Goal: Contribute content: Contribute content

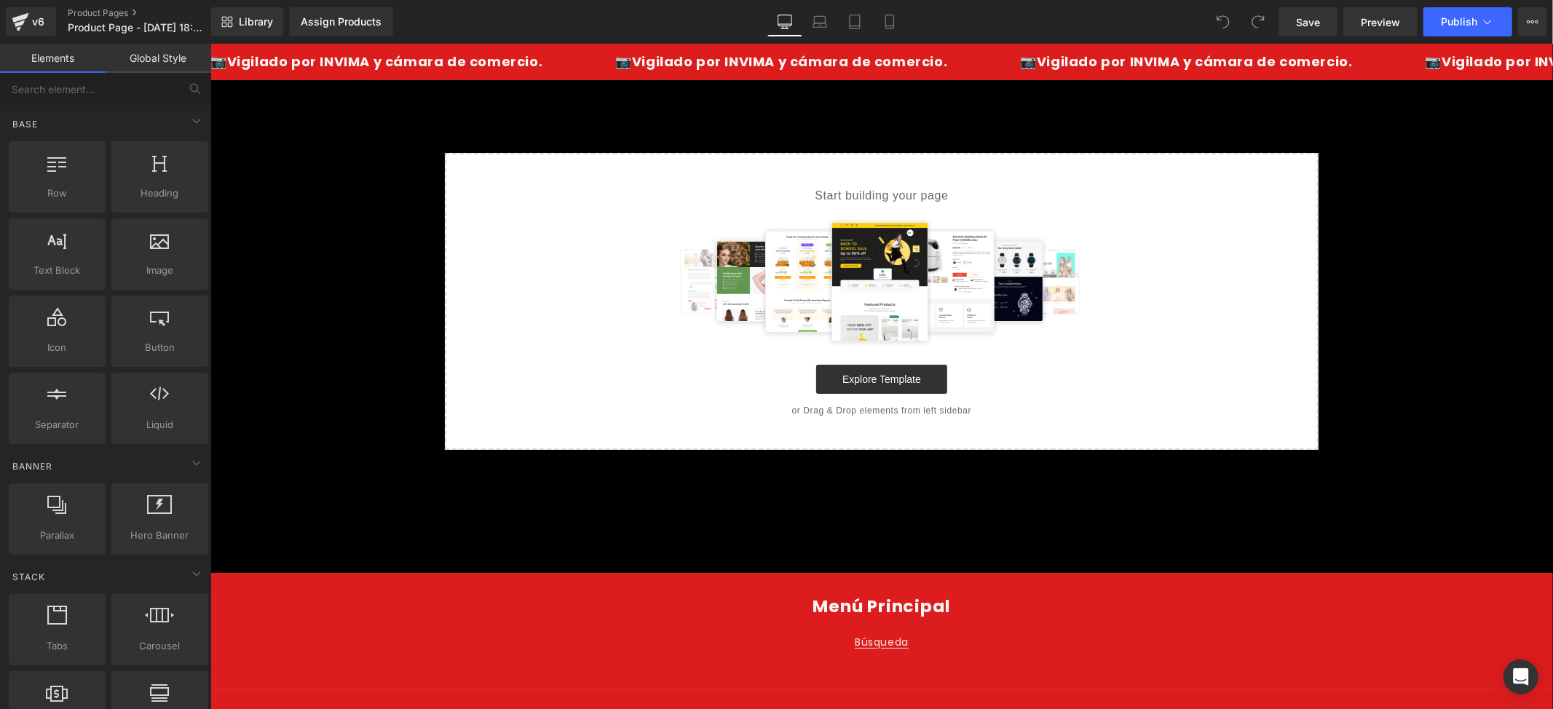
drag, startPoint x: 896, startPoint y: 15, endPoint x: 906, endPoint y: 30, distance: 18.2
click at [896, 15] on link "Mobile" at bounding box center [889, 21] width 35 height 29
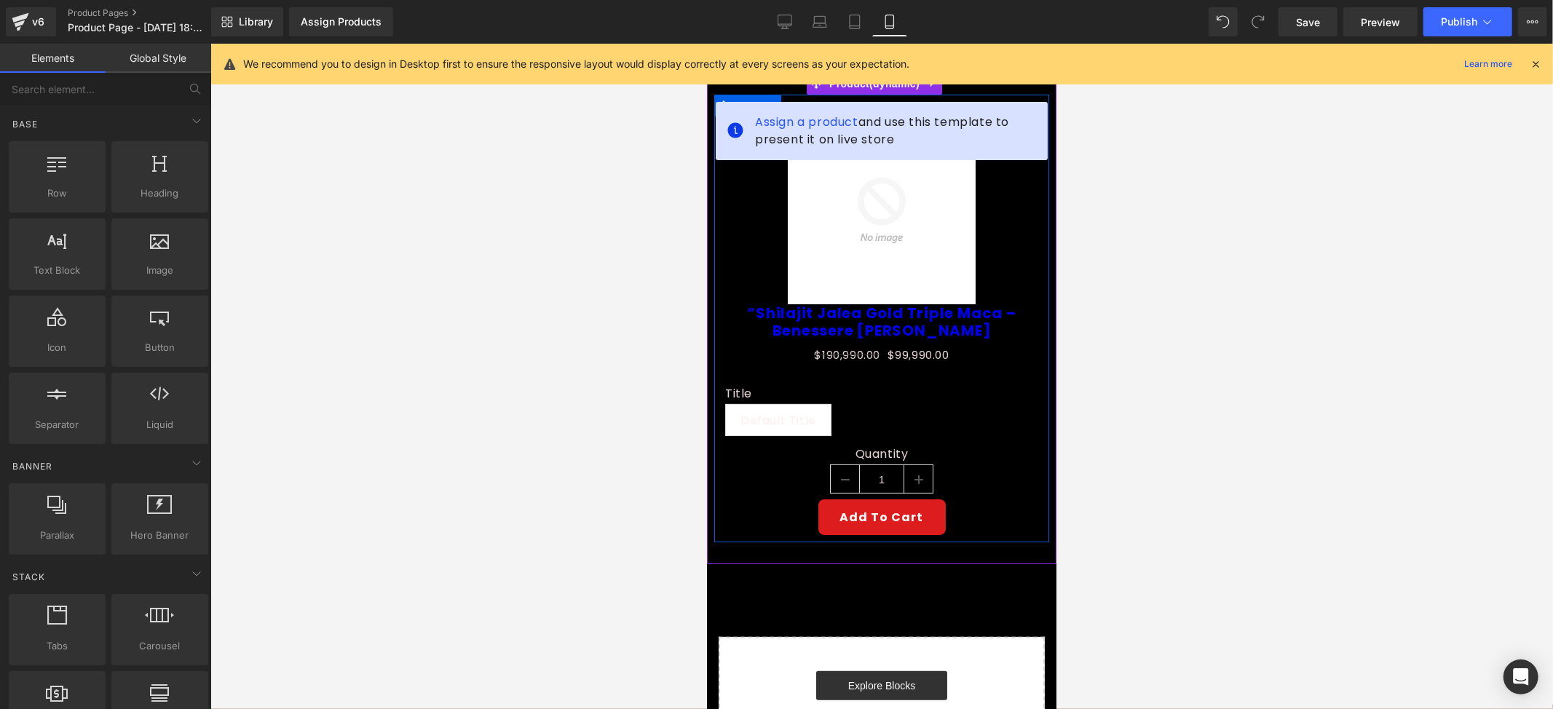
click at [1025, 210] on div "Sale Off (P) Image" at bounding box center [881, 210] width 335 height 188
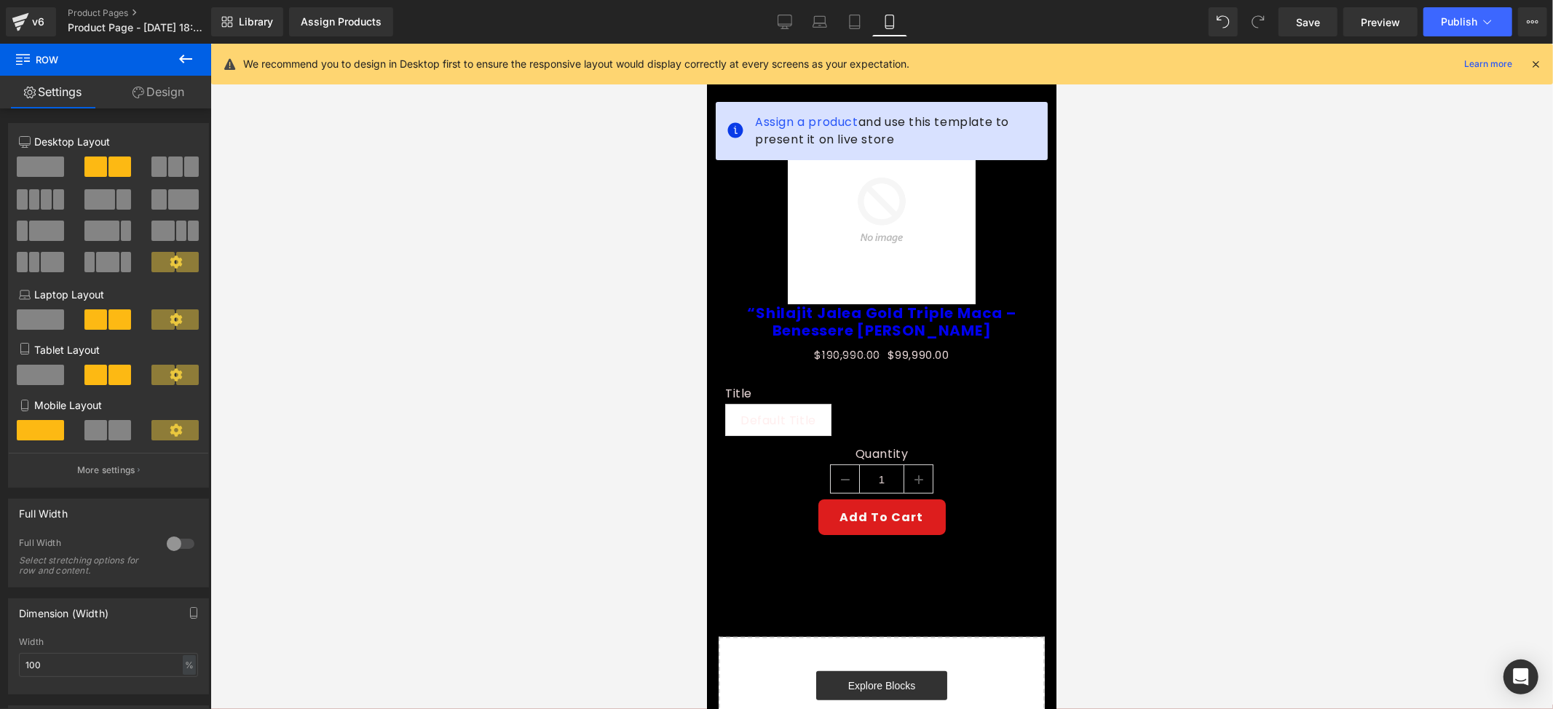
click at [1530, 64] on icon at bounding box center [1535, 64] width 13 height 13
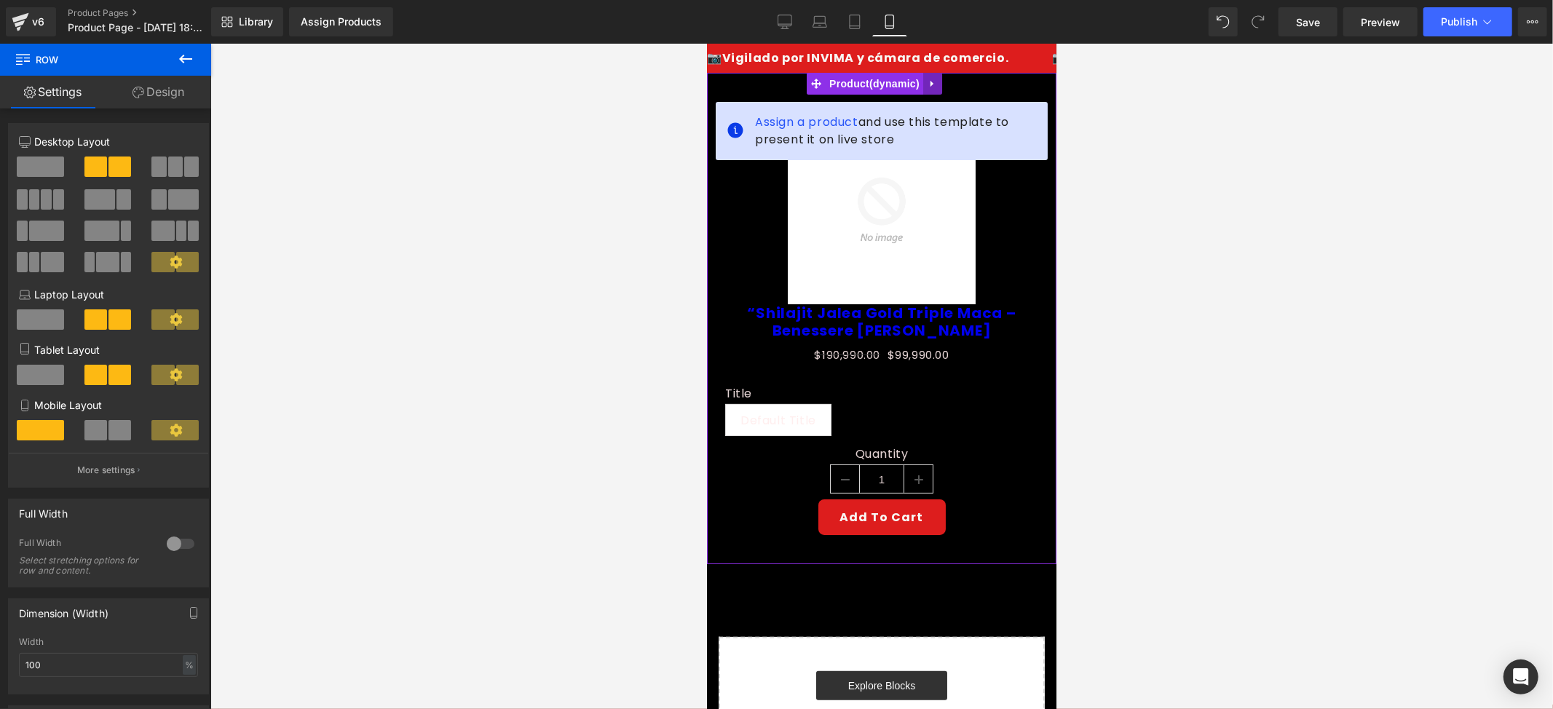
click at [932, 74] on link at bounding box center [932, 83] width 19 height 22
click at [933, 85] on link at bounding box center [941, 83] width 19 height 22
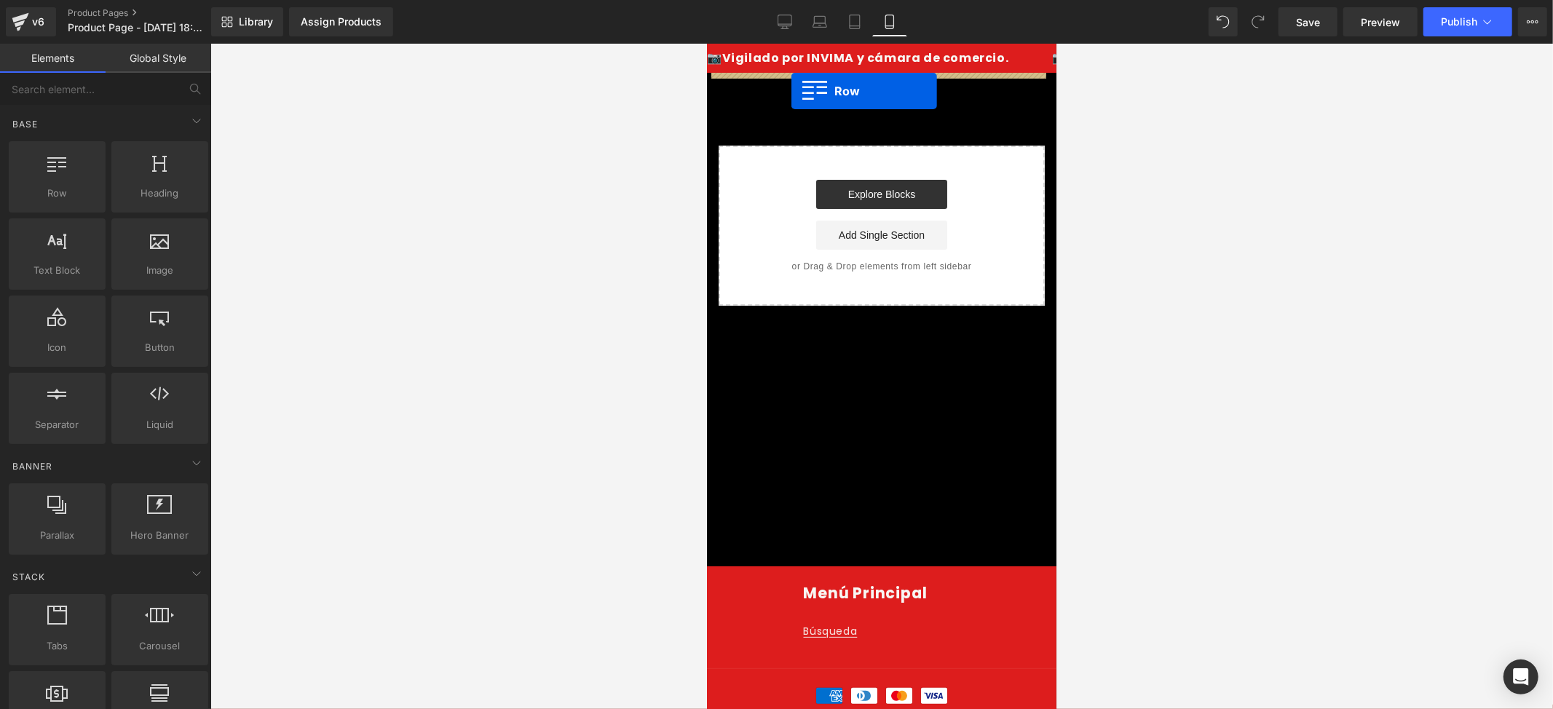
drag, startPoint x: 775, startPoint y: 224, endPoint x: 793, endPoint y: 90, distance: 134.5
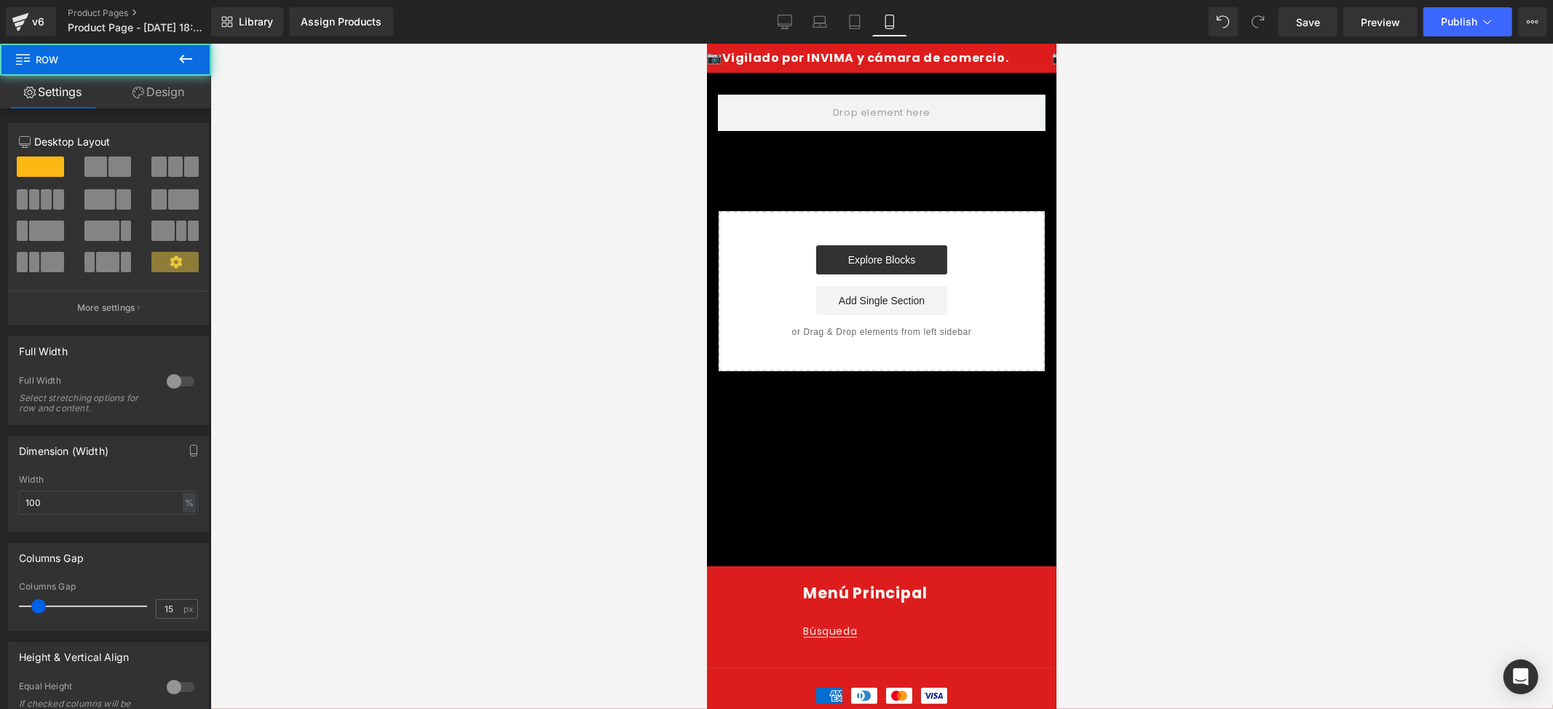
click at [197, 62] on button at bounding box center [185, 60] width 51 height 32
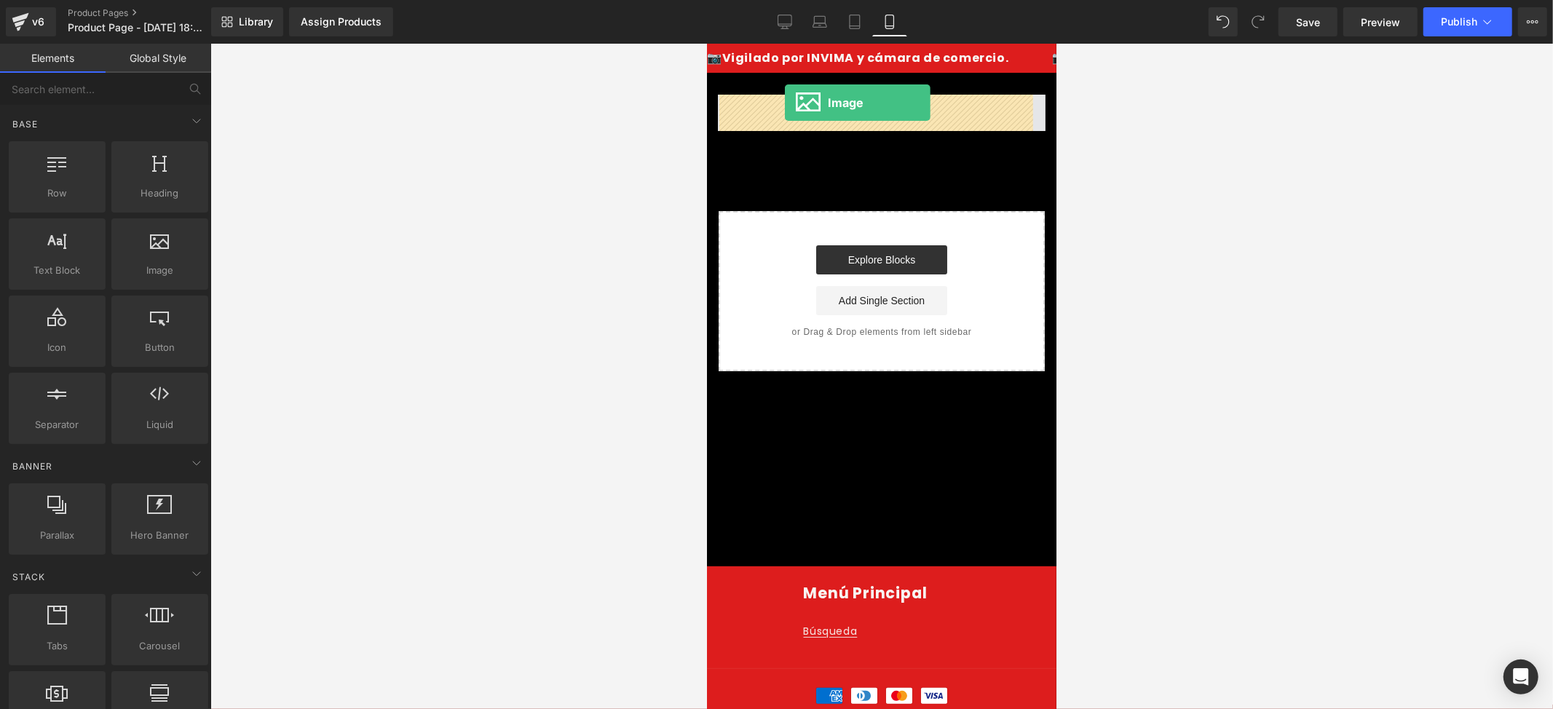
drag, startPoint x: 890, startPoint y: 301, endPoint x: 785, endPoint y: 102, distance: 225.1
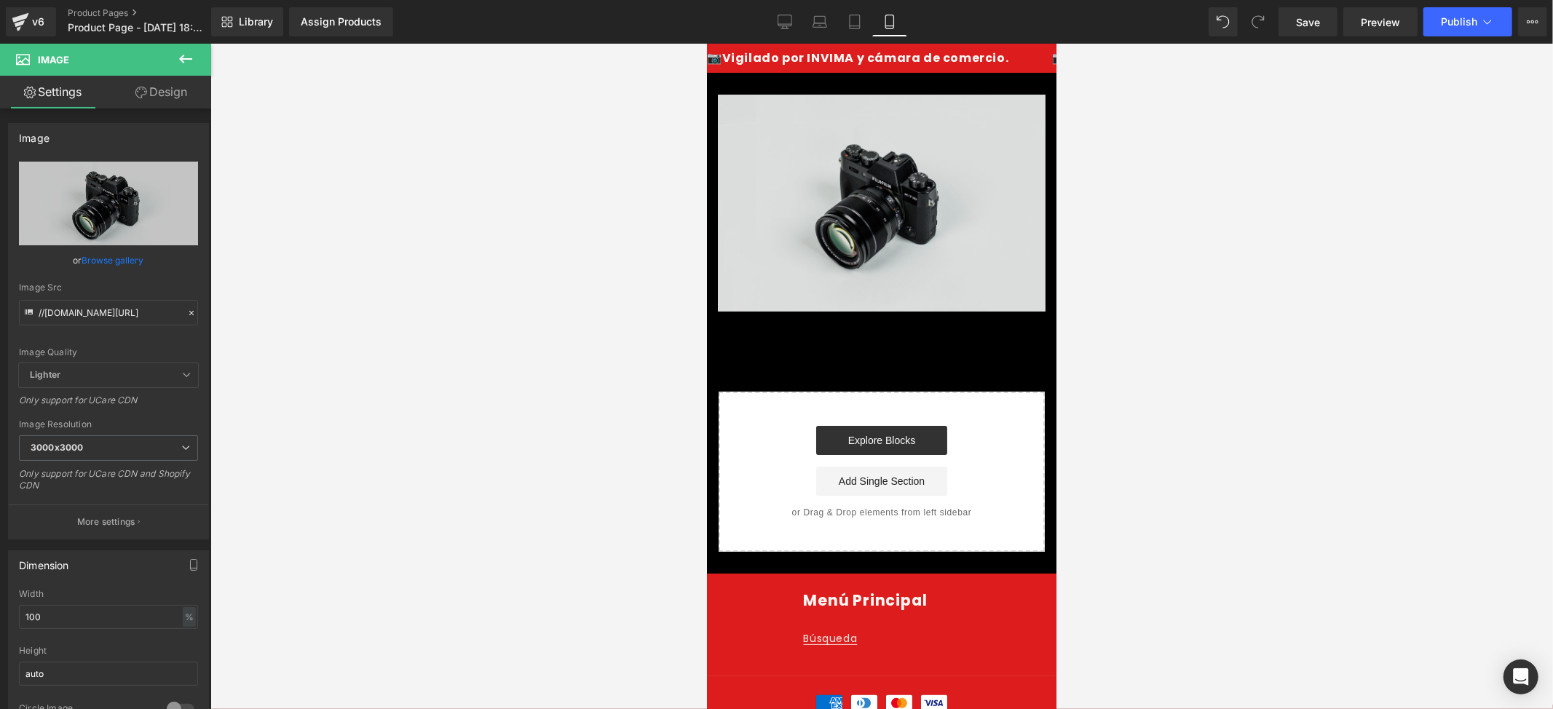
drag, startPoint x: 813, startPoint y: 239, endPoint x: 816, endPoint y: 267, distance: 28.5
click at [813, 239] on img at bounding box center [881, 202] width 328 height 217
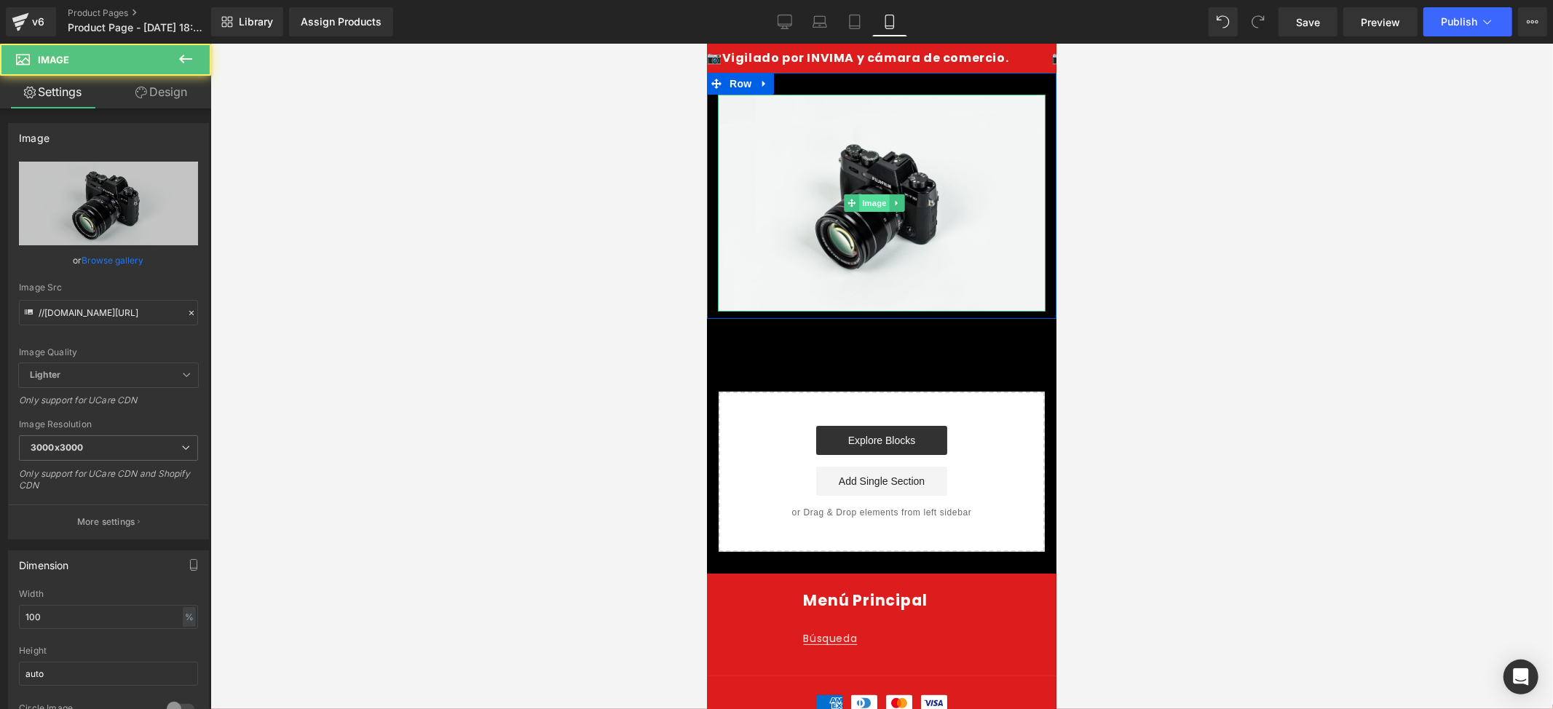
click at [862, 200] on span "Image" at bounding box center [873, 202] width 31 height 17
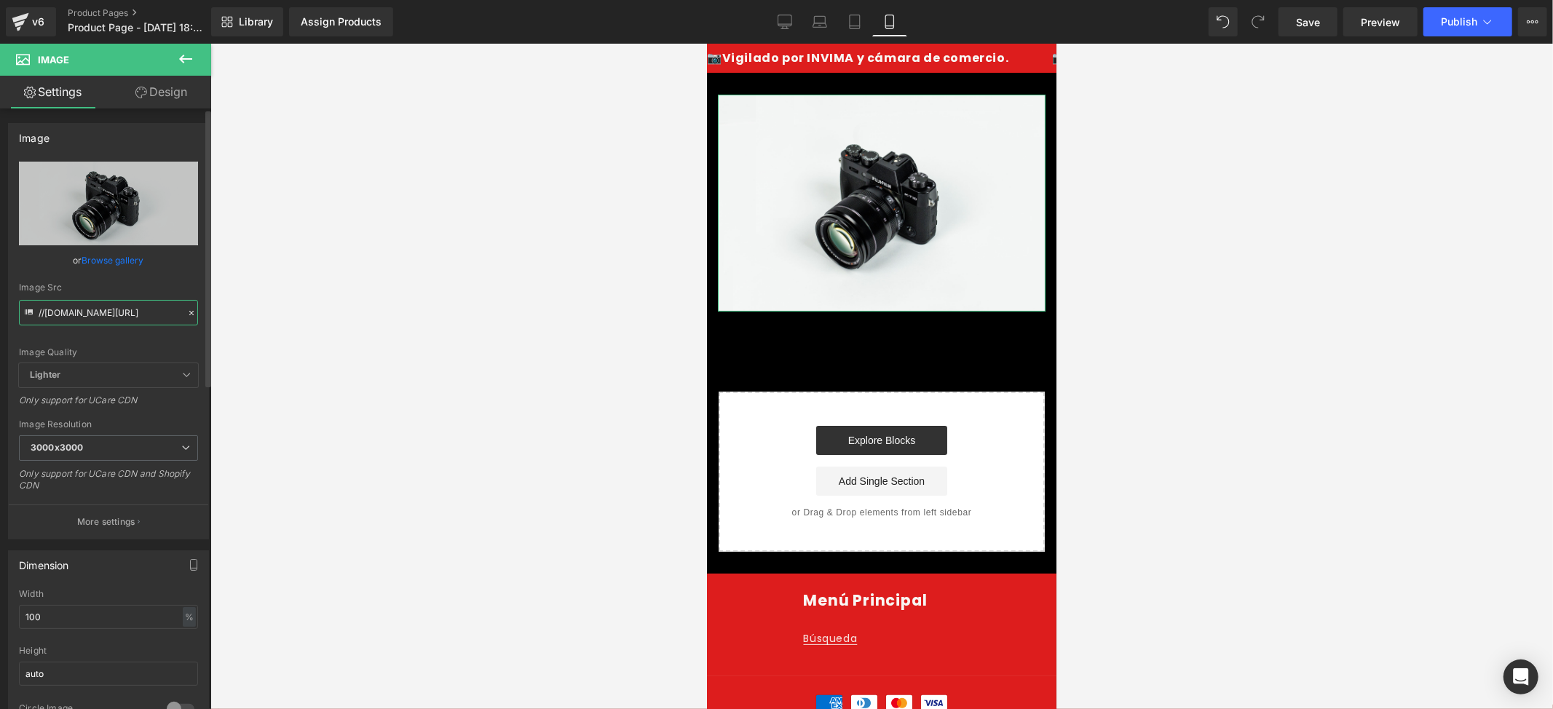
click at [118, 303] on input "//[DOMAIN_NAME][URL]" at bounding box center [108, 312] width 179 height 25
click at [117, 303] on input "//[DOMAIN_NAME][URL]" at bounding box center [108, 312] width 179 height 25
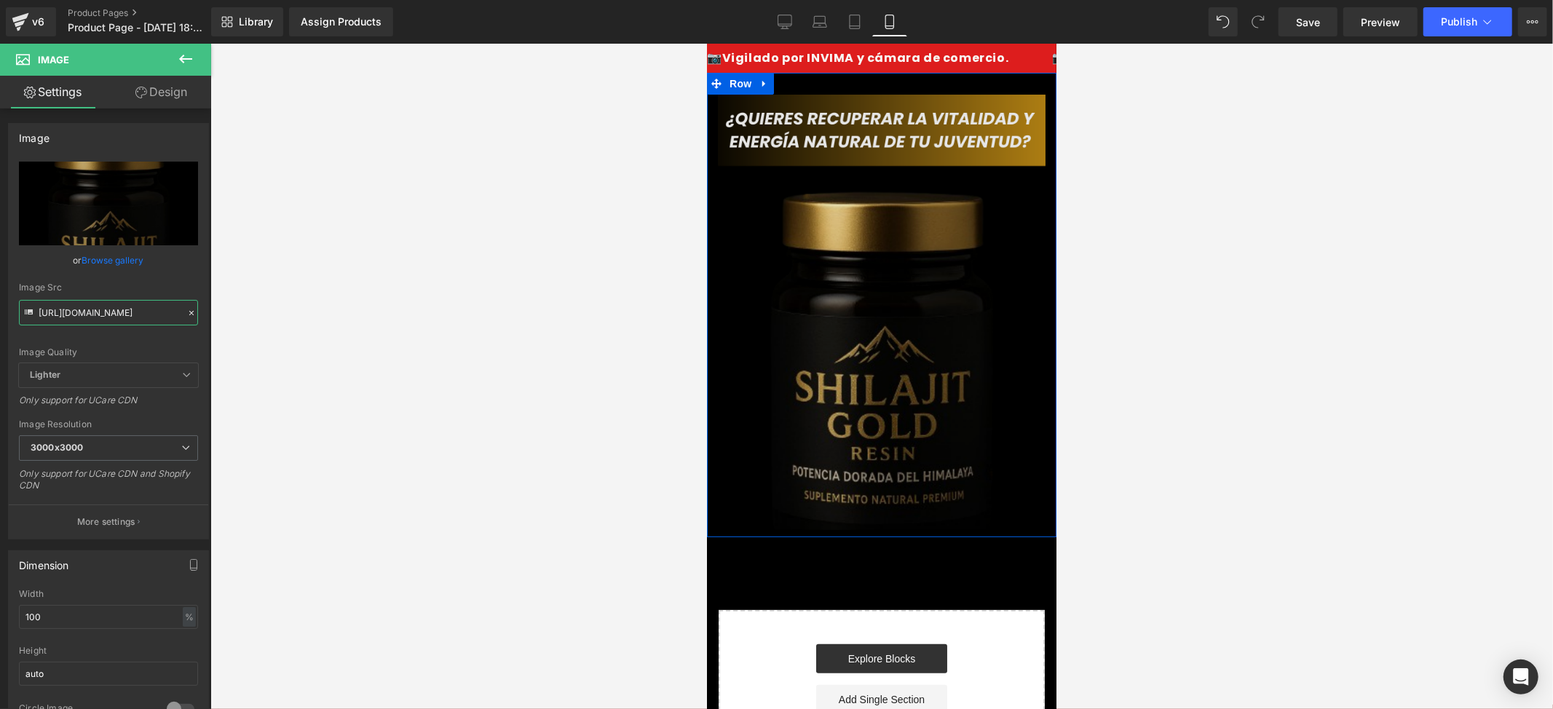
type input "[URL][DOMAIN_NAME]"
click at [802, 149] on img at bounding box center [881, 311] width 328 height 435
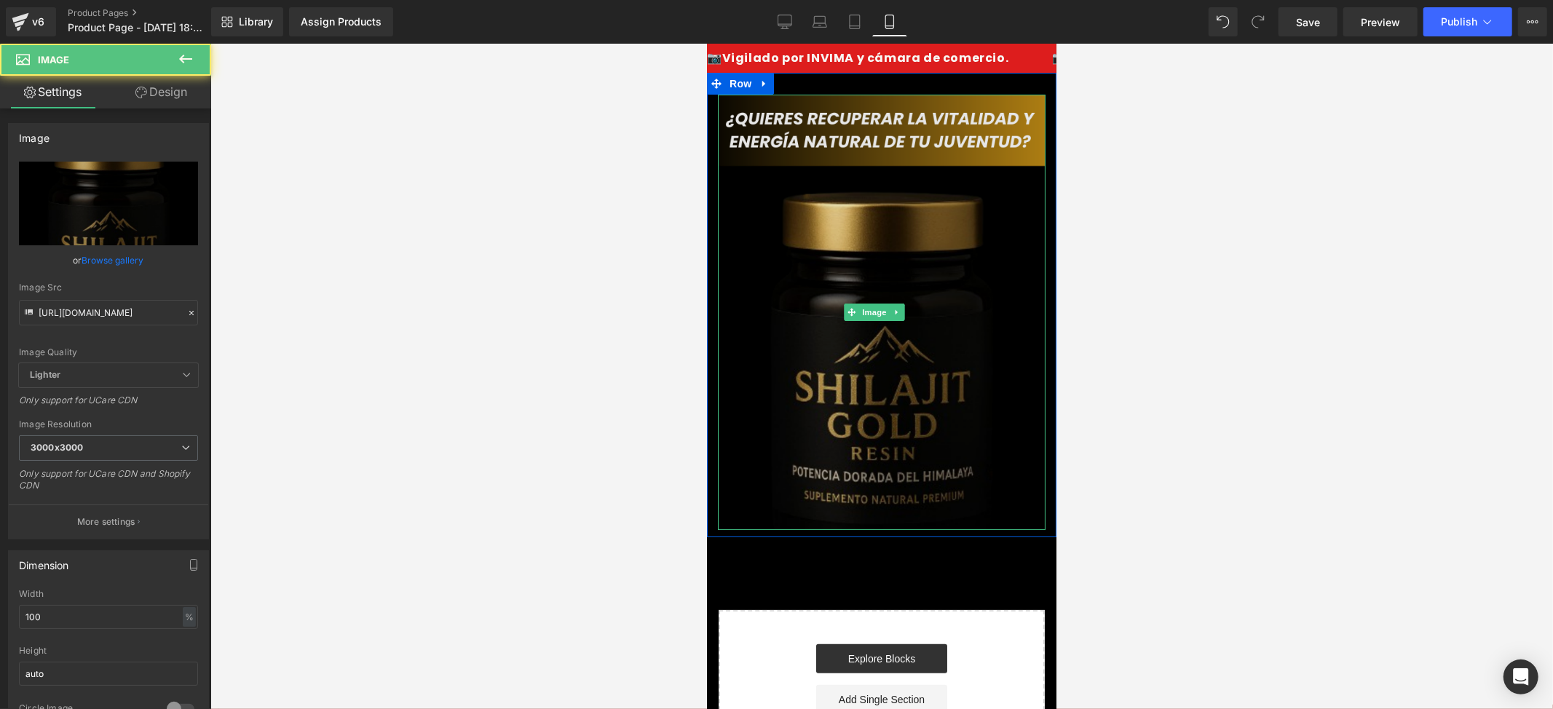
scroll to position [0, 0]
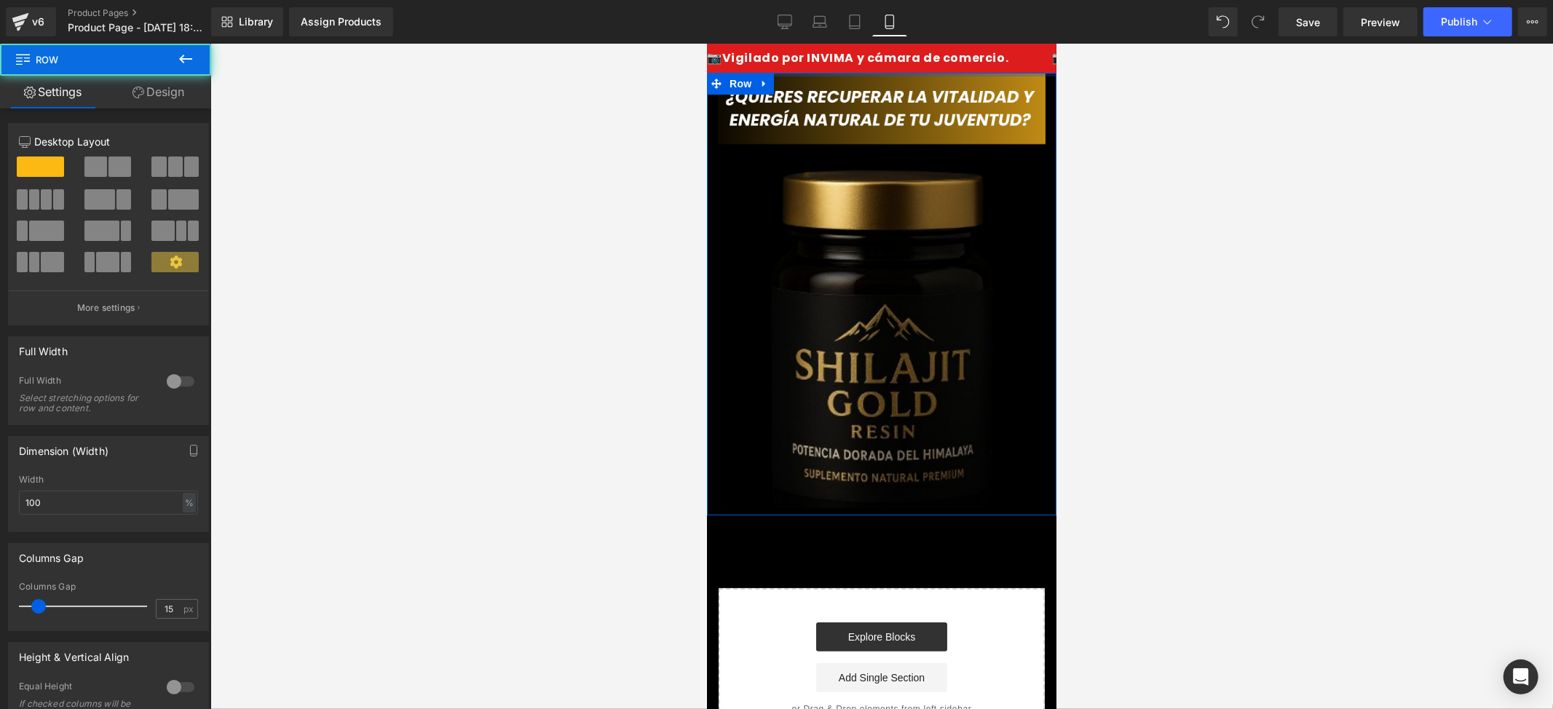
drag, startPoint x: 813, startPoint y: 67, endPoint x: 884, endPoint y: 71, distance: 70.7
click at [823, 44] on body "Ir directamente al contenido 📷Vigilado por INVIMA y cámara de comercio. 📷Vigila…" at bounding box center [880, 519] width 349 height 953
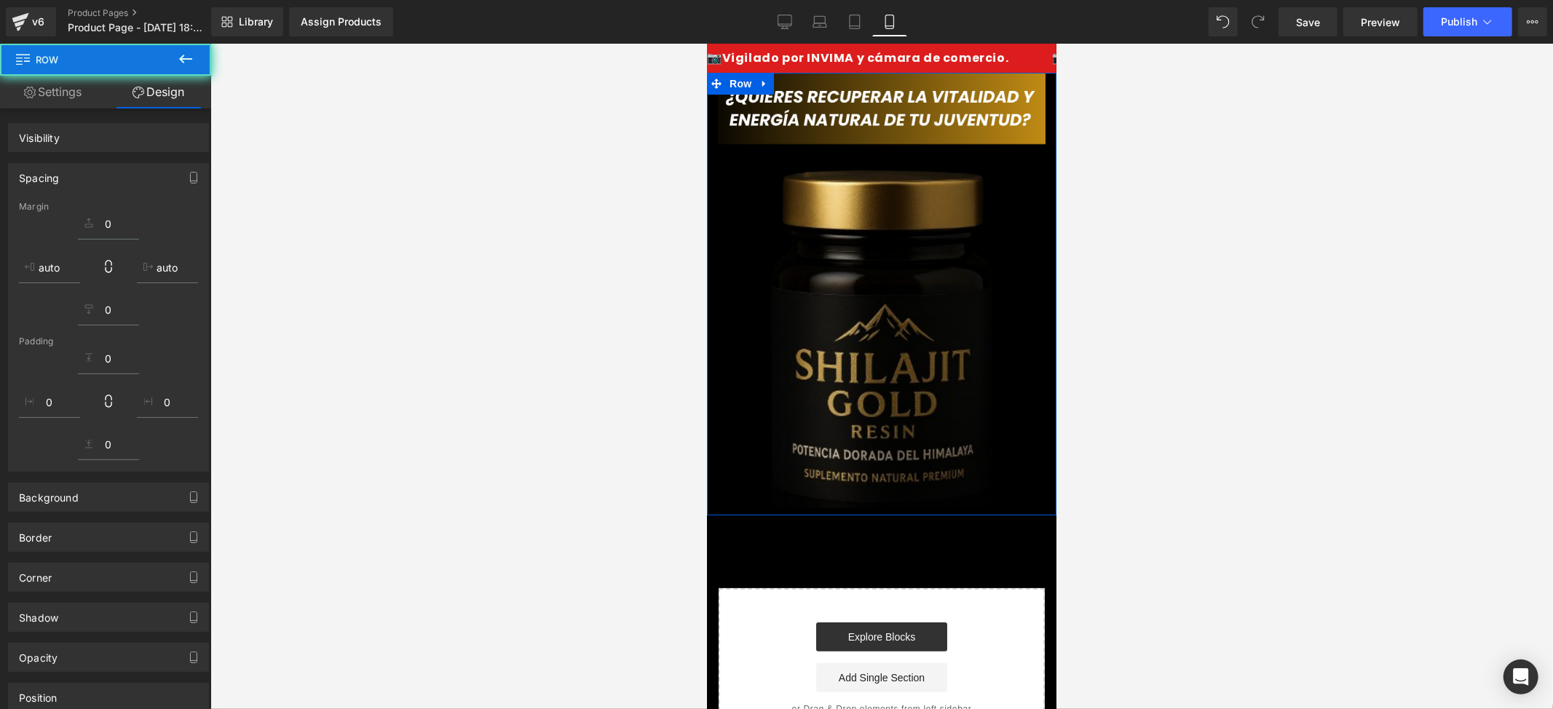
click at [1105, 227] on div at bounding box center [881, 376] width 1343 height 665
click at [686, 284] on div at bounding box center [881, 376] width 1343 height 665
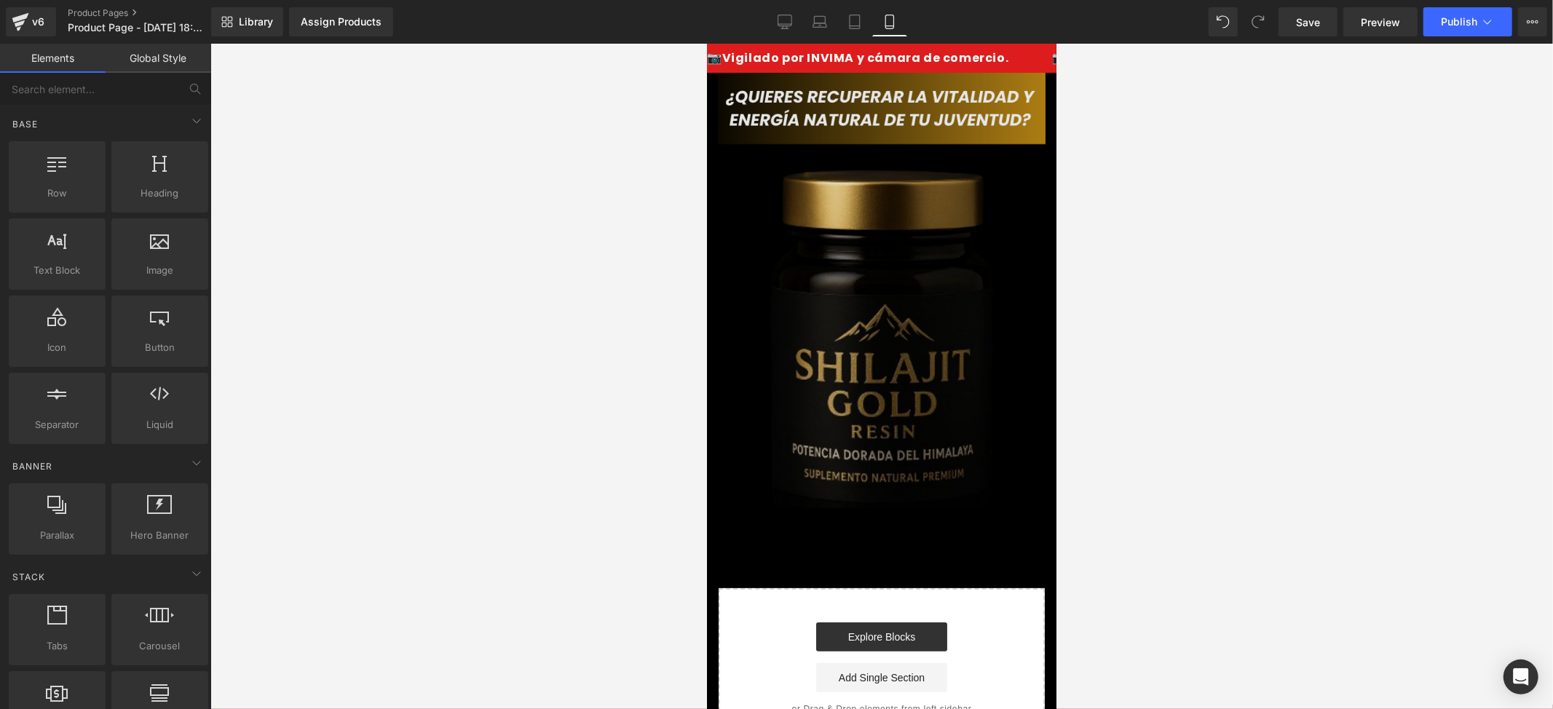
click at [859, 363] on img at bounding box center [881, 289] width 328 height 435
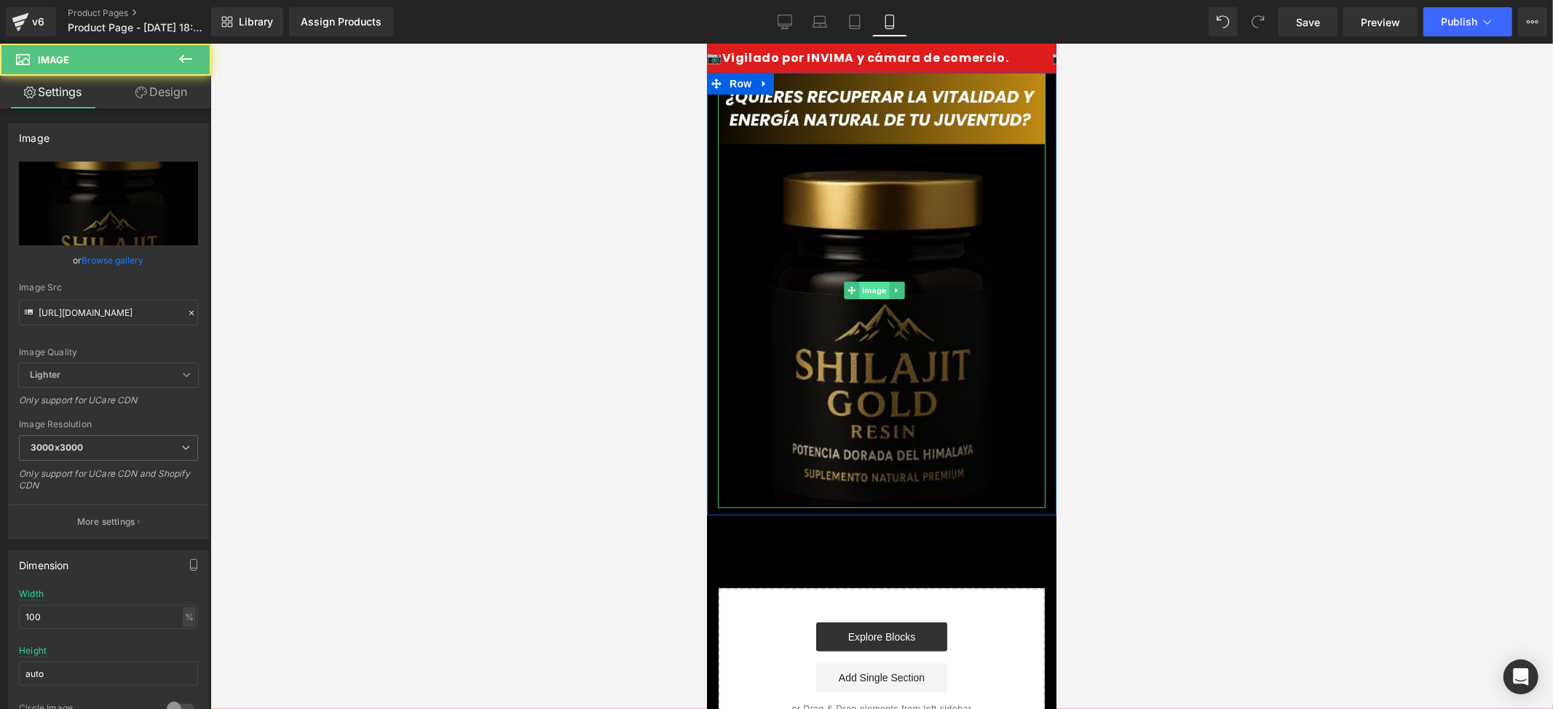
click at [874, 283] on span "Image" at bounding box center [873, 289] width 31 height 17
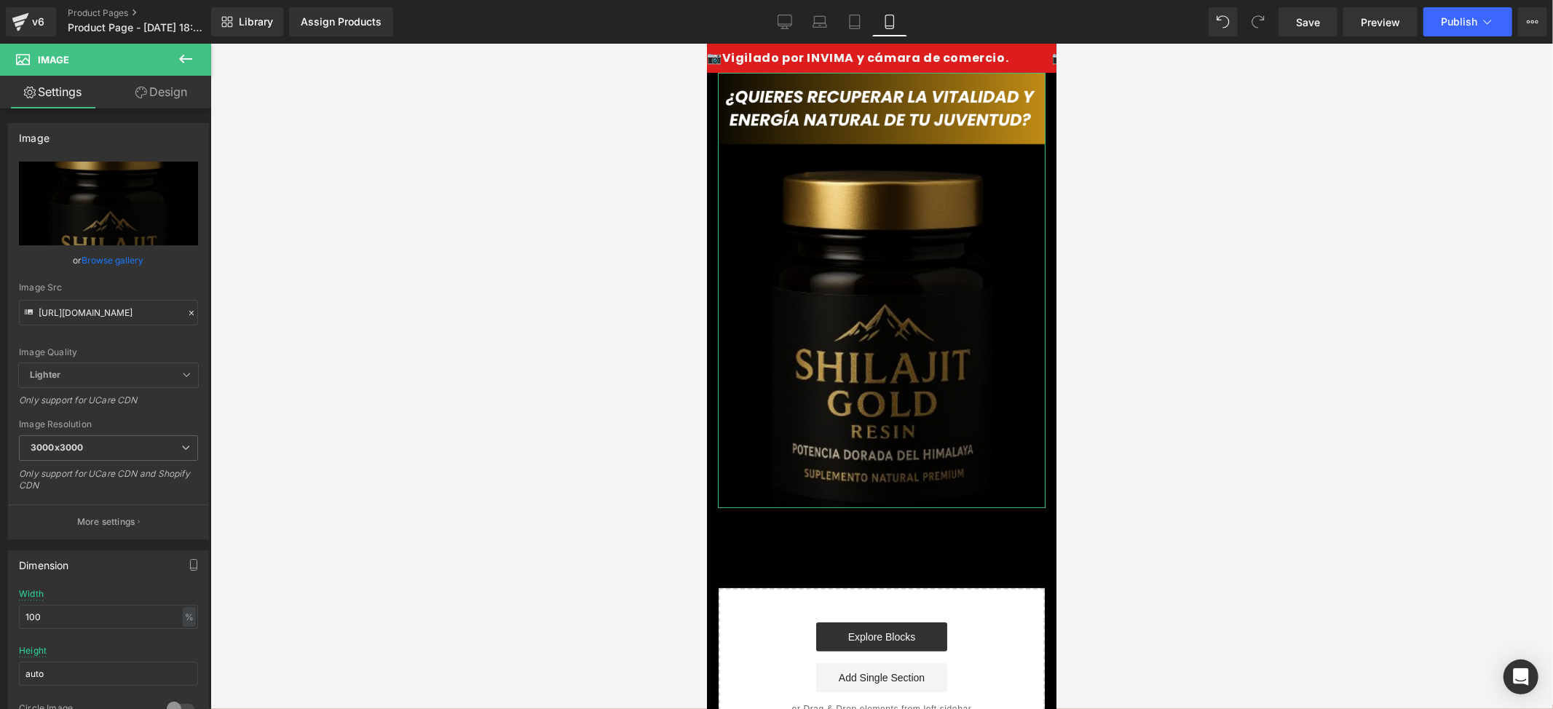
click at [172, 94] on link "Design" at bounding box center [161, 92] width 106 height 33
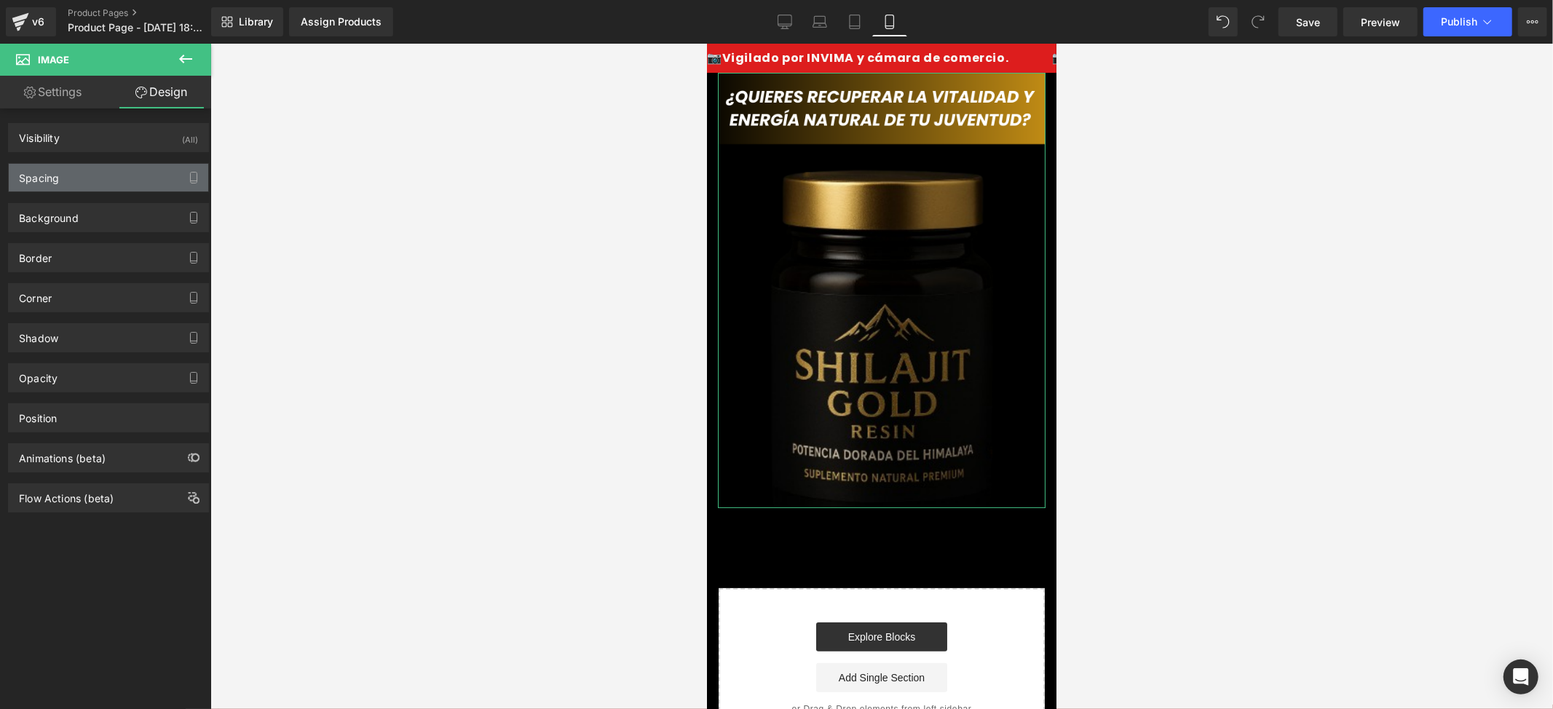
click at [132, 170] on div "Spacing" at bounding box center [108, 178] width 199 height 28
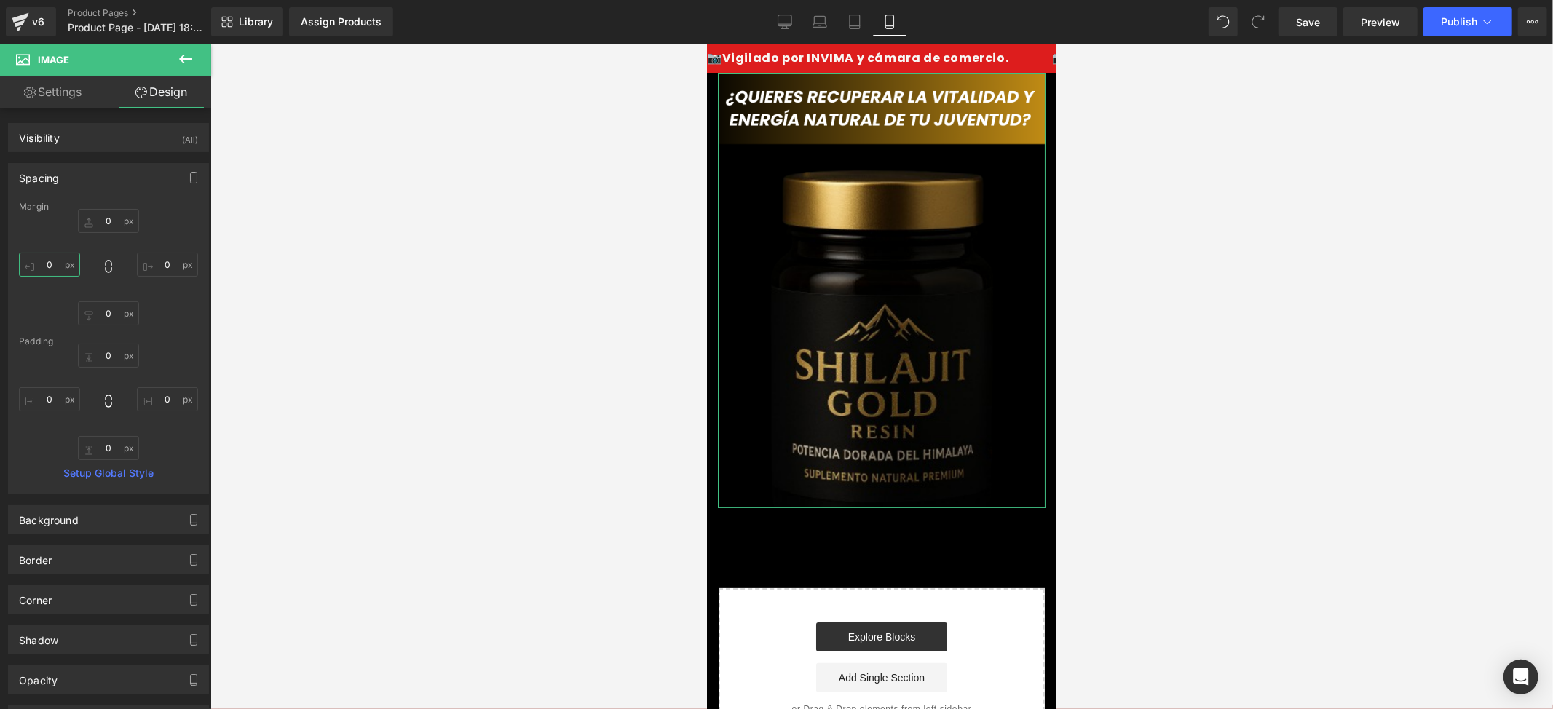
click at [48, 266] on input "0" at bounding box center [49, 265] width 61 height 24
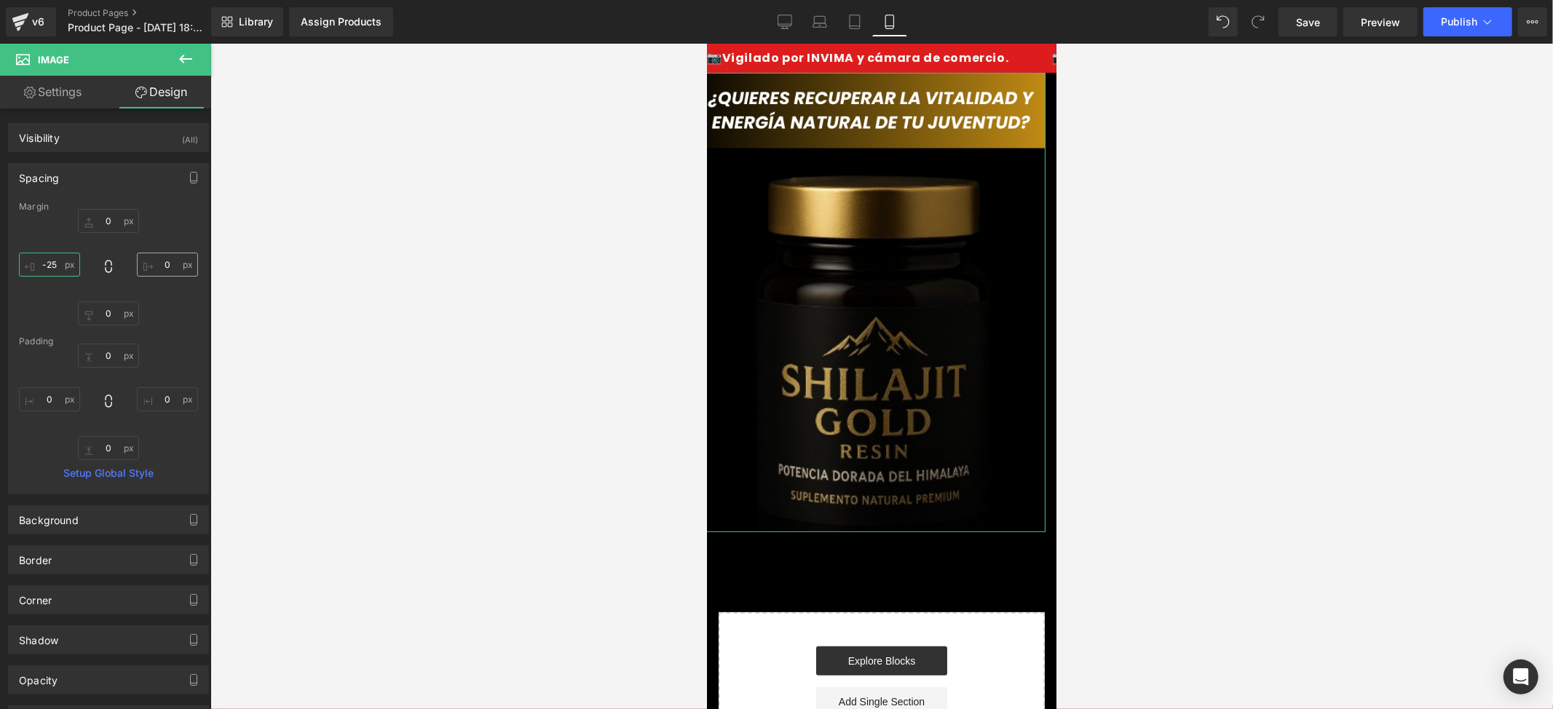
type input "-25"
click at [163, 268] on input "0" at bounding box center [167, 265] width 61 height 24
type input "-25"
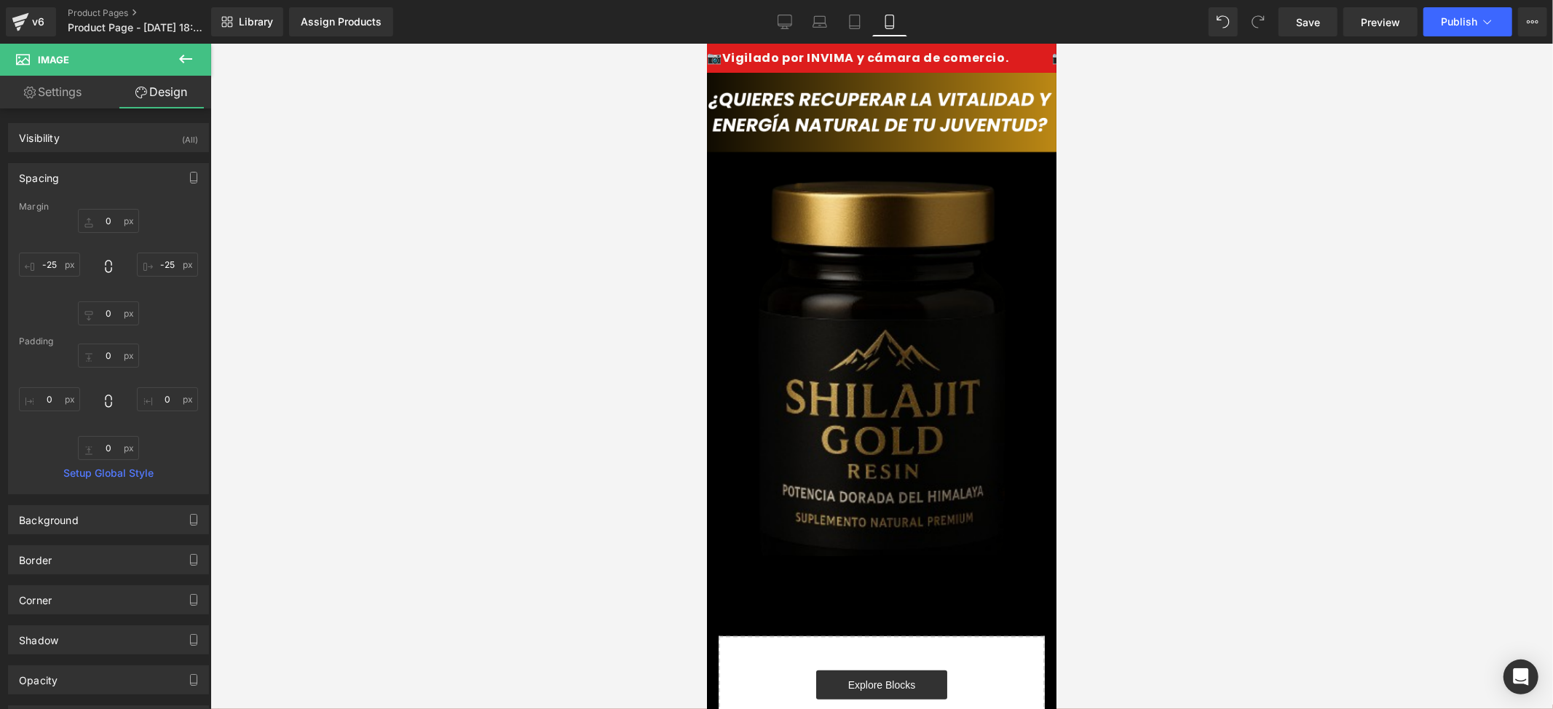
click at [1154, 309] on div at bounding box center [881, 376] width 1343 height 665
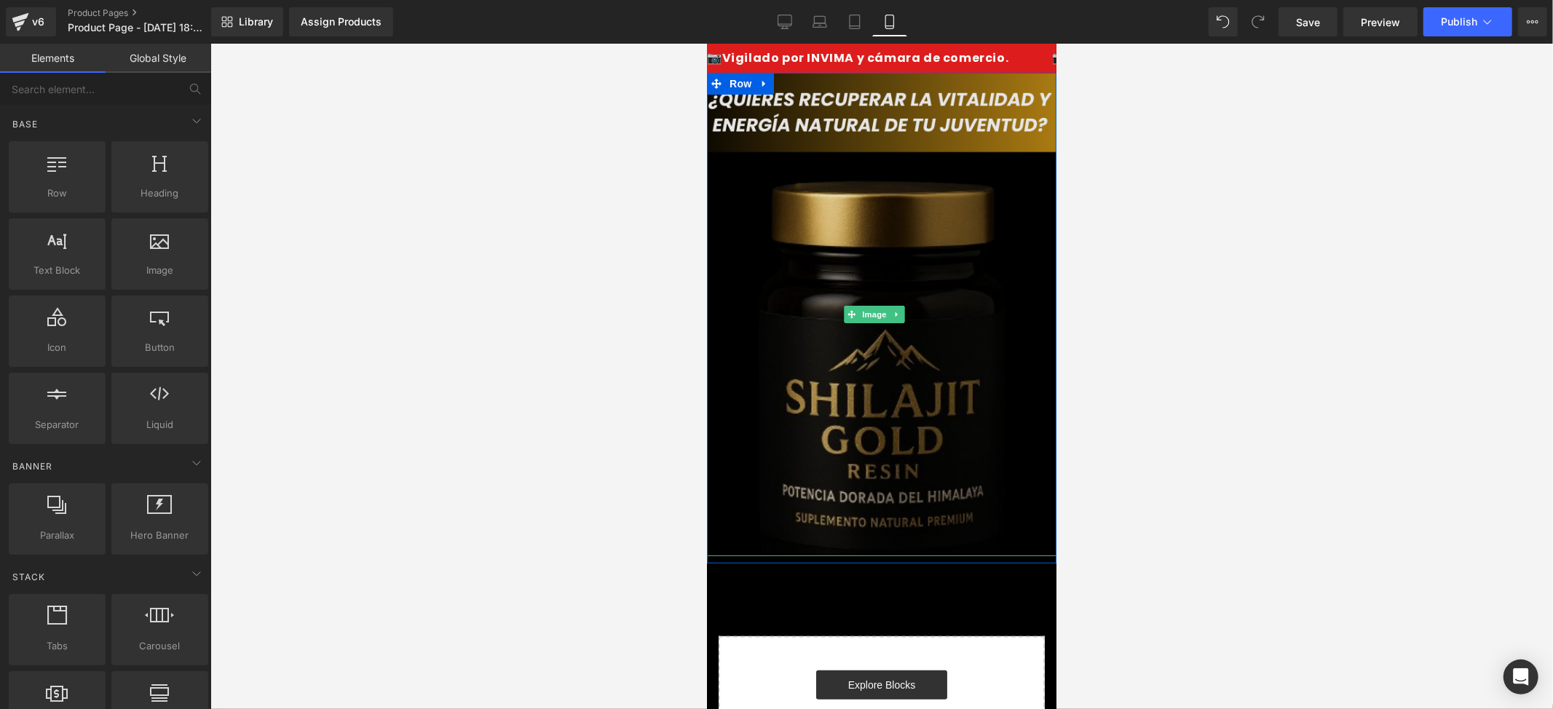
click at [877, 343] on img at bounding box center [881, 313] width 364 height 483
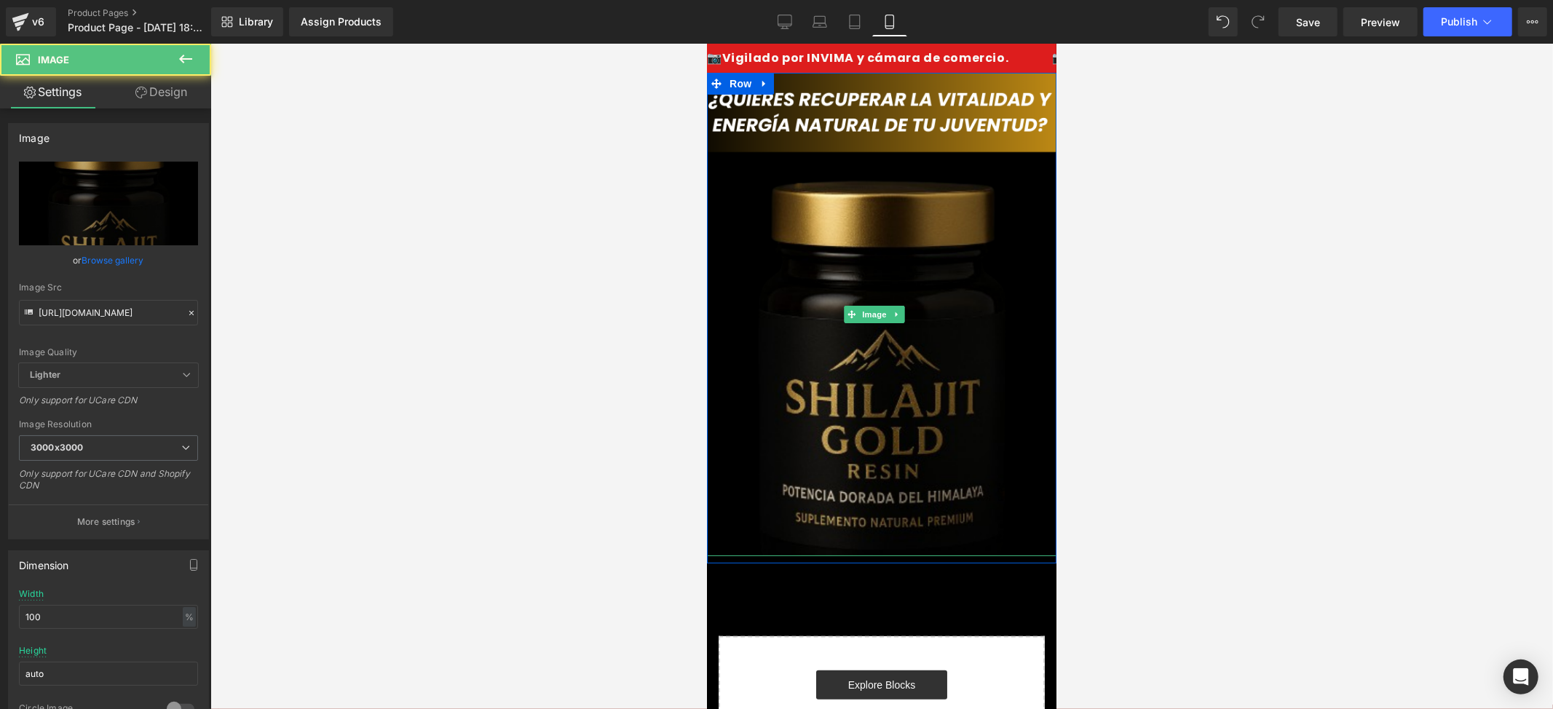
click at [1325, 301] on div at bounding box center [881, 376] width 1343 height 665
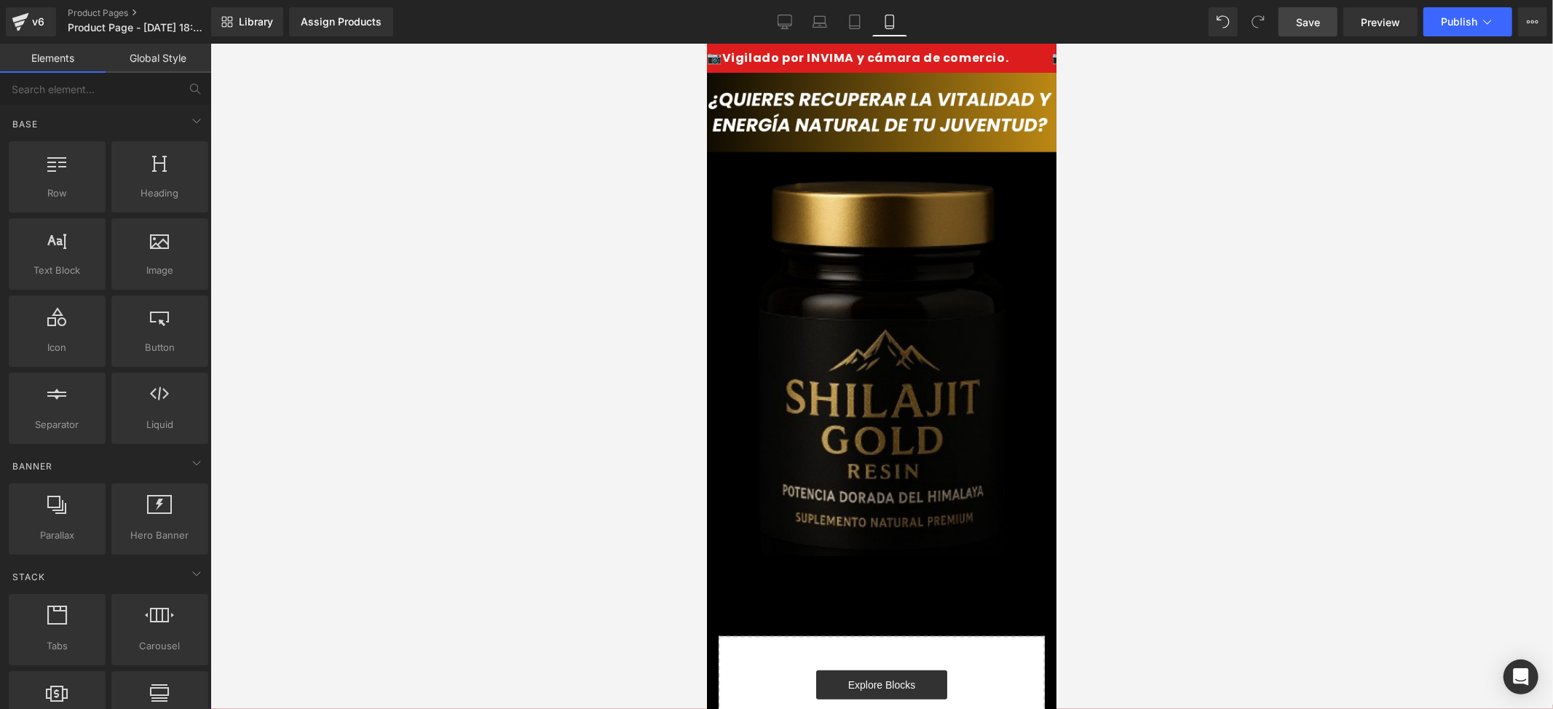
click at [1280, 28] on link "Save" at bounding box center [1308, 21] width 59 height 29
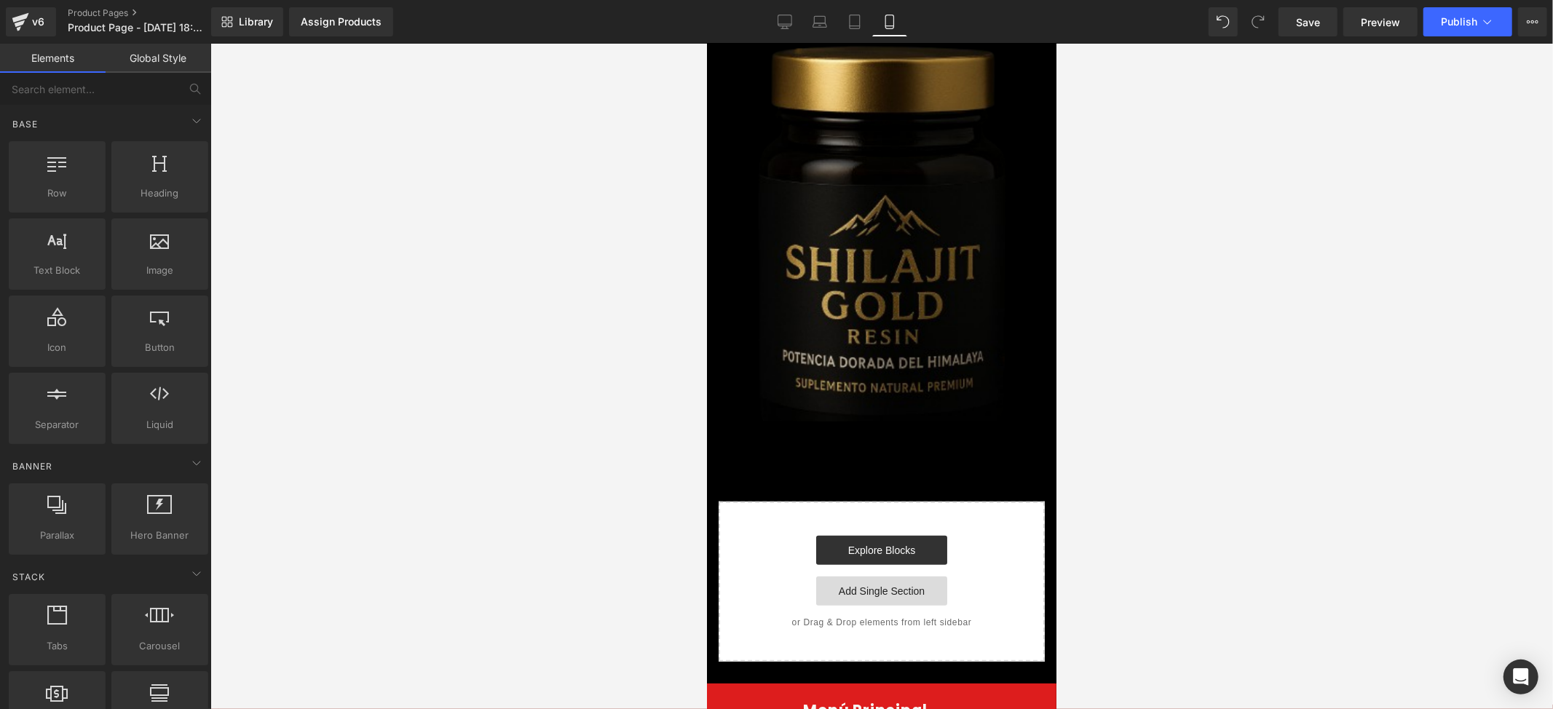
scroll to position [291, 0]
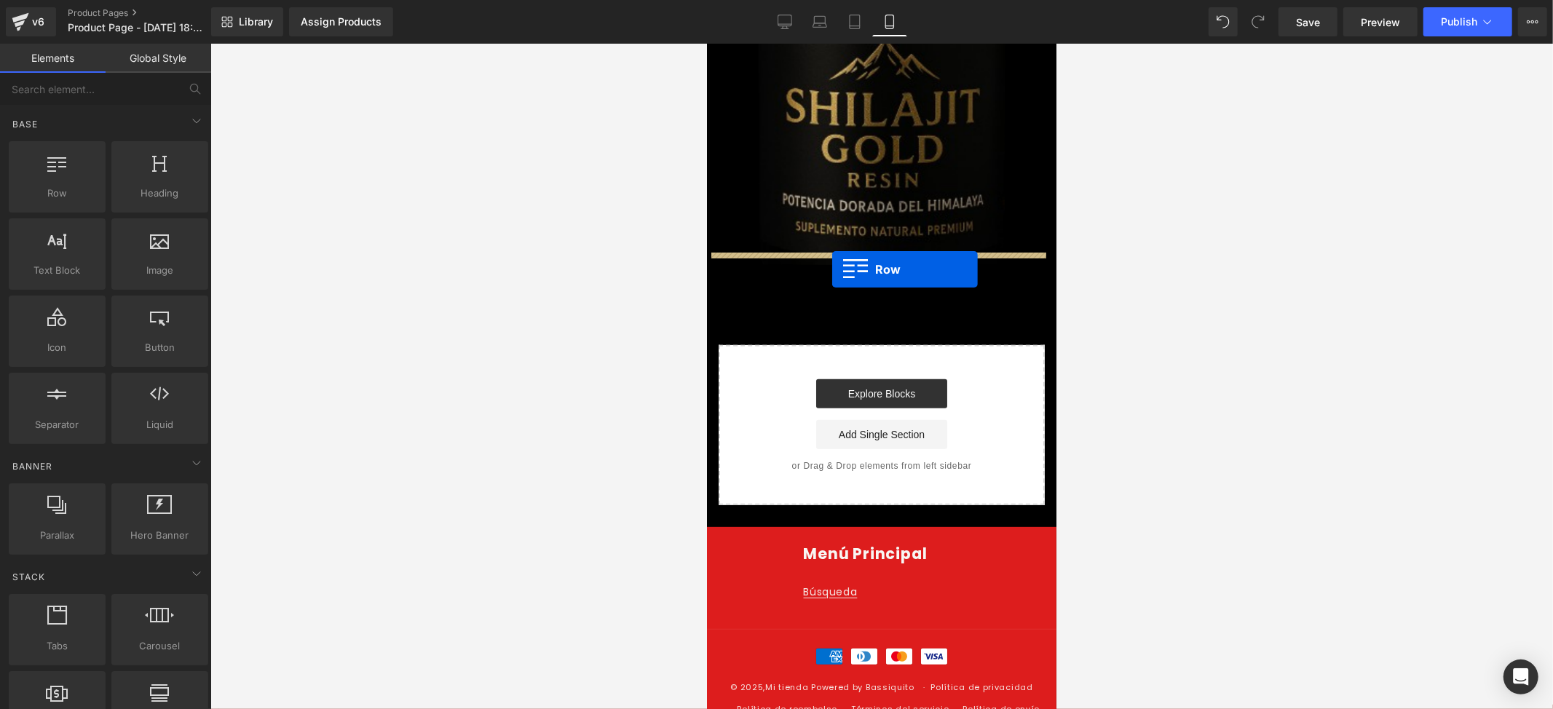
drag, startPoint x: 951, startPoint y: 232, endPoint x: 834, endPoint y: 267, distance: 121.6
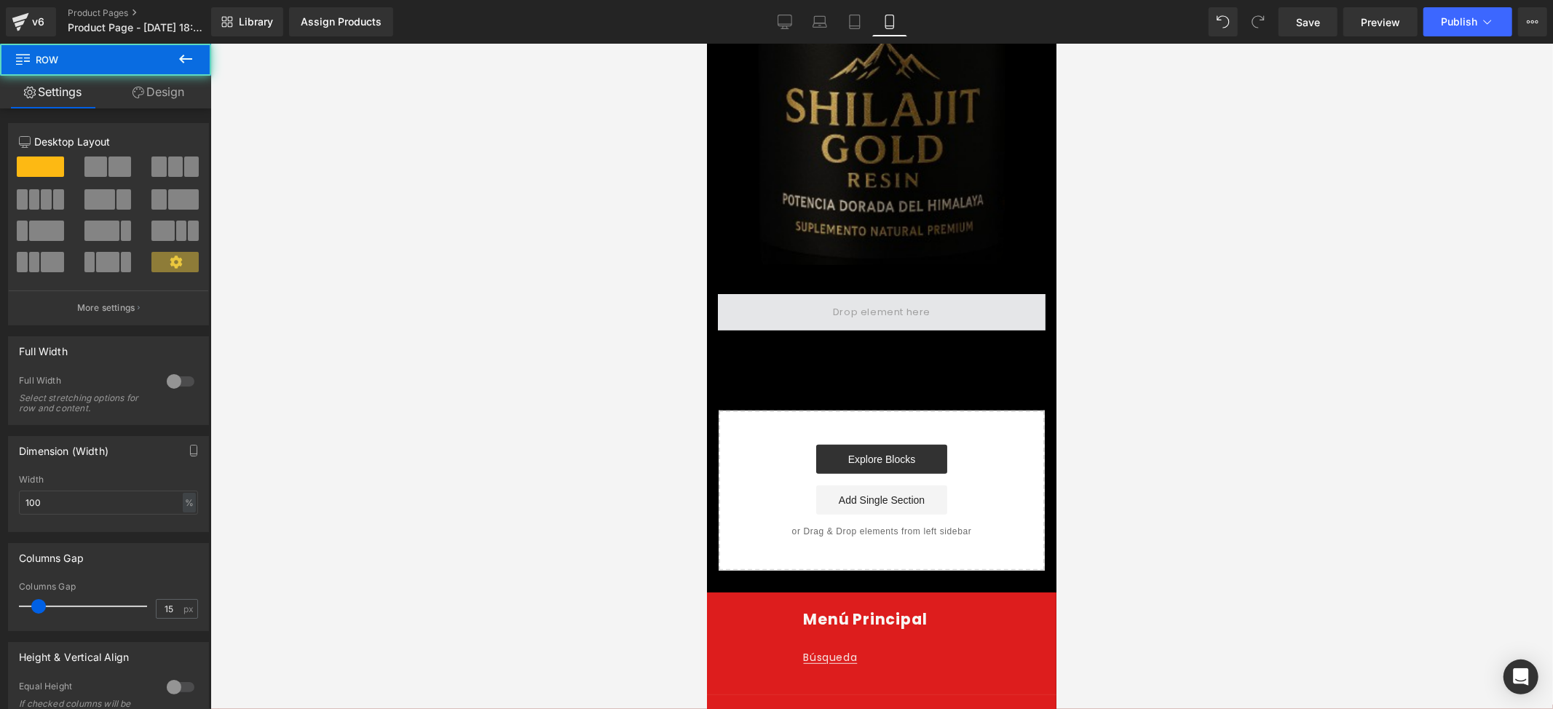
click at [856, 299] on span at bounding box center [881, 311] width 108 height 24
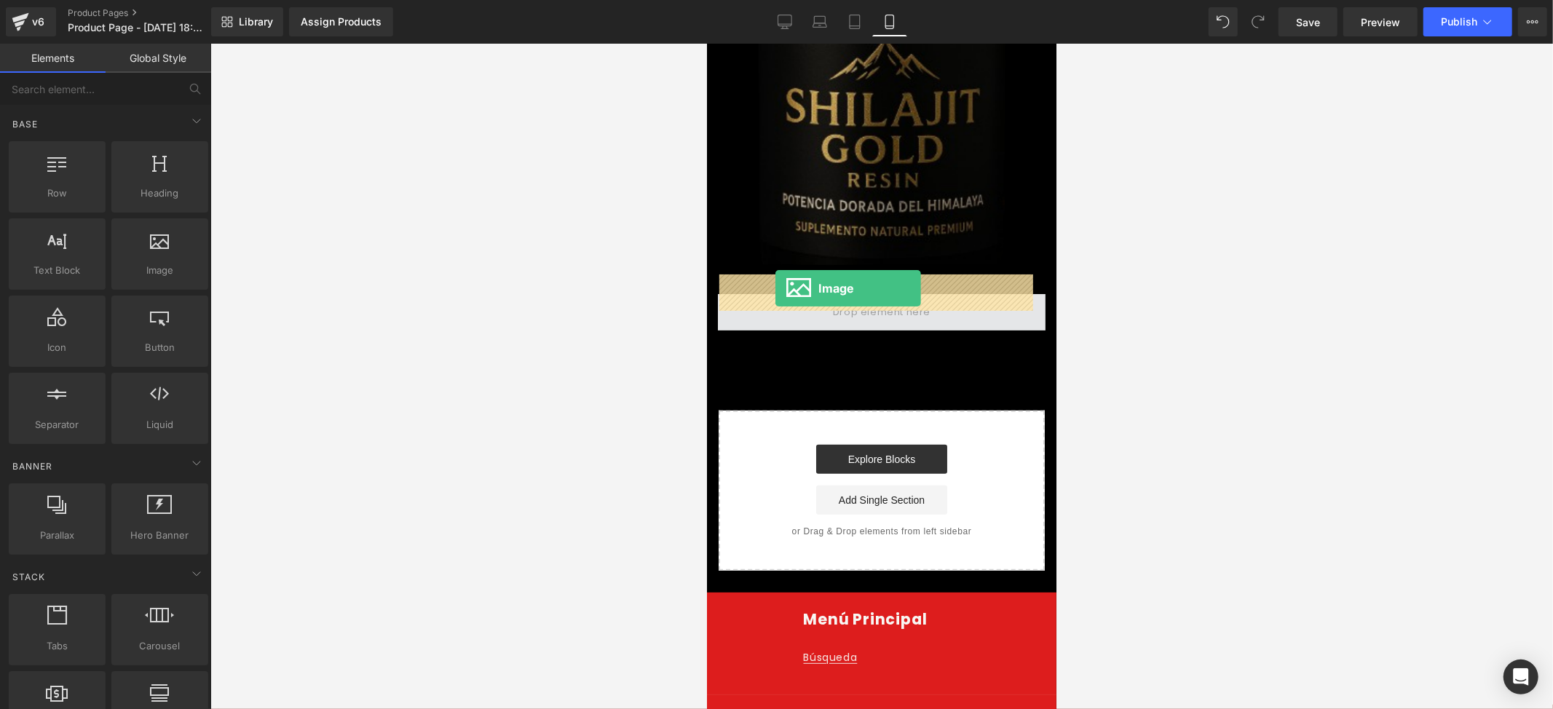
drag, startPoint x: 913, startPoint y: 291, endPoint x: 775, endPoint y: 288, distance: 137.7
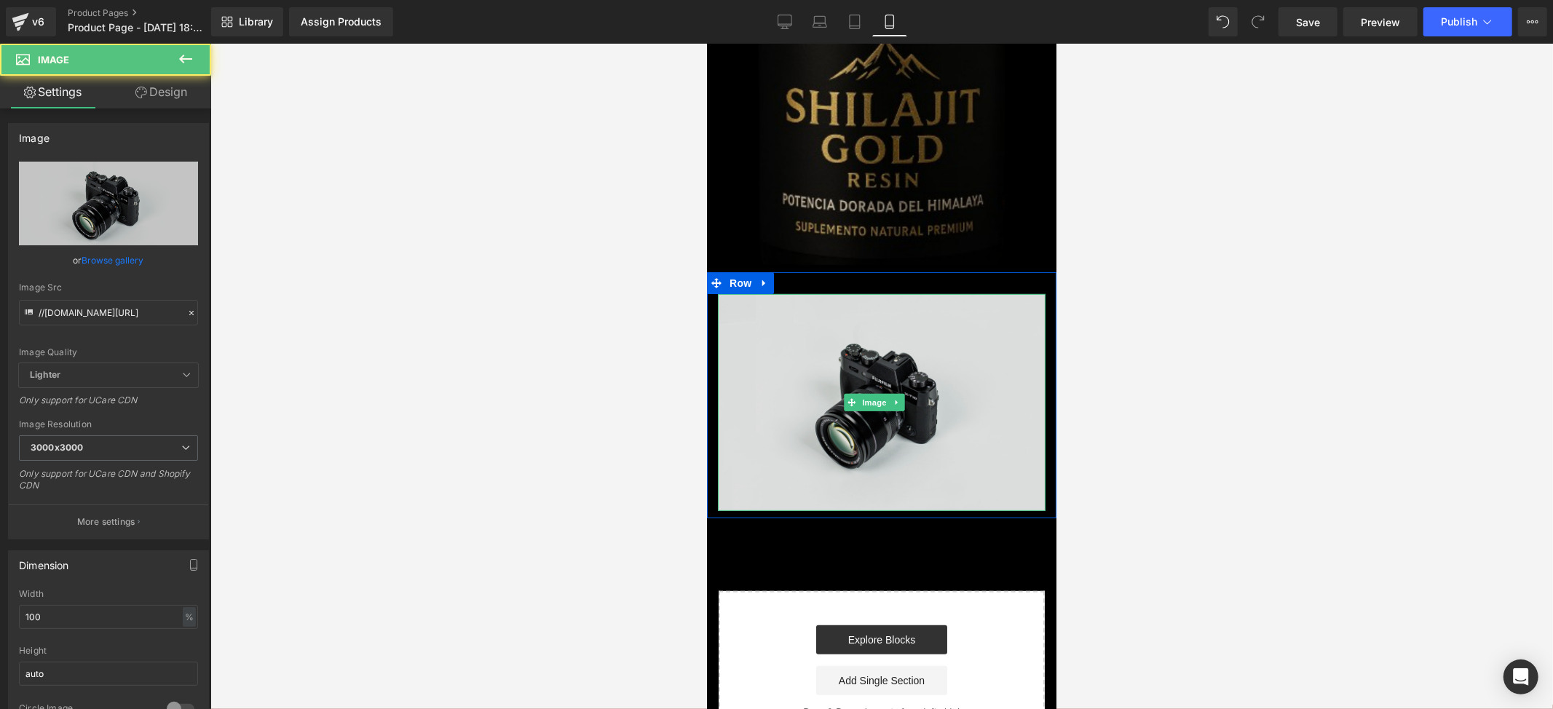
drag, startPoint x: 823, startPoint y: 373, endPoint x: 814, endPoint y: 371, distance: 9.0
click at [824, 372] on img at bounding box center [881, 401] width 328 height 217
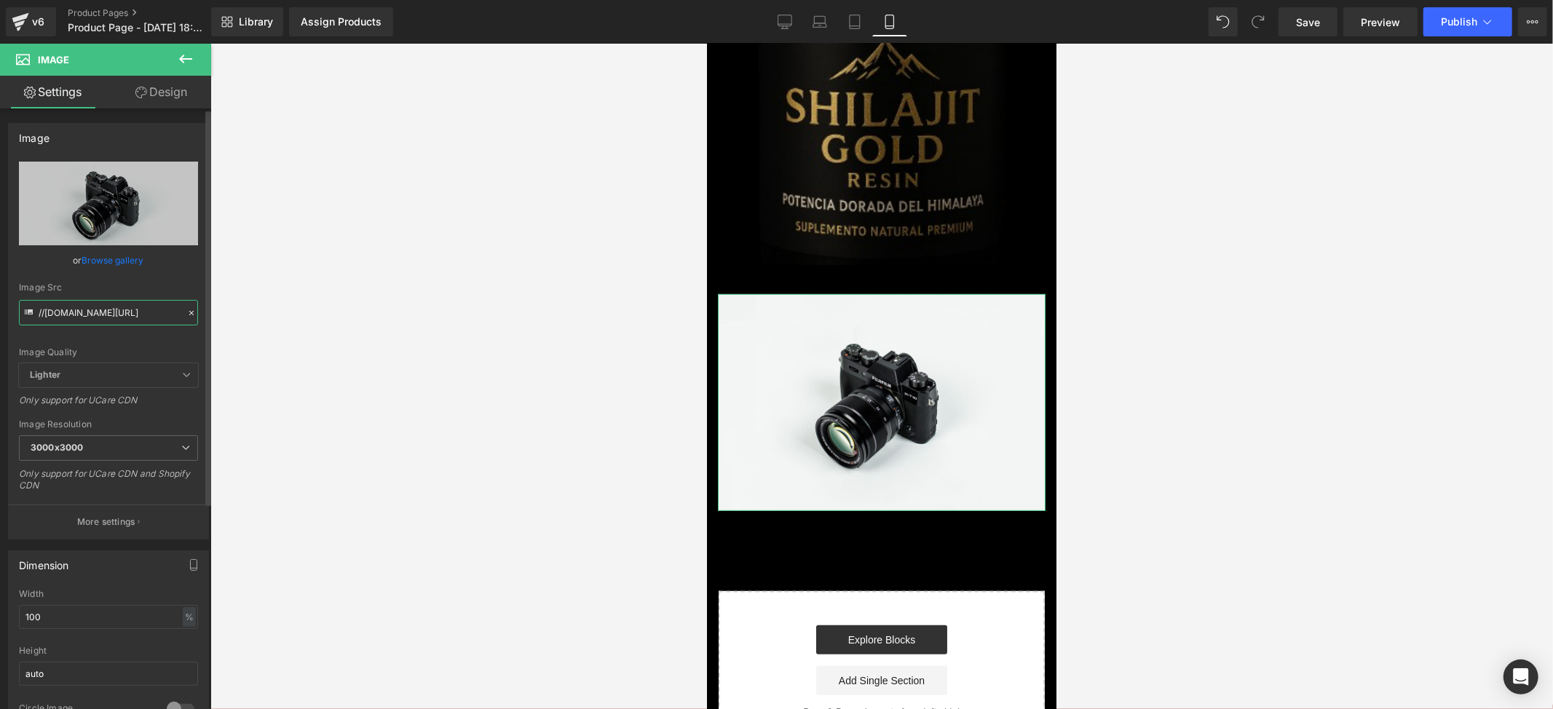
click at [123, 309] on input "//[DOMAIN_NAME][URL]" at bounding box center [108, 312] width 179 height 25
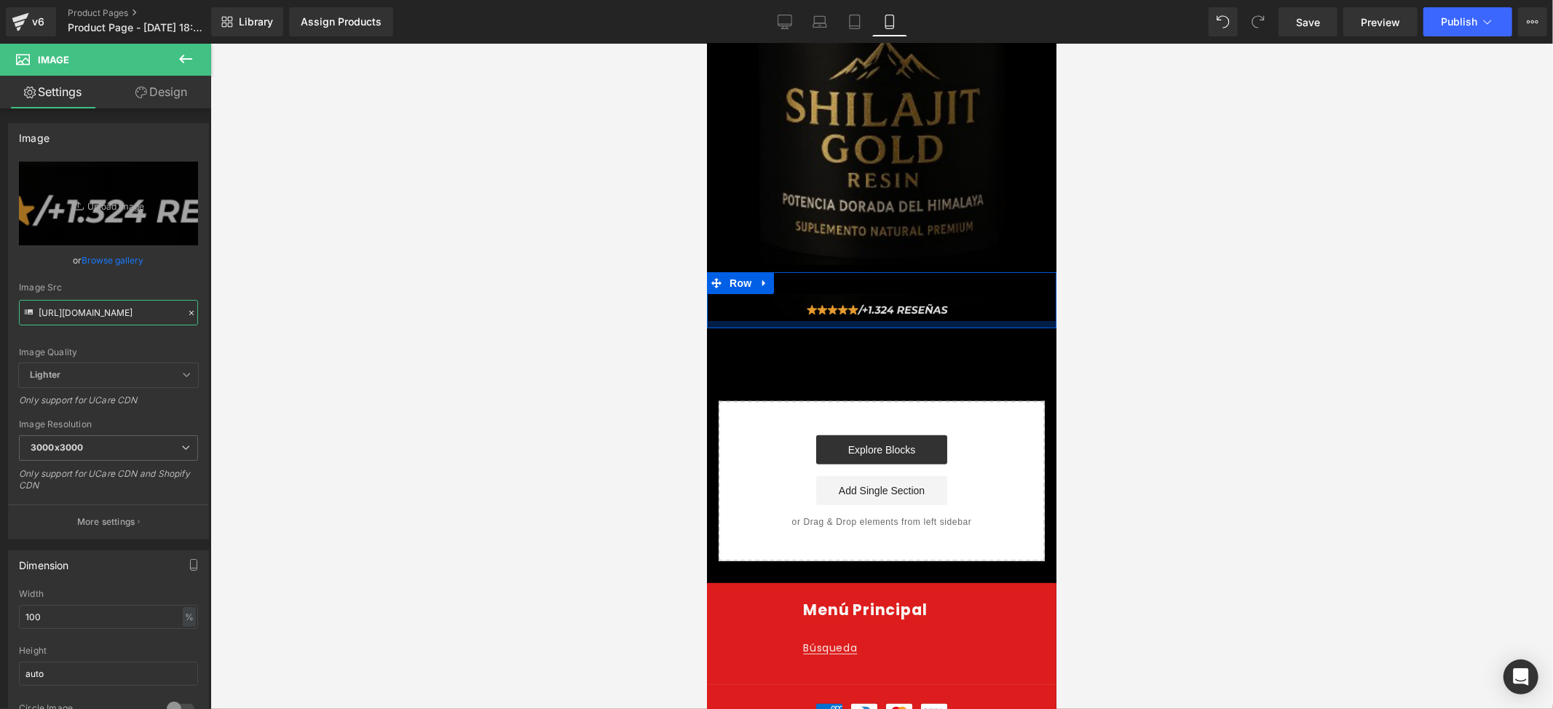
type input "[URL][DOMAIN_NAME]"
click at [890, 298] on link at bounding box center [896, 306] width 15 height 17
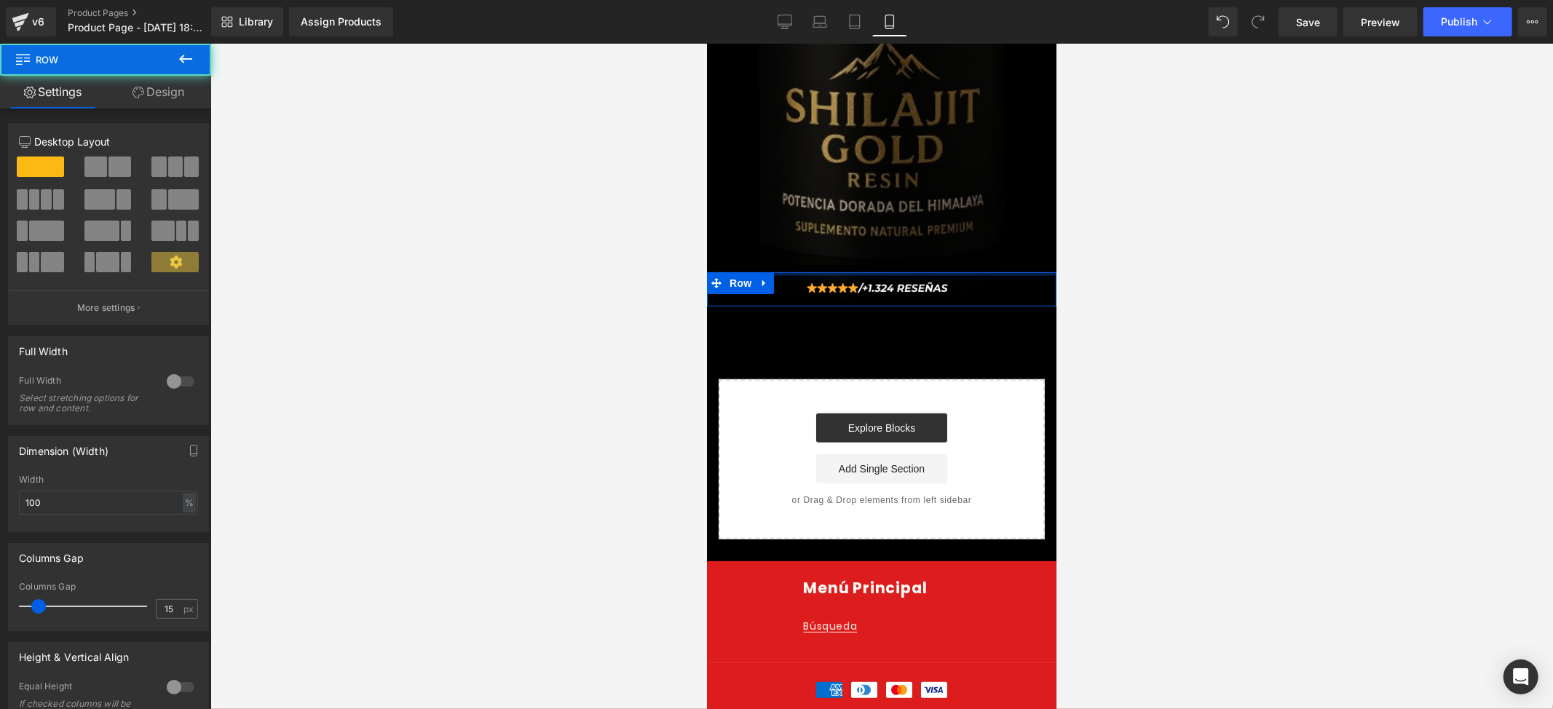
drag, startPoint x: 877, startPoint y: 254, endPoint x: 880, endPoint y: 224, distance: 30.8
click at [880, 224] on div "Image Row Image Row Select your layout" at bounding box center [880, 160] width 349 height 758
click at [1133, 234] on div at bounding box center [881, 376] width 1343 height 665
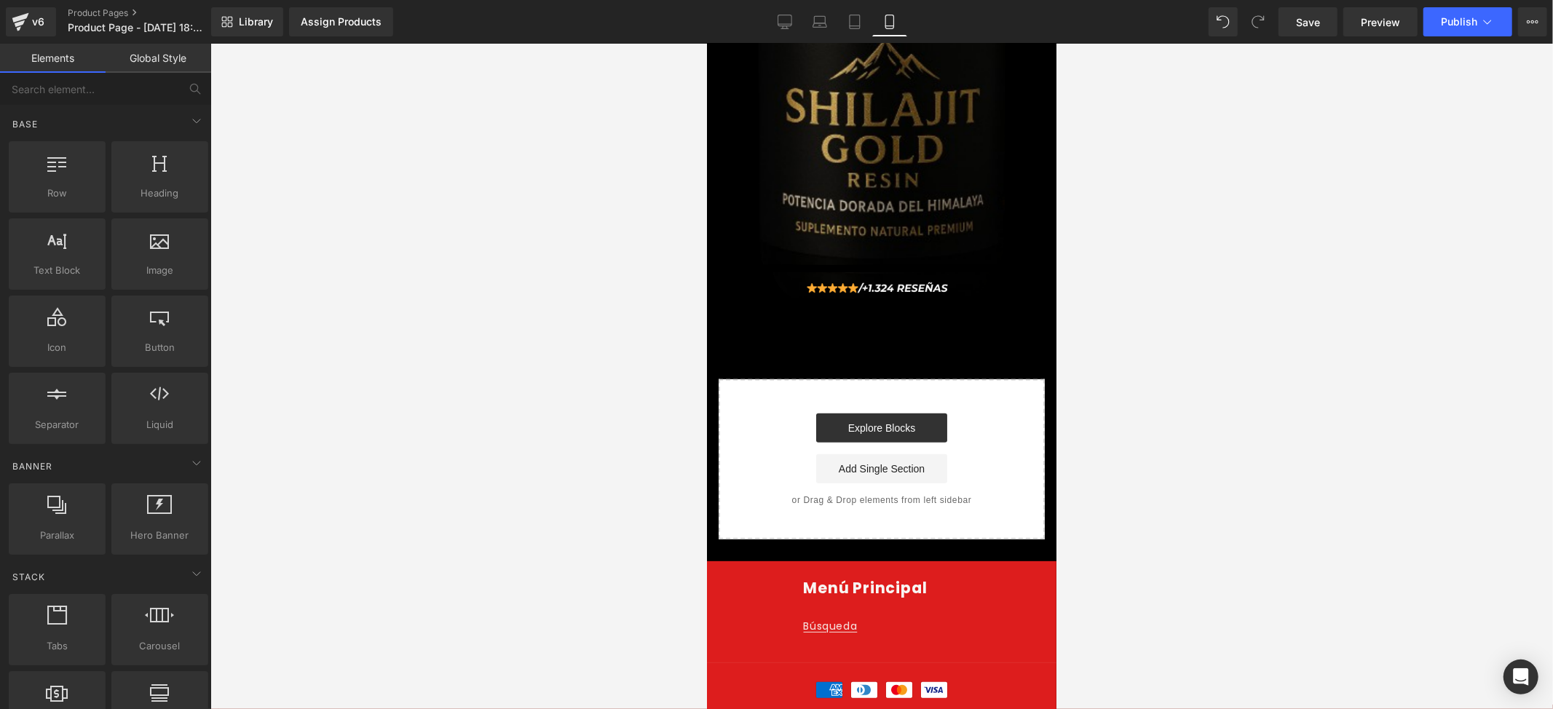
click at [896, 312] on div "Image Row Image Row Select your layout" at bounding box center [880, 160] width 349 height 758
click at [910, 291] on div "Image Row Image Row Select your layout" at bounding box center [880, 160] width 349 height 758
click at [926, 272] on div "Image" at bounding box center [881, 285] width 328 height 27
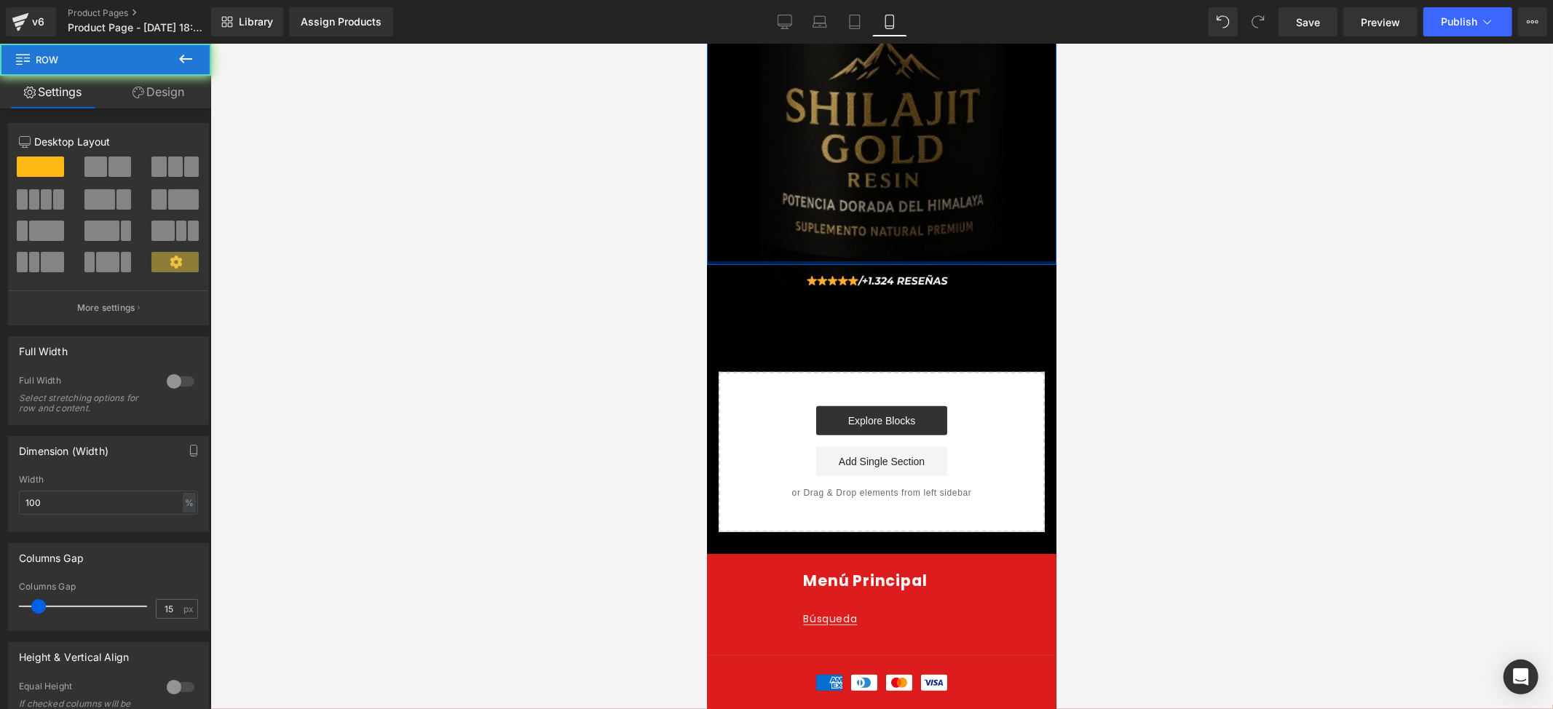
click at [930, 236] on div "Image Row" at bounding box center [880, 22] width 349 height 483
click at [1150, 233] on div at bounding box center [881, 376] width 1343 height 665
drag, startPoint x: 963, startPoint y: 242, endPoint x: 1863, endPoint y: 288, distance: 901.8
click at [961, 235] on div "Image Row" at bounding box center [880, 22] width 349 height 483
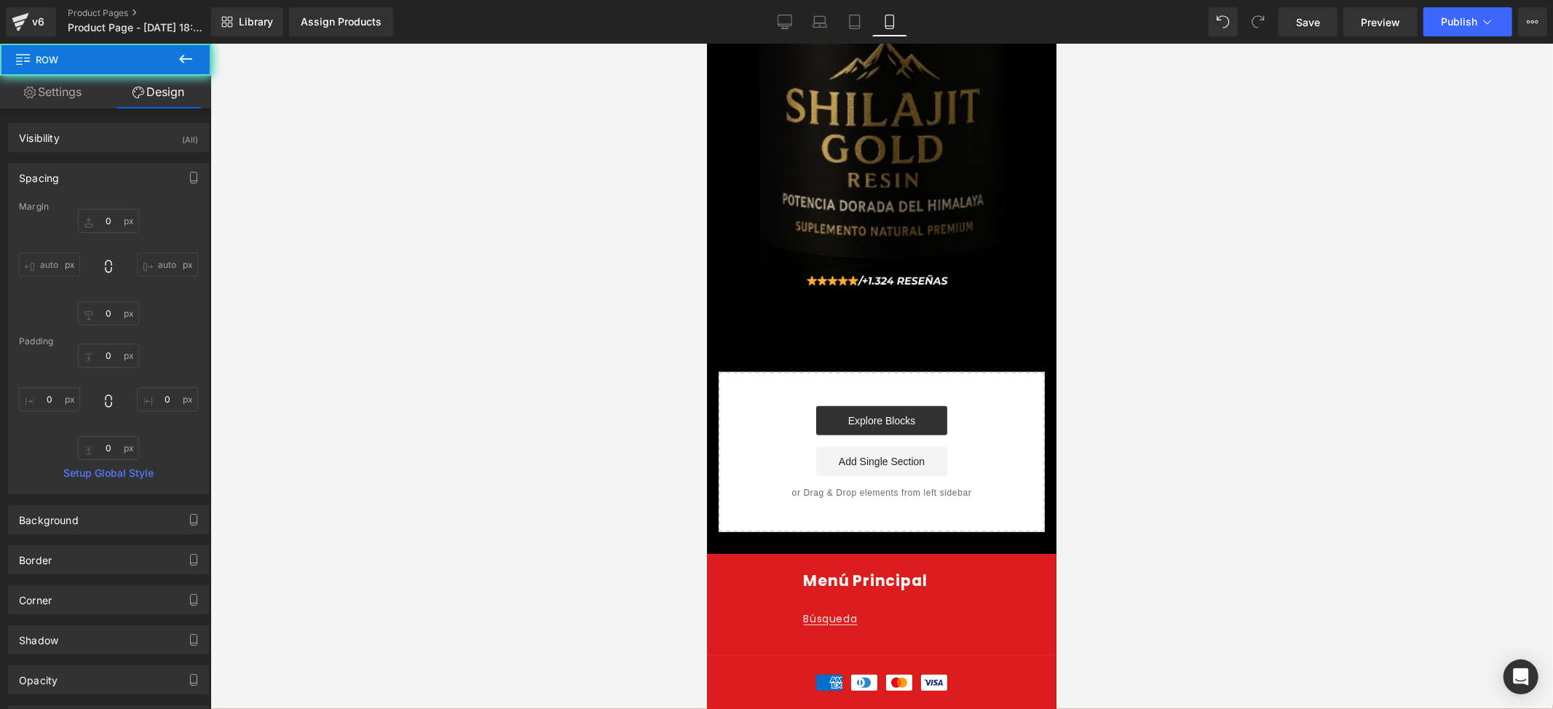
click at [706, 43] on div at bounding box center [706, 43] width 0 height 0
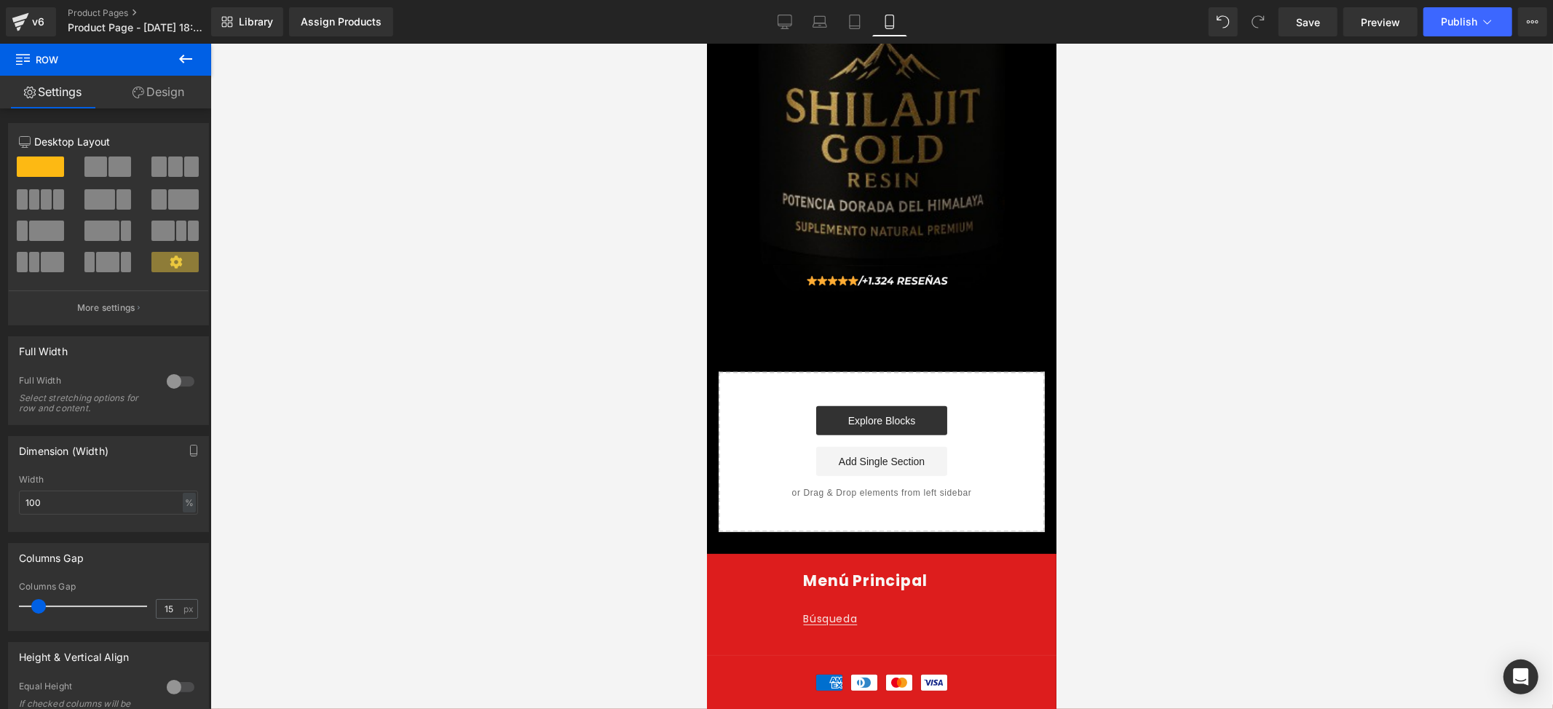
click at [1131, 264] on div at bounding box center [881, 376] width 1343 height 665
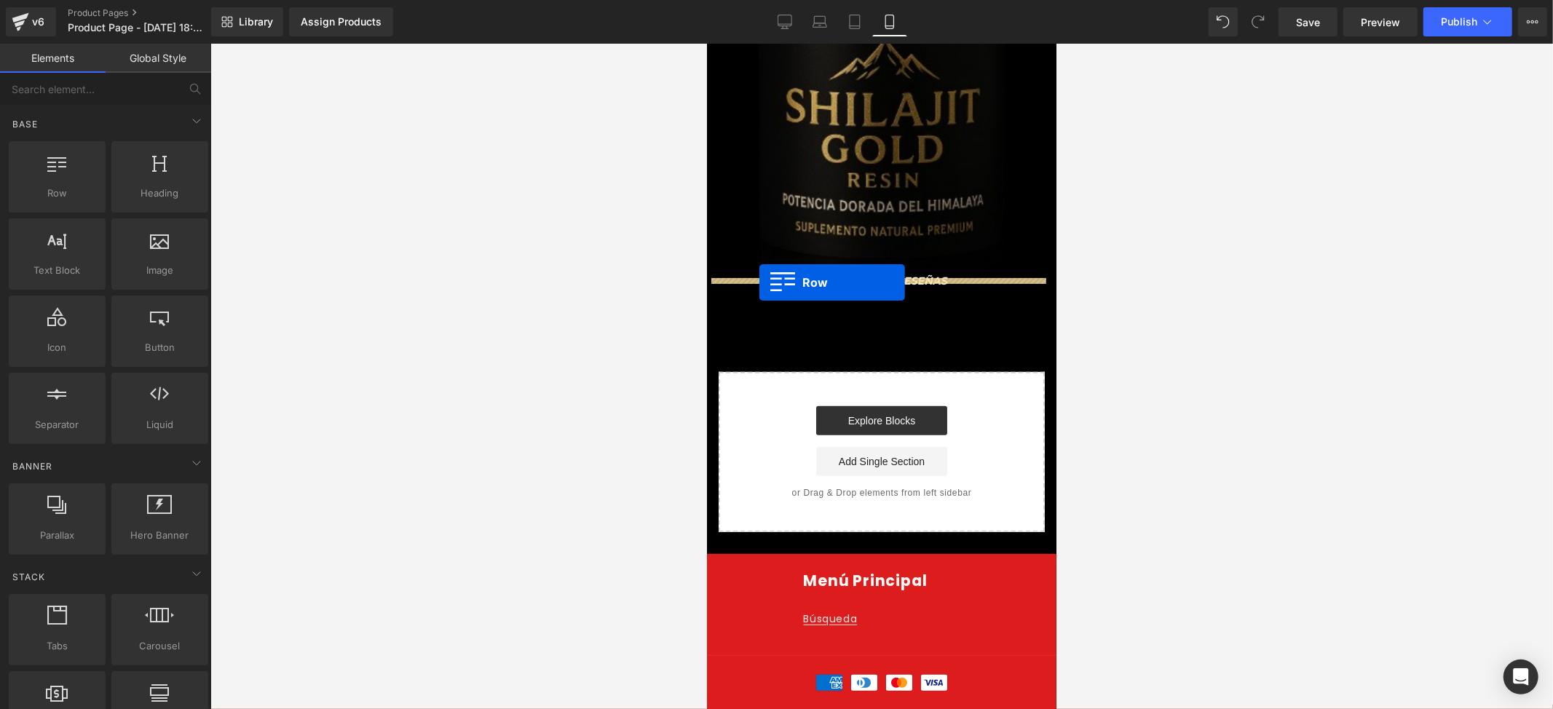
drag, startPoint x: 769, startPoint y: 245, endPoint x: 760, endPoint y: 280, distance: 36.7
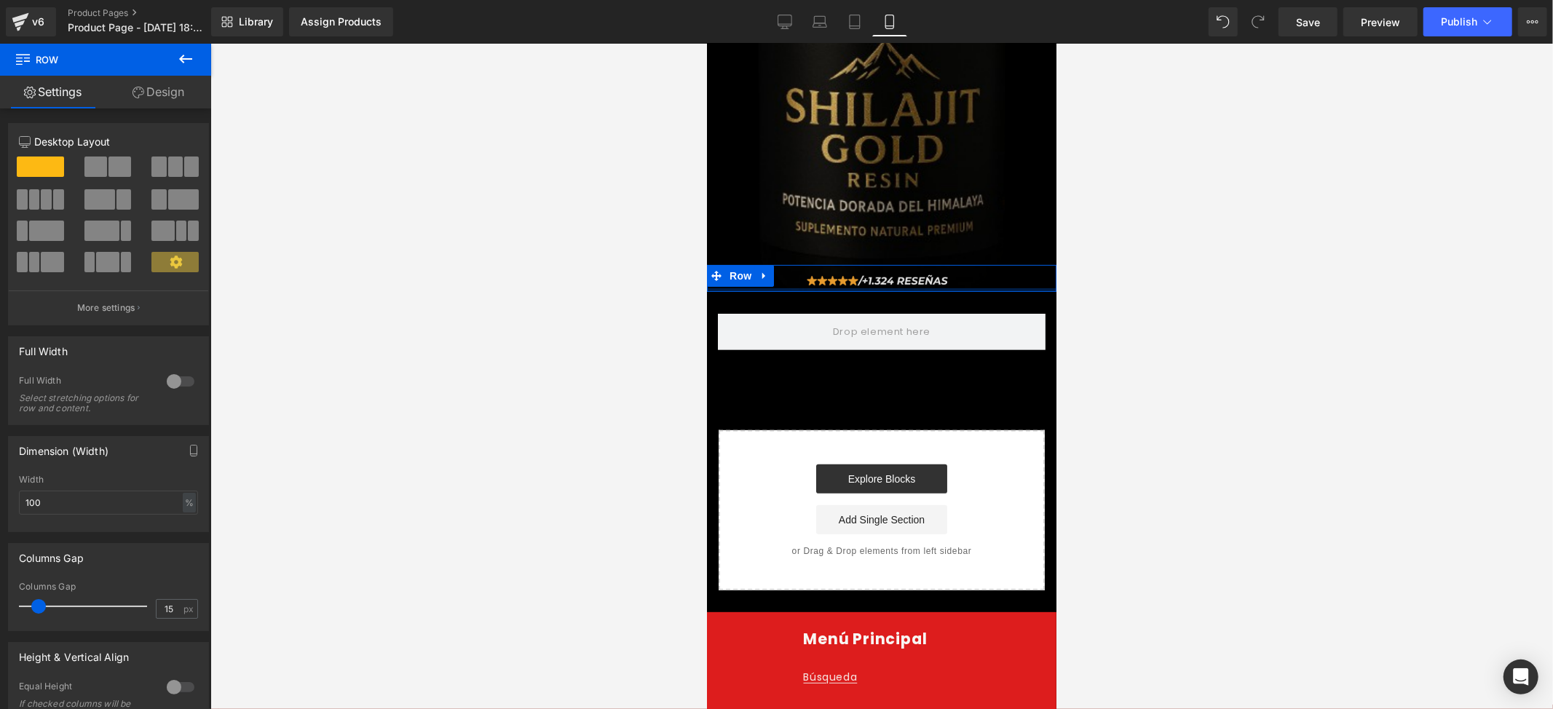
click at [909, 264] on div "Image Row" at bounding box center [880, 277] width 349 height 27
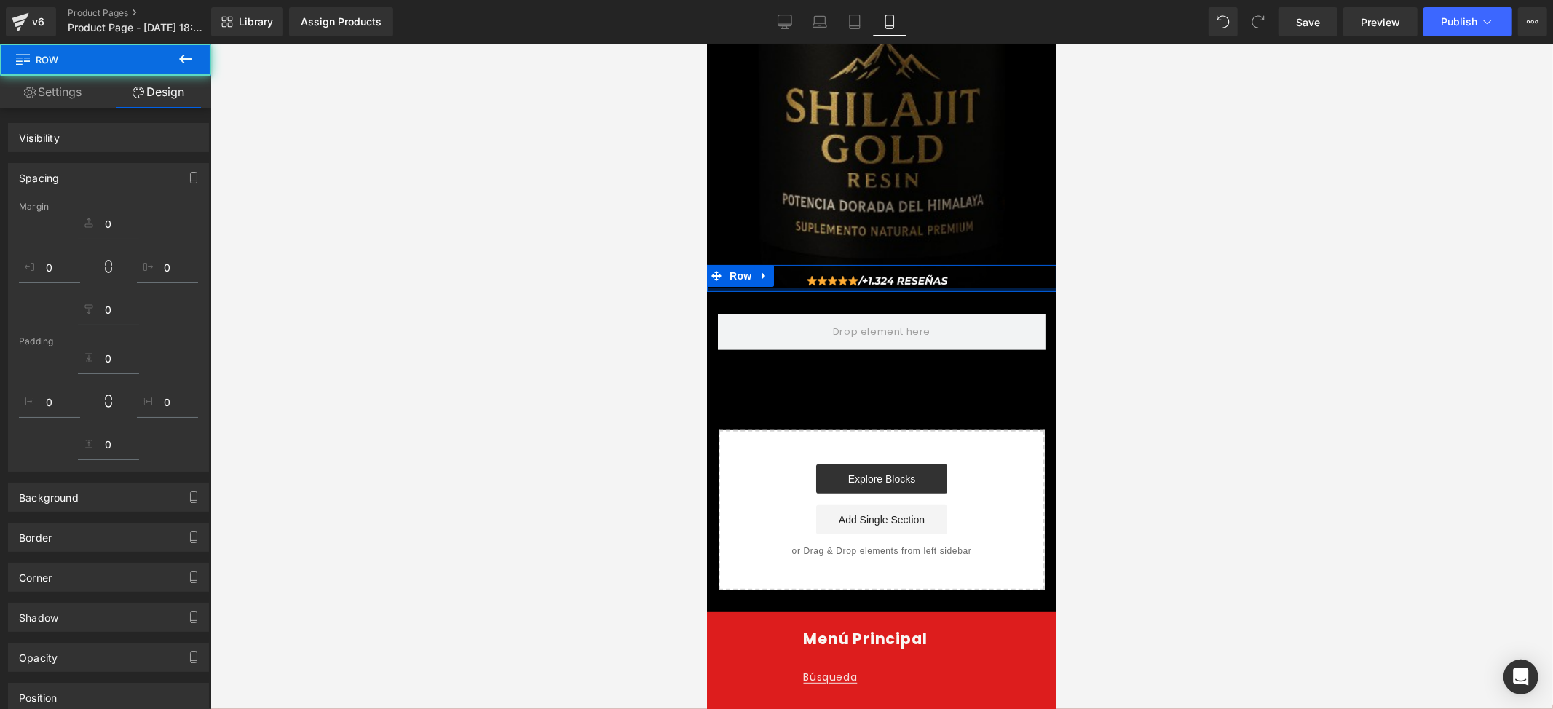
click at [1178, 262] on div at bounding box center [881, 376] width 1343 height 665
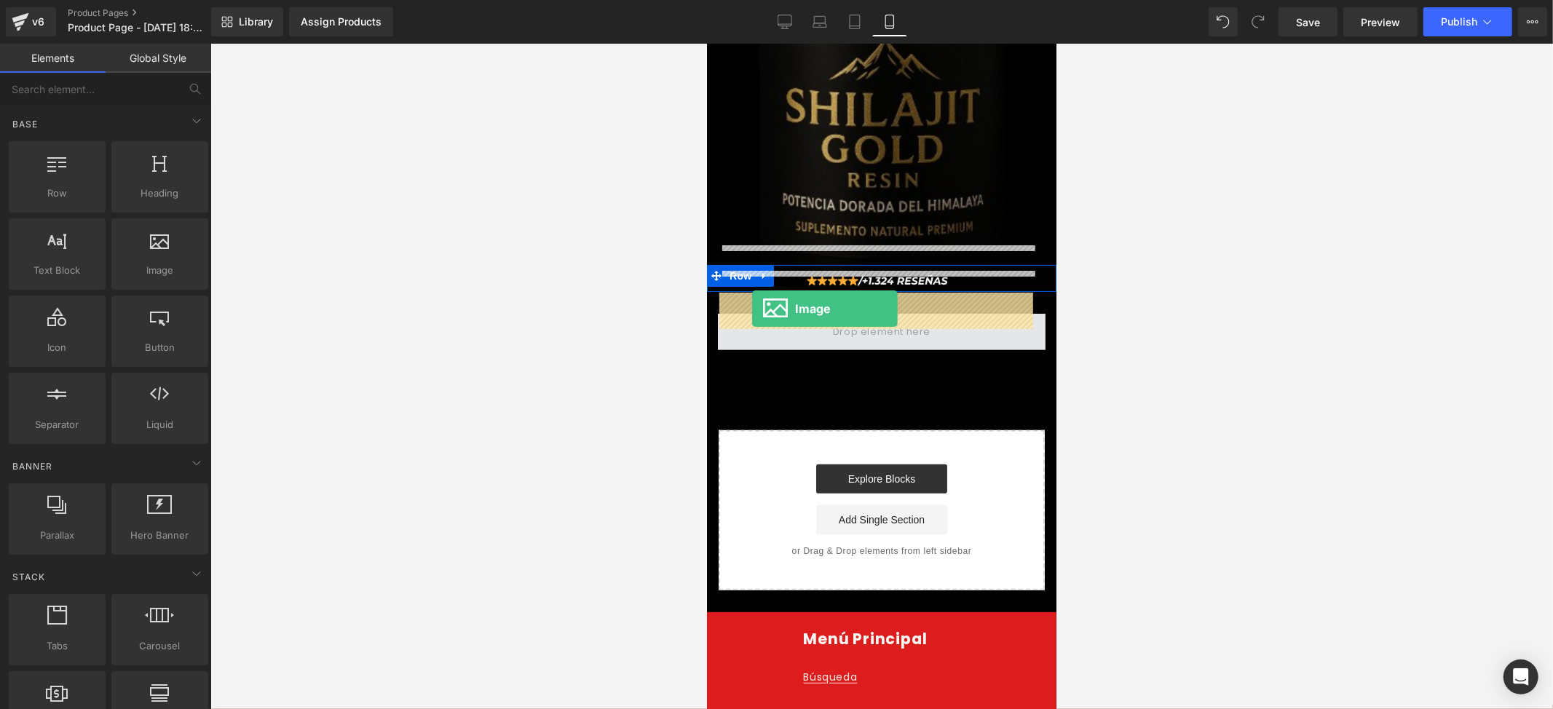
drag, startPoint x: 872, startPoint y: 300, endPoint x: 751, endPoint y: 308, distance: 121.1
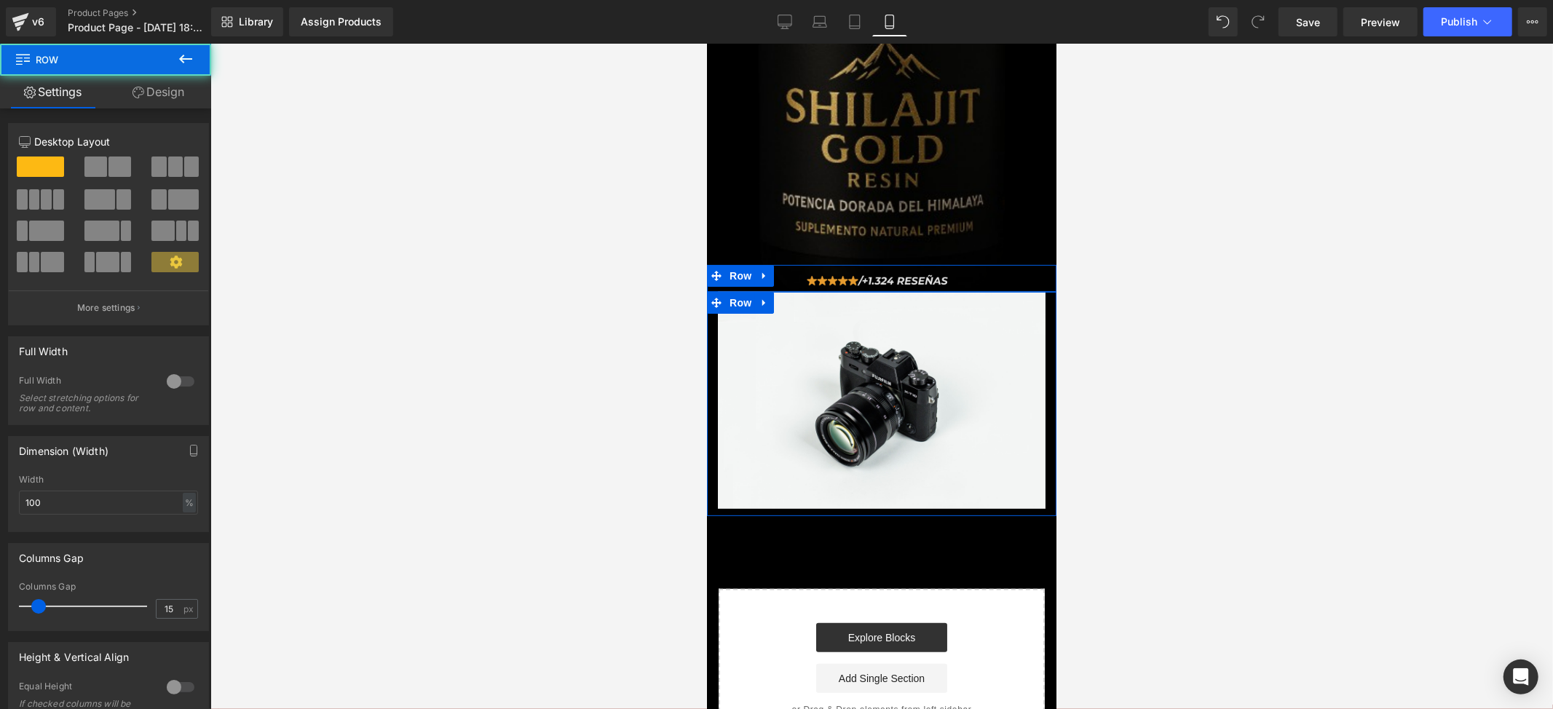
drag, startPoint x: 941, startPoint y: 282, endPoint x: 939, endPoint y: 260, distance: 22.0
click at [939, 260] on div "Image Row Image Row Image Row Select your layout" at bounding box center [880, 265] width 349 height 968
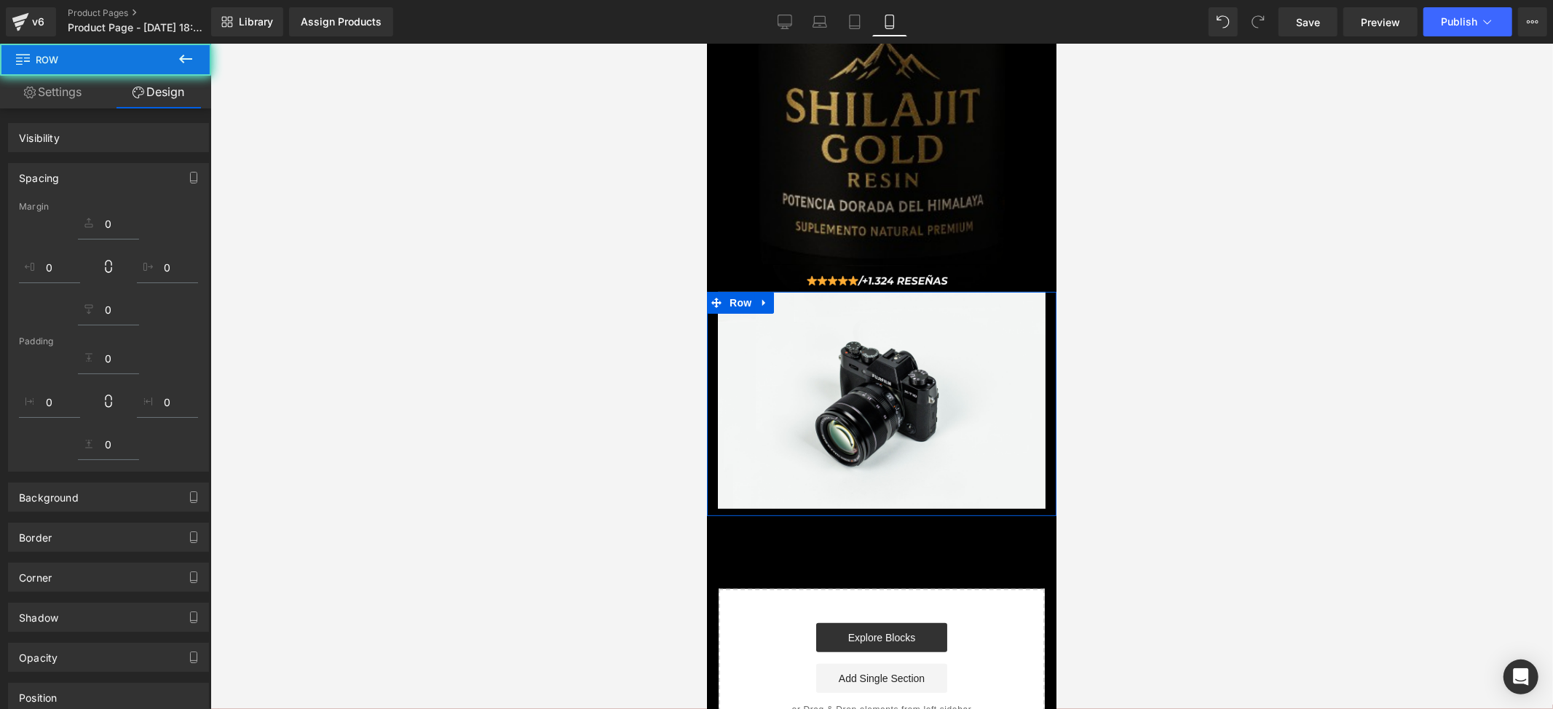
drag, startPoint x: 1255, startPoint y: 271, endPoint x: 655, endPoint y: 1, distance: 657.7
click at [1254, 269] on div at bounding box center [881, 376] width 1343 height 665
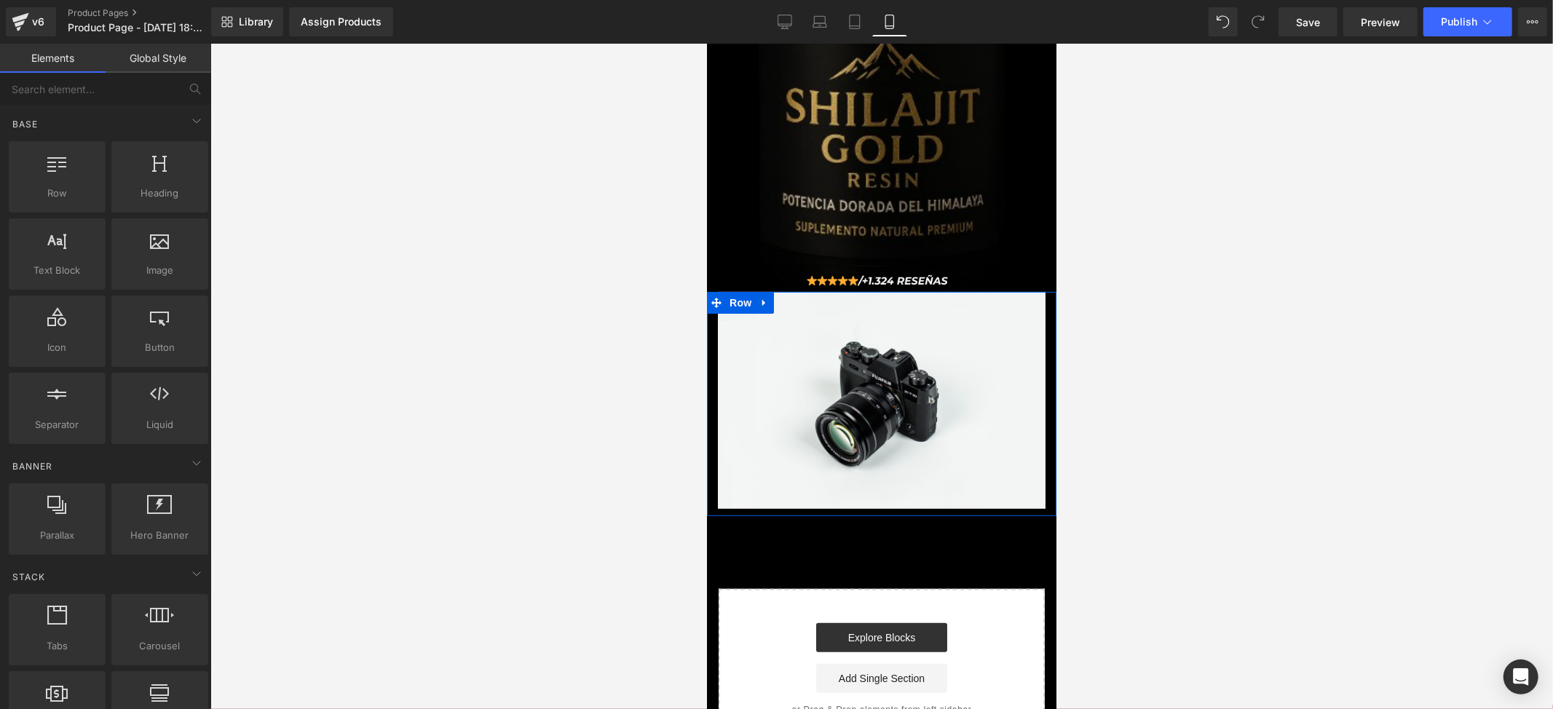
click at [869, 391] on span "Image" at bounding box center [881, 399] width 31 height 17
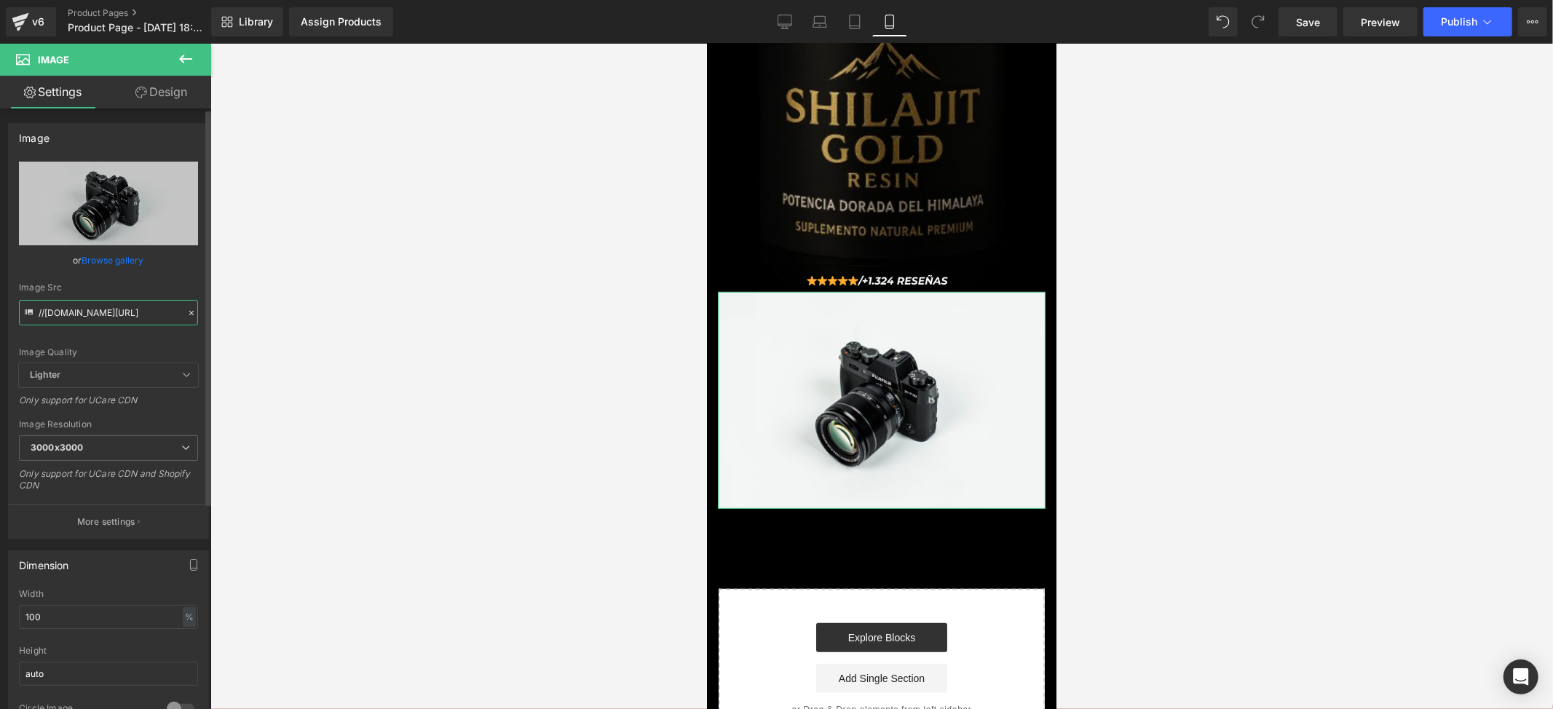
click at [108, 307] on input "//[DOMAIN_NAME][URL]" at bounding box center [108, 312] width 179 height 25
paste input "[URL][DOMAIN_NAME][DOMAIN_NAME]"
type input "[URL][DOMAIN_NAME]"
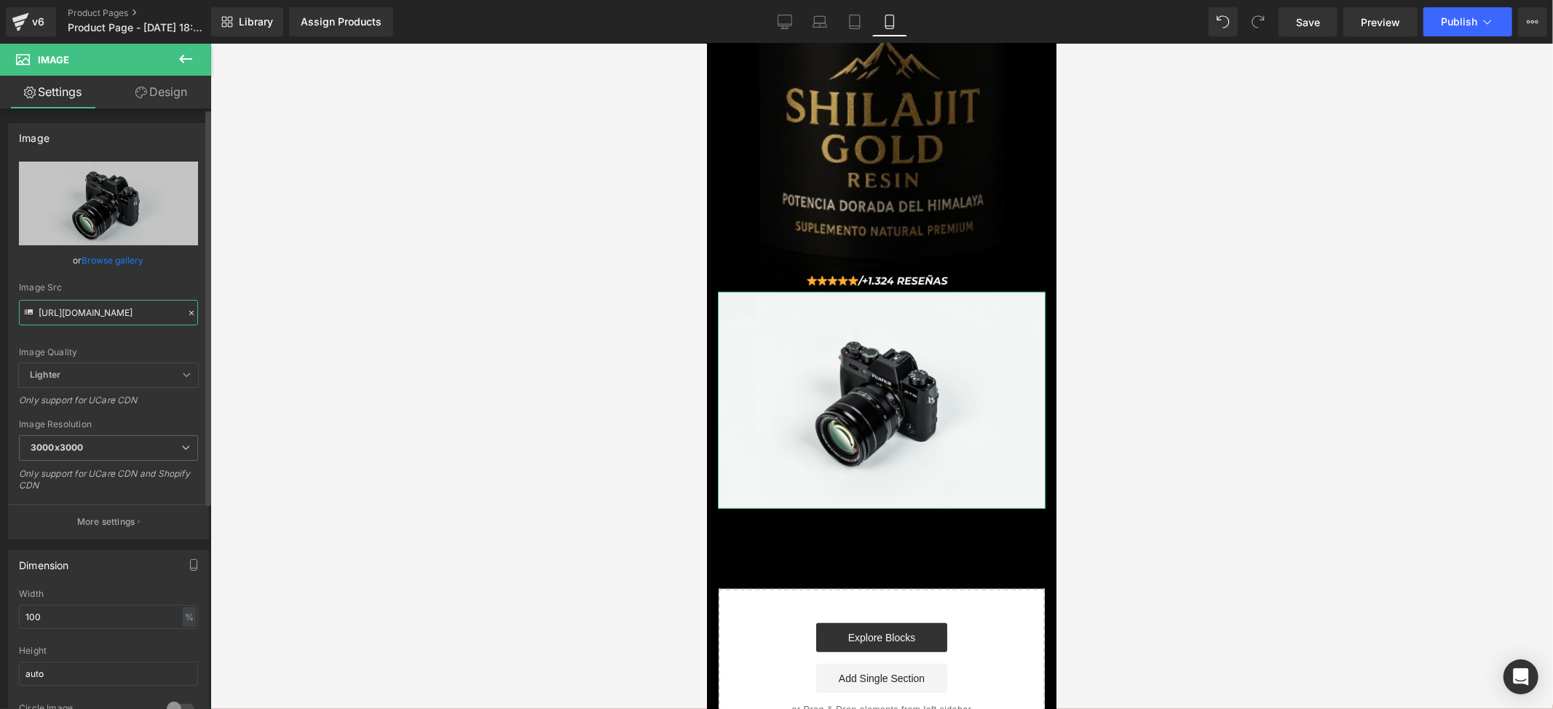
scroll to position [0, 4]
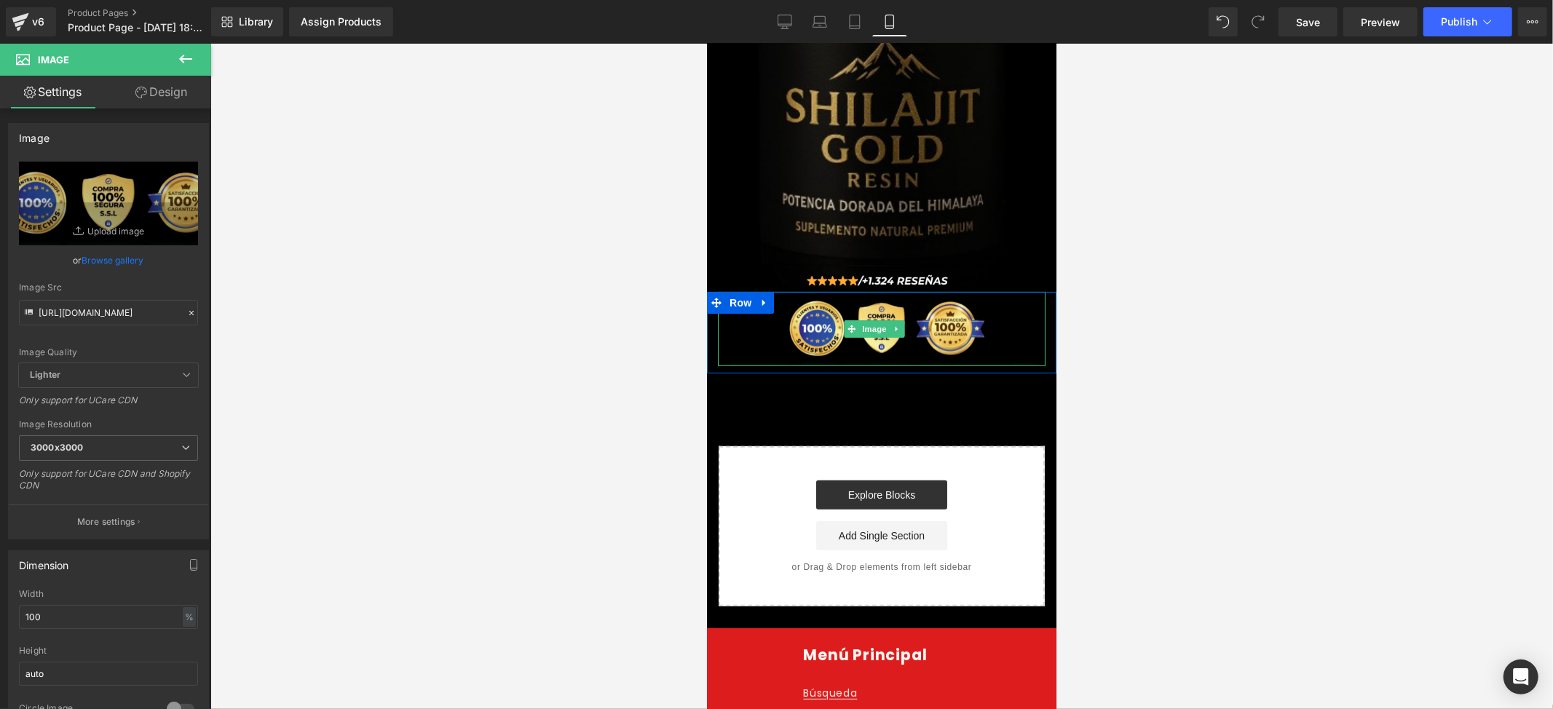
click at [1147, 367] on div at bounding box center [881, 376] width 1343 height 665
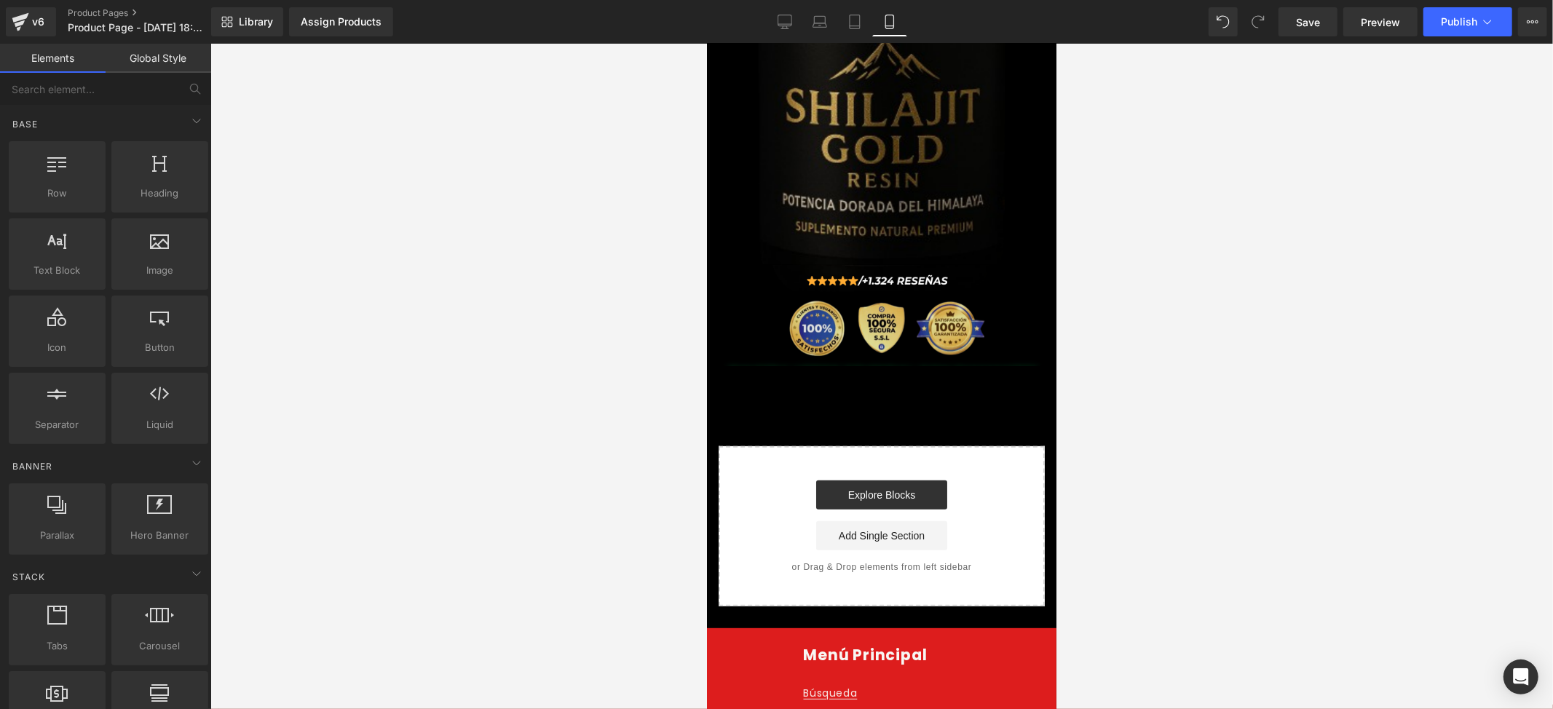
click at [837, 303] on img at bounding box center [881, 328] width 328 height 74
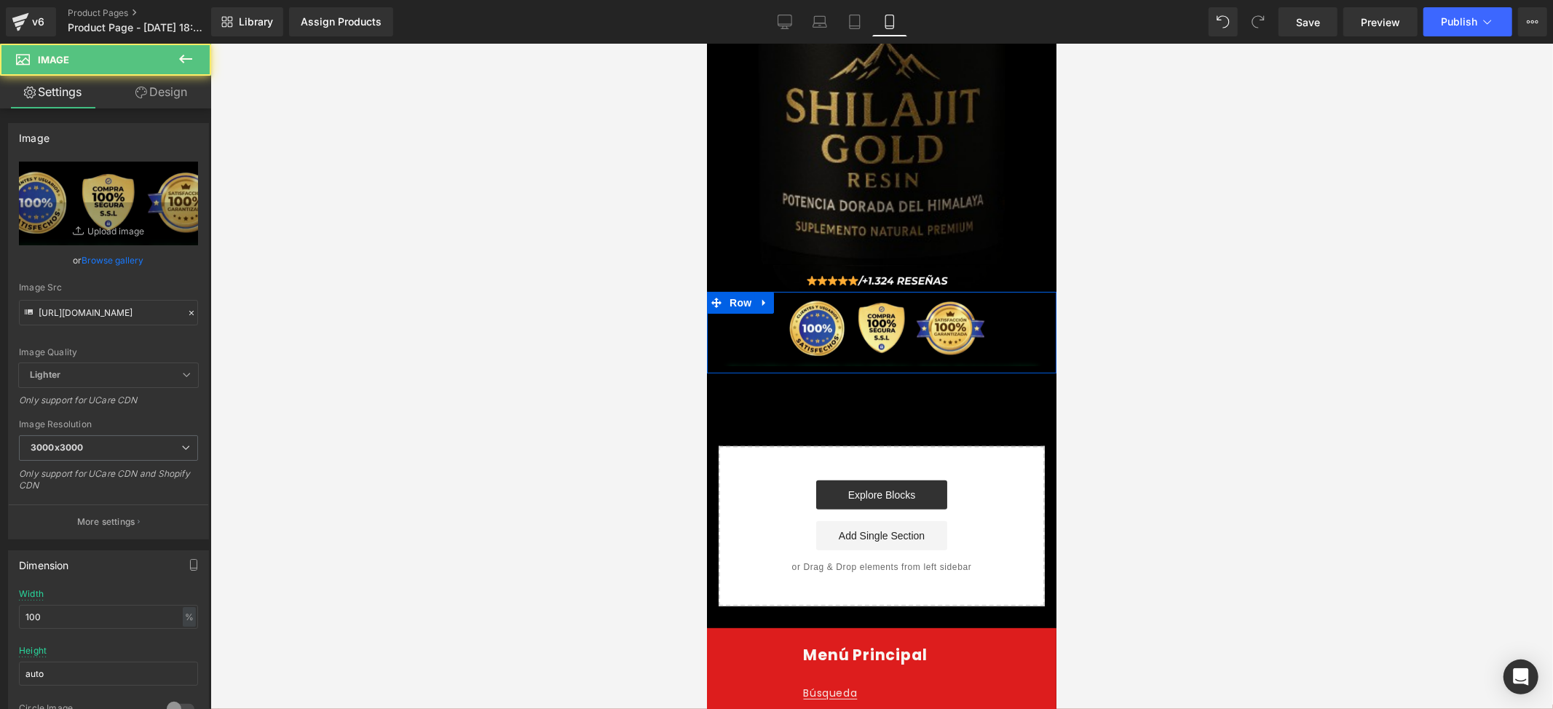
click at [1152, 277] on div at bounding box center [881, 376] width 1343 height 665
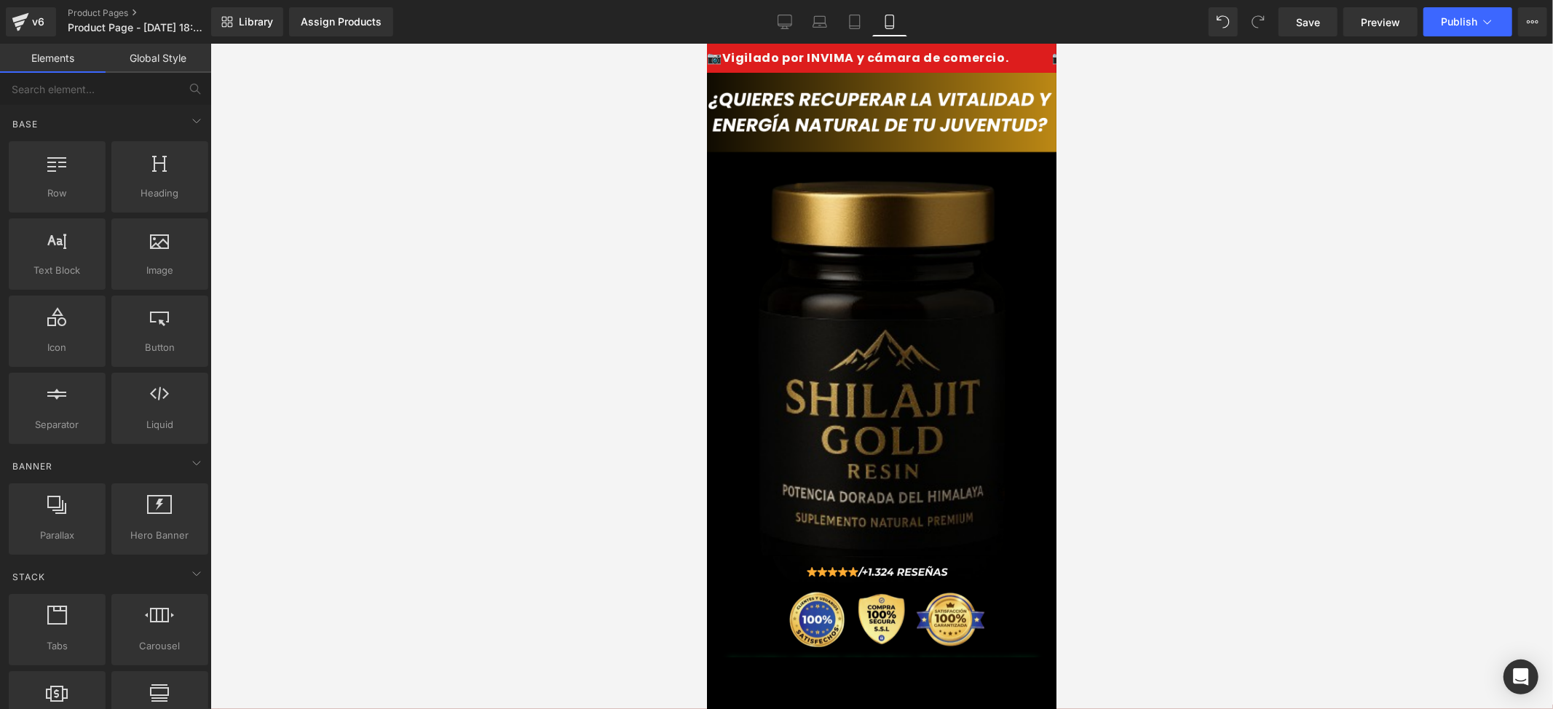
click at [1201, 274] on div at bounding box center [881, 376] width 1343 height 665
click at [1003, 582] on img at bounding box center [881, 619] width 328 height 74
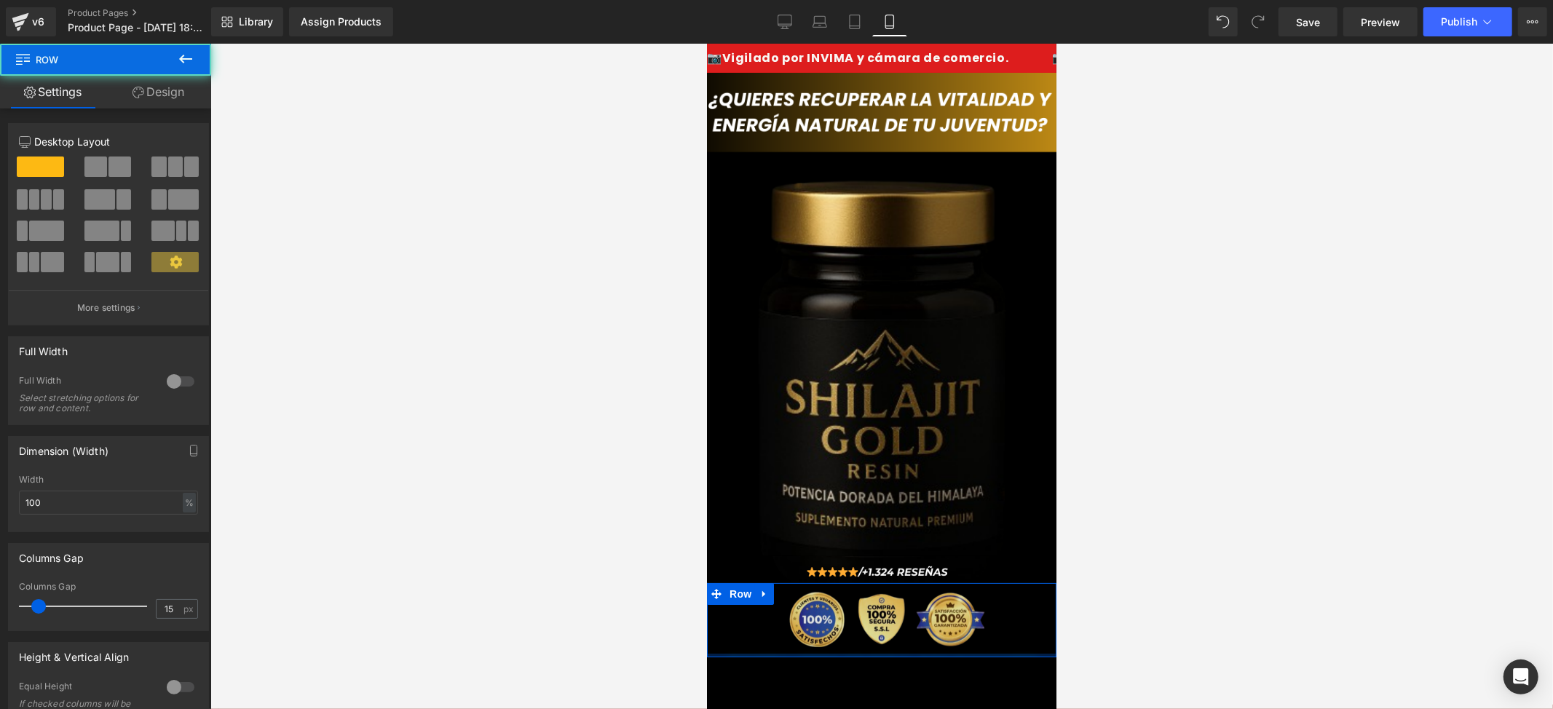
drag, startPoint x: 877, startPoint y: 632, endPoint x: 880, endPoint y: 621, distance: 11.1
click at [880, 621] on div "Image Row" at bounding box center [880, 619] width 349 height 74
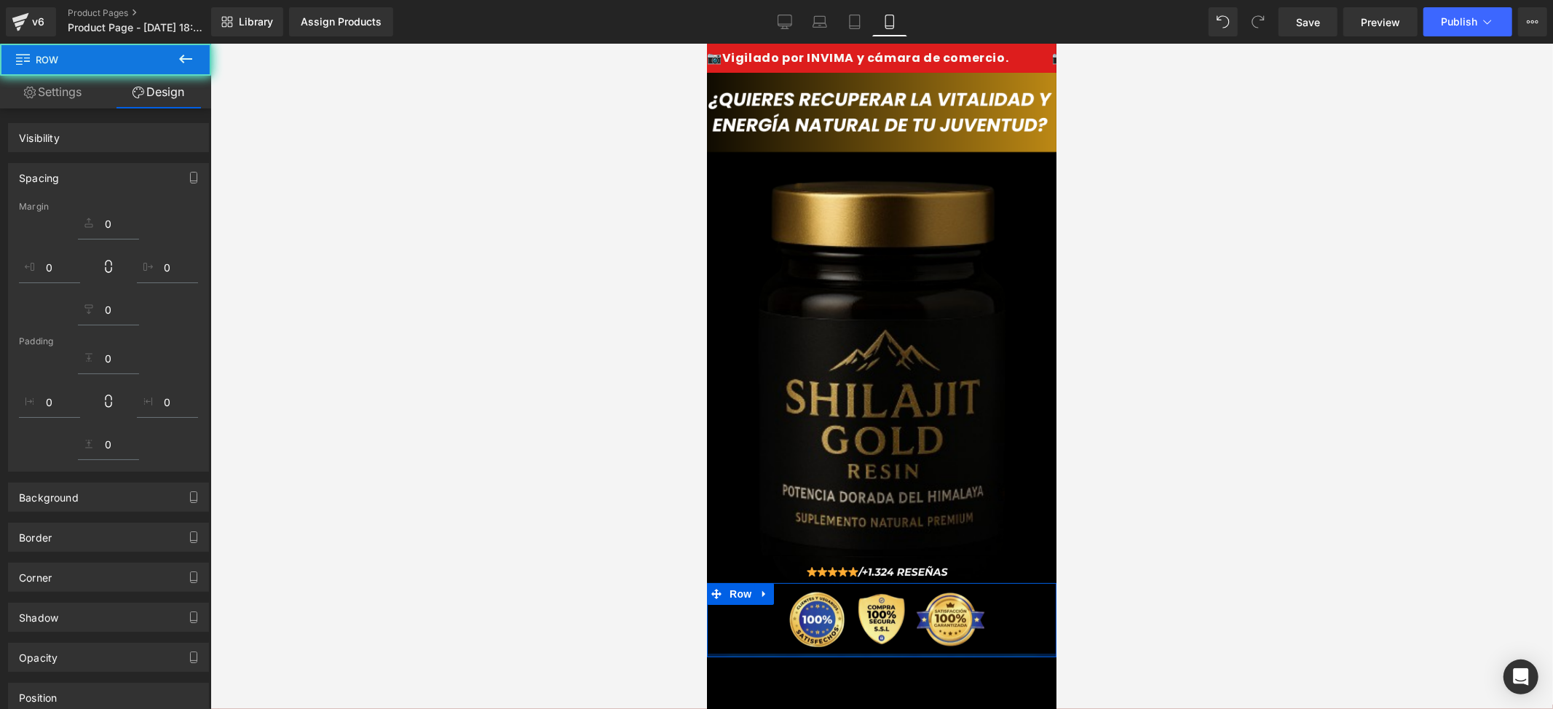
click at [1124, 604] on div at bounding box center [881, 376] width 1343 height 665
click at [1095, 522] on div at bounding box center [881, 376] width 1343 height 665
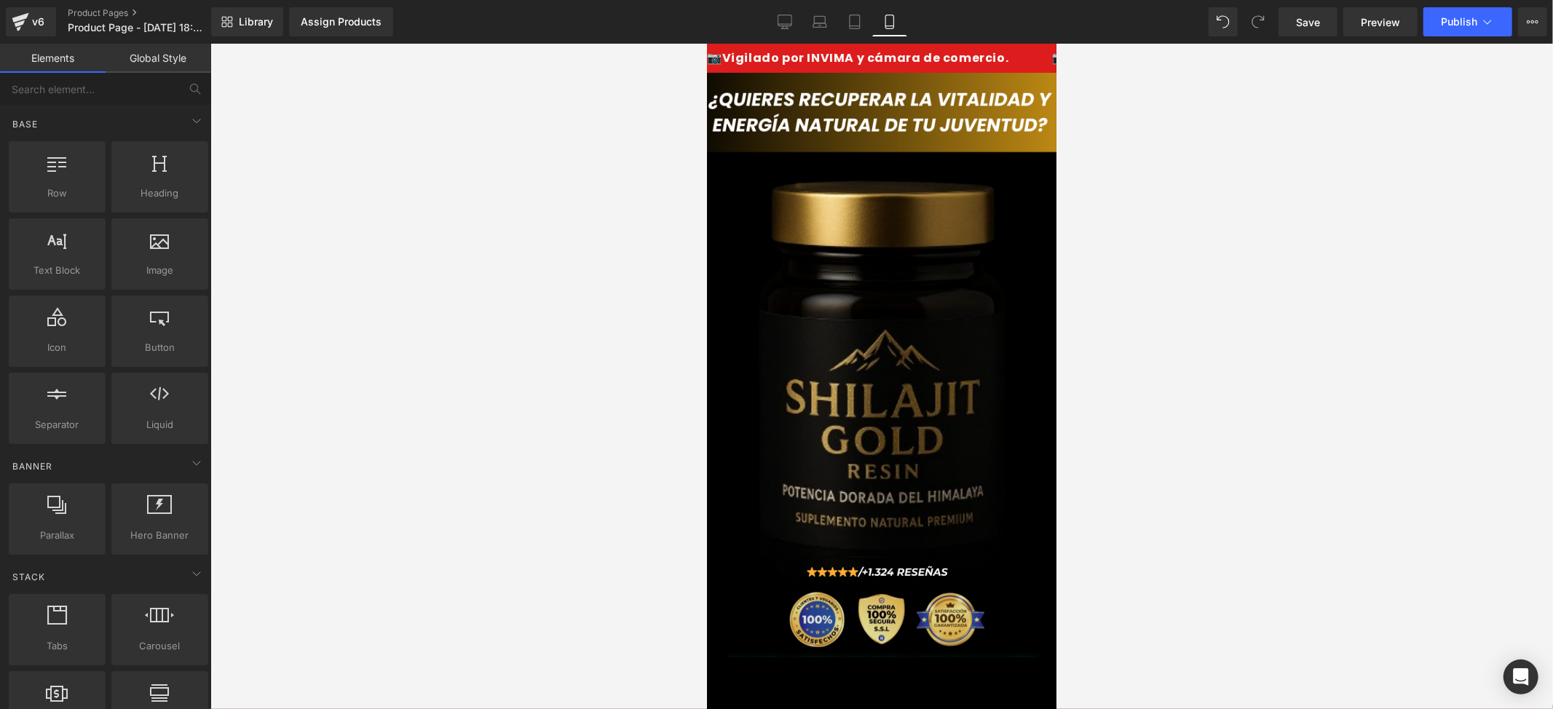
click at [983, 593] on img at bounding box center [881, 619] width 328 height 74
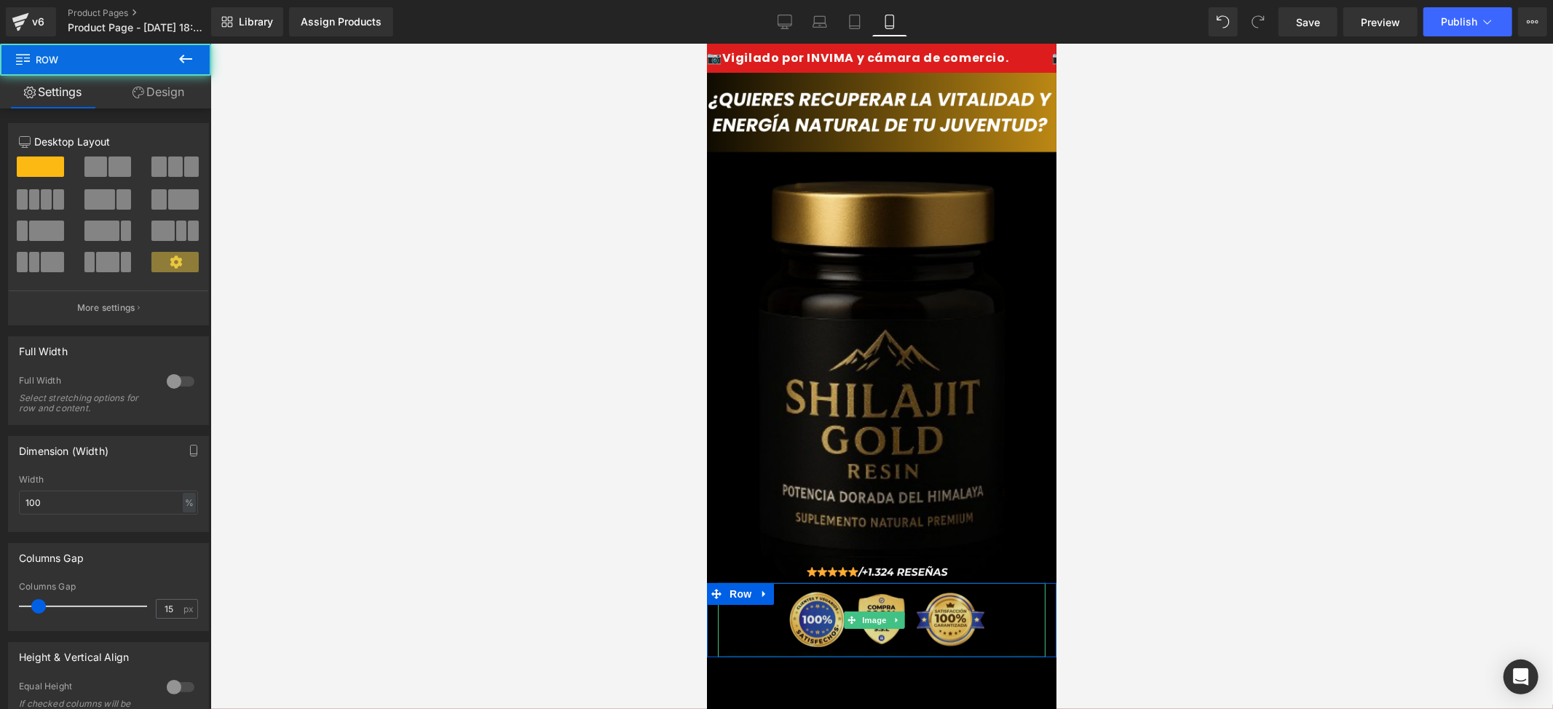
drag, startPoint x: 912, startPoint y: 629, endPoint x: 909, endPoint y: 620, distance: 9.9
click at [909, 620] on div "Image Row" at bounding box center [880, 619] width 349 height 74
click at [1072, 639] on div at bounding box center [881, 376] width 1343 height 665
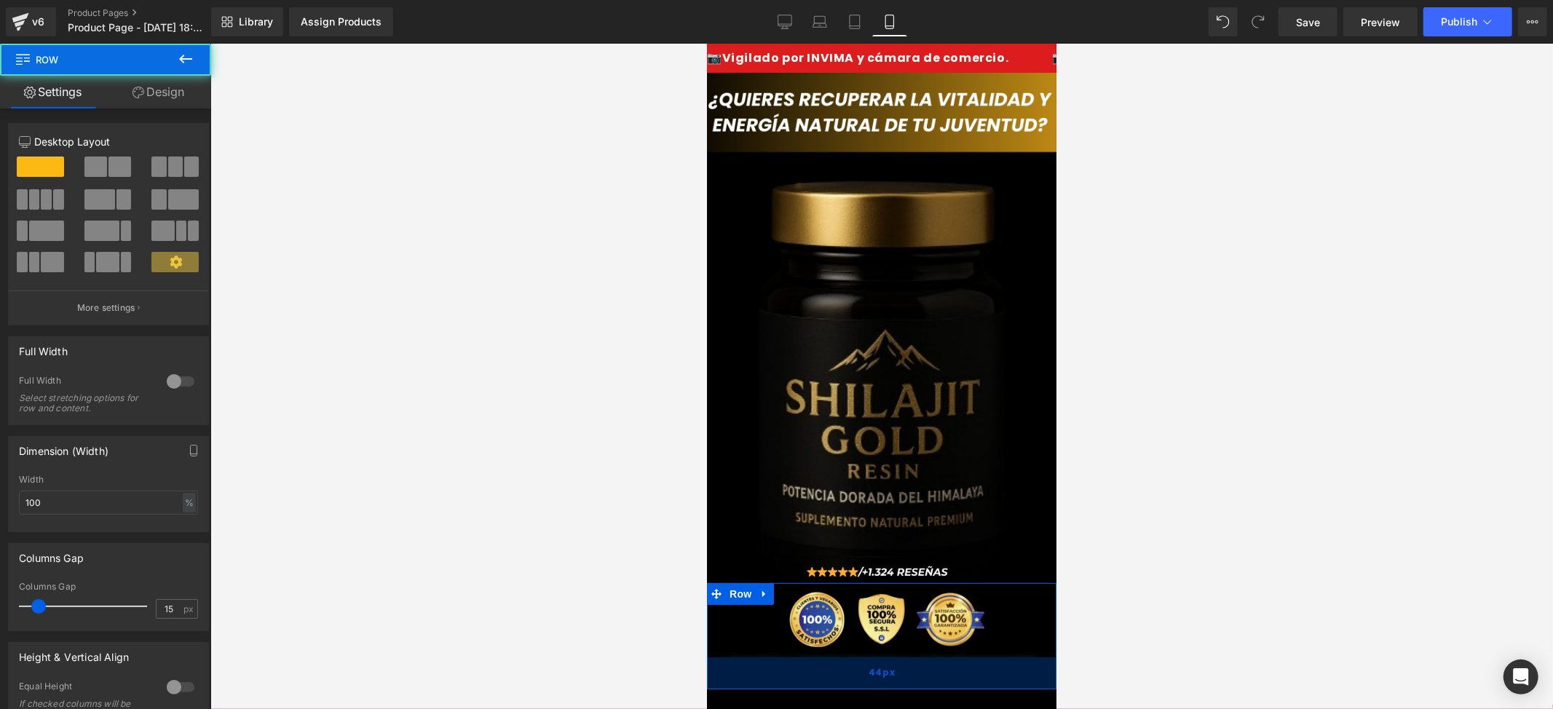
drag, startPoint x: 842, startPoint y: 629, endPoint x: 842, endPoint y: 666, distance: 37.1
click at [842, 666] on div "44px" at bounding box center [880, 673] width 349 height 32
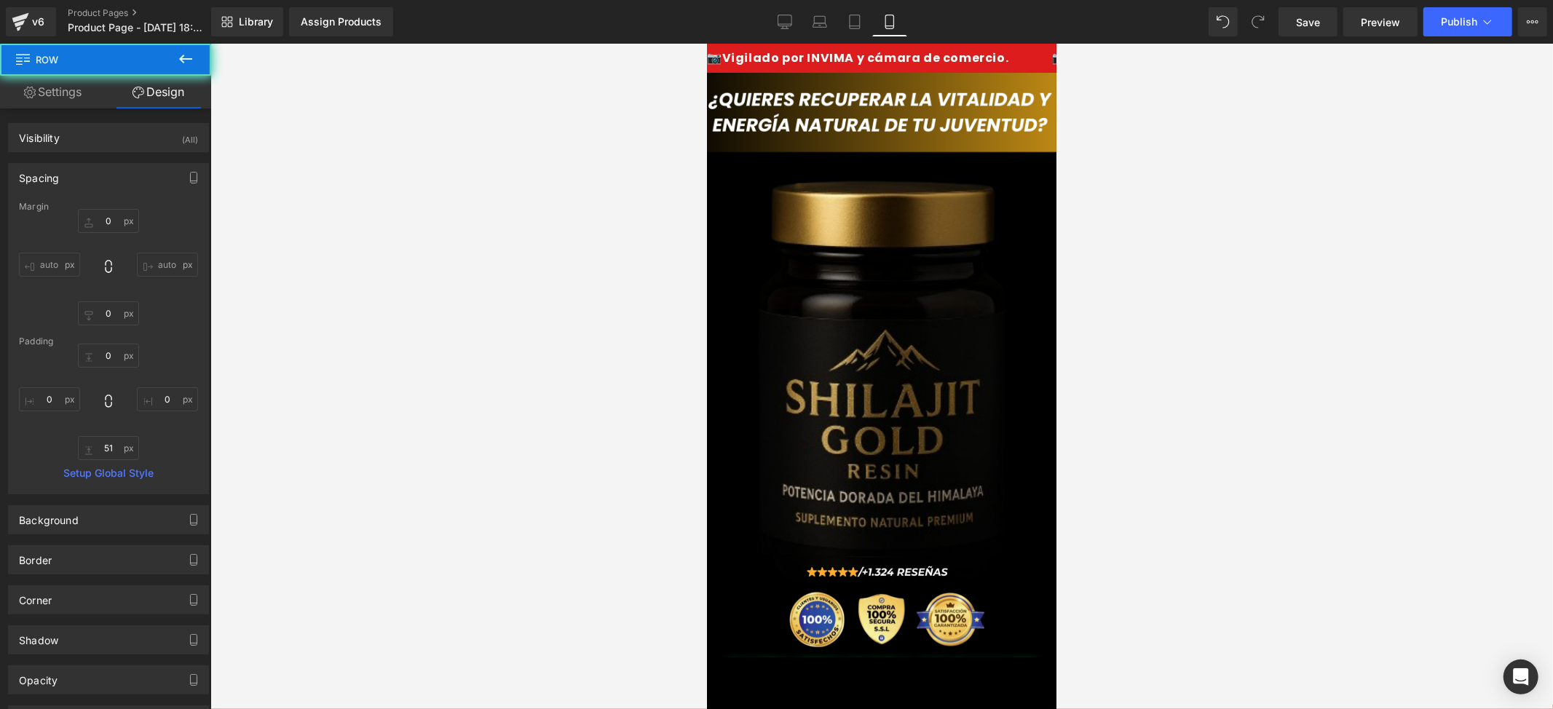
type input "0"
type input "51"
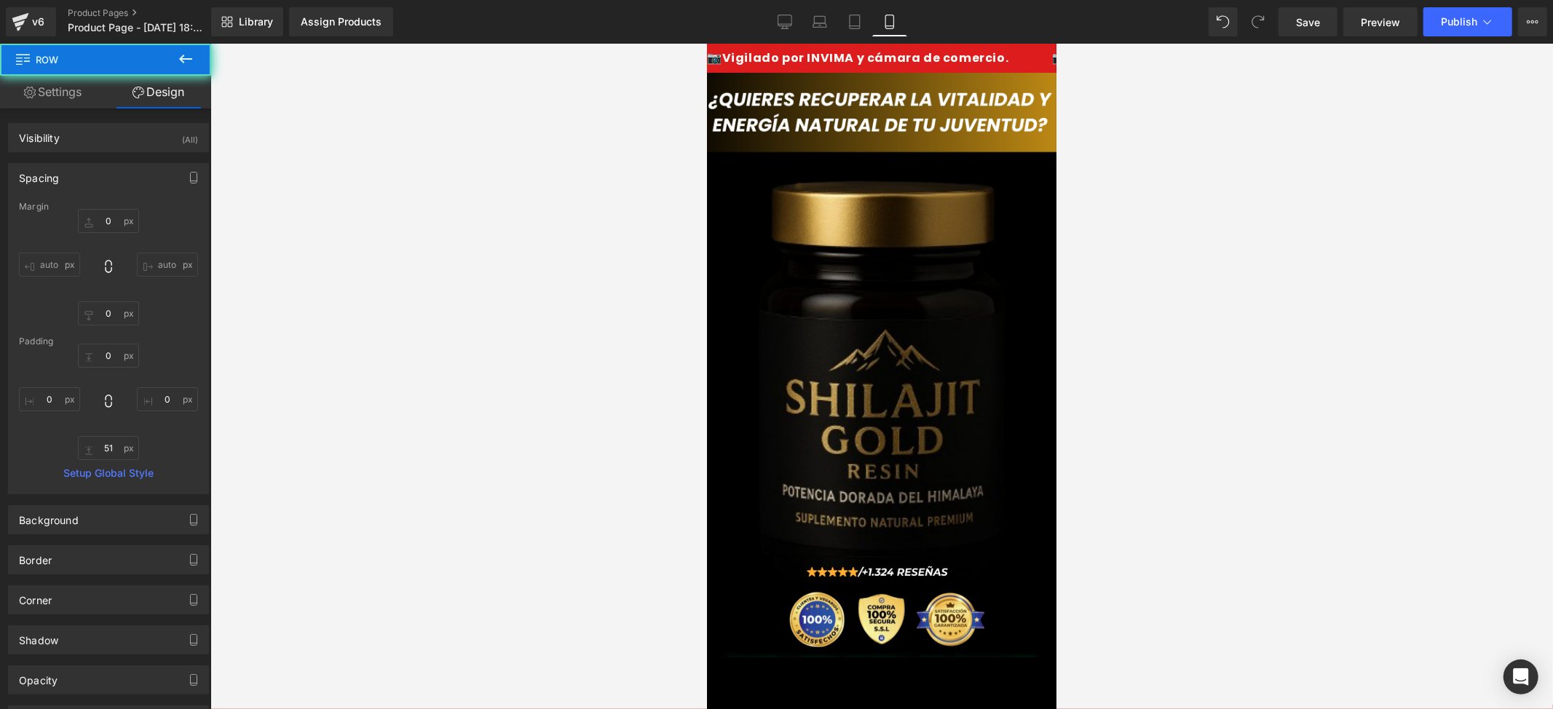
type input "0"
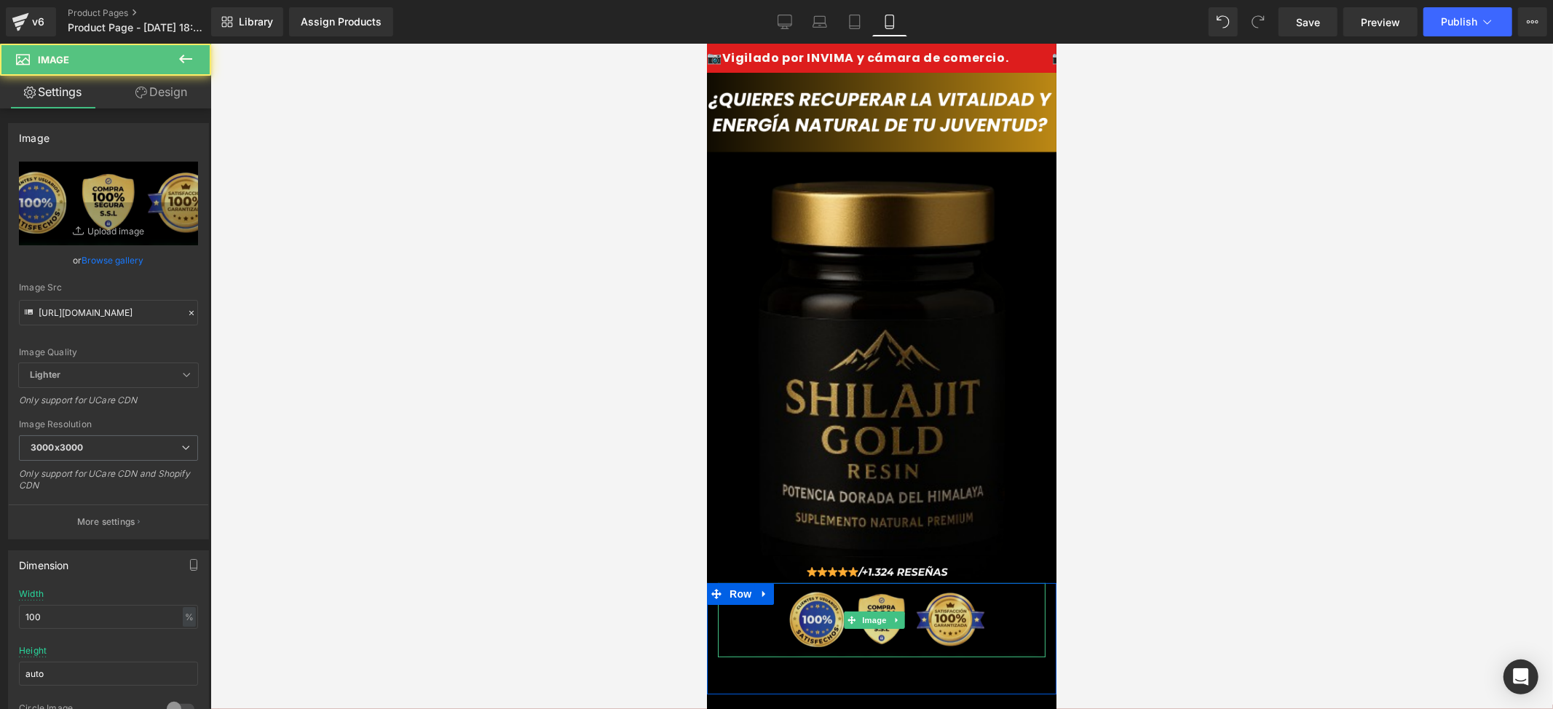
drag, startPoint x: 900, startPoint y: 630, endPoint x: 904, endPoint y: 611, distance: 19.3
click at [904, 611] on div "Image" at bounding box center [881, 619] width 328 height 74
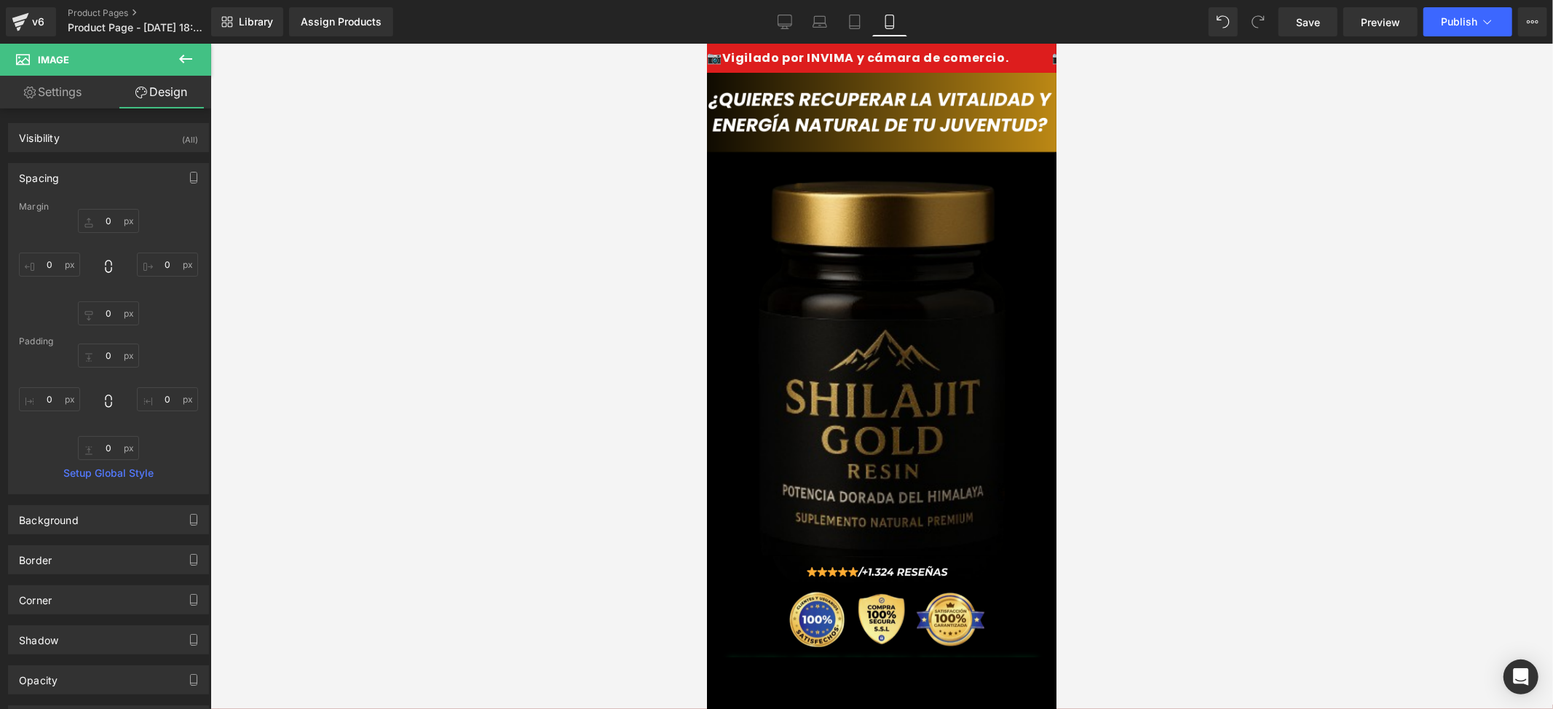
click at [1308, 481] on div at bounding box center [881, 376] width 1343 height 665
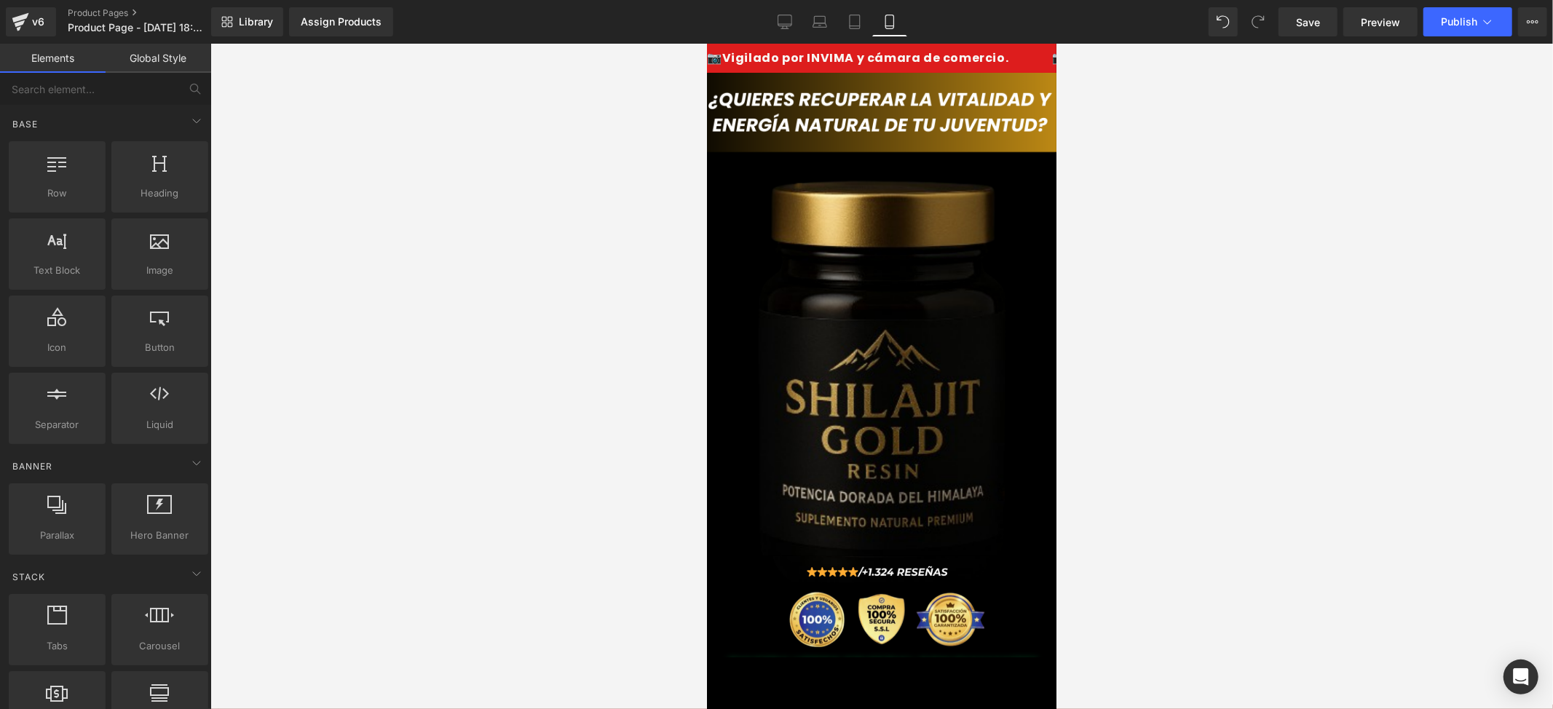
click at [767, 585] on link at bounding box center [758, 593] width 15 height 17
click at [747, 582] on span "Row" at bounding box center [739, 593] width 29 height 22
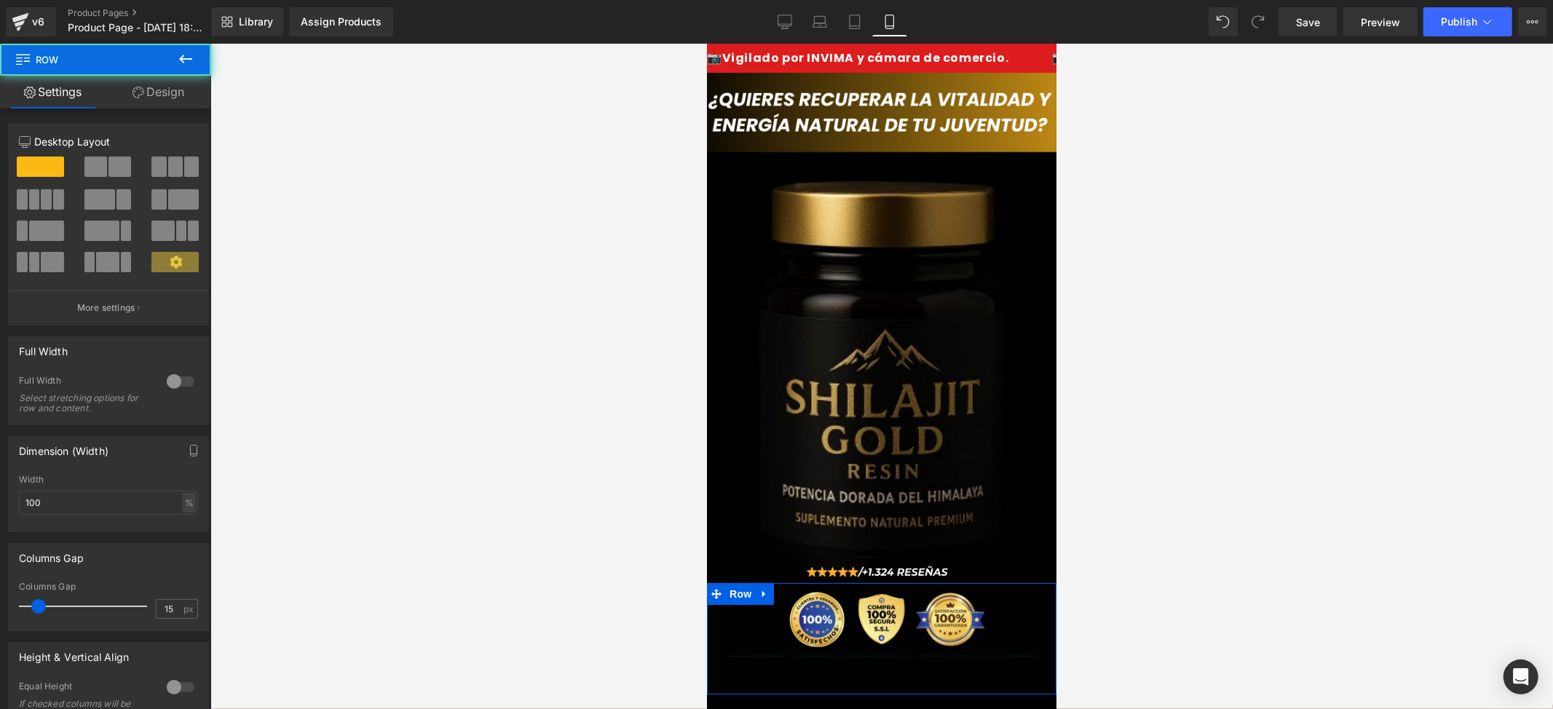
click at [149, 102] on link "Design" at bounding box center [159, 92] width 106 height 33
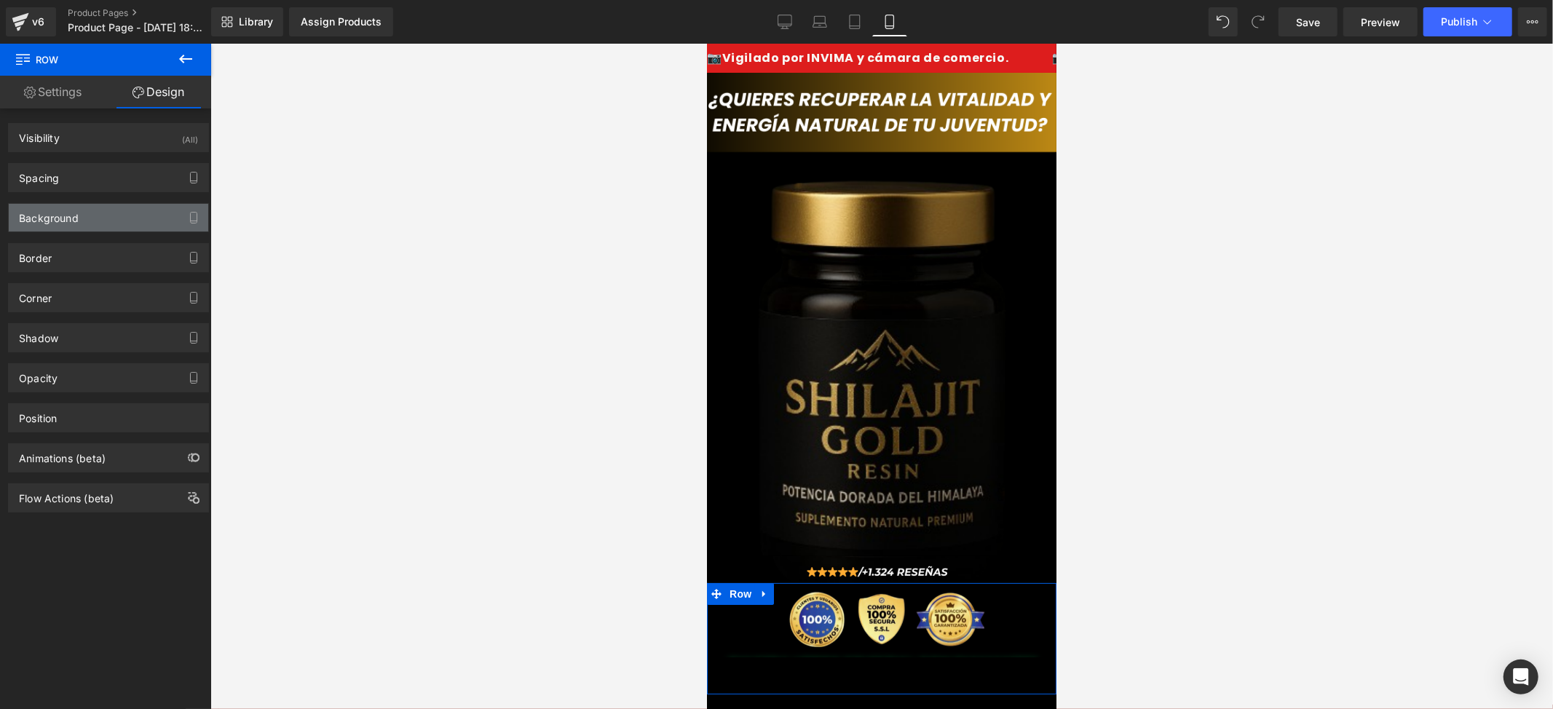
click at [92, 219] on div "Background" at bounding box center [108, 218] width 199 height 28
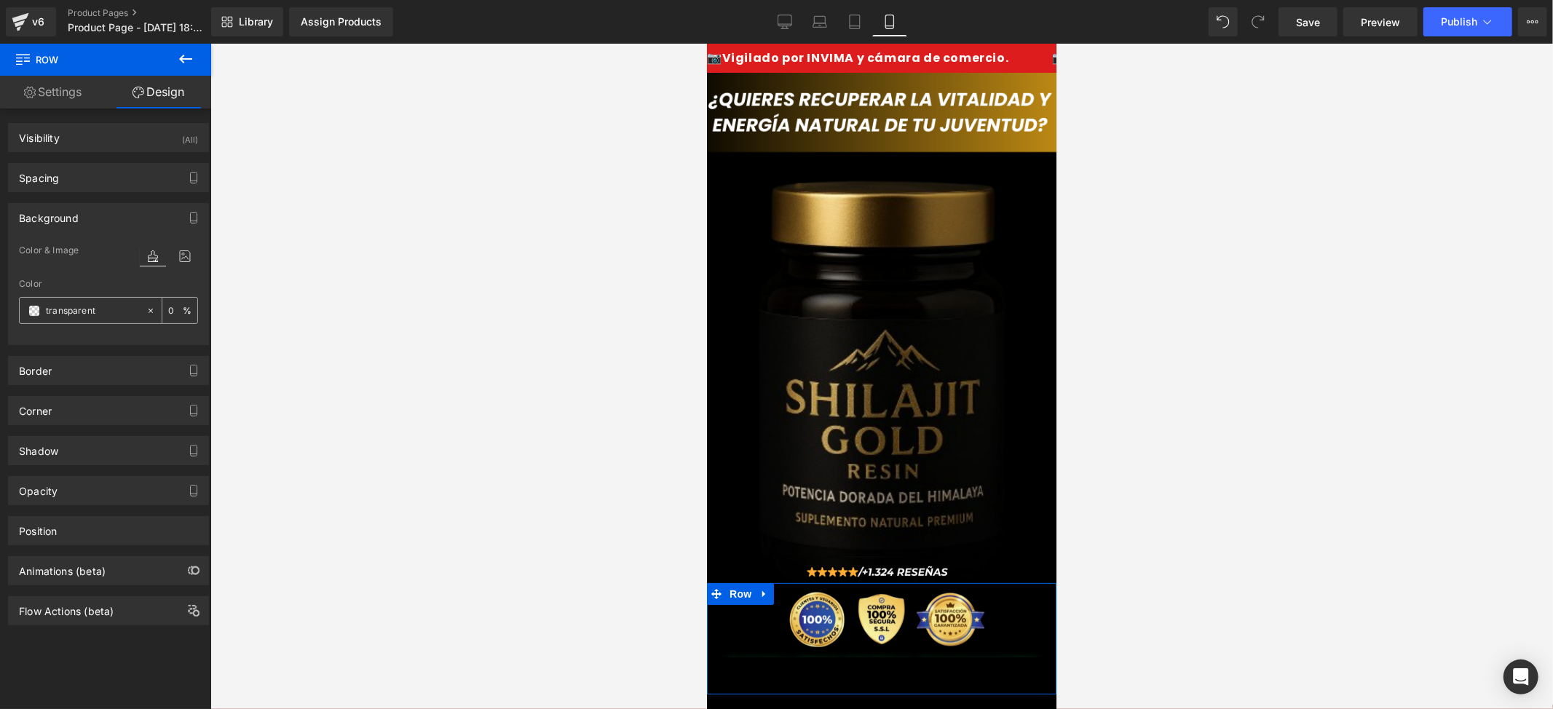
click at [31, 310] on span at bounding box center [34, 311] width 12 height 12
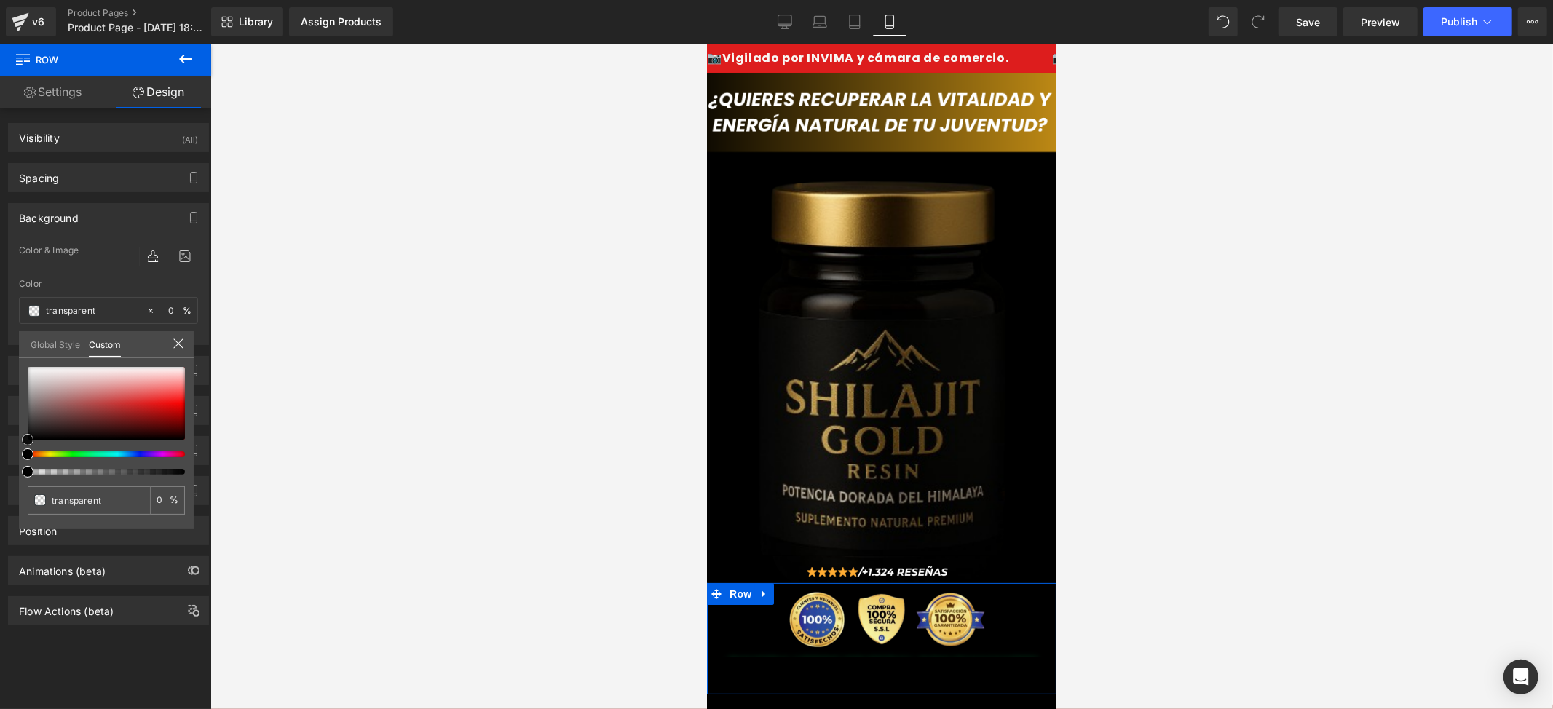
type input "#000000"
type input "100"
type input "#000000"
type input "100"
drag, startPoint x: 24, startPoint y: 441, endPoint x: 9, endPoint y: 452, distance: 18.6
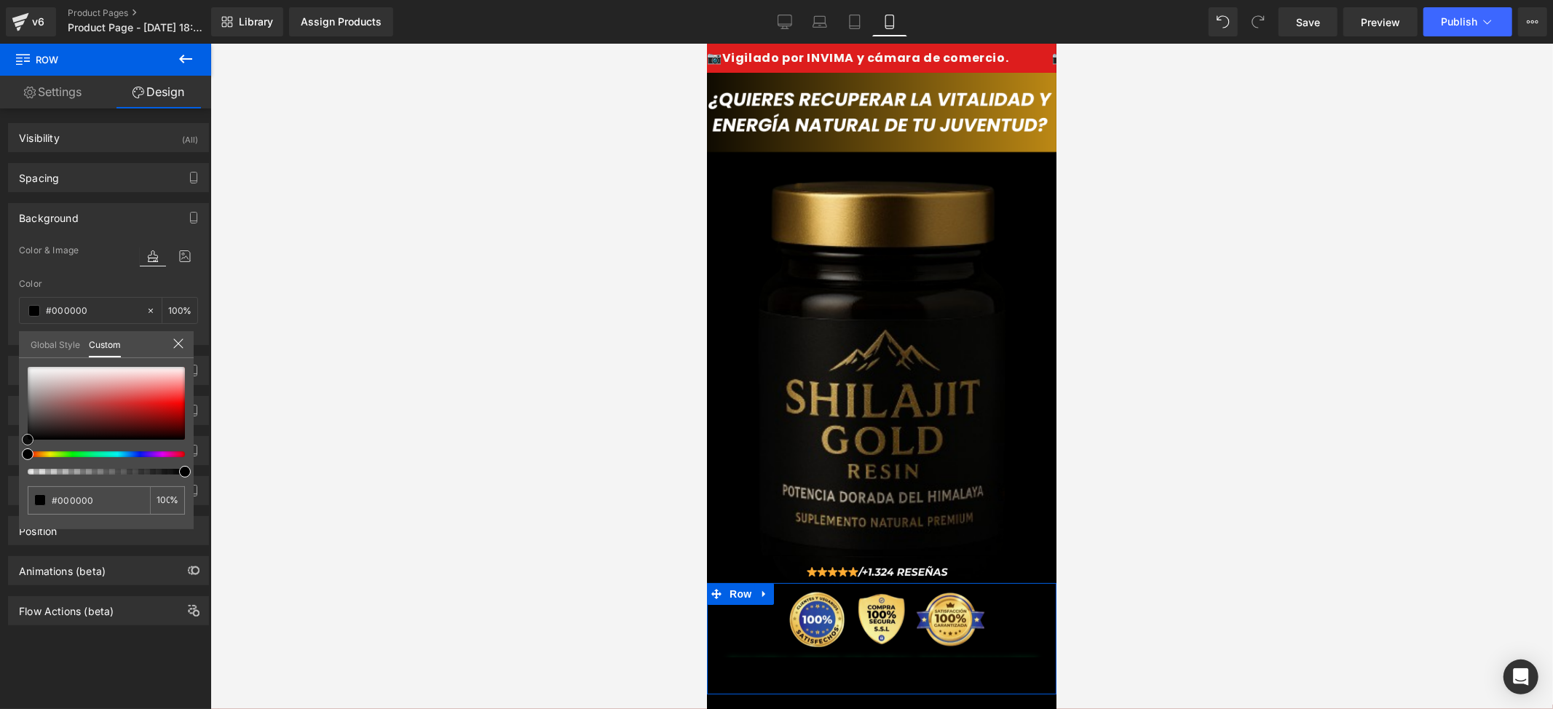
click at [9, 345] on div "Background Color & Image color rgba(0, 0, 0, 1) Color #000000 100 % Image Repla…" at bounding box center [109, 268] width 218 height 153
drag, startPoint x: 21, startPoint y: 432, endPoint x: 12, endPoint y: 441, distance: 12.4
click at [12, 345] on div "Background Color & Image color rgba(0, 0, 0, 1) Color #000000 100 % Image Repla…" at bounding box center [109, 268] width 218 height 153
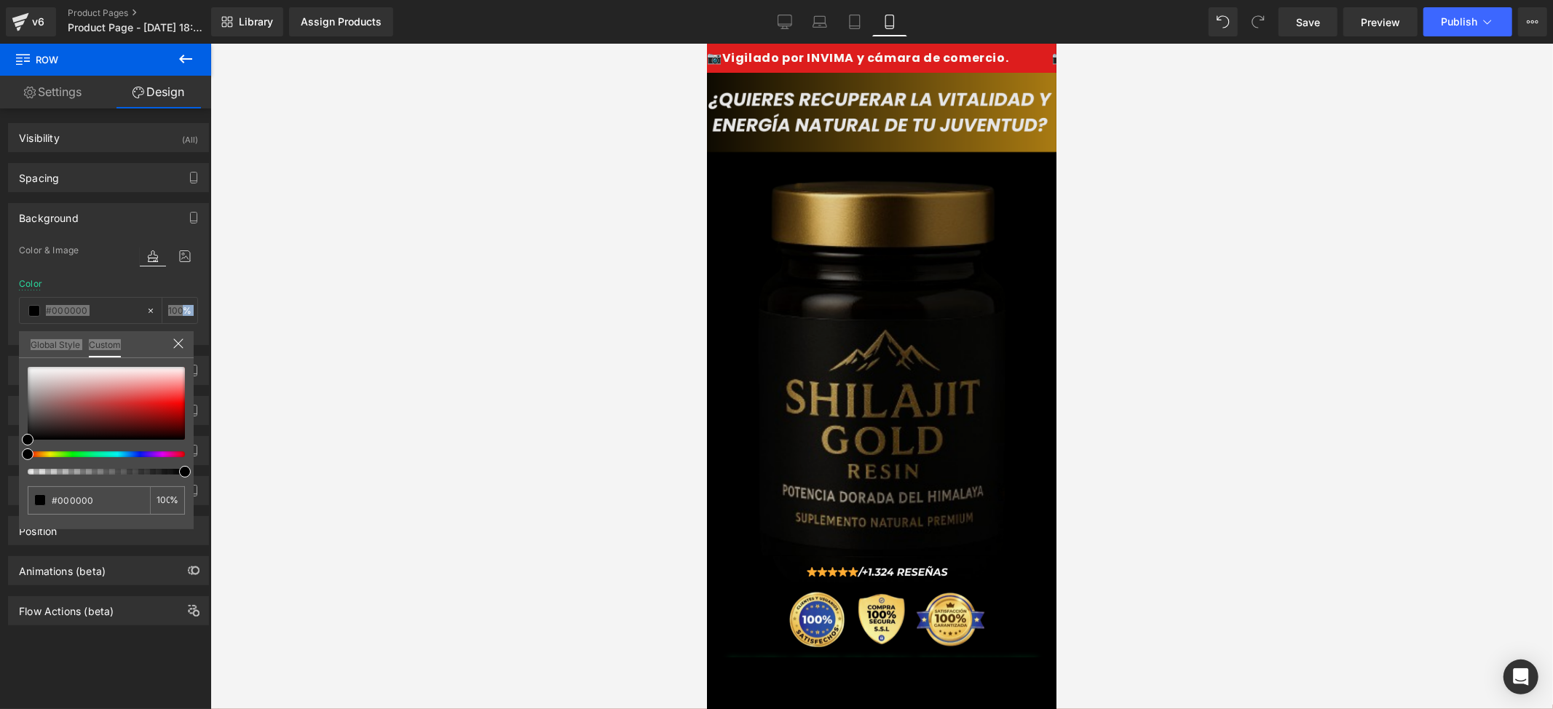
click at [1035, 455] on body "Ir directamente al contenido 📷Vigilado por INVIMA y cámara de comercio. 📷Vigila…" at bounding box center [880, 609] width 349 height 1132
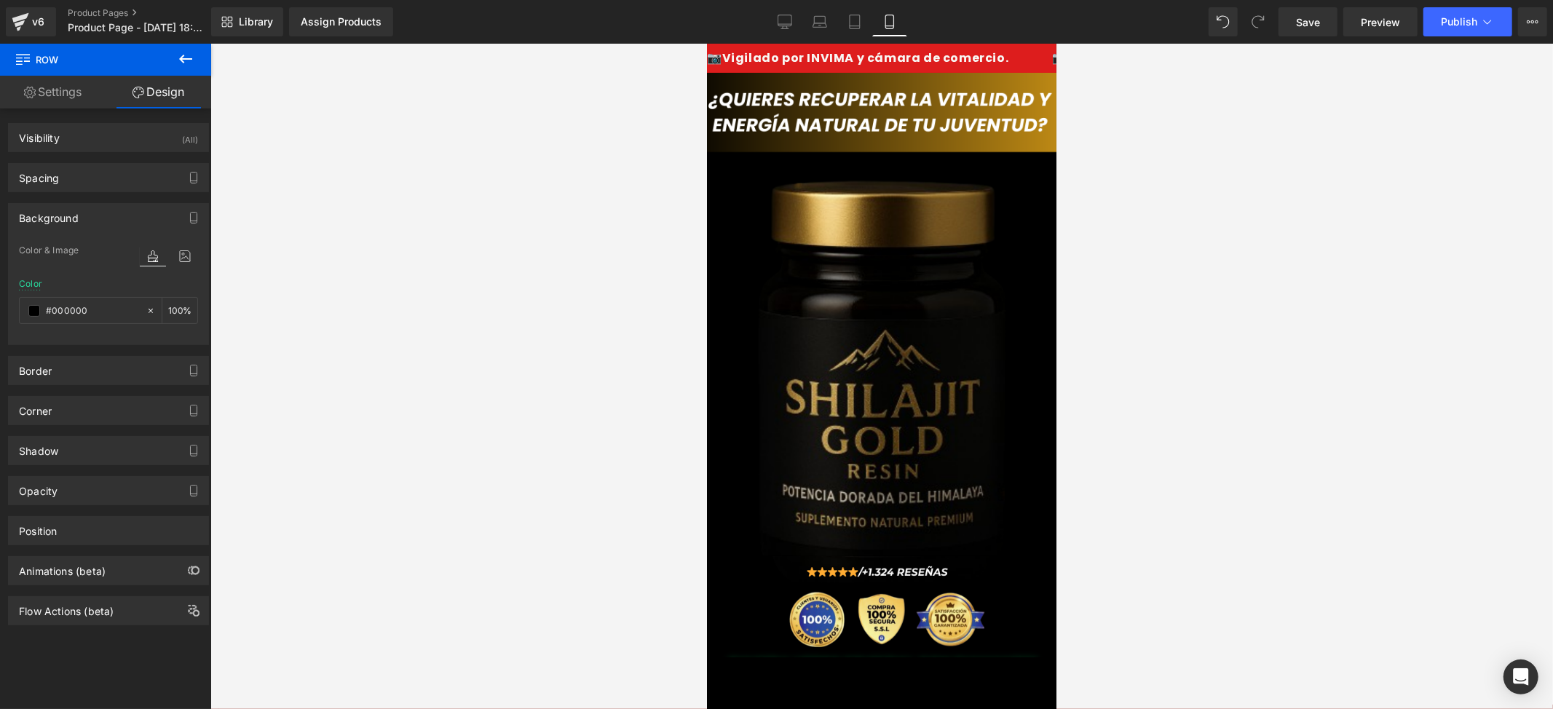
click at [1165, 435] on div at bounding box center [881, 376] width 1343 height 665
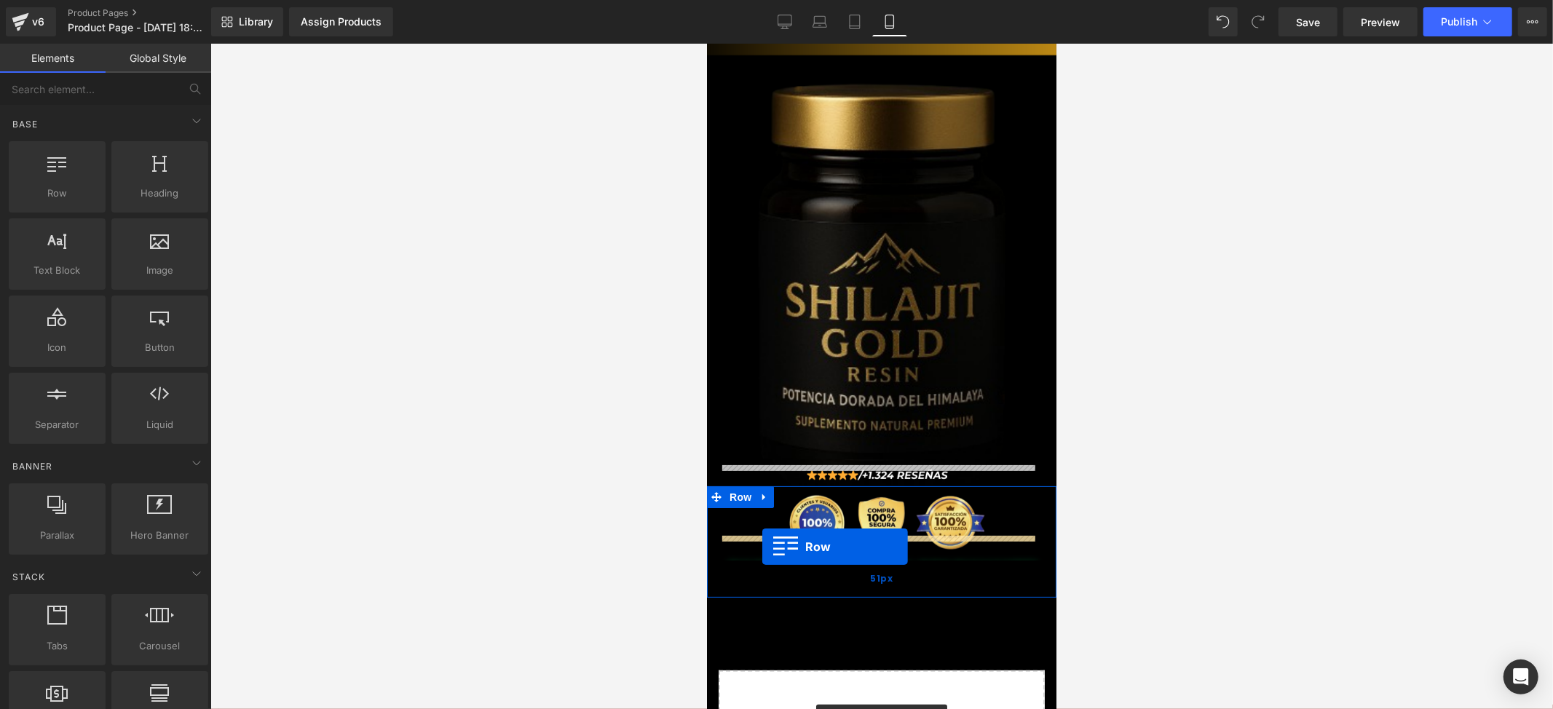
drag, startPoint x: 759, startPoint y: 187, endPoint x: 763, endPoint y: 545, distance: 358.3
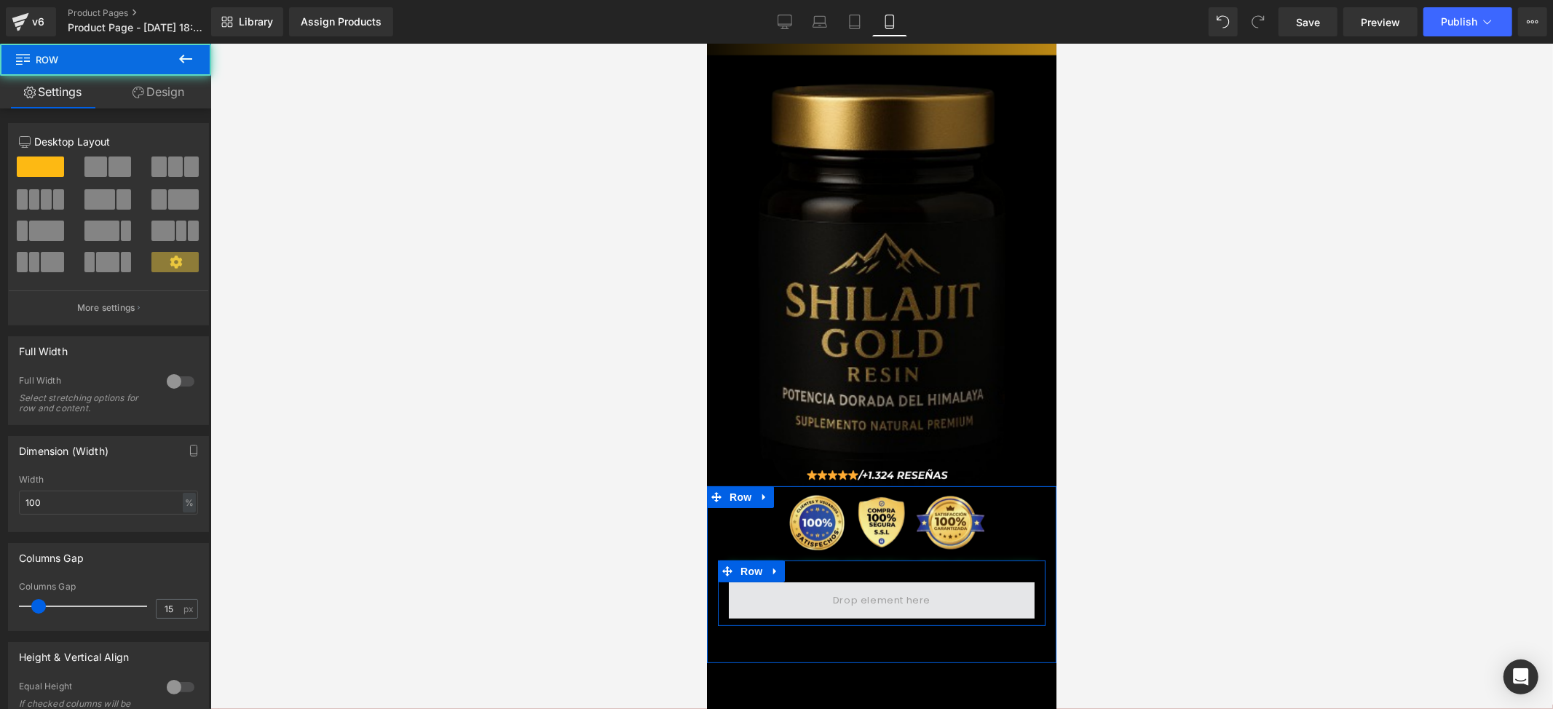
click at [917, 582] on span at bounding box center [881, 600] width 306 height 36
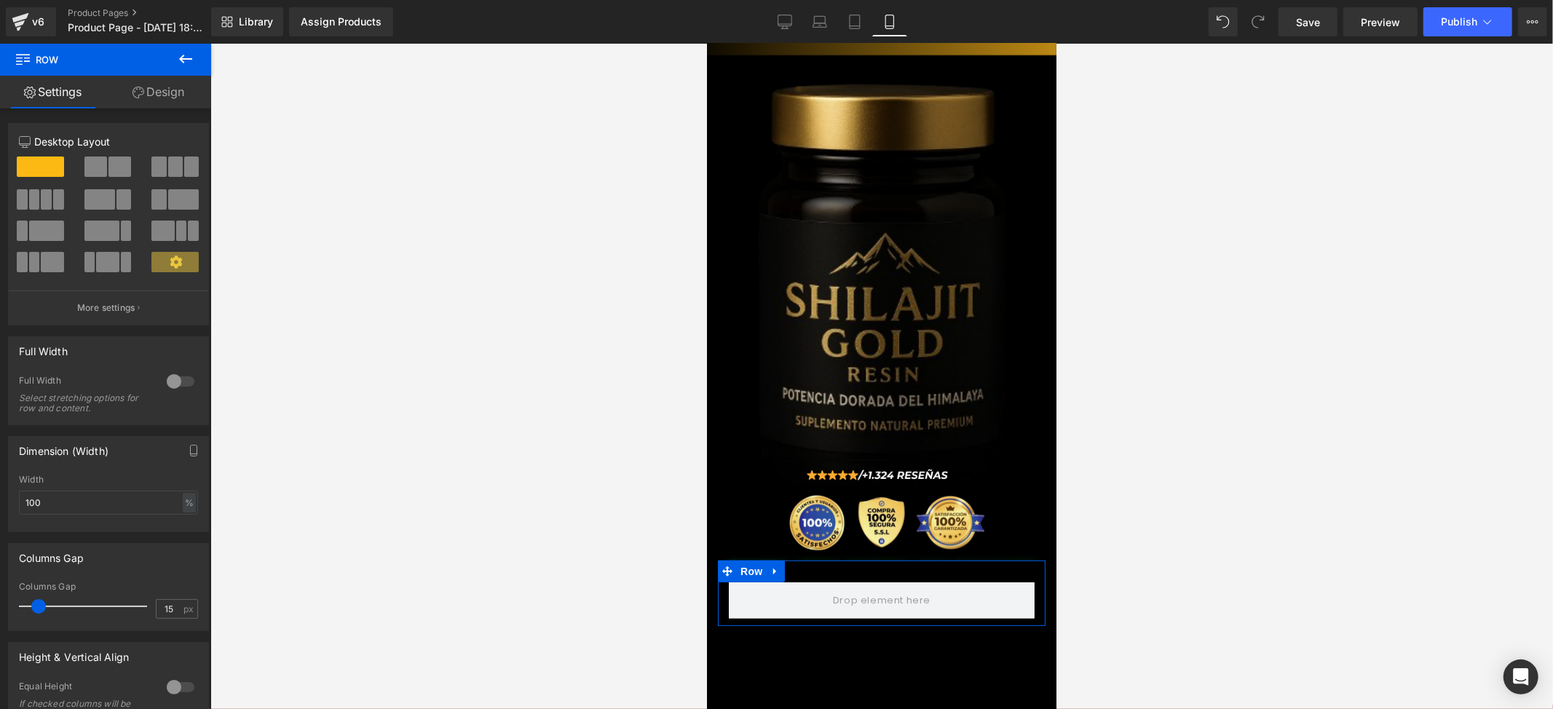
click at [166, 97] on link "Design" at bounding box center [159, 92] width 106 height 33
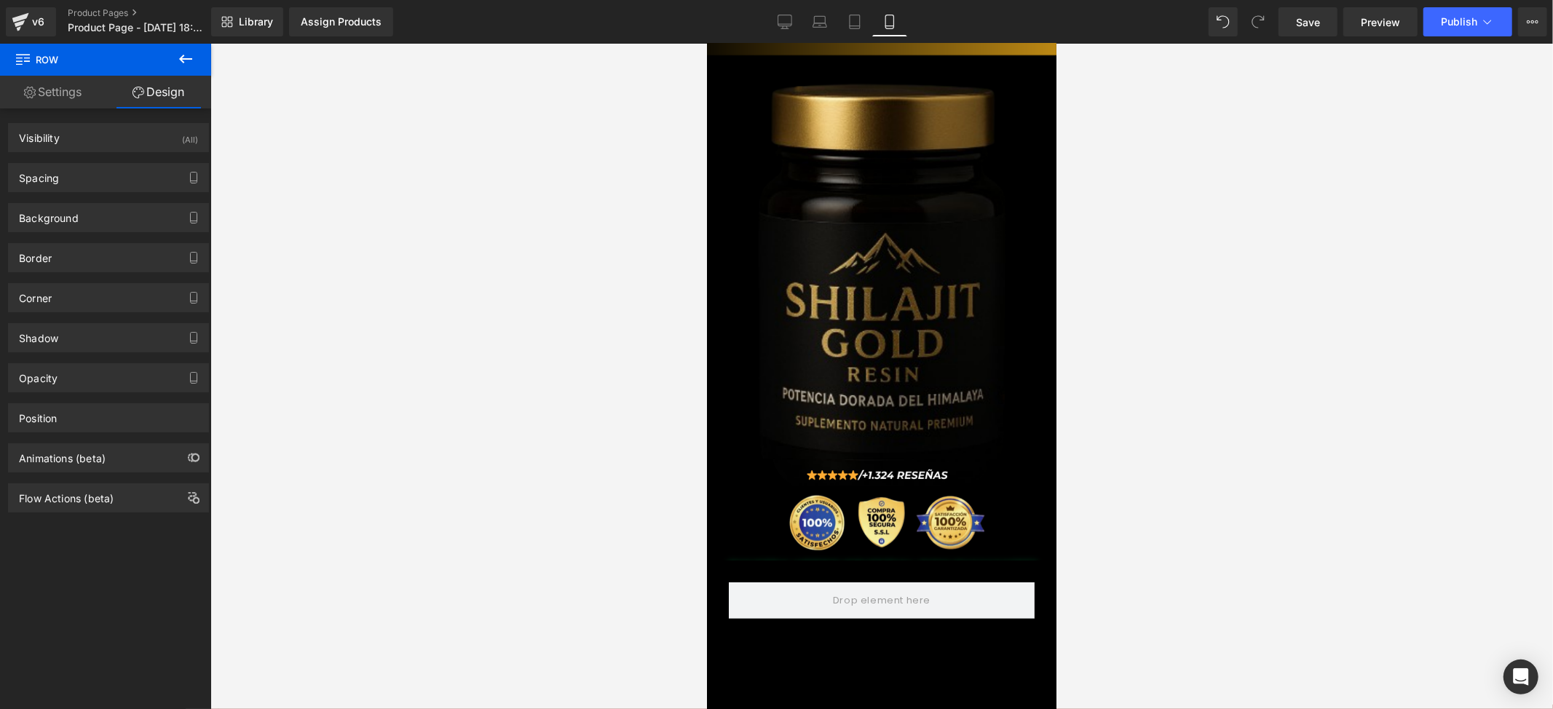
click at [199, 59] on button at bounding box center [185, 60] width 51 height 32
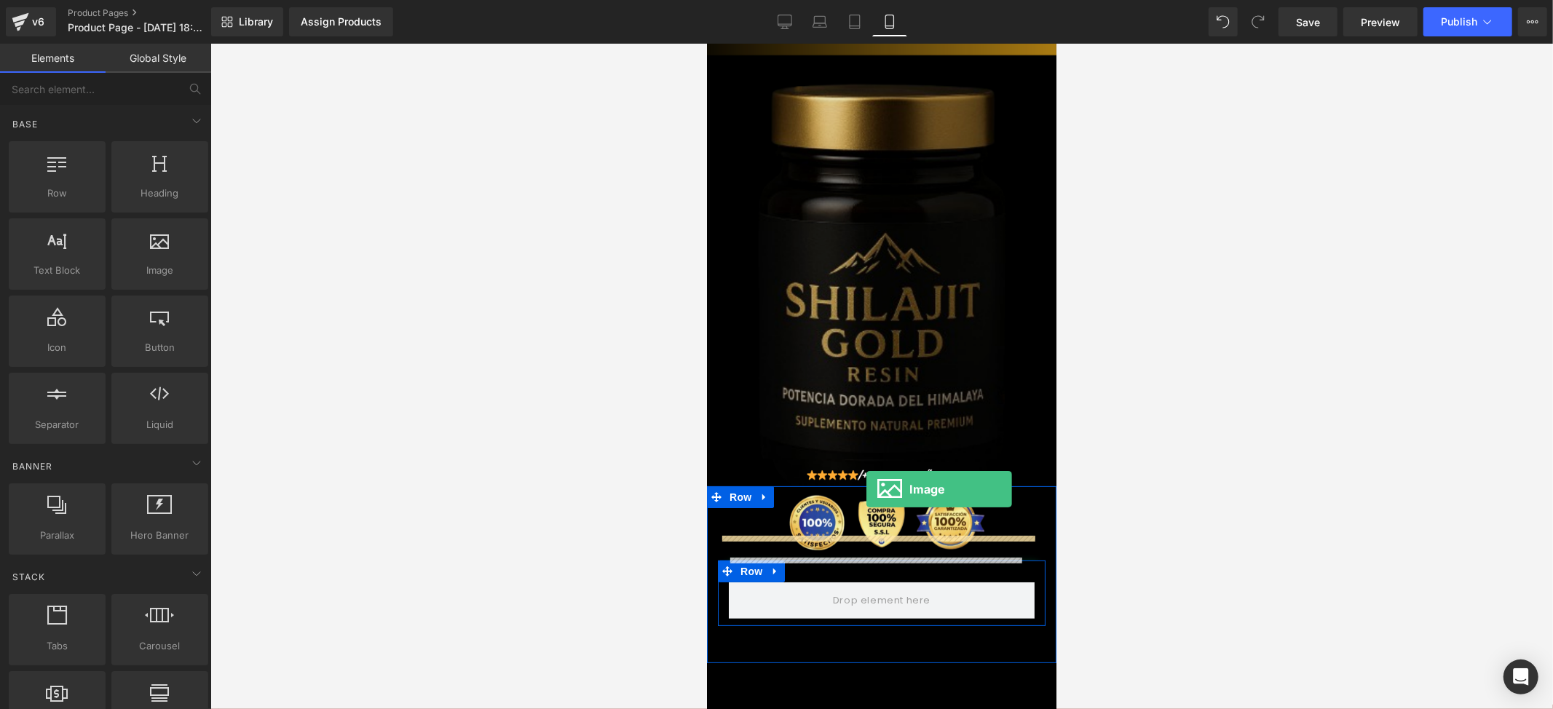
drag, startPoint x: 864, startPoint y: 295, endPoint x: 886, endPoint y: 436, distance: 143.0
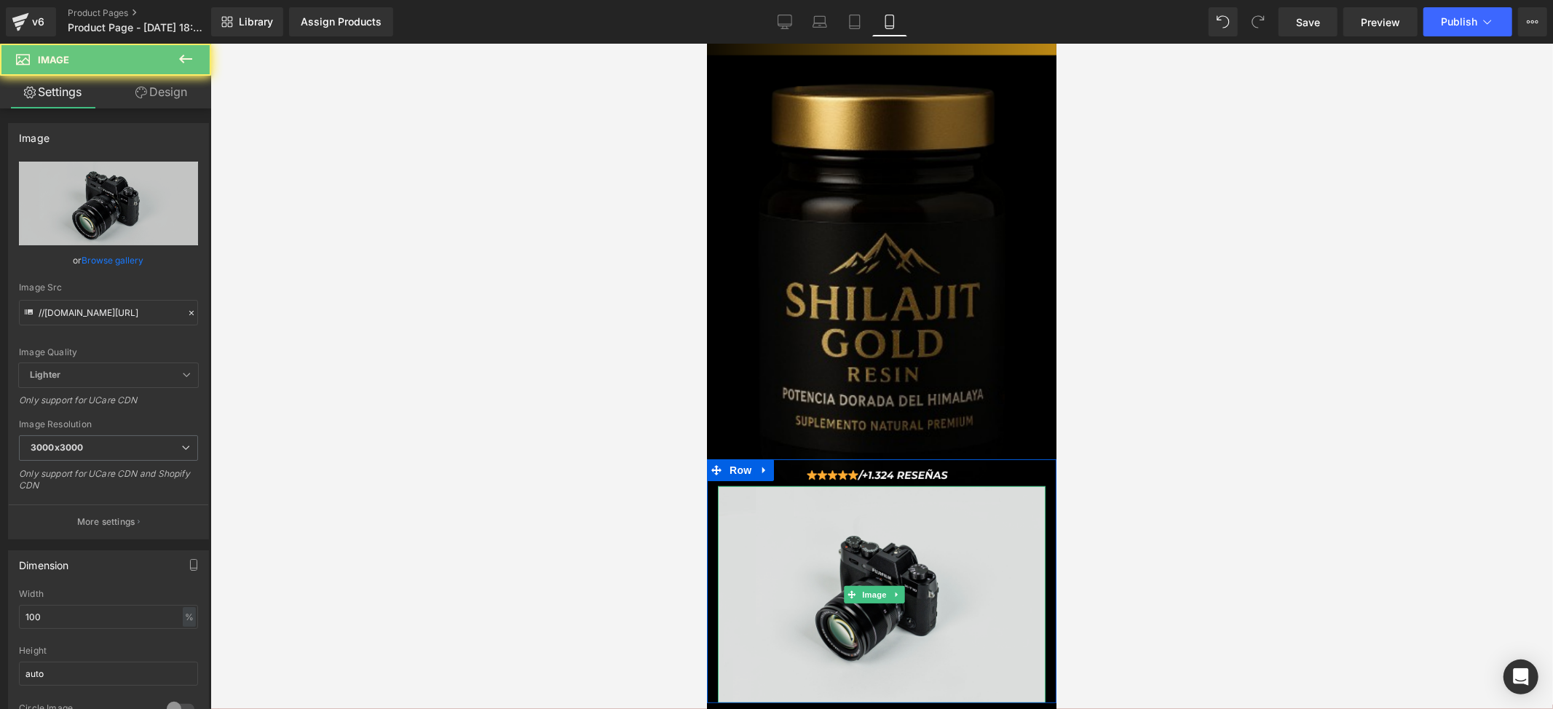
click at [904, 513] on img at bounding box center [881, 594] width 328 height 217
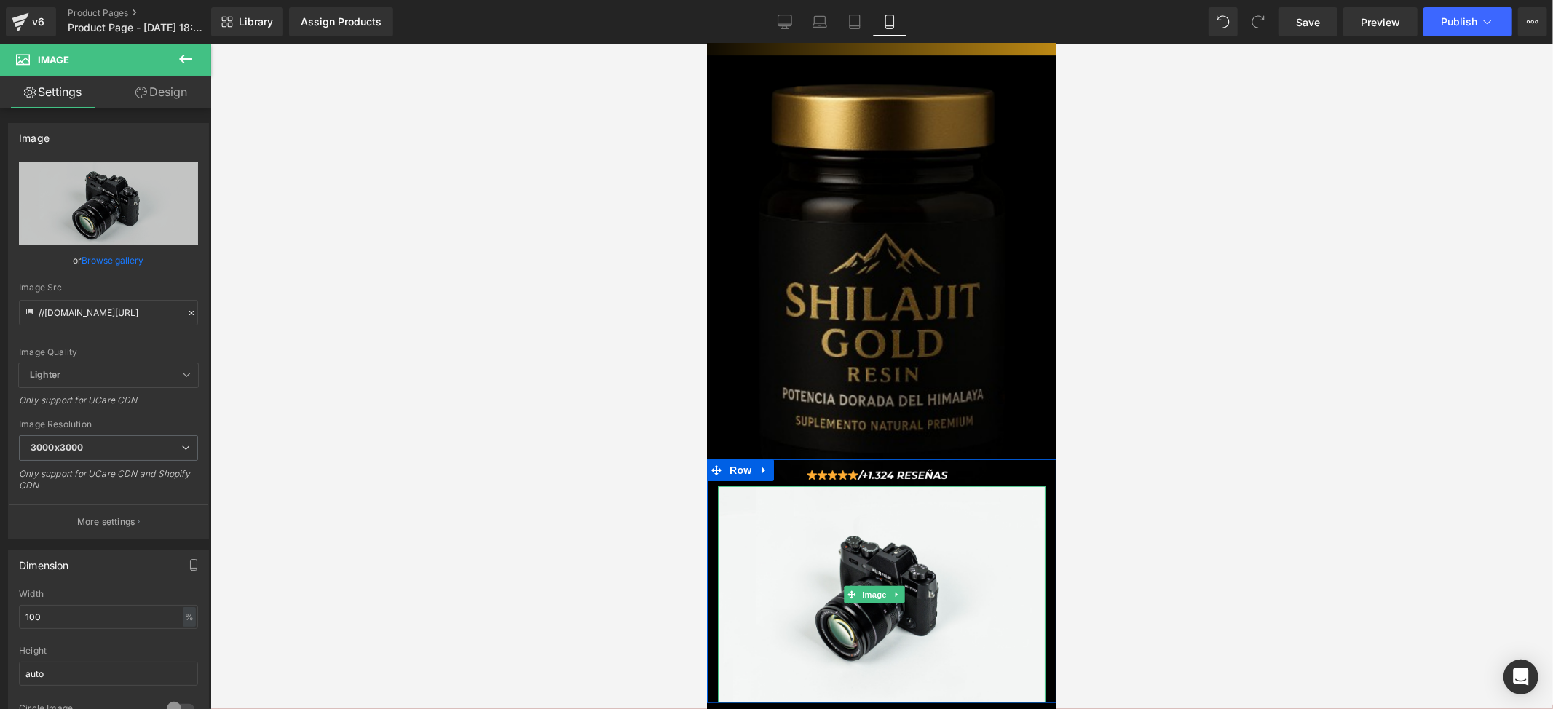
click at [890, 585] on link at bounding box center [896, 593] width 15 height 17
click at [906, 590] on icon at bounding box center [904, 594] width 8 height 8
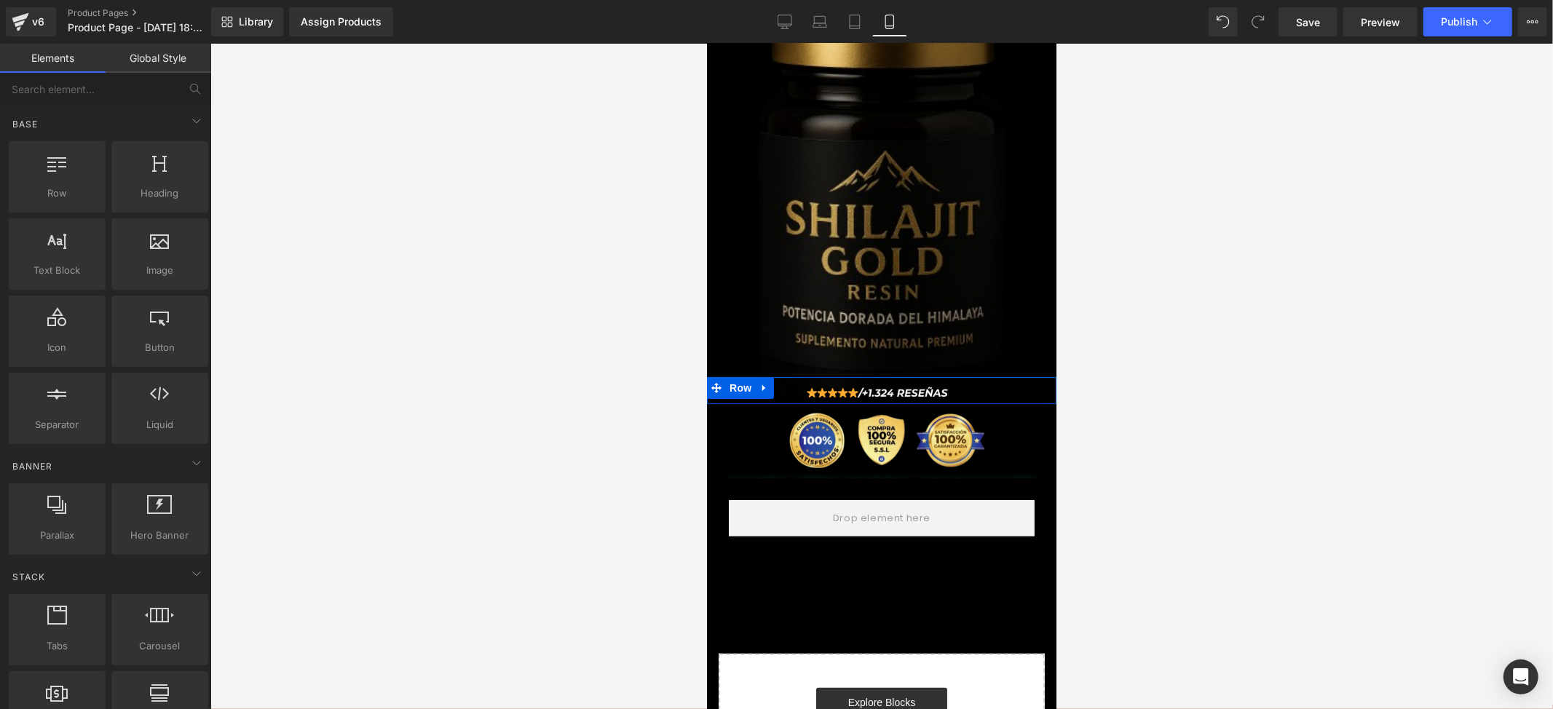
scroll to position [291, 0]
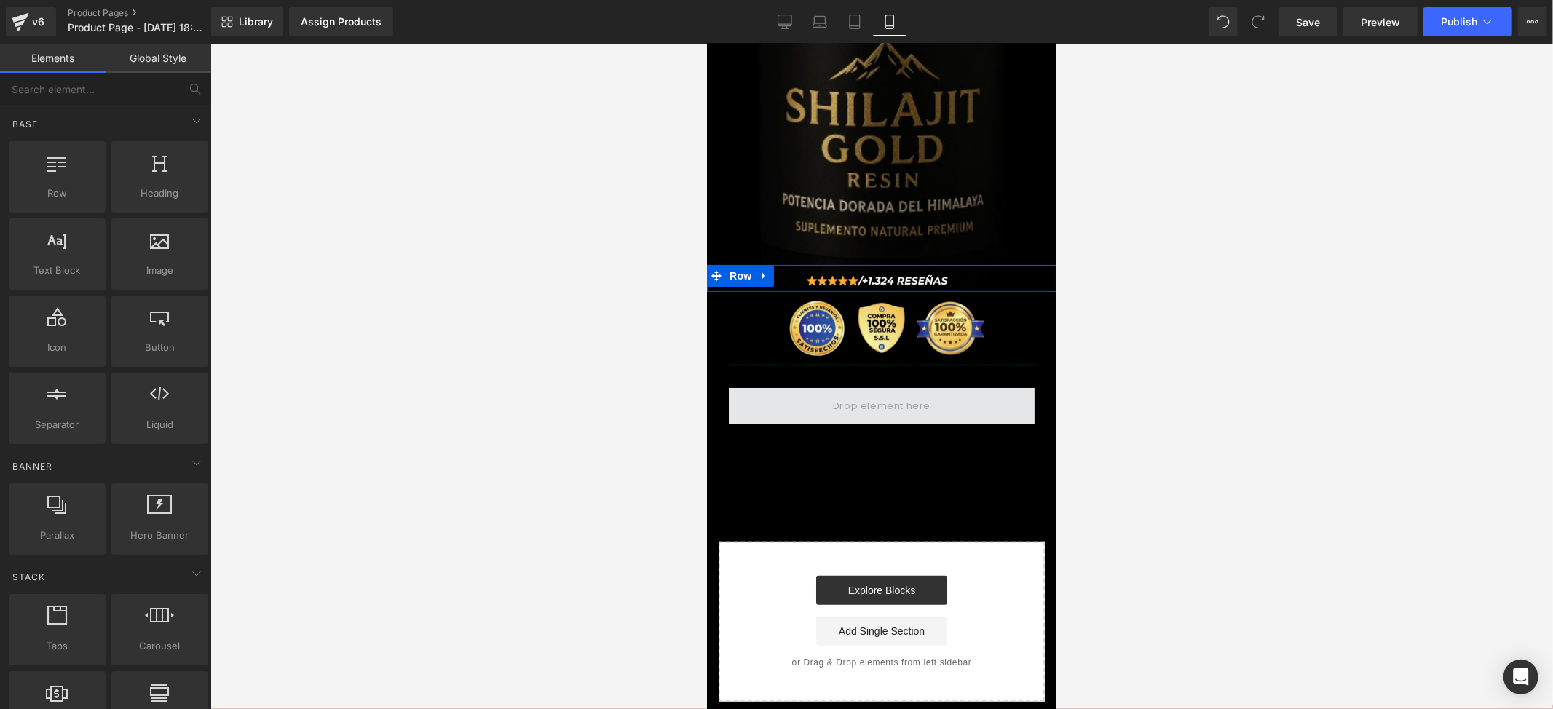
click at [860, 394] on span at bounding box center [881, 405] width 306 height 36
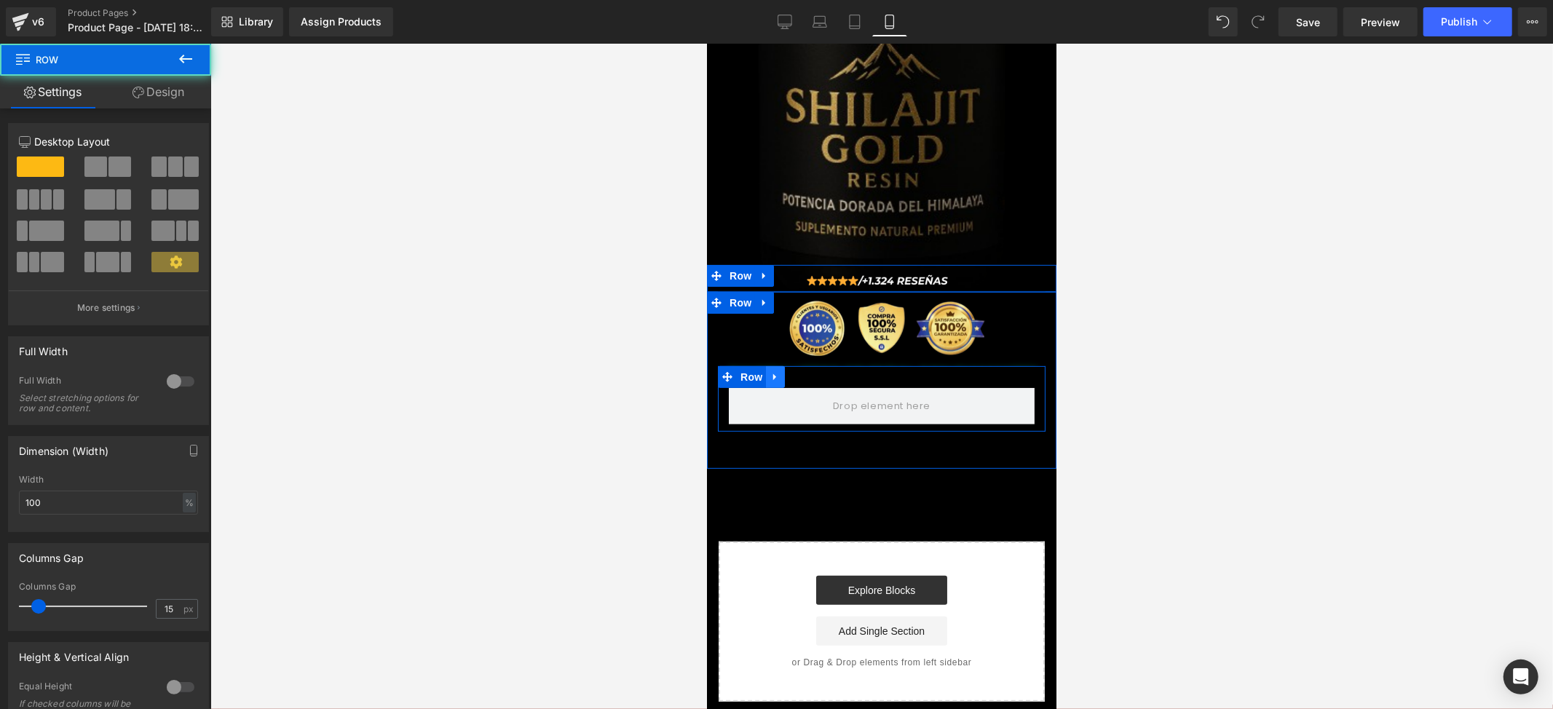
click at [773, 373] on icon at bounding box center [774, 376] width 3 height 7
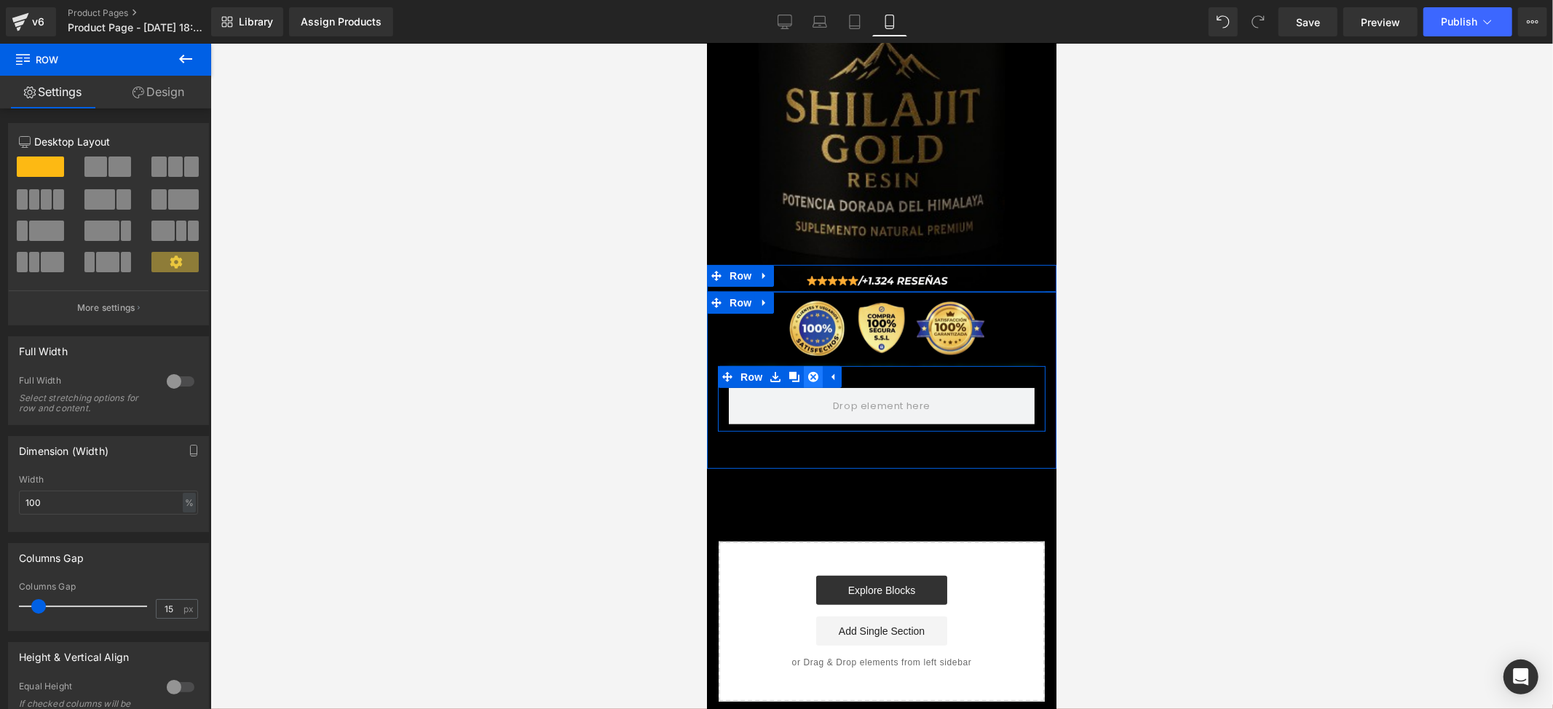
click at [810, 371] on icon at bounding box center [812, 376] width 10 height 10
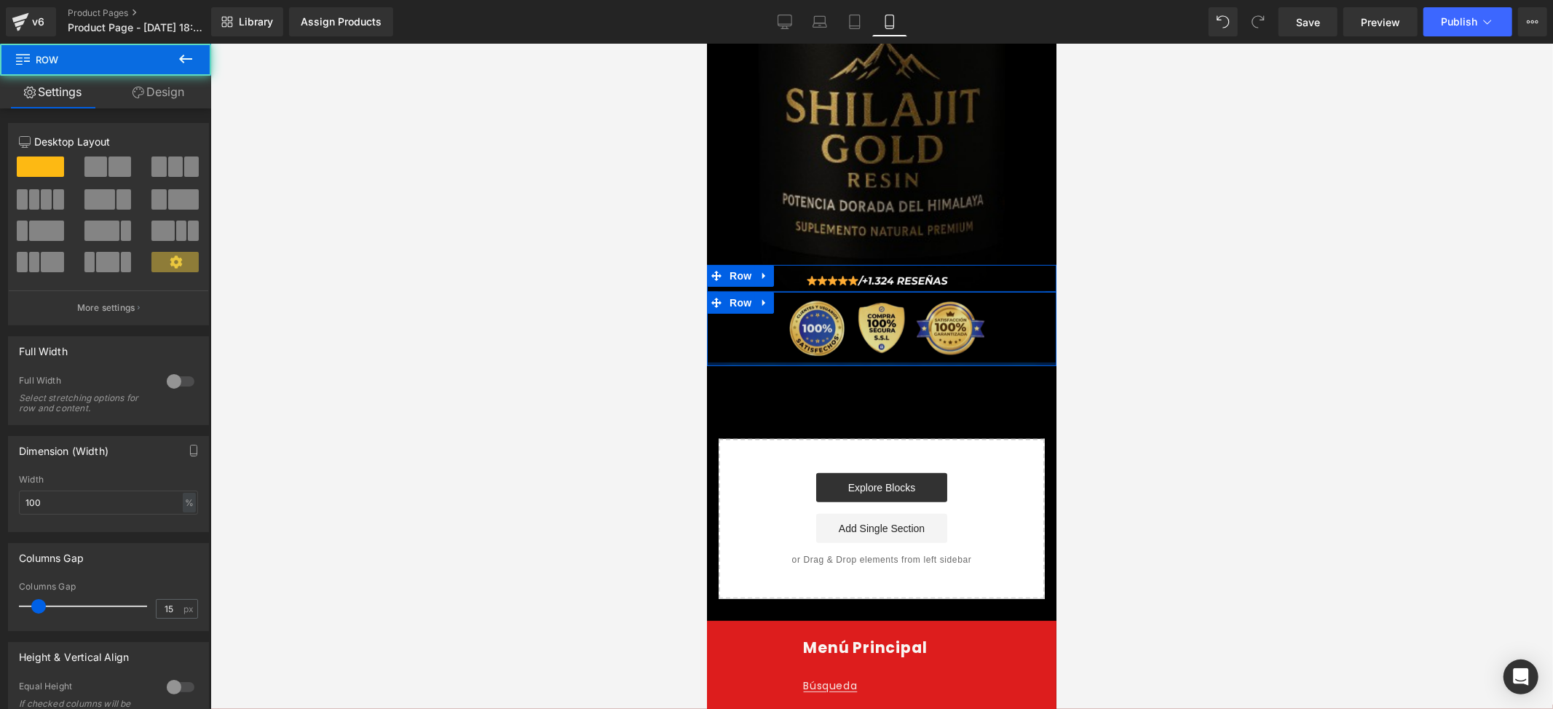
drag, startPoint x: 944, startPoint y: 326, endPoint x: 954, endPoint y: 291, distance: 36.2
click at [954, 291] on div "Image Row" at bounding box center [880, 328] width 349 height 74
click at [1232, 349] on div at bounding box center [881, 376] width 1343 height 665
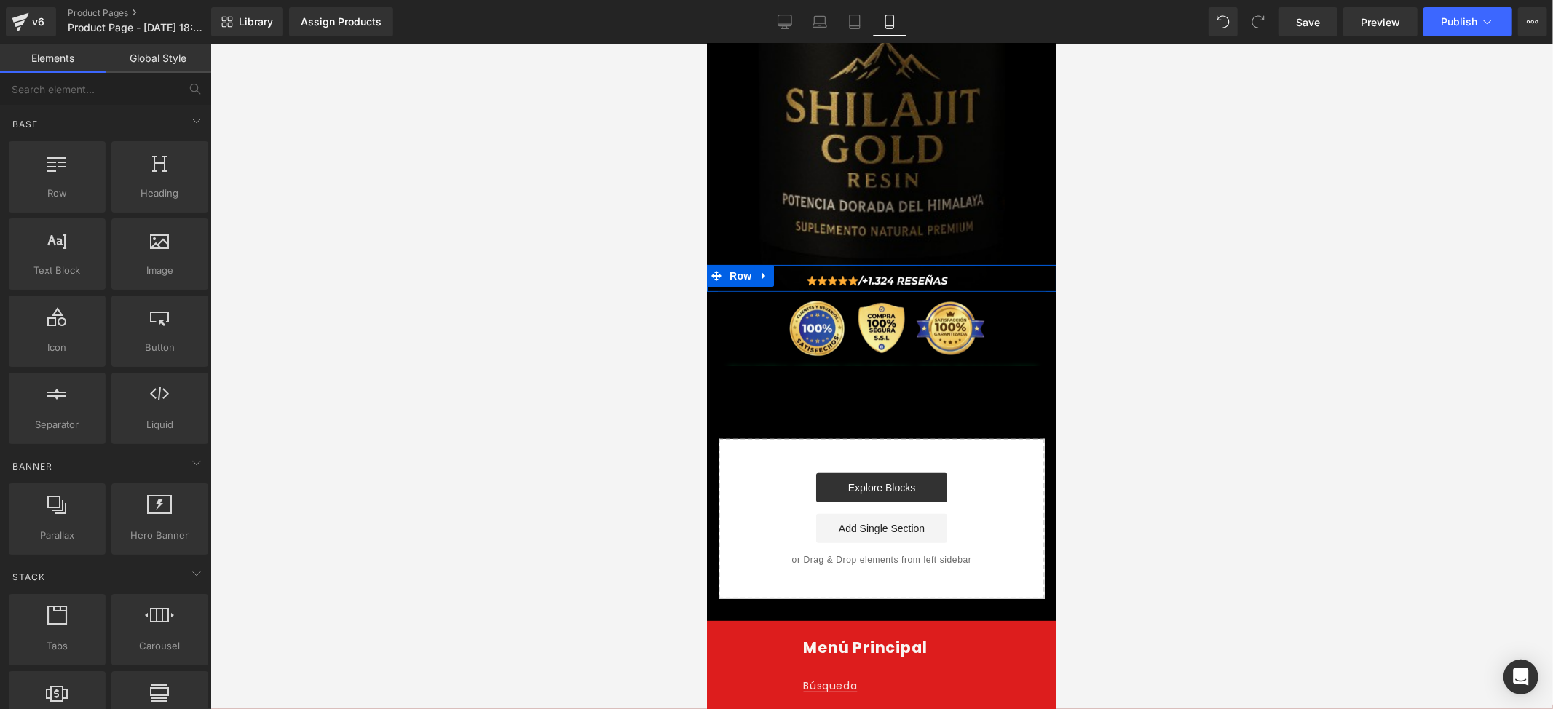
click at [928, 395] on div "Image Row Image Row Image Row Select your layout" at bounding box center [880, 190] width 349 height 818
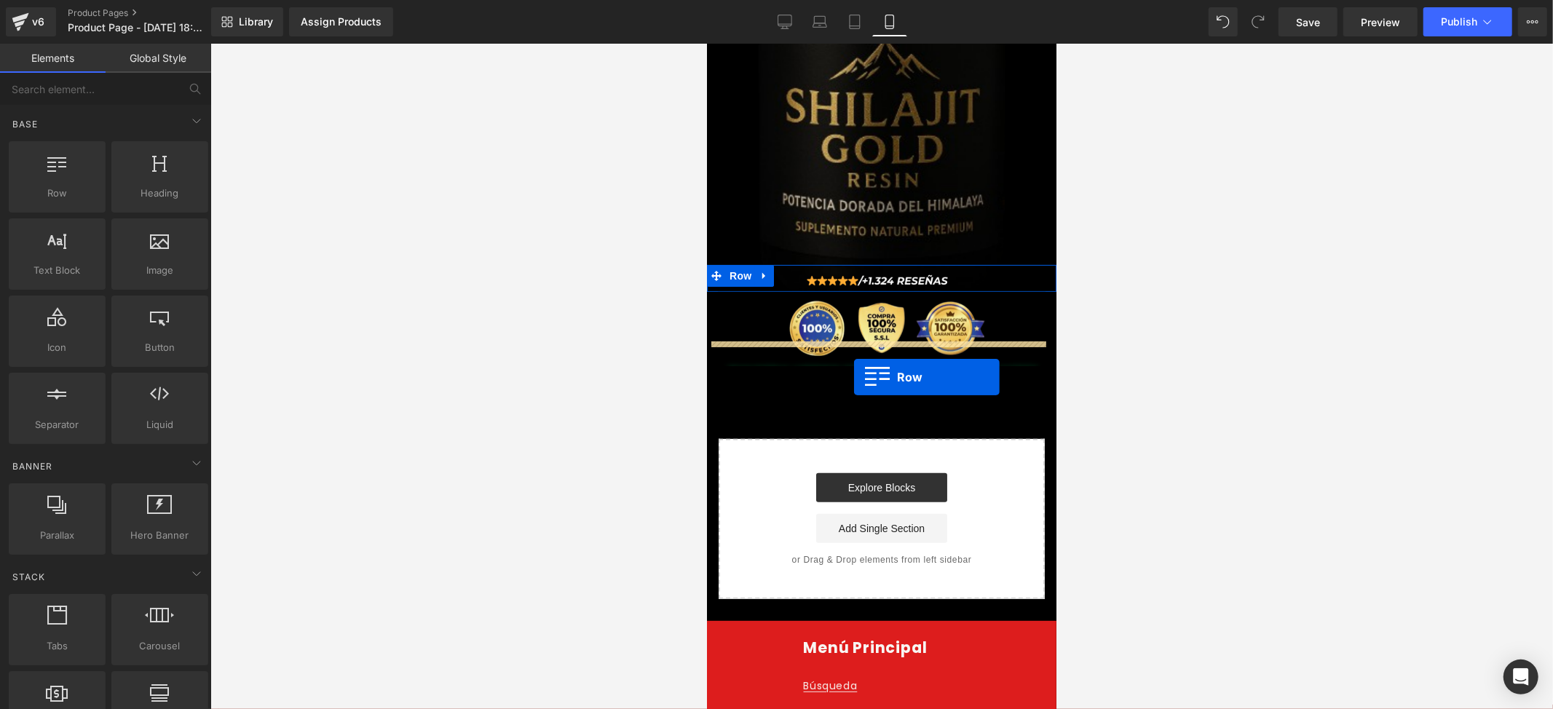
drag, startPoint x: 766, startPoint y: 205, endPoint x: 852, endPoint y: 375, distance: 190.8
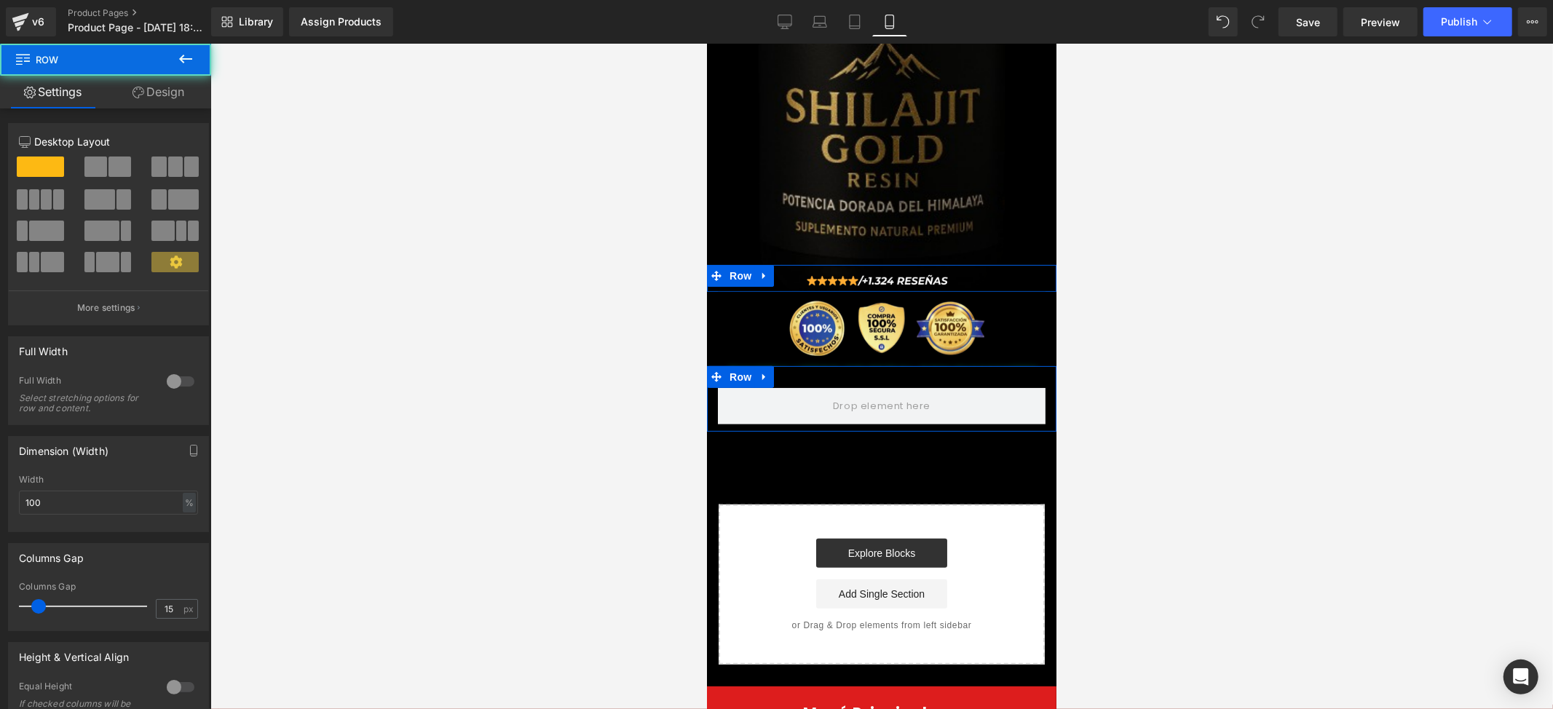
click at [188, 50] on icon at bounding box center [185, 58] width 17 height 17
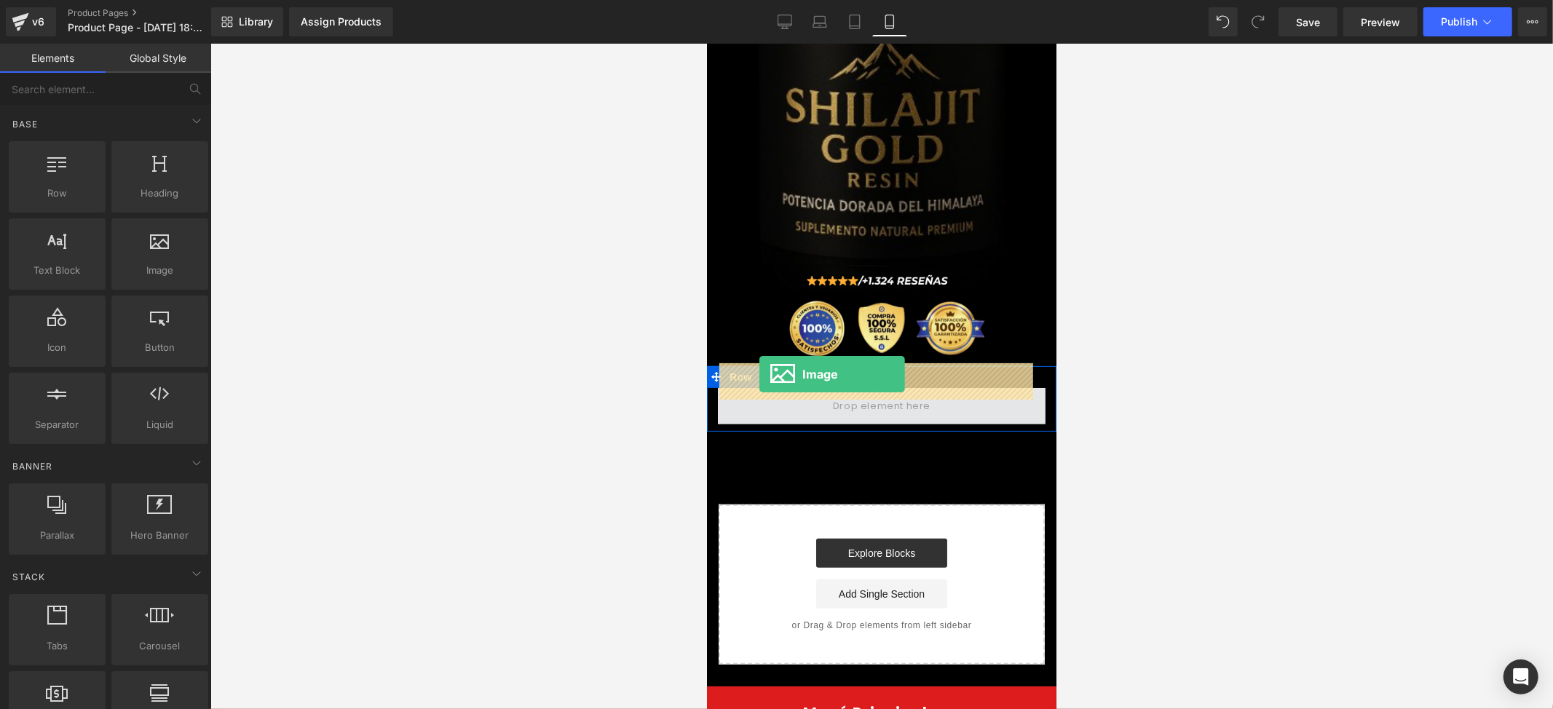
drag, startPoint x: 909, startPoint y: 289, endPoint x: 761, endPoint y: 374, distance: 170.2
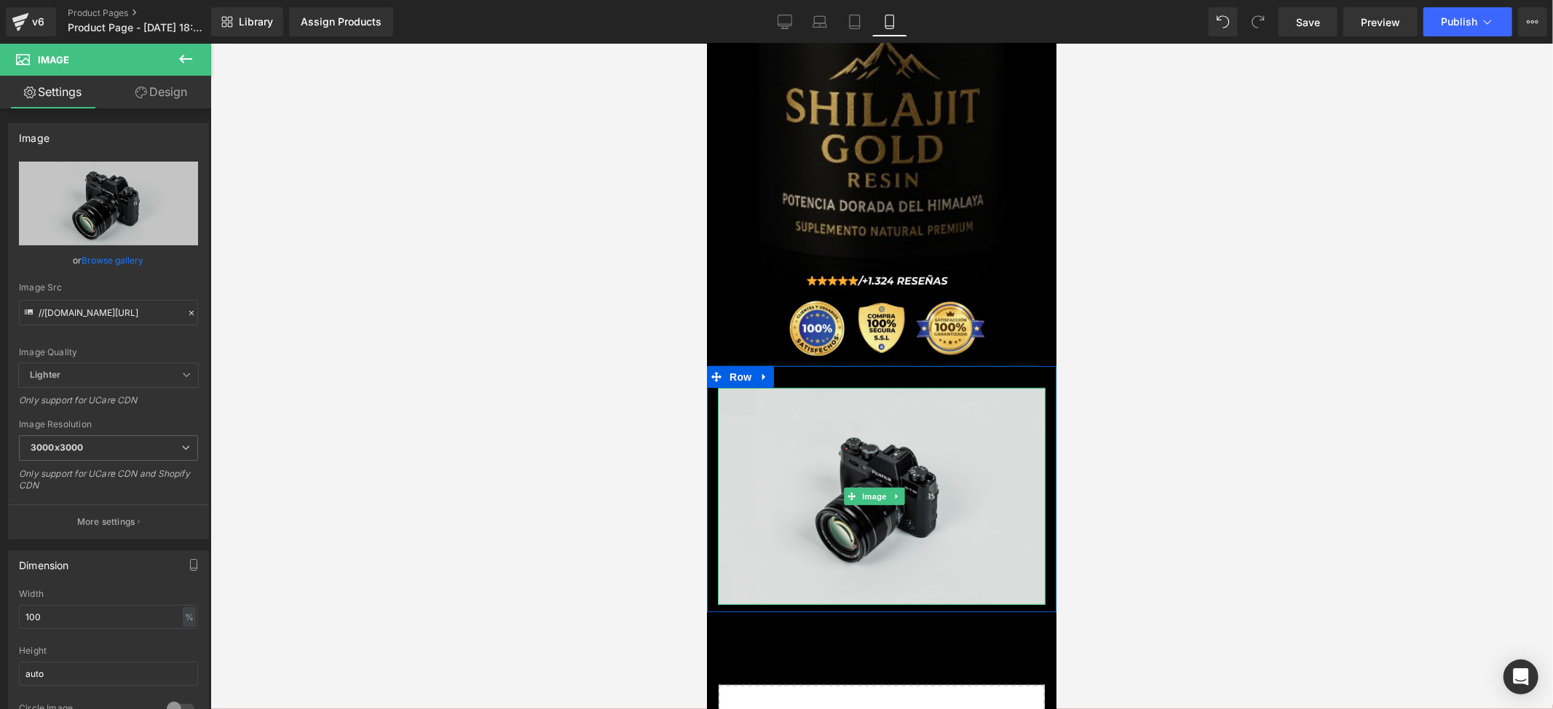
click at [874, 404] on img at bounding box center [881, 495] width 328 height 217
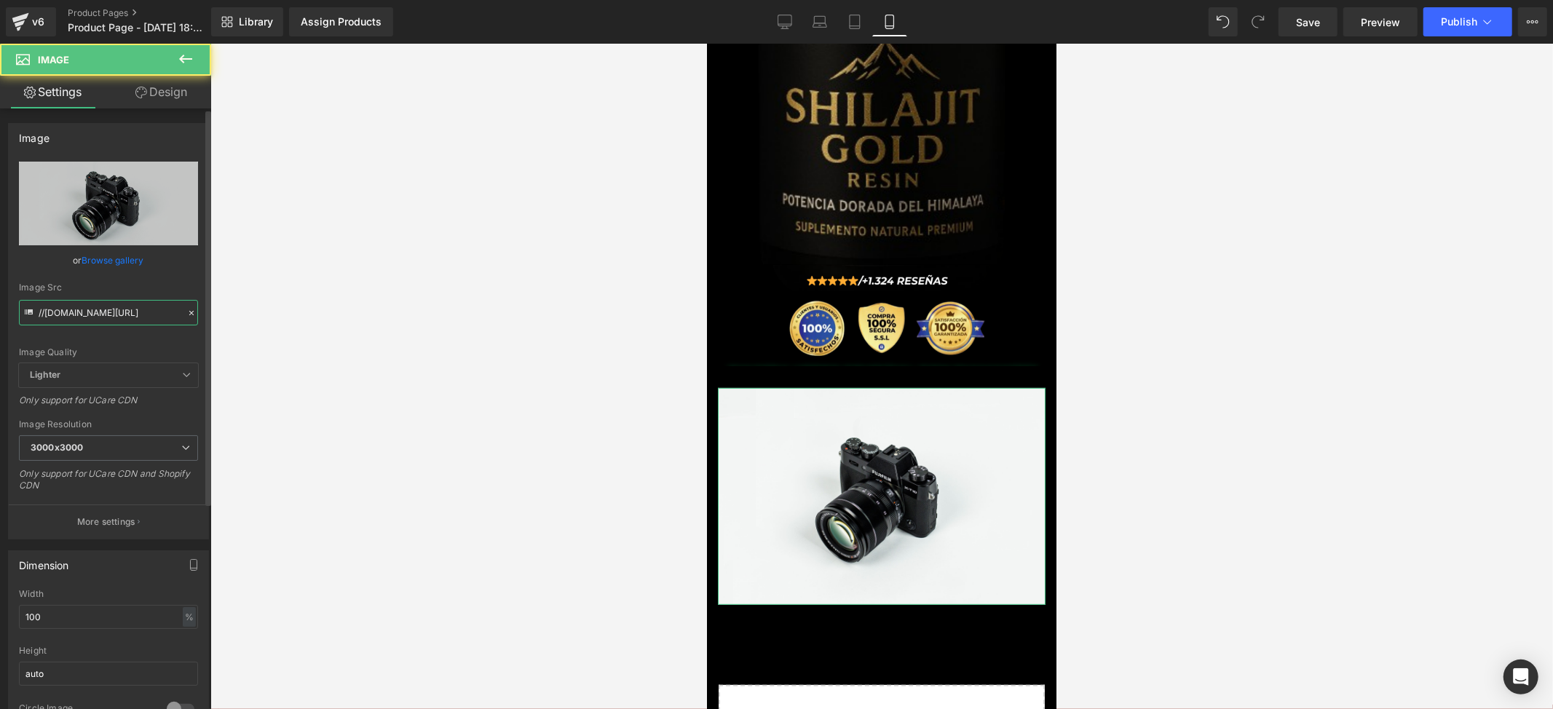
click at [88, 319] on input "//[DOMAIN_NAME][URL]" at bounding box center [108, 312] width 179 height 25
click at [88, 316] on input "//[DOMAIN_NAME][URL]" at bounding box center [108, 312] width 179 height 25
paste input "[URL][DOMAIN_NAME]"
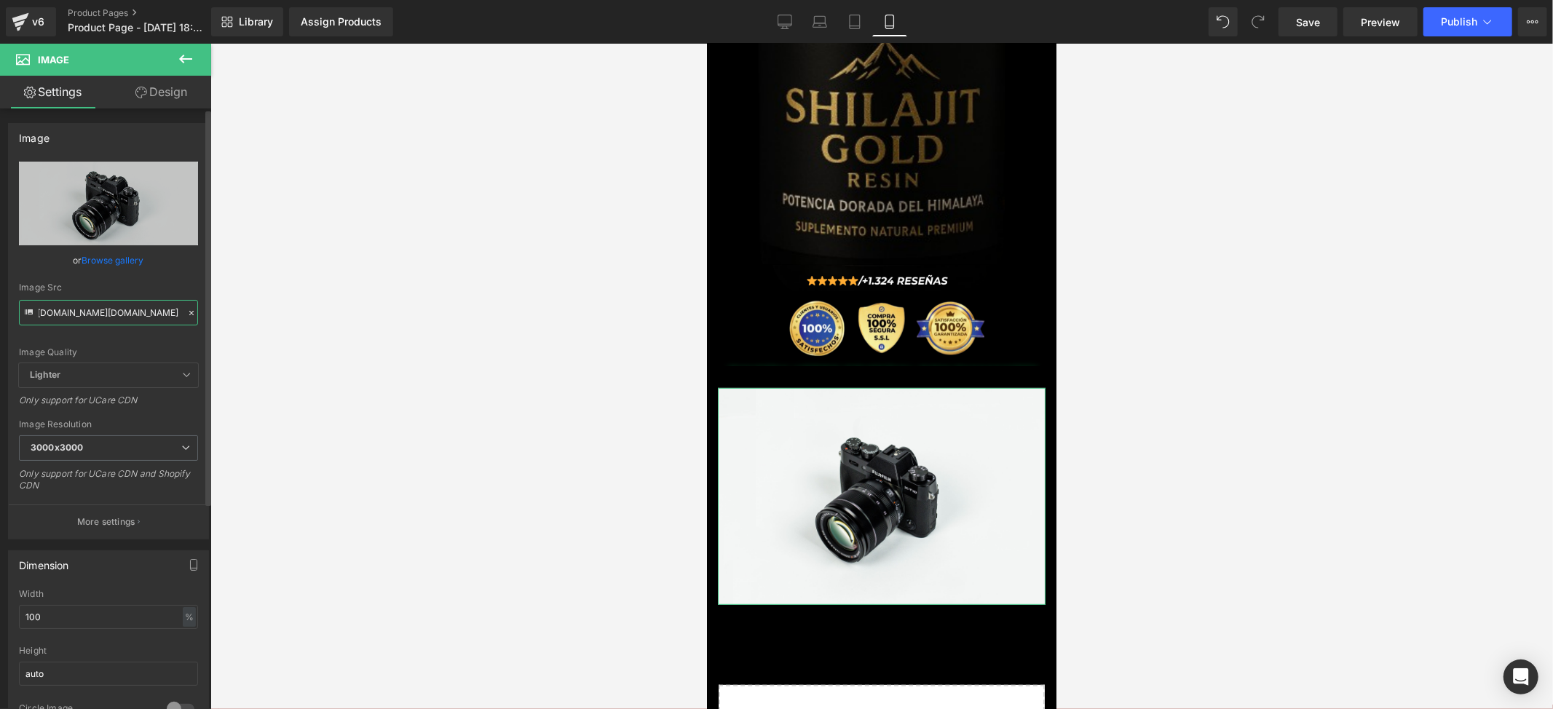
click at [88, 316] on input "//[URL][DOMAIN_NAME][DOMAIN_NAME]" at bounding box center [108, 312] width 179 height 25
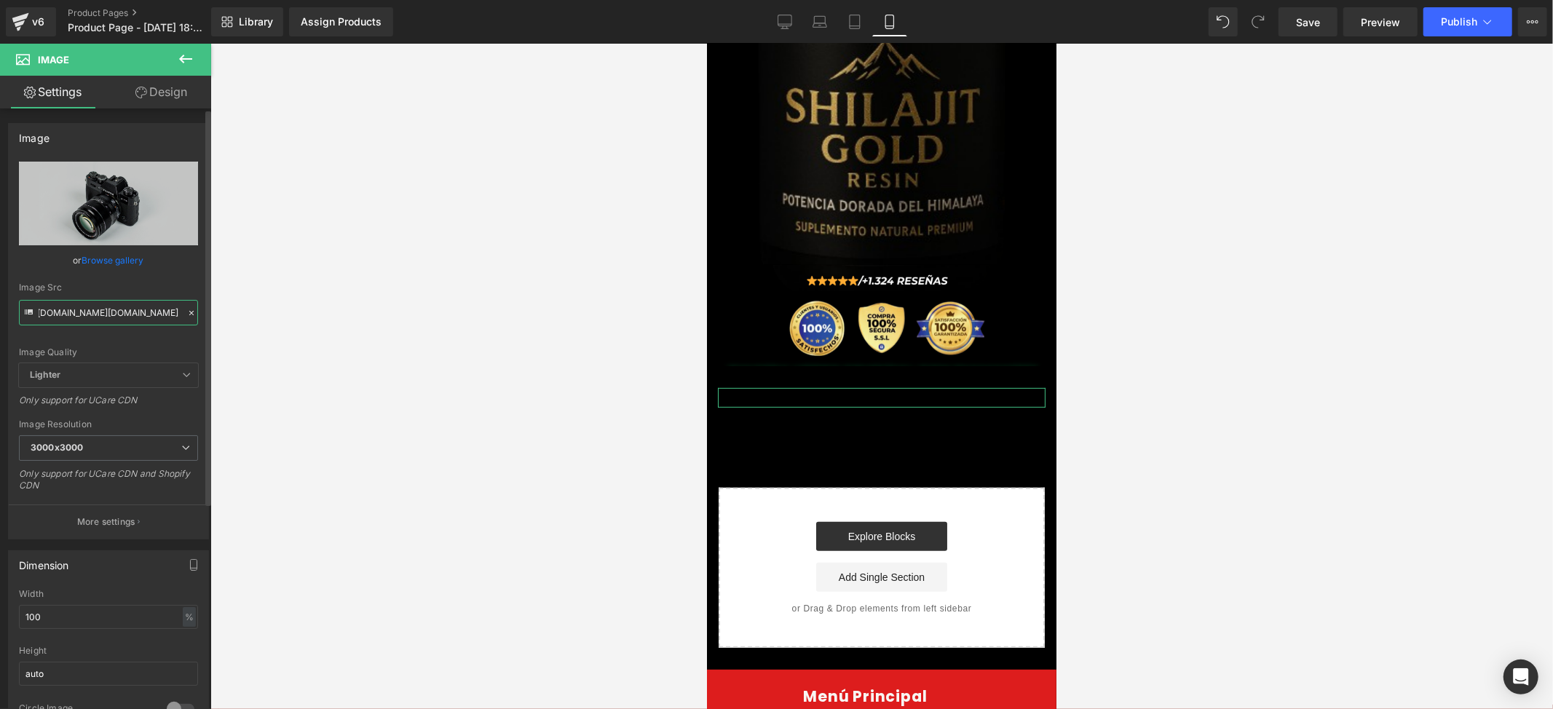
click at [88, 316] on input "//[URL][DOMAIN_NAME][DOMAIN_NAME]" at bounding box center [108, 312] width 179 height 25
paste input "[URL][DOMAIN_NAME][DOMAIN_NAME]"
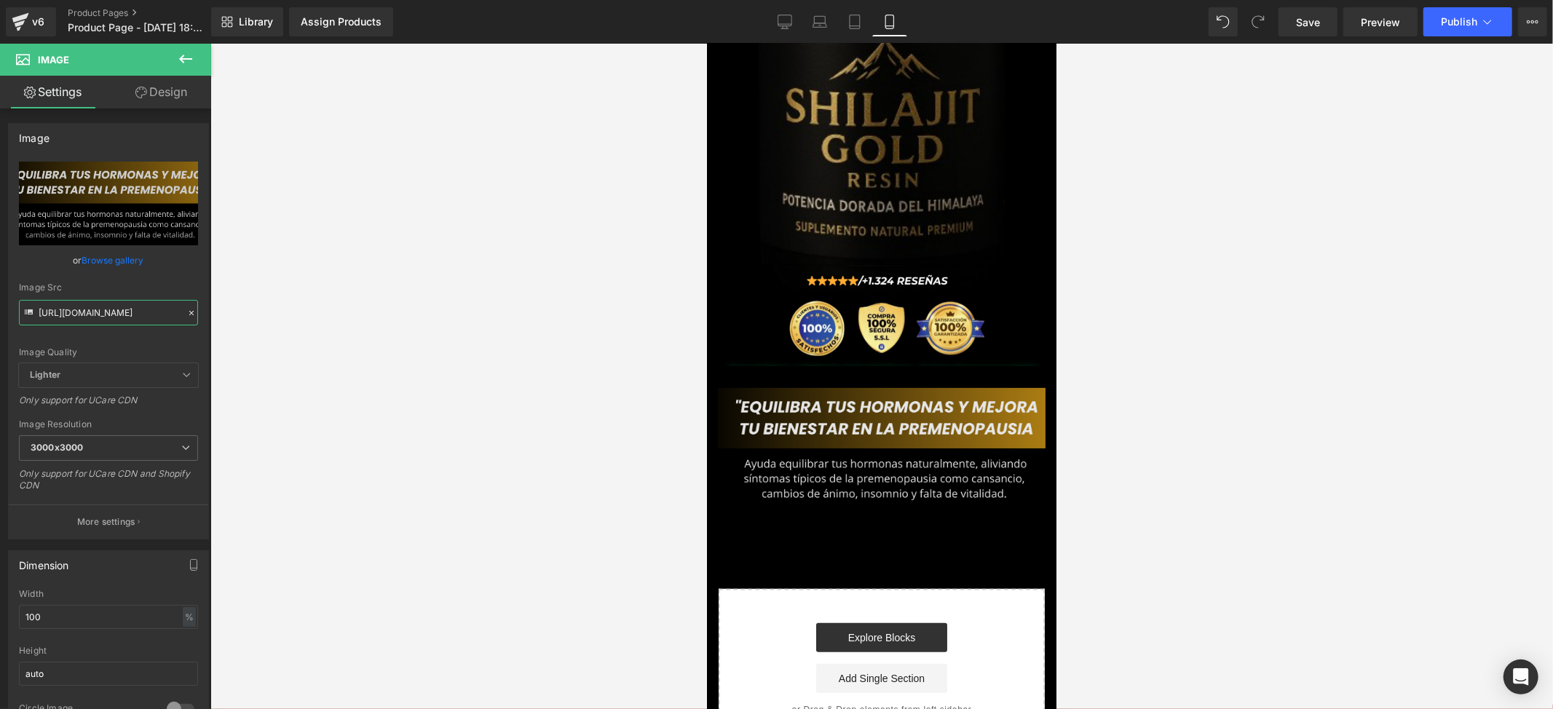
type input "[URL][DOMAIN_NAME]"
click at [979, 414] on img at bounding box center [881, 447] width 328 height 121
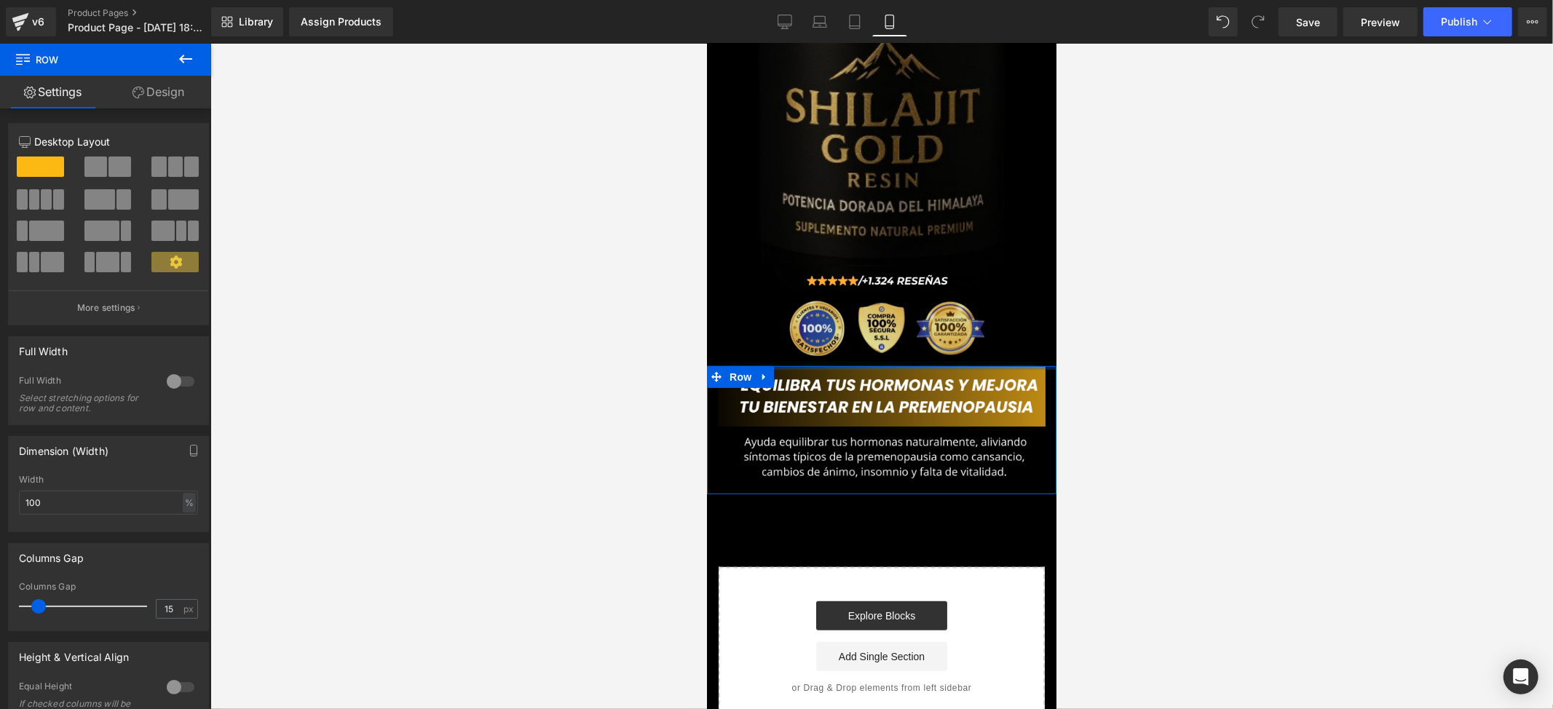
drag, startPoint x: 912, startPoint y: 347, endPoint x: 906, endPoint y: 321, distance: 26.1
click at [906, 321] on div "Image Row Image Row Image Row Image Row Select your layout" at bounding box center [880, 254] width 349 height 946
click at [1274, 363] on div at bounding box center [881, 376] width 1343 height 665
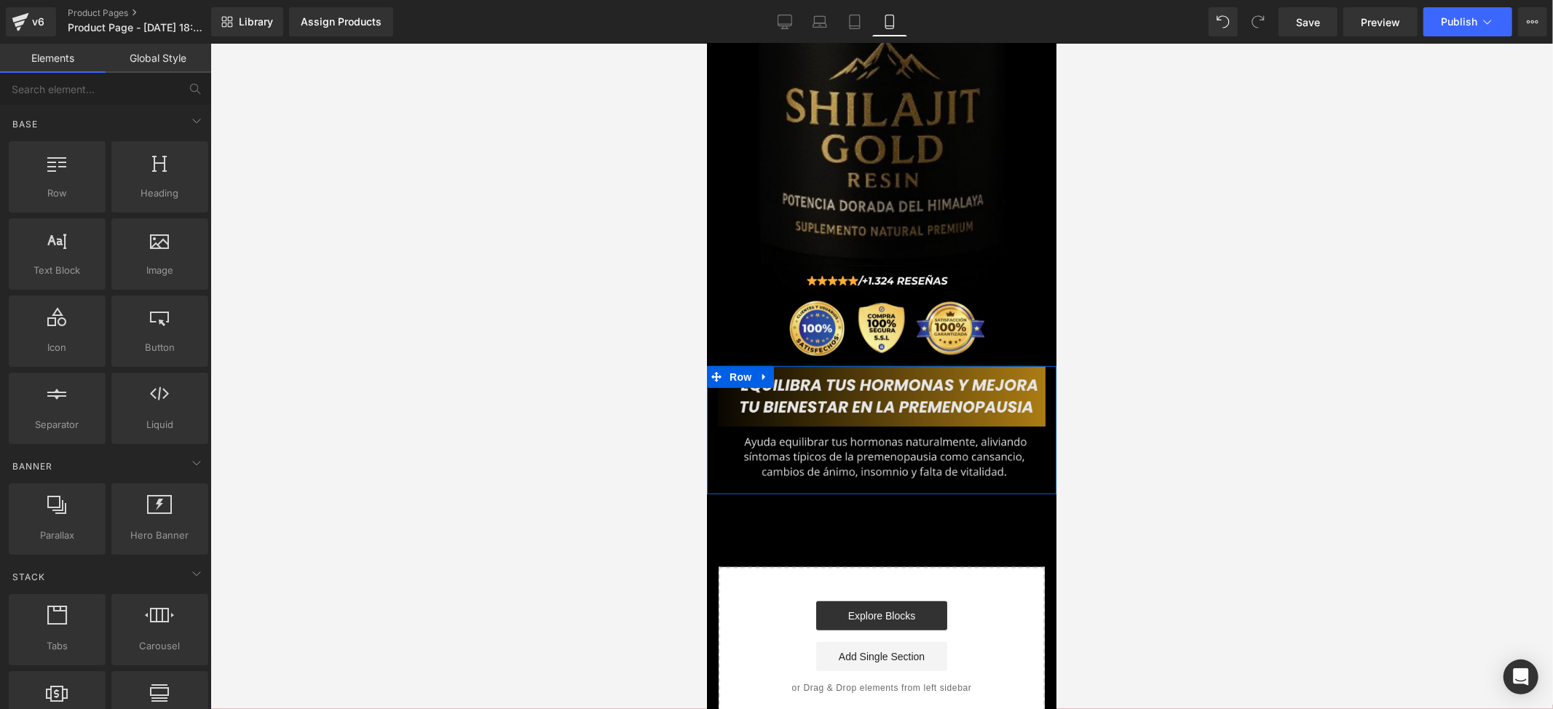
click at [866, 373] on img at bounding box center [881, 426] width 328 height 121
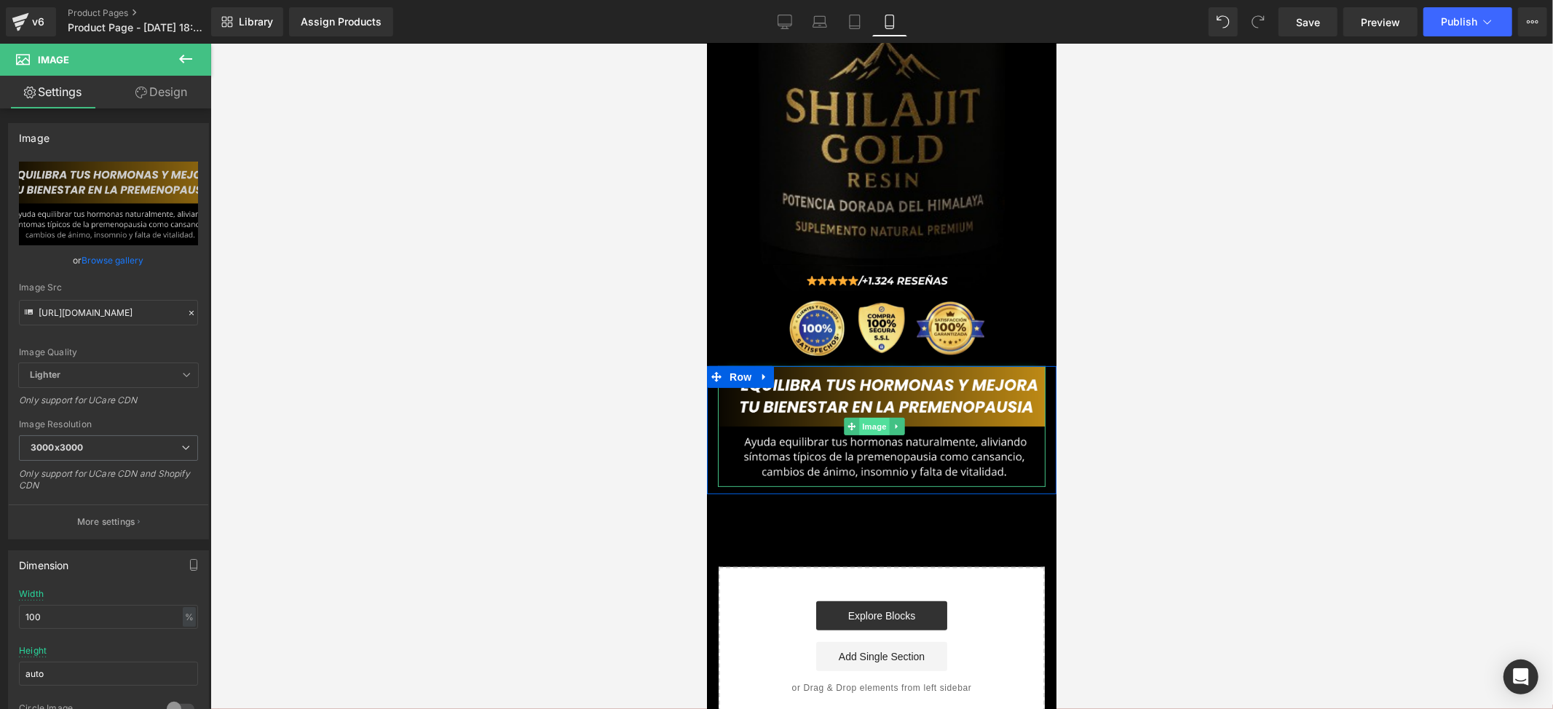
click at [874, 417] on span "Image" at bounding box center [873, 425] width 31 height 17
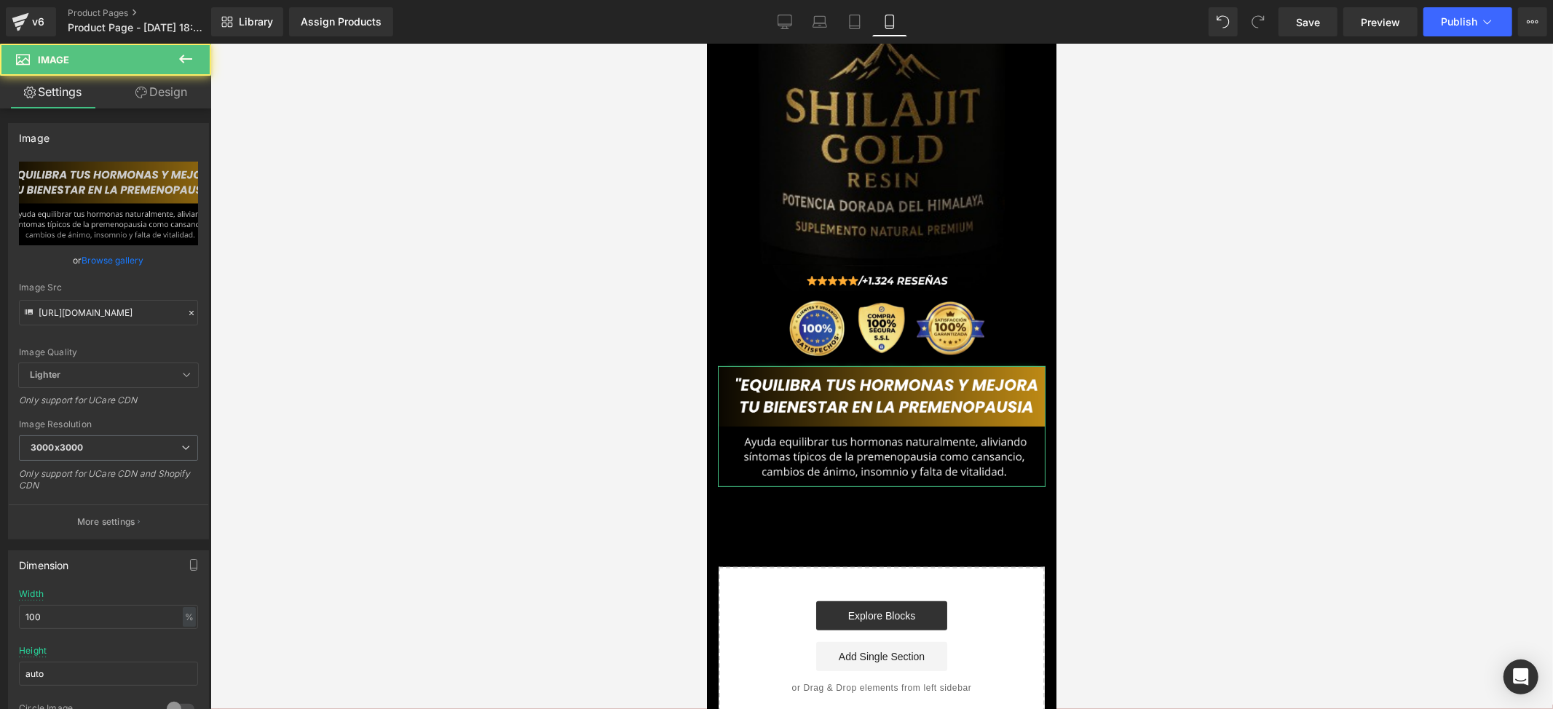
click at [155, 96] on link "Design" at bounding box center [161, 92] width 106 height 33
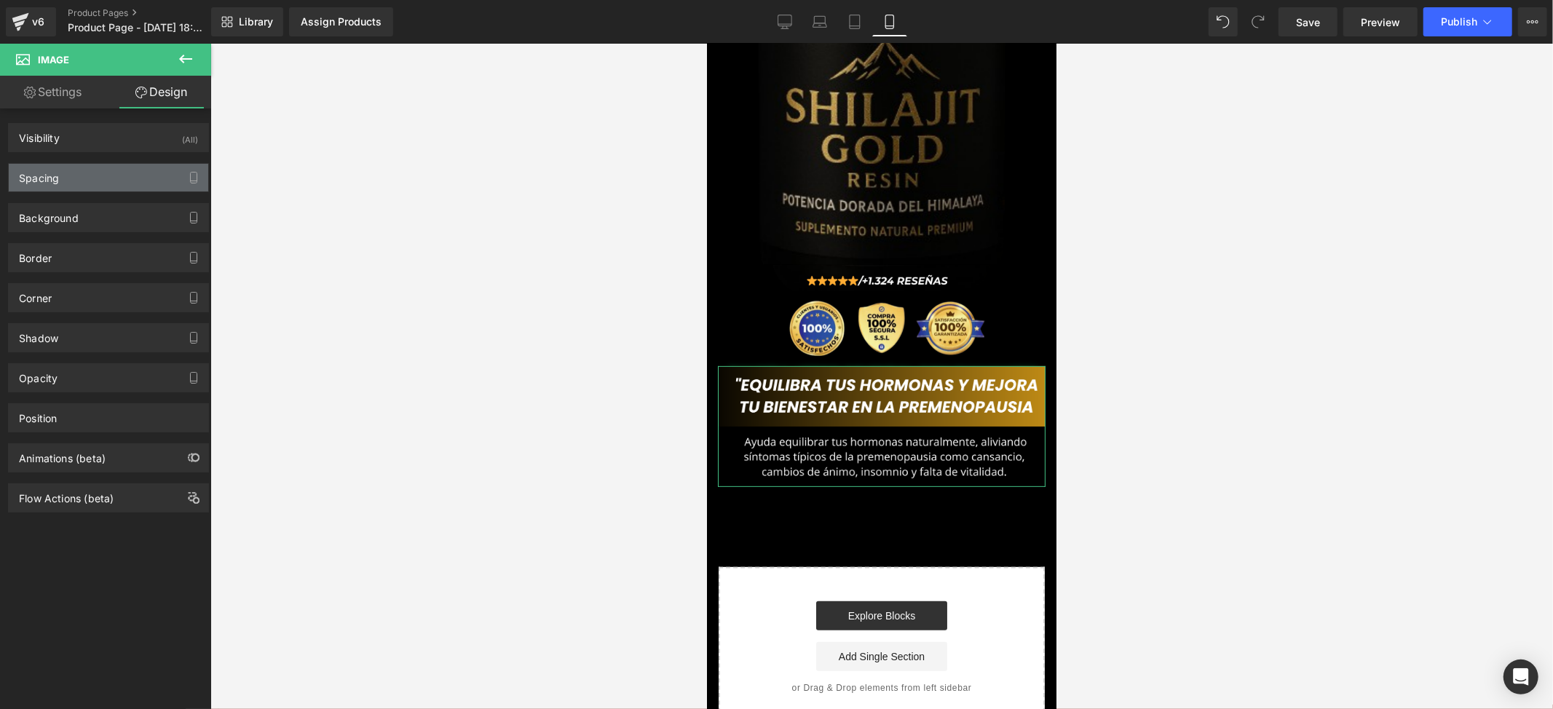
click at [76, 189] on div "Spacing" at bounding box center [108, 178] width 199 height 28
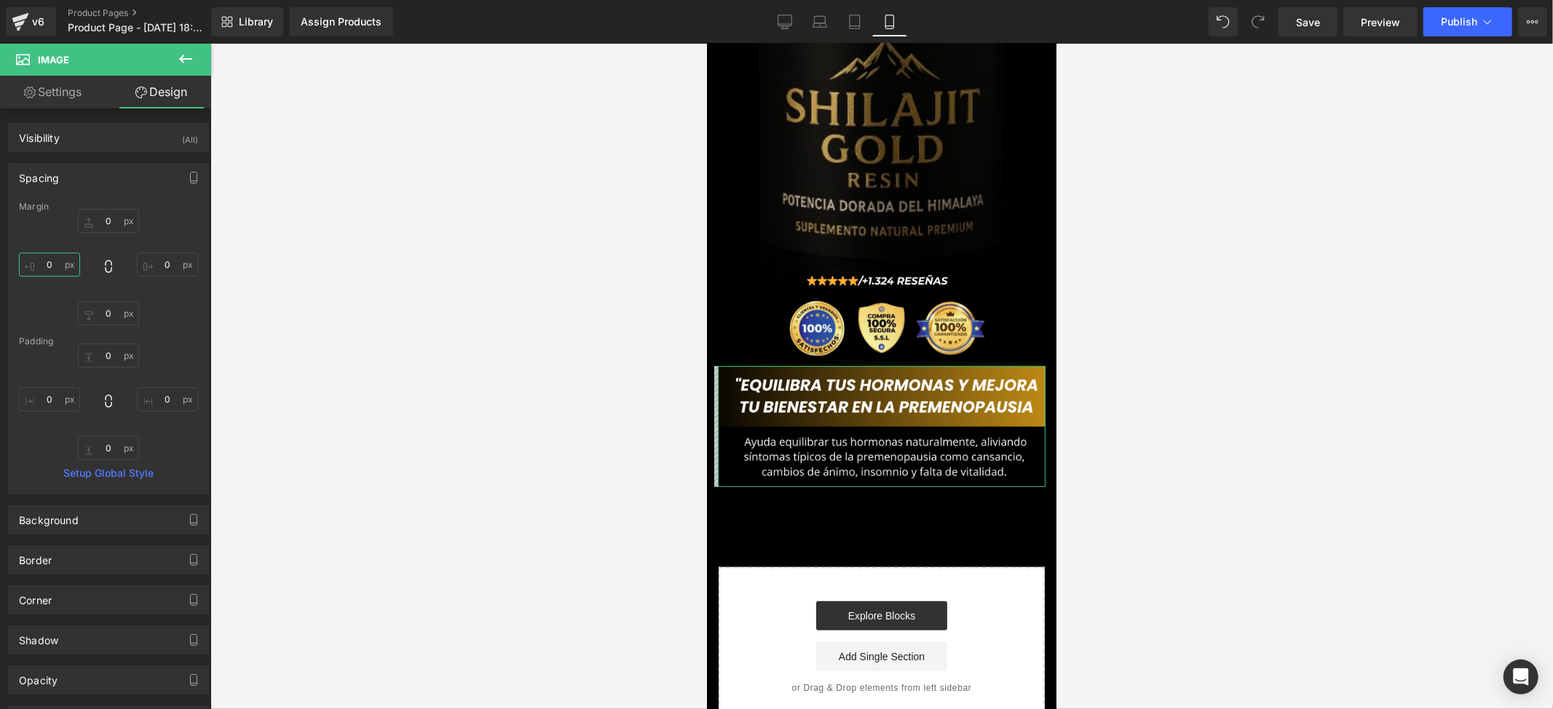
click at [47, 256] on input "0" at bounding box center [49, 265] width 61 height 24
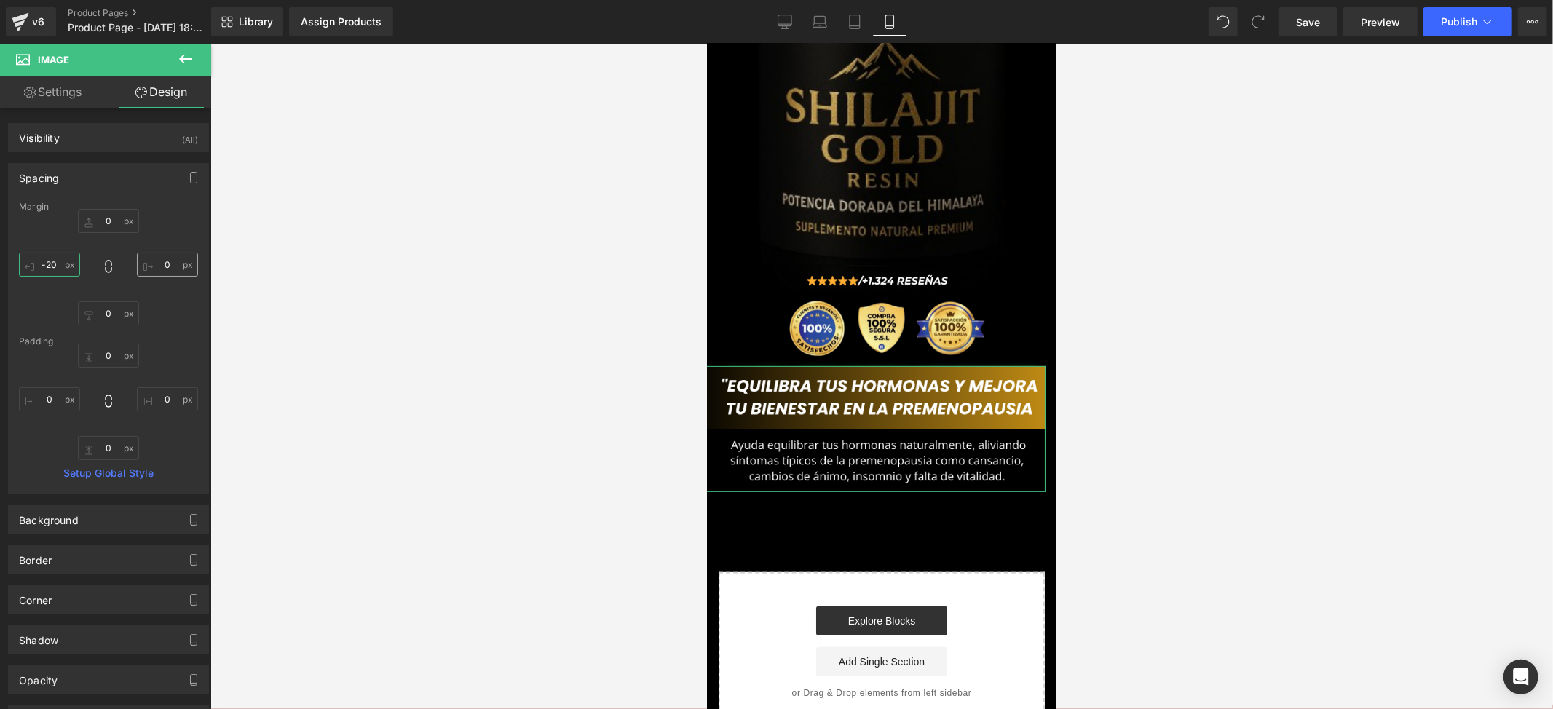
type input "-20"
click at [165, 266] on input "0" at bounding box center [167, 265] width 61 height 24
type input "-20"
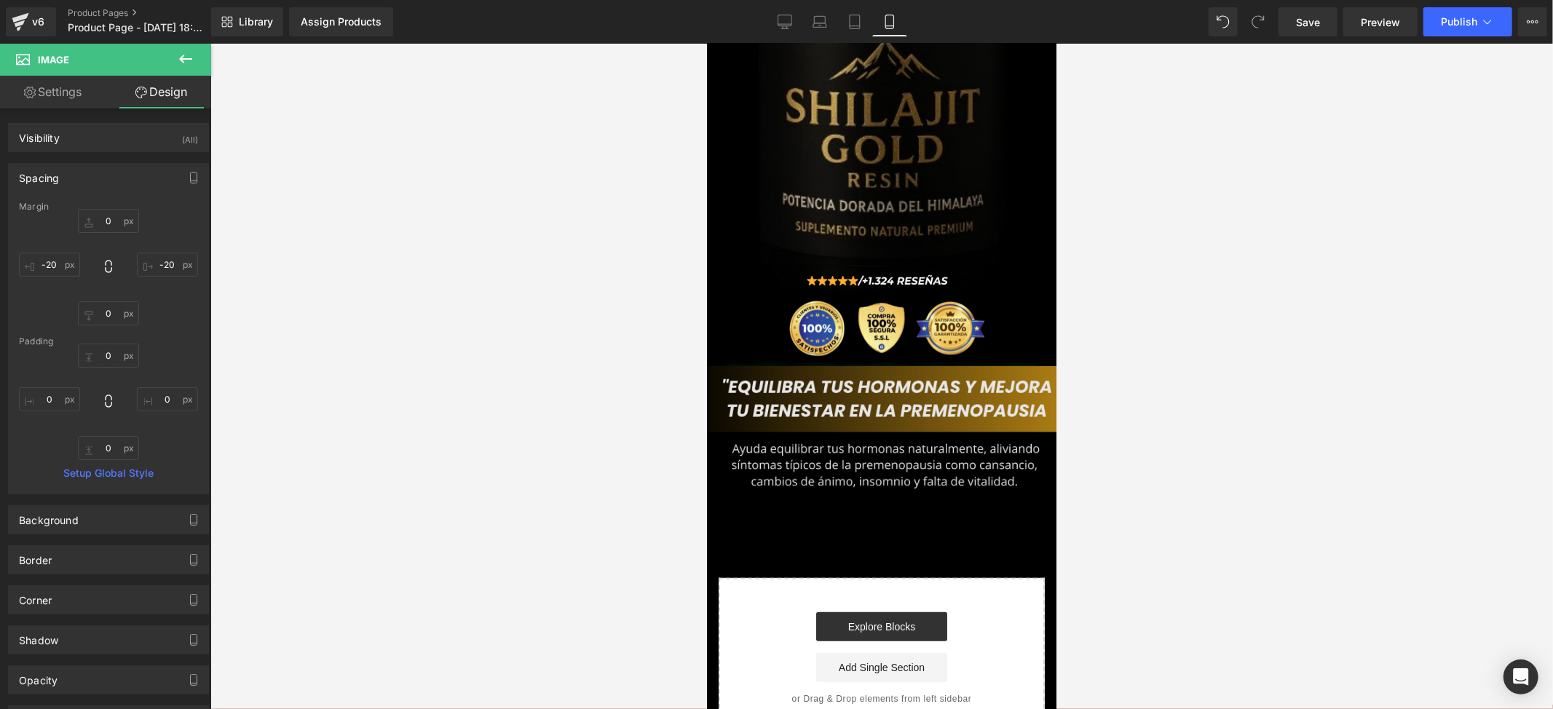
click at [936, 402] on img at bounding box center [881, 432] width 357 height 132
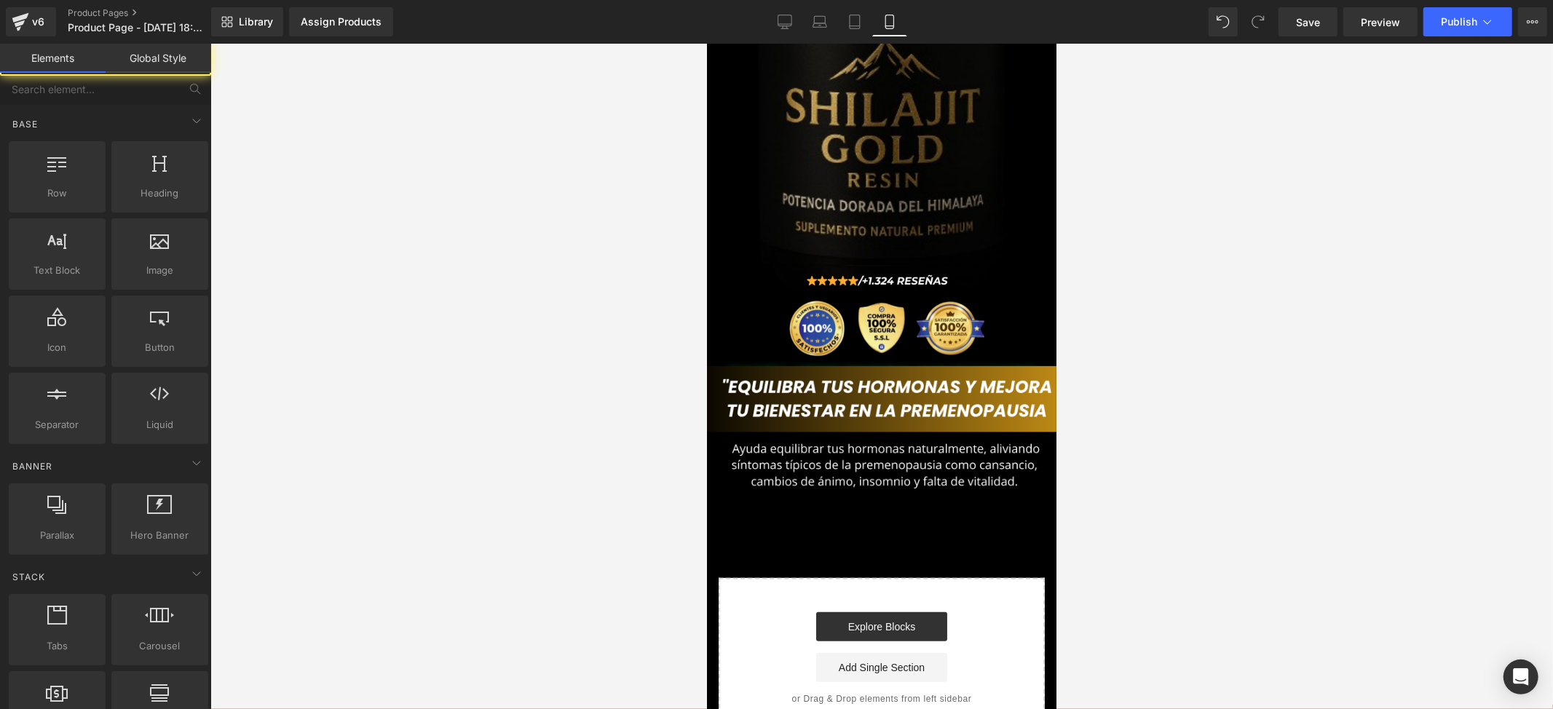
click at [1127, 338] on div at bounding box center [881, 376] width 1343 height 665
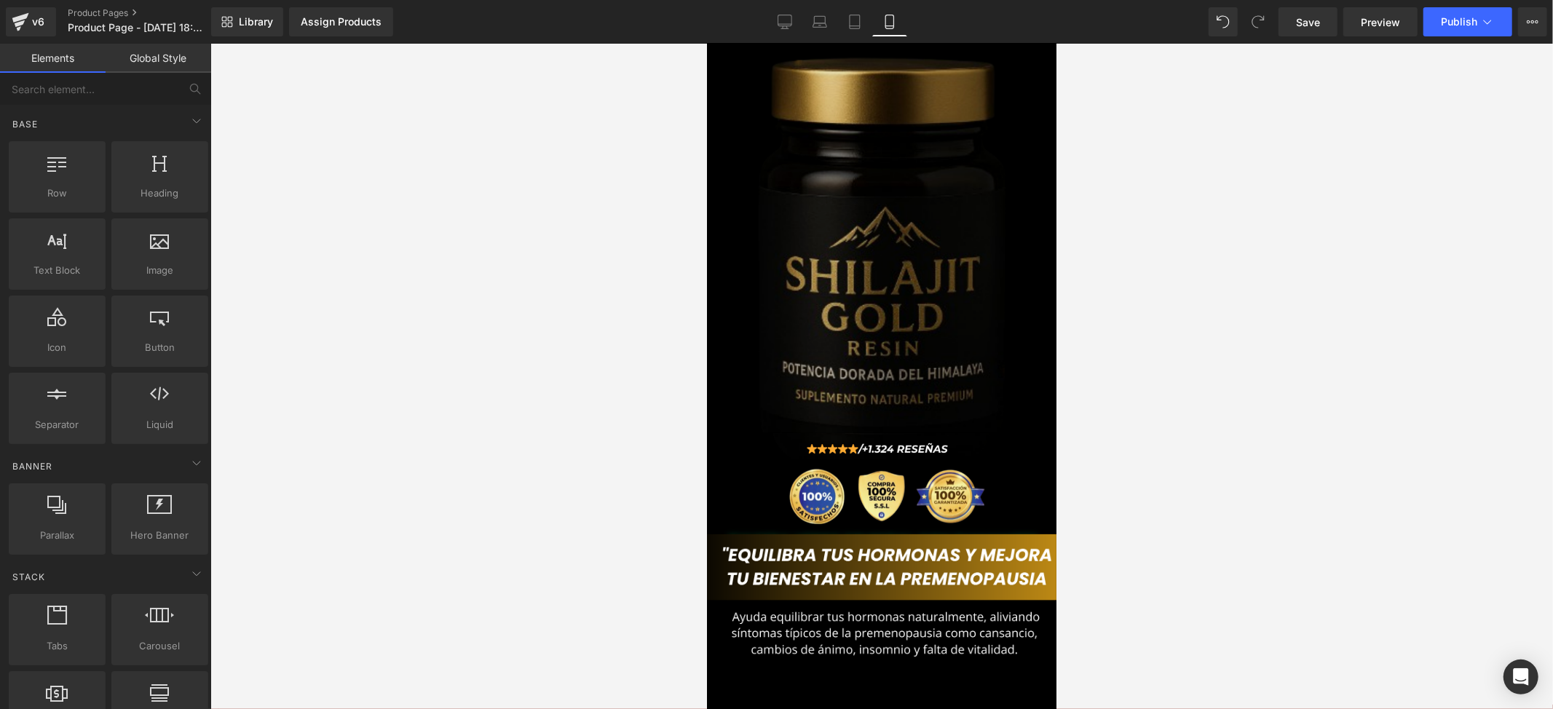
scroll to position [194, 0]
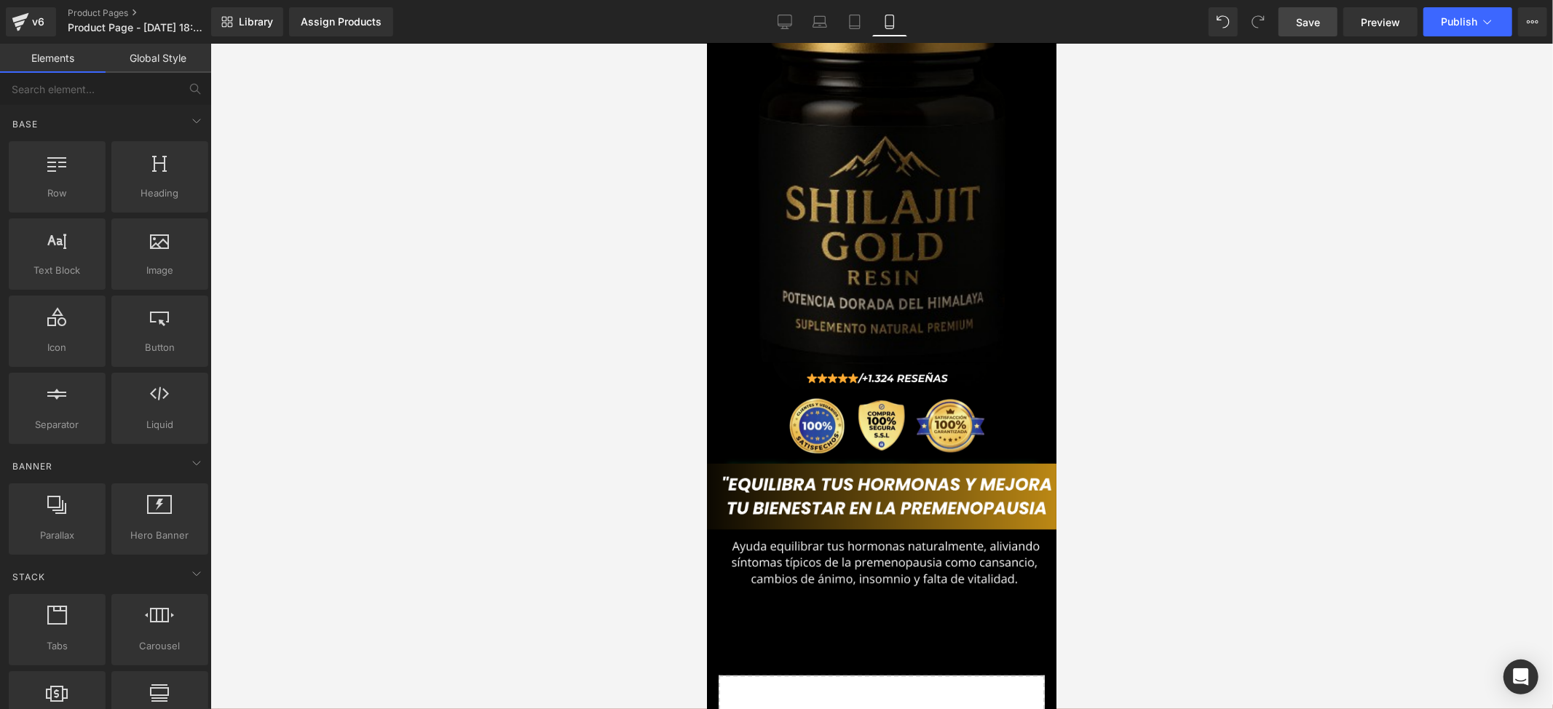
click at [1303, 32] on link "Save" at bounding box center [1308, 21] width 59 height 29
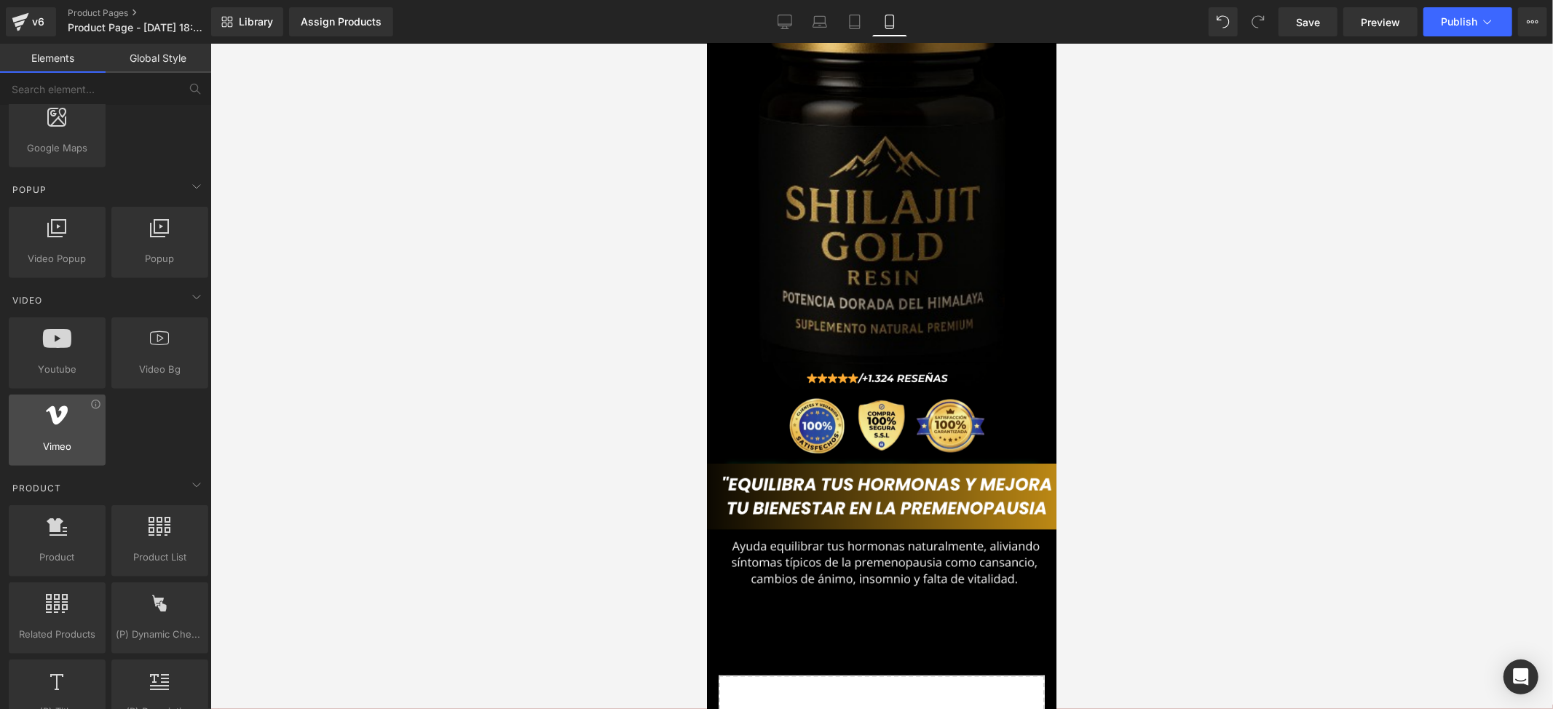
scroll to position [971, 0]
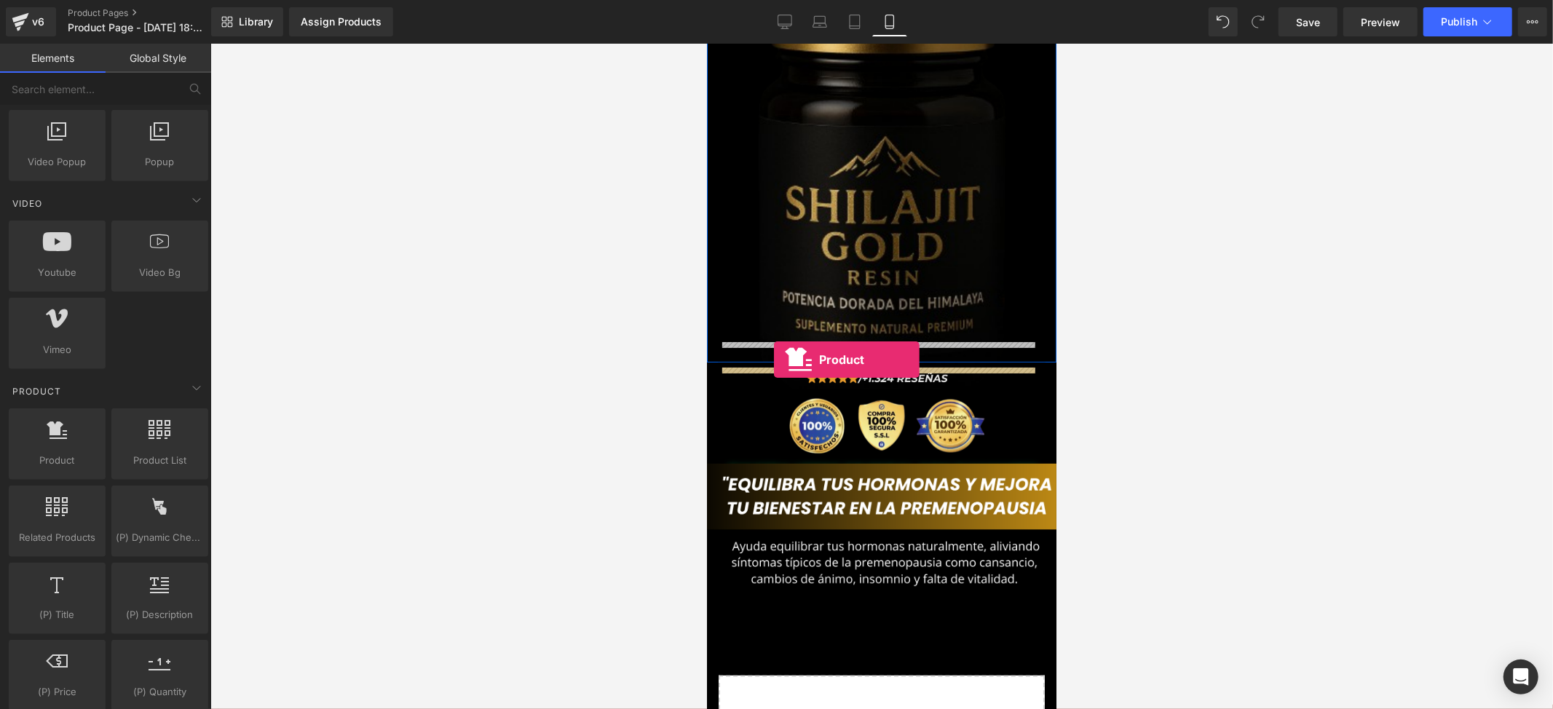
drag, startPoint x: 763, startPoint y: 503, endPoint x: 773, endPoint y: 359, distance: 144.5
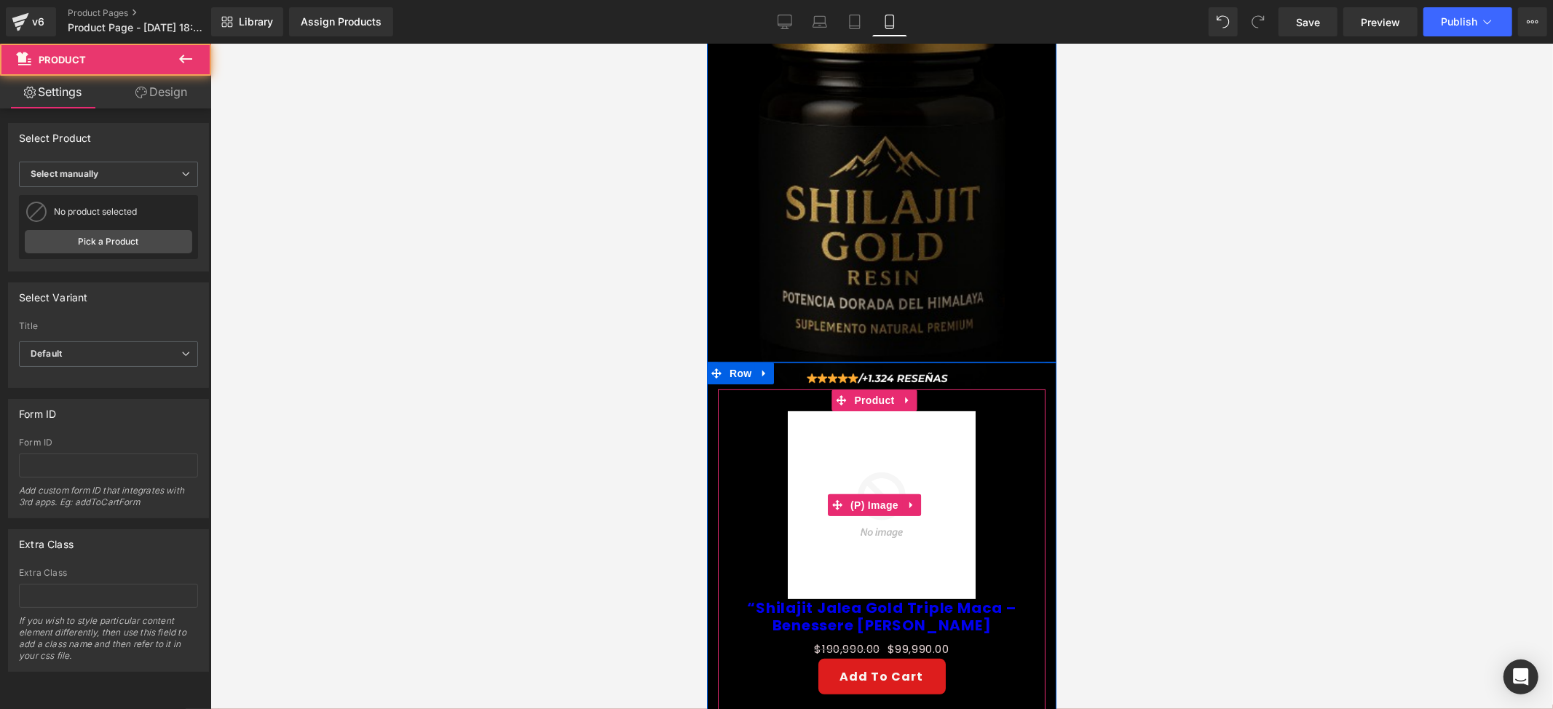
click at [910, 500] on img at bounding box center [881, 505] width 188 height 188
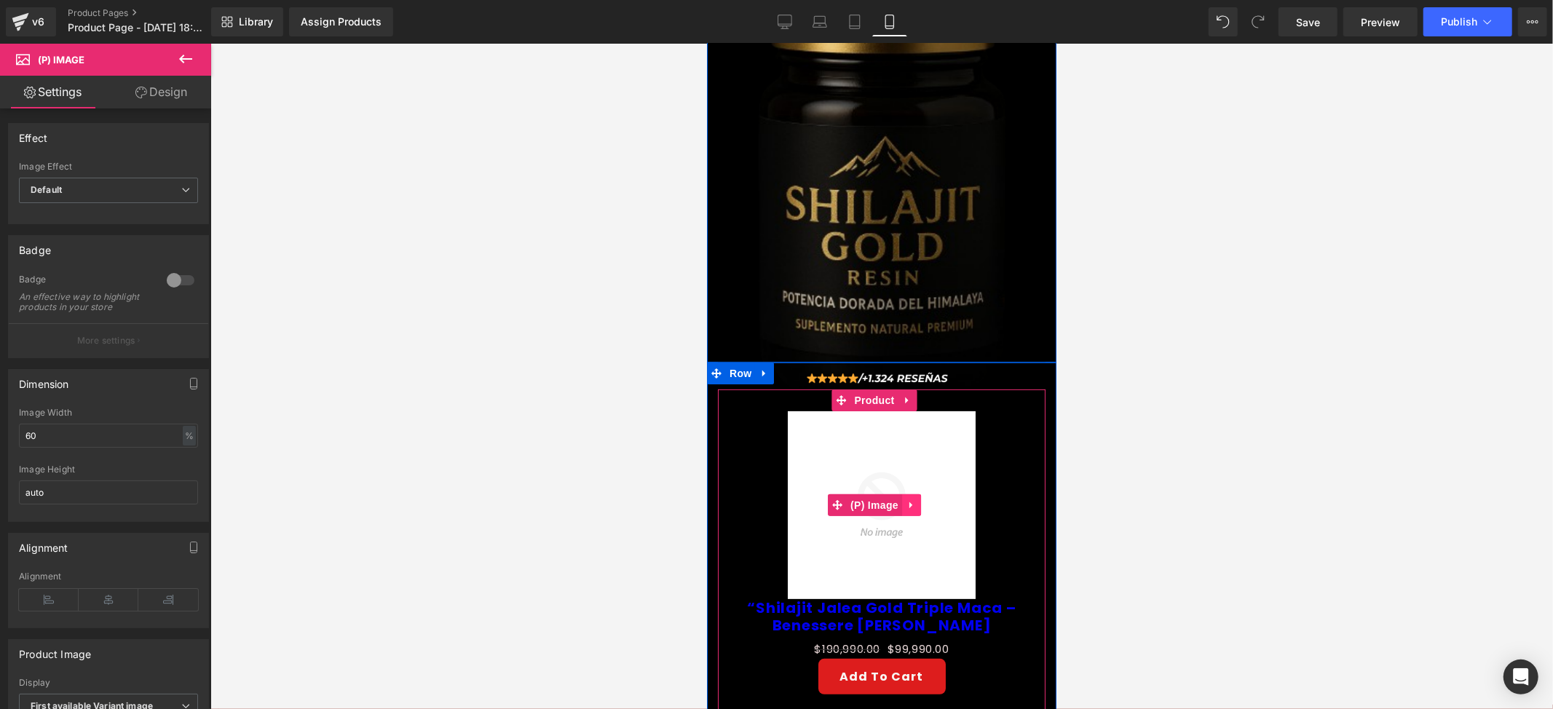
click at [917, 494] on link at bounding box center [910, 505] width 19 height 22
click at [924, 499] on icon at bounding box center [920, 504] width 10 height 10
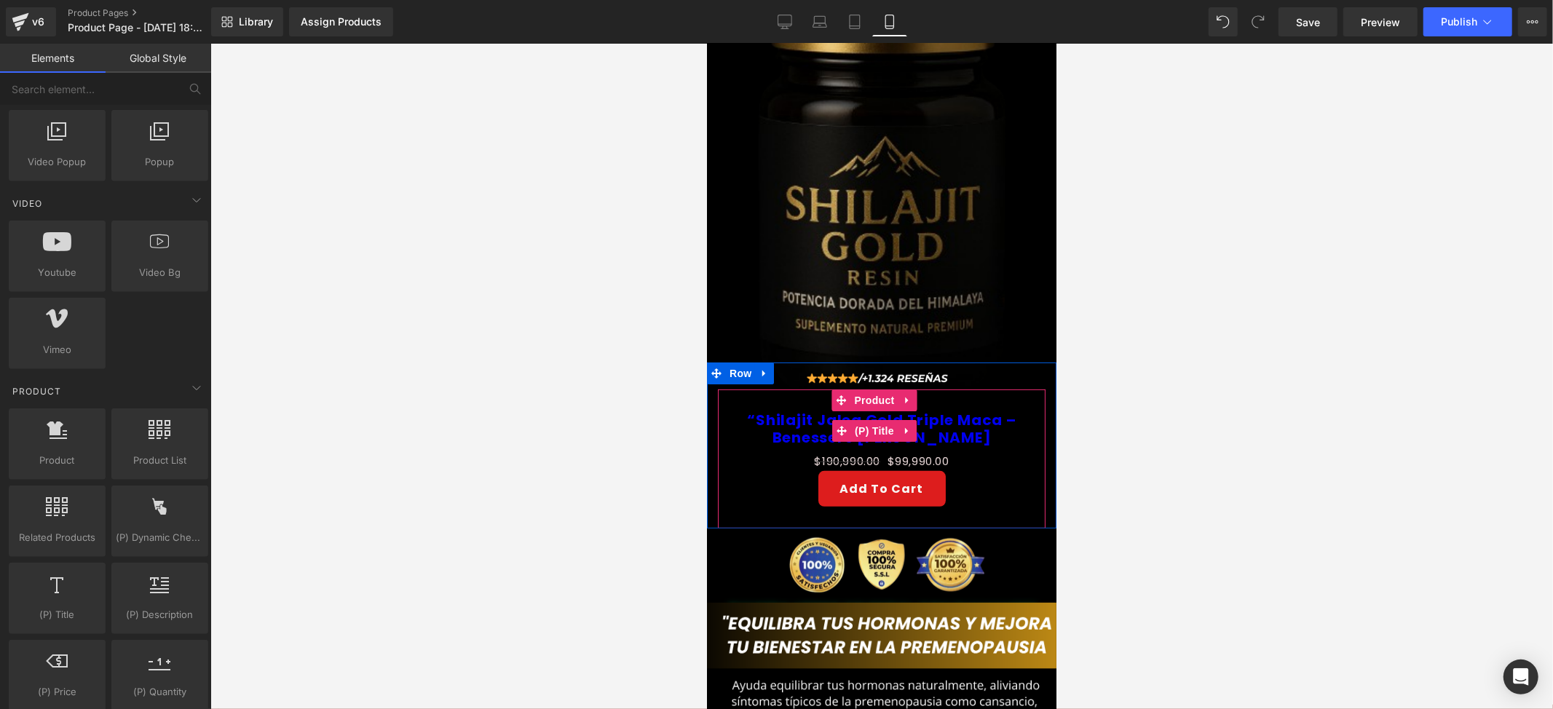
drag, startPoint x: 942, startPoint y: 388, endPoint x: 942, endPoint y: 397, distance: 8.7
click at [942, 389] on div at bounding box center [881, 400] width 328 height 22
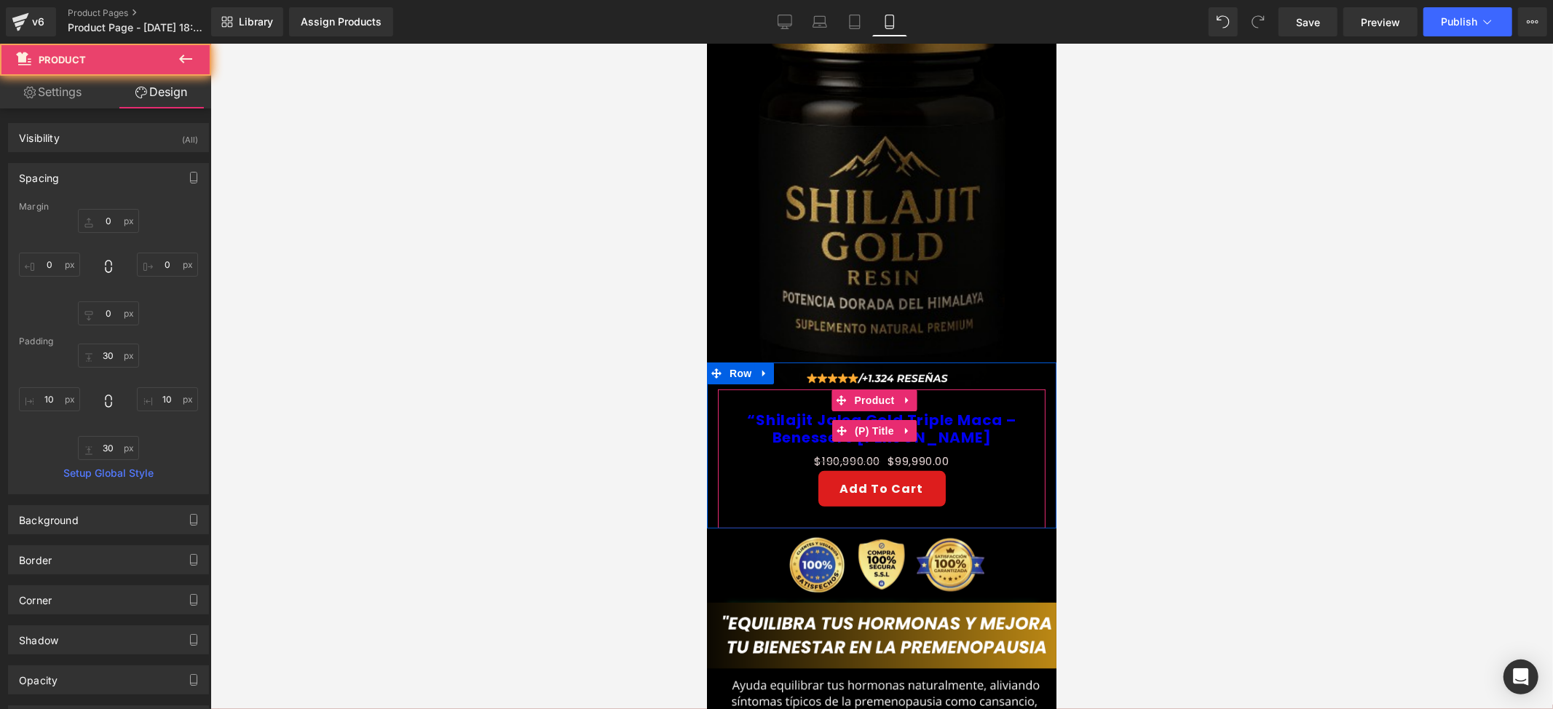
click at [907, 425] on icon at bounding box center [906, 430] width 10 height 11
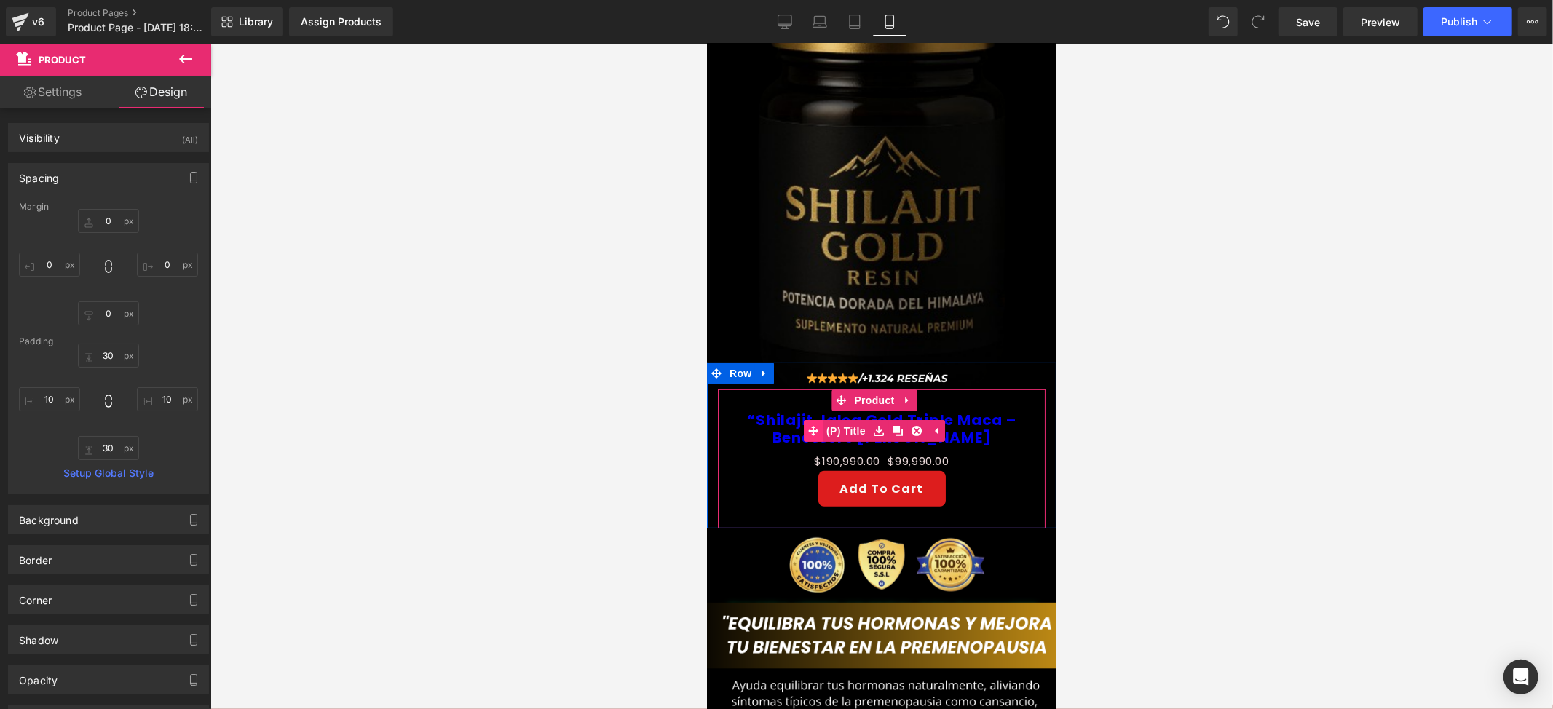
click at [850, 419] on span "(P) Title" at bounding box center [845, 430] width 47 height 22
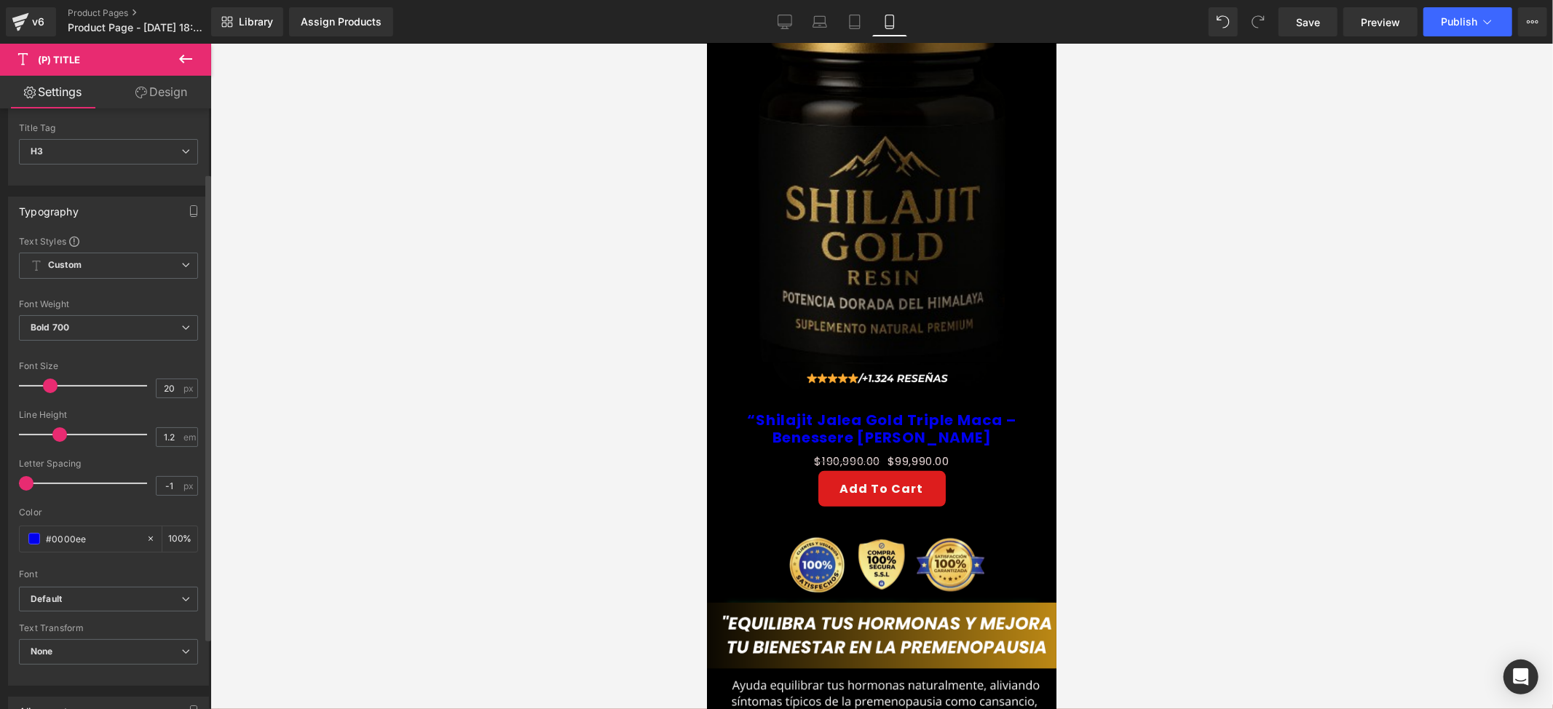
scroll to position [194, 0]
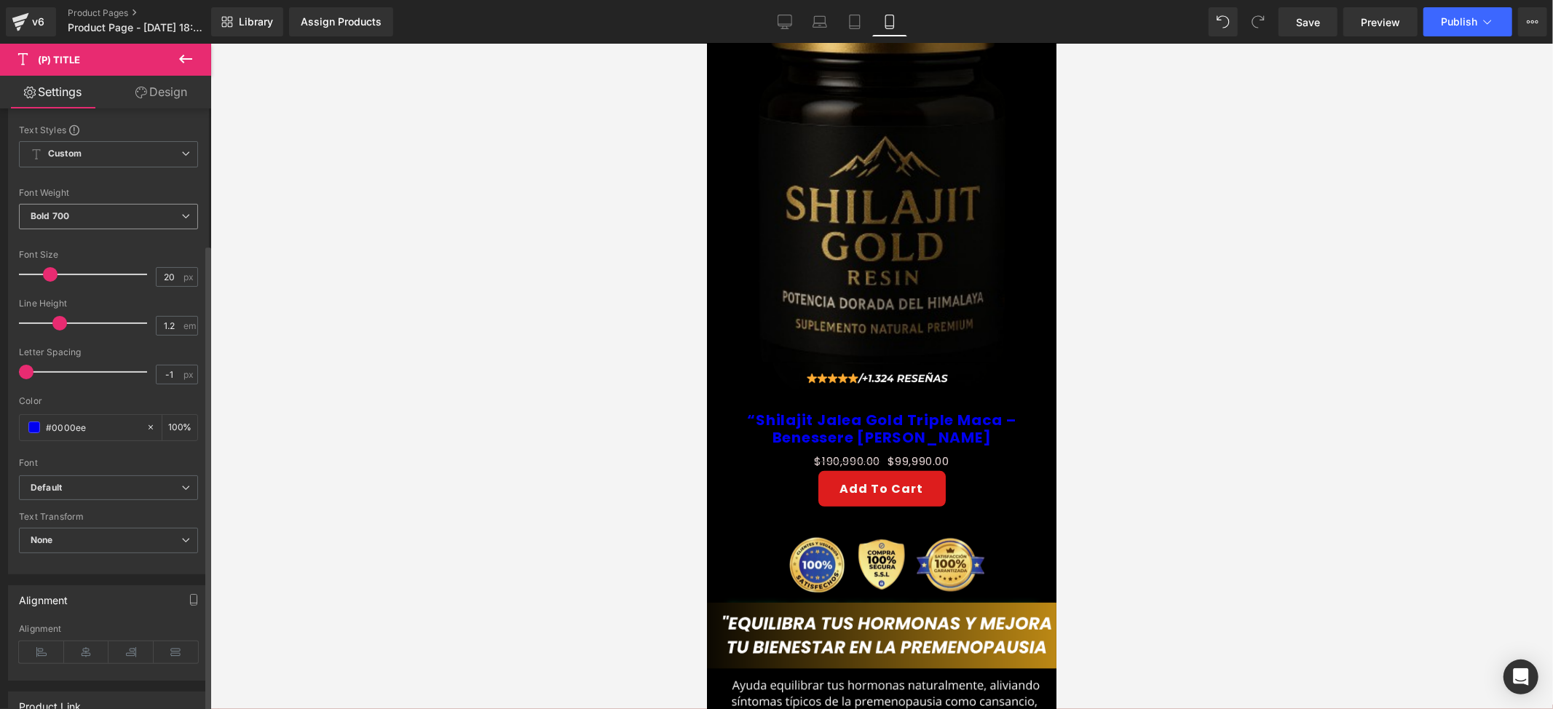
click at [80, 217] on span "Bold 700" at bounding box center [108, 216] width 179 height 25
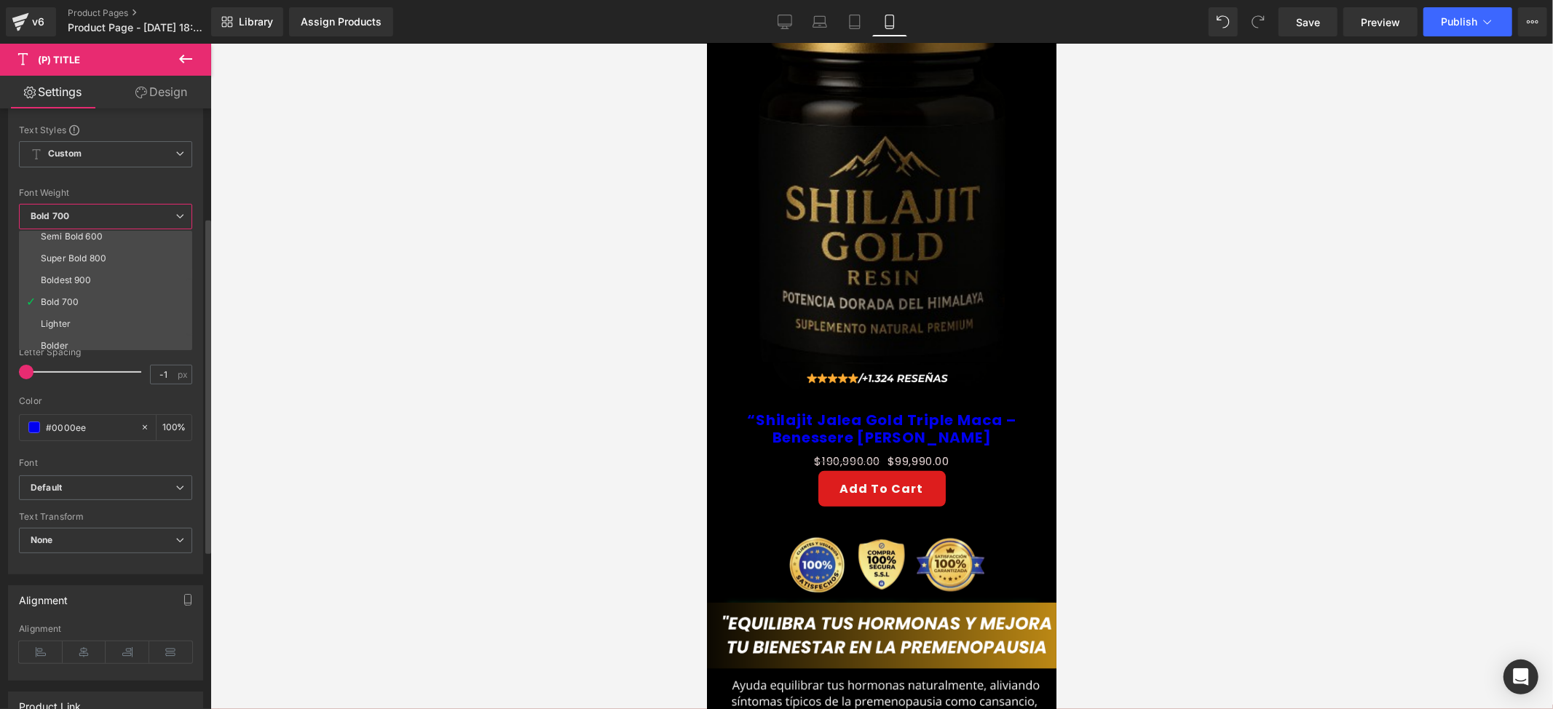
scroll to position [120, 0]
click at [67, 296] on div "Bold 700" at bounding box center [60, 296] width 38 height 10
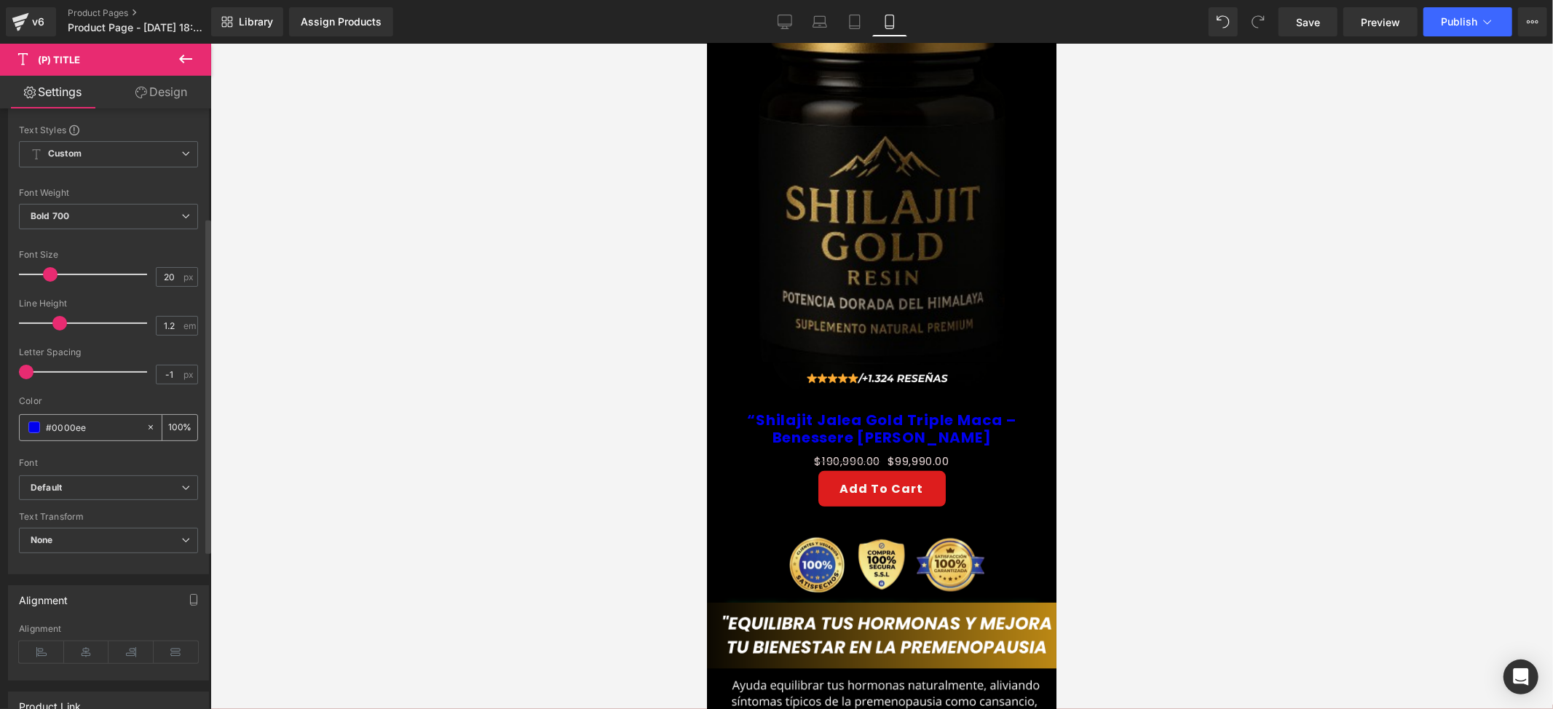
click at [32, 432] on span at bounding box center [34, 428] width 12 height 12
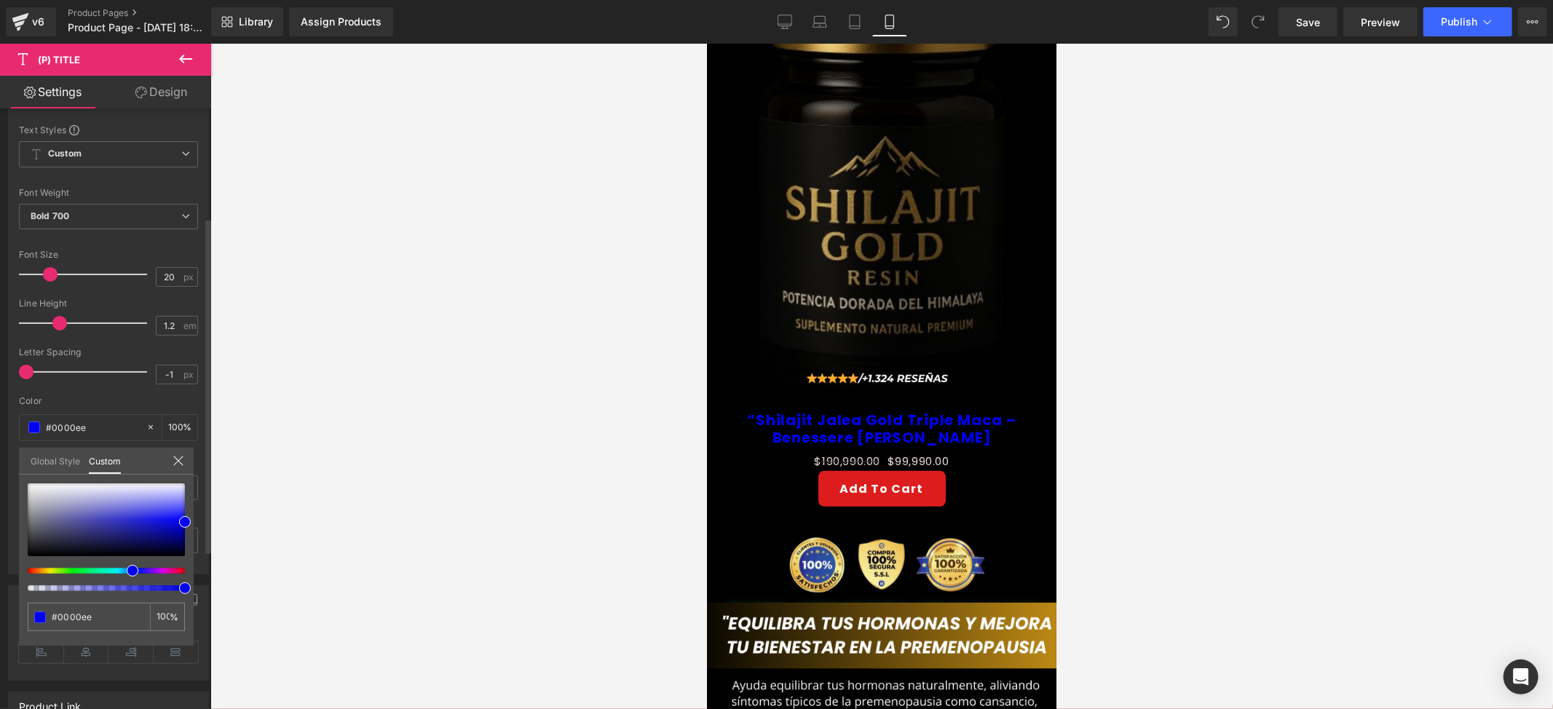
type input "#ef2f00"
click at [27, 569] on div at bounding box center [100, 571] width 157 height 6
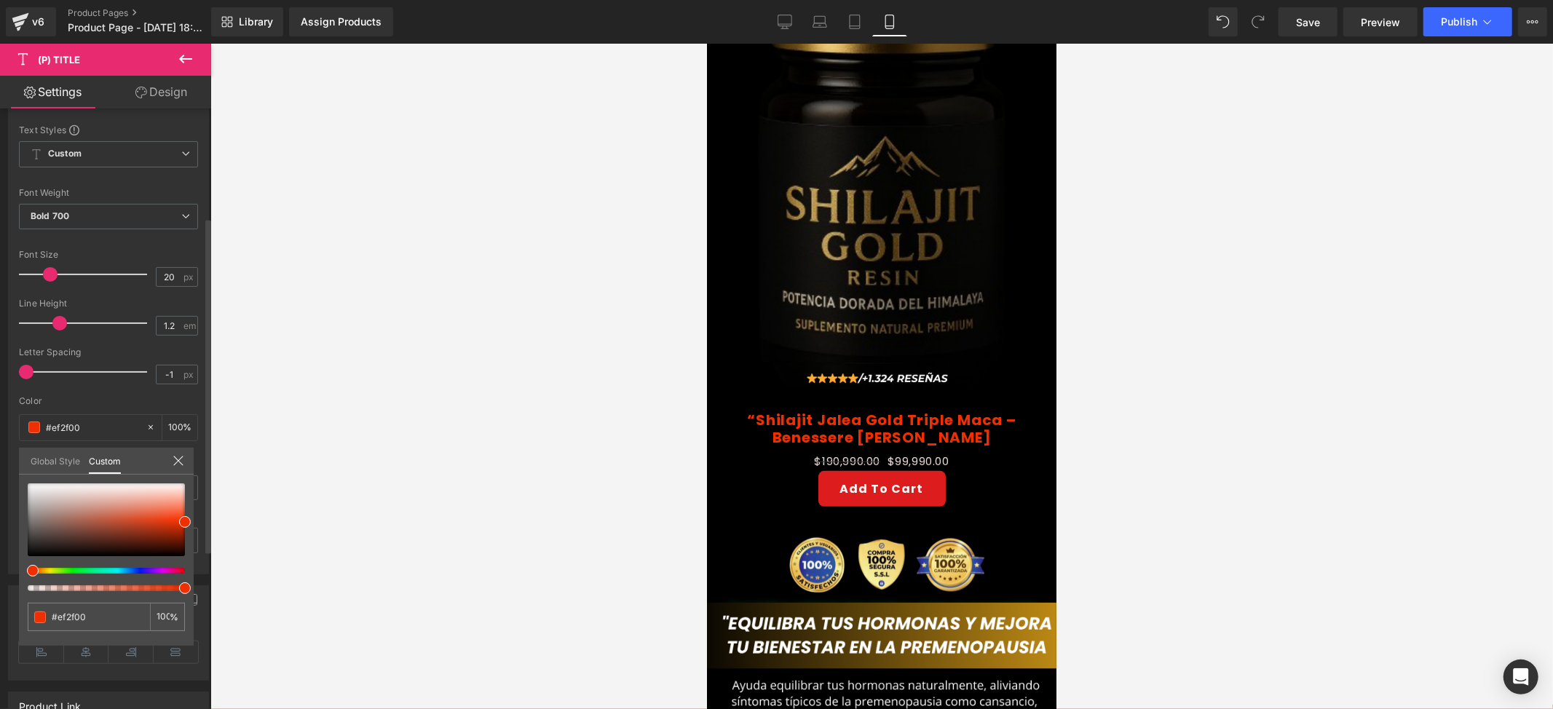
type input "#ef2700"
type input "#ef1b00"
drag, startPoint x: 26, startPoint y: 569, endPoint x: 188, endPoint y: 517, distance: 169.7
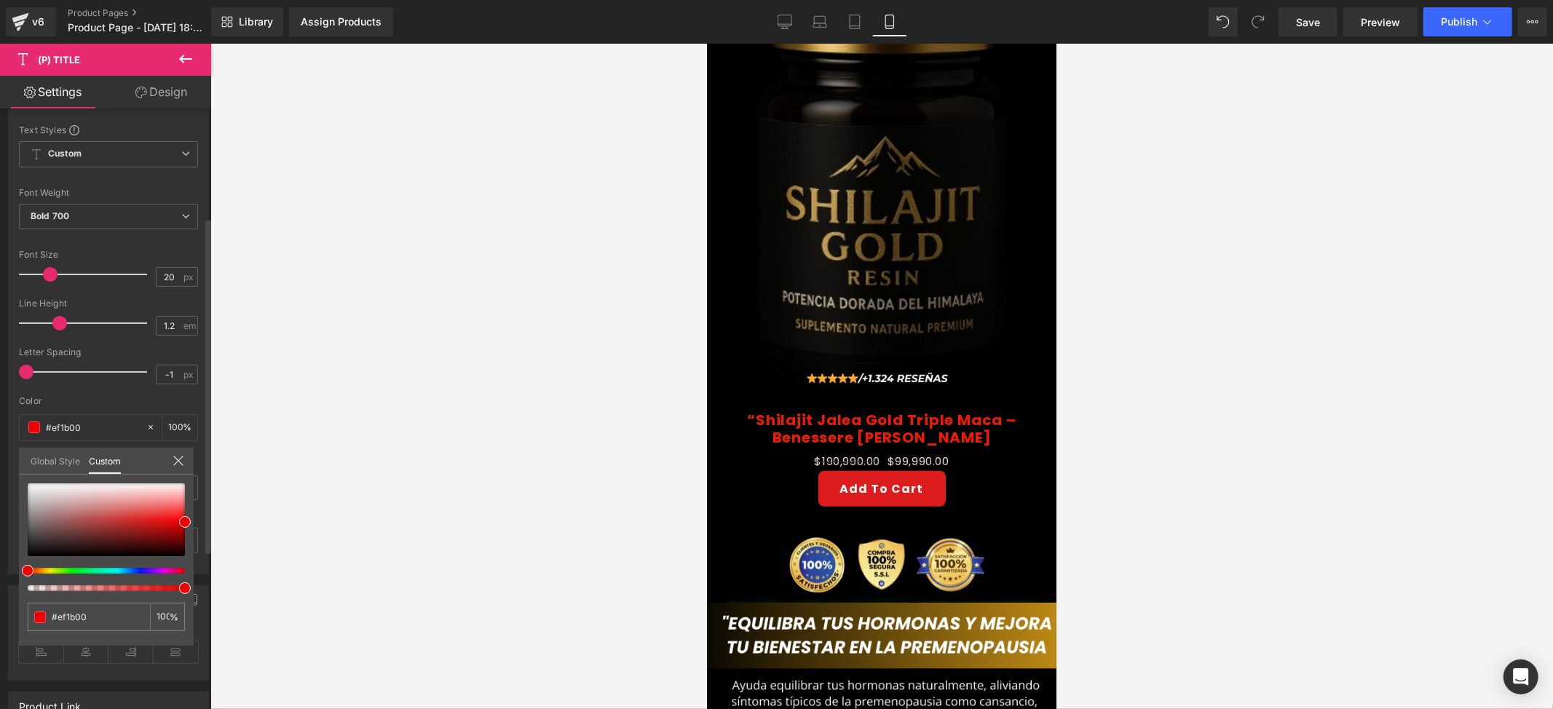
click at [15, 572] on div "Typography Text Styles Custom Custom Setup Global Style Custom Setup Global Sty…" at bounding box center [109, 324] width 218 height 500
type input "#e50000"
type input "#cc0000"
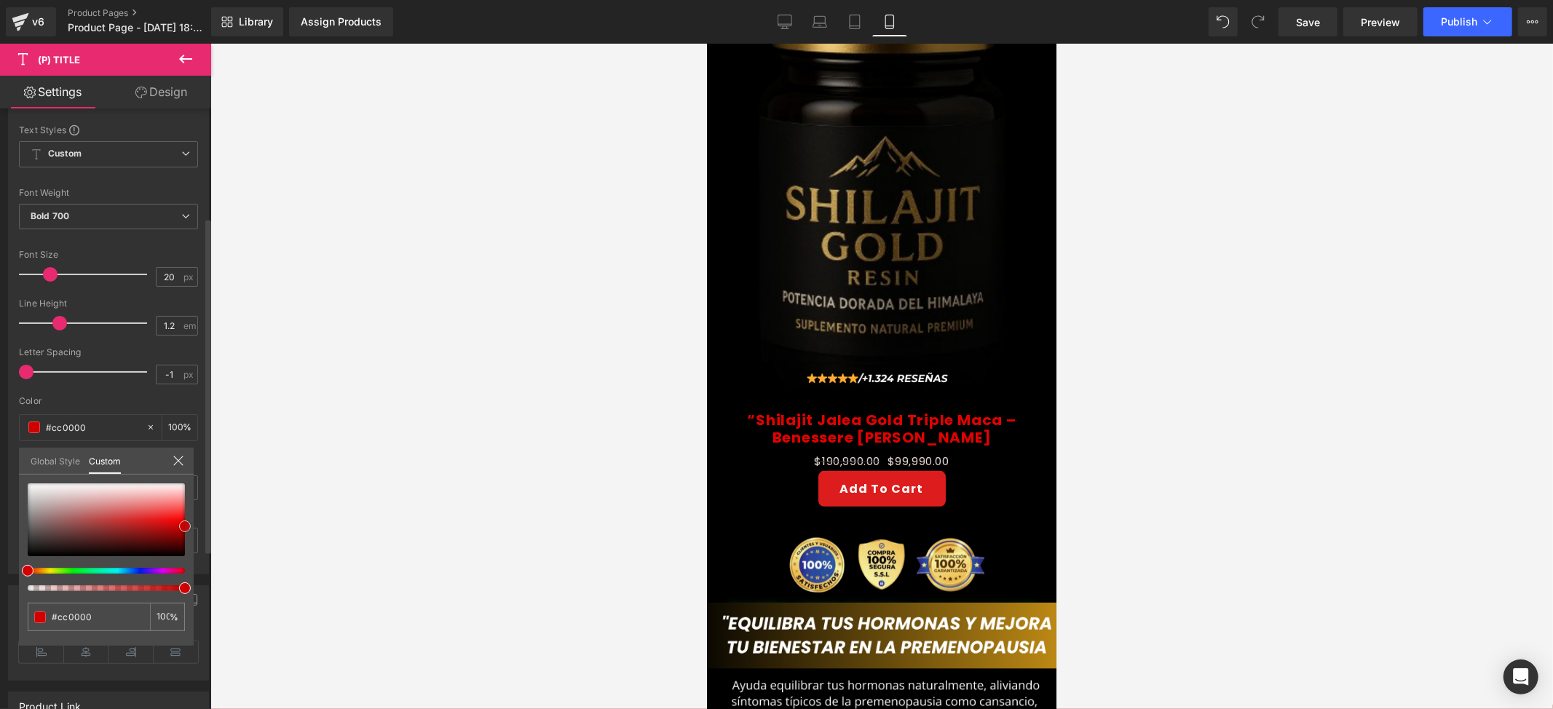
type input "#bc0000"
type input "#cc0000"
type input "#e50000"
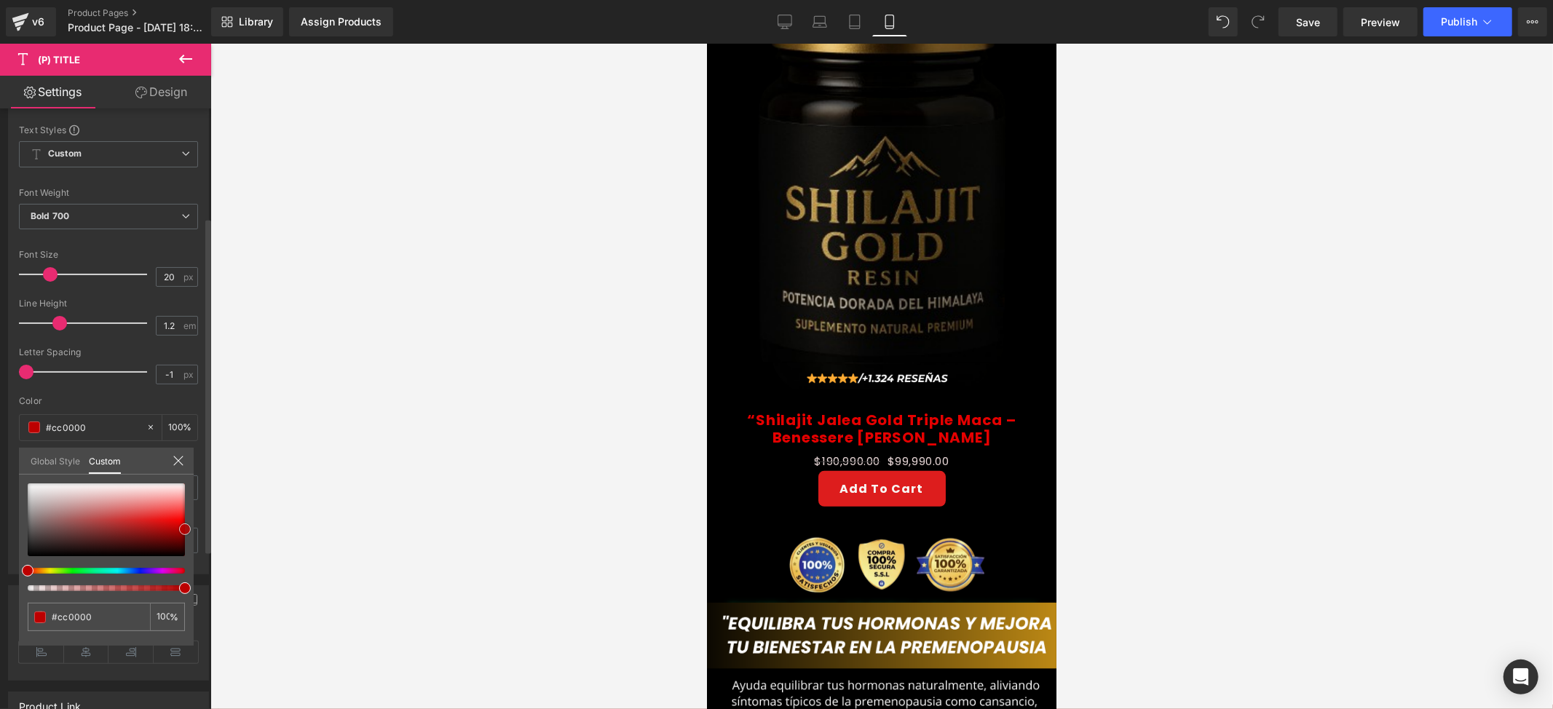
type input "#e50000"
type input "#f40000"
type input "#f90000"
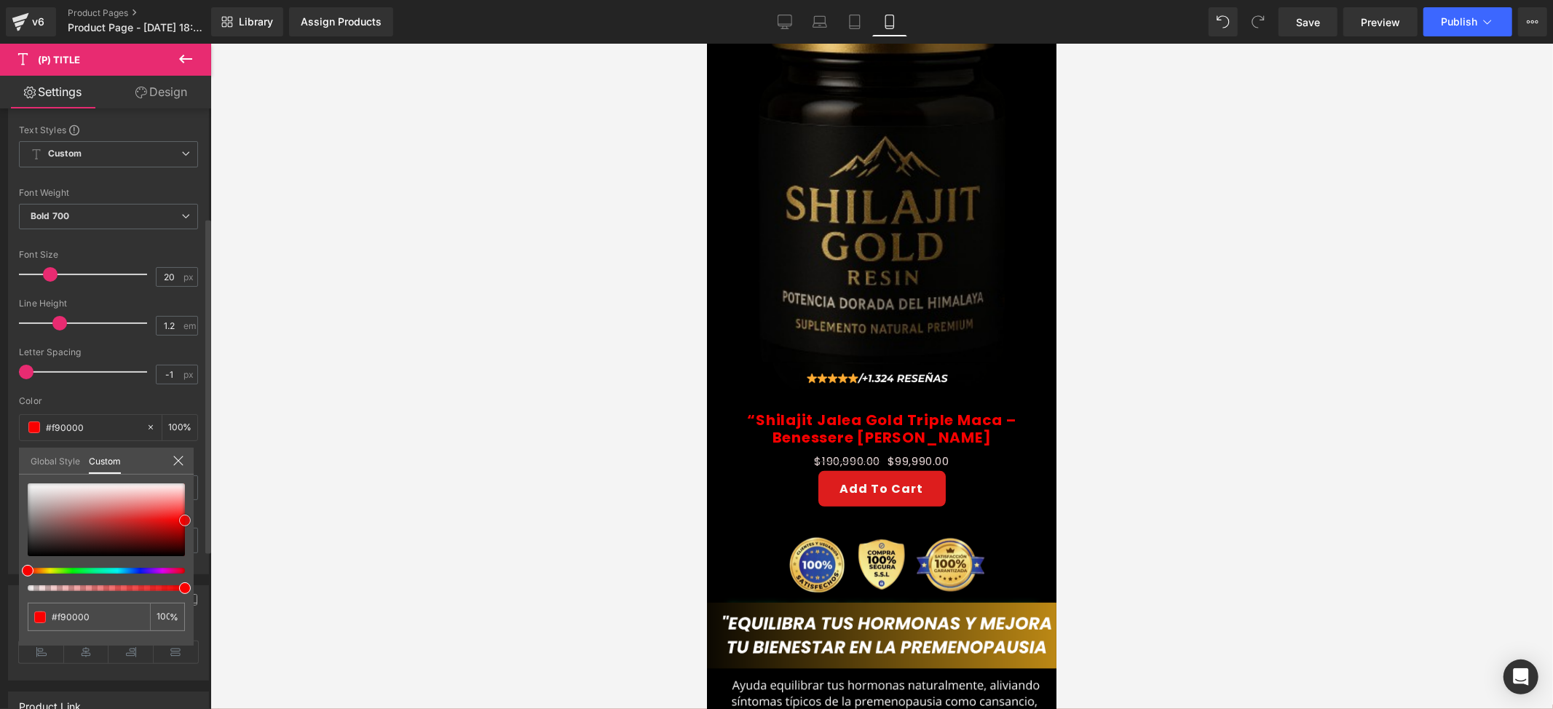
click at [187, 521] on span at bounding box center [185, 521] width 12 height 12
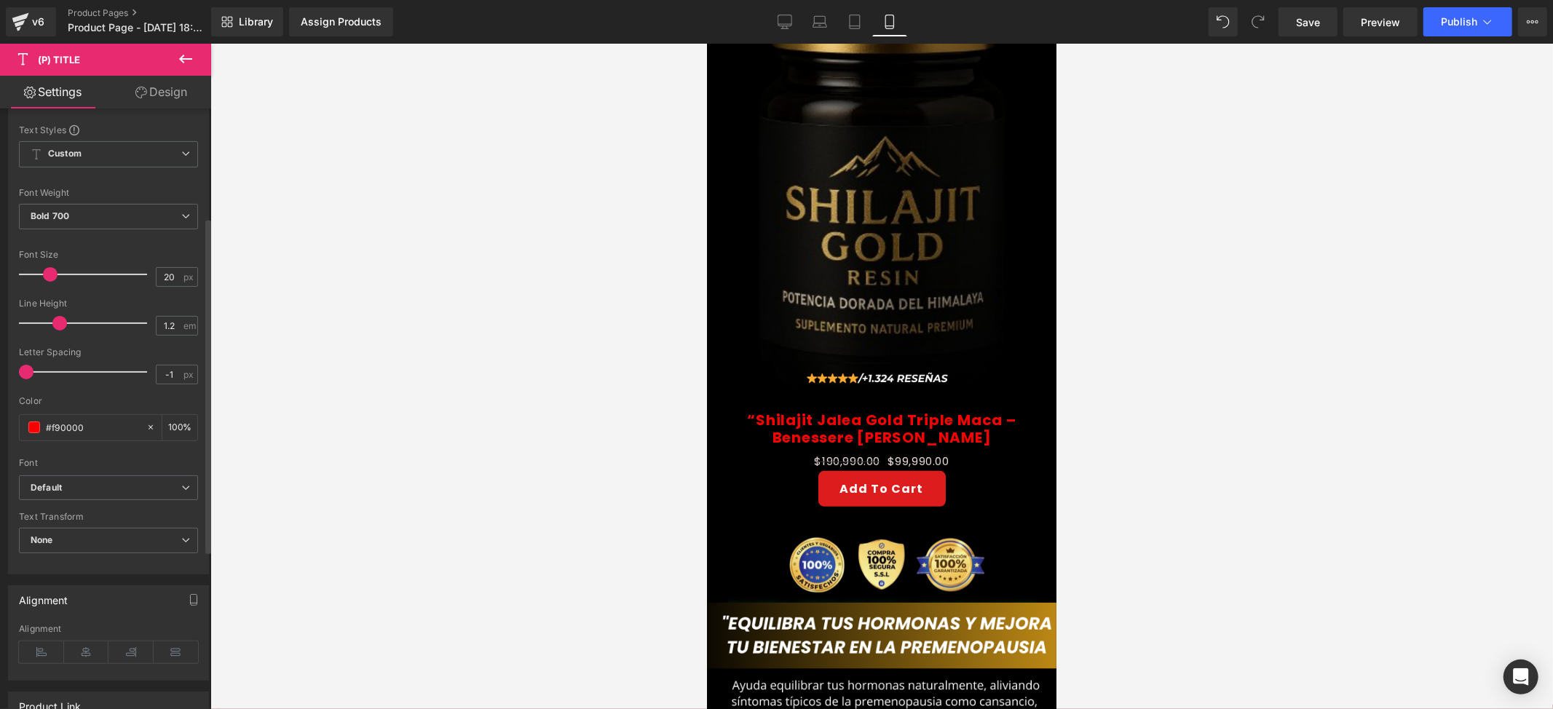
click at [368, 454] on div at bounding box center [881, 376] width 1343 height 665
drag, startPoint x: 27, startPoint y: 382, endPoint x: 54, endPoint y: 345, distance: 45.9
click at [36, 373] on div at bounding box center [86, 371] width 121 height 29
type input "-0.6"
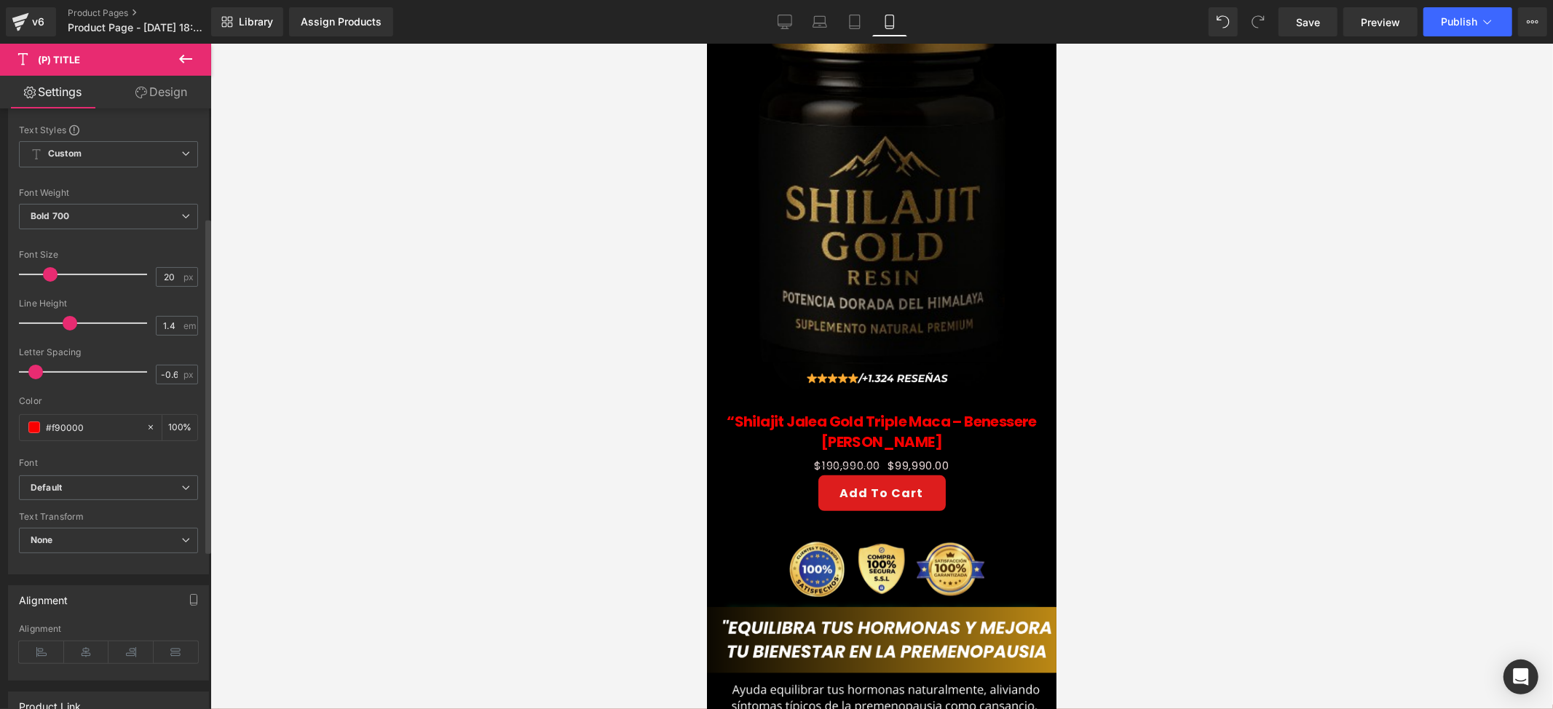
click at [63, 321] on span at bounding box center [70, 323] width 15 height 15
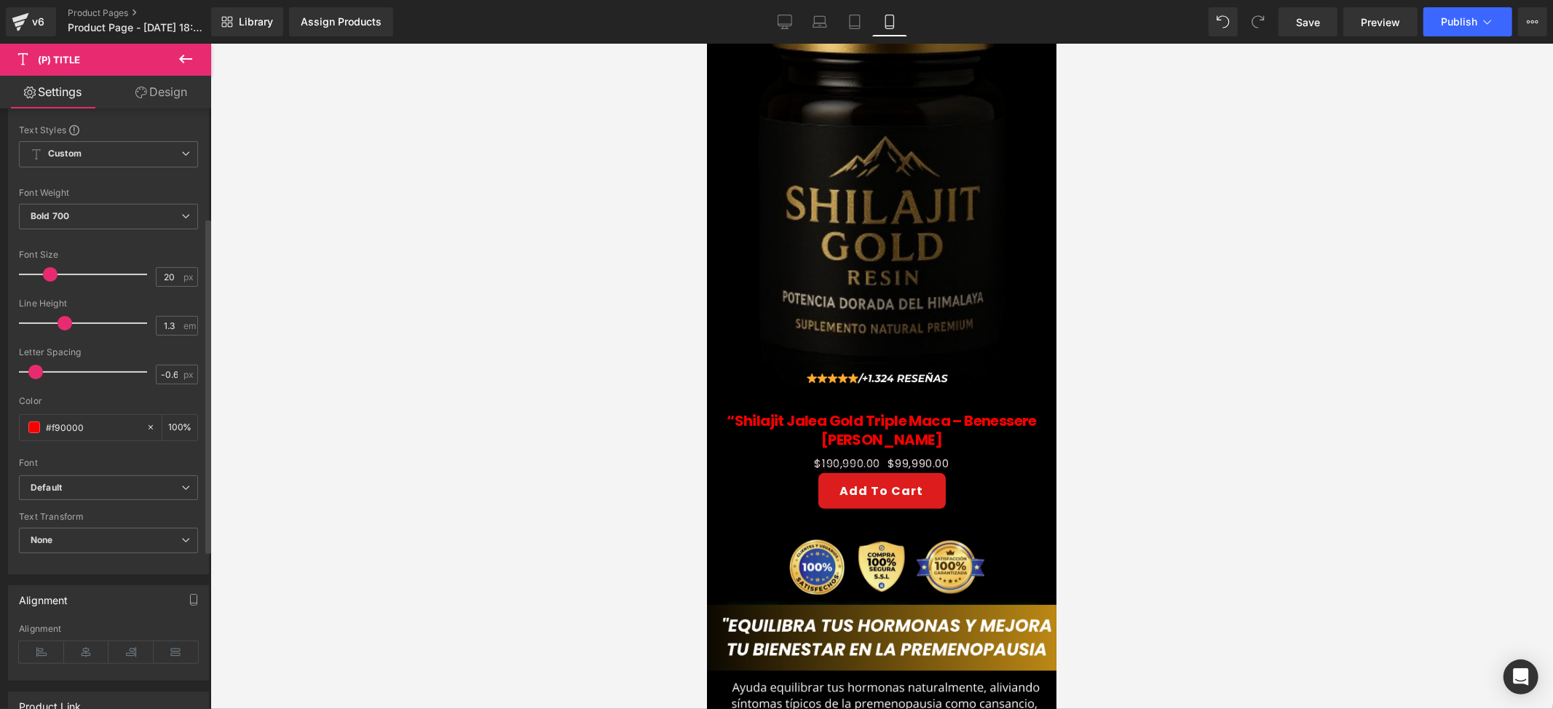
type input "1.2"
click at [58, 320] on span at bounding box center [65, 323] width 15 height 15
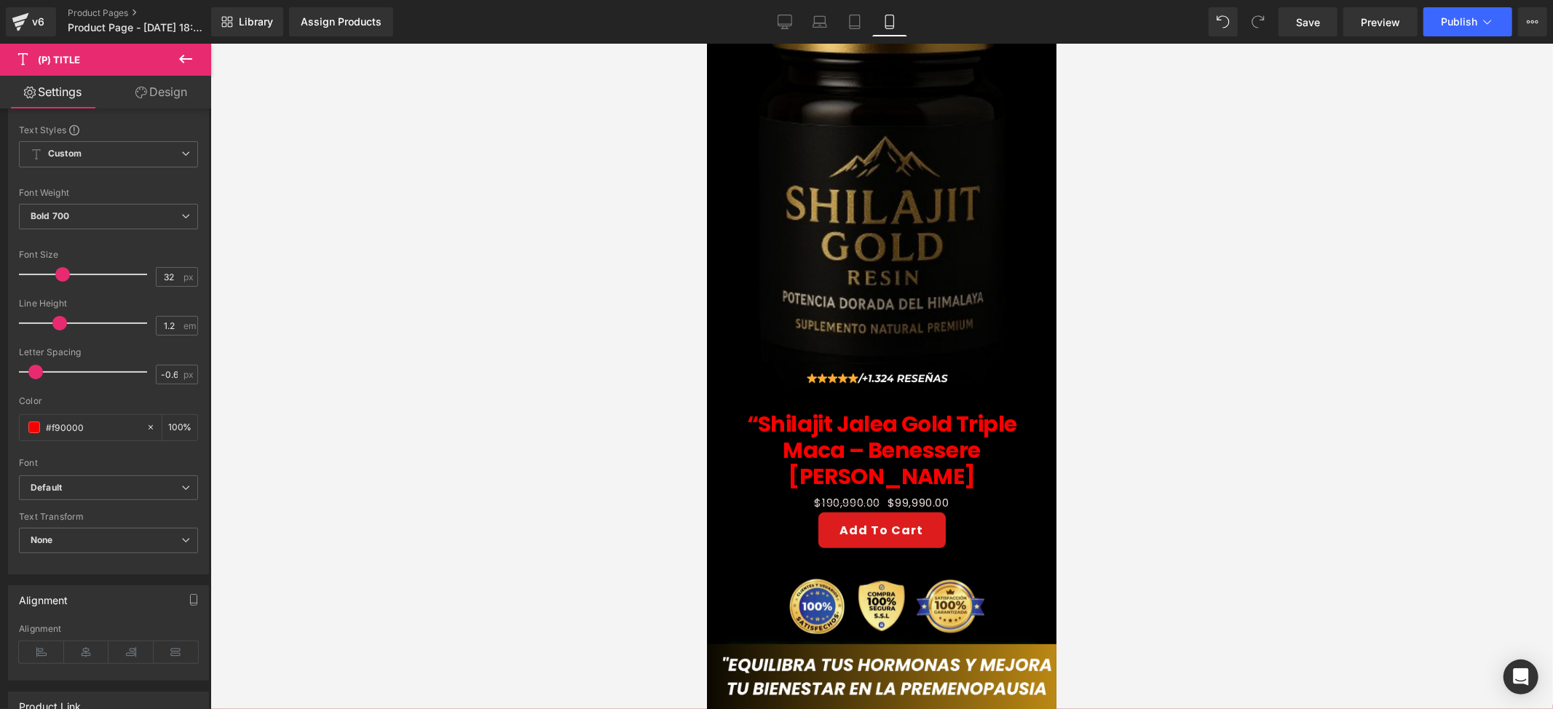
drag, startPoint x: 54, startPoint y: 272, endPoint x: 505, endPoint y: 414, distance: 472.5
click at [70, 274] on span at bounding box center [62, 274] width 15 height 15
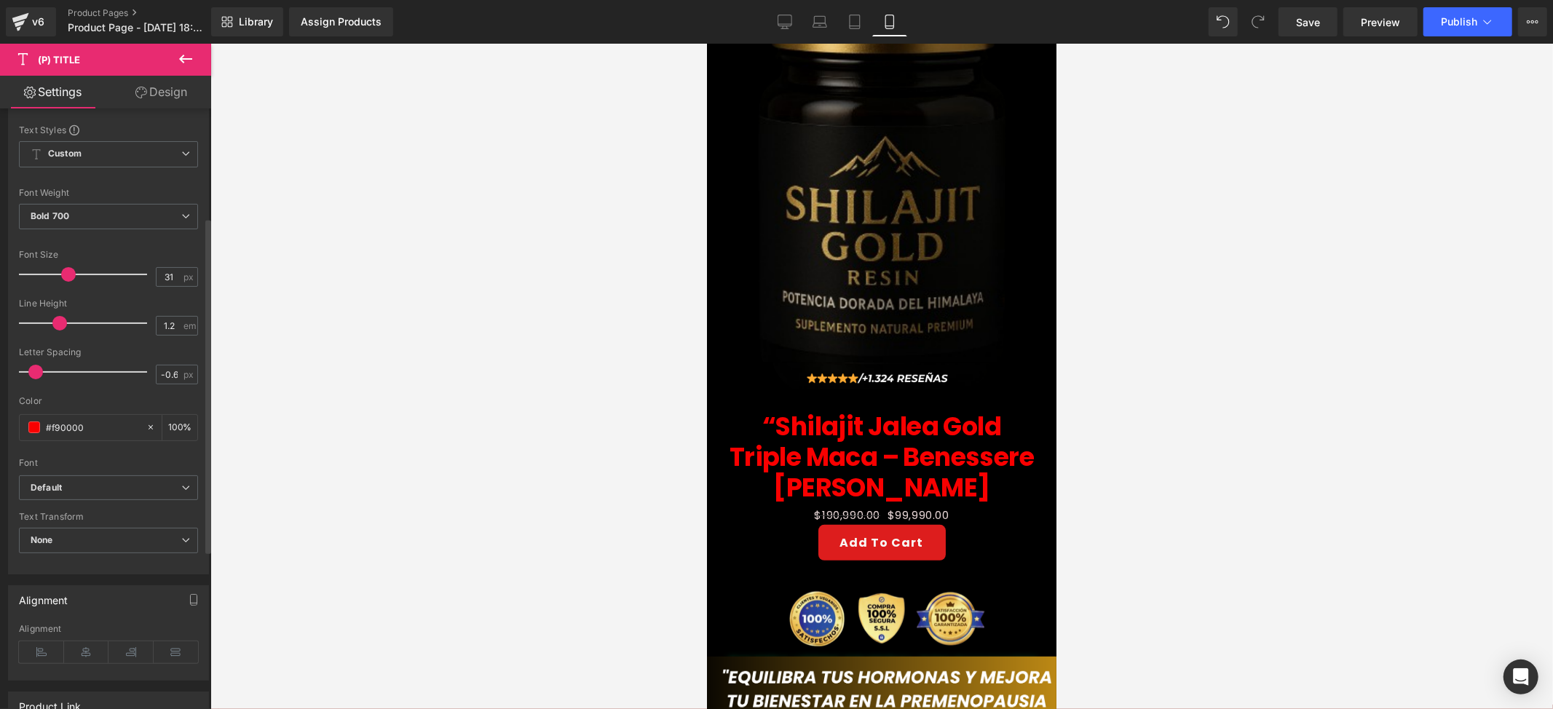
type input "29"
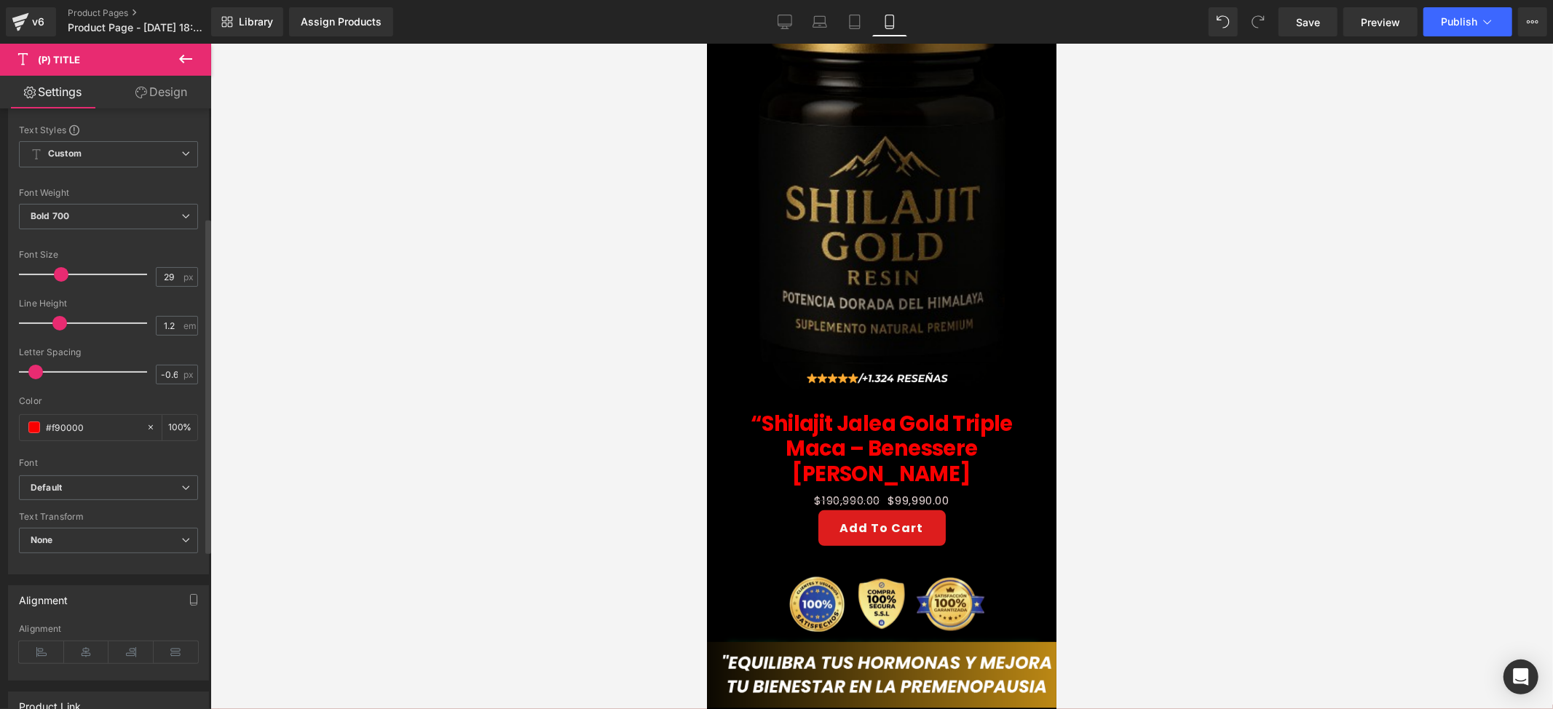
click at [61, 272] on span at bounding box center [61, 274] width 15 height 15
click at [1055, 437] on html "Ir directamente al contenido 📷Vigilado por INVIMA y cámara de comercio. 📷Vigila…" at bounding box center [880, 182] width 349 height 666
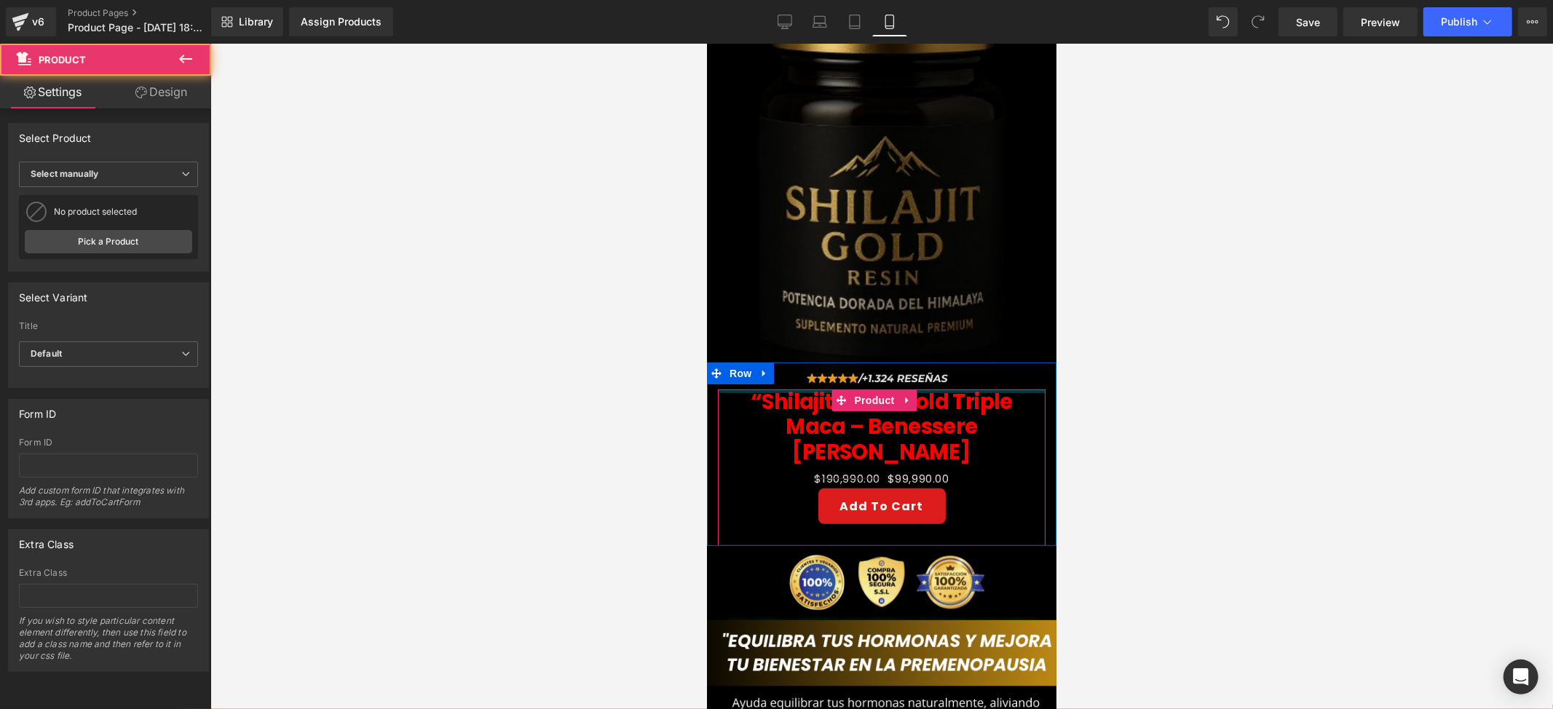
drag, startPoint x: 935, startPoint y: 387, endPoint x: 936, endPoint y: 352, distance: 34.3
click at [936, 362] on div "Image “Shilajit Jalea Gold Triple Maca – Benessere [PERSON_NAME] (P) Title $190…" at bounding box center [880, 453] width 349 height 183
click at [1233, 380] on div at bounding box center [881, 376] width 1343 height 665
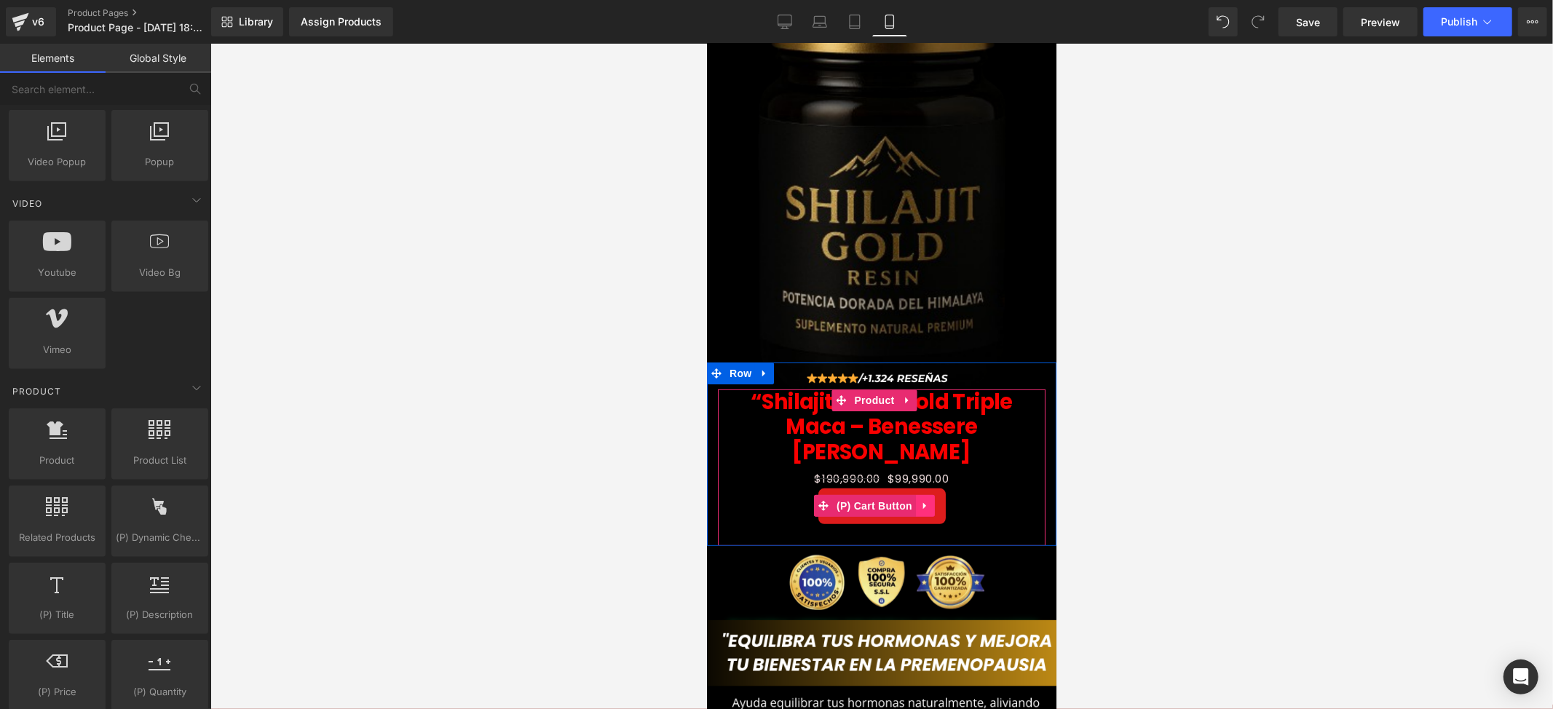
click at [926, 500] on icon at bounding box center [925, 505] width 10 height 11
click at [936, 500] on icon at bounding box center [934, 505] width 10 height 10
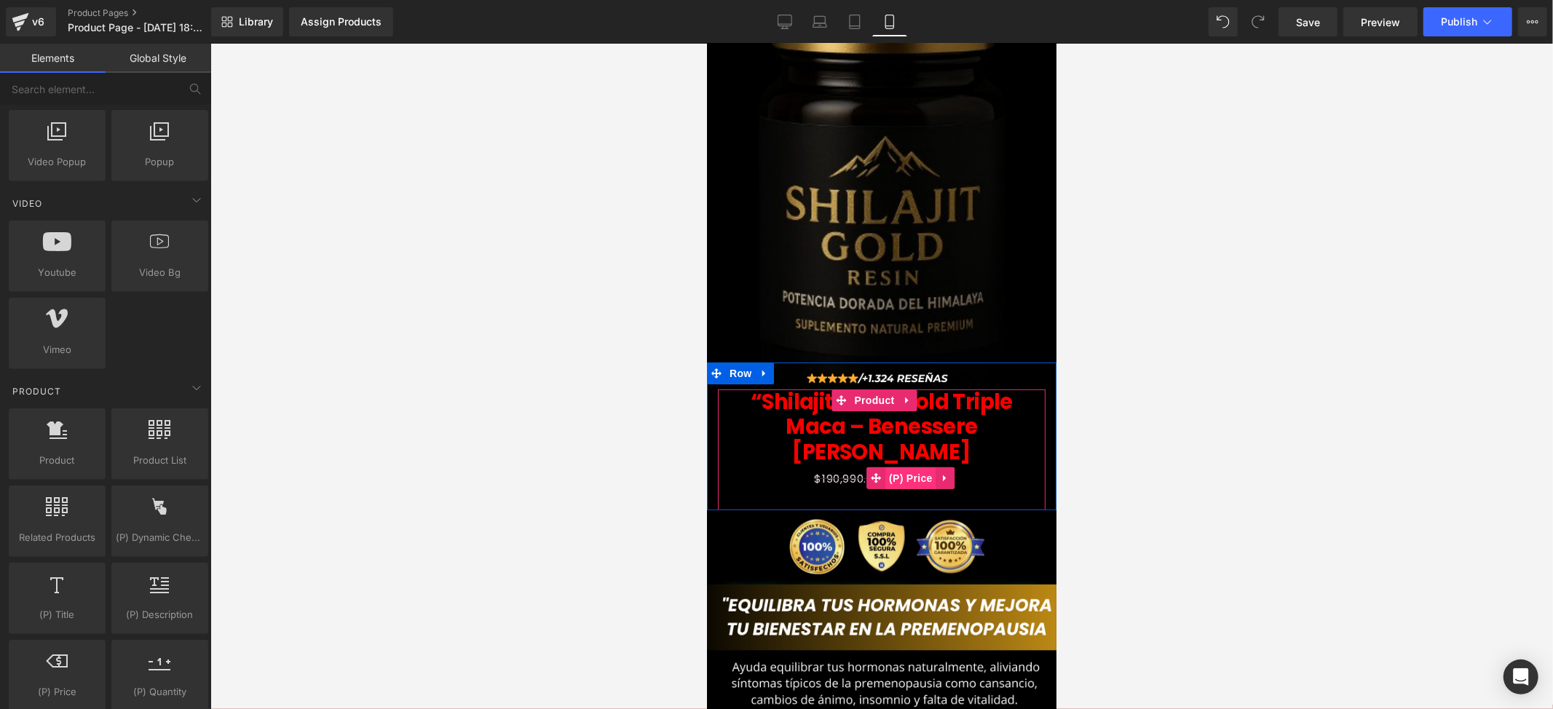
click at [915, 467] on span "(P) Price" at bounding box center [910, 478] width 51 height 22
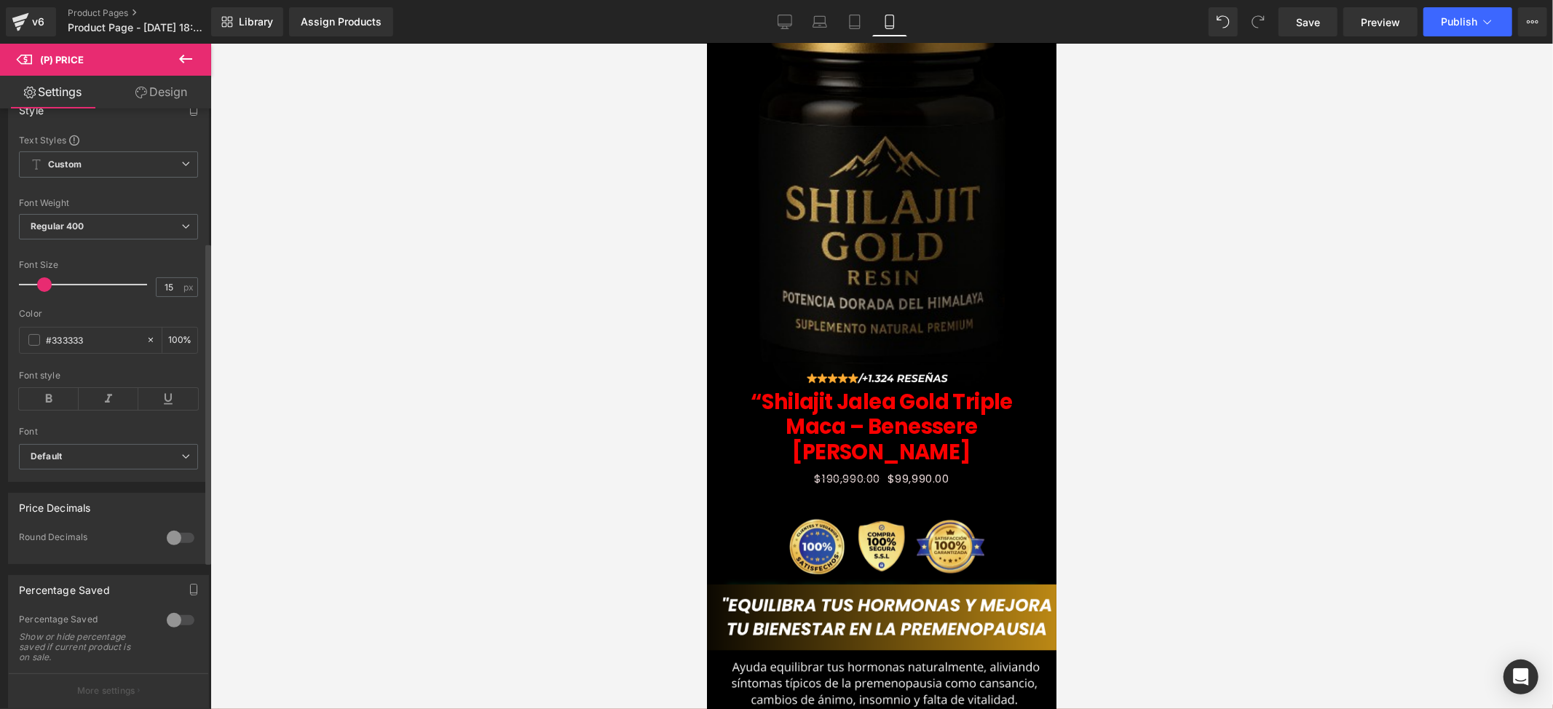
scroll to position [194, 0]
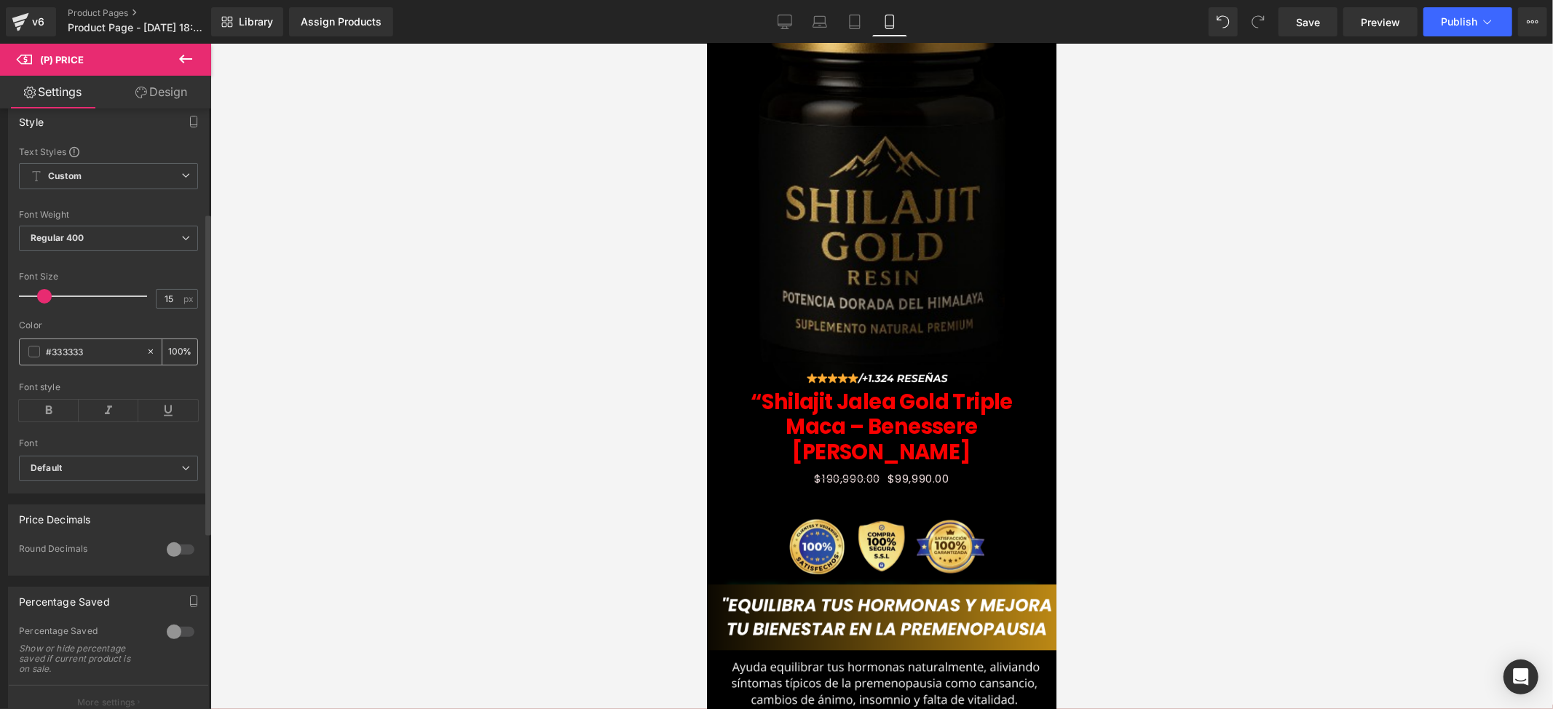
click at [36, 357] on span at bounding box center [34, 352] width 12 height 12
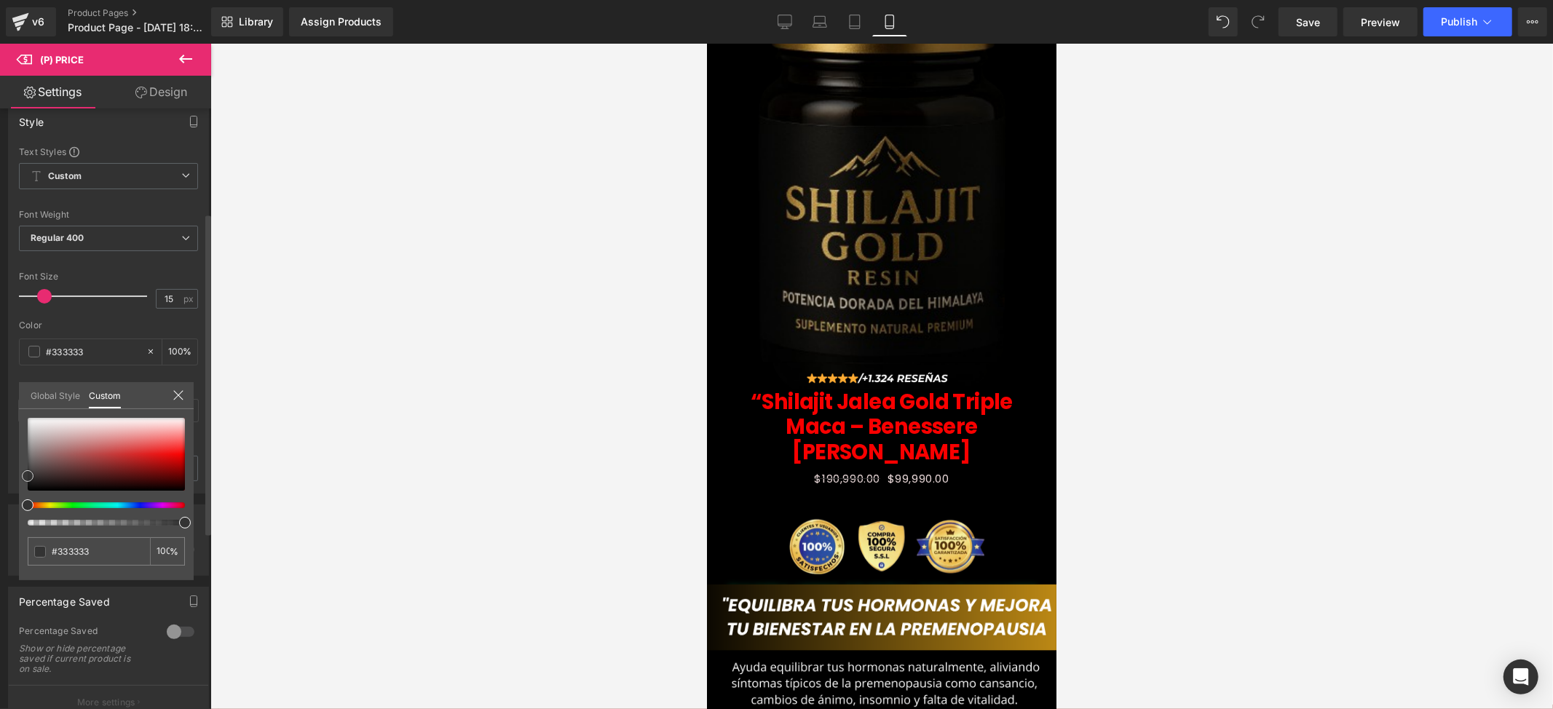
type input "#6b1919"
type input "#8f0909"
type input "#920606"
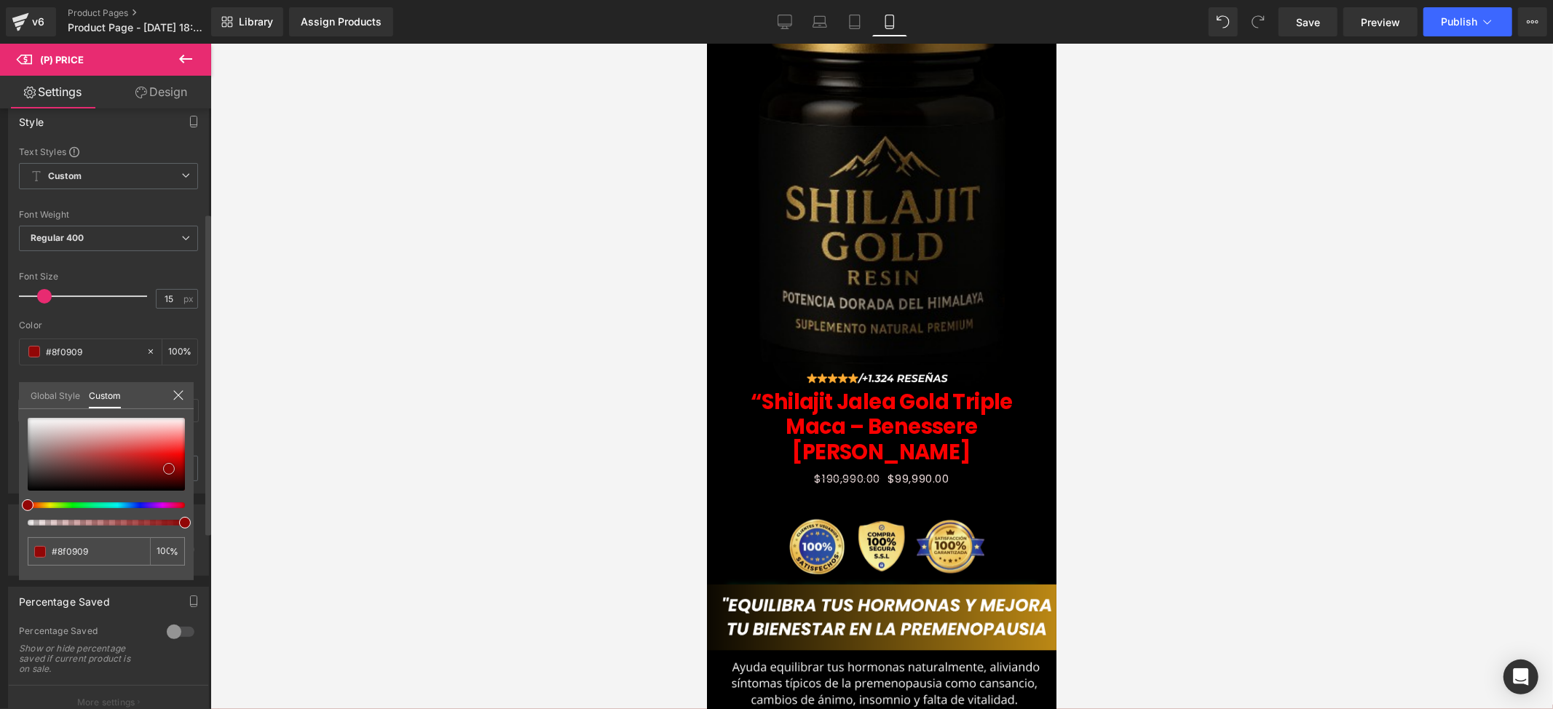
type input "#920606"
type input "#930505"
type input "#950303"
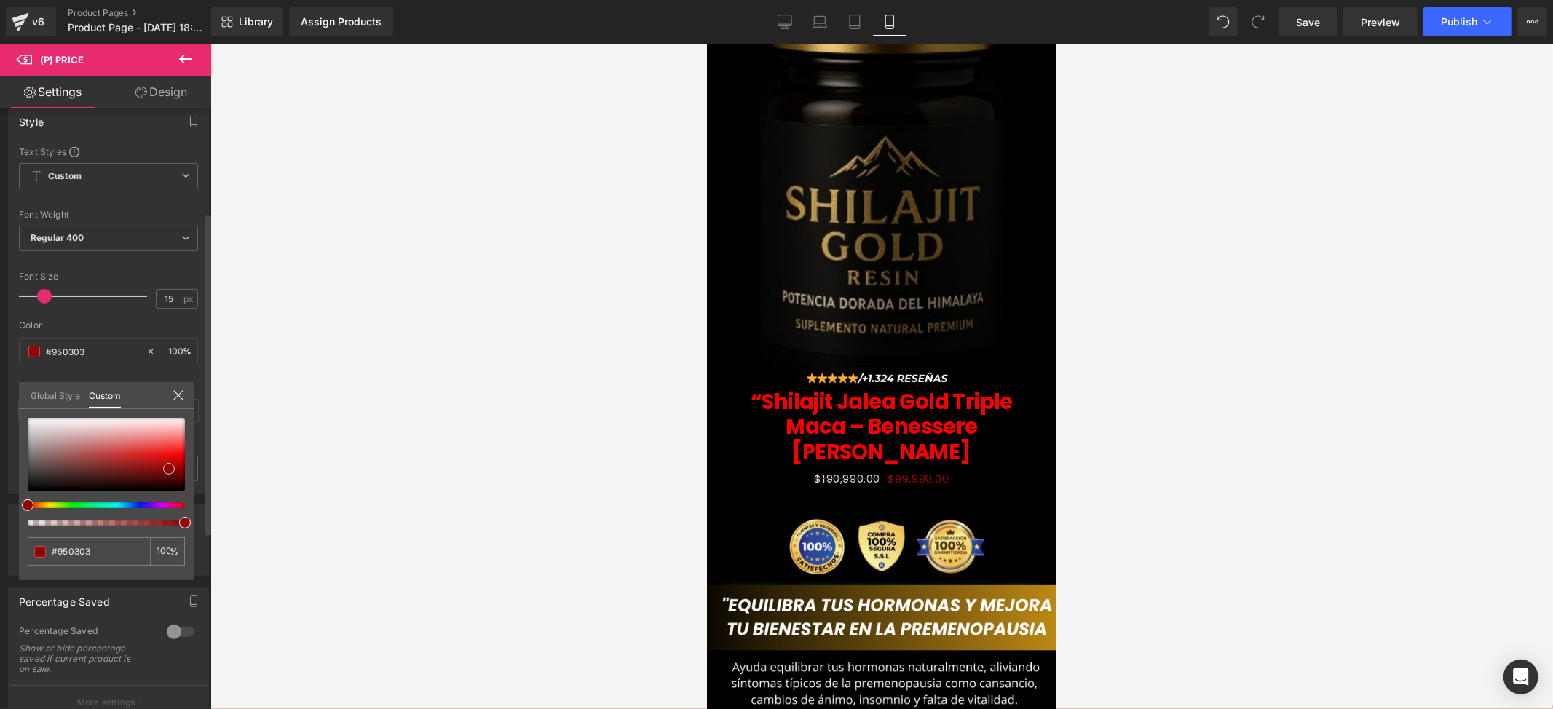
type input "#b80303"
type input "#c90202"
type input "#d20303"
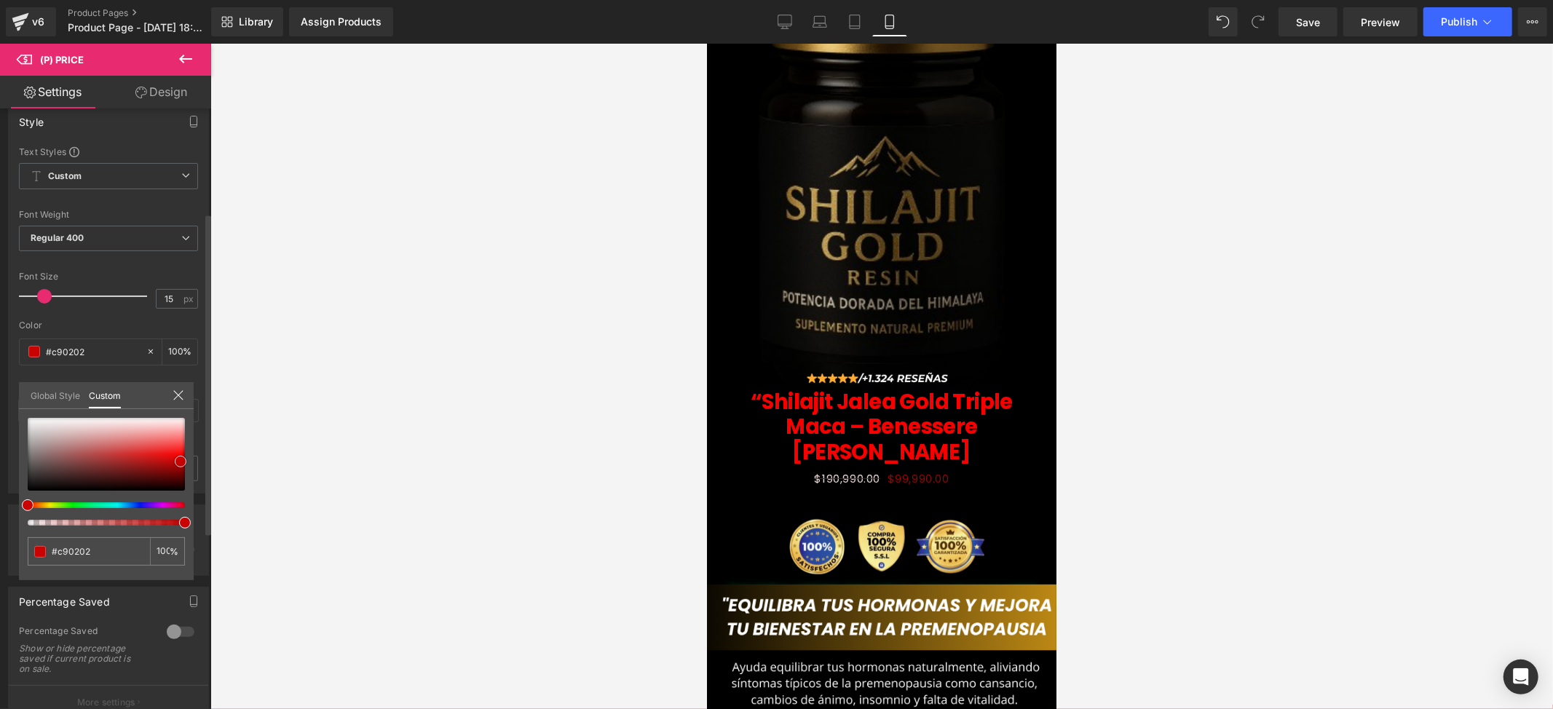
type input "#d20303"
type input "#dd0303"
type input "#fc0202"
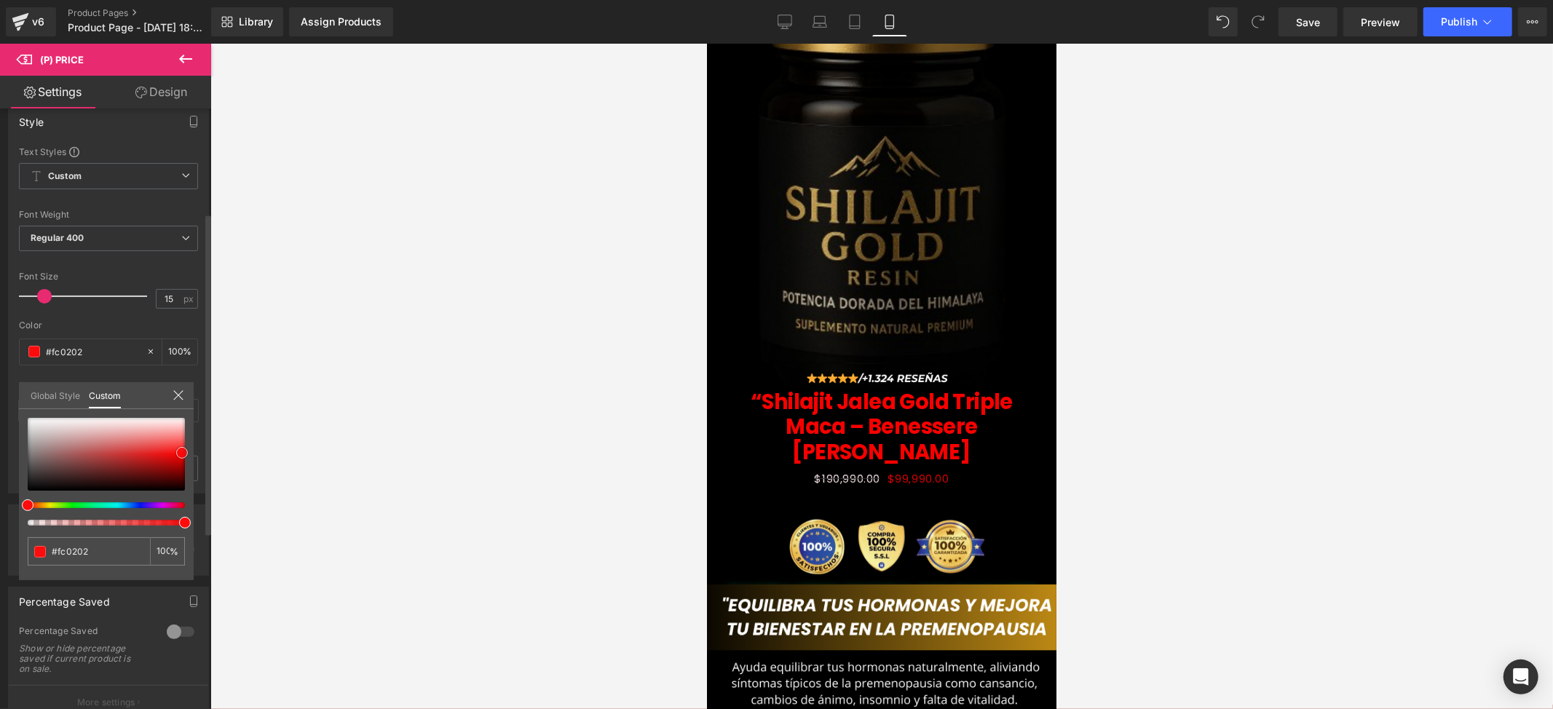
type input "#fc0c0c"
type input "#f90000"
type input "#d60000"
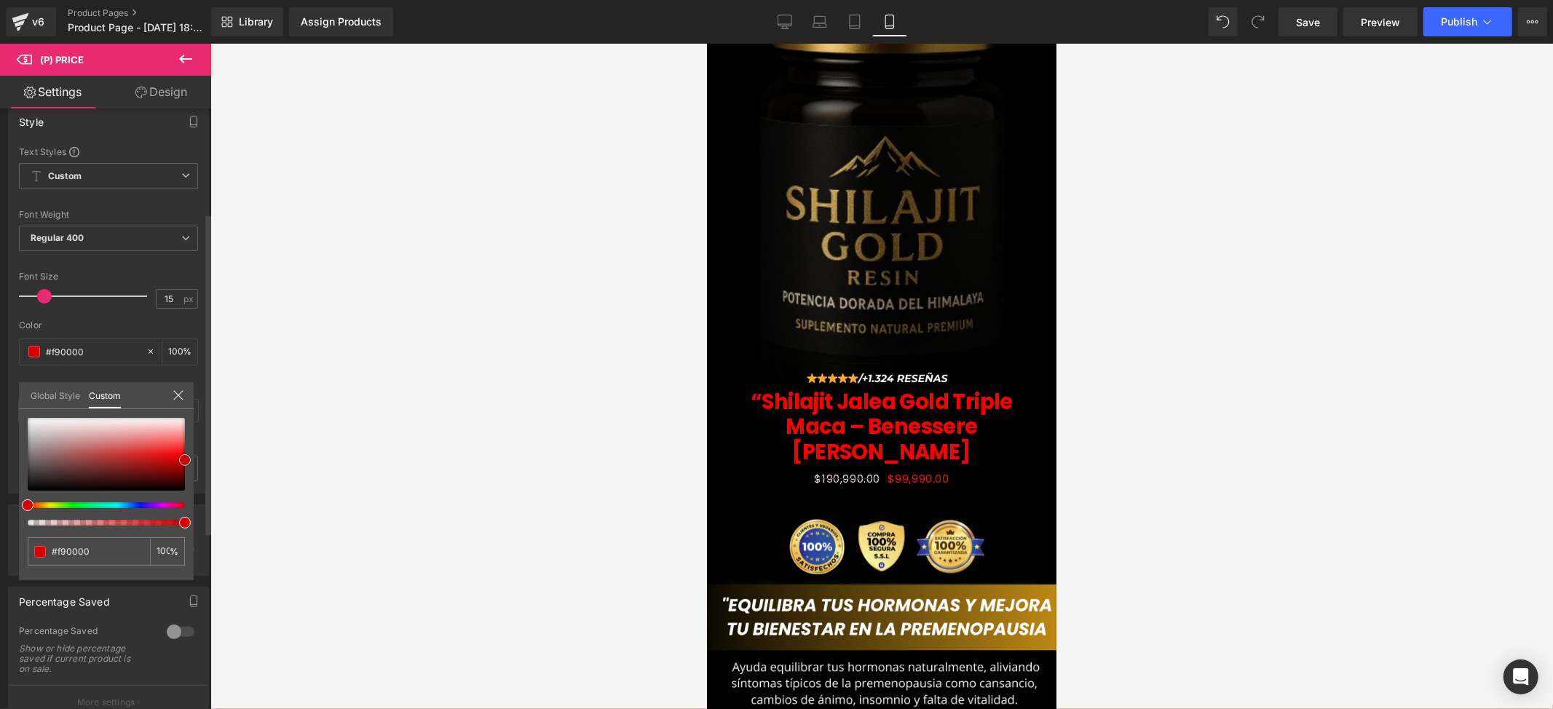
type input "#d60000"
type input "#e00000"
type input "#ea0000"
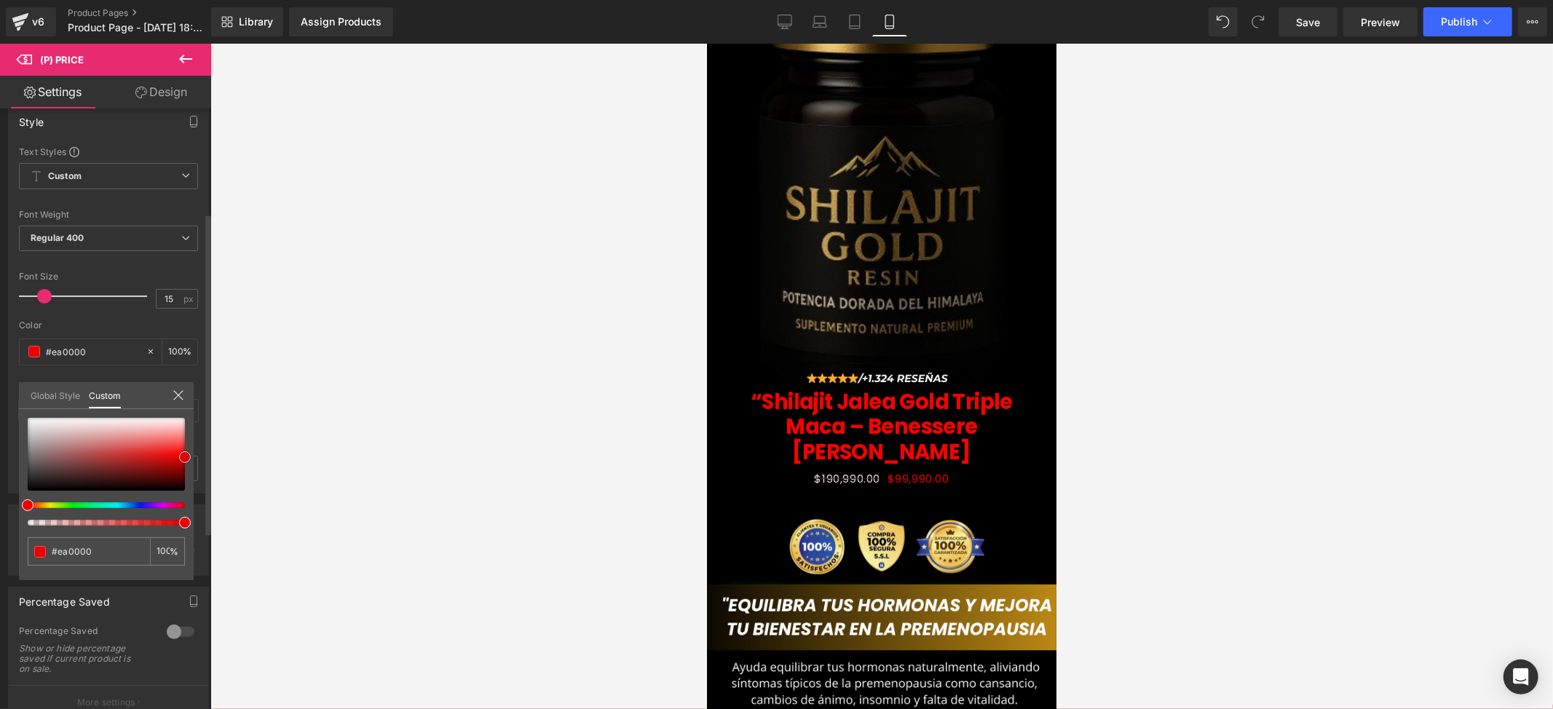
type input "#ff0f0f"
type input "#ff1414"
type input "#ff1e1e"
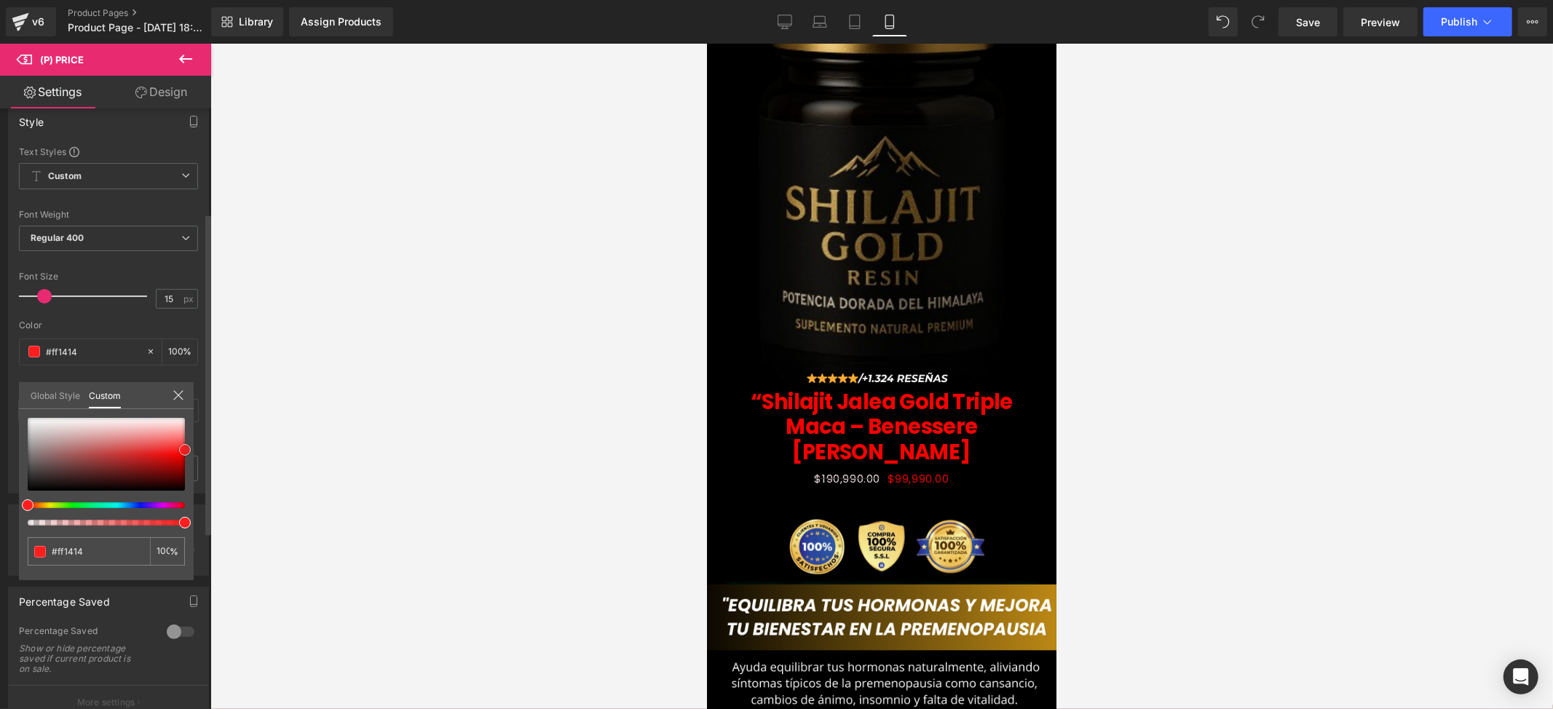
type input "#ff1e1e"
drag, startPoint x: 165, startPoint y: 469, endPoint x: 194, endPoint y: 450, distance: 34.7
click at [194, 450] on div "Style Text Styles Custom Custom Setup Global Style Custom Setup Global Style Th…" at bounding box center [109, 295] width 218 height 398
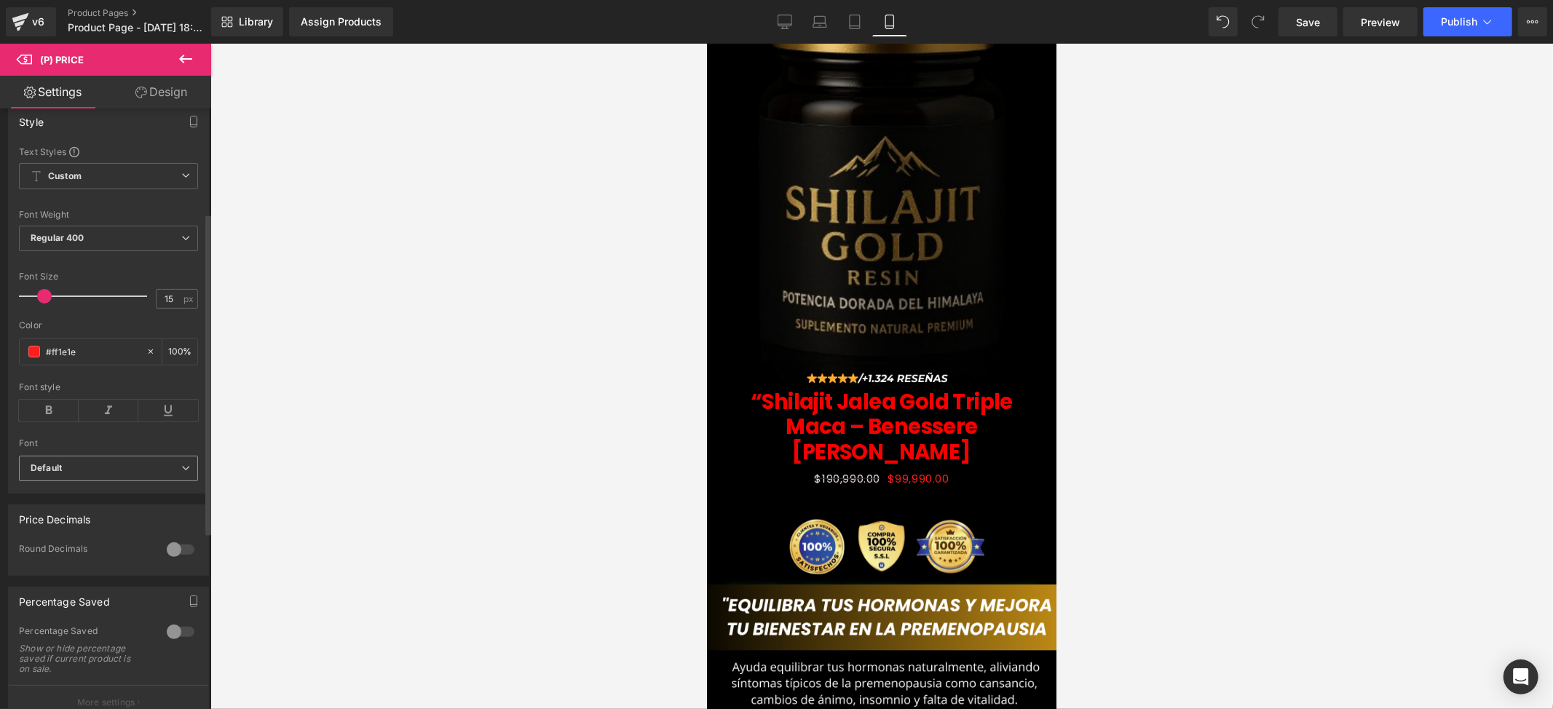
drag, startPoint x: 285, startPoint y: 458, endPoint x: 189, endPoint y: 472, distance: 97.1
click at [285, 457] on div at bounding box center [881, 376] width 1343 height 665
click at [56, 422] on icon at bounding box center [49, 411] width 60 height 22
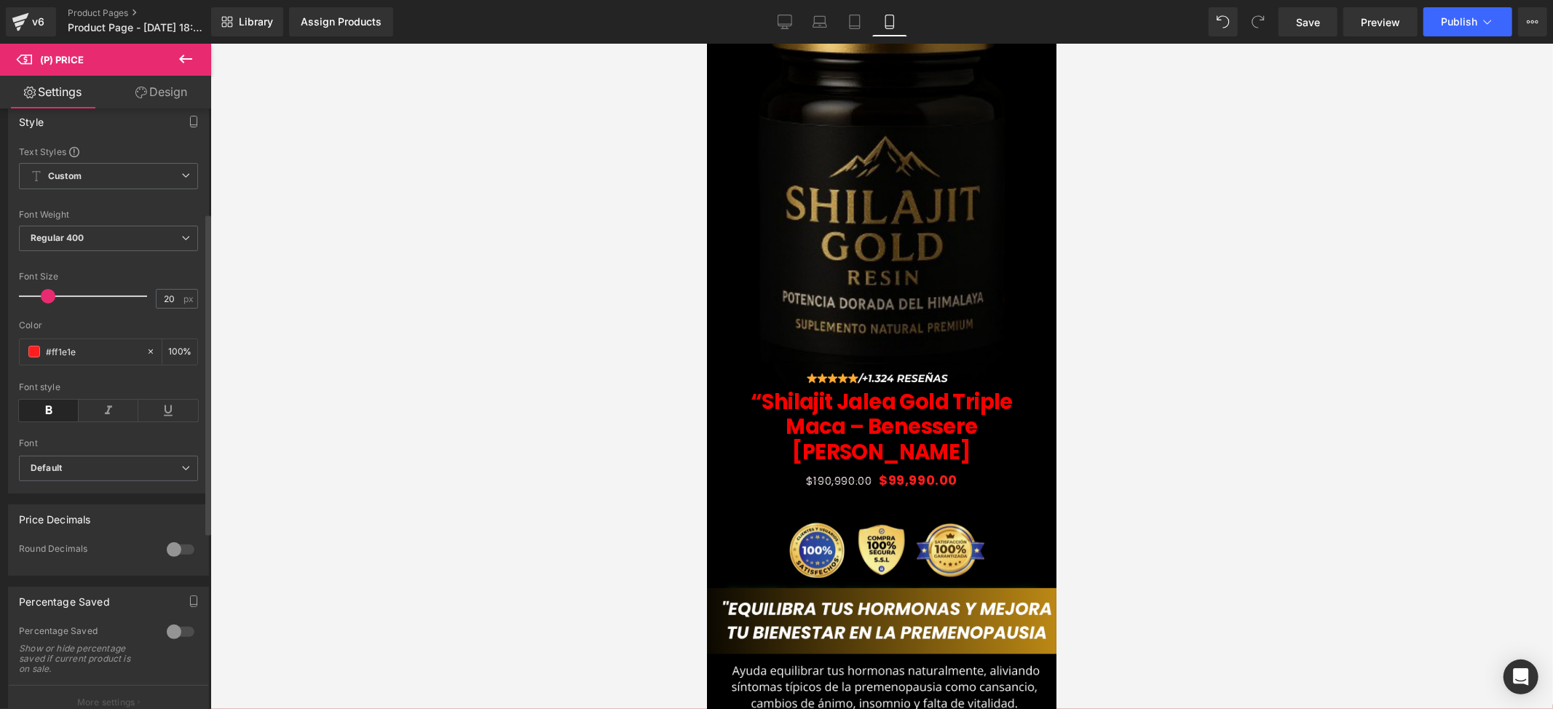
type input "21"
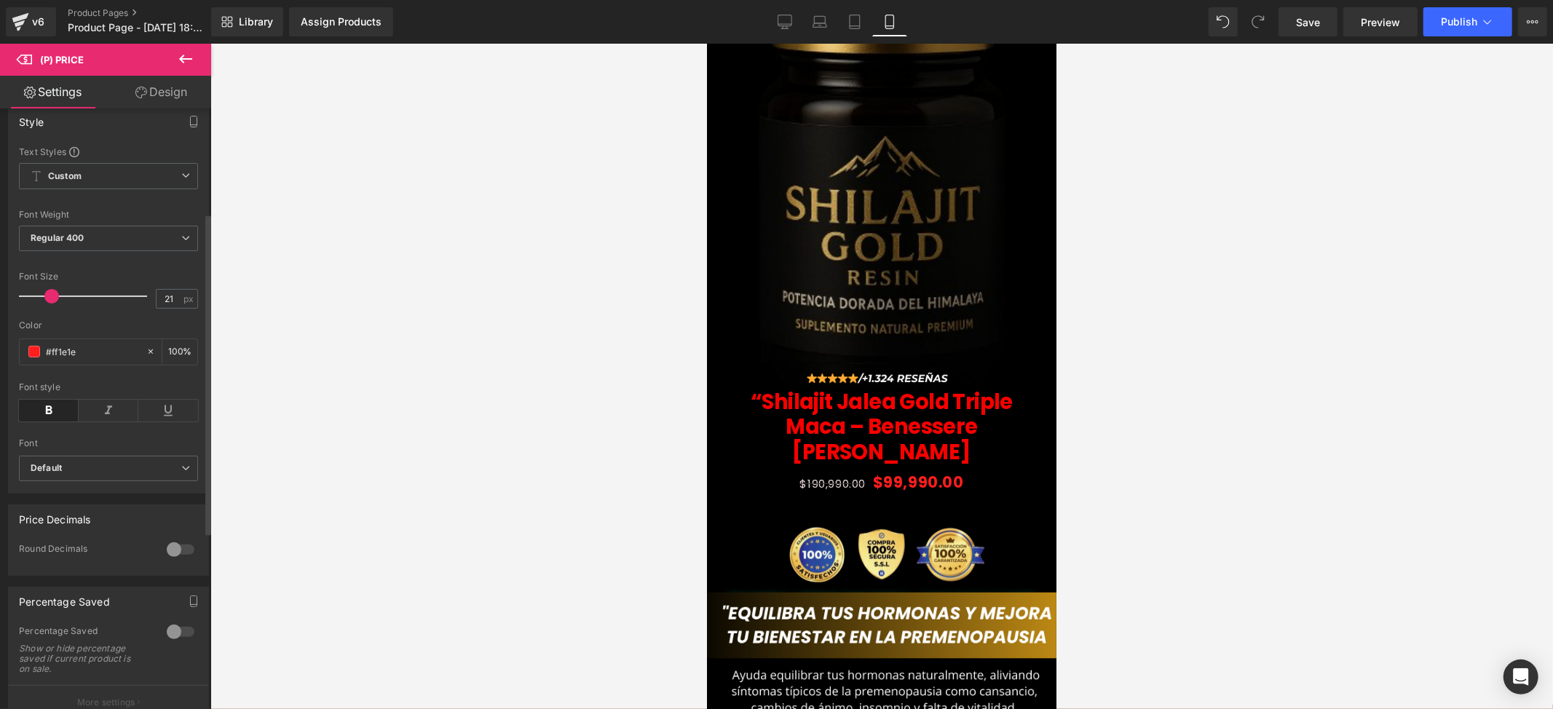
click at [48, 304] on span at bounding box center [51, 296] width 15 height 15
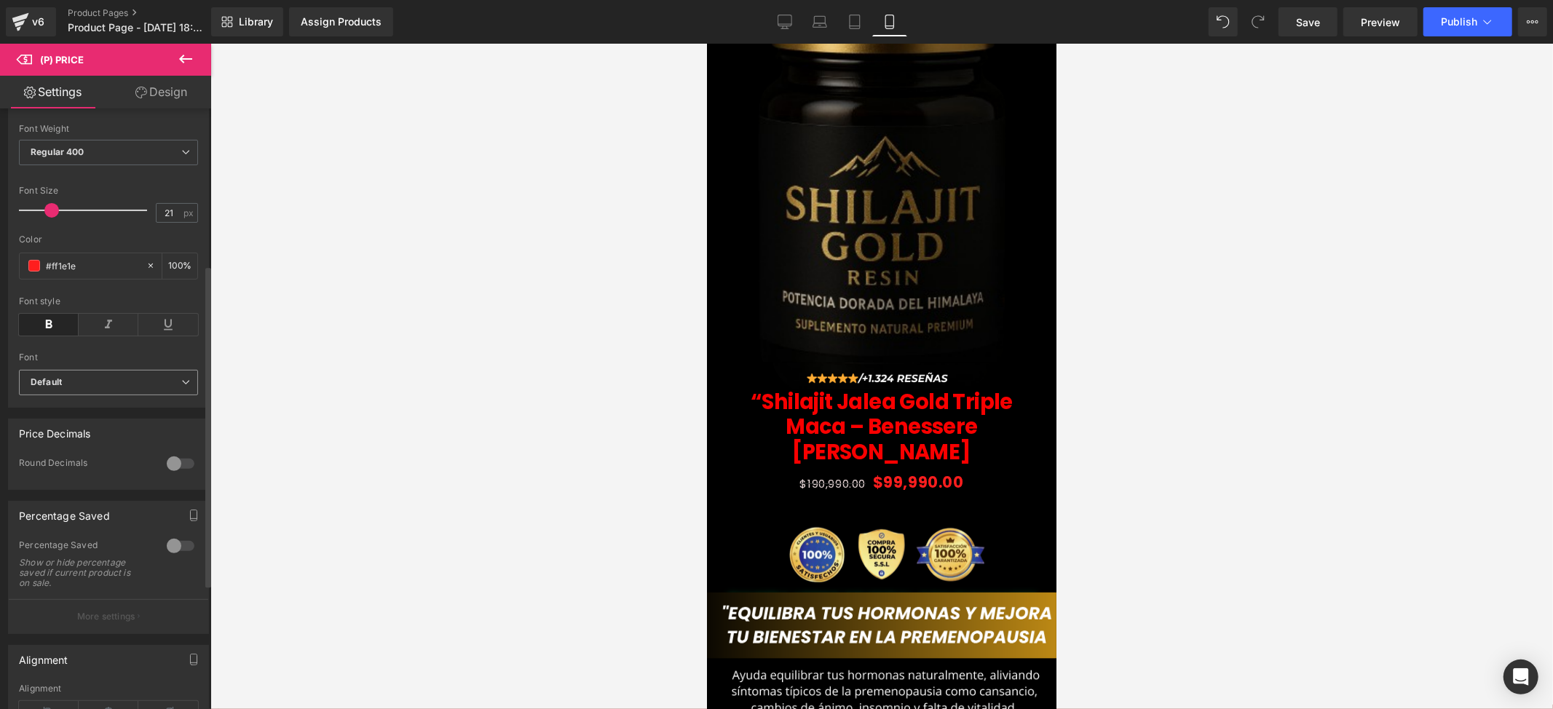
scroll to position [291, 0]
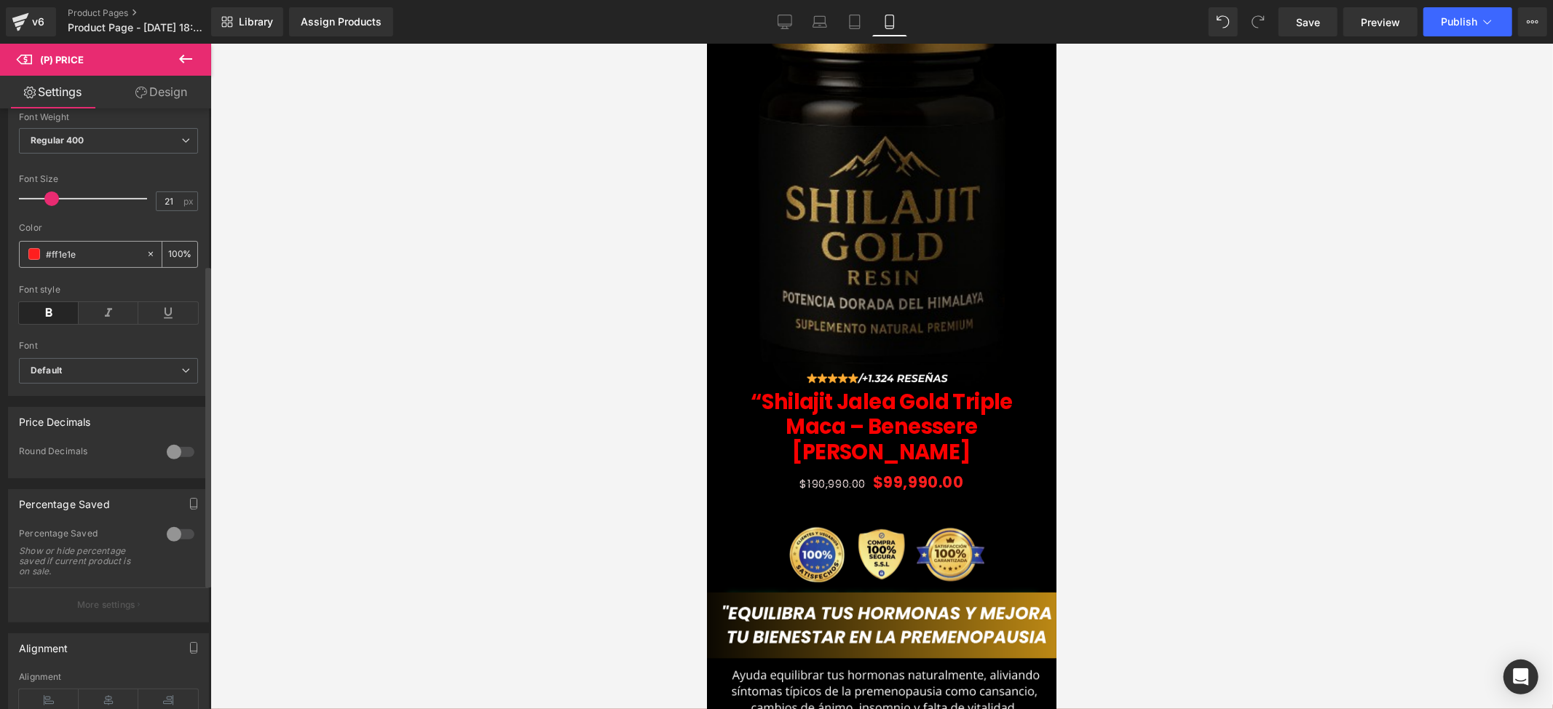
click at [33, 260] on span at bounding box center [34, 254] width 12 height 12
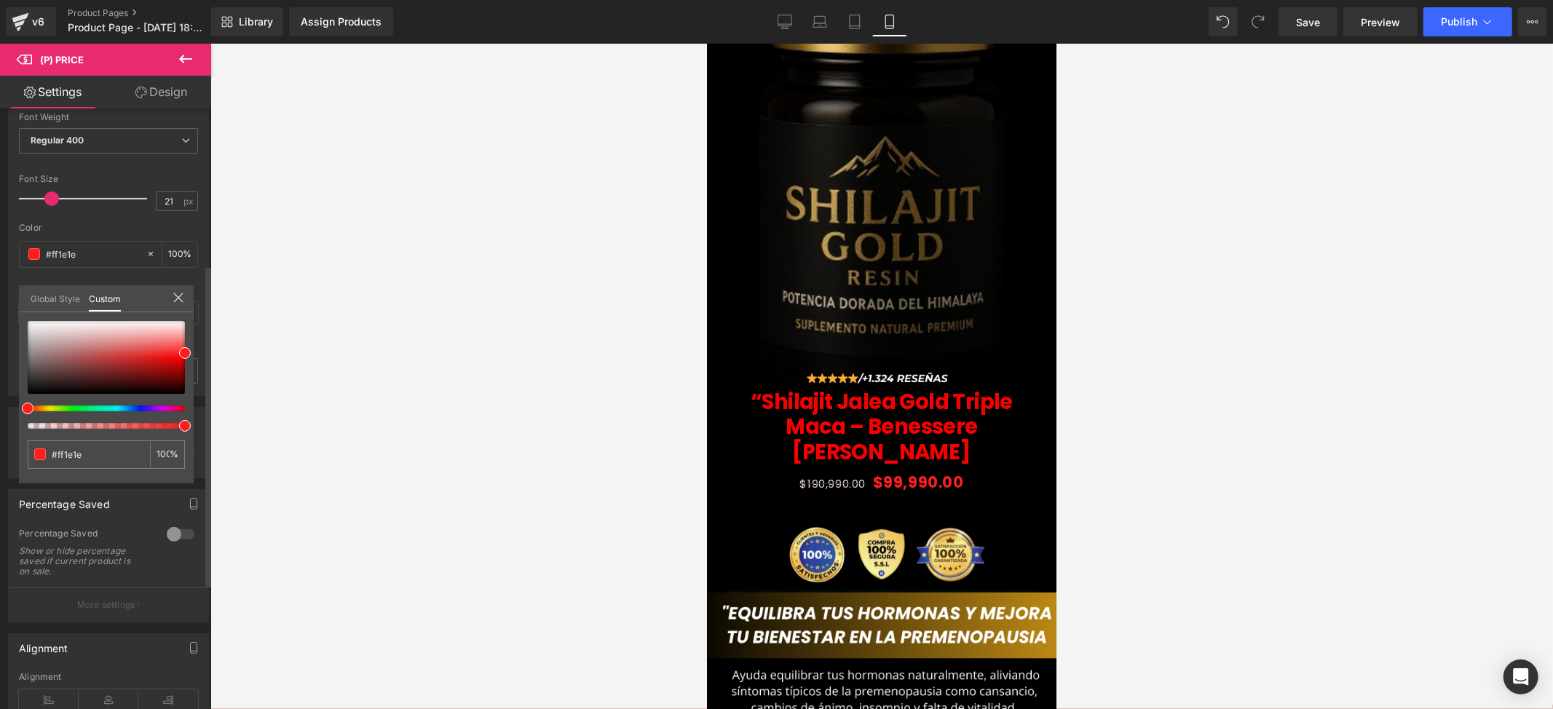
click at [44, 406] on div at bounding box center [100, 409] width 157 height 6
type input "#ffc61e"
type input "#ffd91e"
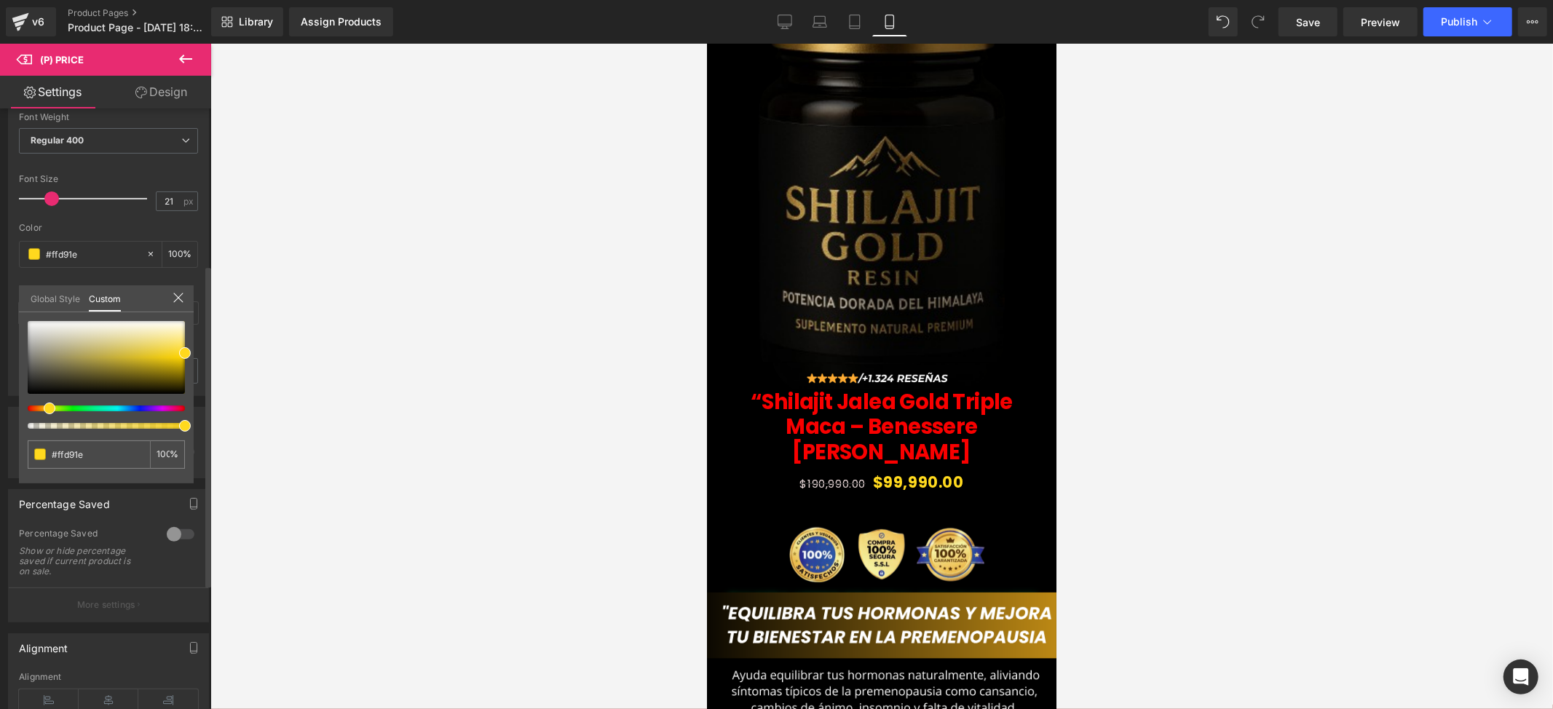
type input "#9aff1e"
click at [60, 406] on div at bounding box center [100, 409] width 157 height 6
type input "#d9ff1e"
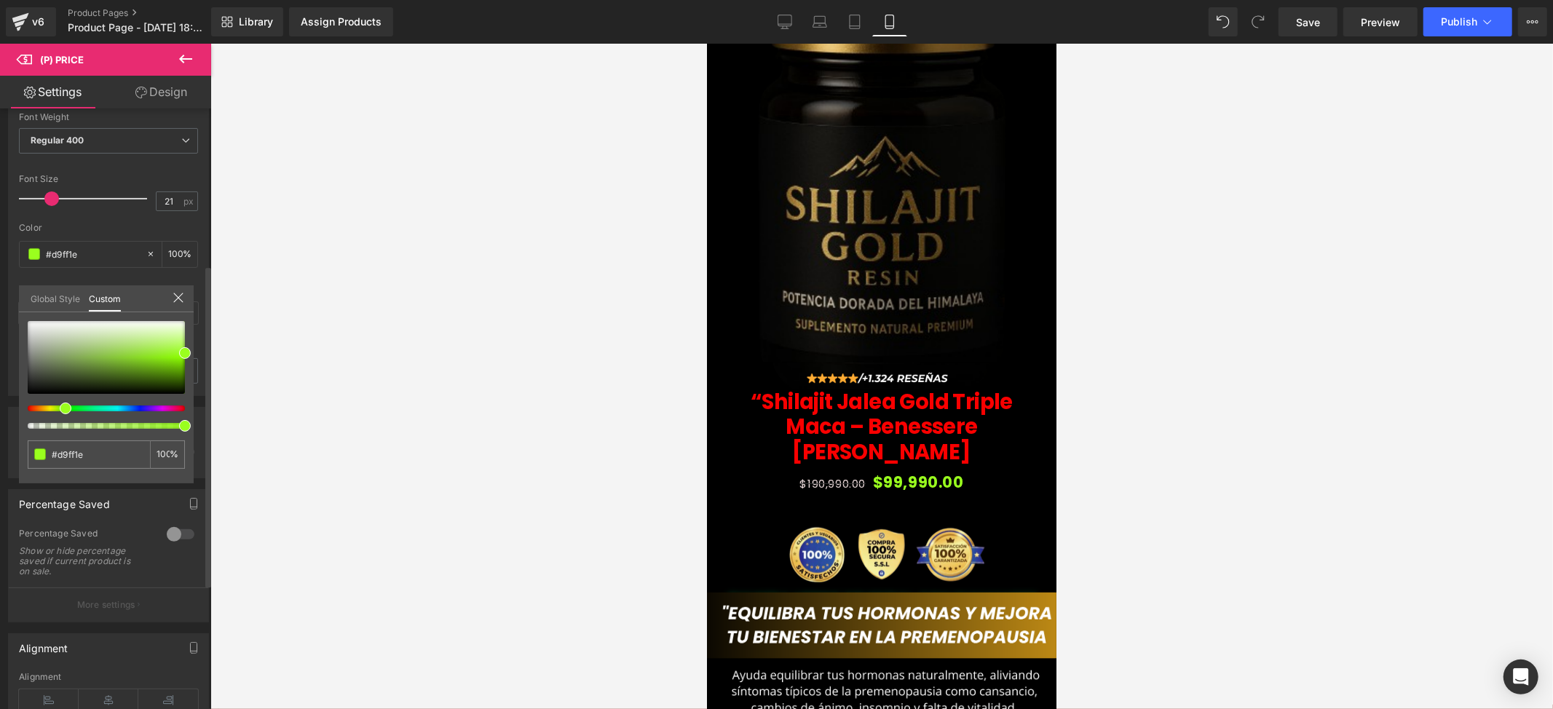
click at [52, 406] on div at bounding box center [100, 409] width 157 height 6
type input "#bbff1e"
type input "#c6ff1e"
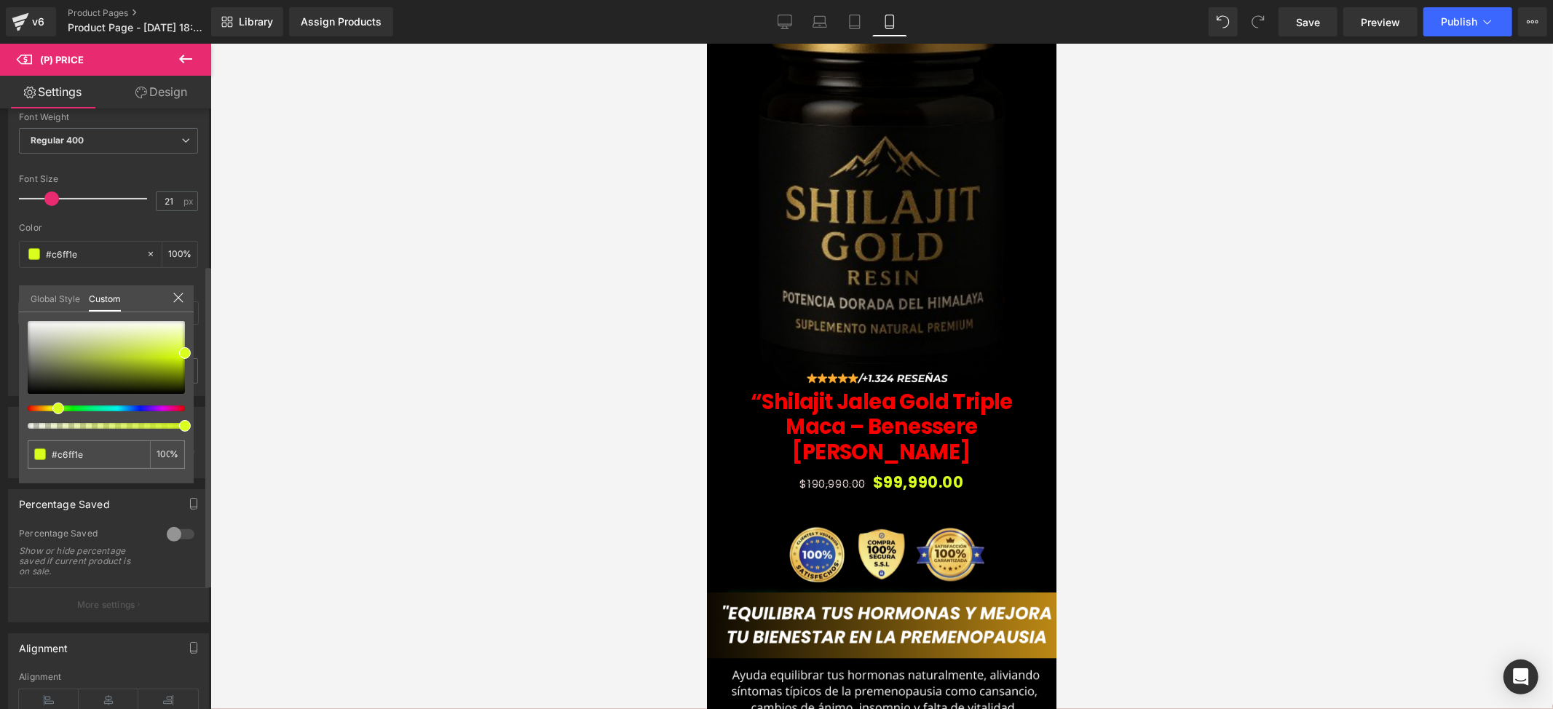
type input "#d2ff1e"
type input "#e1ff1e"
type input "#ecff1e"
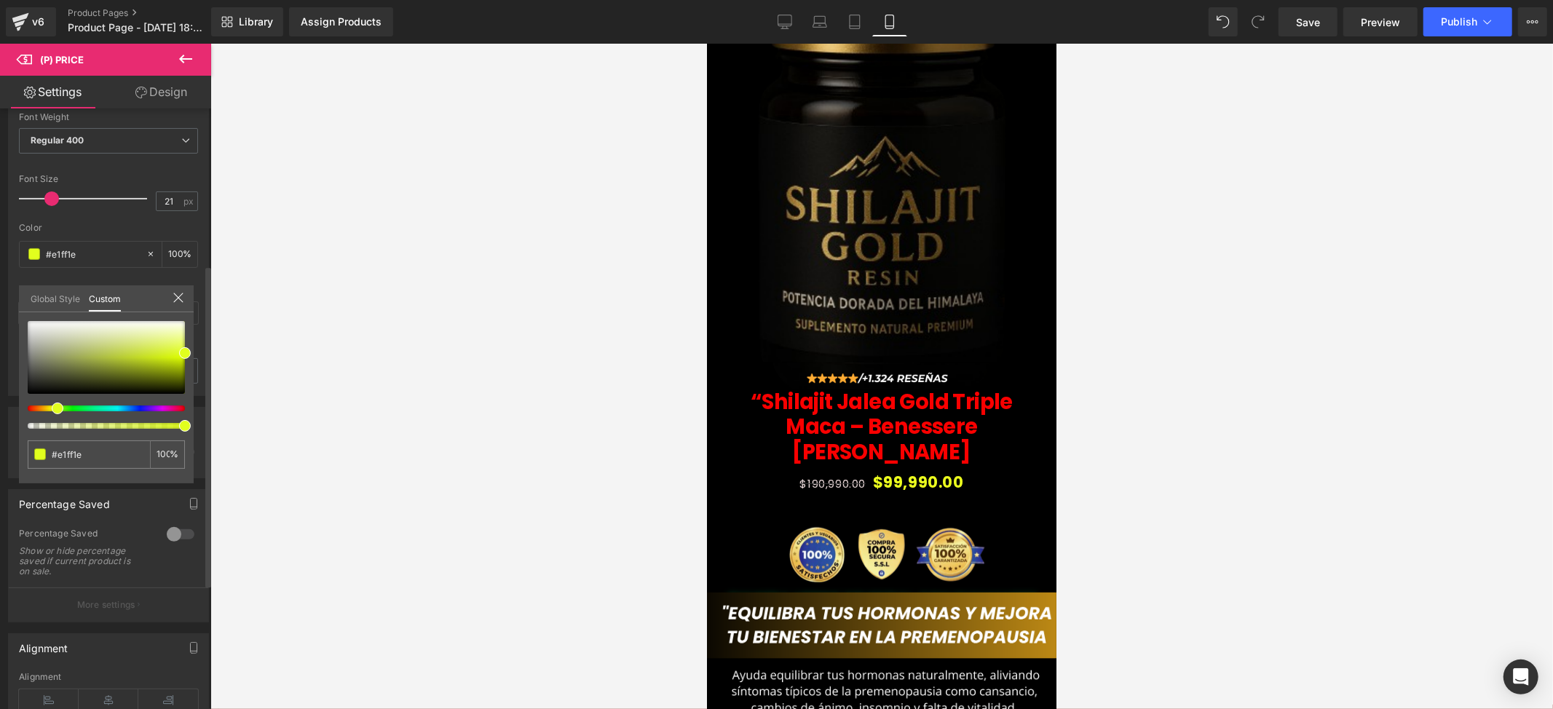
type input "#ecff1e"
click at [54, 405] on span at bounding box center [56, 409] width 12 height 12
click at [380, 420] on div at bounding box center [881, 376] width 1343 height 665
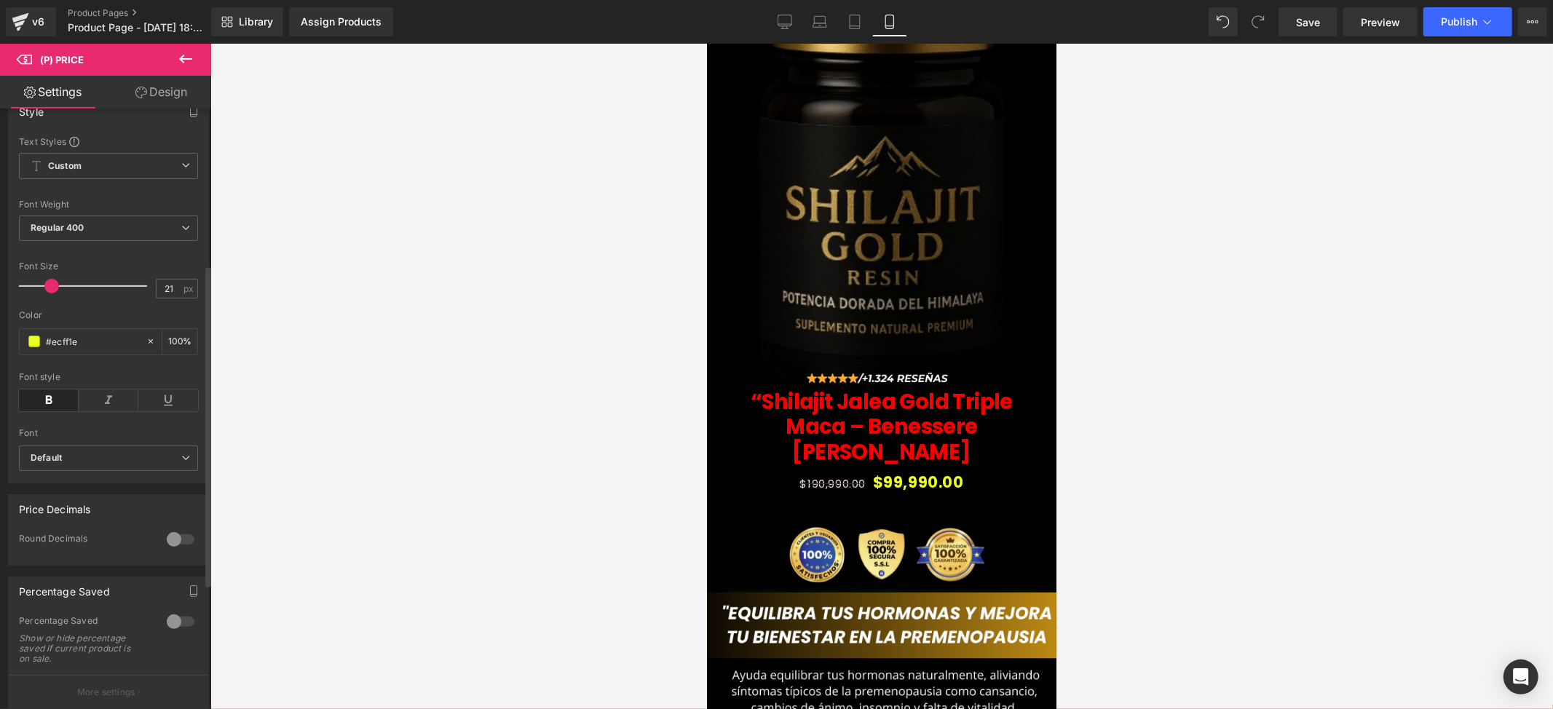
scroll to position [0, 0]
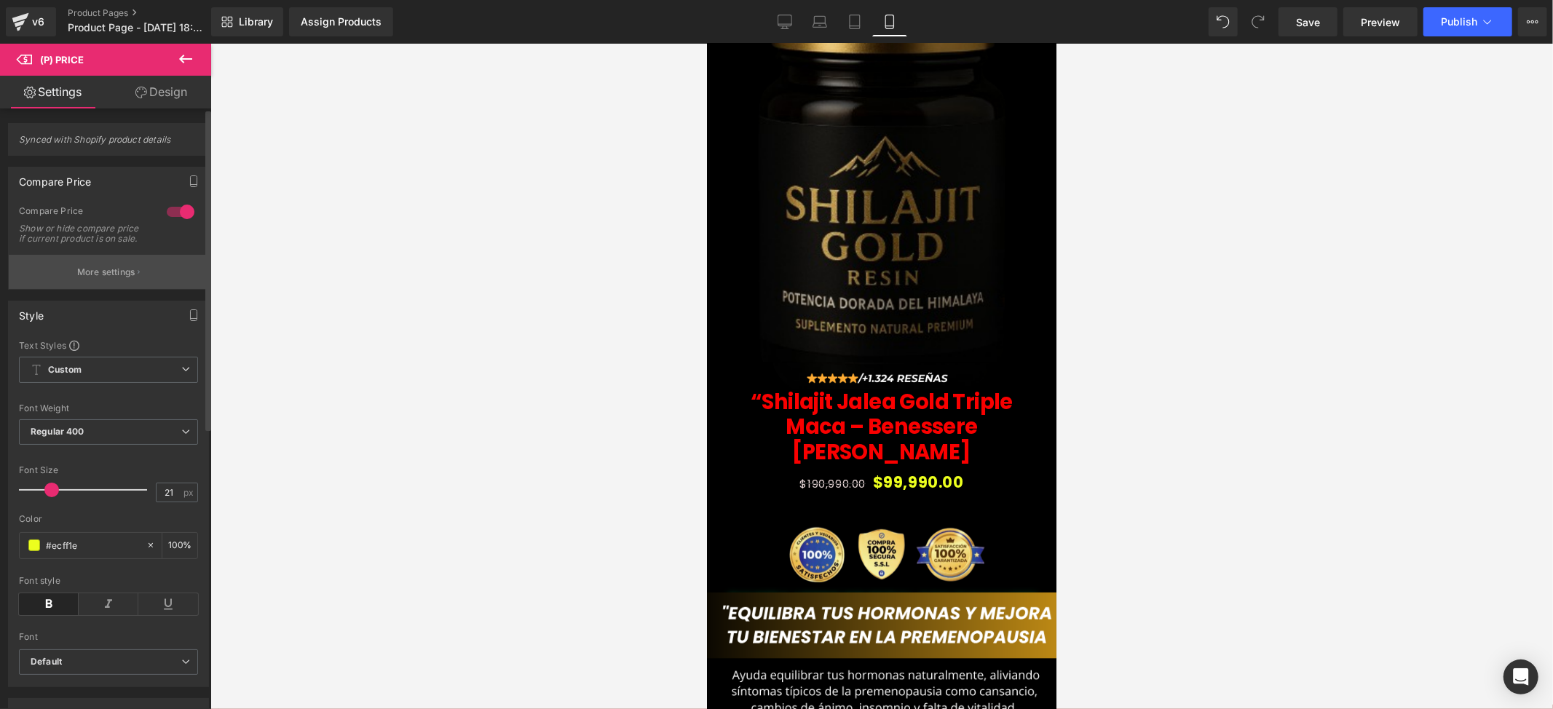
click at [82, 274] on button "More settings" at bounding box center [108, 272] width 199 height 34
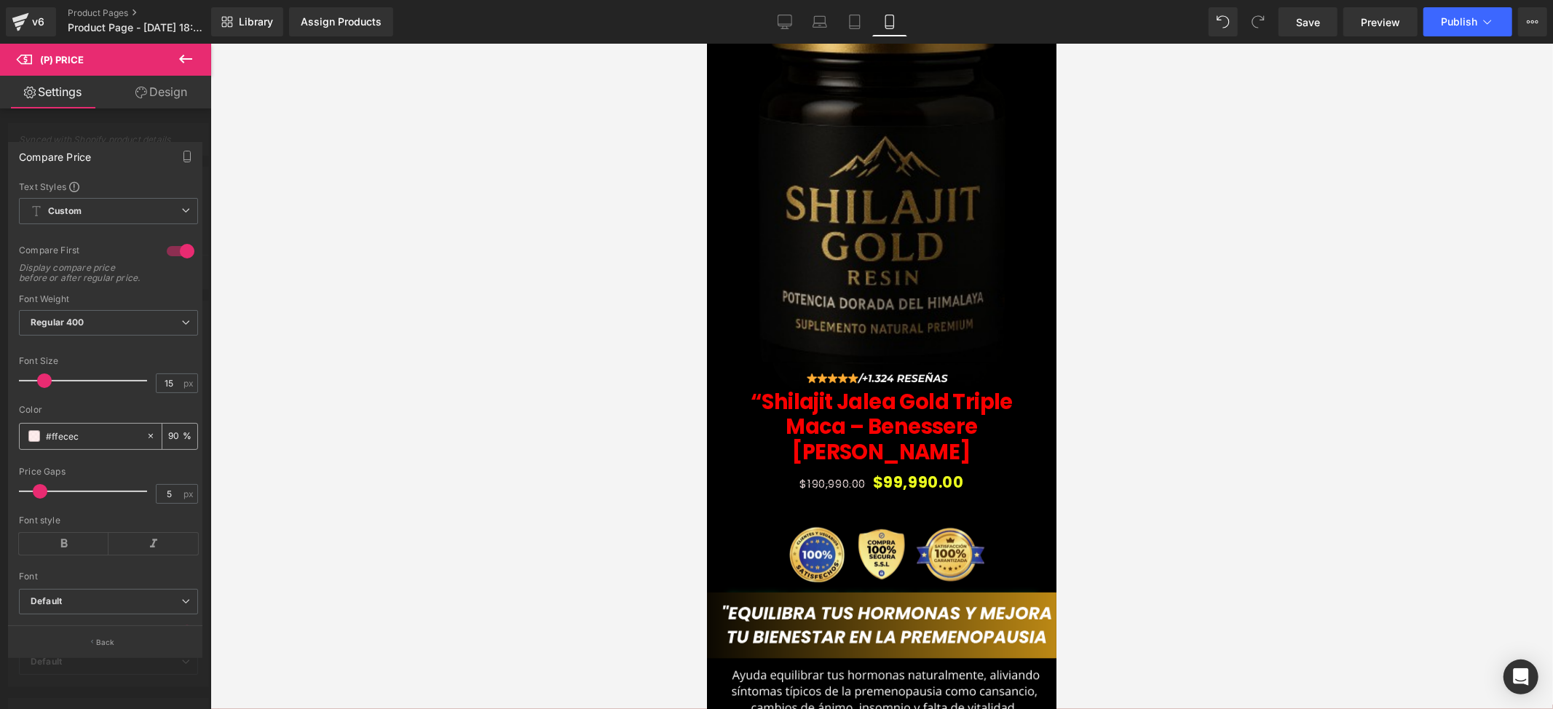
click at [35, 442] on span at bounding box center [34, 436] width 12 height 12
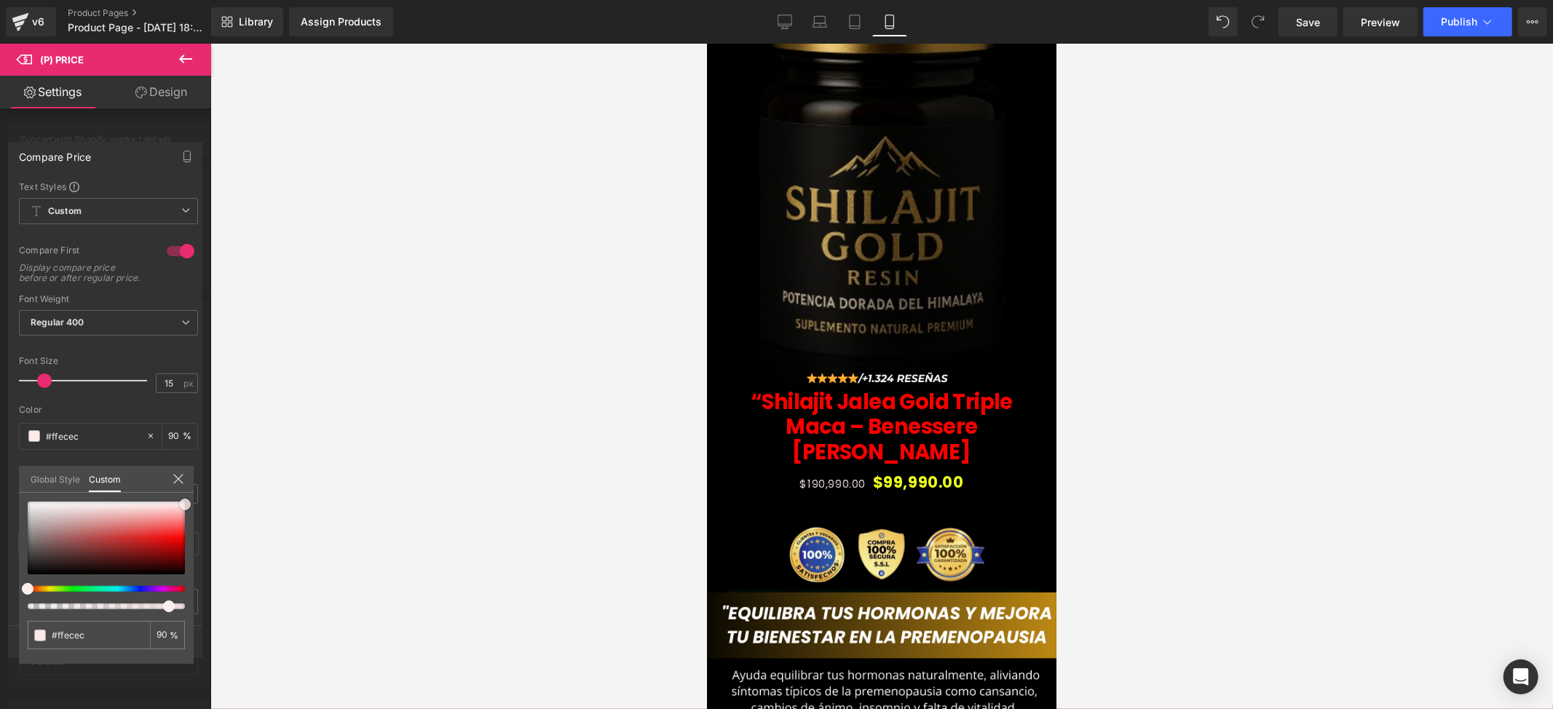
type input "#e28787"
type input "#e36262"
type input "#e41515"
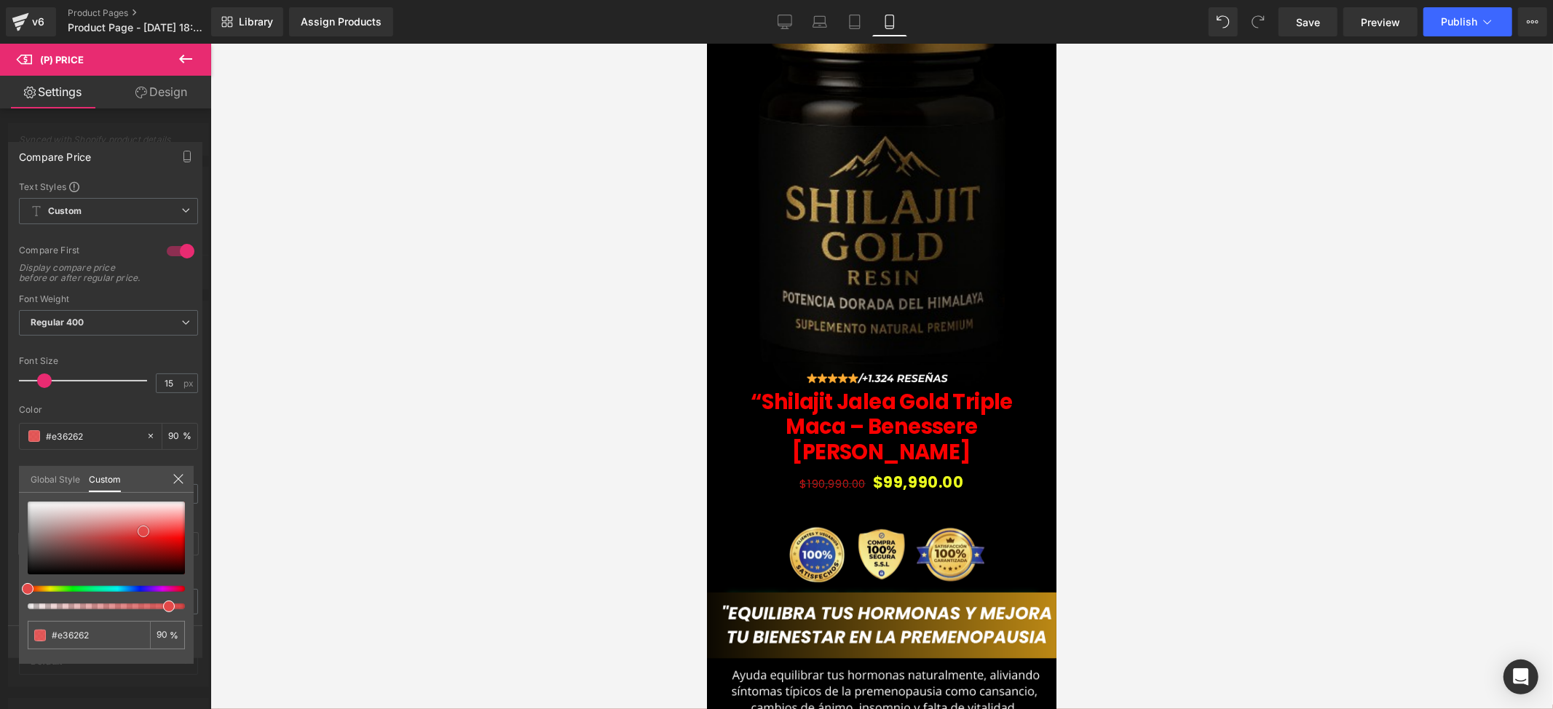
type input "#e41515"
type input "#d70808"
type input "#cb0505"
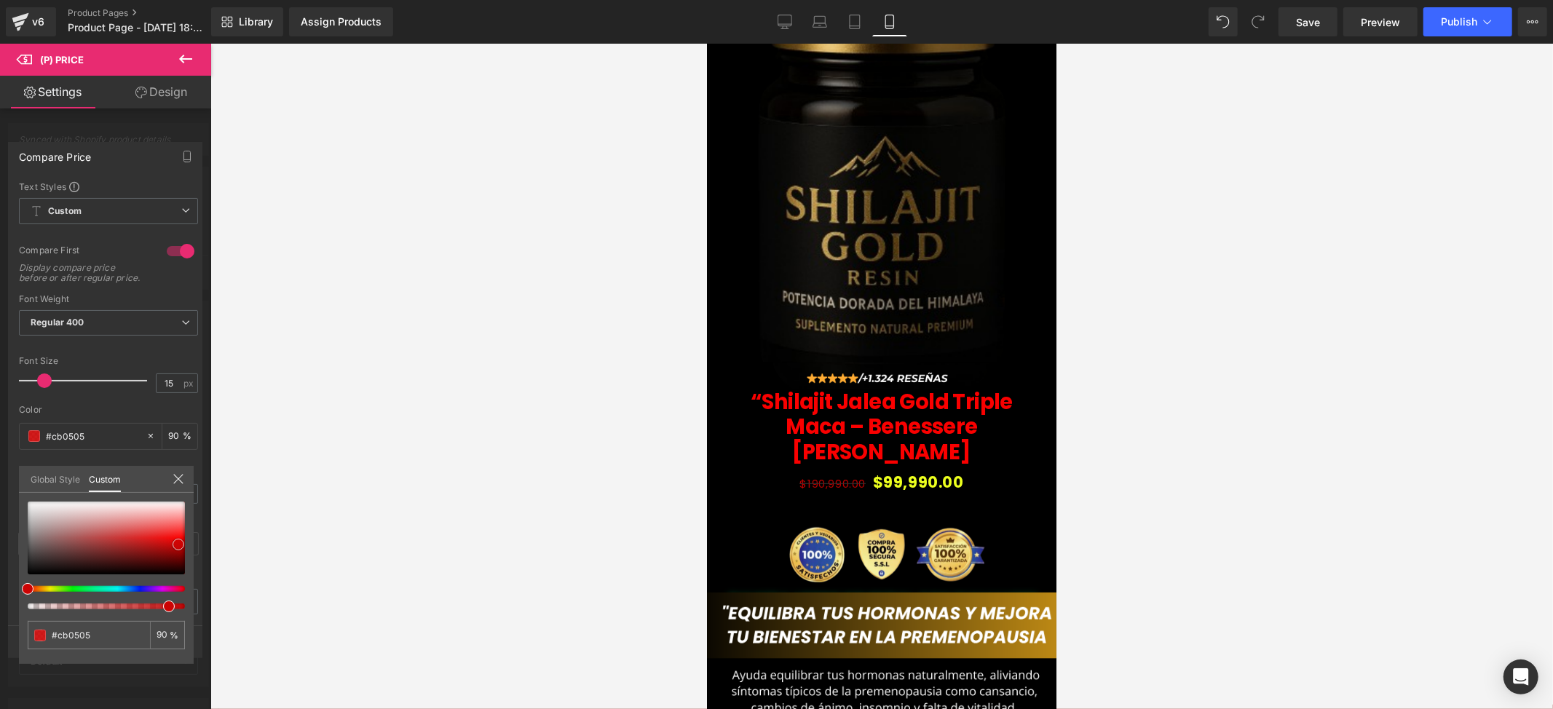
type input "#cc0000"
type input "#db0000"
type input "#ef0000"
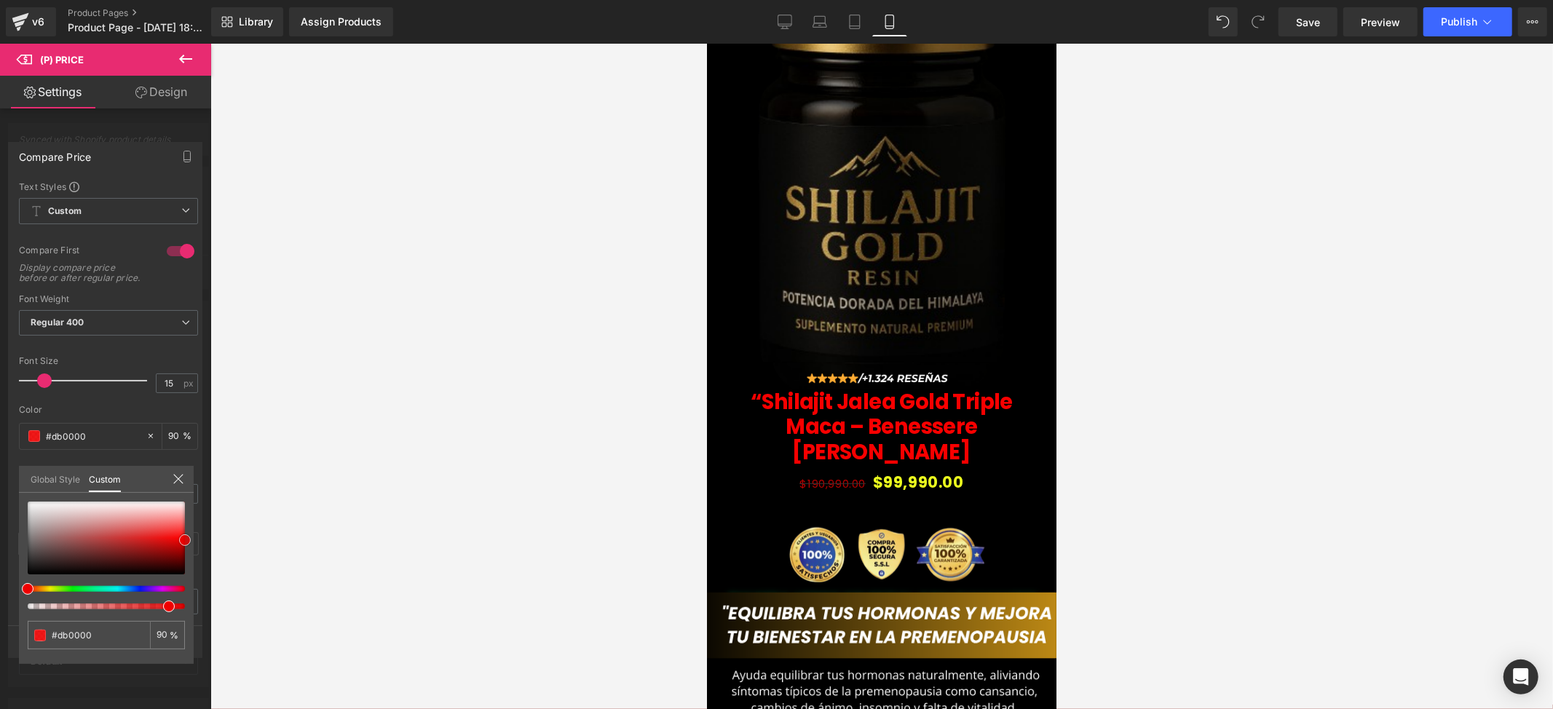
type input "#ef0000"
type input "#d10000"
type input "#b20000"
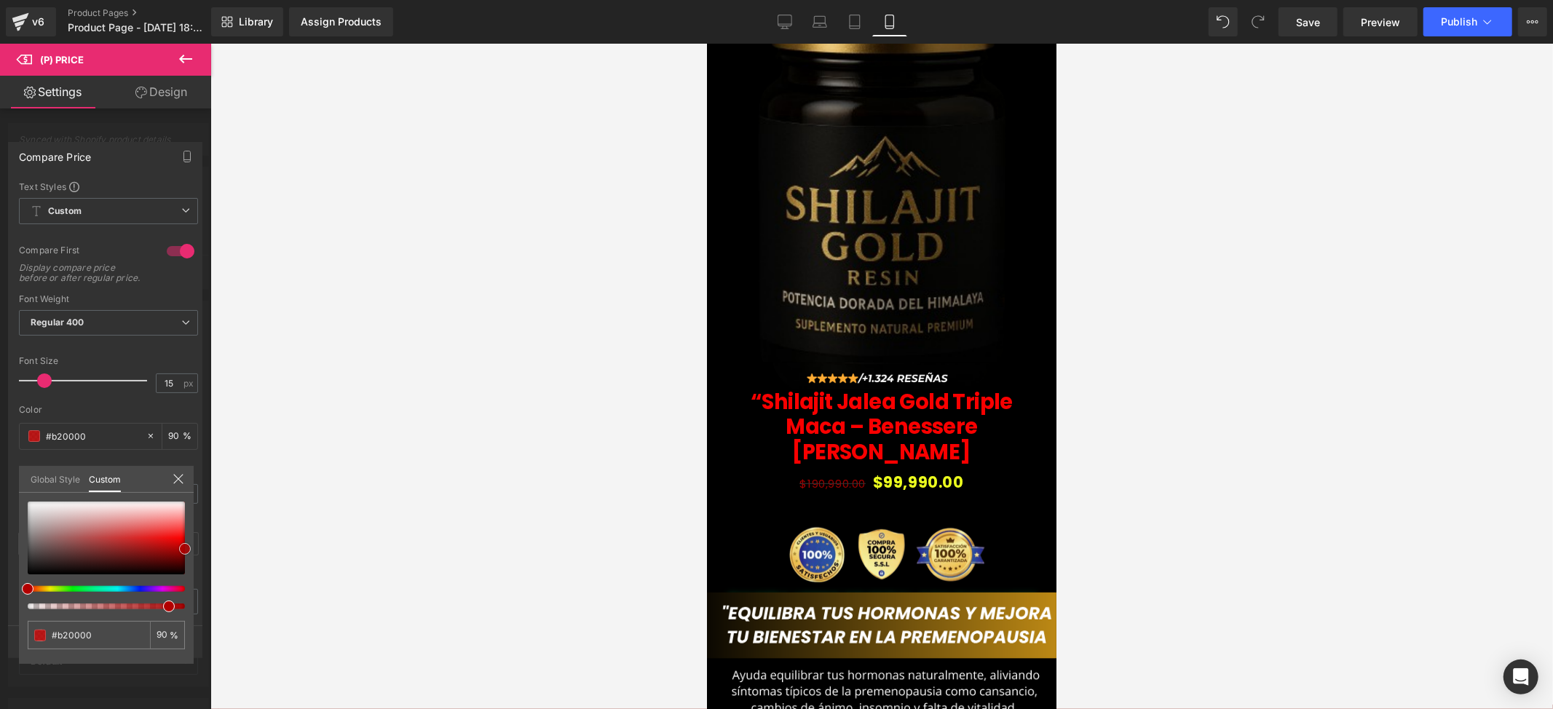
type input "#930000"
type input "#8e0000"
type input "#9e0000"
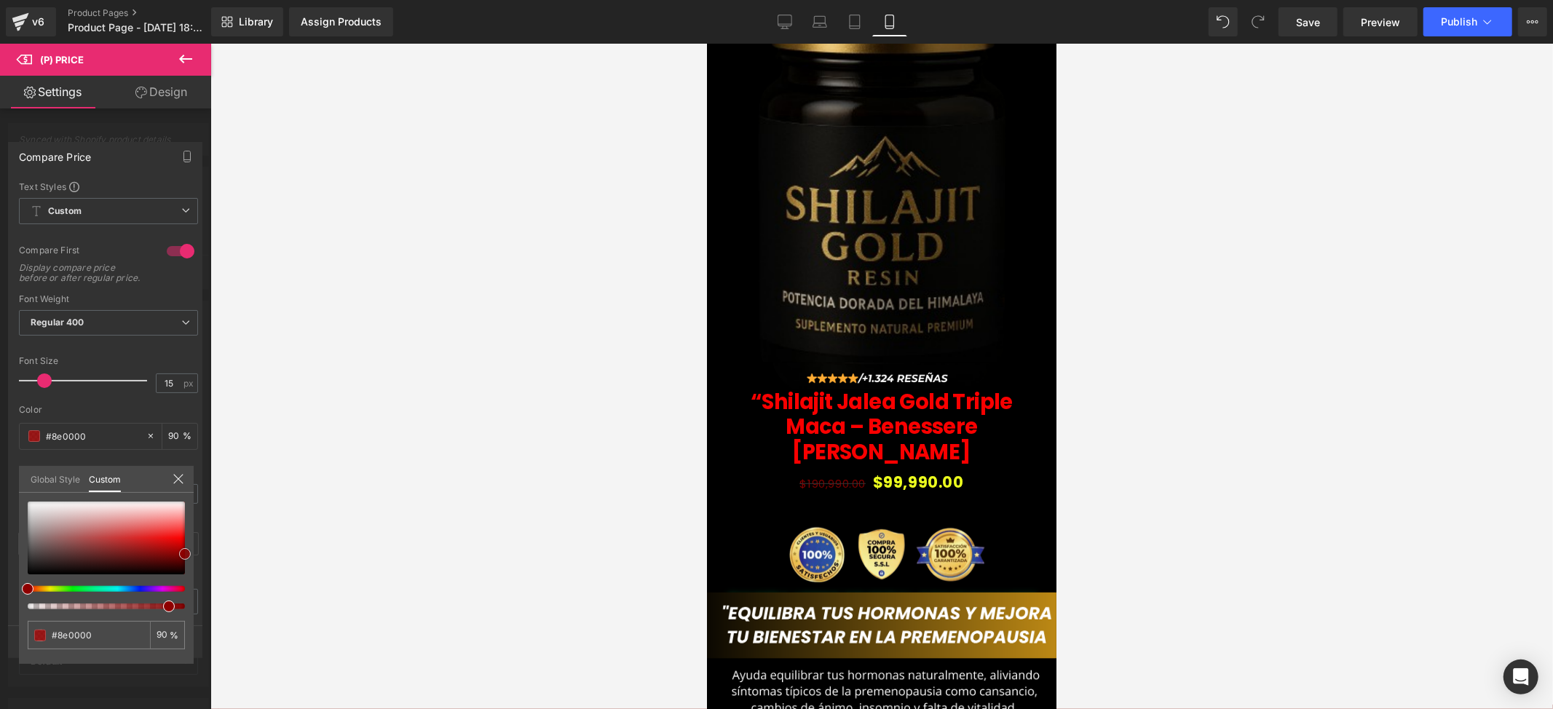
type input "#9e0000"
type input "#d10000"
type input "#db0000"
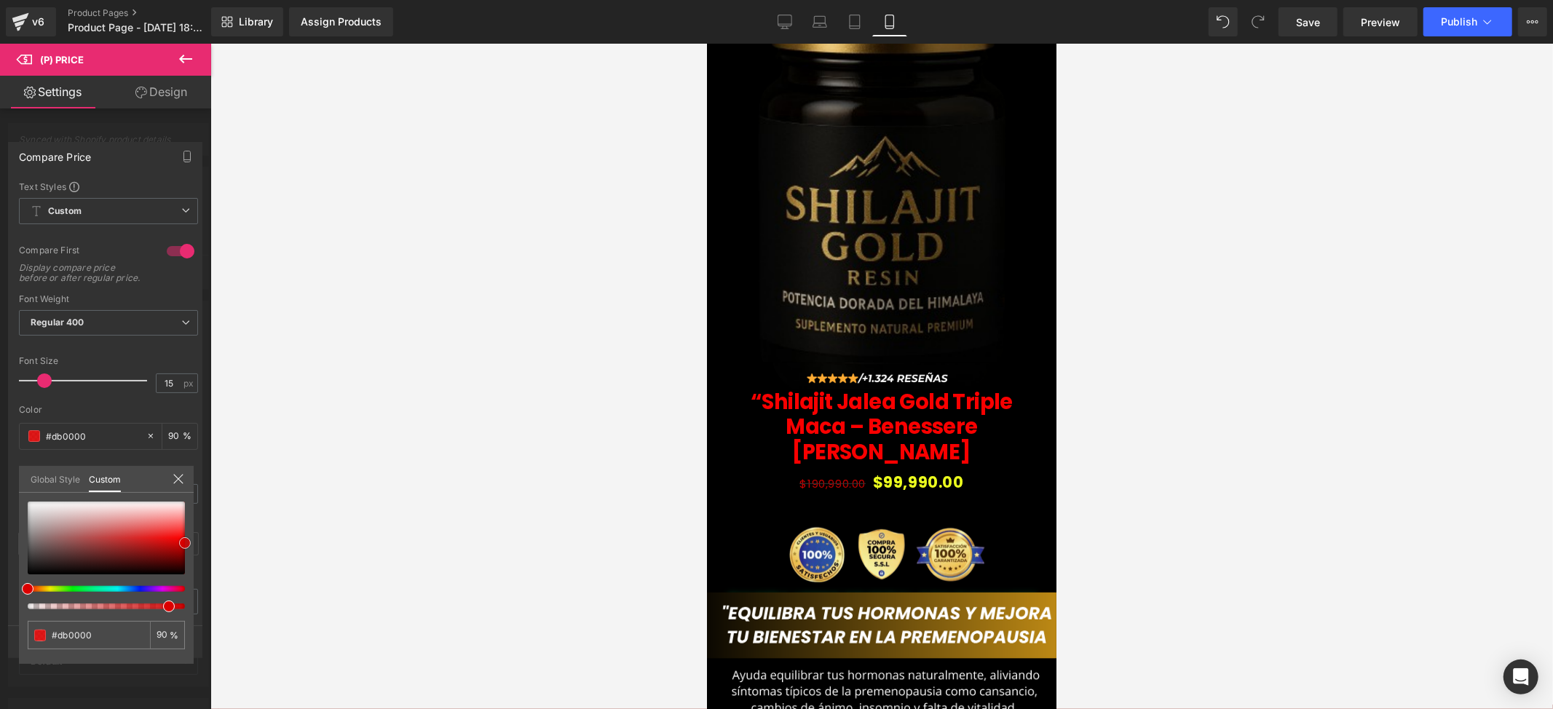
drag, startPoint x: 143, startPoint y: 532, endPoint x: 186, endPoint y: 543, distance: 44.5
click at [185, 543] on div at bounding box center [106, 538] width 157 height 73
click at [291, 489] on div at bounding box center [881, 376] width 1343 height 665
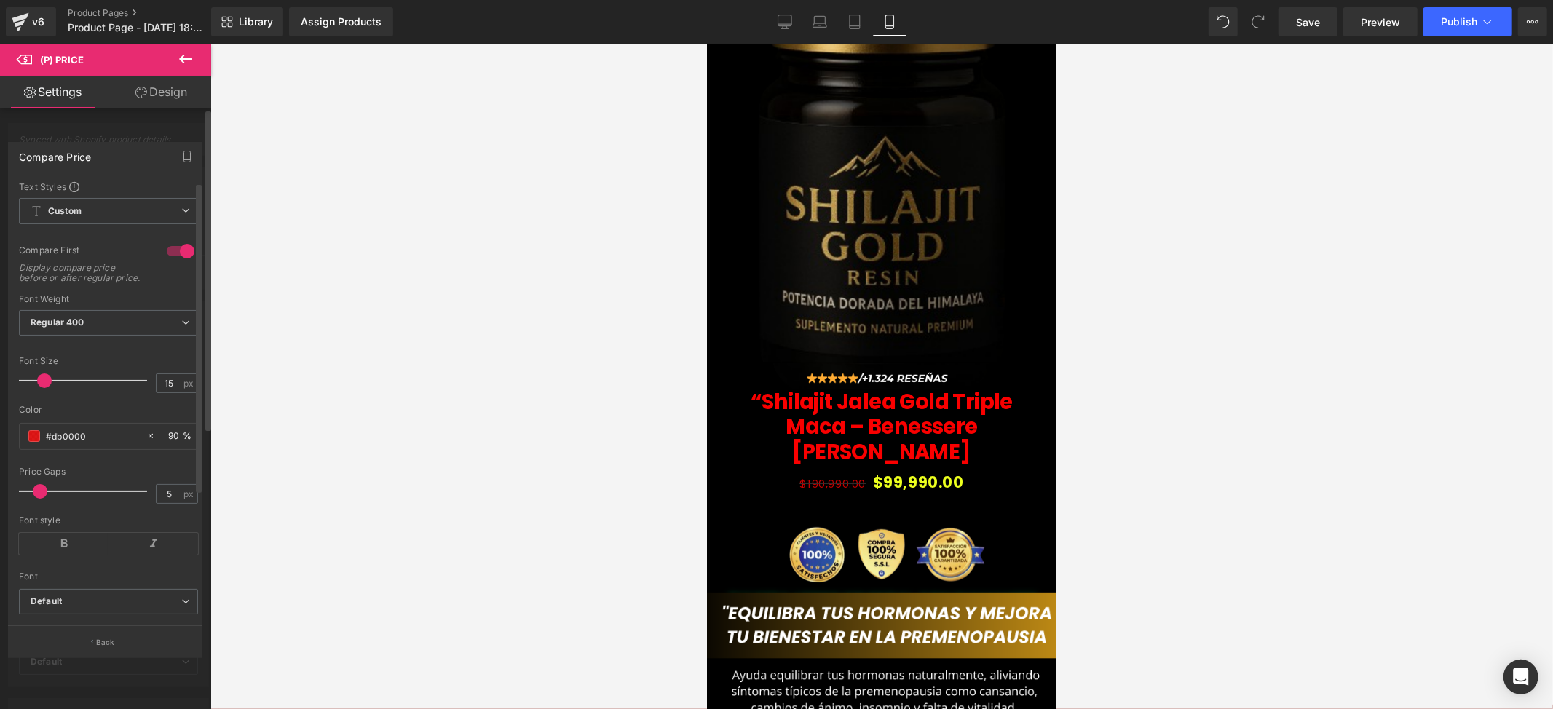
scroll to position [97, 0]
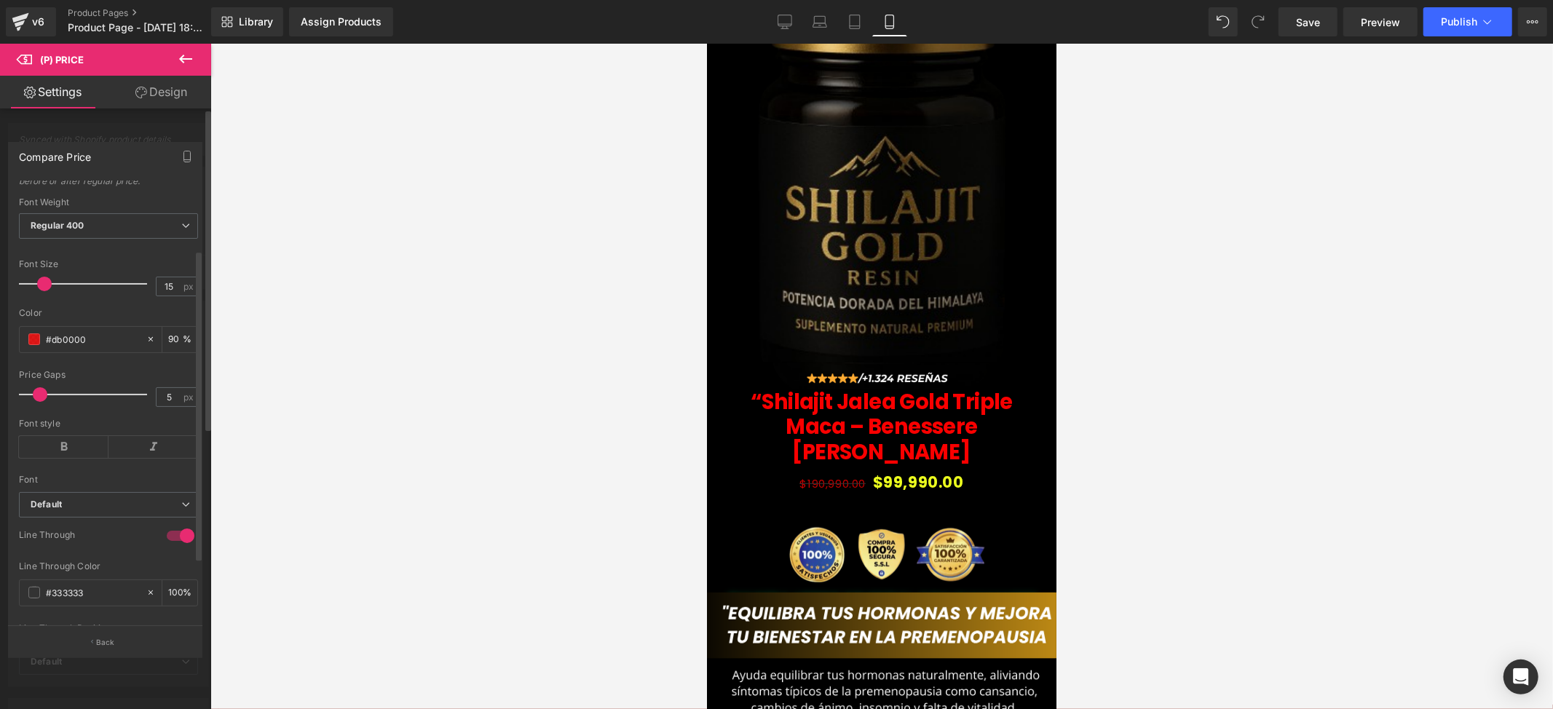
click at [39, 470] on div "Font style" at bounding box center [108, 447] width 179 height 56
click at [44, 458] on icon at bounding box center [64, 447] width 90 height 22
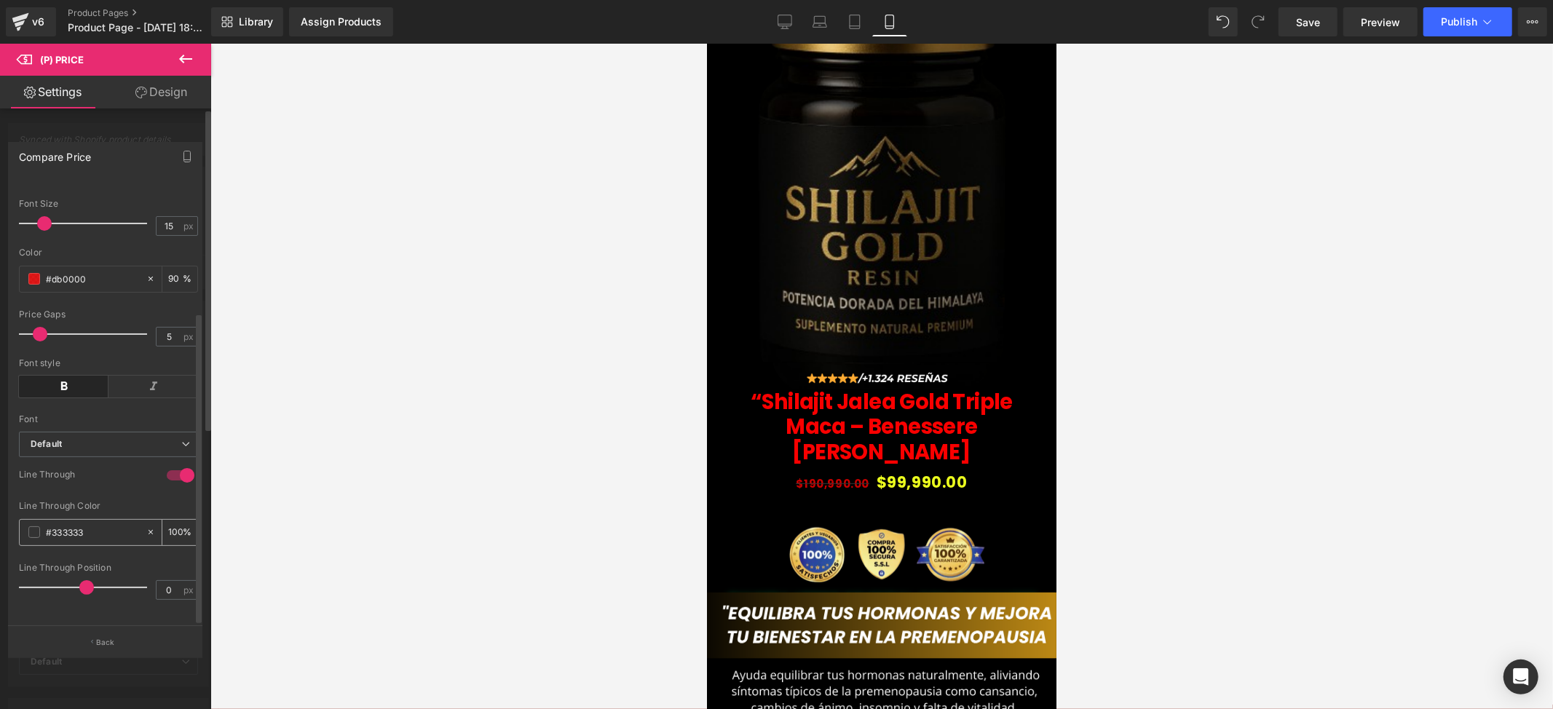
click at [32, 526] on span at bounding box center [34, 532] width 12 height 12
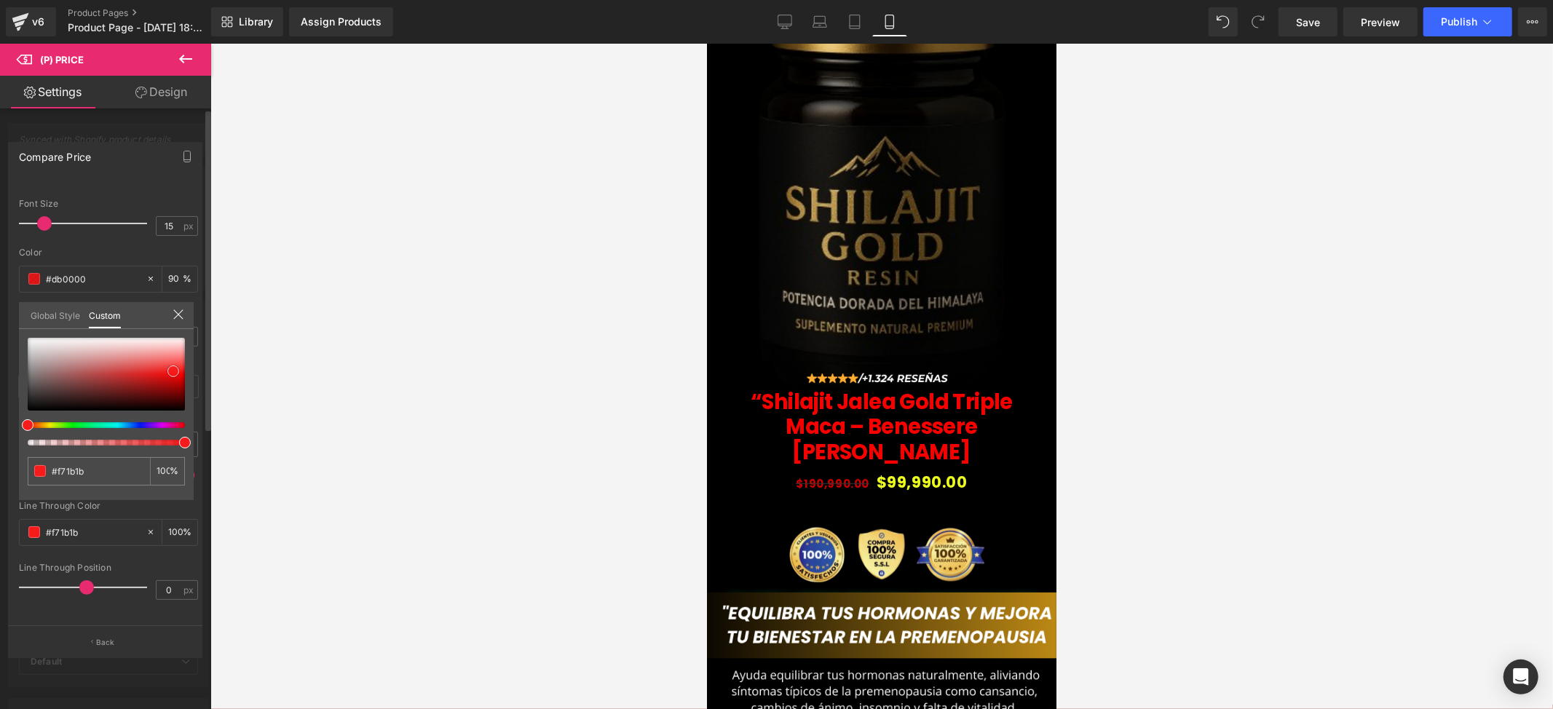
type input "#f71b1b"
type input "#f61c1c"
type input "#fa1919"
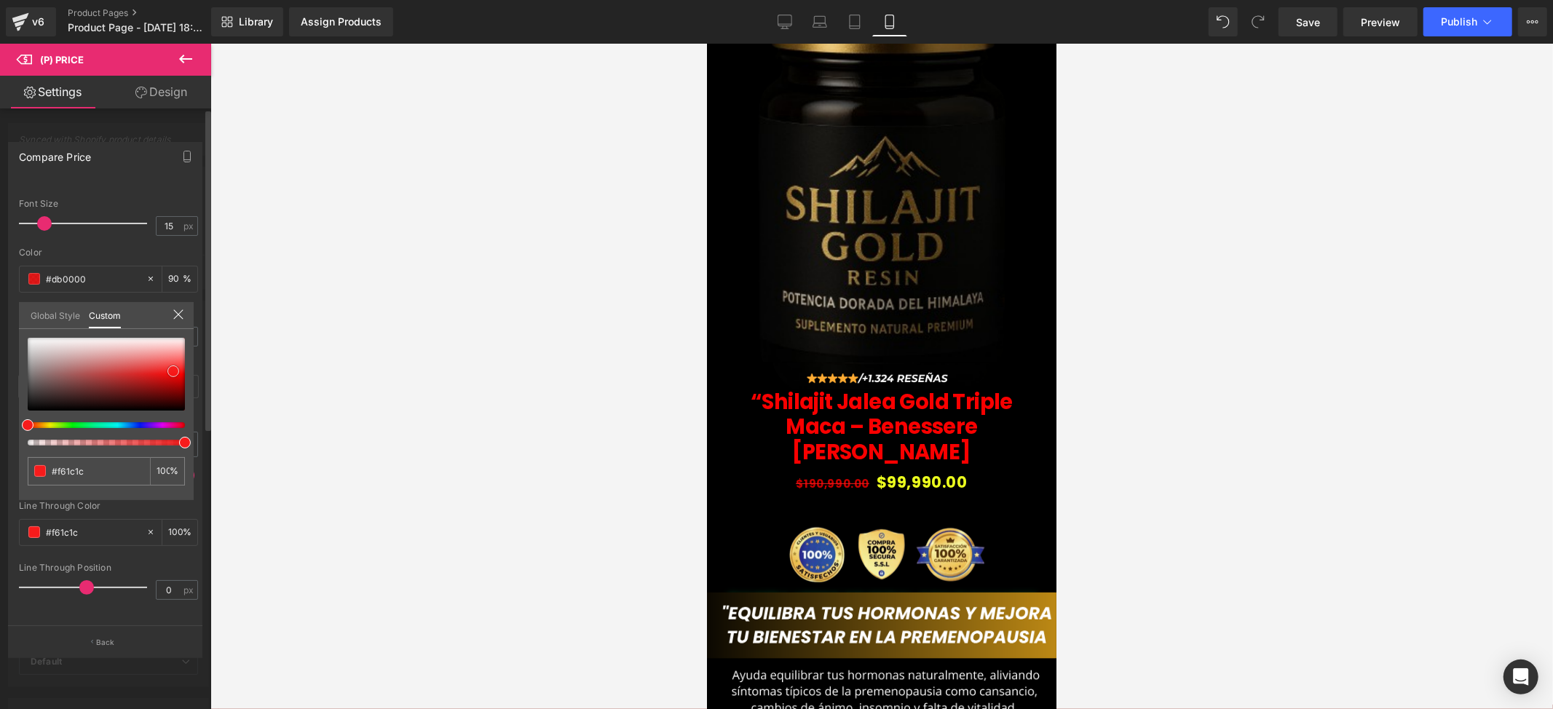
type input "#fa1919"
type input "#fb1717"
type input "#fc1616"
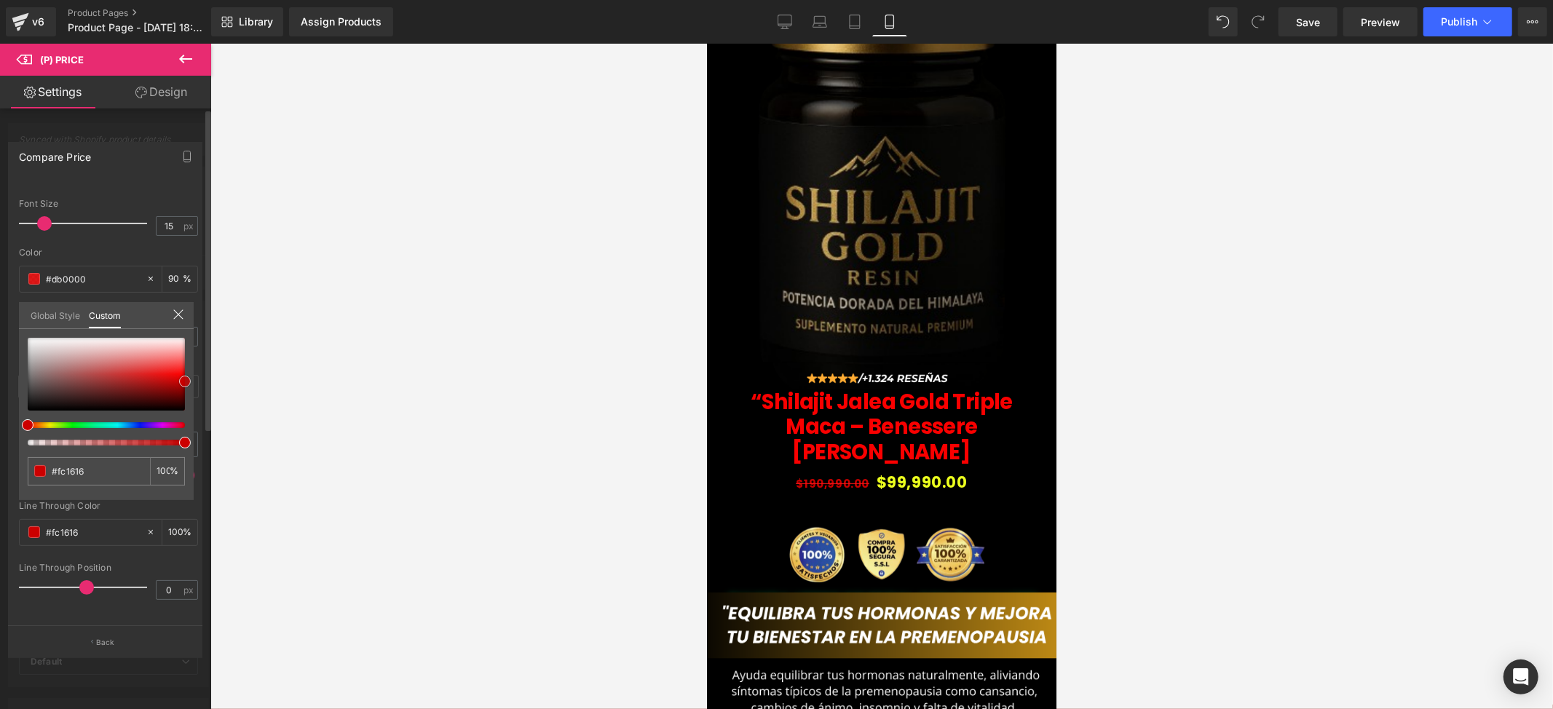
type input "#cc0000"
type input "#e00000"
type input "#ff0505"
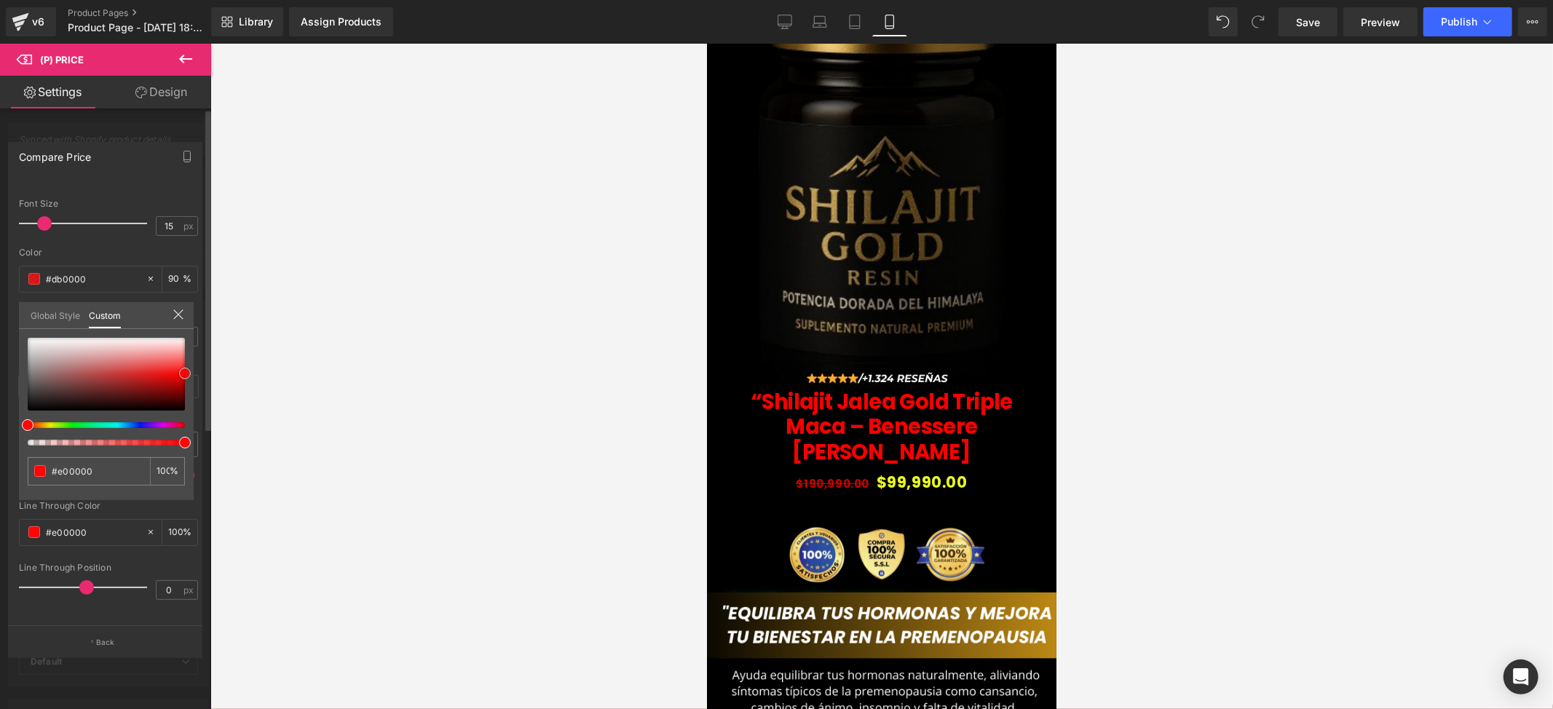
type input "#ff0505"
drag, startPoint x: 173, startPoint y: 371, endPoint x: 185, endPoint y: 374, distance: 11.9
click at [185, 374] on div at bounding box center [106, 374] width 157 height 73
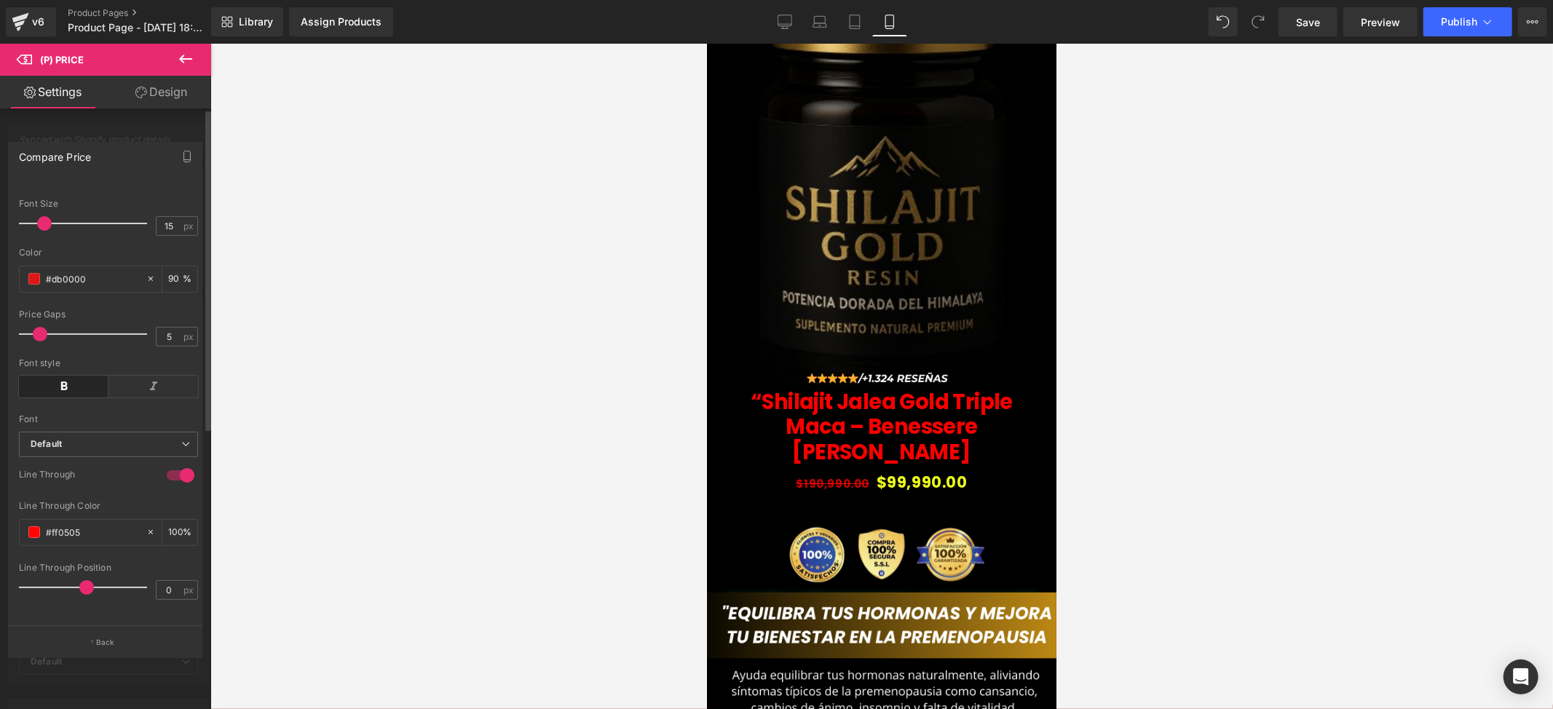
click at [312, 382] on div at bounding box center [881, 376] width 1343 height 665
click at [891, 455] on body "Ir directamente al contenido 📷Vigilado por INVIMA y cámara de comercio. 📷Vigila…" at bounding box center [880, 531] width 349 height 1364
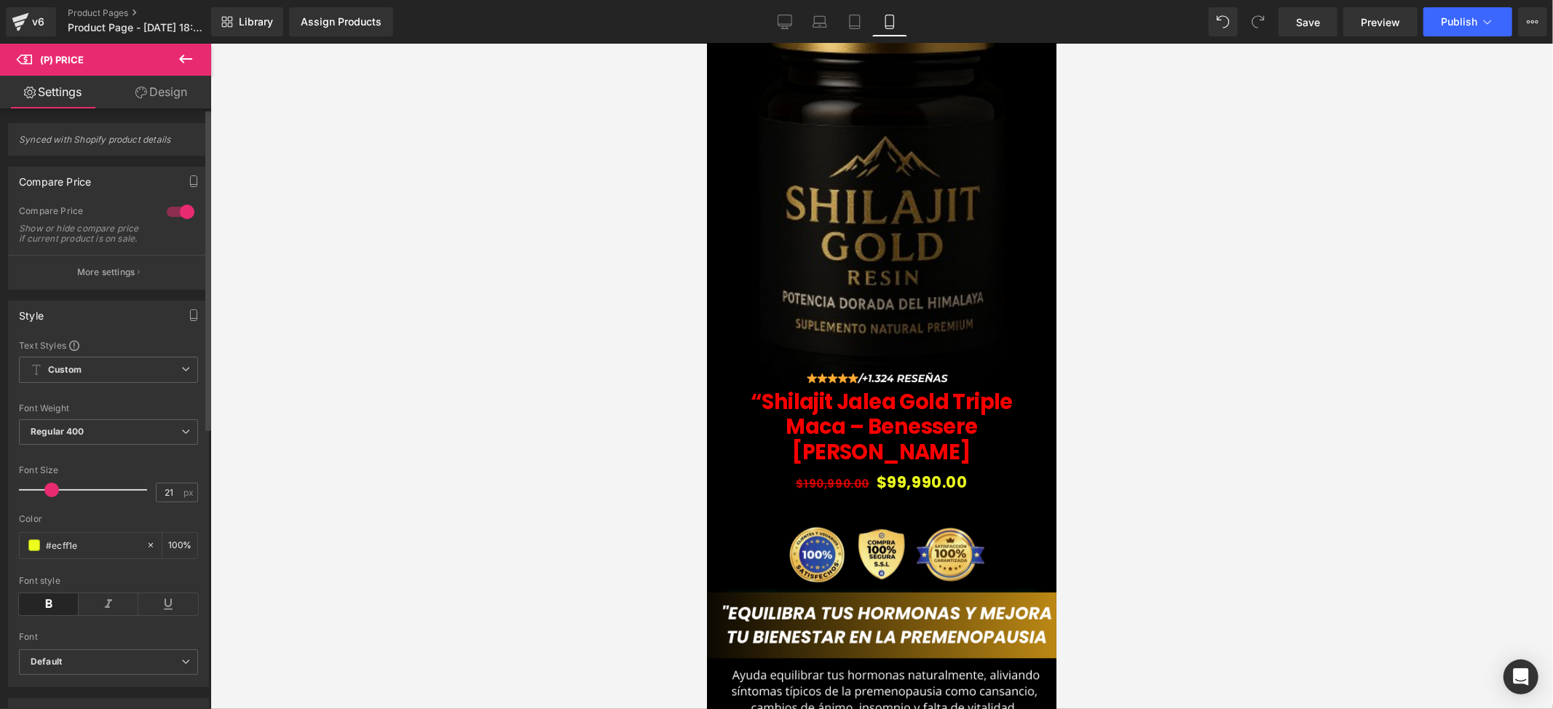
click at [1110, 441] on div at bounding box center [881, 376] width 1343 height 665
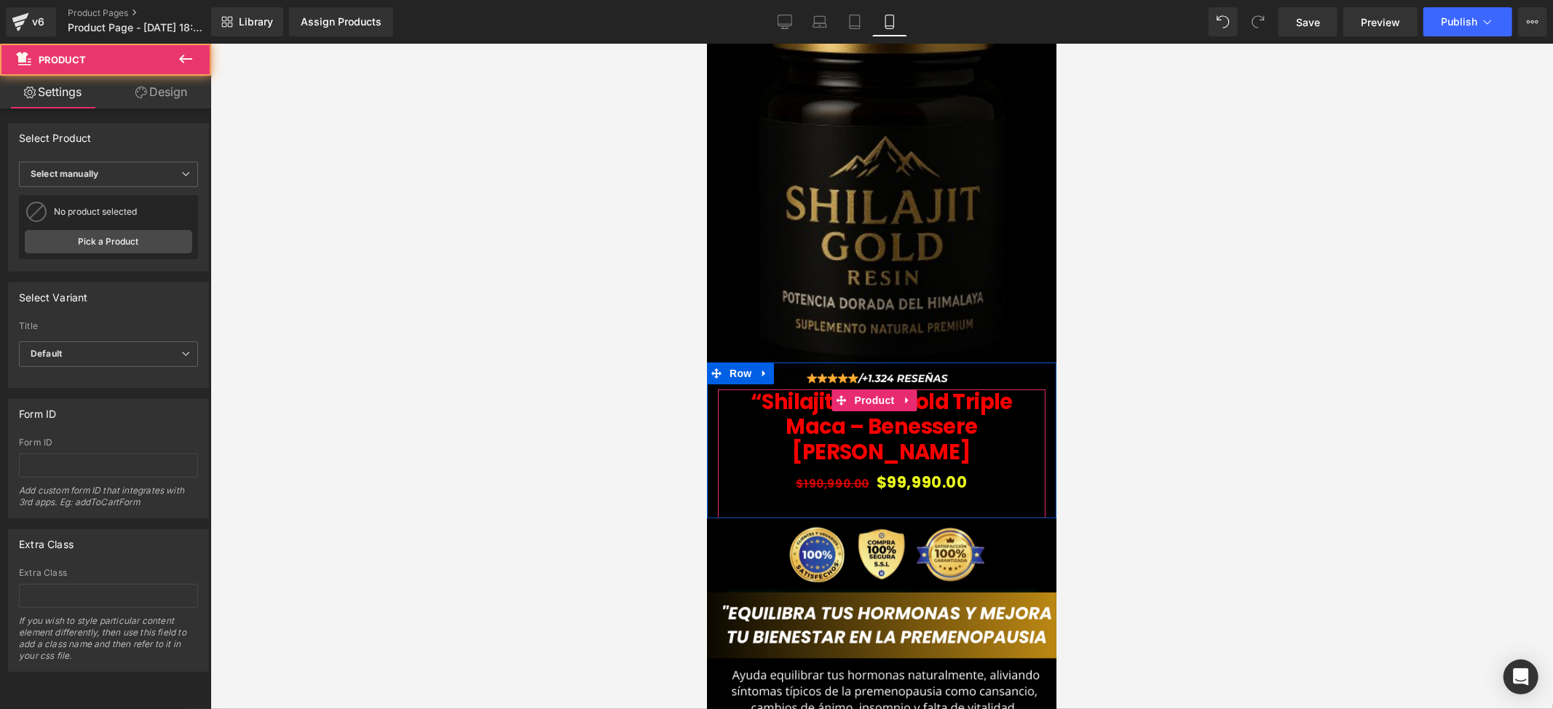
click at [923, 460] on div "“Shilajit Jalea Gold Triple Maca – Benessere [PERSON_NAME] (P) Title $190,990.0…" at bounding box center [881, 453] width 328 height 129
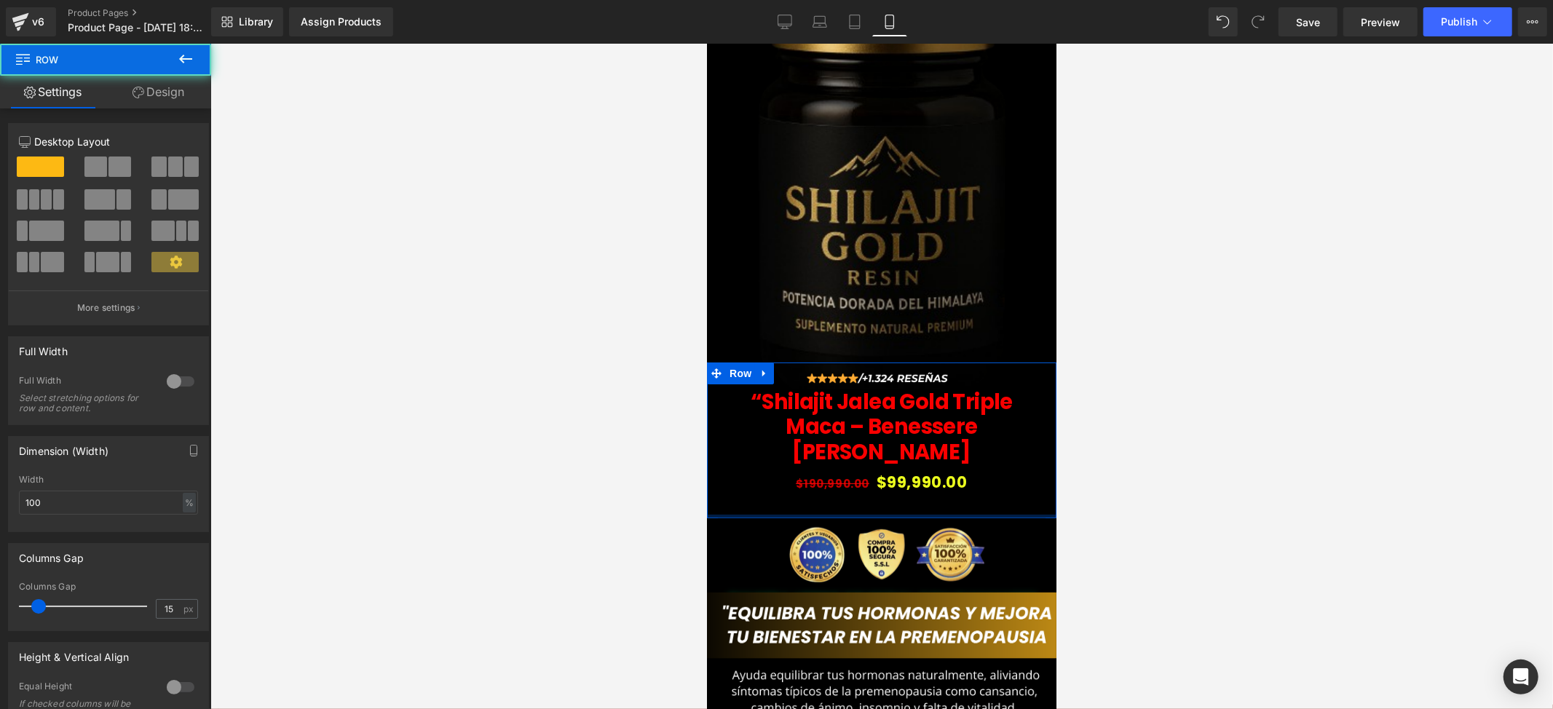
drag, startPoint x: 909, startPoint y: 470, endPoint x: 913, endPoint y: 460, distance: 10.4
click at [910, 441] on div "Image “Shilajit Jalea Gold Triple Maca – Benessere [PERSON_NAME] (P) Title $190…" at bounding box center [880, 440] width 349 height 156
click at [914, 468] on span "$99,990.00" at bounding box center [921, 482] width 91 height 28
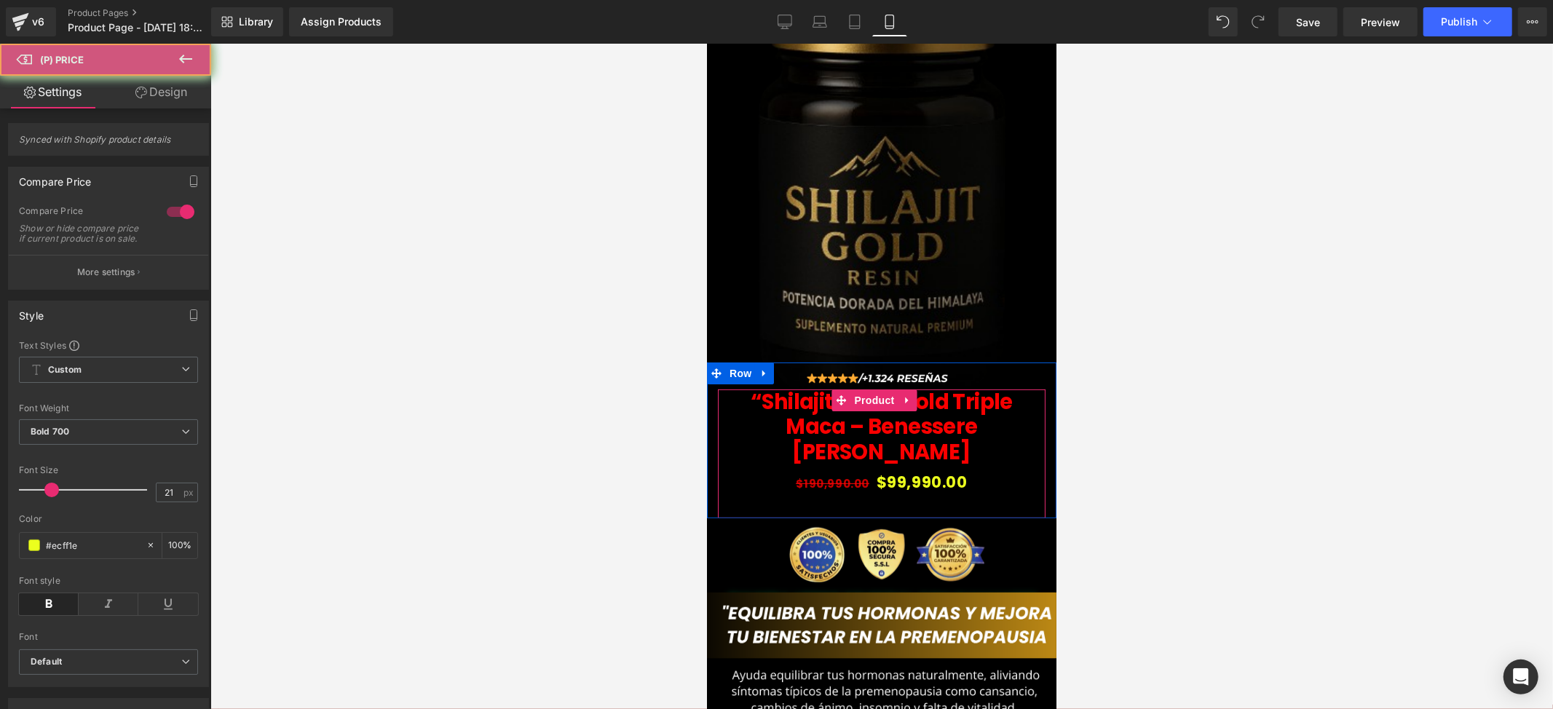
drag, startPoint x: 912, startPoint y: 459, endPoint x: 910, endPoint y: 443, distance: 16.8
click at [910, 443] on div "“Shilajit Jalea Gold Triple Maca – Benessere [PERSON_NAME] (P) Title $190,990.0…" at bounding box center [881, 453] width 328 height 129
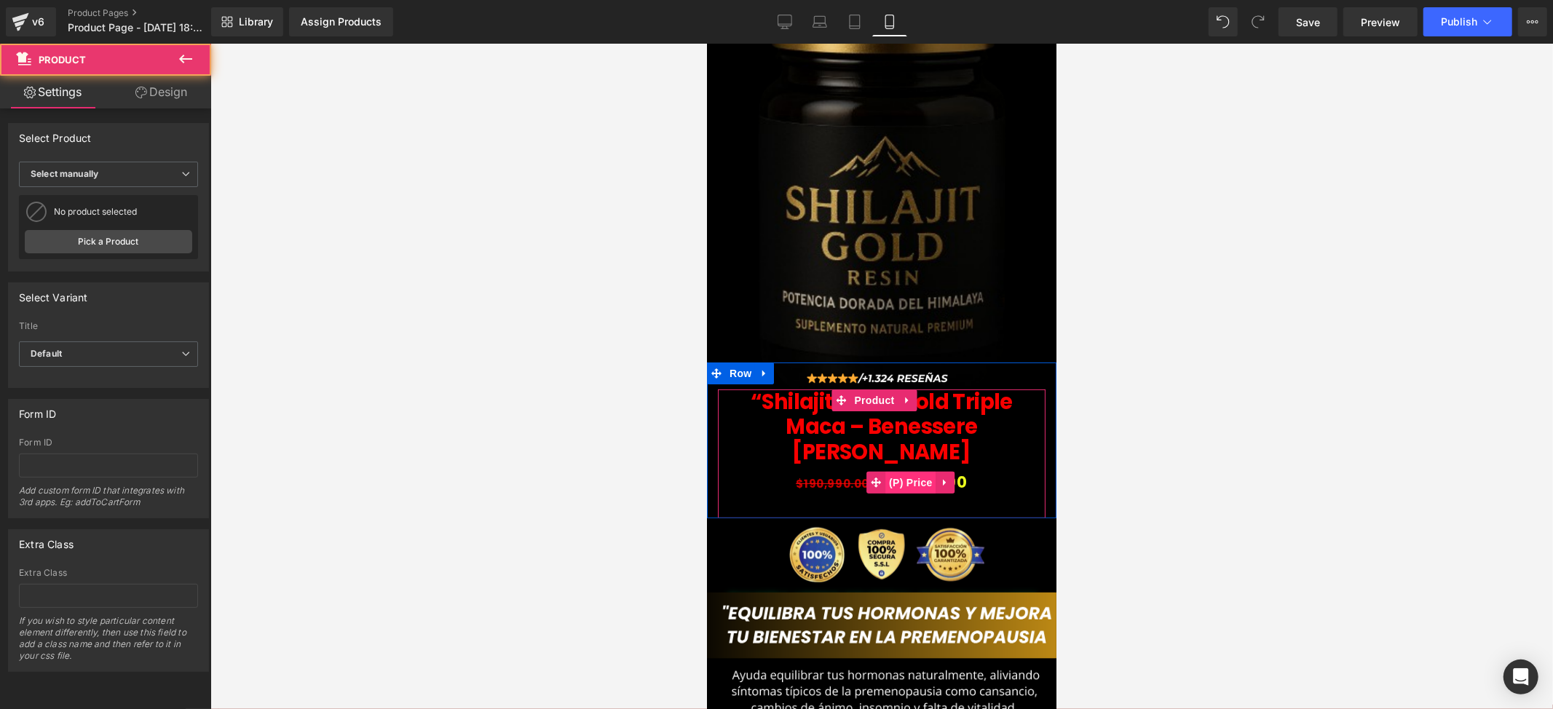
drag, startPoint x: 907, startPoint y: 457, endPoint x: 909, endPoint y: 439, distance: 18.3
click at [909, 439] on div "“Shilajit Jalea Gold Triple Maca – Benessere [PERSON_NAME] (P) Title $190,990.0…" at bounding box center [881, 453] width 328 height 129
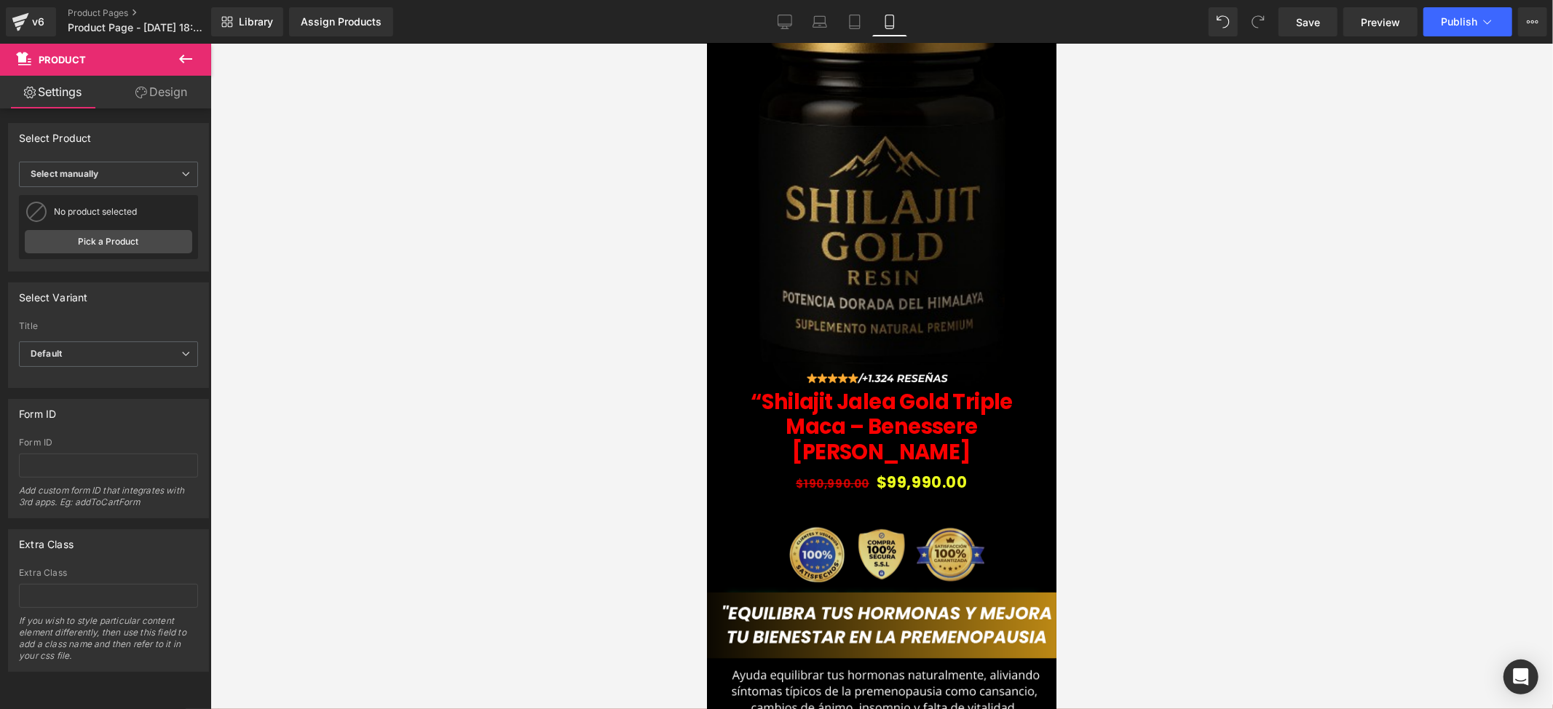
click at [933, 518] on img at bounding box center [881, 555] width 328 height 74
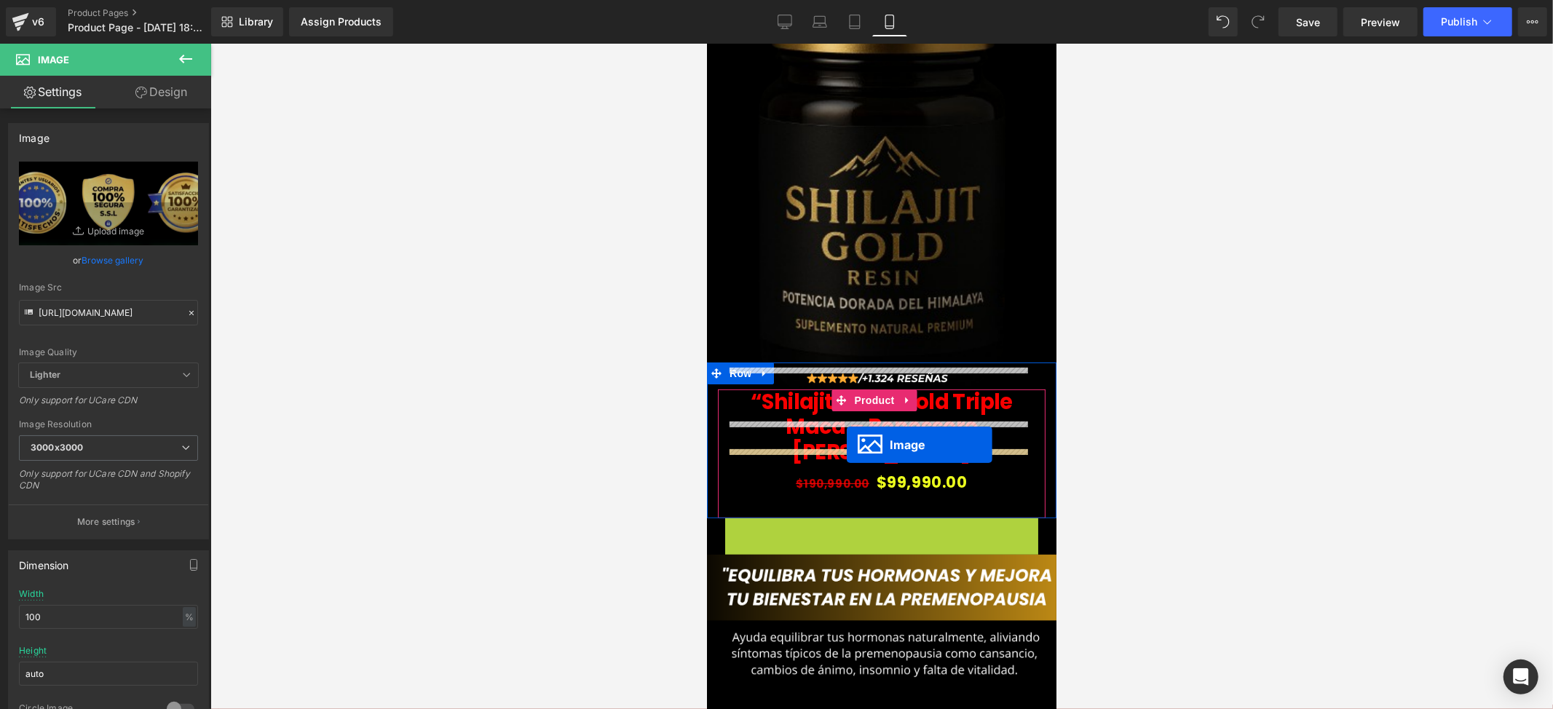
drag, startPoint x: 869, startPoint y: 507, endPoint x: 845, endPoint y: 445, distance: 66.4
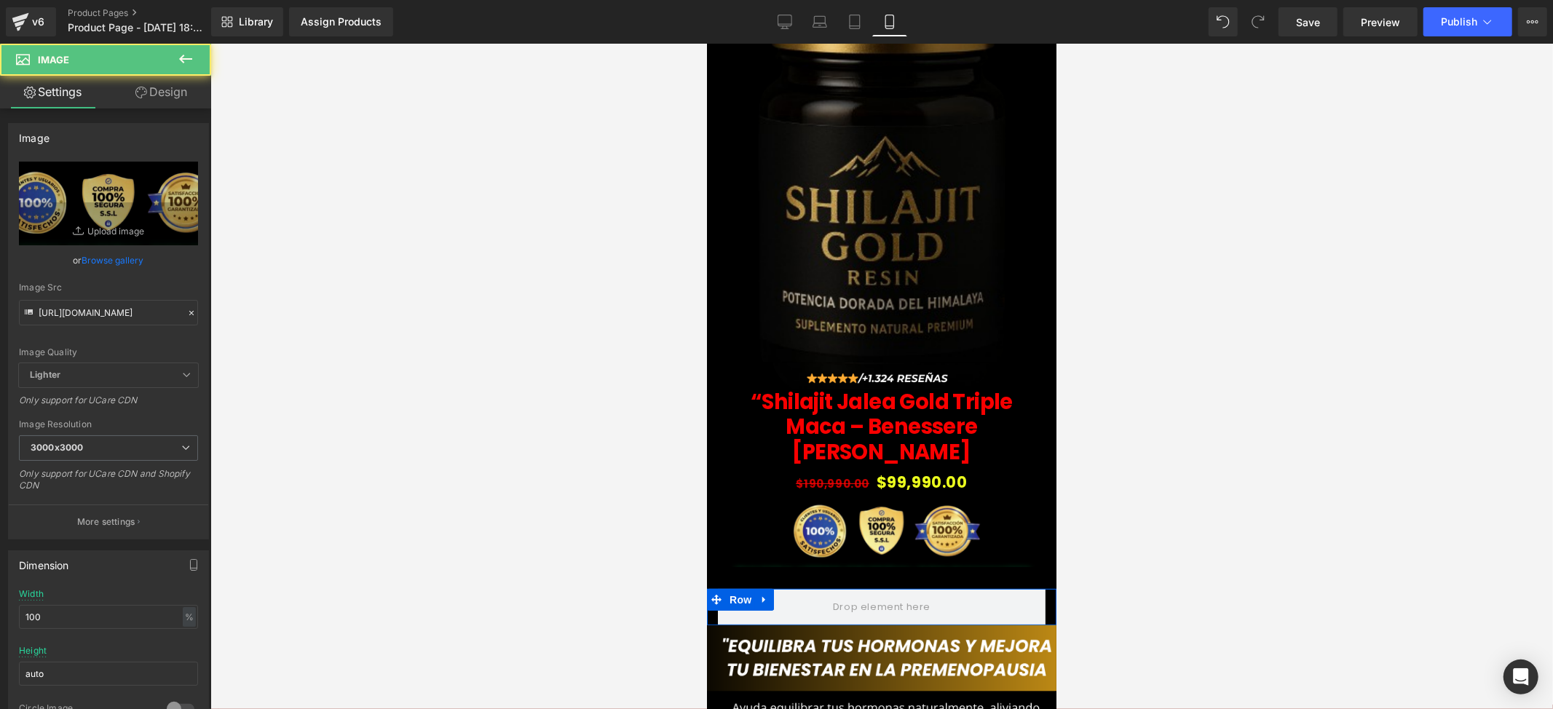
click at [907, 588] on div at bounding box center [880, 588] width 349 height 1
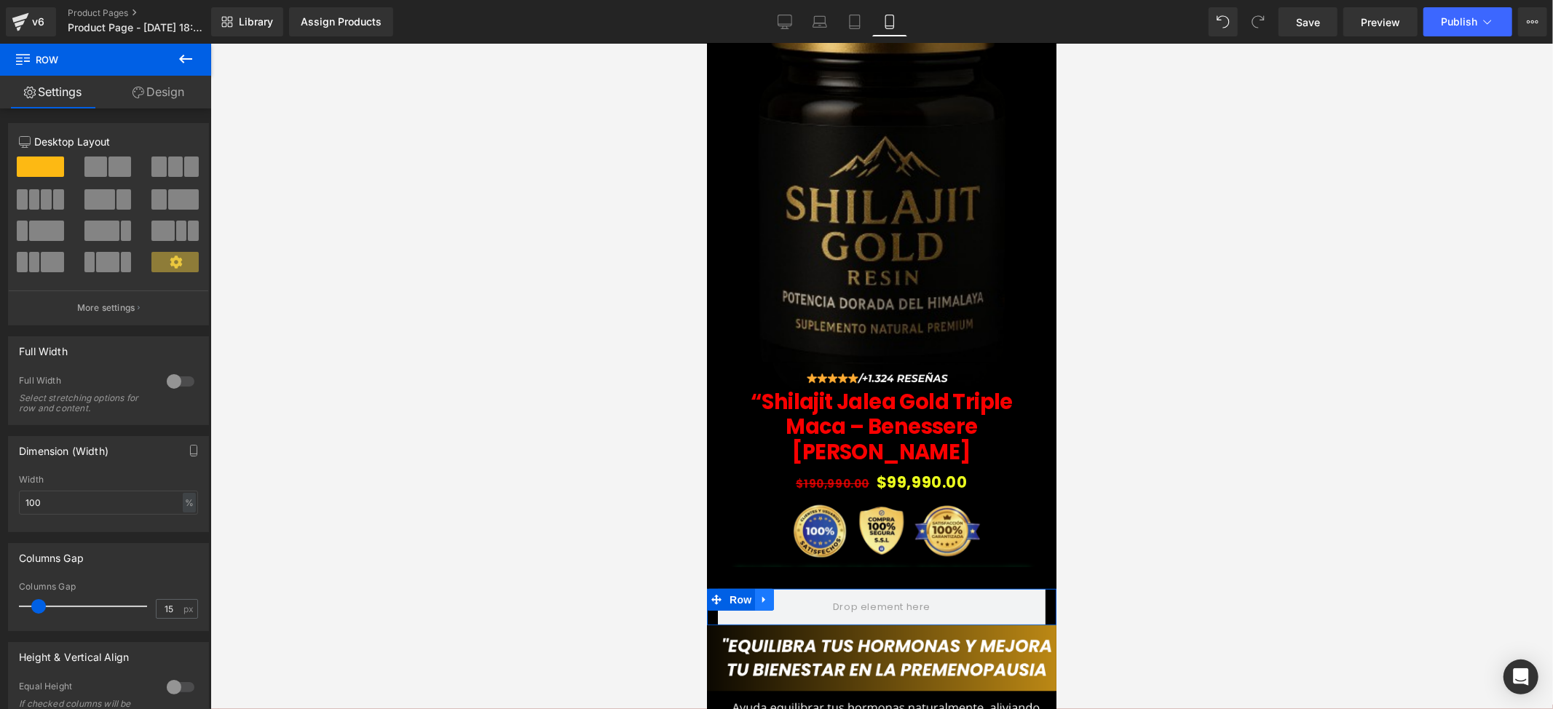
click at [766, 594] on icon at bounding box center [764, 599] width 10 height 11
click at [797, 594] on icon at bounding box center [802, 599] width 10 height 11
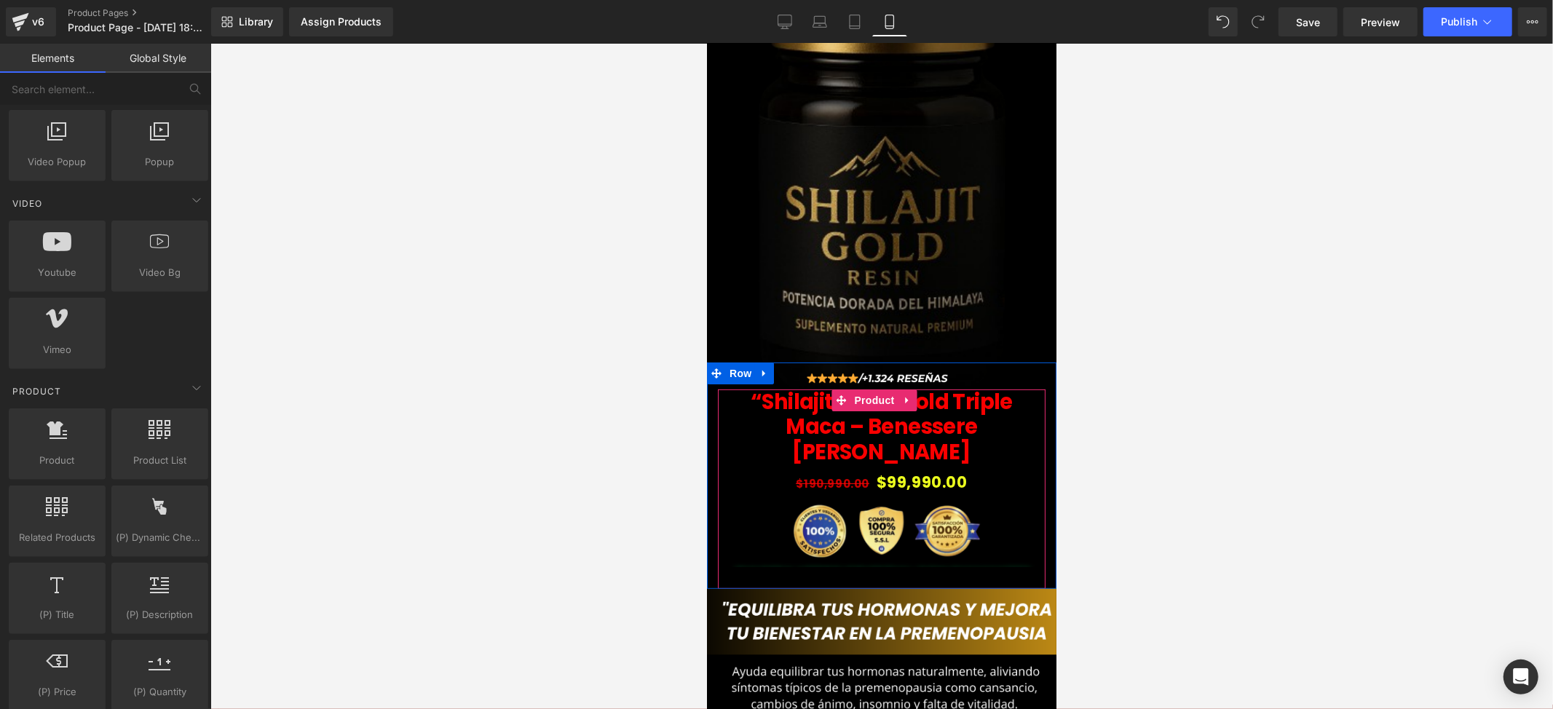
click at [912, 526] on div "“Shilajit Jalea Gold Triple Maca – Benessere [PERSON_NAME] (P) Title $190,990.0…" at bounding box center [881, 489] width 328 height 200
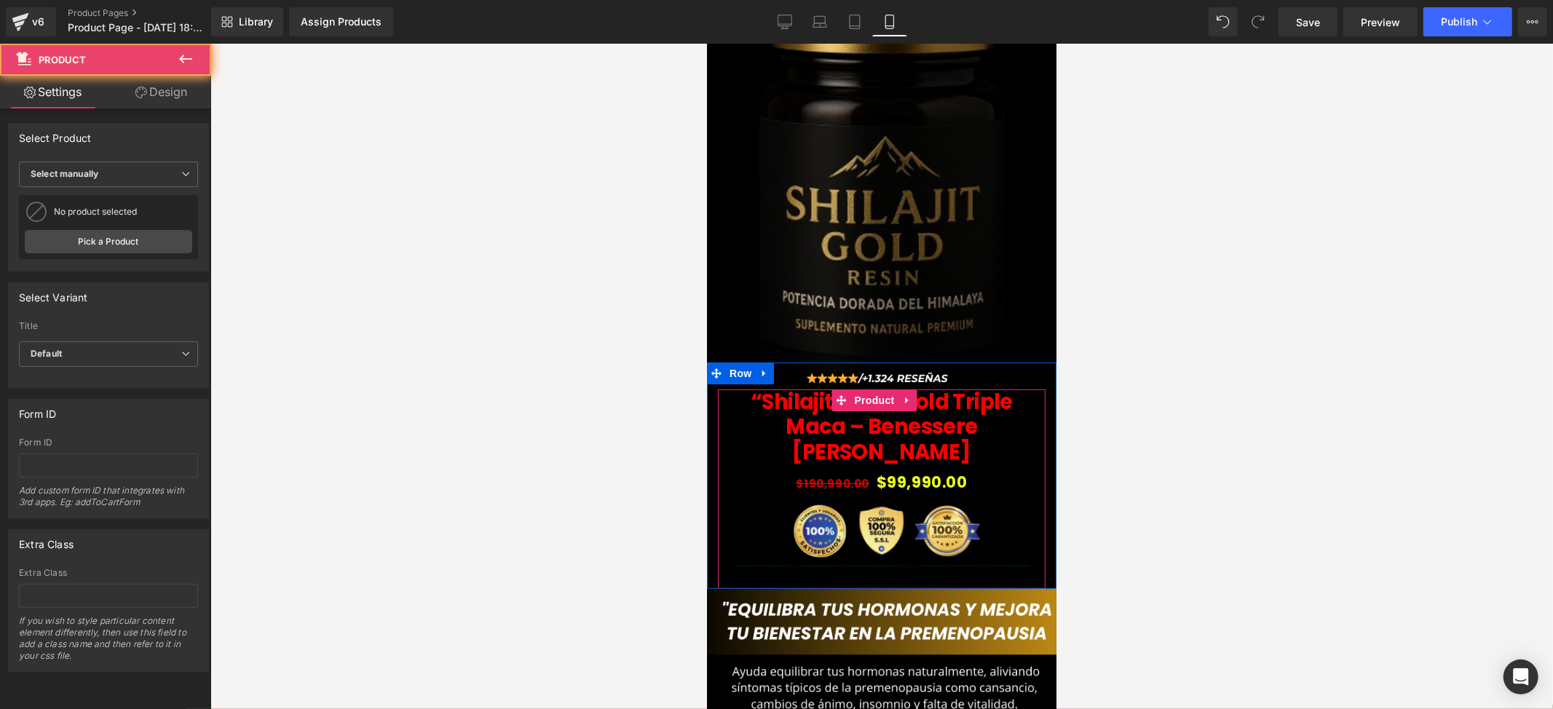
click at [910, 518] on div "“Shilajit Jalea Gold Triple Maca – Benessere [PERSON_NAME] (P) Title $190,990.0…" at bounding box center [881, 489] width 328 height 200
drag, startPoint x: 915, startPoint y: 531, endPoint x: 916, endPoint y: 518, distance: 12.4
click at [916, 518] on div "“Shilajit Jalea Gold Triple Maca – Benessere [PERSON_NAME] (P) Title $190,990.0…" at bounding box center [881, 489] width 328 height 200
click at [916, 524] on div "“Shilajit Jalea Gold Triple Maca – Benessere [PERSON_NAME] (P) Title $190,990.0…" at bounding box center [881, 489] width 328 height 200
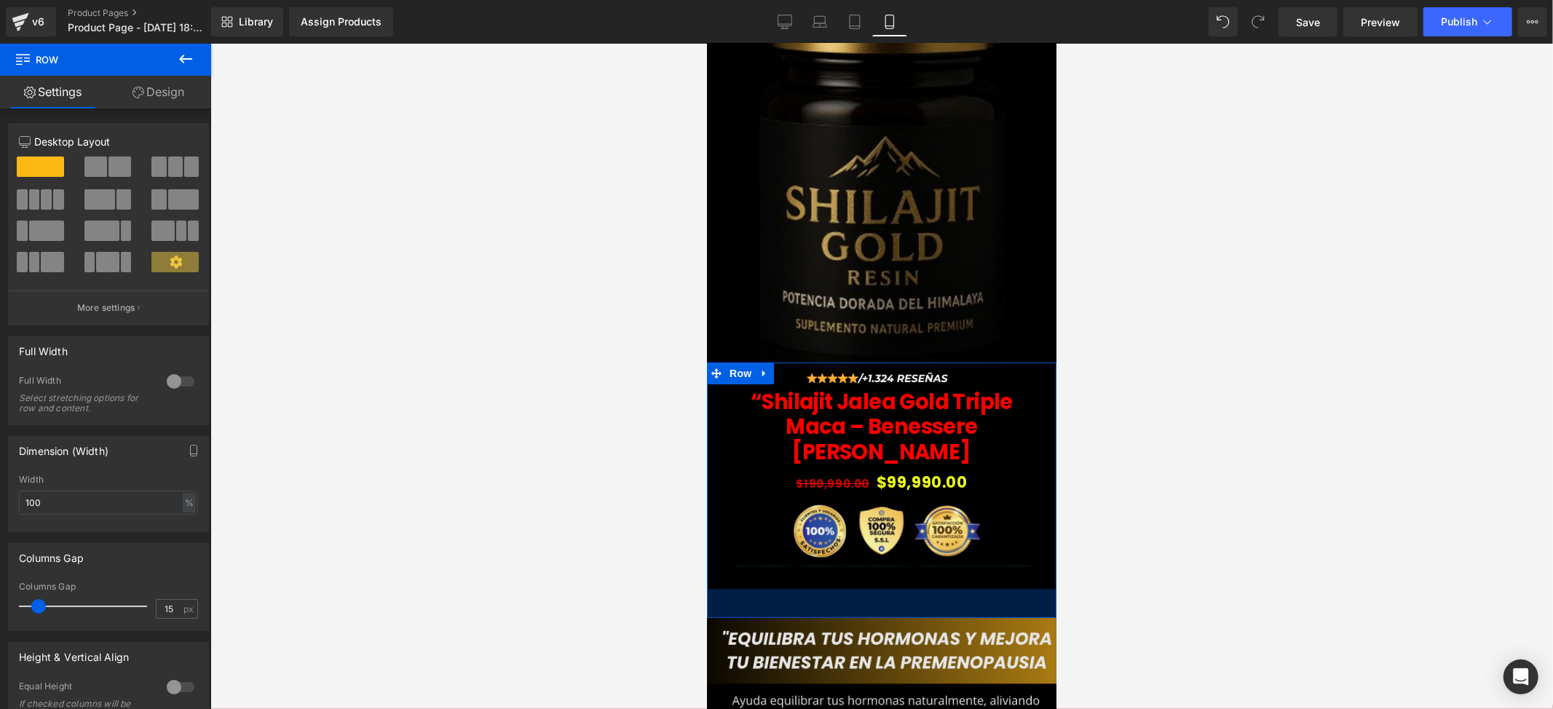
drag, startPoint x: 916, startPoint y: 537, endPoint x: 916, endPoint y: 579, distance: 42.2
click at [916, 588] on div "40px" at bounding box center [880, 602] width 349 height 29
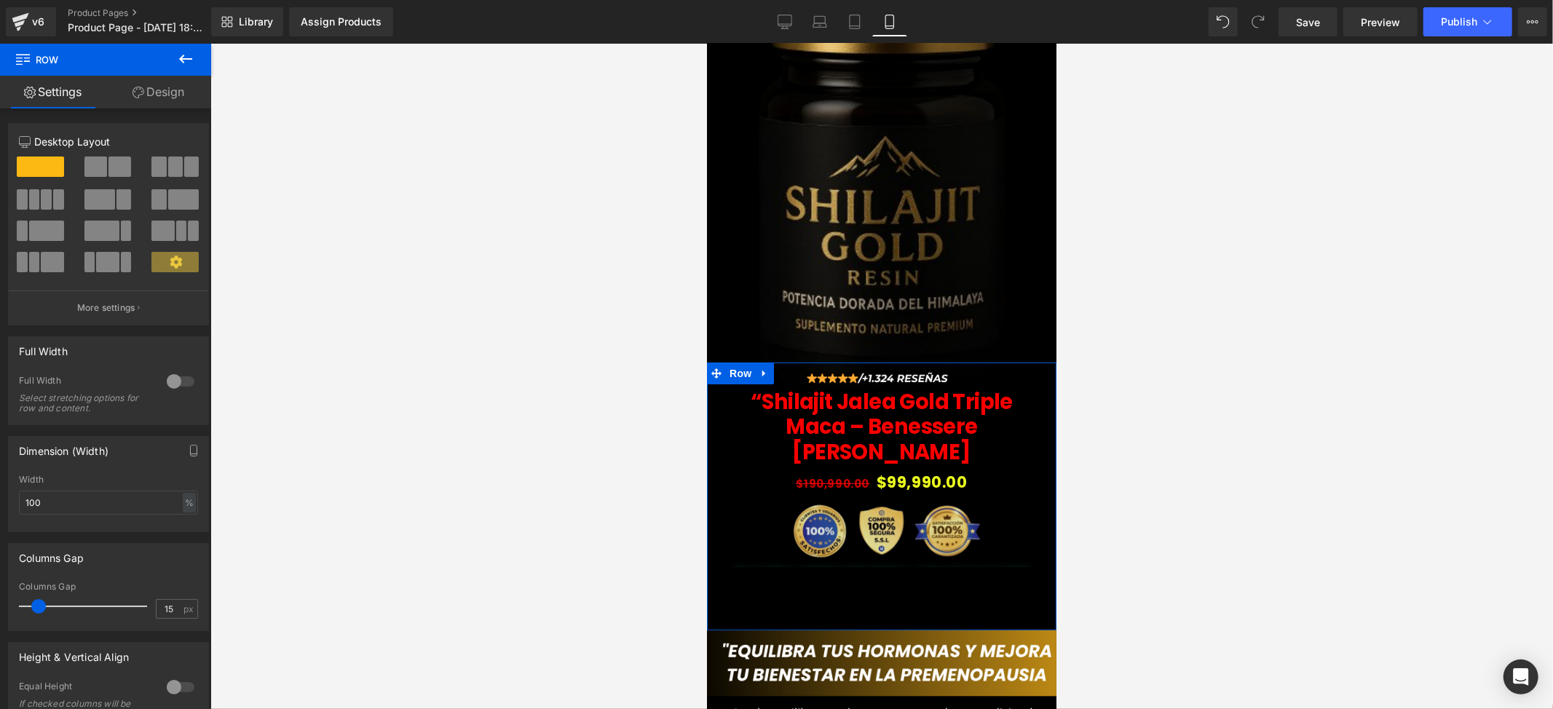
click at [913, 513] on div "Image" at bounding box center [880, 531] width 313 height 71
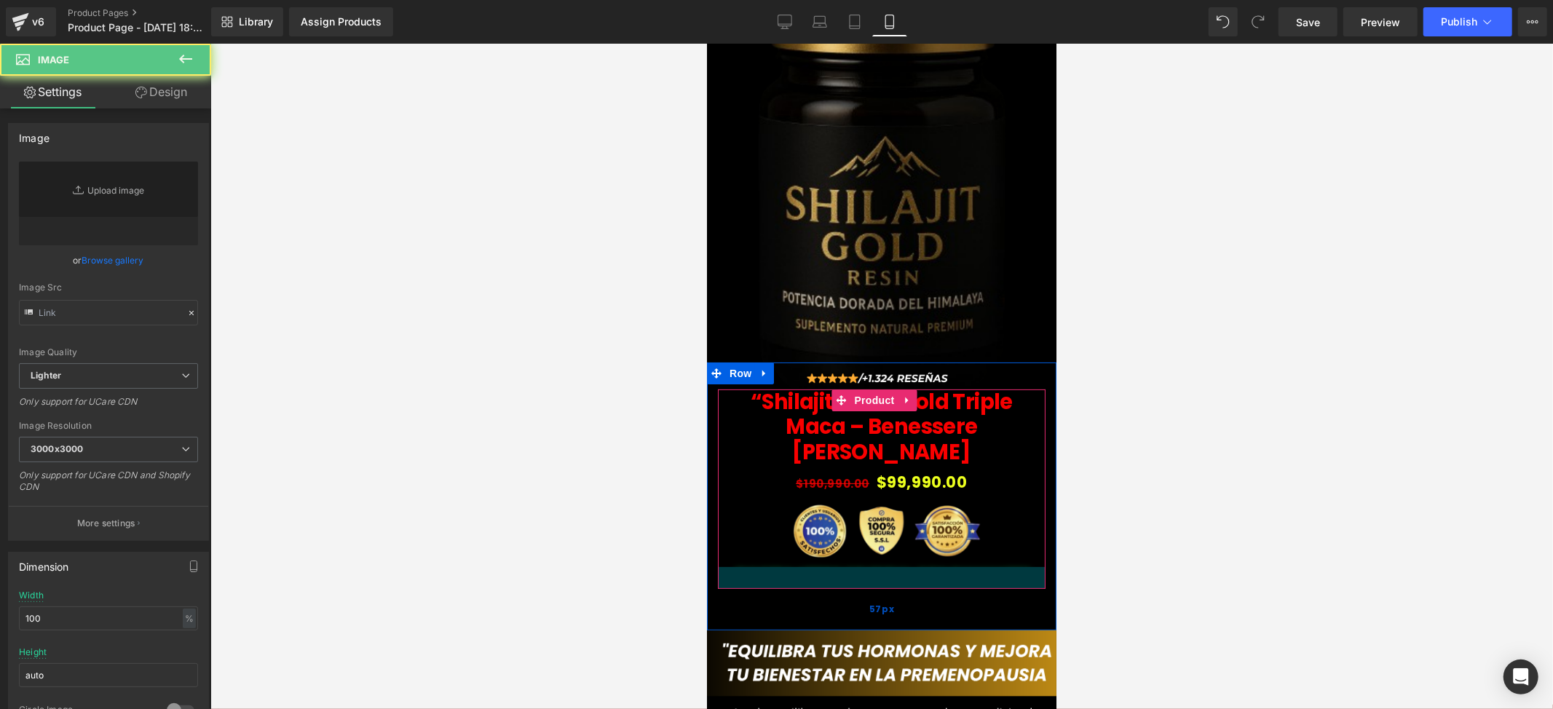
type input "[URL][DOMAIN_NAME]"
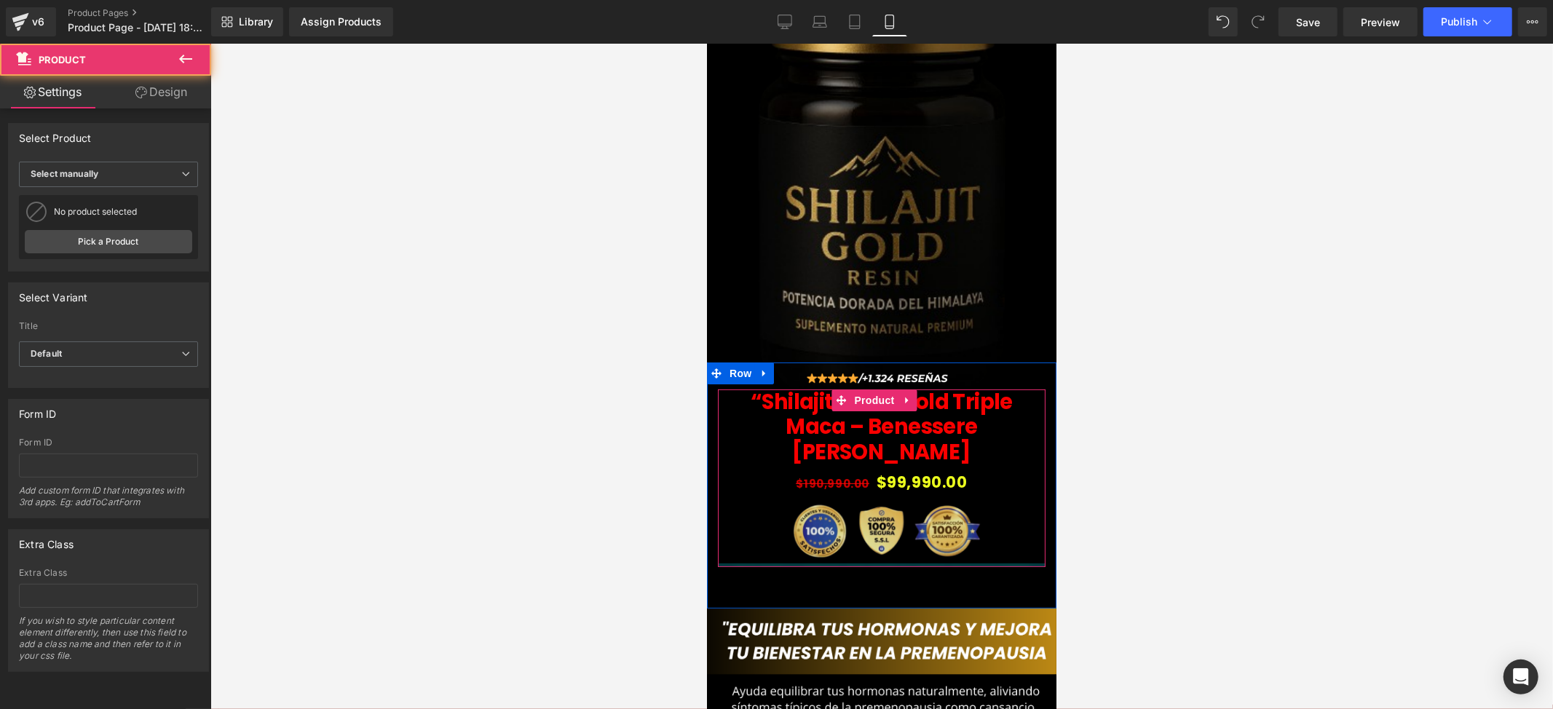
drag, startPoint x: 947, startPoint y: 524, endPoint x: 953, endPoint y: 494, distance: 29.9
click at [953, 494] on div "“Shilajit Jalea Gold Triple Maca – Benessere [PERSON_NAME] (P) Title $190,990.0…" at bounding box center [881, 478] width 328 height 178
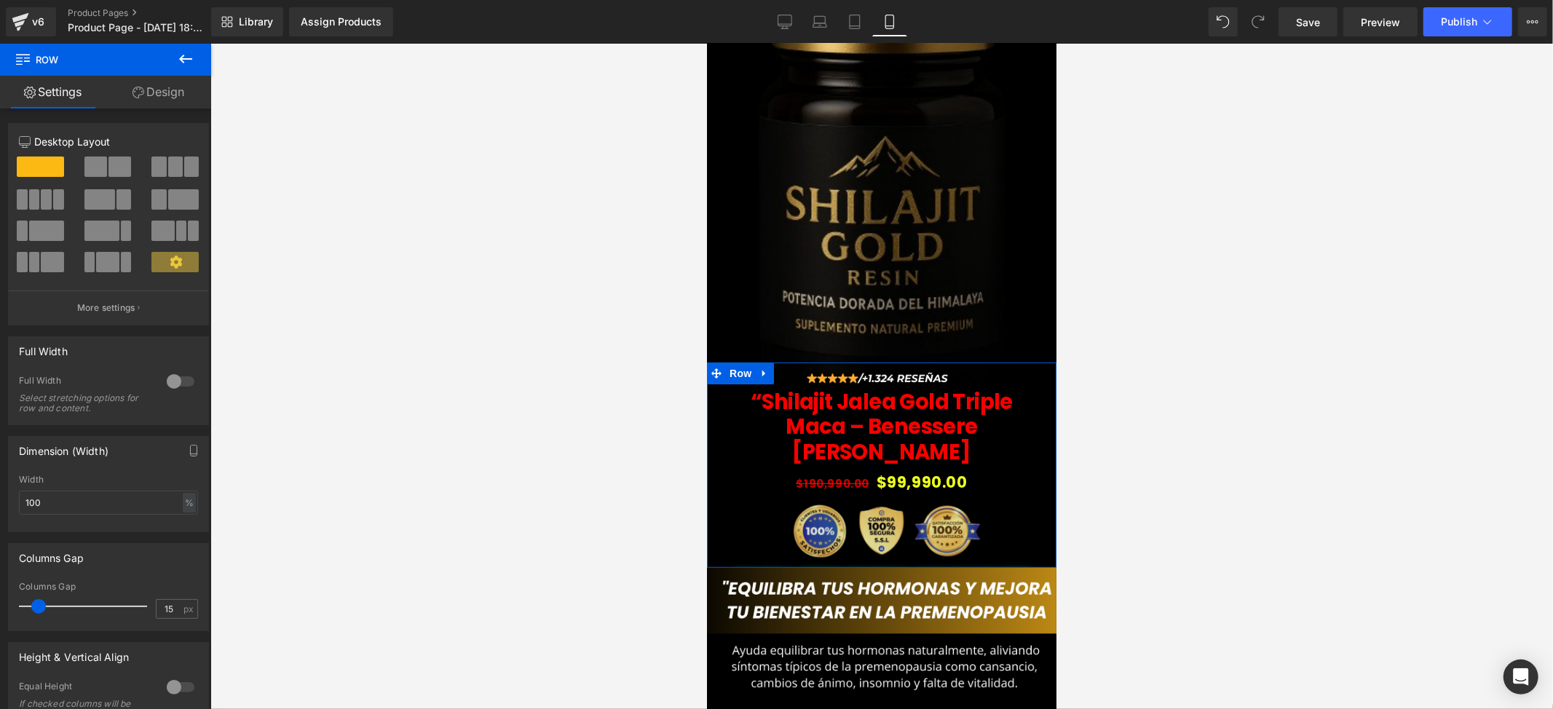
click at [968, 512] on div "Image “Shilajit Jalea Gold Triple Maca – Benessere [PERSON_NAME] (P) Title $190…" at bounding box center [880, 464] width 349 height 205
click at [1124, 556] on div at bounding box center [881, 376] width 1343 height 665
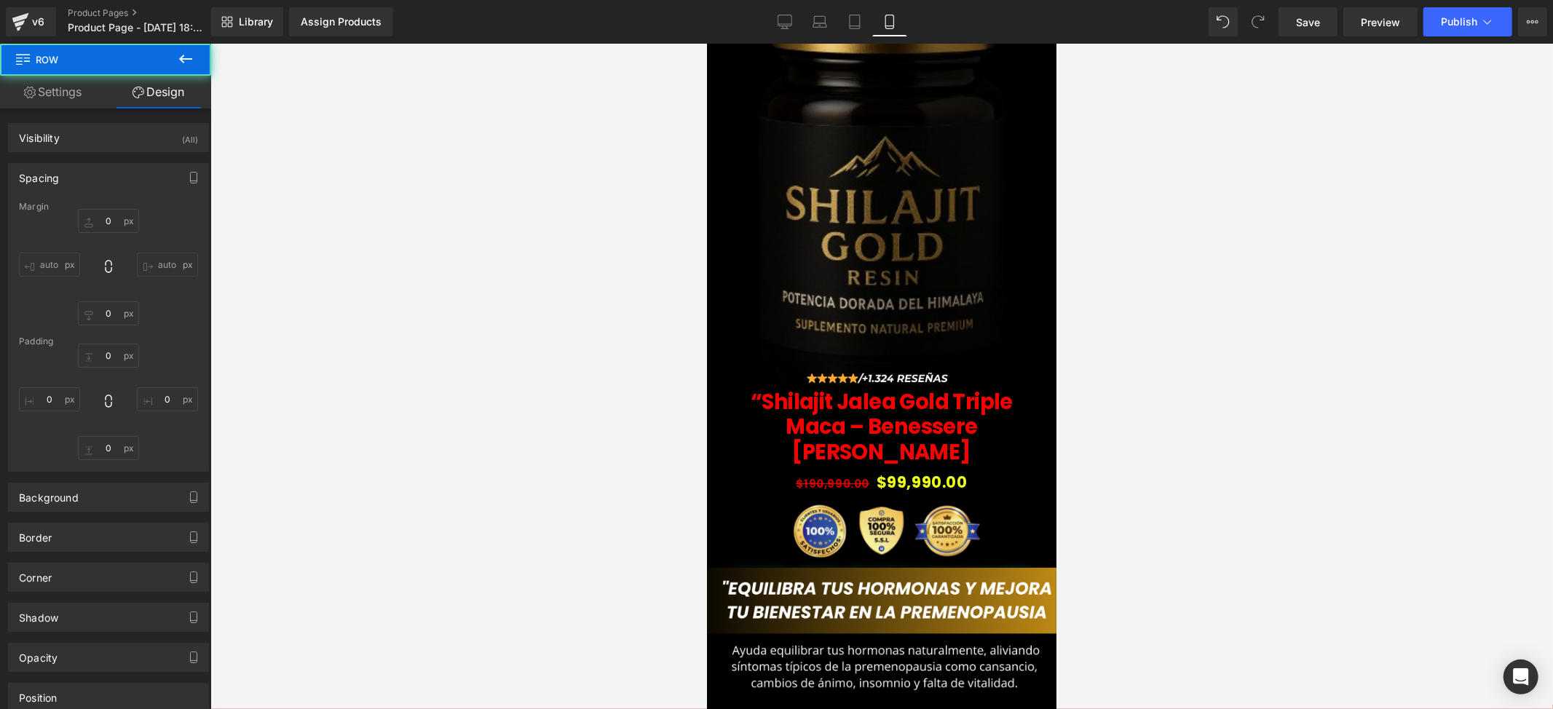
type input "0"
type input "1"
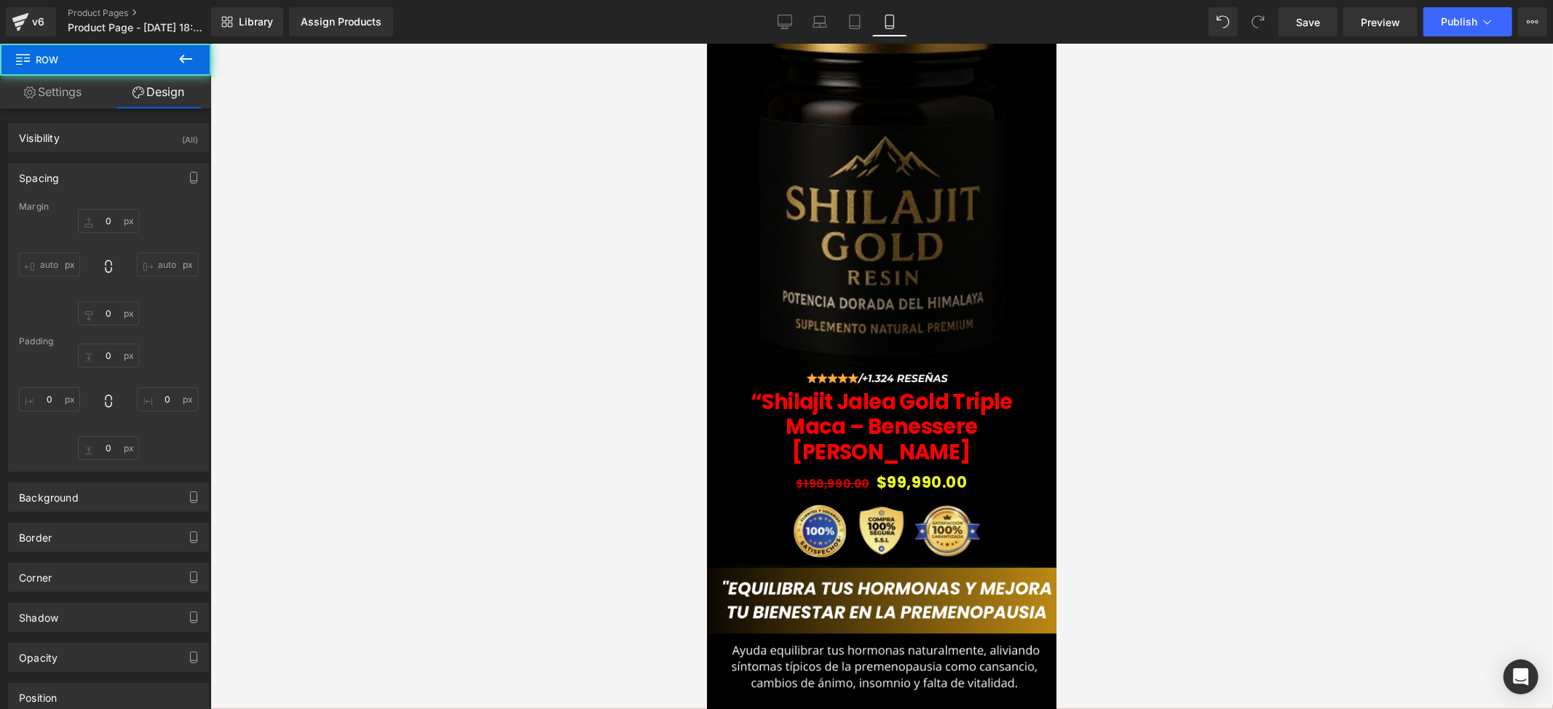
type input "0"
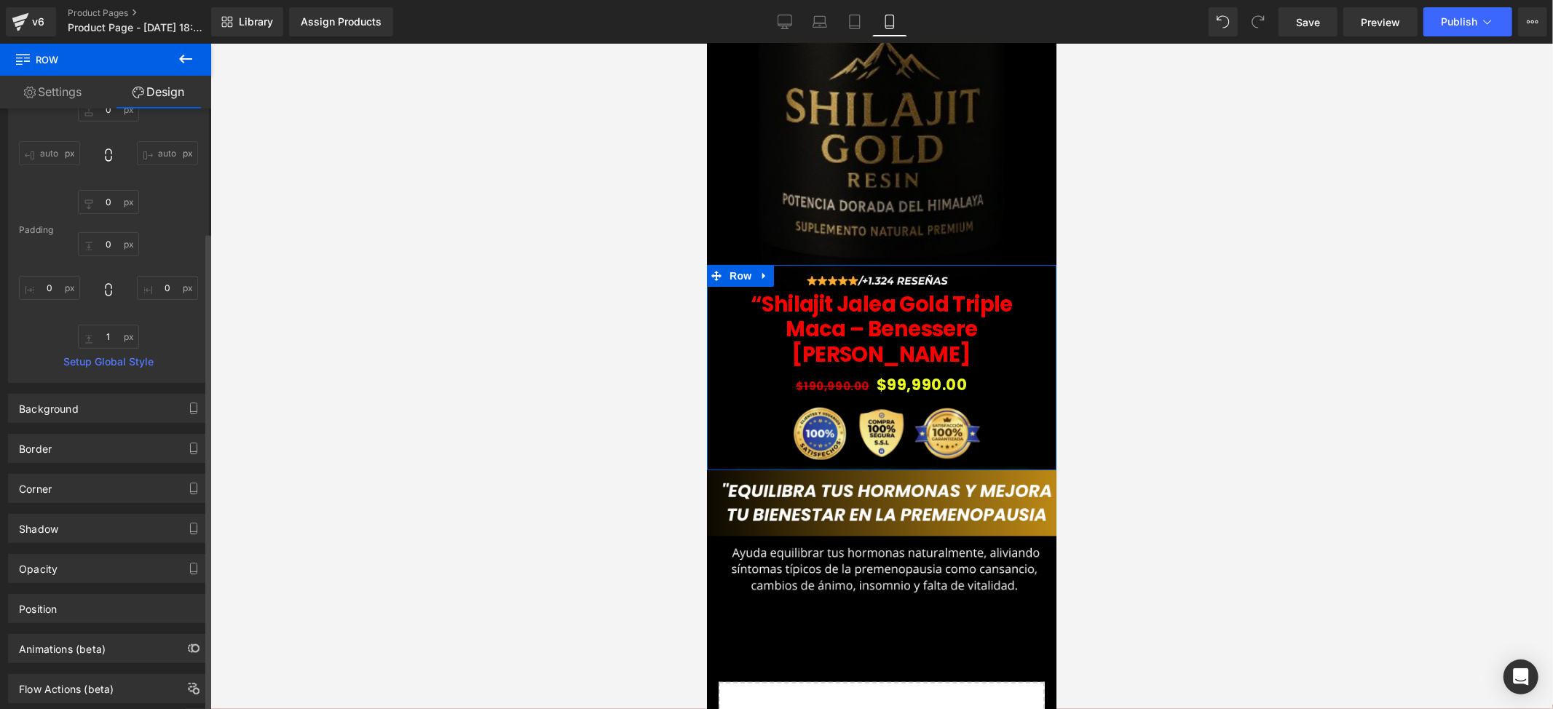
scroll to position [154, 0]
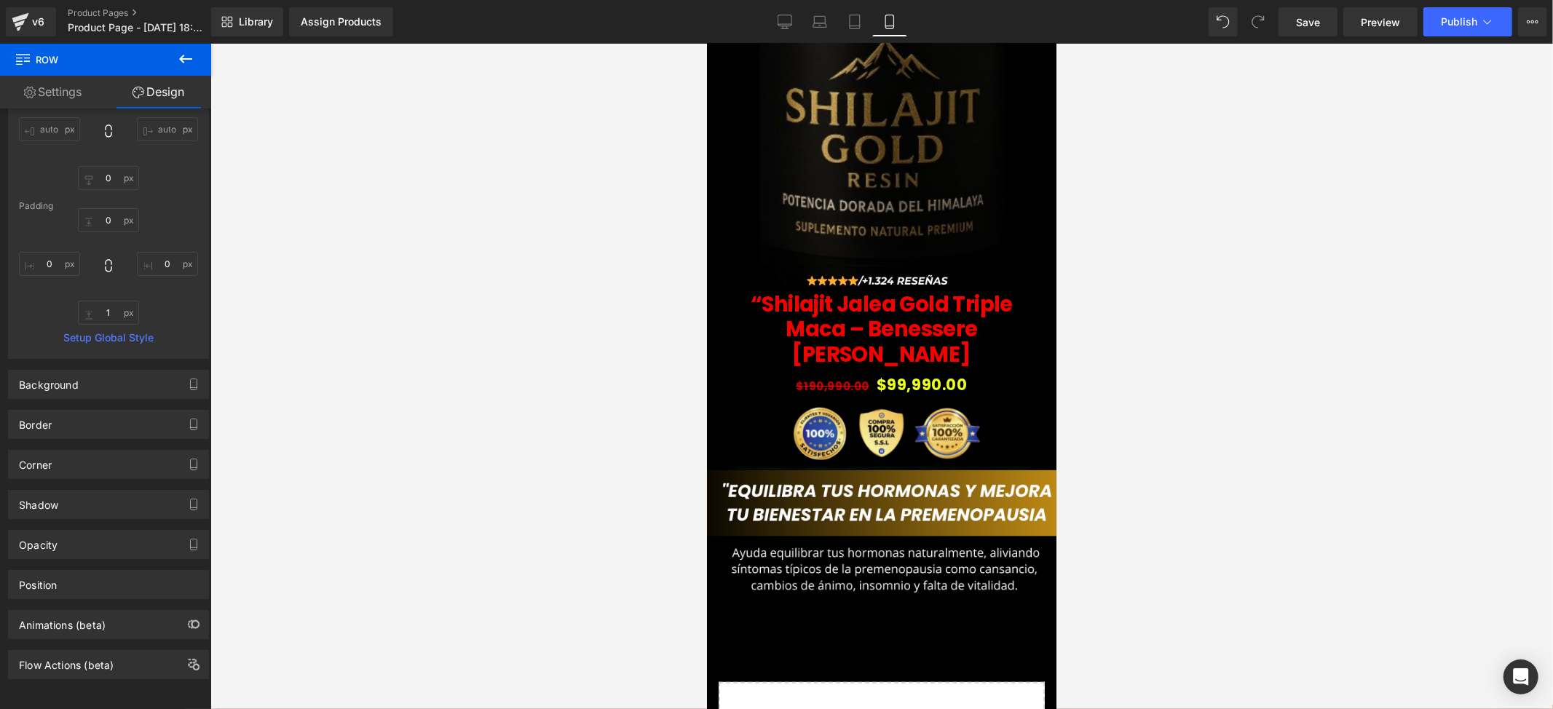
click at [184, 42] on div "v6 Product Pages Product Page - [DATE] 18:50:30" at bounding box center [105, 22] width 211 height 44
click at [186, 52] on icon at bounding box center [185, 58] width 17 height 17
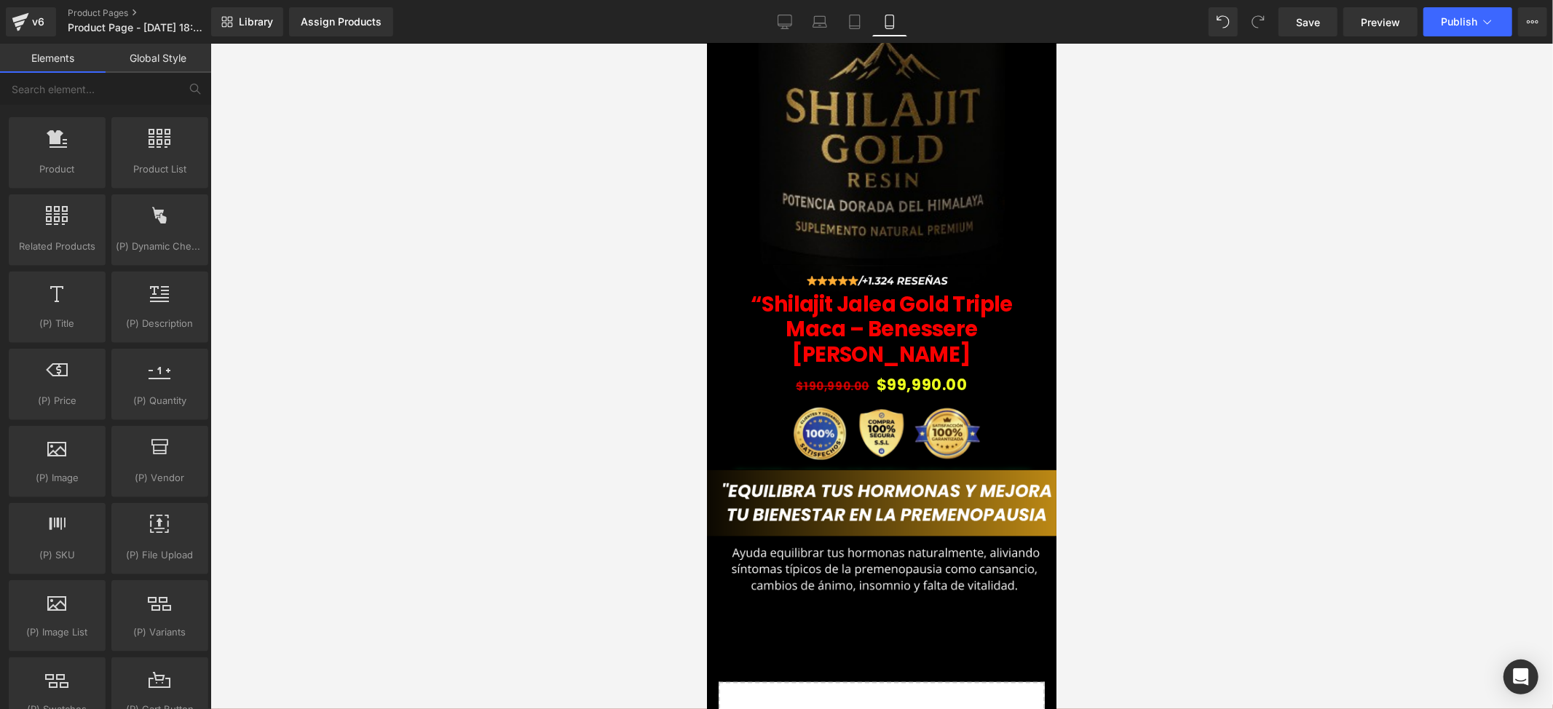
scroll to position [1165, 0]
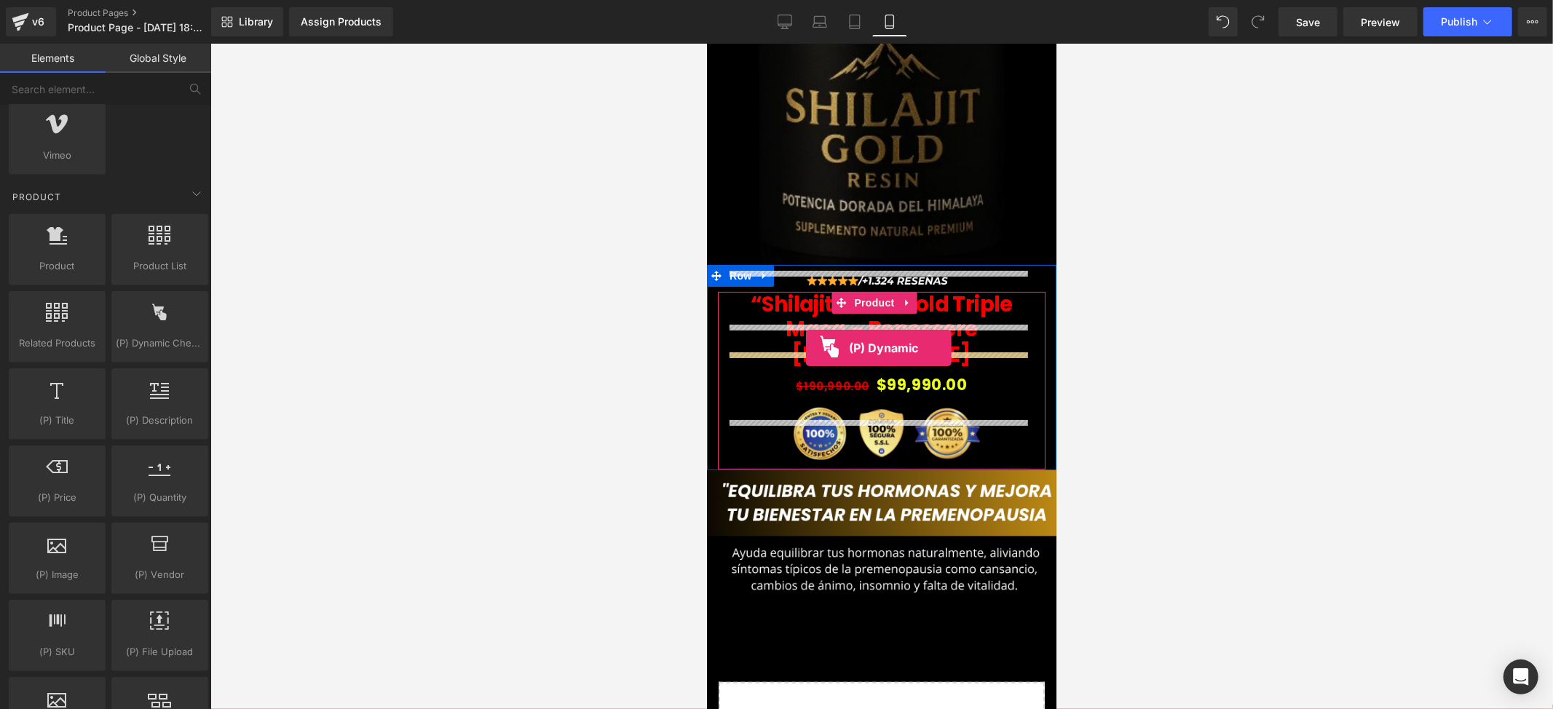
drag, startPoint x: 823, startPoint y: 376, endPoint x: 807, endPoint y: 349, distance: 32.3
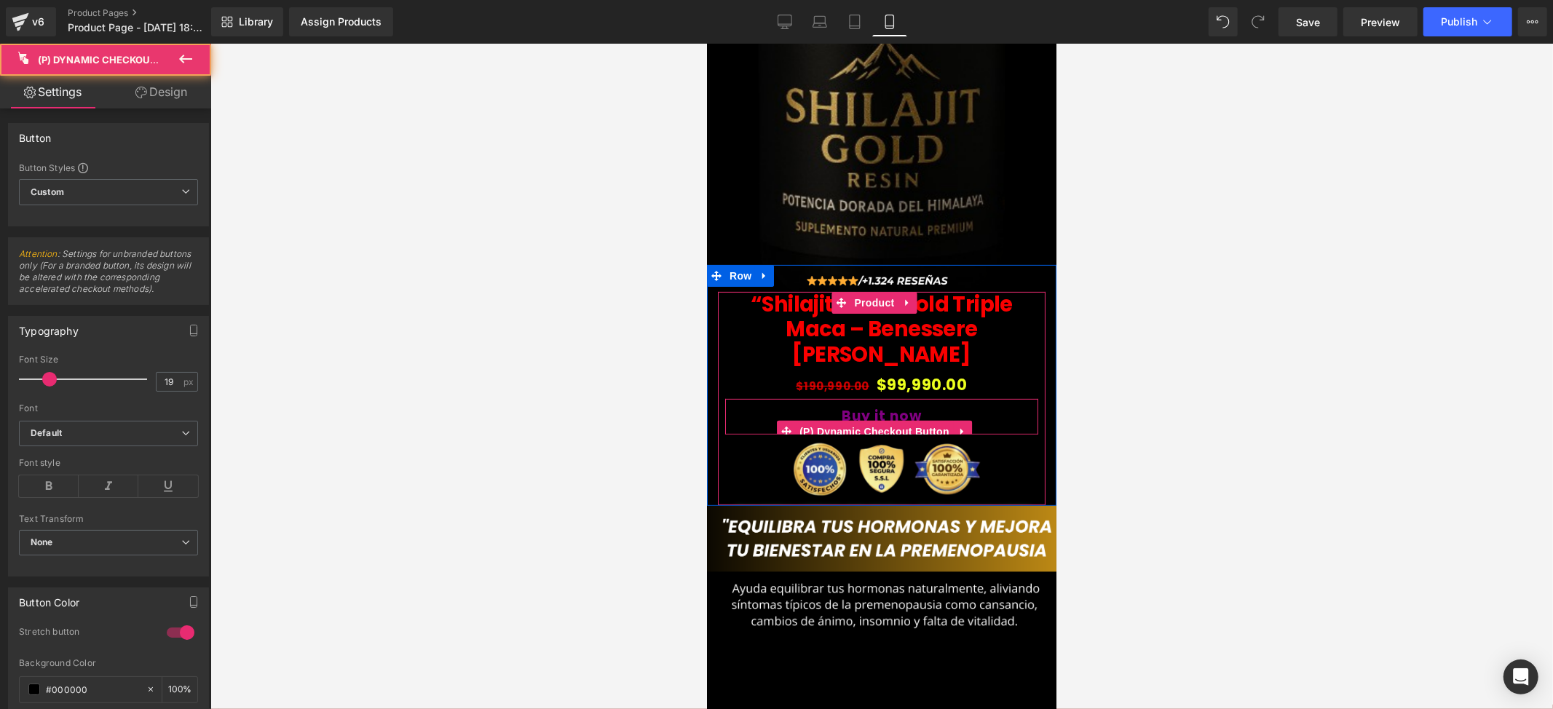
click at [952, 398] on button "Buy it now" at bounding box center [880, 416] width 313 height 36
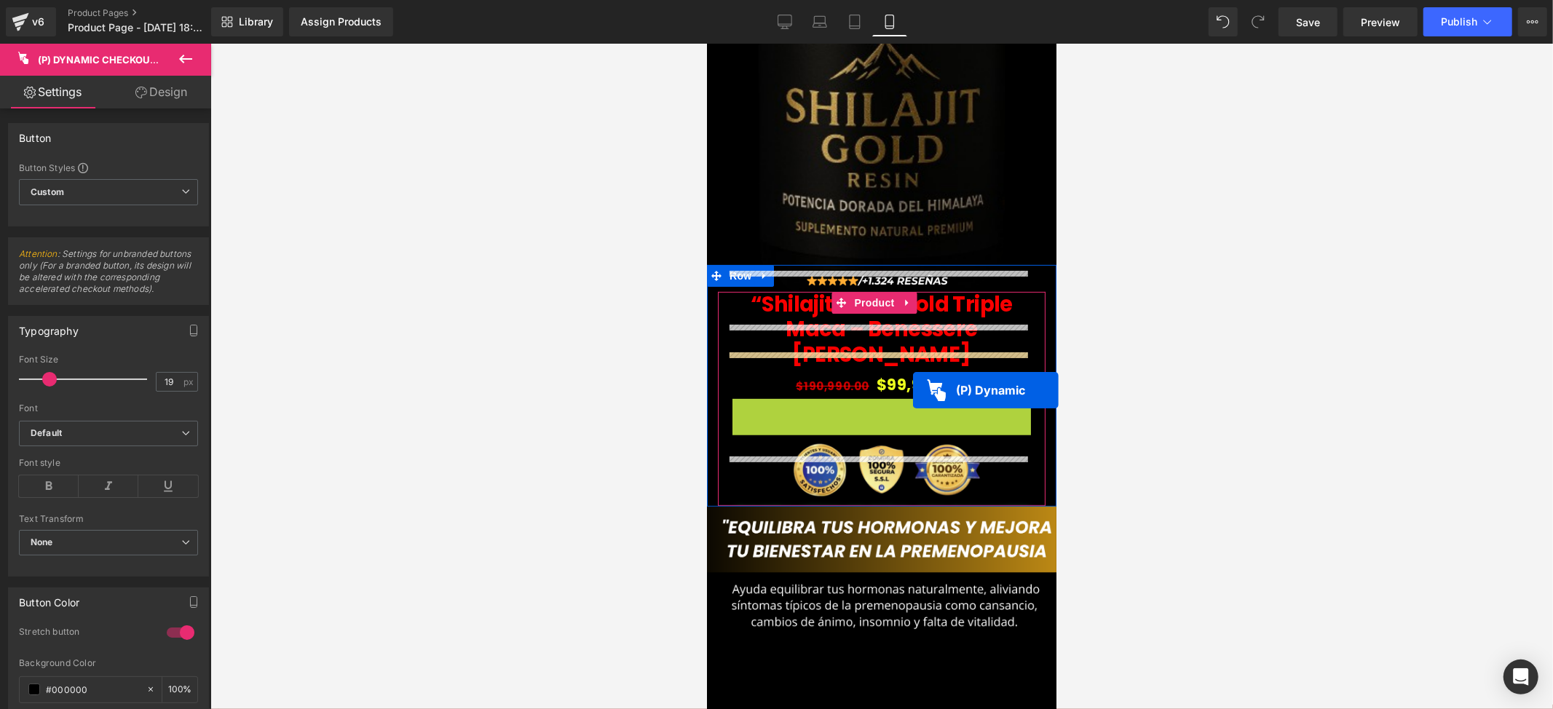
drag, startPoint x: 913, startPoint y: 382, endPoint x: 904, endPoint y: 374, distance: 12.4
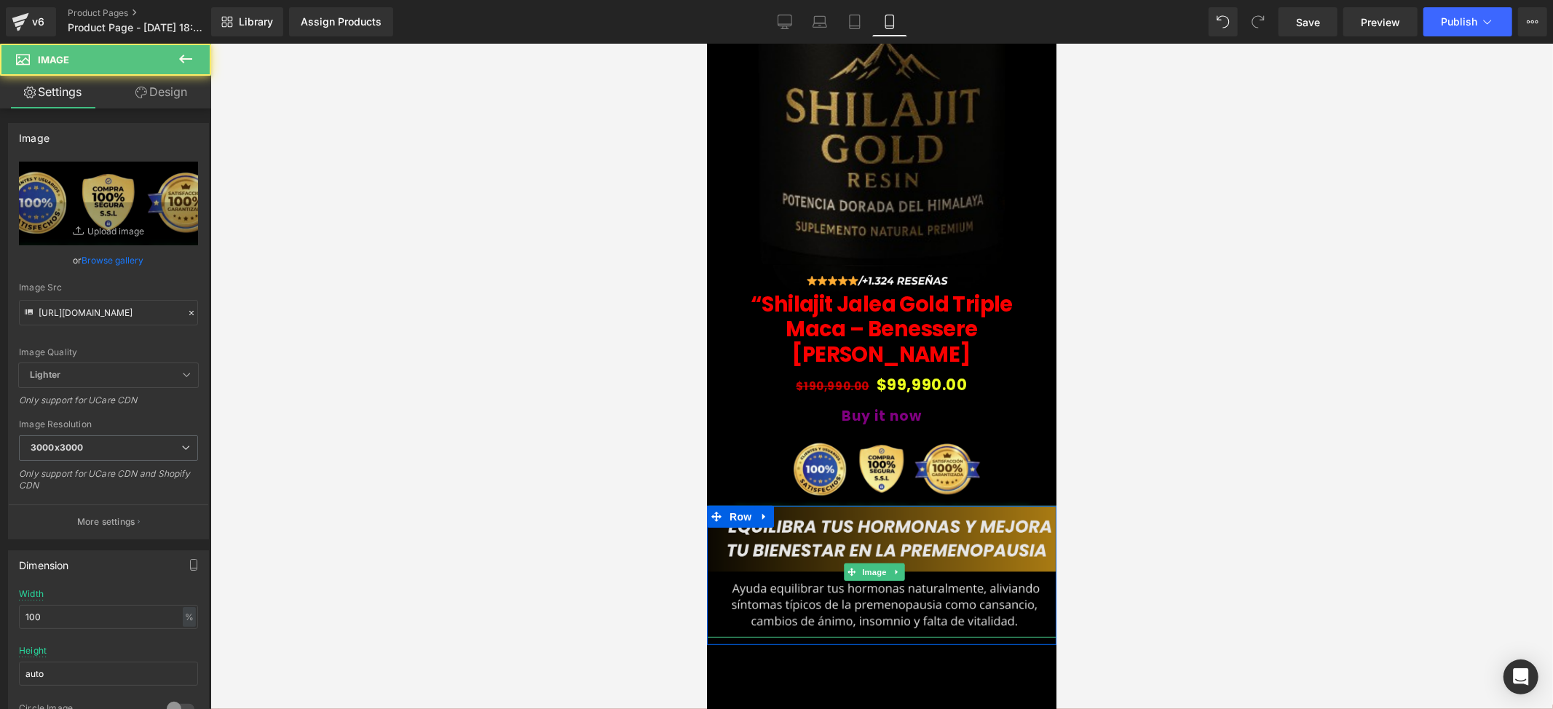
drag, startPoint x: 884, startPoint y: 449, endPoint x: 884, endPoint y: 475, distance: 26.2
click at [884, 475] on div "Image Row Image “Shilajit Jalea Gold Triple Maca – Benessere [PERSON_NAME] (P) …" at bounding box center [880, 329] width 349 height 1097
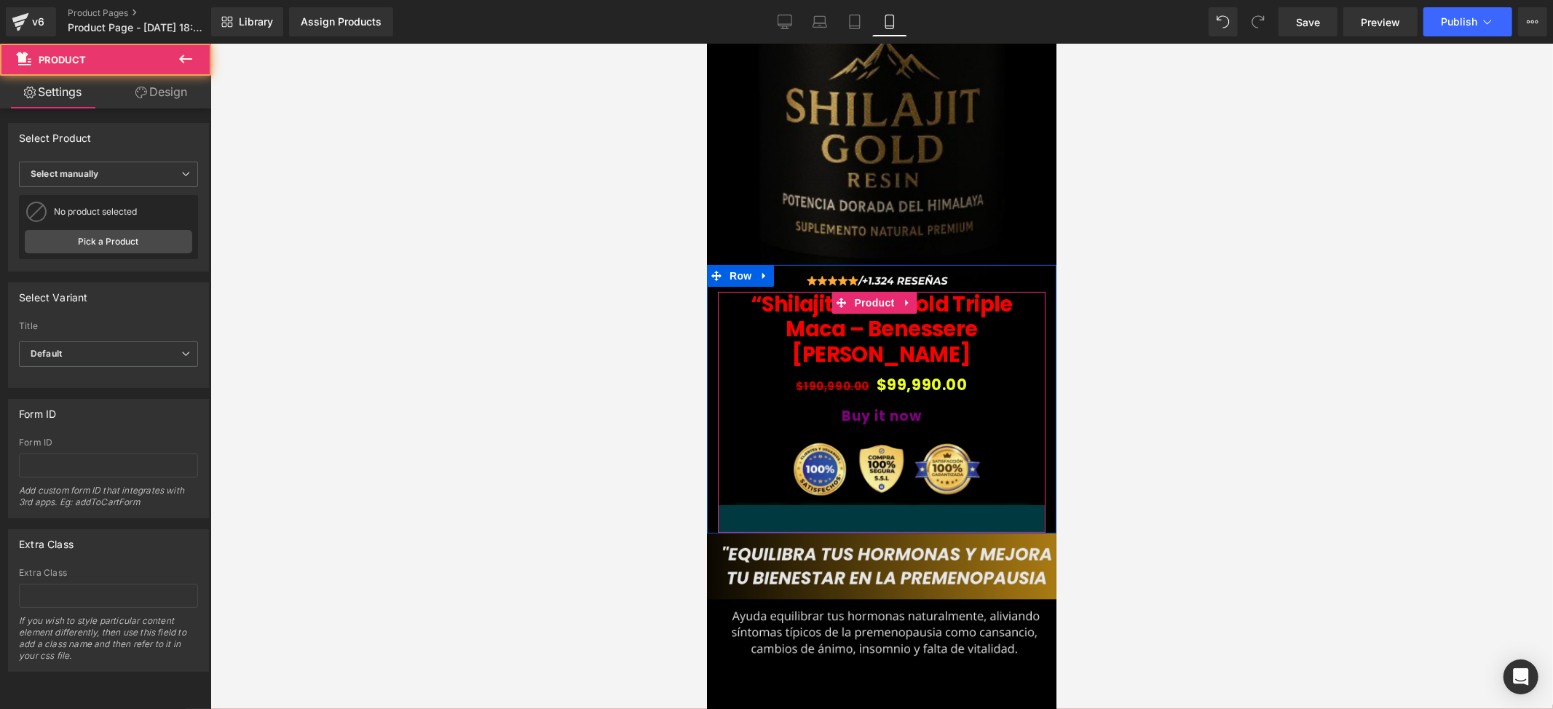
drag, startPoint x: 893, startPoint y: 452, endPoint x: 887, endPoint y: 487, distance: 35.4
click at [887, 505] on div "38px" at bounding box center [881, 519] width 328 height 28
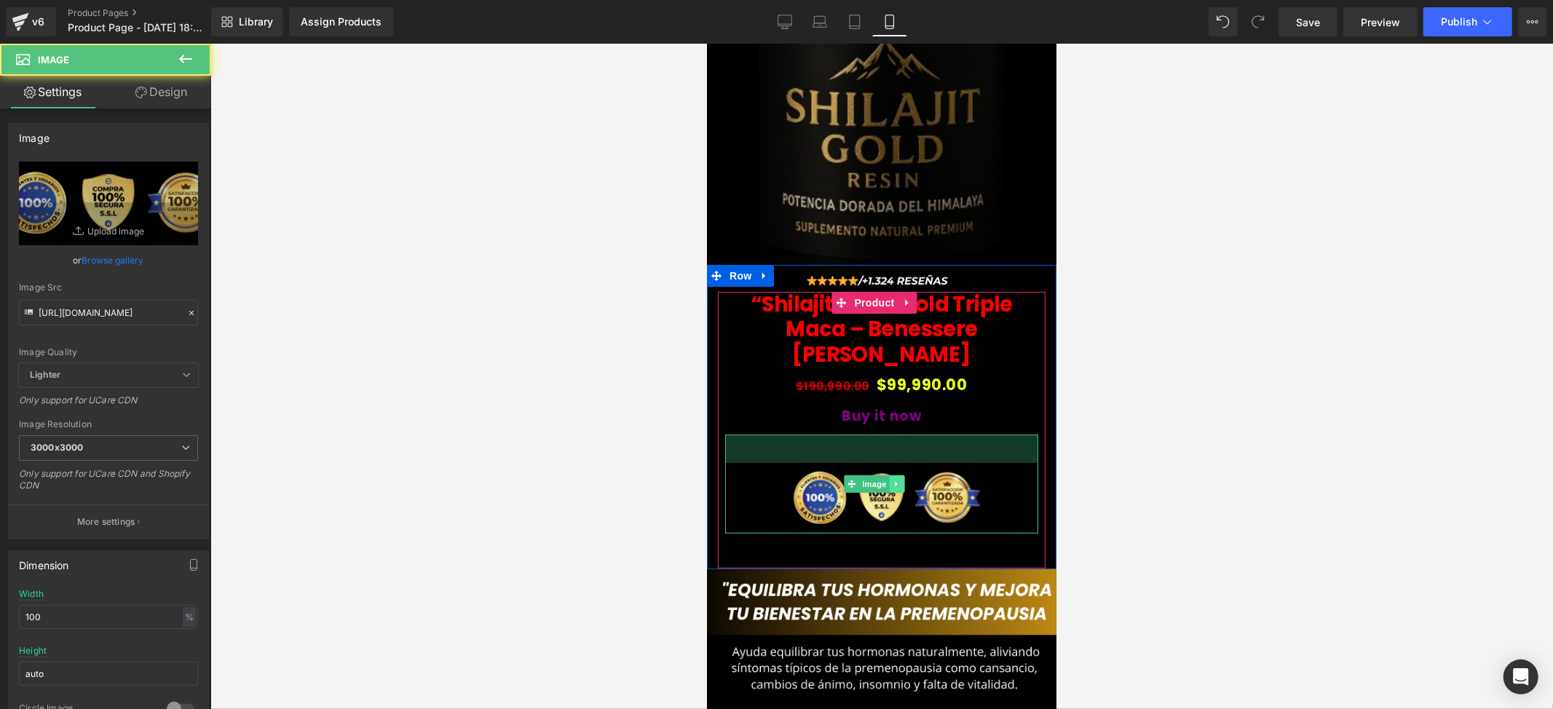
drag, startPoint x: 894, startPoint y: 388, endPoint x: 893, endPoint y: 416, distance: 28.4
click at [893, 434] on div "Image 39px" at bounding box center [880, 483] width 313 height 99
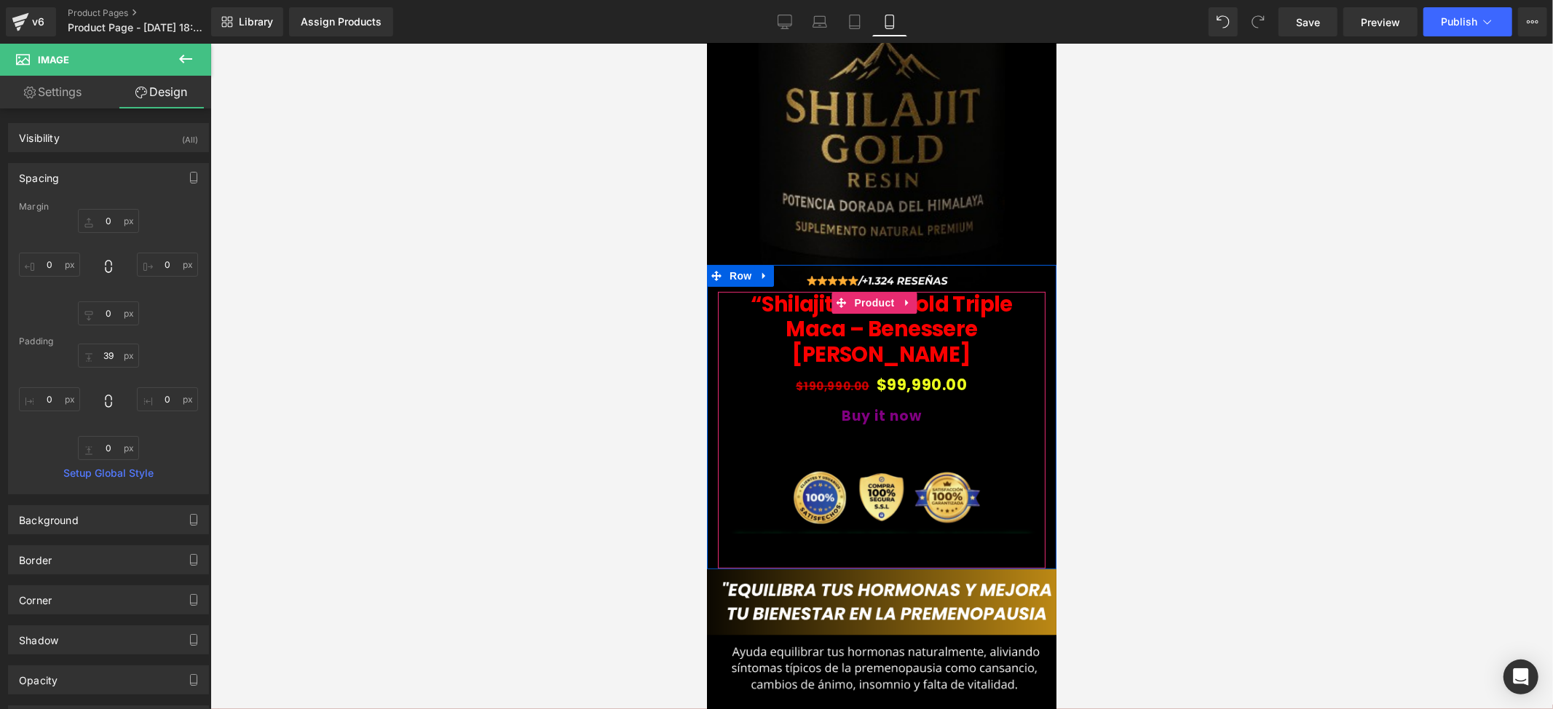
click at [917, 434] on div "Image 39px" at bounding box center [880, 483] width 313 height 99
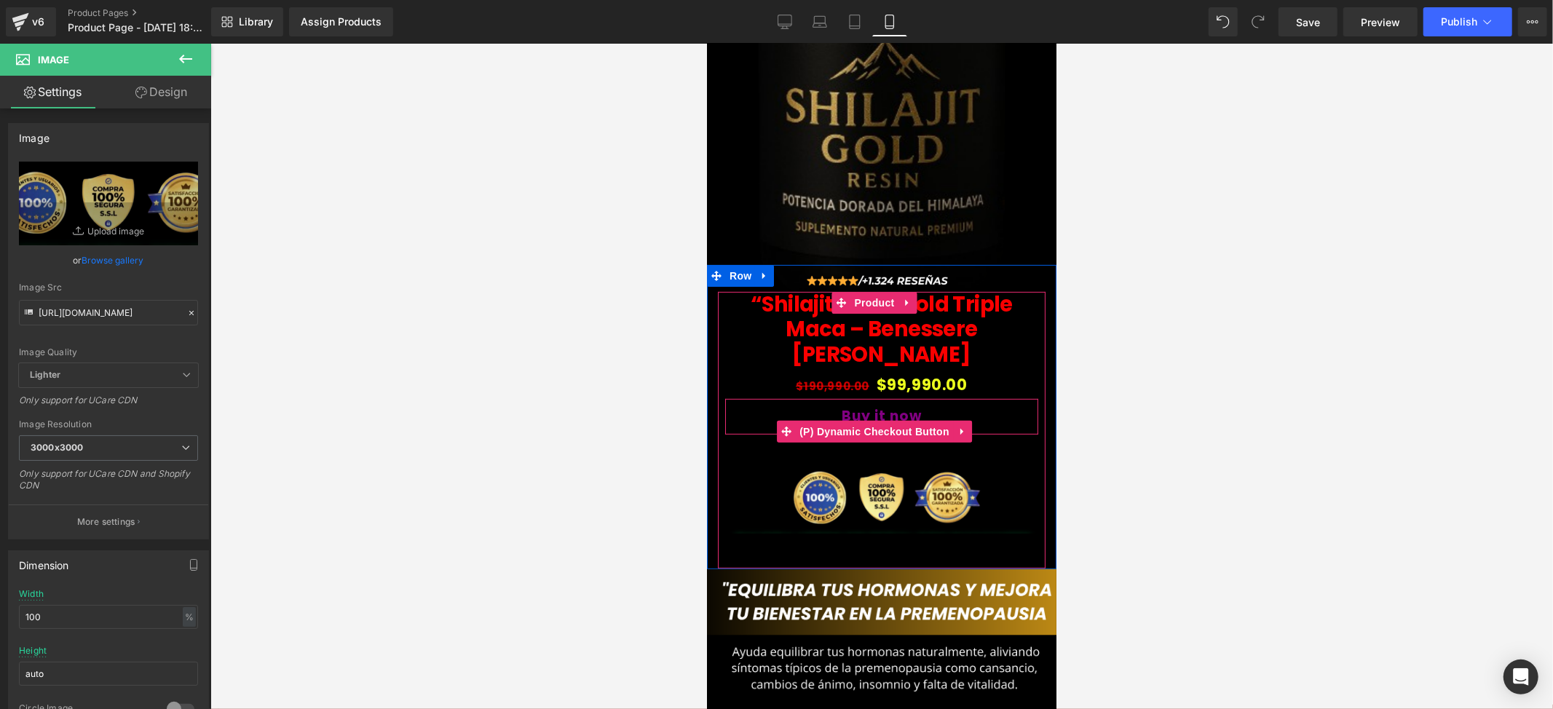
click at [986, 398] on button "Buy it now" at bounding box center [880, 416] width 313 height 36
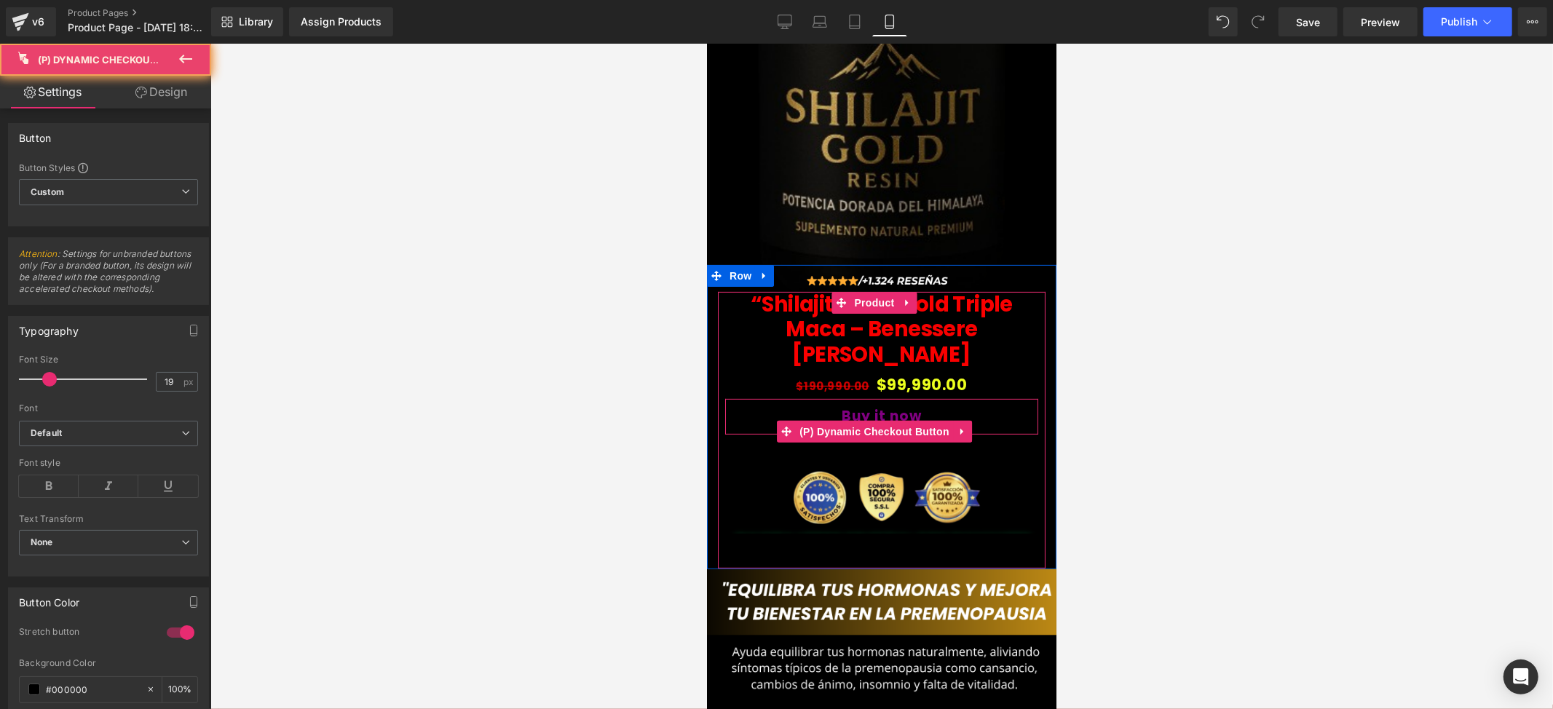
click at [980, 398] on div "Buy it now (P) Dynamic Checkout Button" at bounding box center [880, 416] width 313 height 36
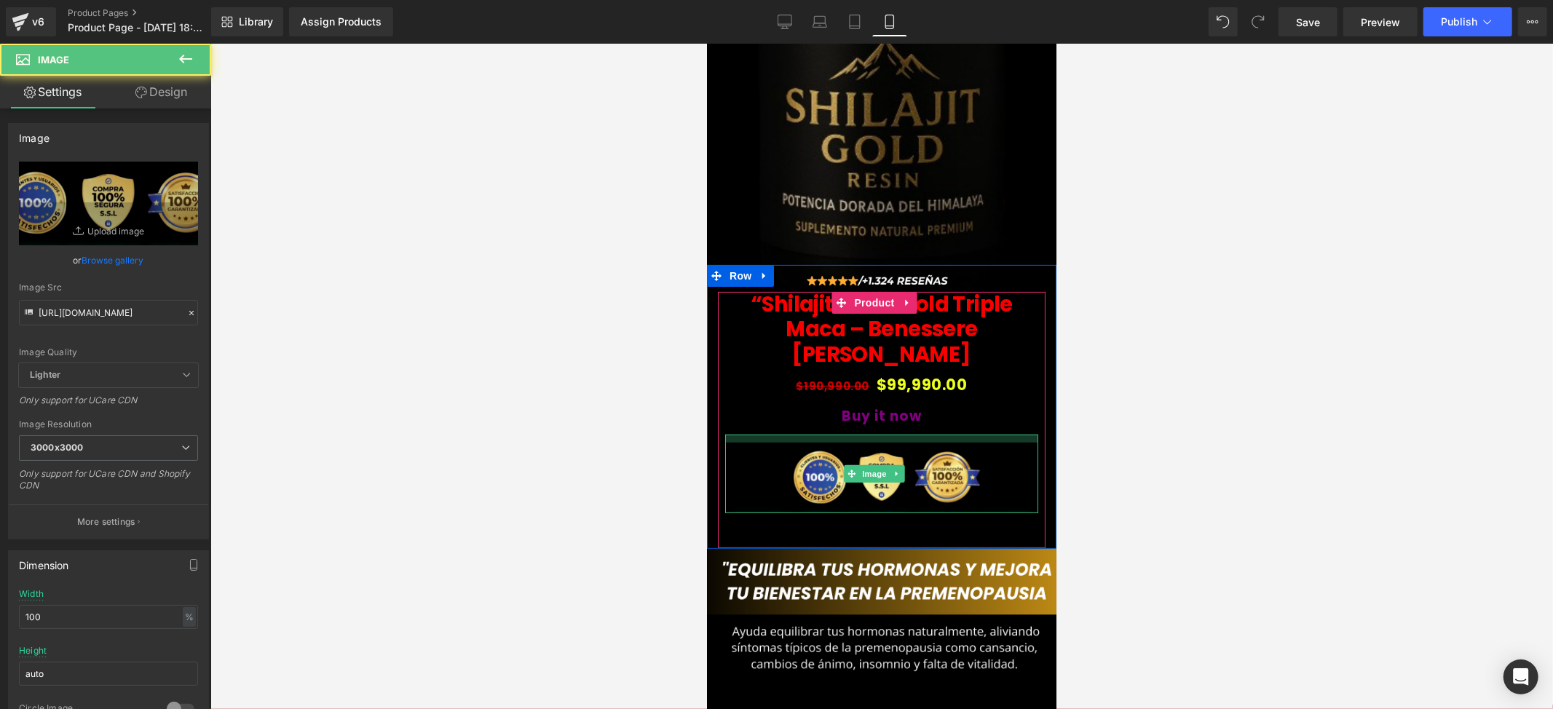
drag, startPoint x: 887, startPoint y: 394, endPoint x: 891, endPoint y: 374, distance: 20.8
click at [891, 374] on div "“Shilajit Jalea Gold Triple Maca – Benessere [PERSON_NAME] (P) Title $190,990.0…" at bounding box center [880, 402] width 313 height 222
click at [996, 398] on div "Buy it now (P) Dynamic Checkout Button" at bounding box center [880, 416] width 313 height 36
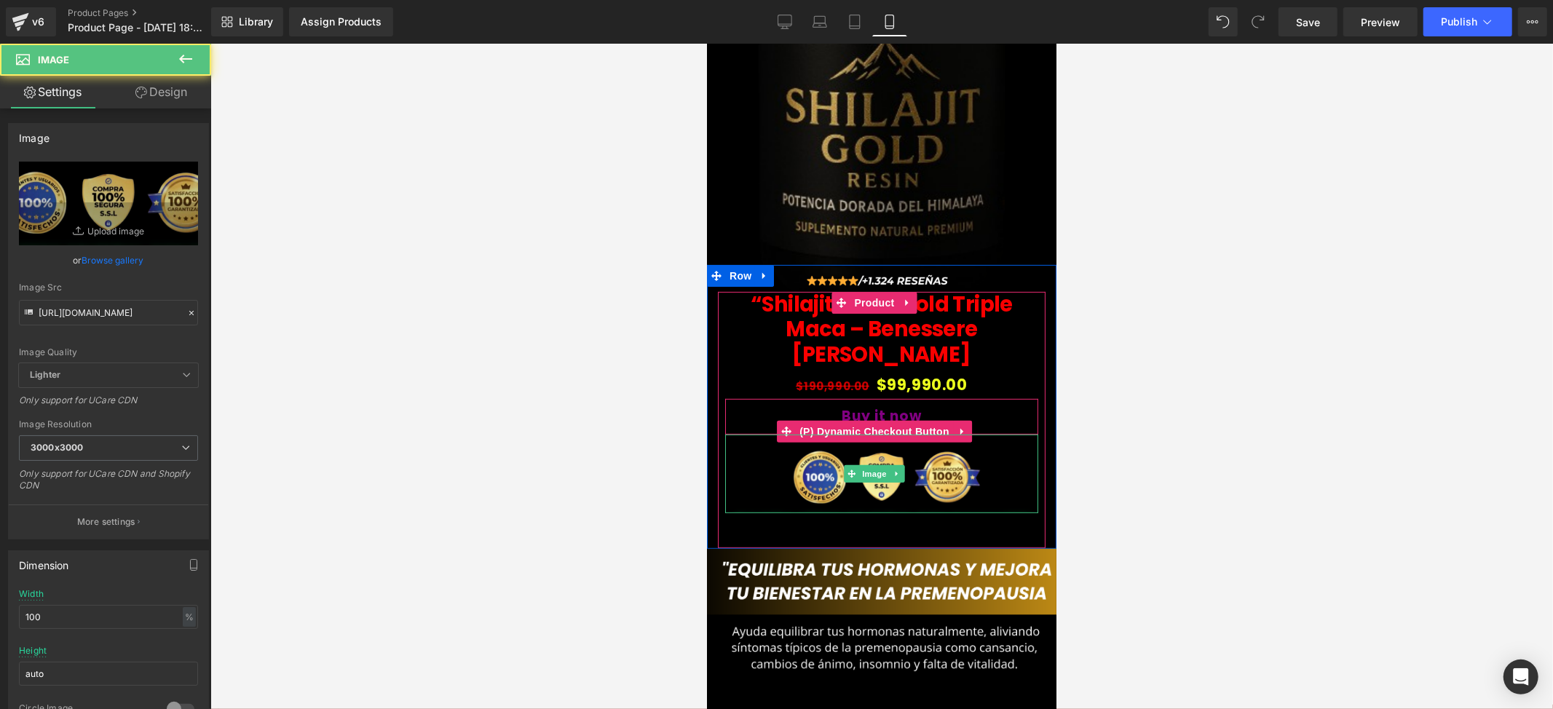
click at [968, 398] on button "Buy it now" at bounding box center [880, 416] width 313 height 36
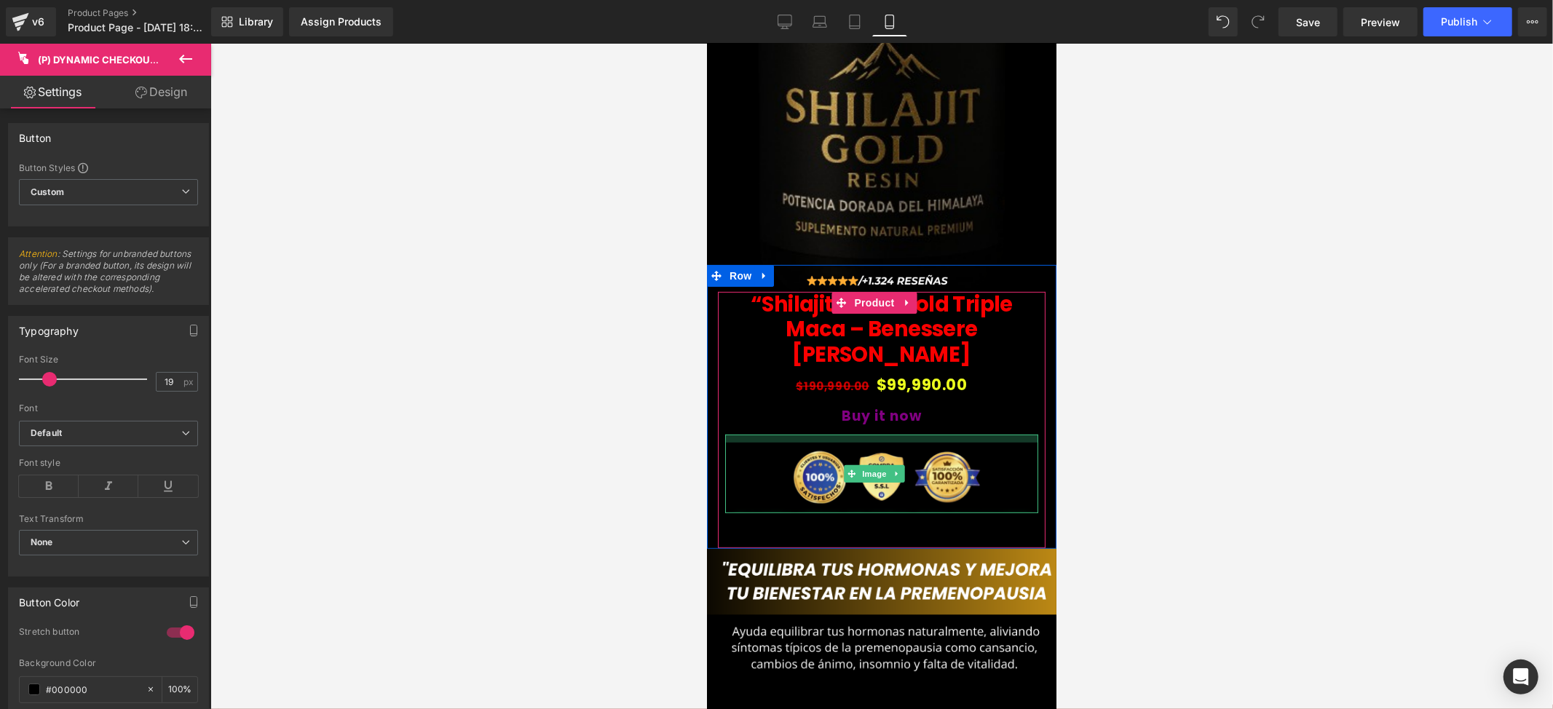
click at [932, 398] on div "Buy it now (P) Dynamic Checkout Button" at bounding box center [880, 416] width 313 height 36
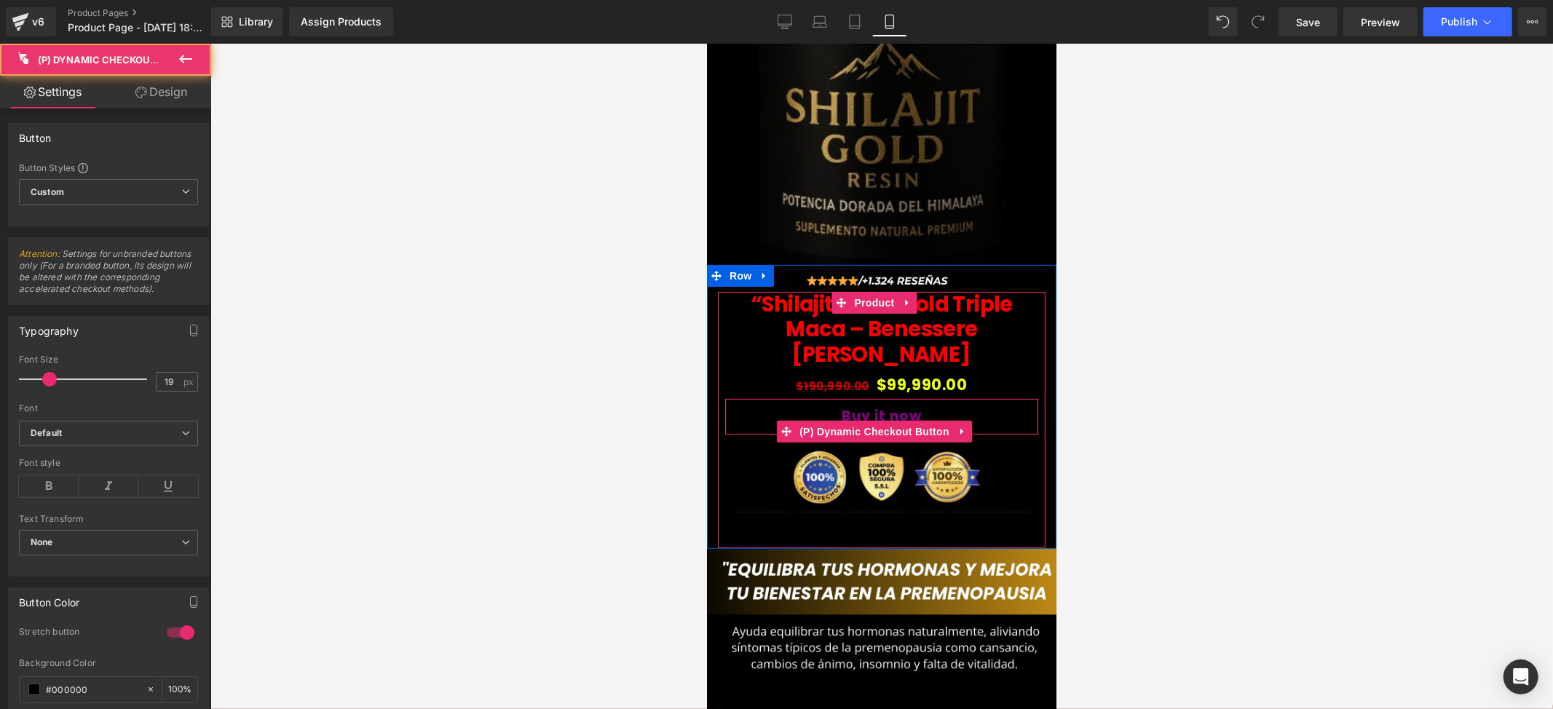
click at [928, 398] on button "Buy it now" at bounding box center [880, 416] width 313 height 36
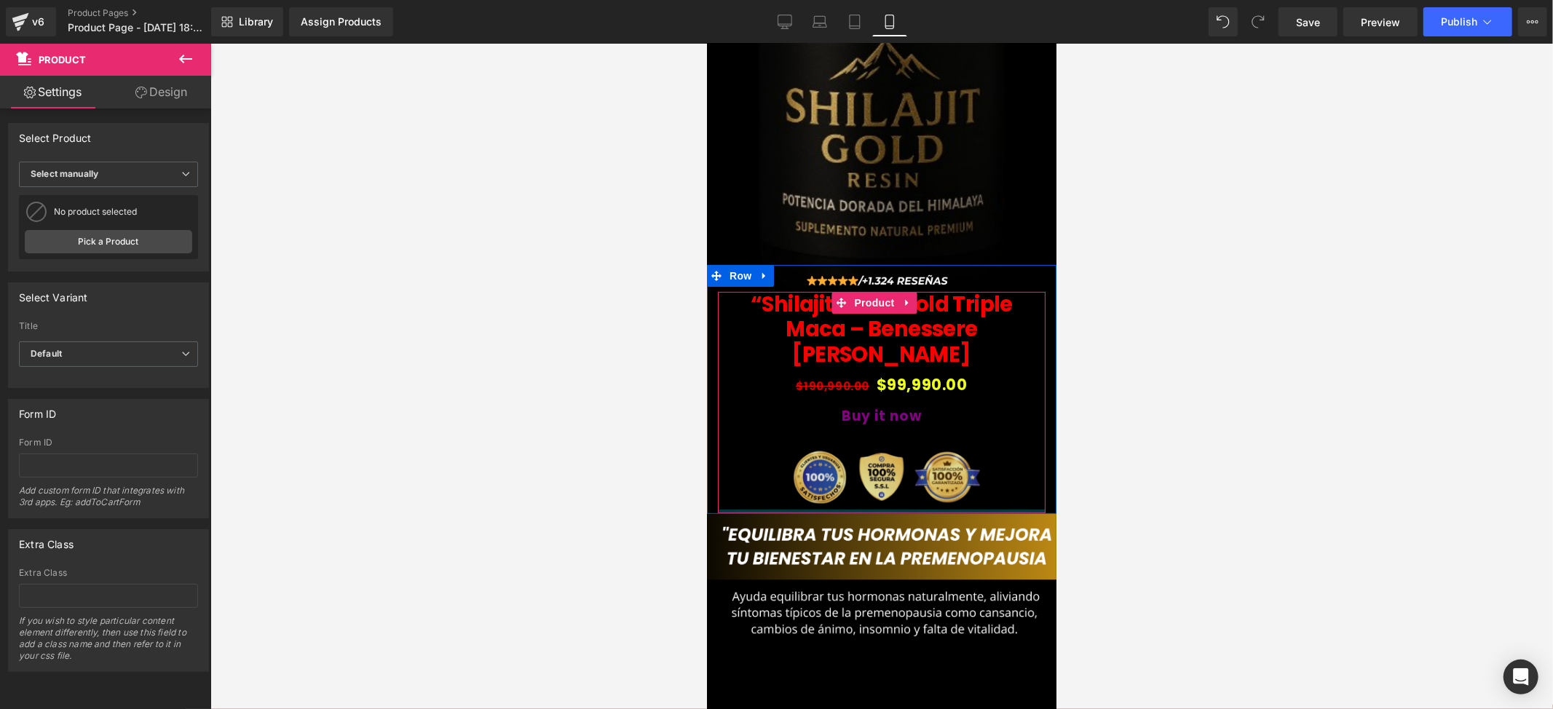
click at [928, 455] on div "“Shilajit Jalea Gold Triple Maca – Benessere [PERSON_NAME] (P) Title $190,990.0…" at bounding box center [881, 402] width 328 height 222
click at [1143, 459] on div at bounding box center [881, 376] width 1343 height 665
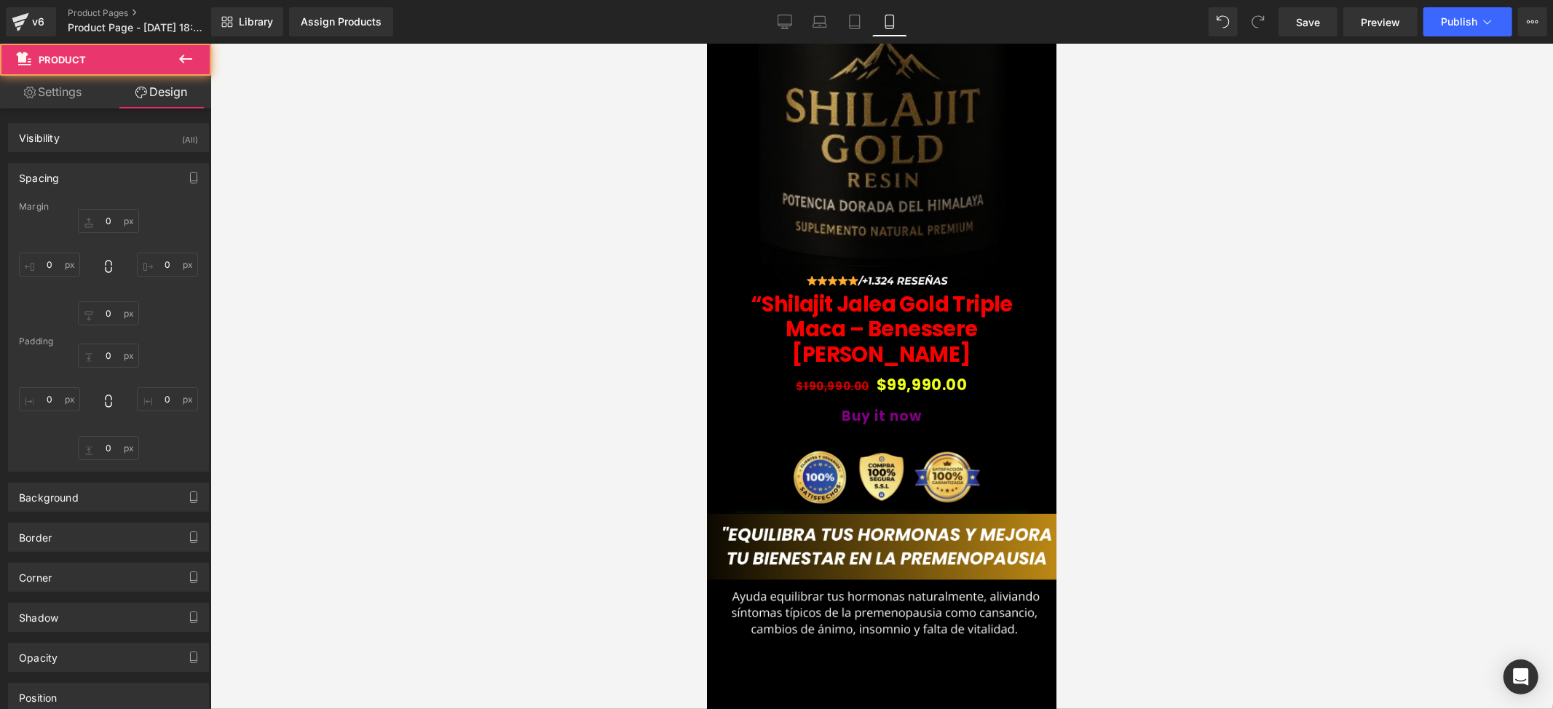
type input "0"
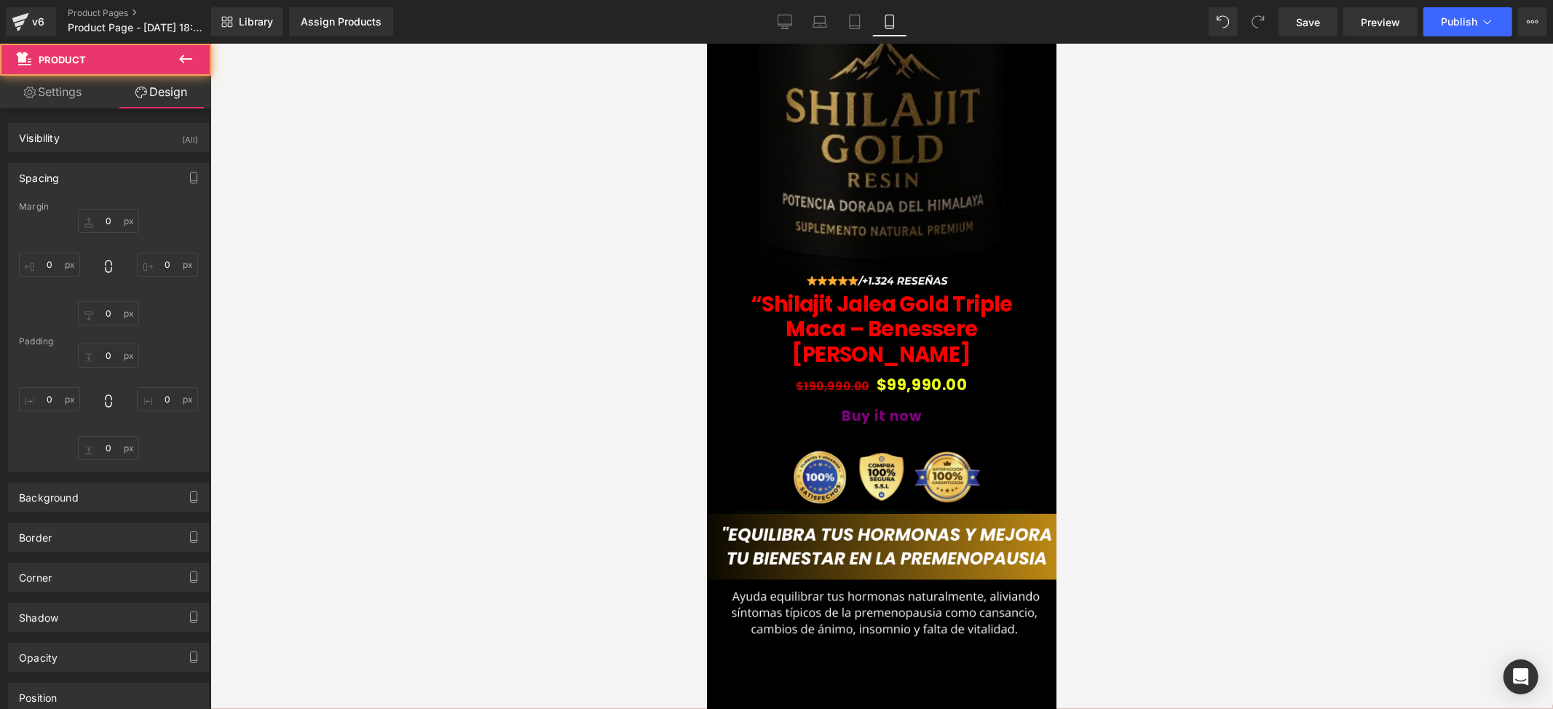
type input "10"
type input "0"
type input "10"
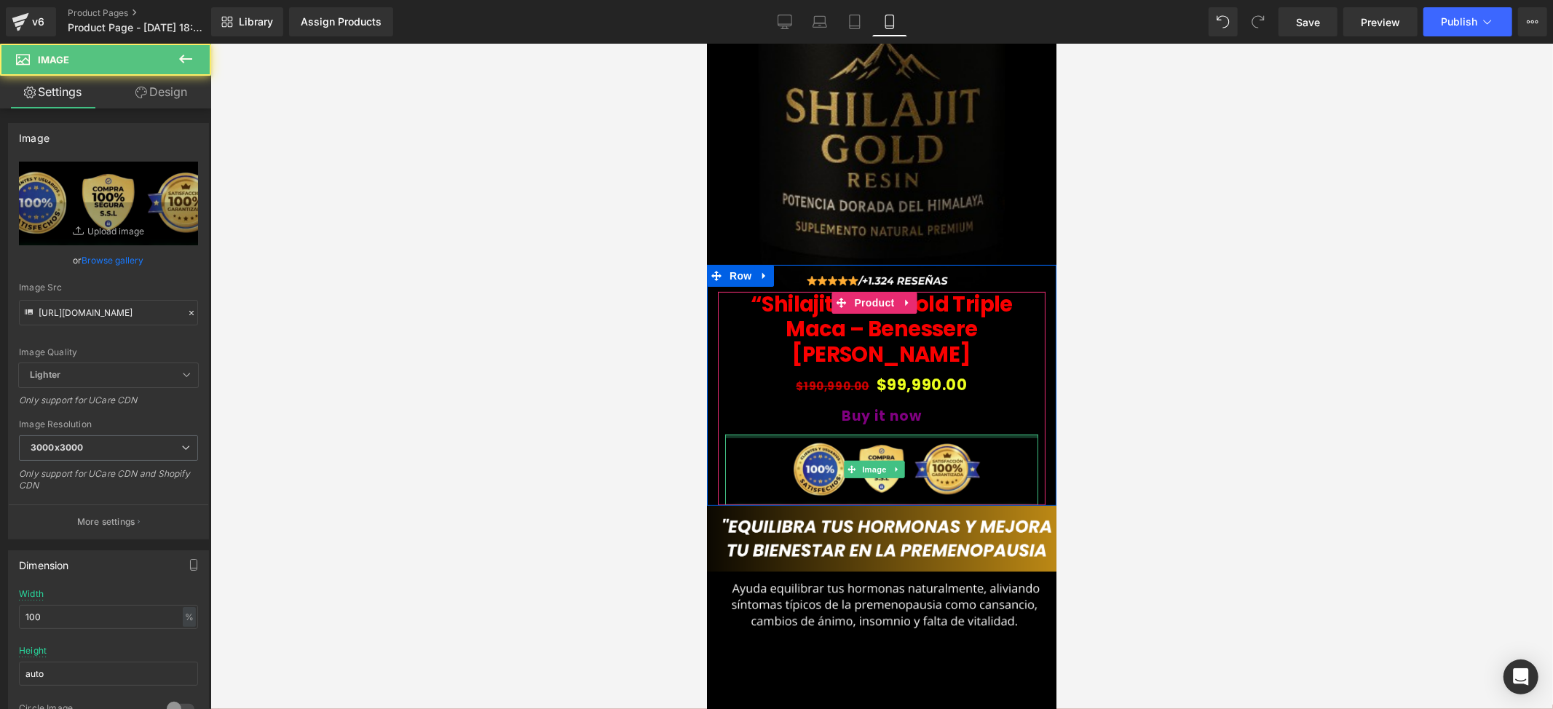
drag, startPoint x: 893, startPoint y: 387, endPoint x: 895, endPoint y: 379, distance: 7.6
click at [895, 379] on div "“Shilajit Jalea Gold Triple Maca – Benessere [PERSON_NAME] (P) Title $190,990.0…" at bounding box center [880, 398] width 313 height 214
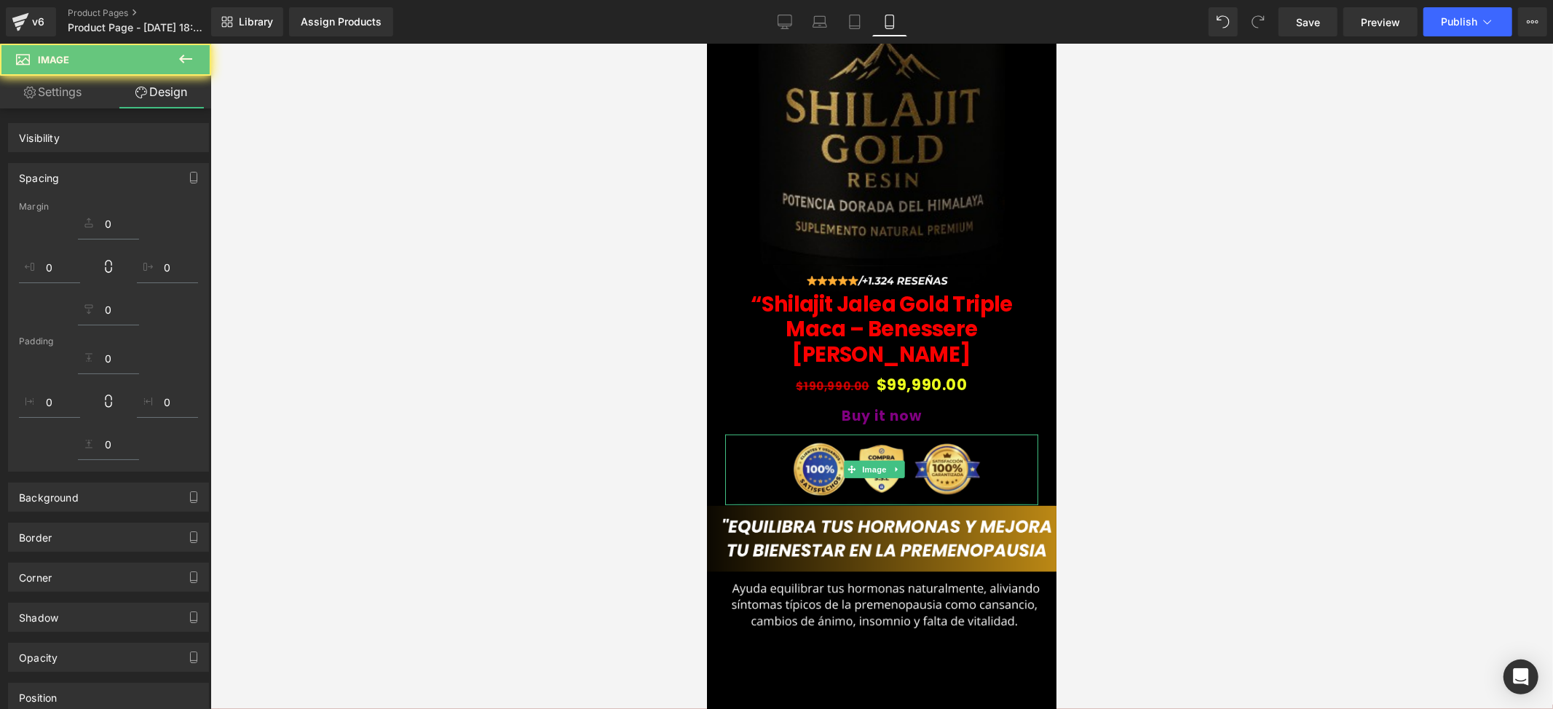
click at [1145, 441] on div at bounding box center [881, 376] width 1343 height 665
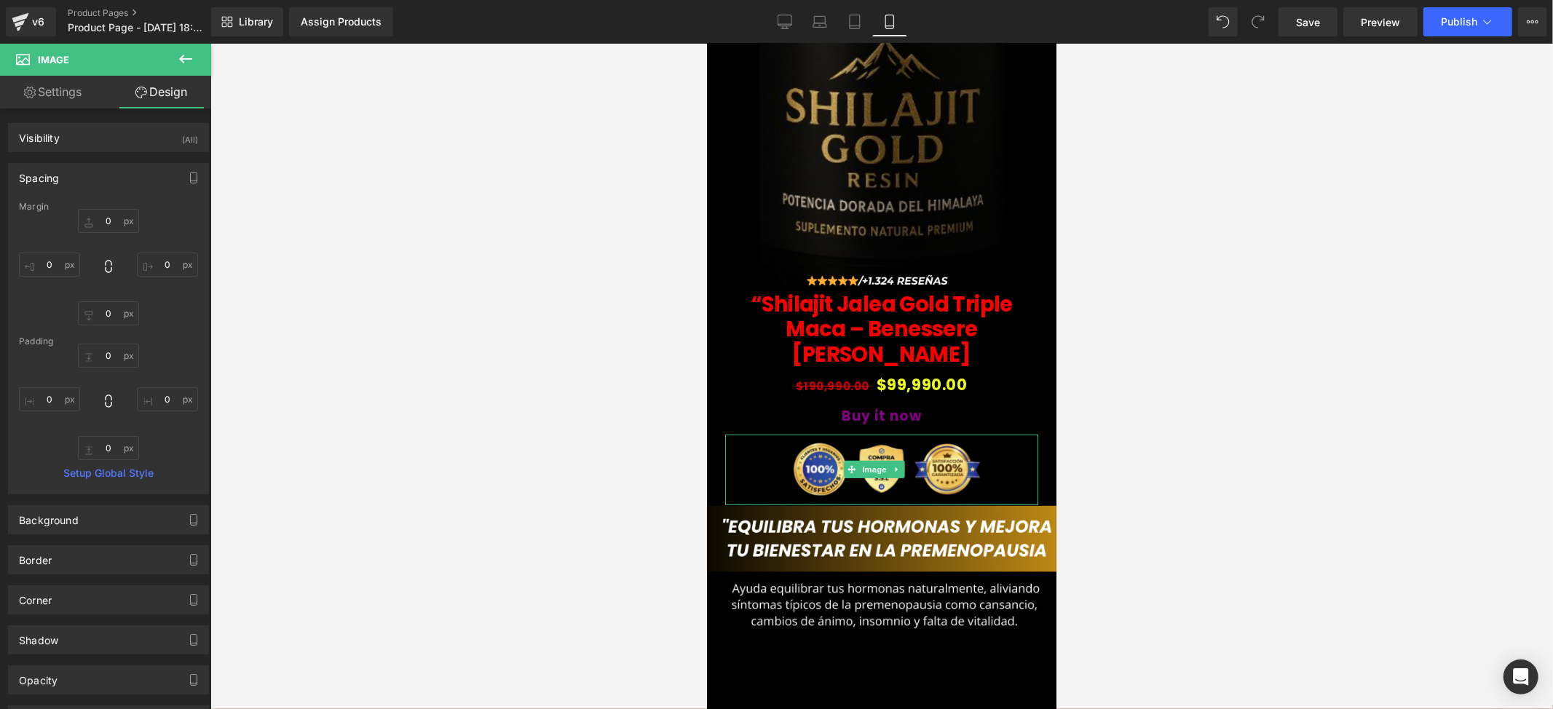
click at [1122, 484] on div at bounding box center [881, 376] width 1343 height 665
click at [977, 609] on div "Image Row Image “Shilajit Jalea Gold Triple Maca – Benessere [PERSON_NAME] (P) …" at bounding box center [880, 329] width 349 height 1097
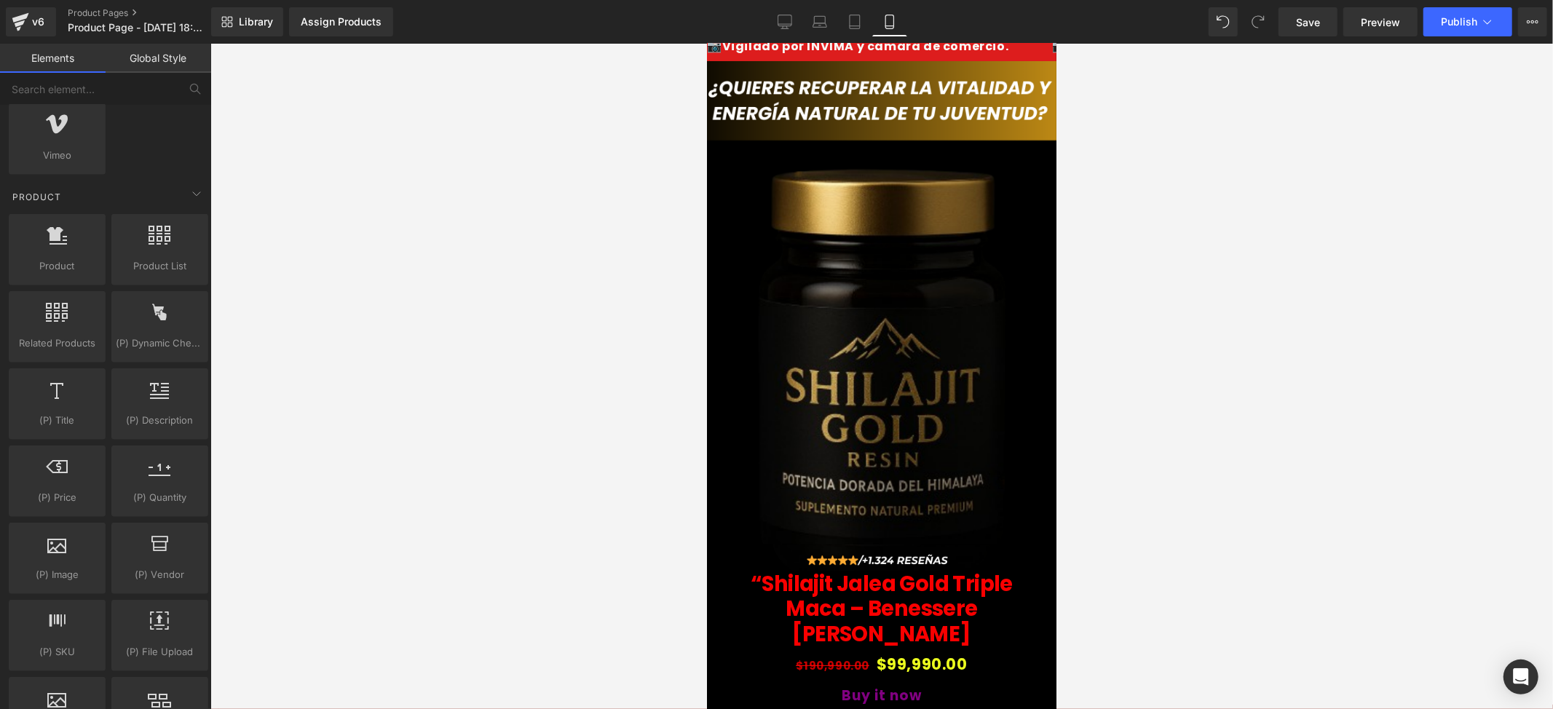
scroll to position [0, 0]
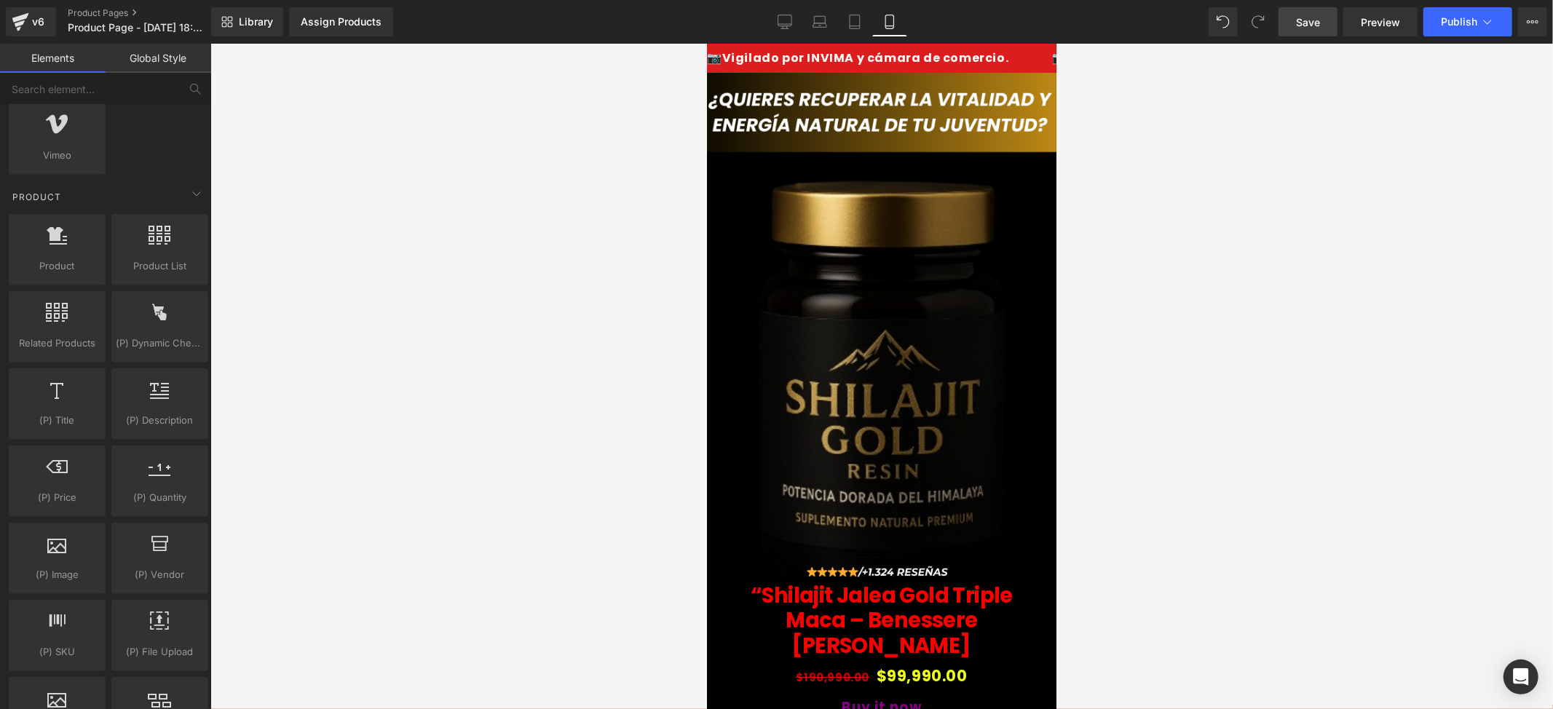
click at [1326, 16] on link "Save" at bounding box center [1308, 21] width 59 height 29
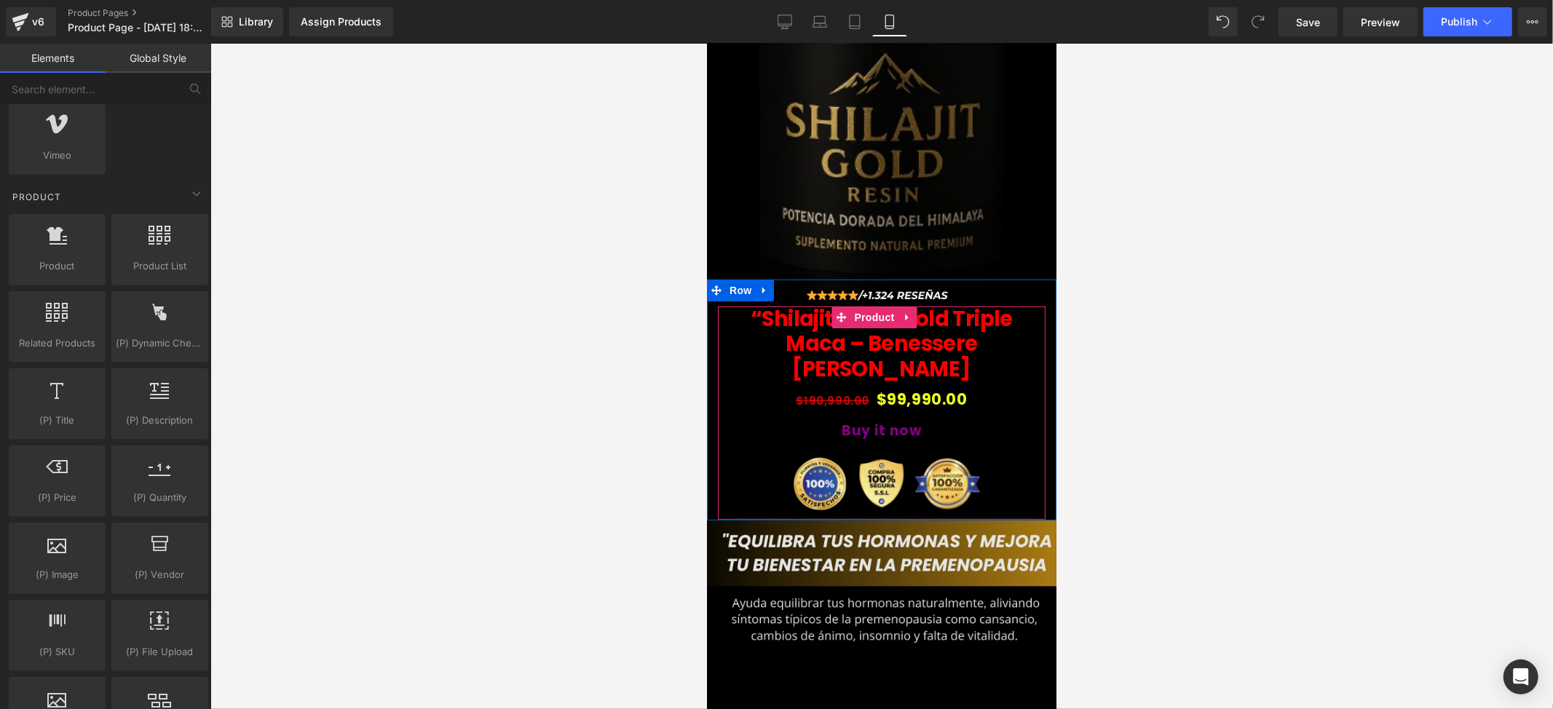
scroll to position [388, 0]
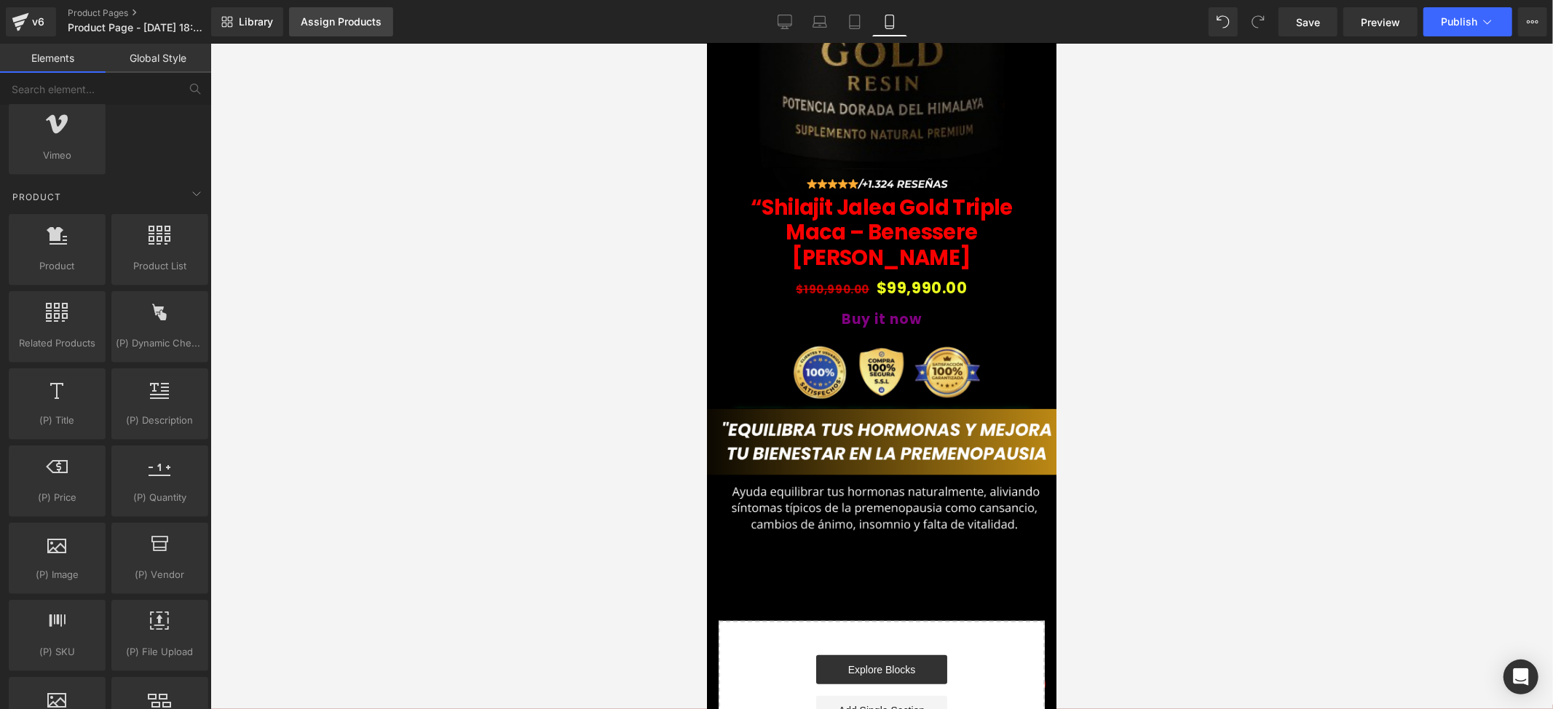
click at [354, 17] on div "Assign Products" at bounding box center [341, 22] width 81 height 12
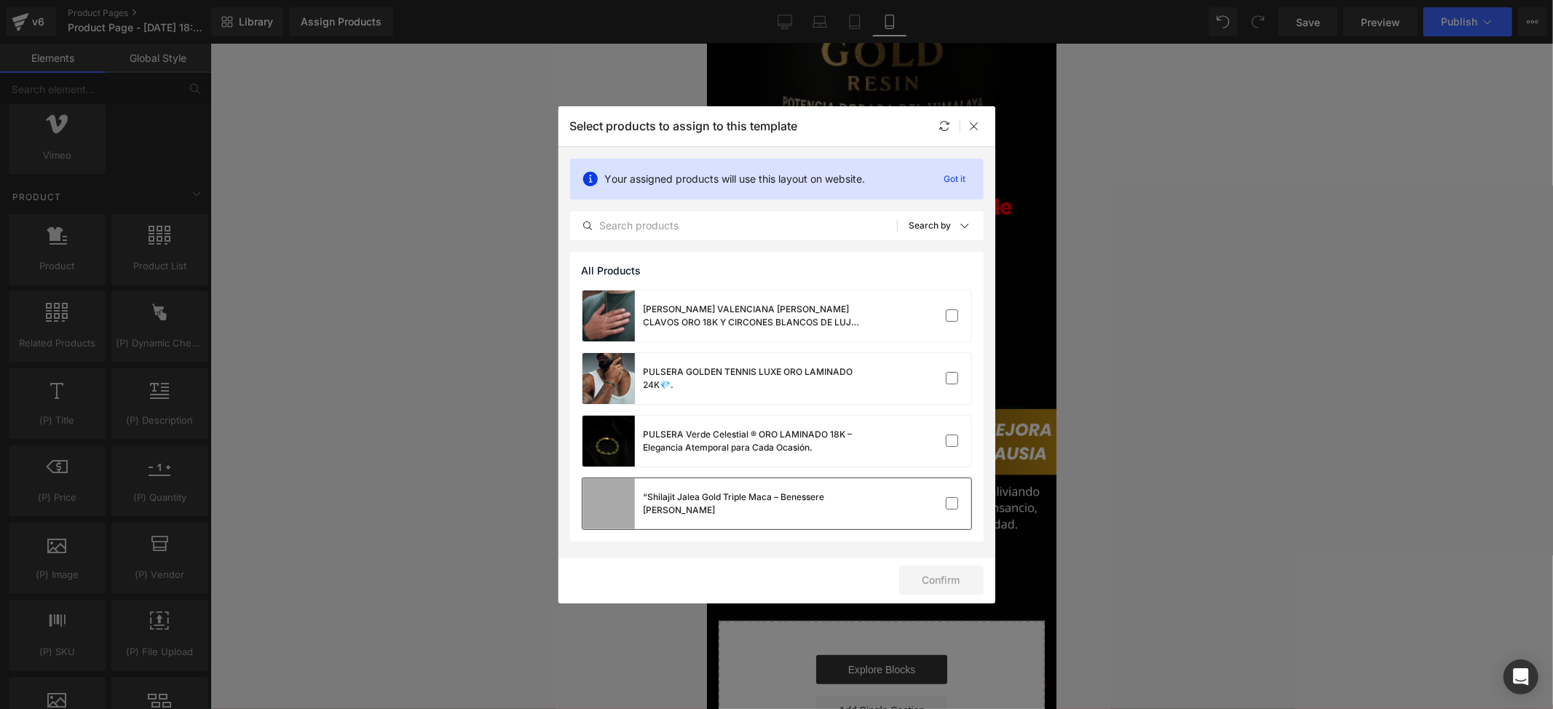
click at [705, 523] on div "“Shilajit Jalea Gold Triple Maca – Benessere [PERSON_NAME]" at bounding box center [722, 503] width 280 height 51
click at [899, 581] on button "Confirm" at bounding box center [941, 580] width 84 height 29
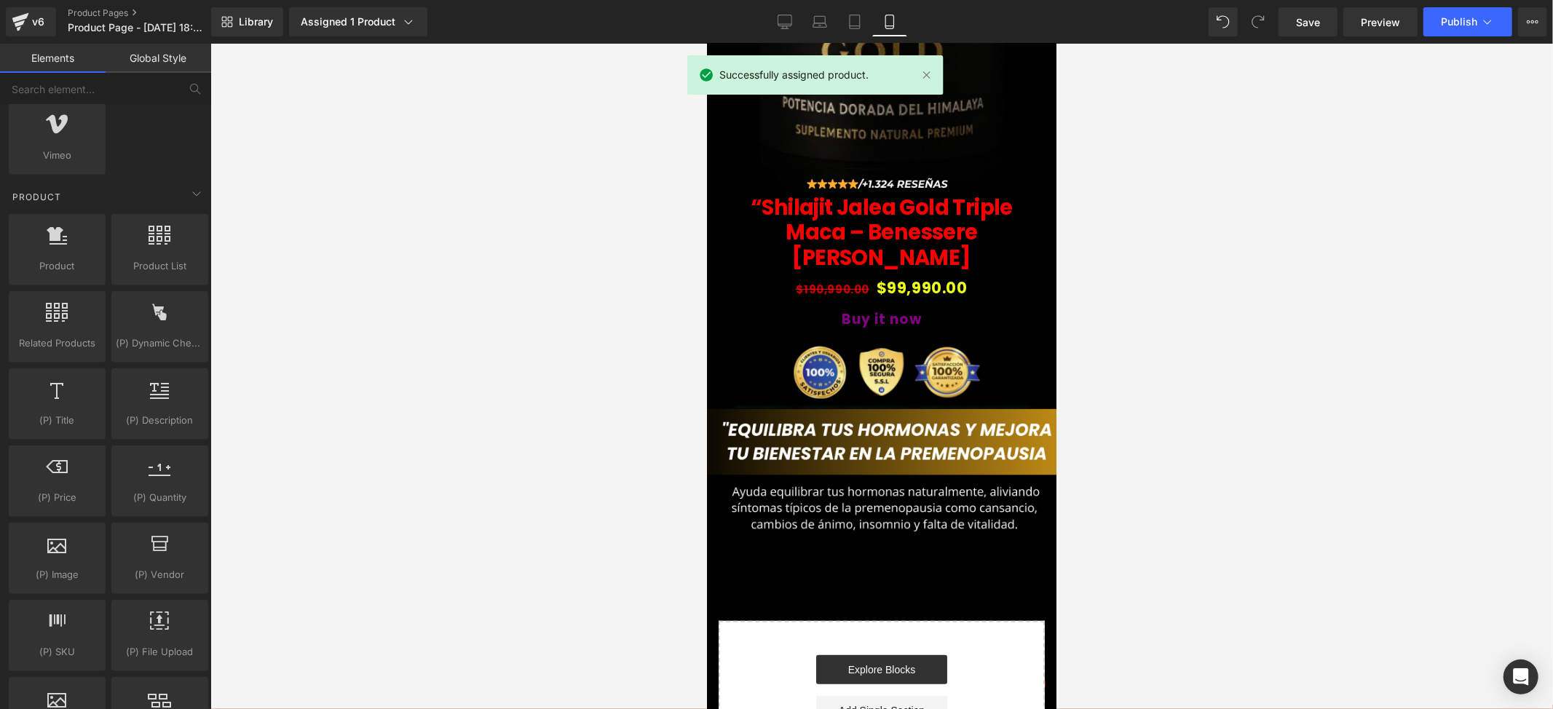
drag, startPoint x: 938, startPoint y: 588, endPoint x: 936, endPoint y: 557, distance: 30.7
click at [935, 557] on div "Image Row Image “Shilajit Jalea Gold Triple Maca – Benessere [PERSON_NAME] (P) …" at bounding box center [880, 232] width 349 height 1097
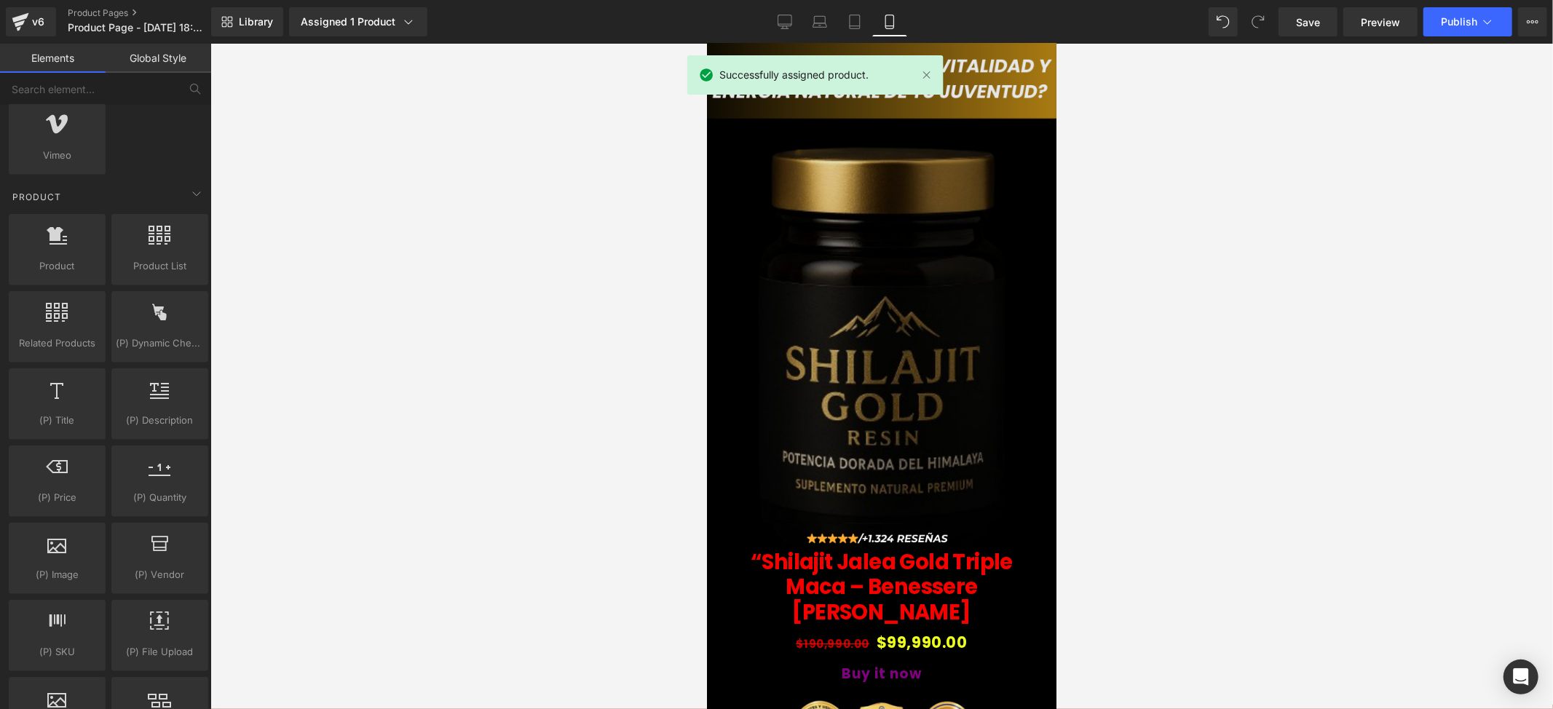
scroll to position [0, 0]
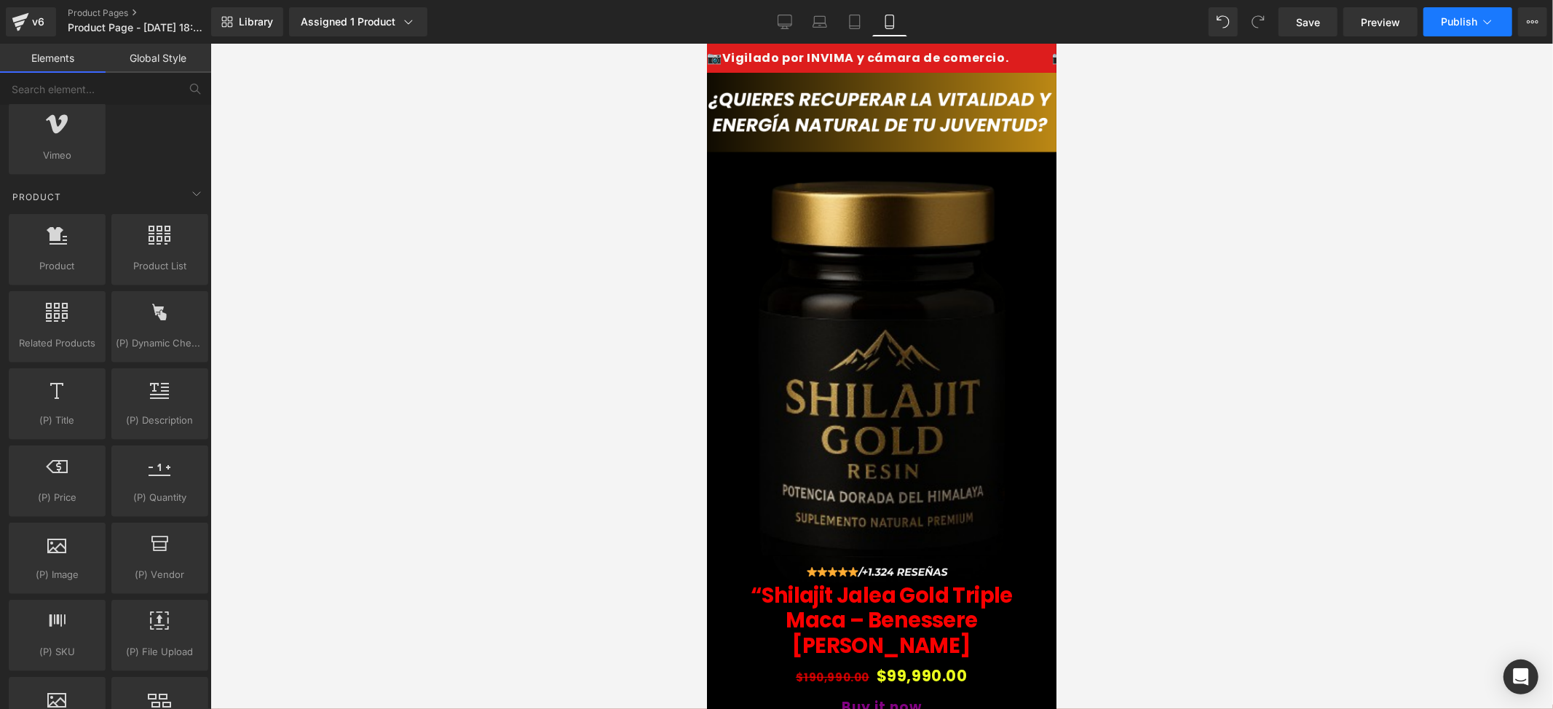
click at [1459, 23] on span "Publish" at bounding box center [1459, 22] width 36 height 12
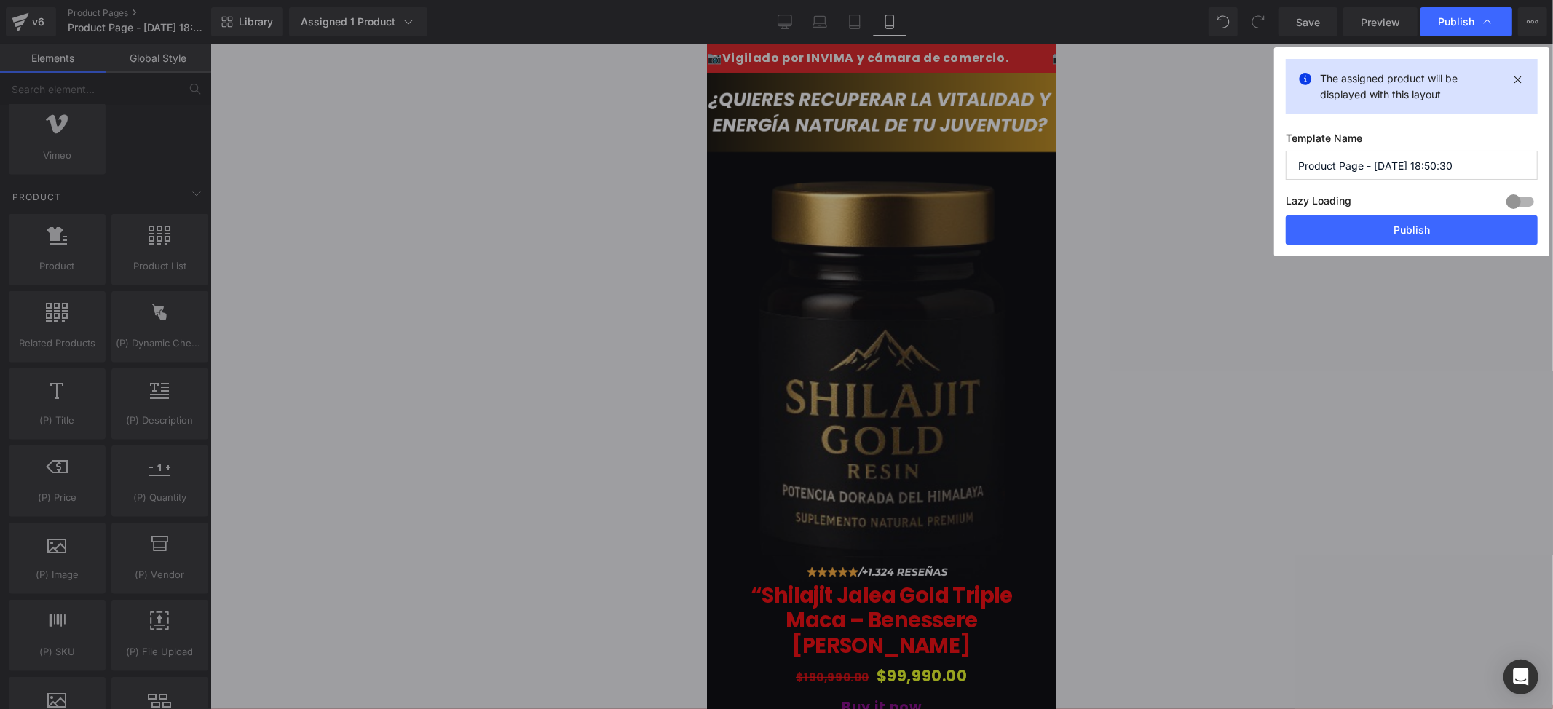
click at [1372, 143] on label "Template Name" at bounding box center [1412, 141] width 252 height 19
click at [1381, 165] on input "Product Page - [DATE] 18:50:30" at bounding box center [1412, 165] width 252 height 29
click at [1391, 233] on button "Publish" at bounding box center [1412, 230] width 252 height 29
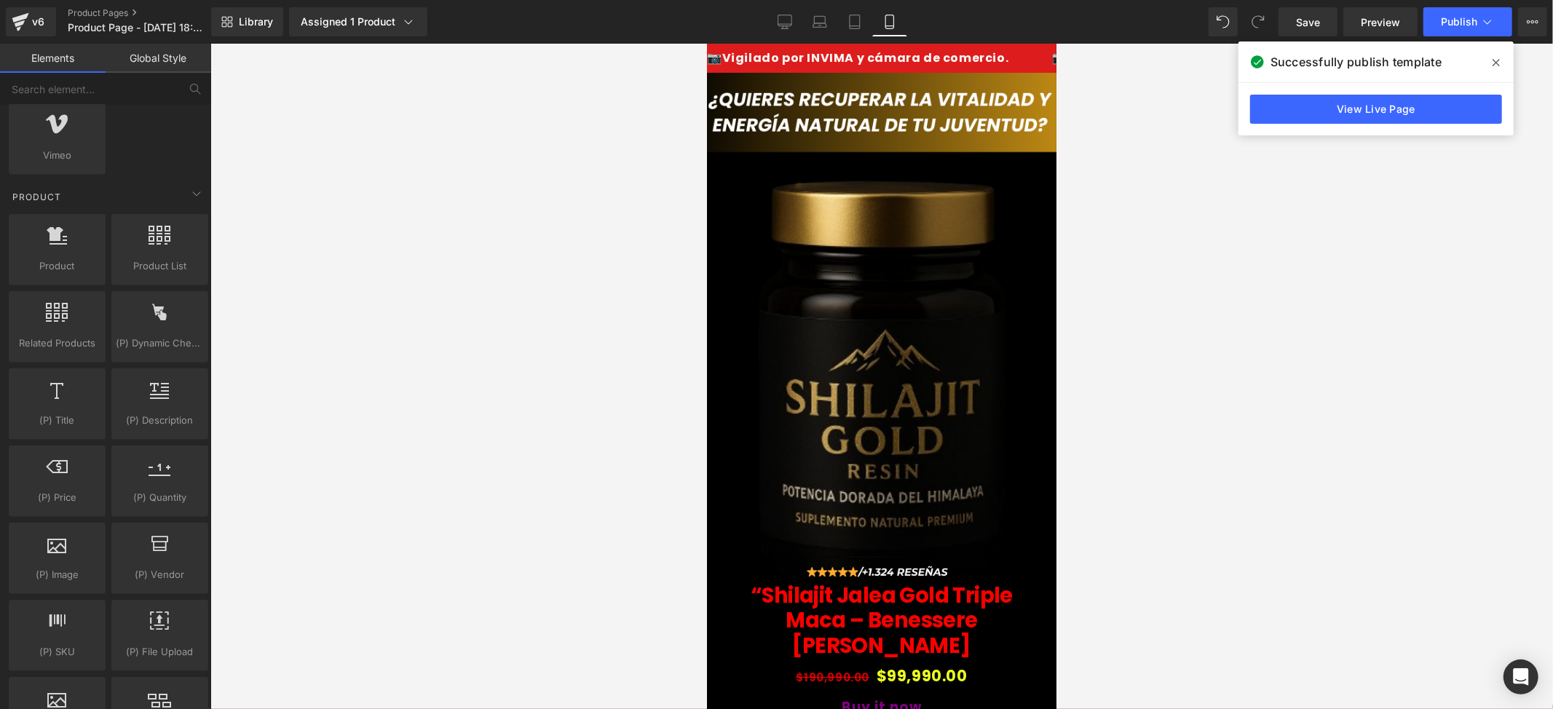
click at [1491, 73] on span at bounding box center [1496, 62] width 23 height 23
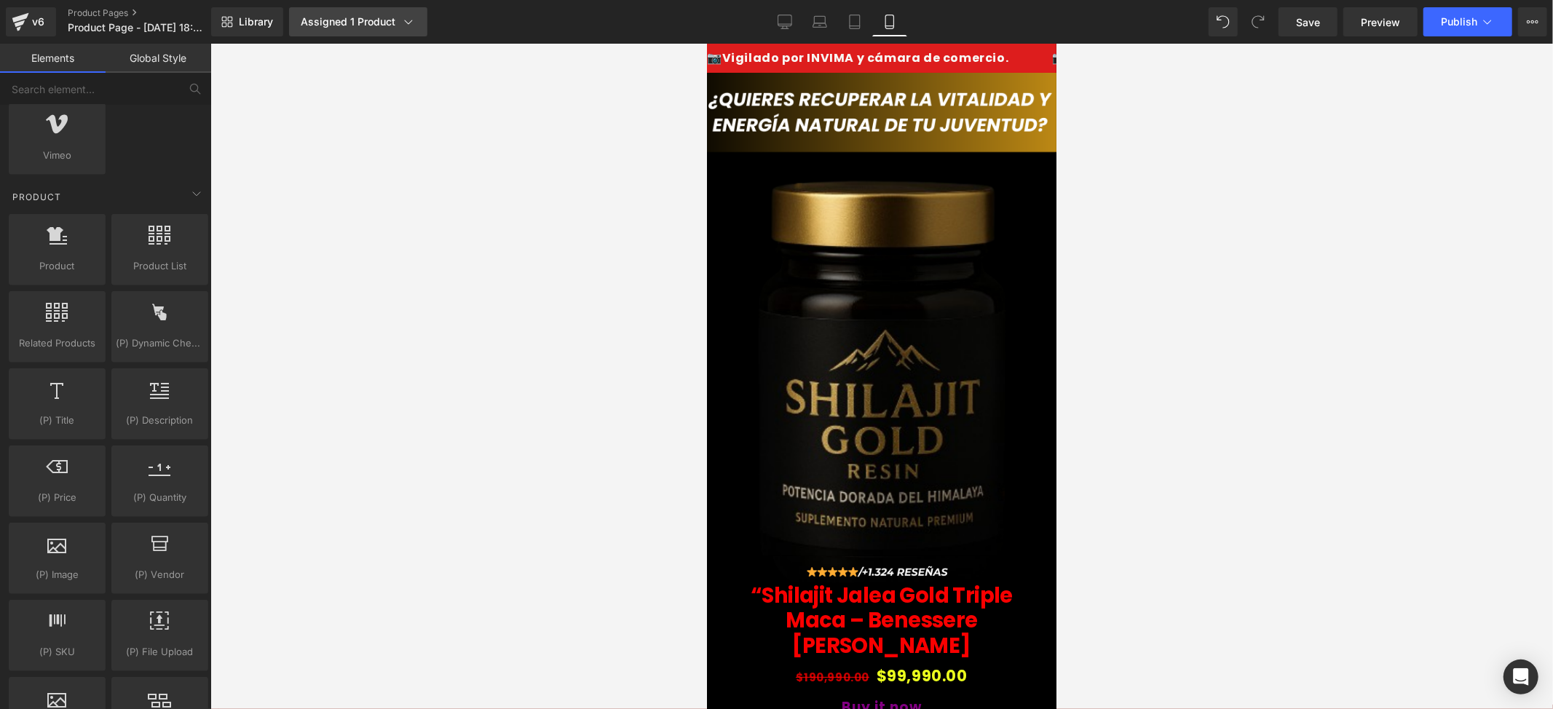
click at [342, 15] on div "Assigned 1 Product" at bounding box center [358, 22] width 115 height 15
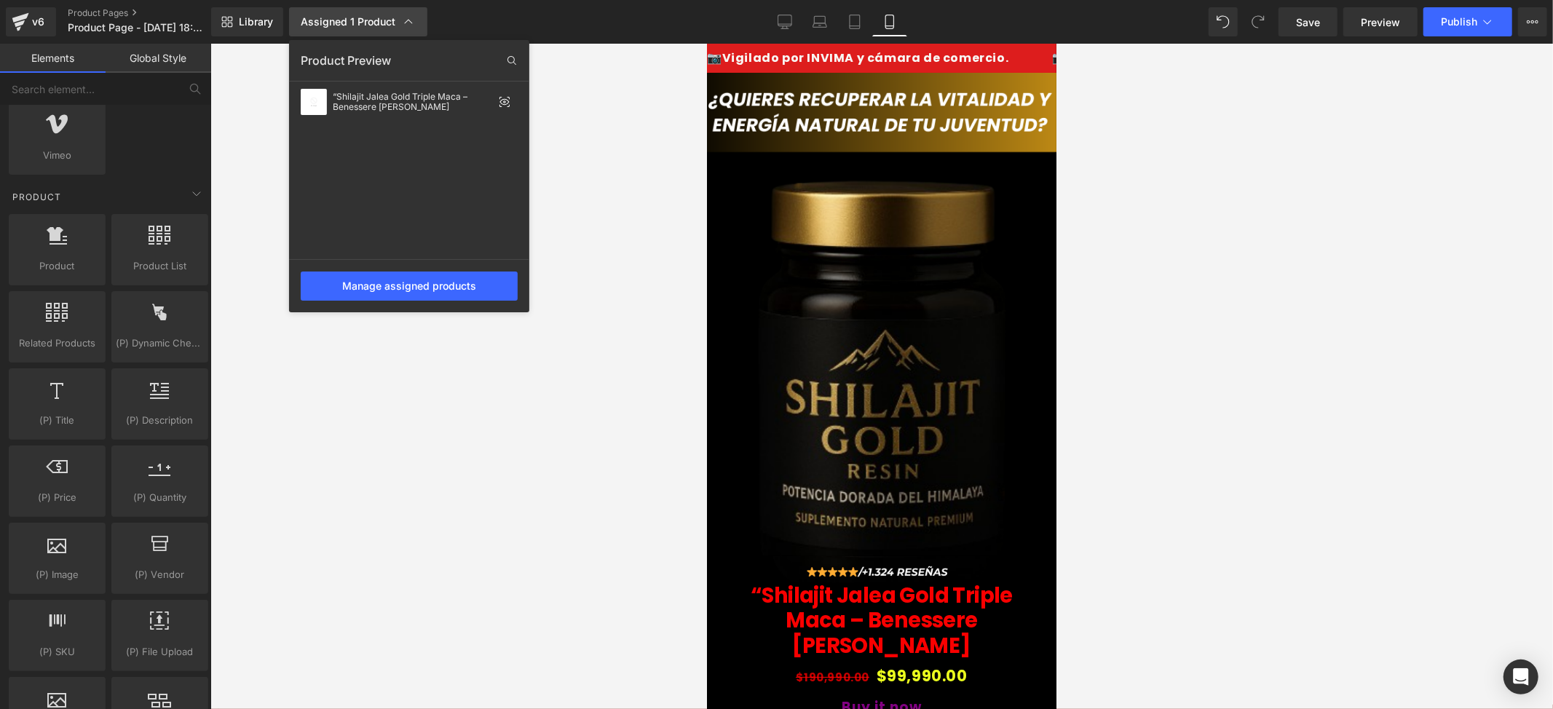
click at [342, 15] on div "Assigned 1 Product" at bounding box center [358, 22] width 115 height 15
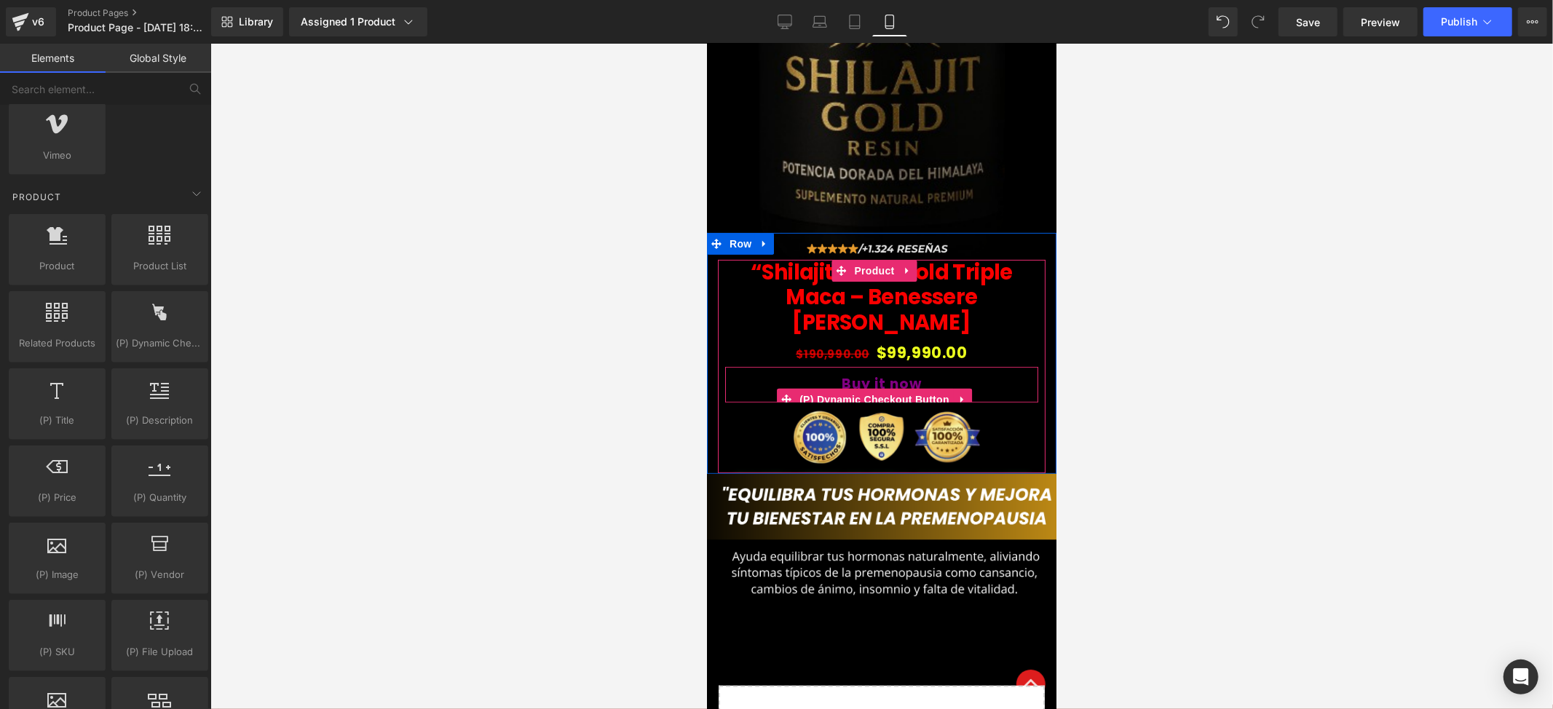
scroll to position [194, 0]
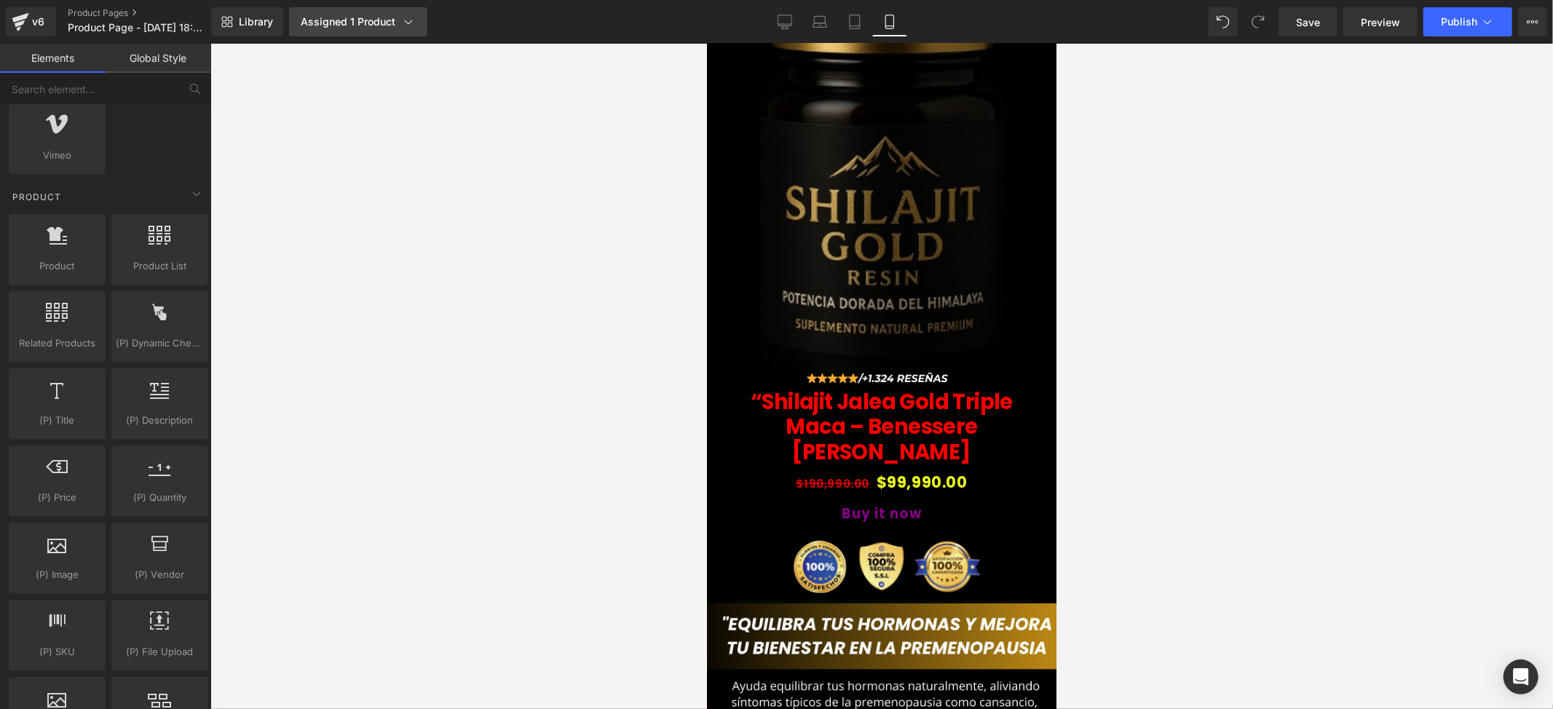
click at [374, 20] on div "Assigned 1 Product" at bounding box center [358, 22] width 115 height 15
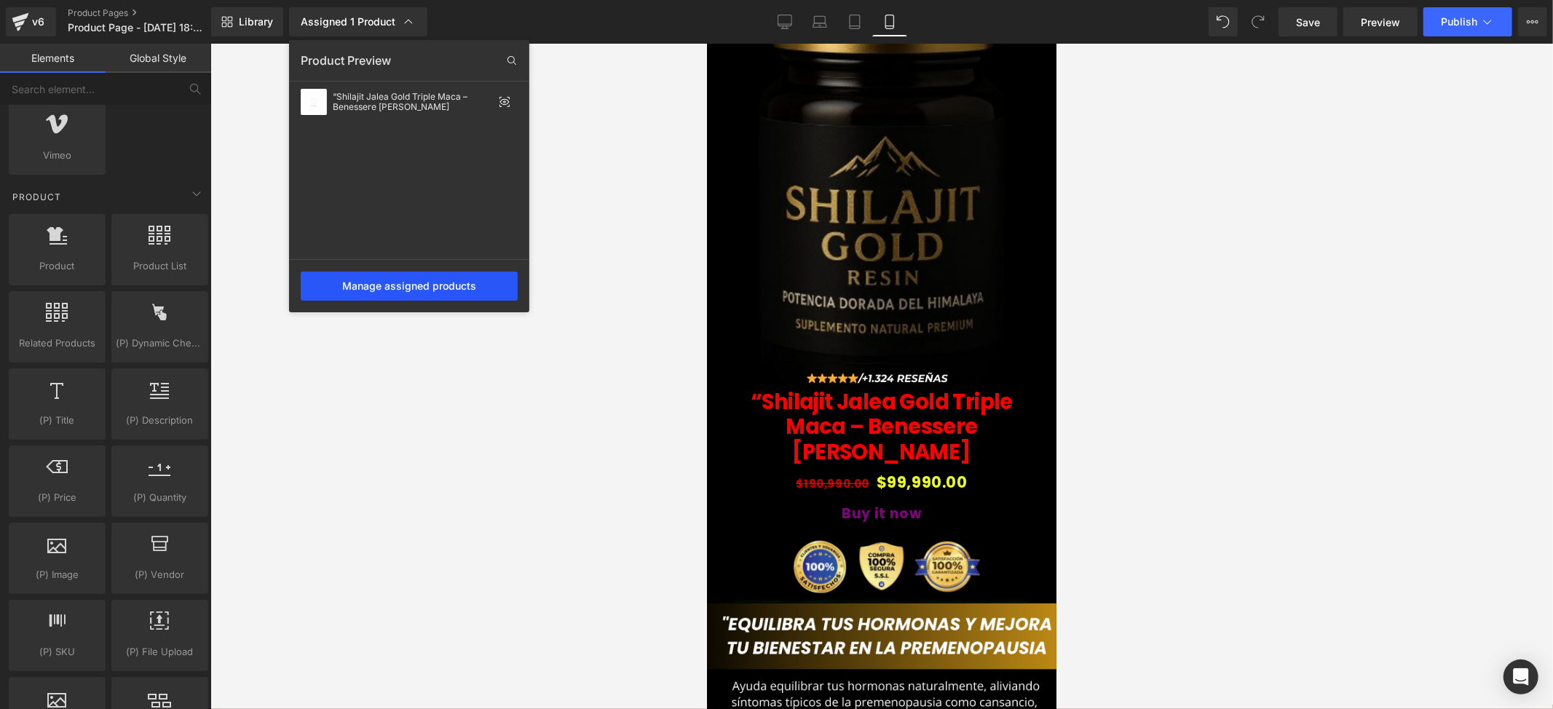
click at [432, 290] on div "Manage assigned products" at bounding box center [409, 286] width 217 height 29
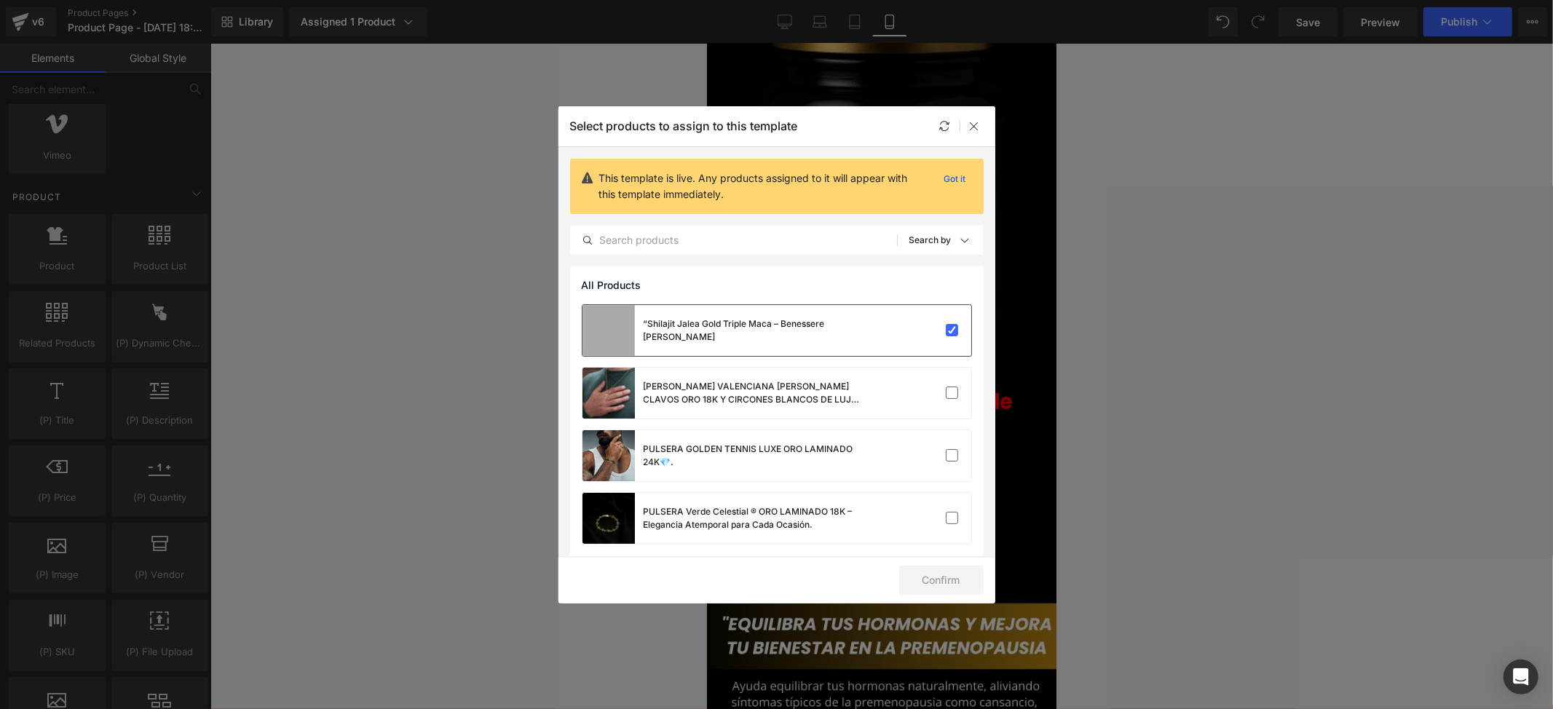
click at [734, 333] on div "“Shilajit Jalea Gold Triple Maca – Benessere [PERSON_NAME]" at bounding box center [753, 330] width 218 height 26
click at [734, 333] on span "Will be assigned to the default page" at bounding box center [732, 338] width 145 height 13
click at [901, 335] on div at bounding box center [927, 330] width 65 height 15
click at [877, 335] on div "“Shilajit Jalea Gold Triple Maca – Benessere [PERSON_NAME] be assigned to the d…" at bounding box center [776, 330] width 389 height 51
click at [886, 405] on div "[PERSON_NAME] VALENCIANA [PERSON_NAME] CLAVOS ORO 18K Y CIRCONES BLANCOS DE LUJ…" at bounding box center [776, 393] width 389 height 51
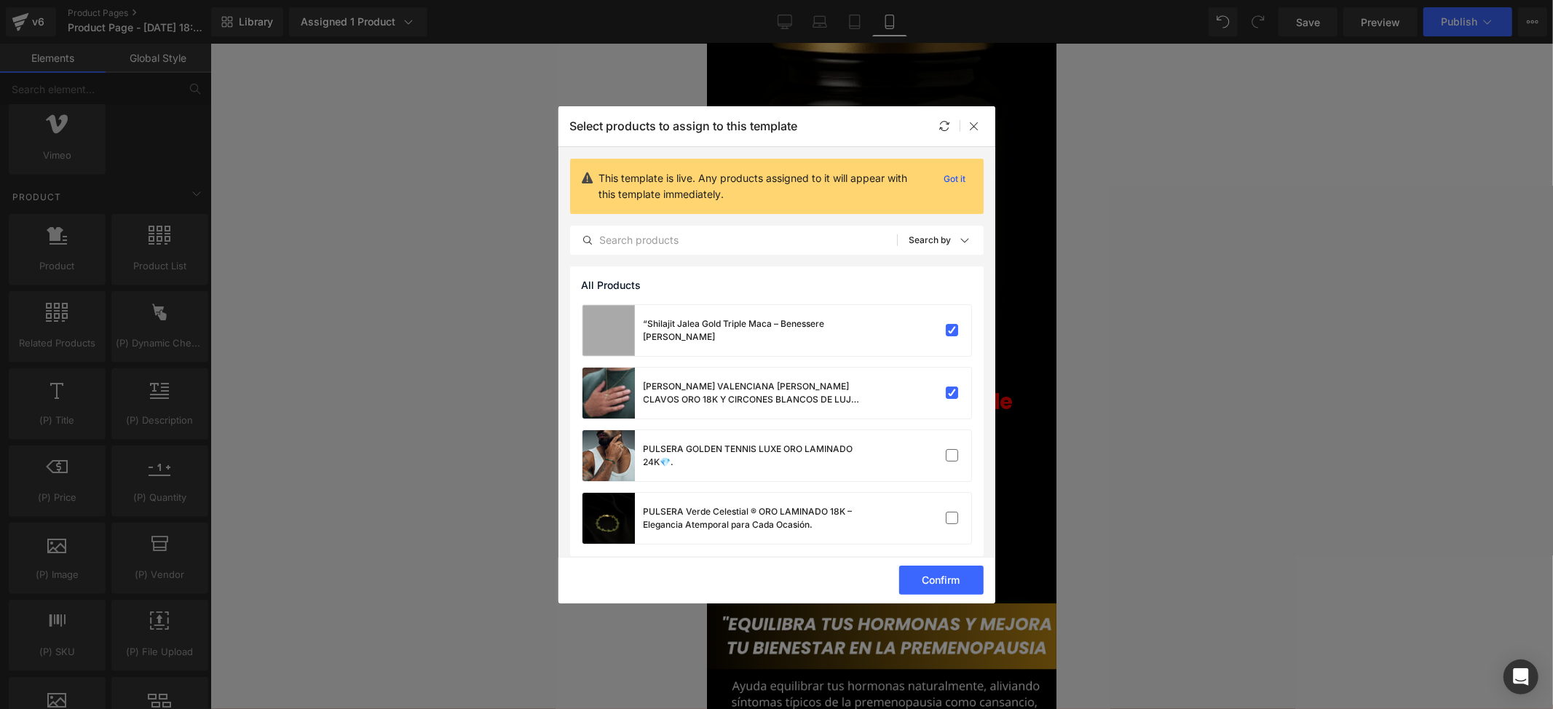
click at [939, 564] on div "Confirm" at bounding box center [776, 580] width 437 height 47
click at [939, 565] on div "Confirm" at bounding box center [776, 580] width 437 height 47
click at [939, 569] on button "Confirm" at bounding box center [941, 580] width 84 height 29
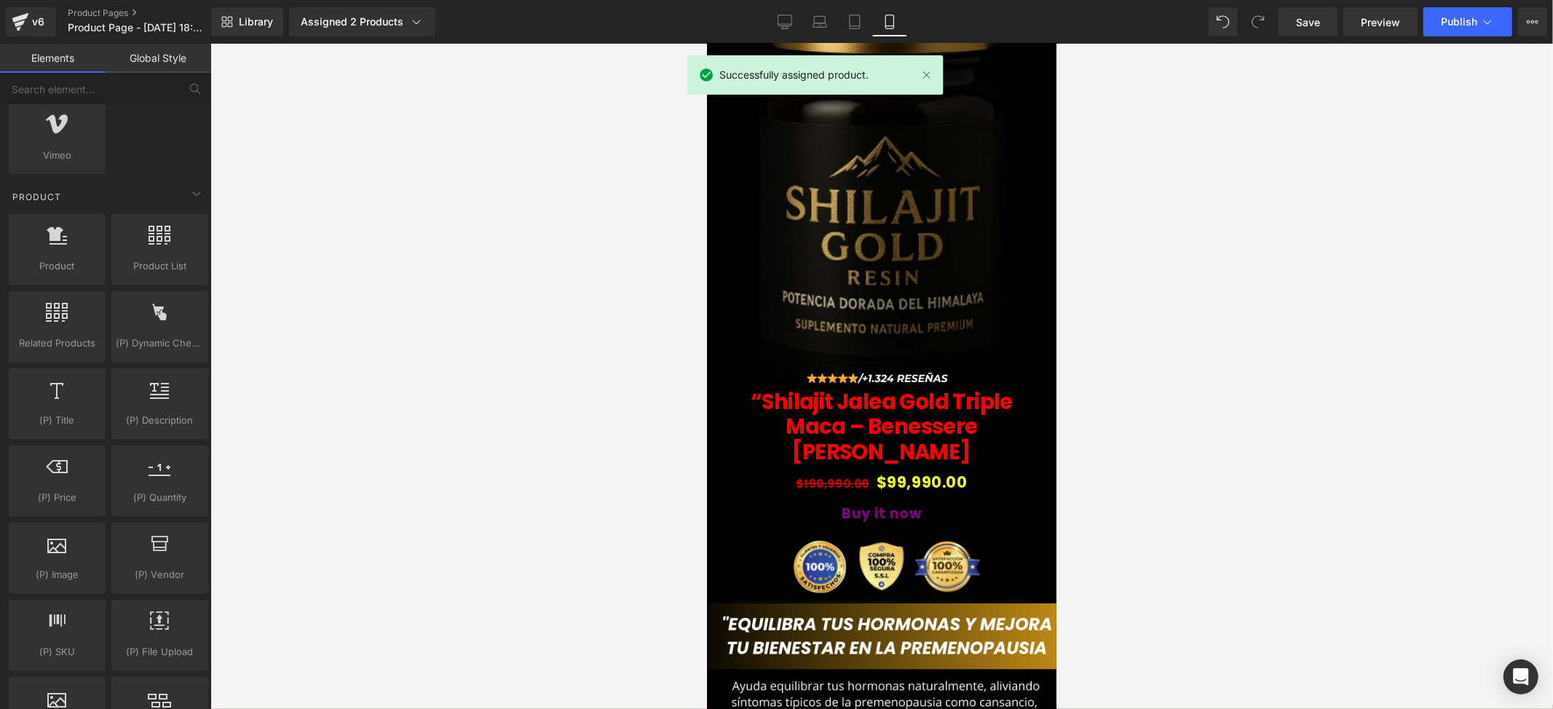
click at [400, 39] on div "Library Assigned 2 Products Product Preview “Shilajit Jalea Gold Triple Maca – …" at bounding box center [882, 22] width 1342 height 44
click at [394, 30] on link "Assigned 2 Products" at bounding box center [362, 21] width 146 height 29
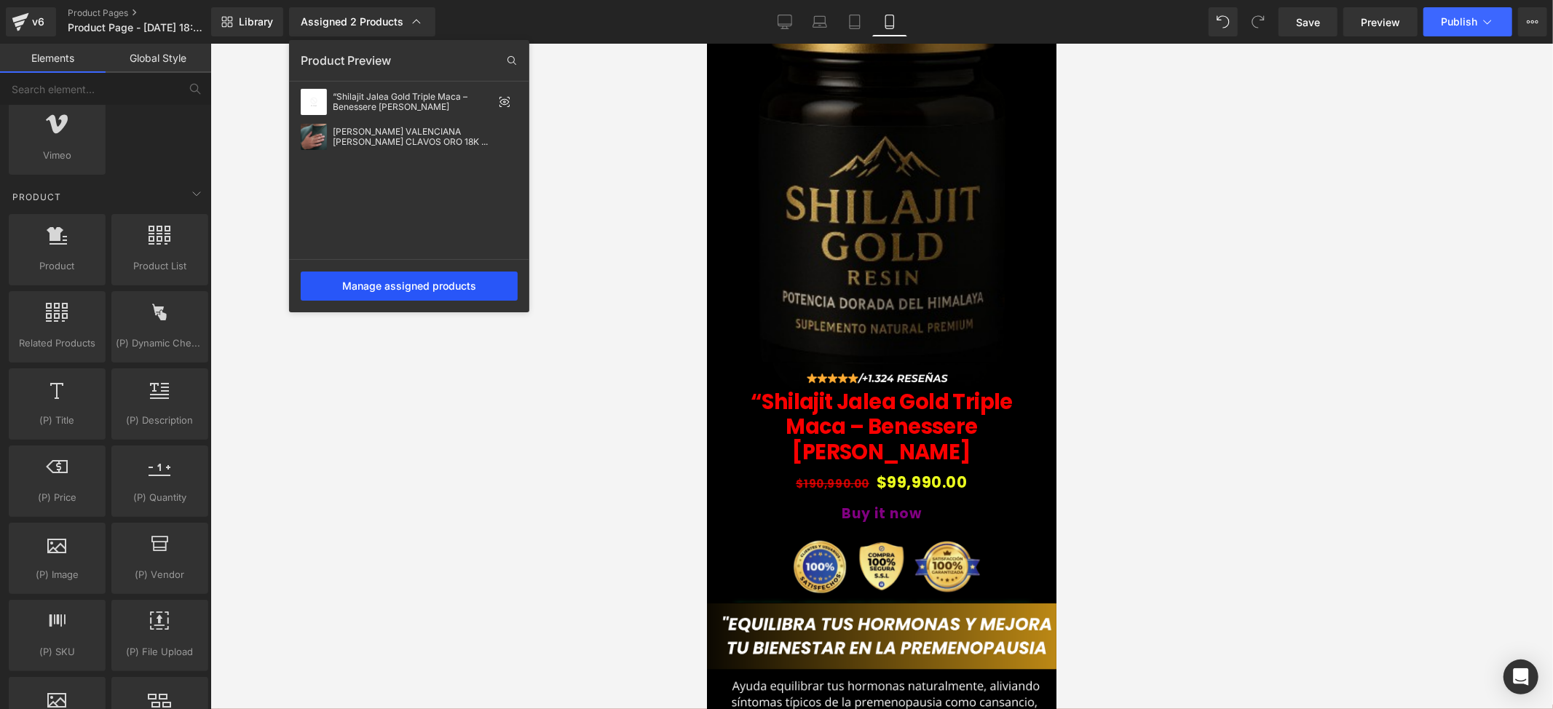
click at [422, 300] on div "Manage assigned products" at bounding box center [409, 286] width 217 height 29
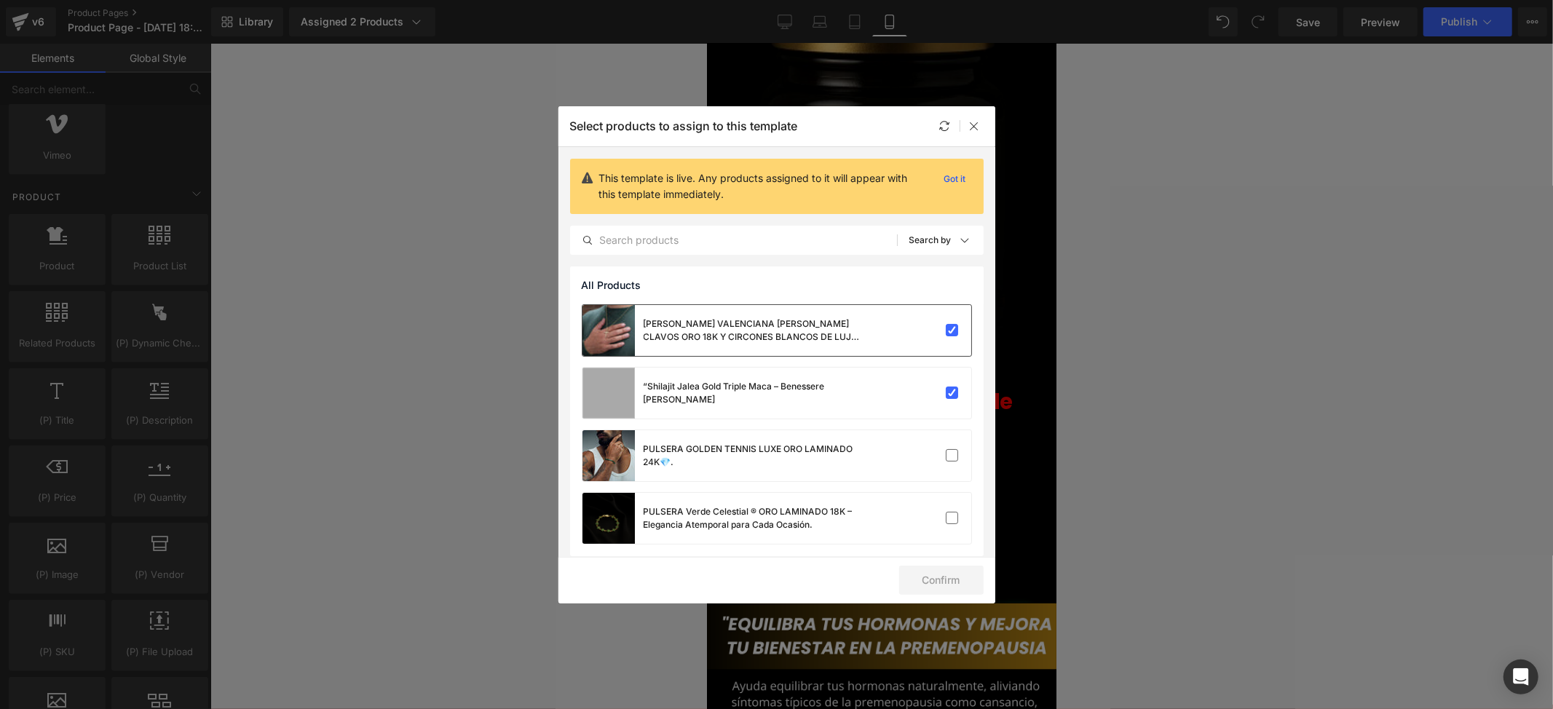
click at [923, 341] on div "[PERSON_NAME] VALENCIANA [PERSON_NAME] CLAVOS ORO 18K Y CIRCONES BLANCOS DE LUJ…" at bounding box center [776, 330] width 389 height 51
drag, startPoint x: 953, startPoint y: 575, endPoint x: 945, endPoint y: 580, distance: 9.5
click at [952, 575] on button "Confirm" at bounding box center [941, 580] width 84 height 29
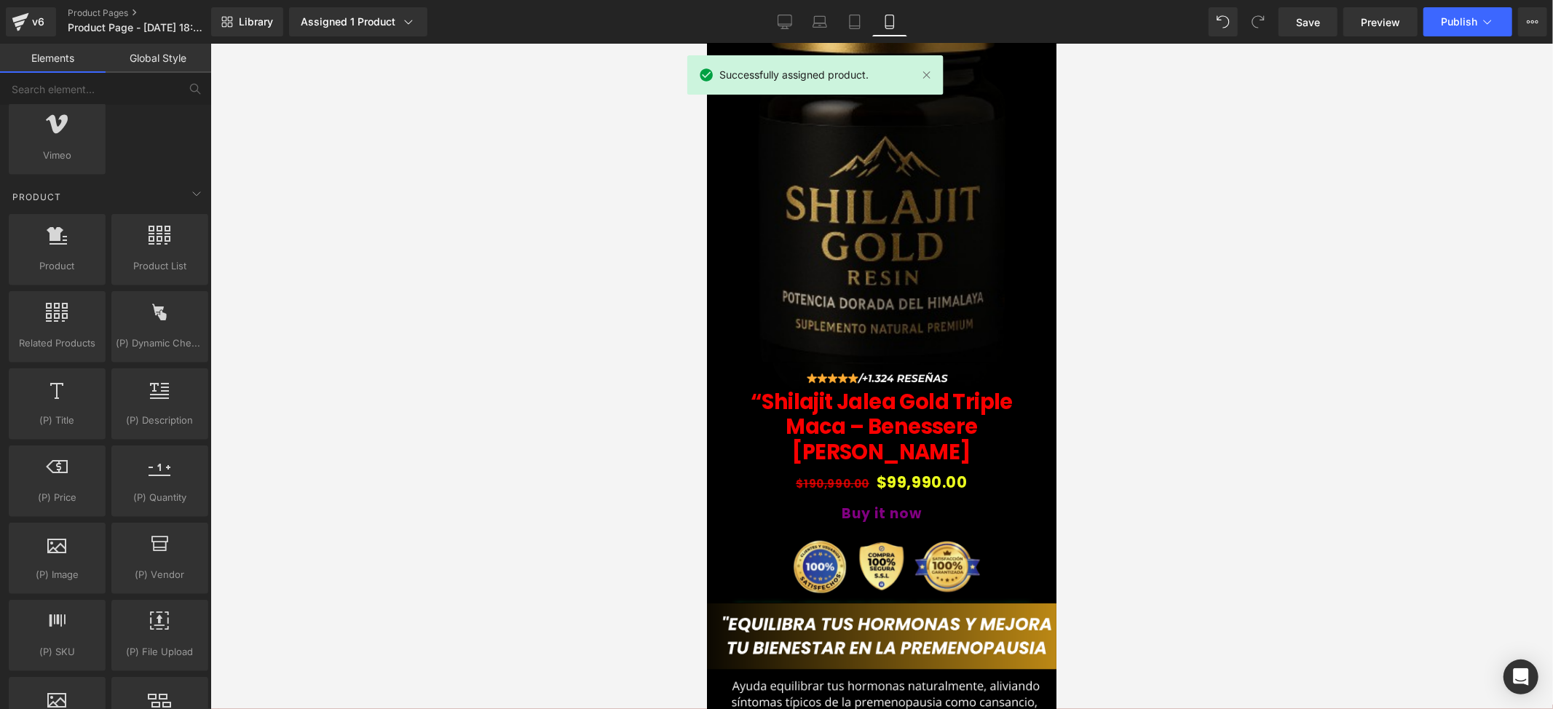
click at [1324, 6] on div "Library Assigned 1 Product Product Preview “Shilajit Jalea Gold Triple Maca – B…" at bounding box center [882, 22] width 1342 height 44
click at [1319, 19] on span "Save" at bounding box center [1308, 22] width 24 height 15
click at [1367, 22] on span "Preview" at bounding box center [1380, 22] width 39 height 15
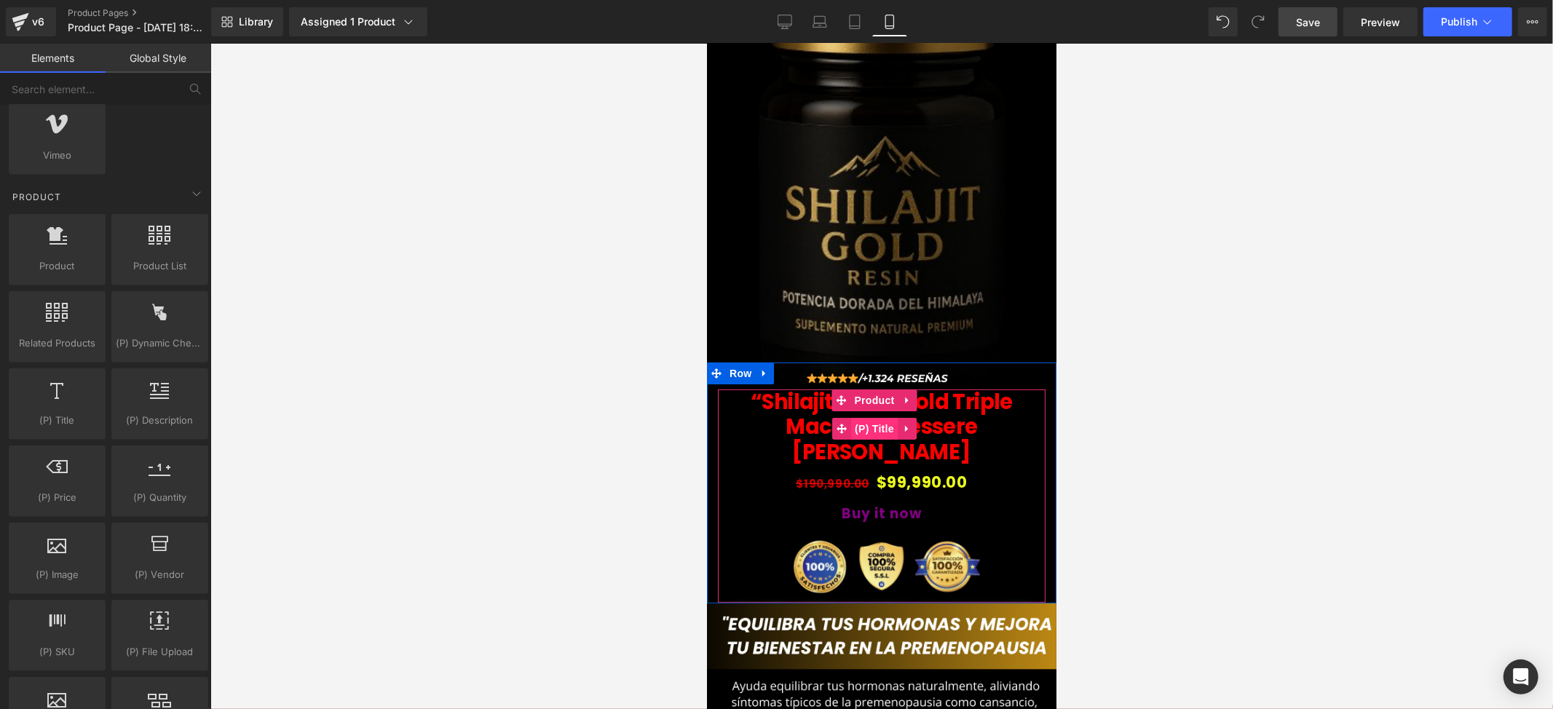
drag, startPoint x: 947, startPoint y: 395, endPoint x: 890, endPoint y: 393, distance: 56.8
click at [947, 395] on link "“Shilajit Jalea Gold Triple Maca – Benessere [PERSON_NAME]" at bounding box center [880, 427] width 313 height 76
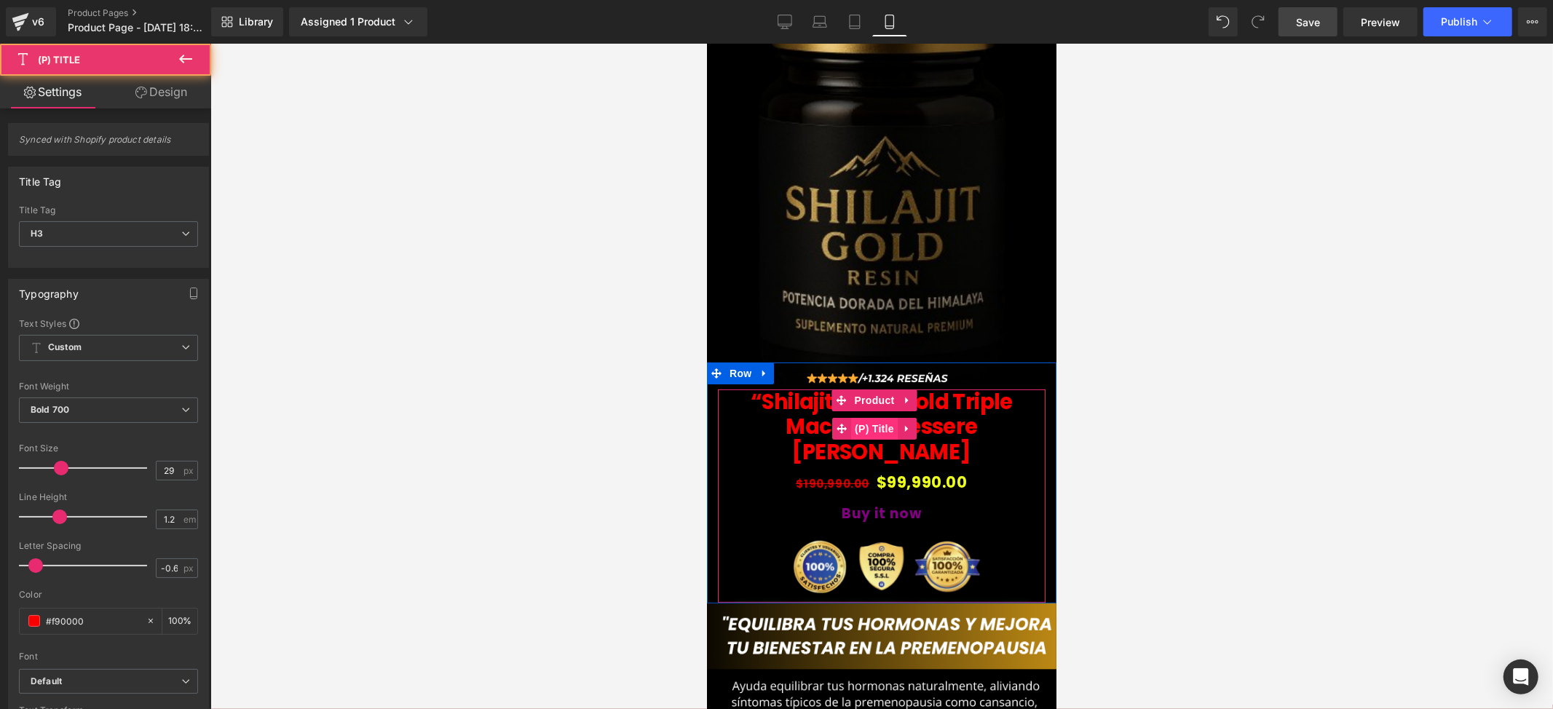
click at [880, 417] on span "(P) Title" at bounding box center [873, 428] width 47 height 22
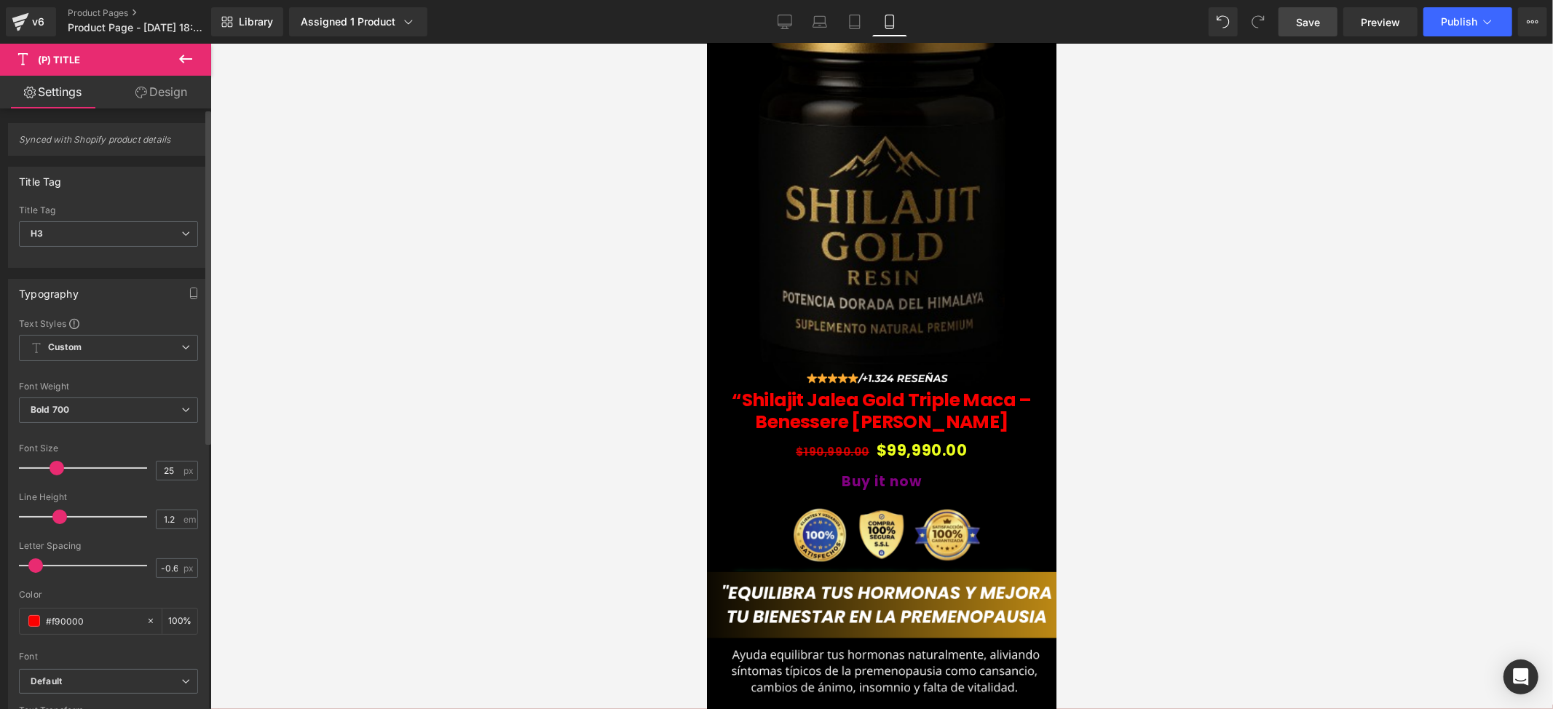
type input "26"
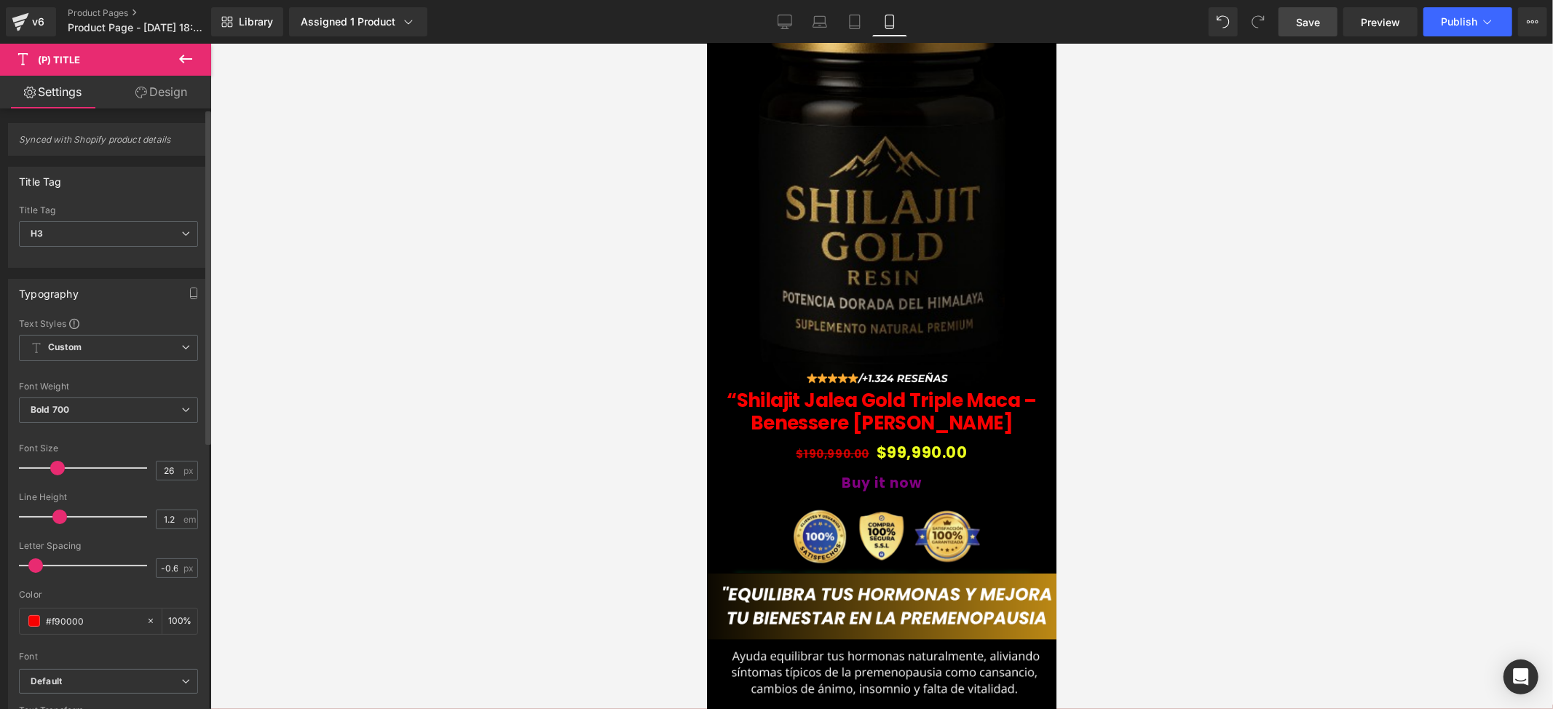
click at [50, 469] on span at bounding box center [57, 468] width 15 height 15
click at [921, 165] on img at bounding box center [881, 119] width 364 height 483
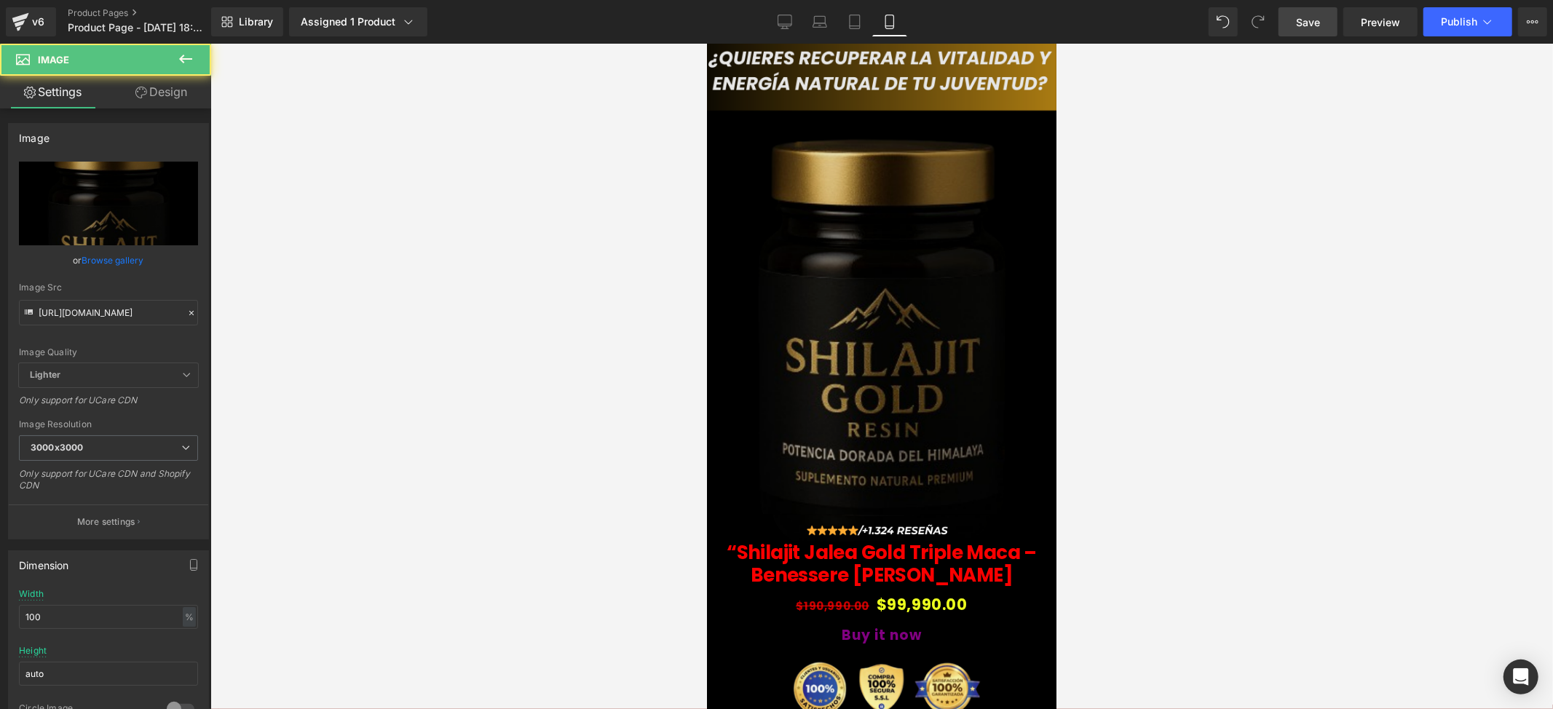
scroll to position [0, 0]
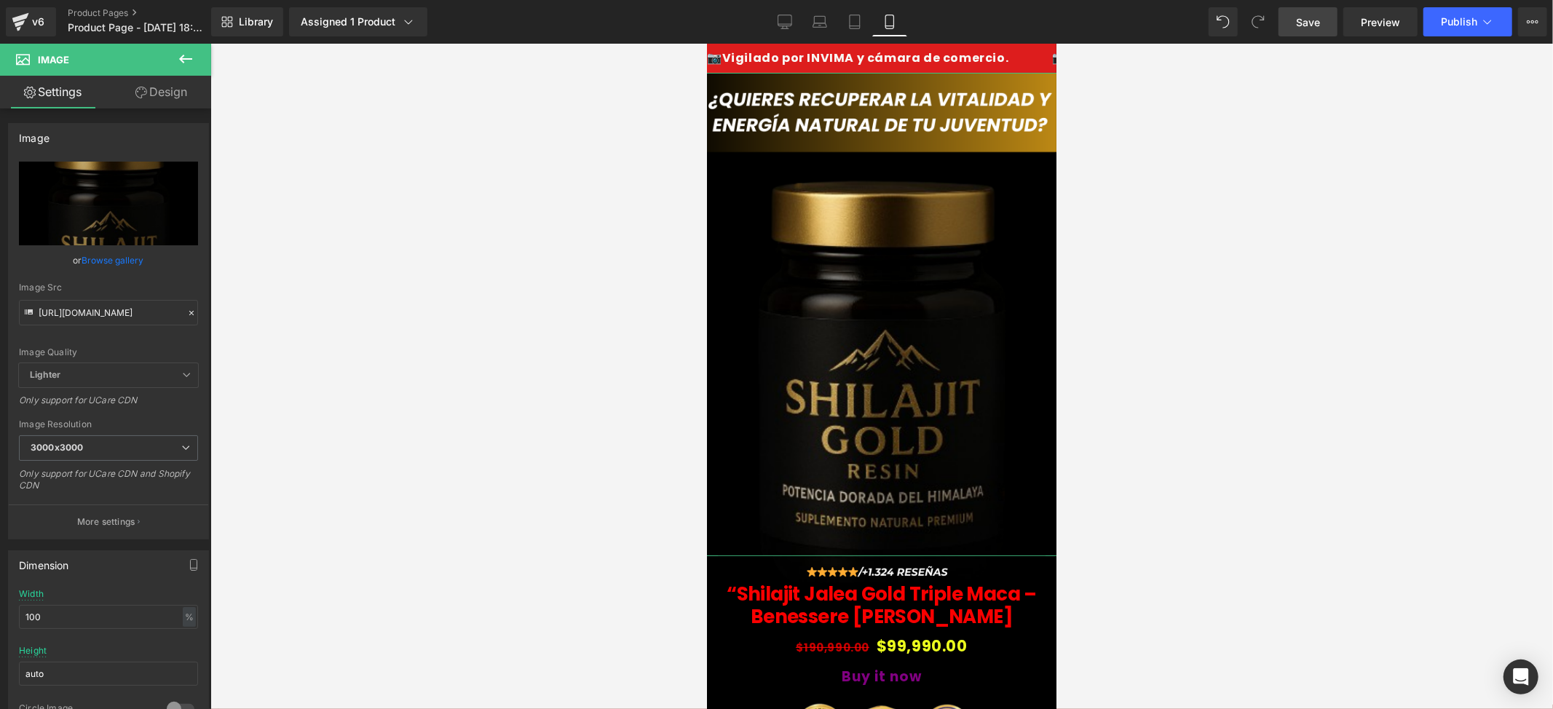
click at [158, 106] on link "Design" at bounding box center [161, 92] width 106 height 33
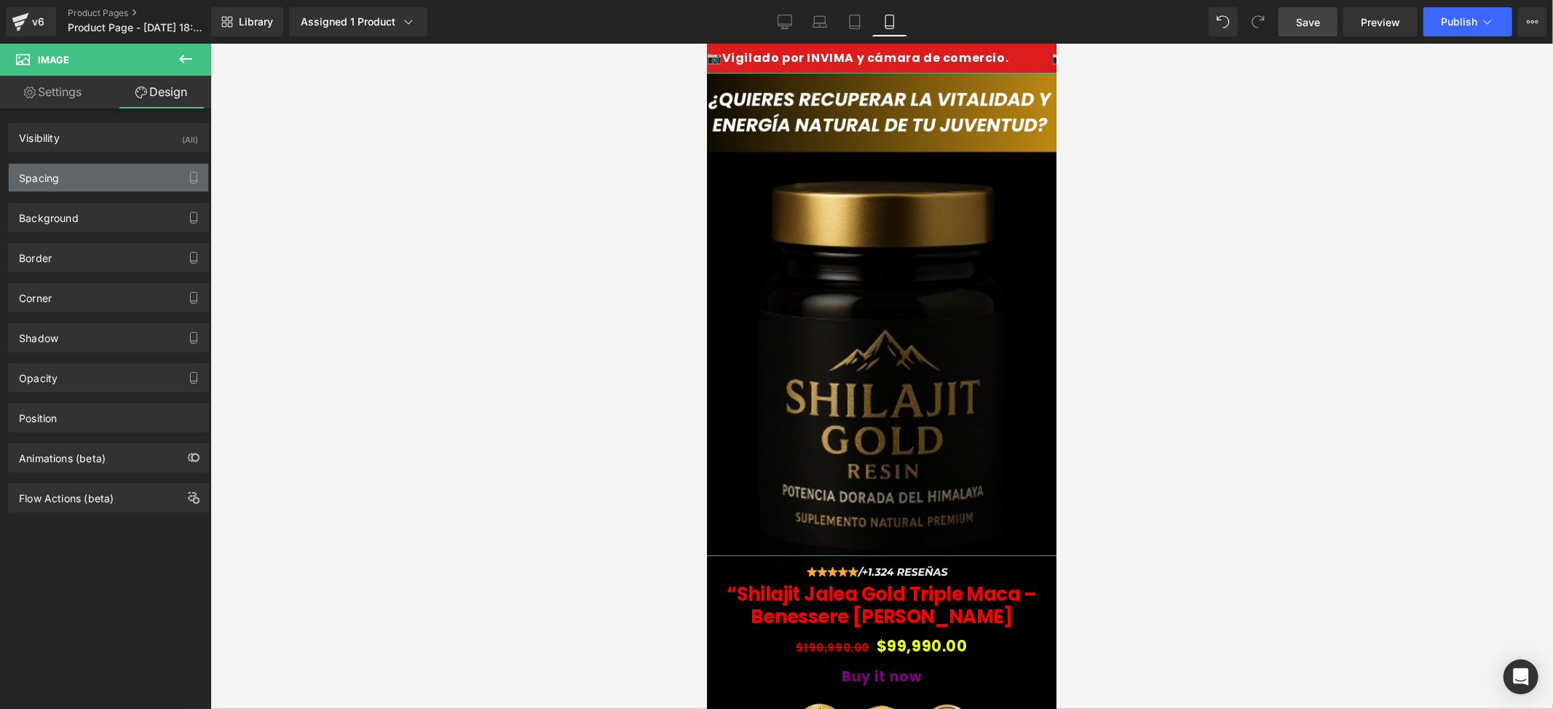
click at [84, 178] on div "Spacing" at bounding box center [108, 178] width 199 height 28
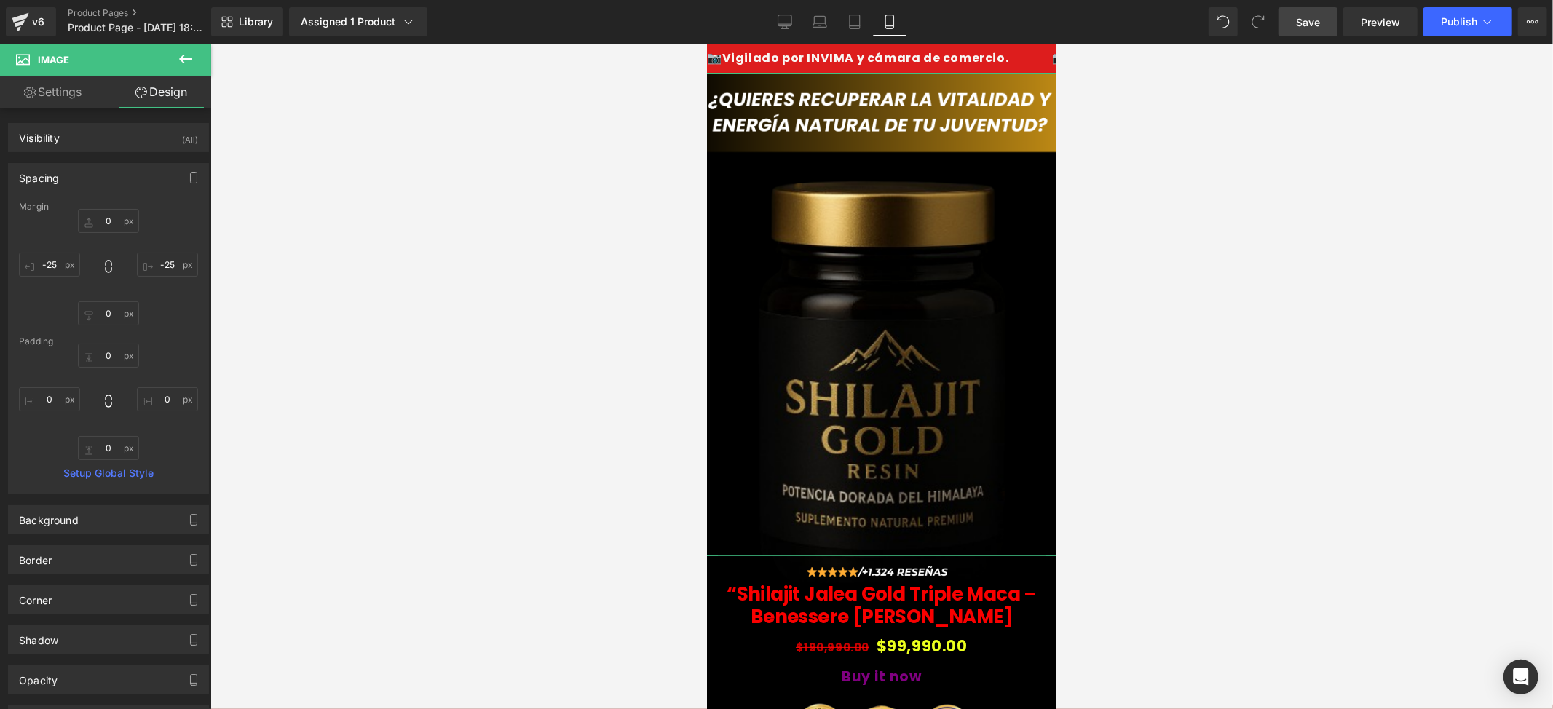
type input "0"
type input "-25"
type input "0"
type input "-25"
type input "0"
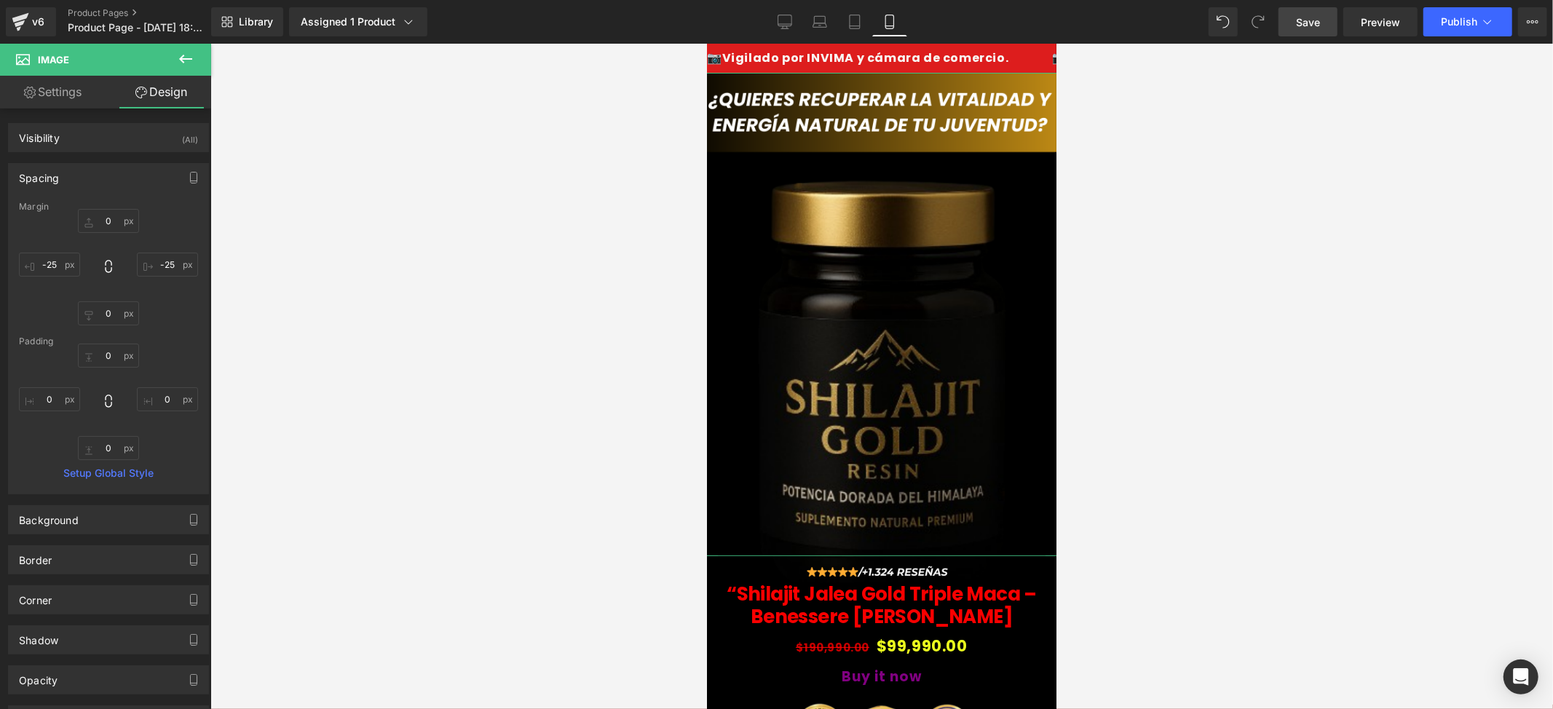
type input "0"
click at [54, 269] on input "-25" at bounding box center [49, 265] width 61 height 24
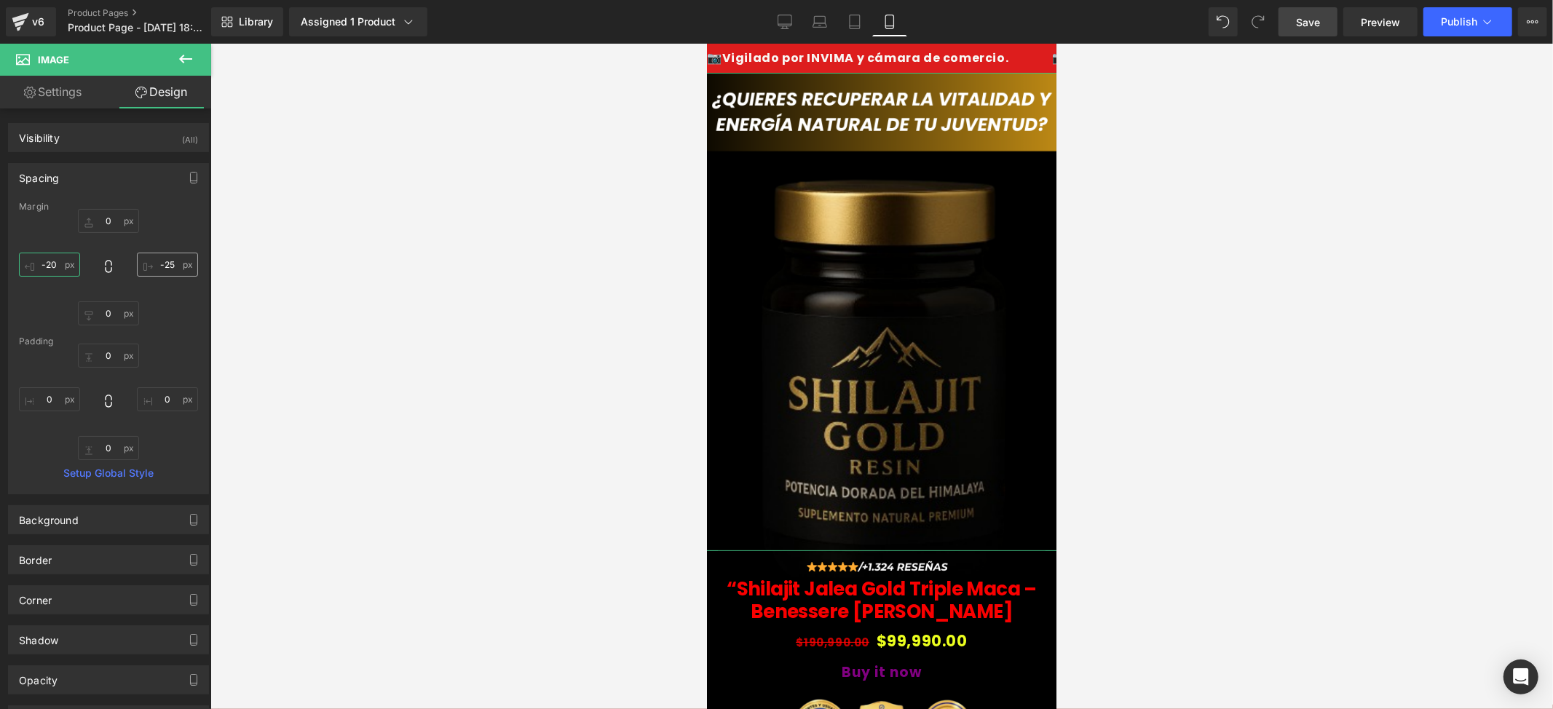
type input "-20"
click at [162, 262] on input "-25" at bounding box center [167, 265] width 61 height 24
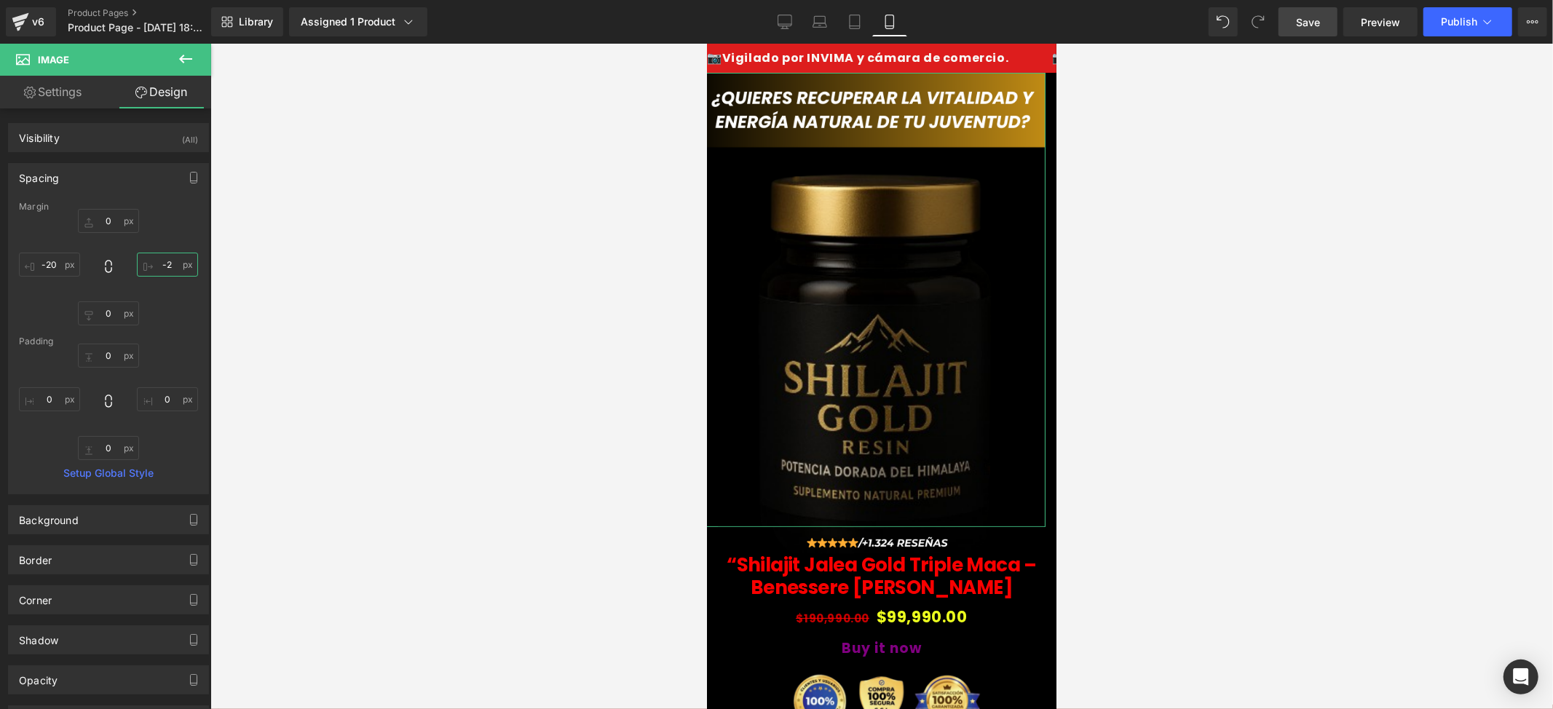
type input "-2O"
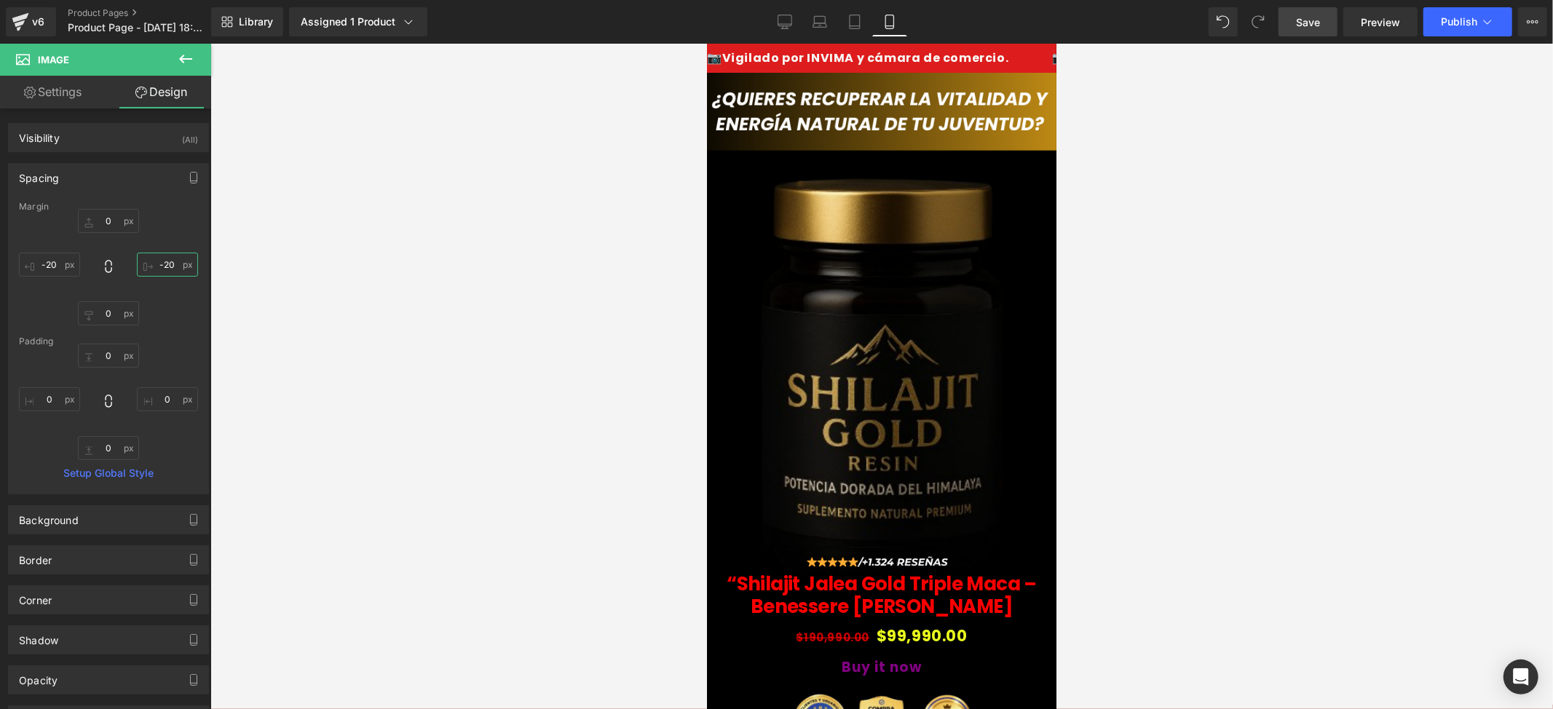
type input "-20"
click at [371, 237] on div at bounding box center [881, 376] width 1343 height 665
click at [1306, 26] on span "Save" at bounding box center [1308, 22] width 24 height 15
click at [1313, 38] on div "Library Assigned 1 Product Product Preview “Shilajit Jalea Gold Triple Maca – B…" at bounding box center [882, 22] width 1342 height 44
click at [1443, 23] on span "Publish" at bounding box center [1459, 22] width 36 height 12
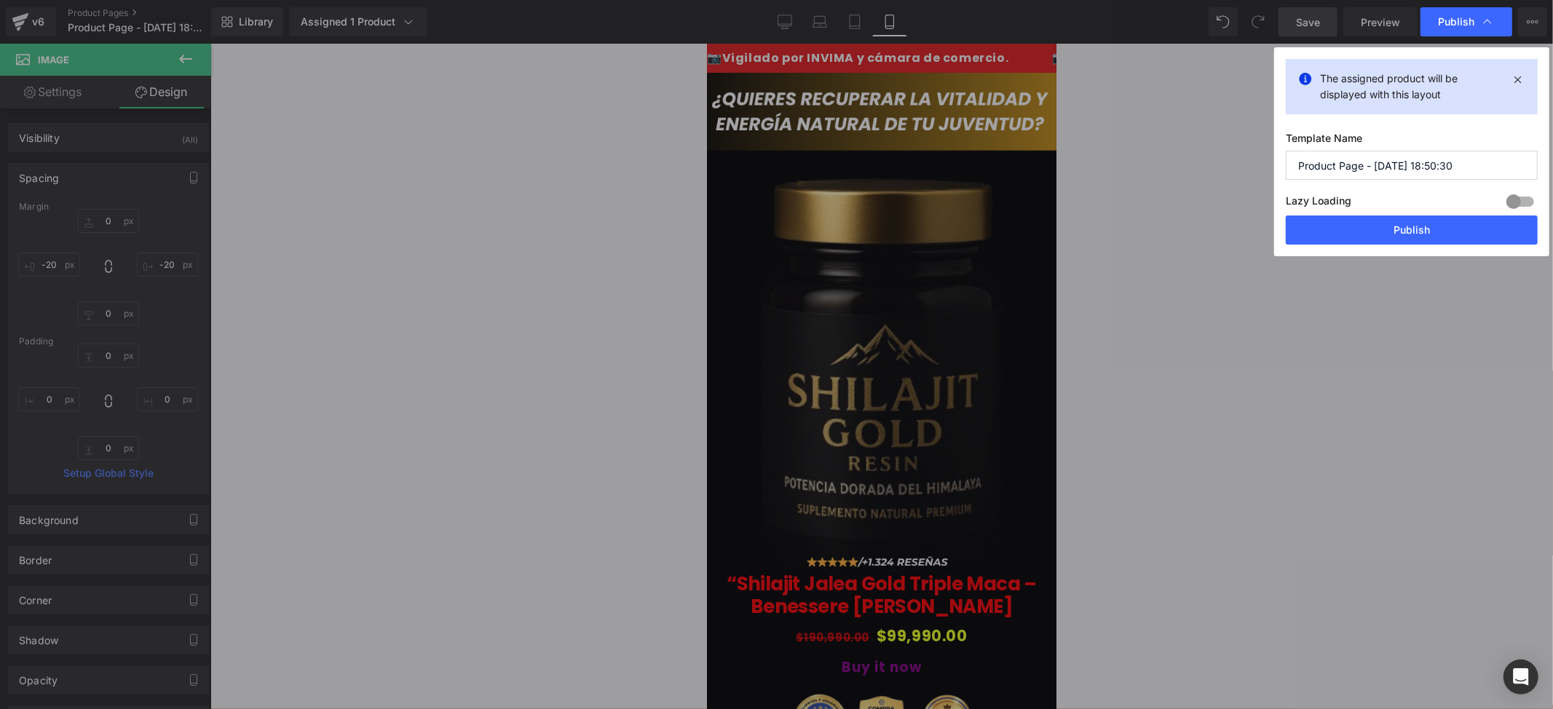
drag, startPoint x: 1404, startPoint y: 243, endPoint x: 1350, endPoint y: 234, distance: 54.7
click at [1402, 243] on button "Publish" at bounding box center [1412, 230] width 252 height 29
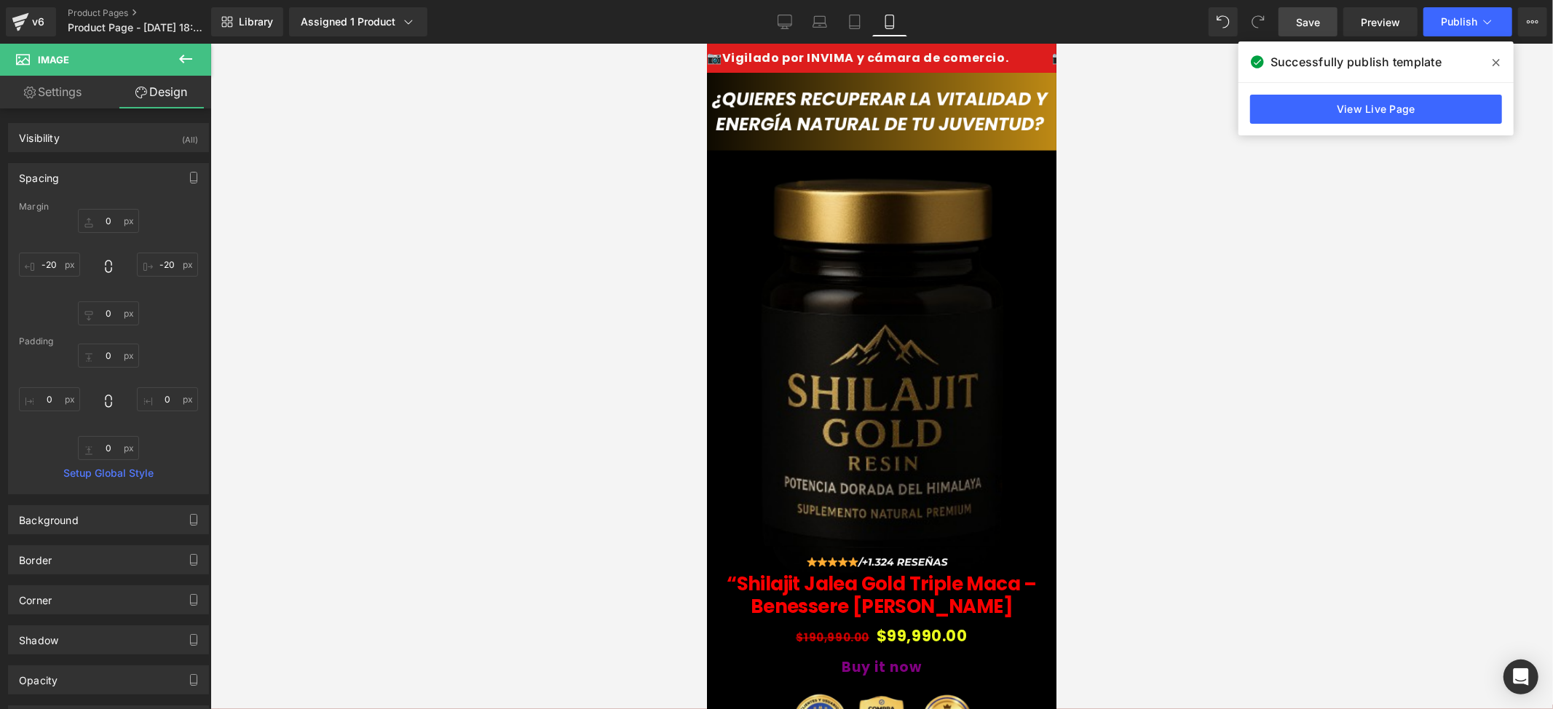
click at [1501, 66] on span at bounding box center [1496, 62] width 23 height 23
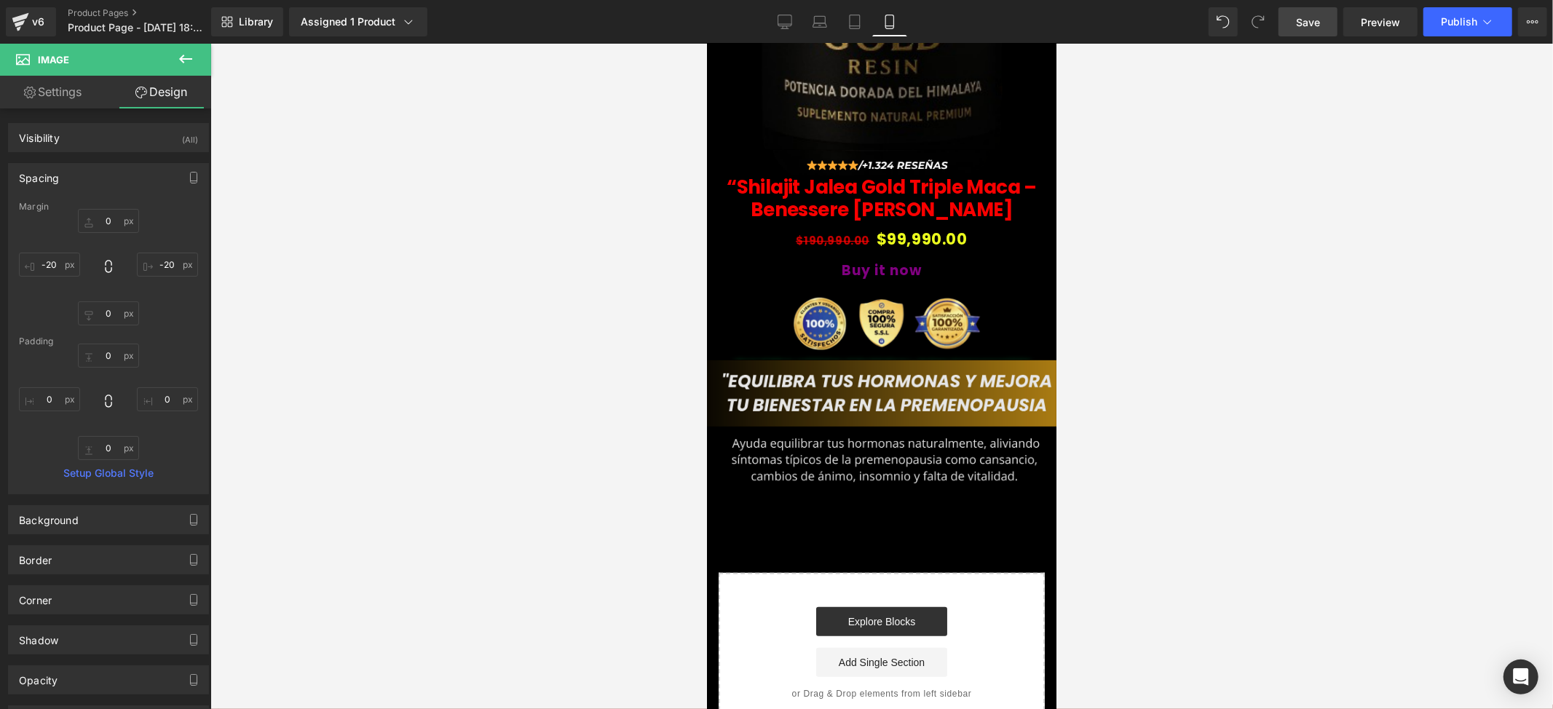
scroll to position [485, 0]
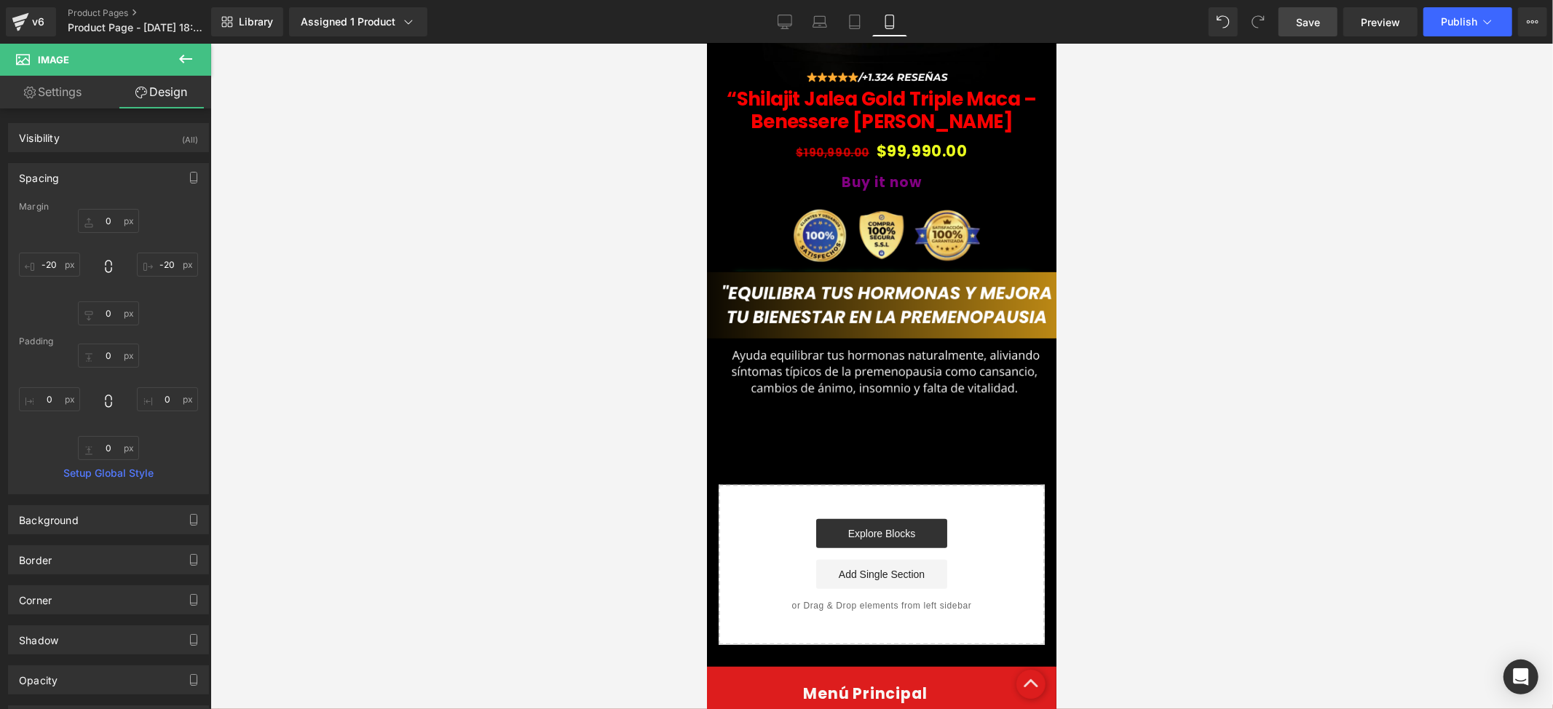
drag, startPoint x: 874, startPoint y: 391, endPoint x: 791, endPoint y: 493, distance: 131.9
click at [874, 391] on div "Image Row Image “Shilajit Jalea Gold Triple Maca – Benessere [PERSON_NAME] (P) …" at bounding box center [880, 115] width 349 height 1057
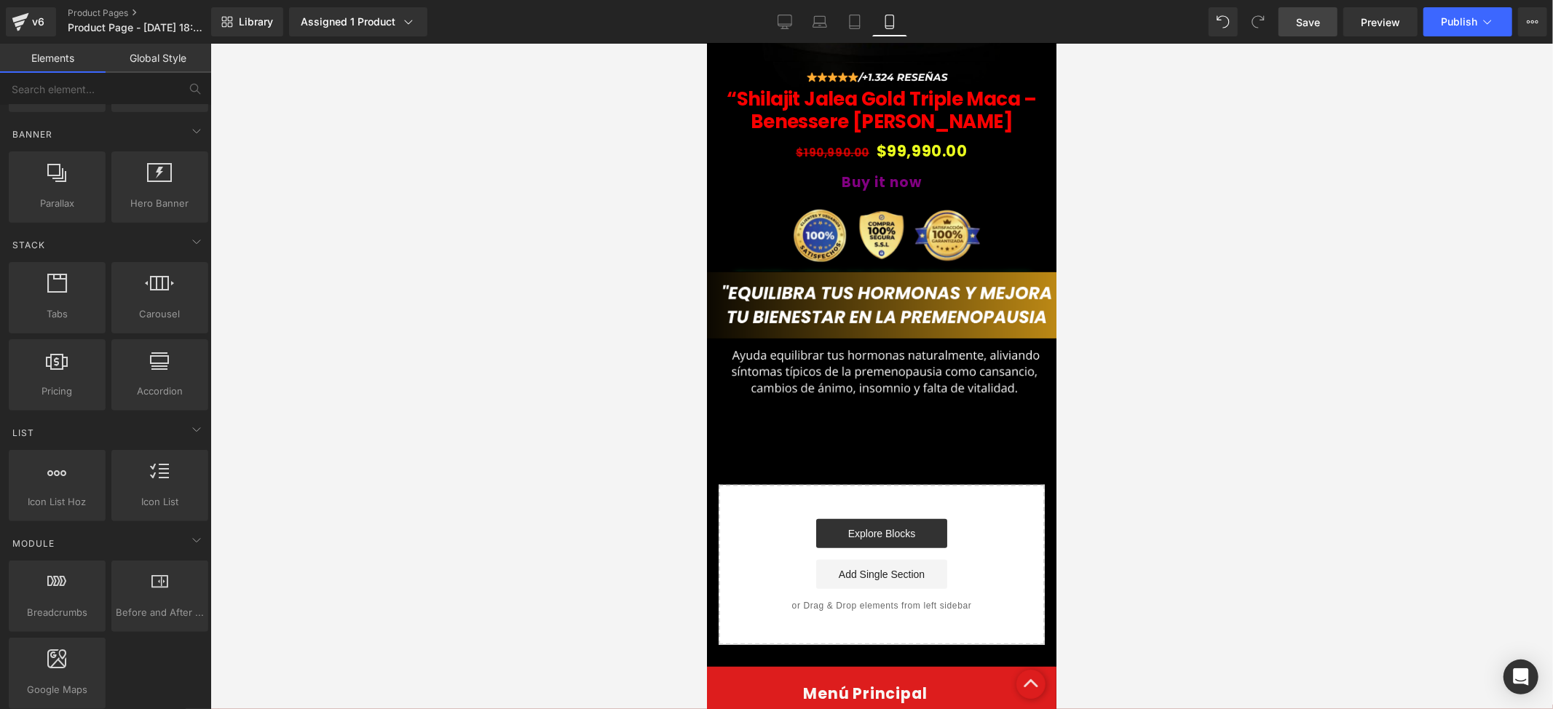
scroll to position [0, 0]
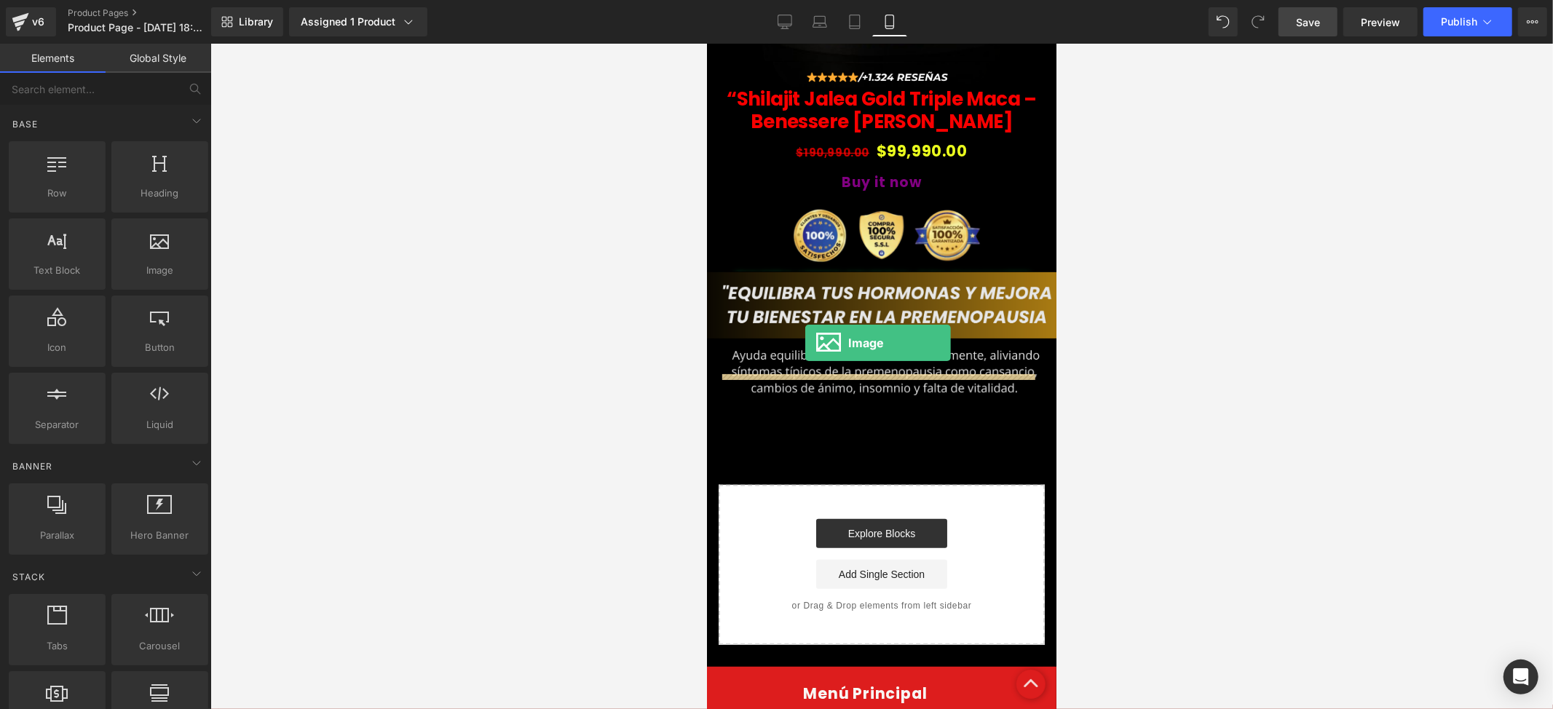
drag, startPoint x: 858, startPoint y: 277, endPoint x: 805, endPoint y: 343, distance: 85.4
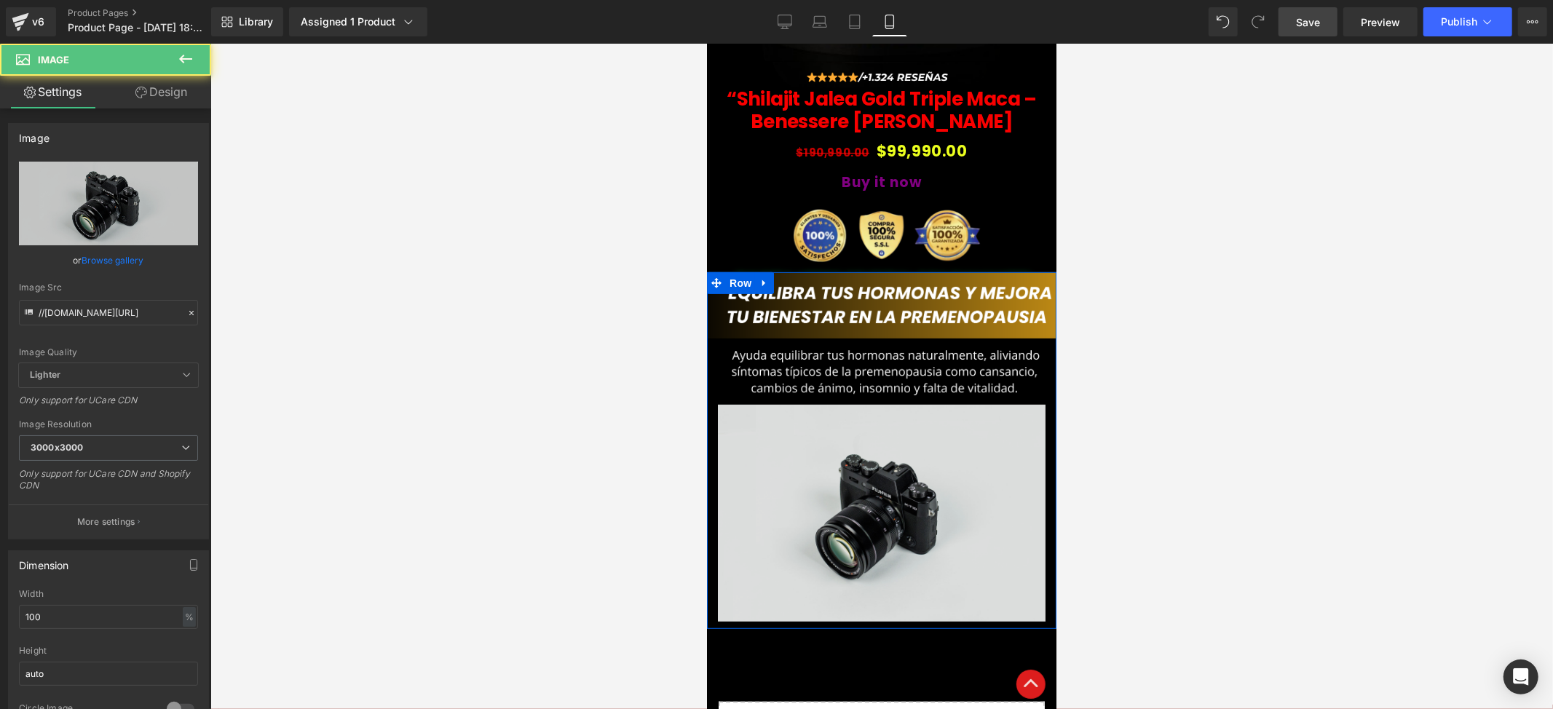
click at [854, 419] on img at bounding box center [881, 512] width 328 height 217
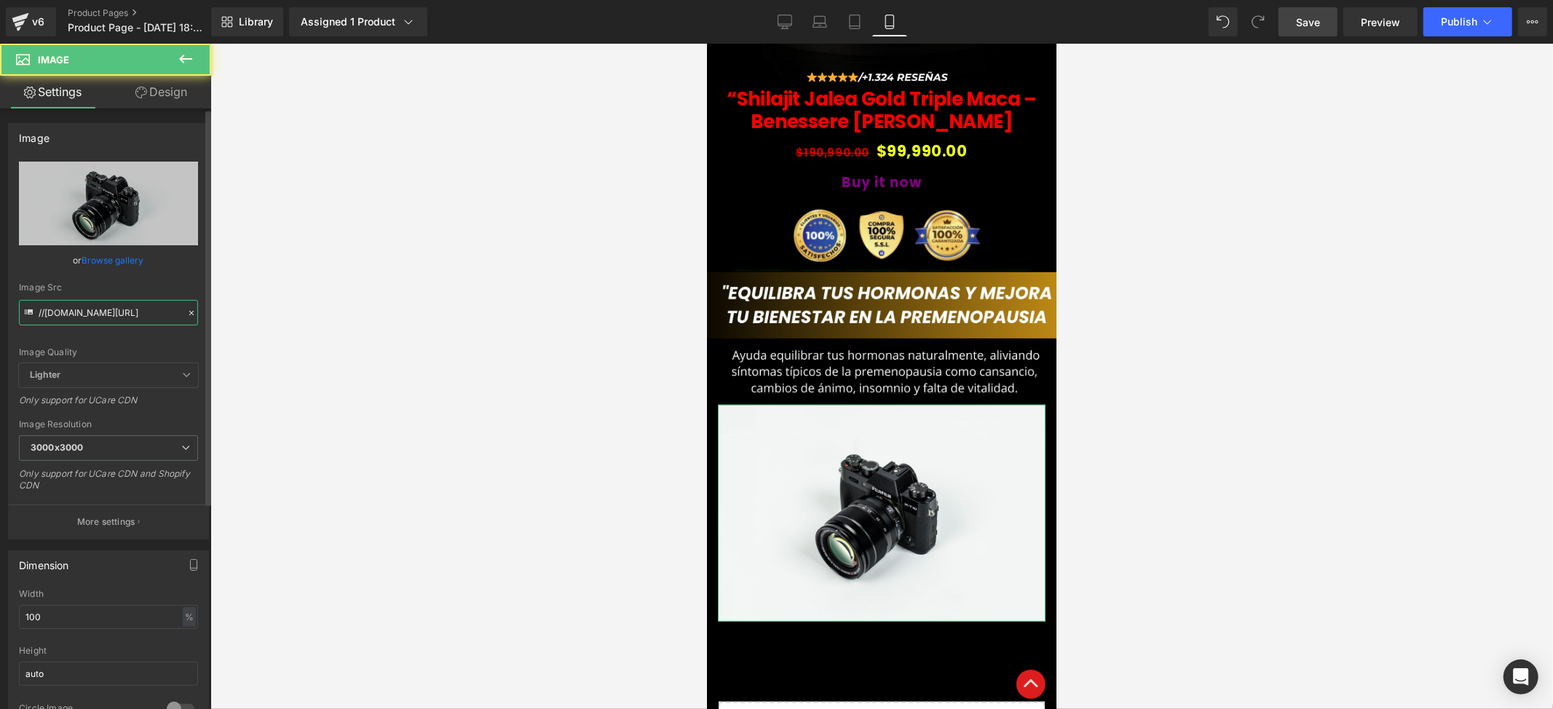
click at [146, 301] on input "//[DOMAIN_NAME][URL]" at bounding box center [108, 312] width 179 height 25
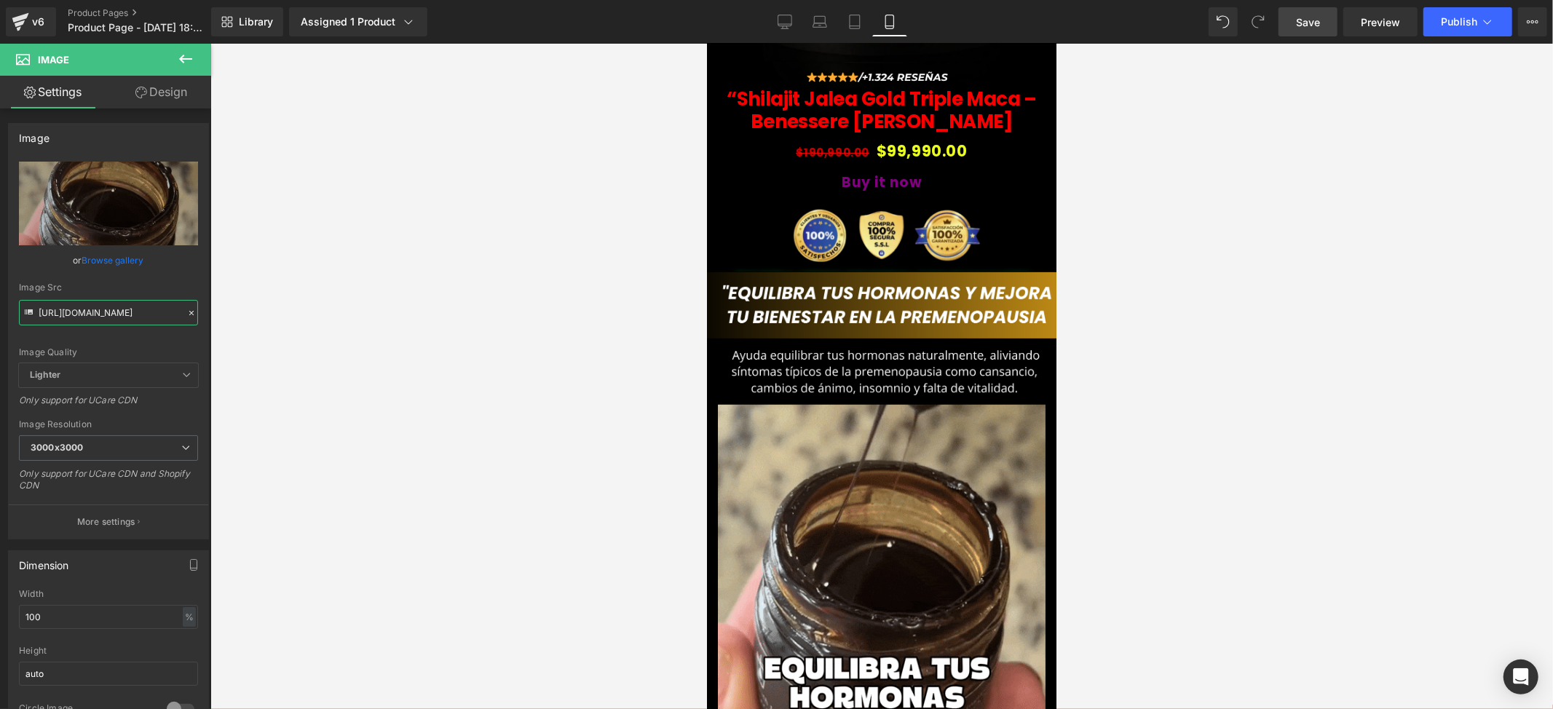
type input "[URL][DOMAIN_NAME]"
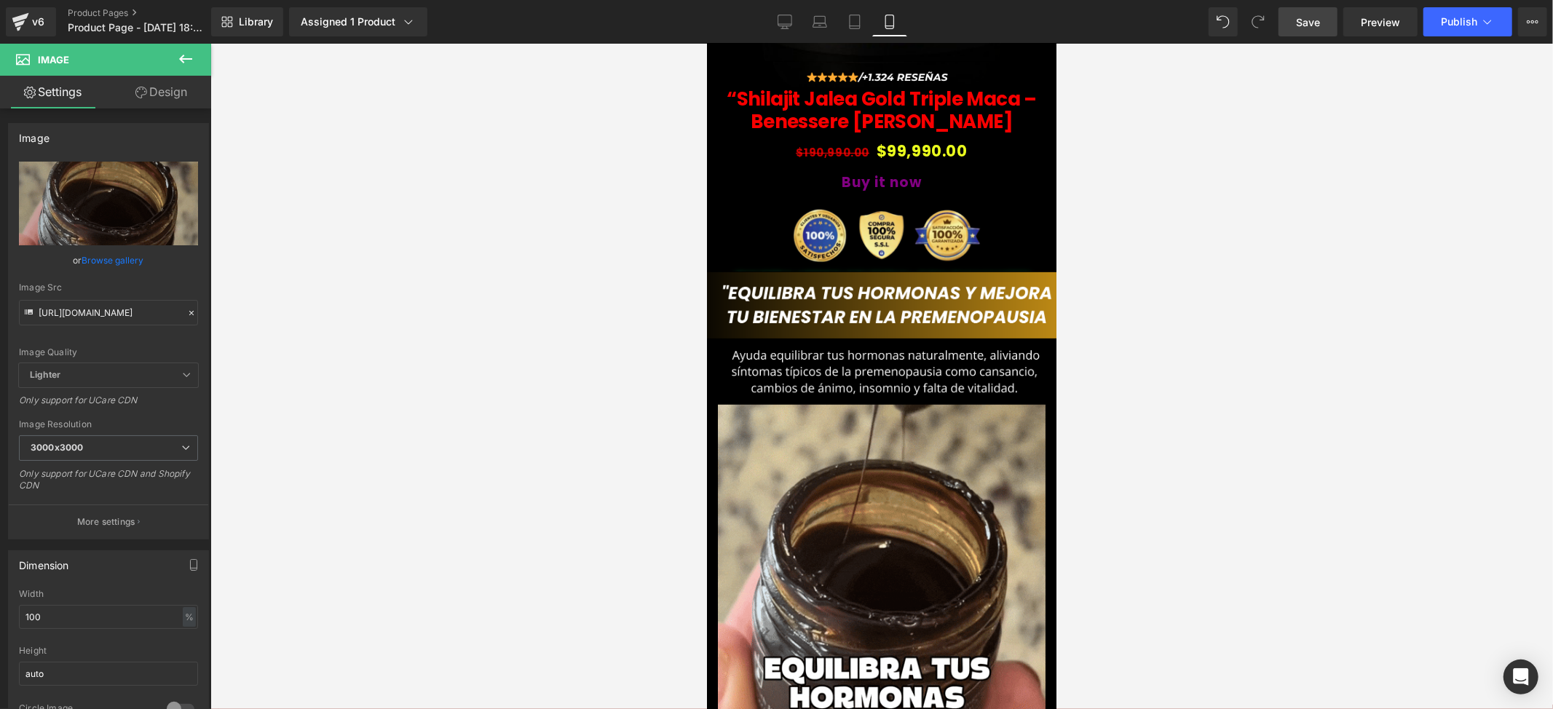
click at [1134, 435] on div at bounding box center [881, 376] width 1343 height 665
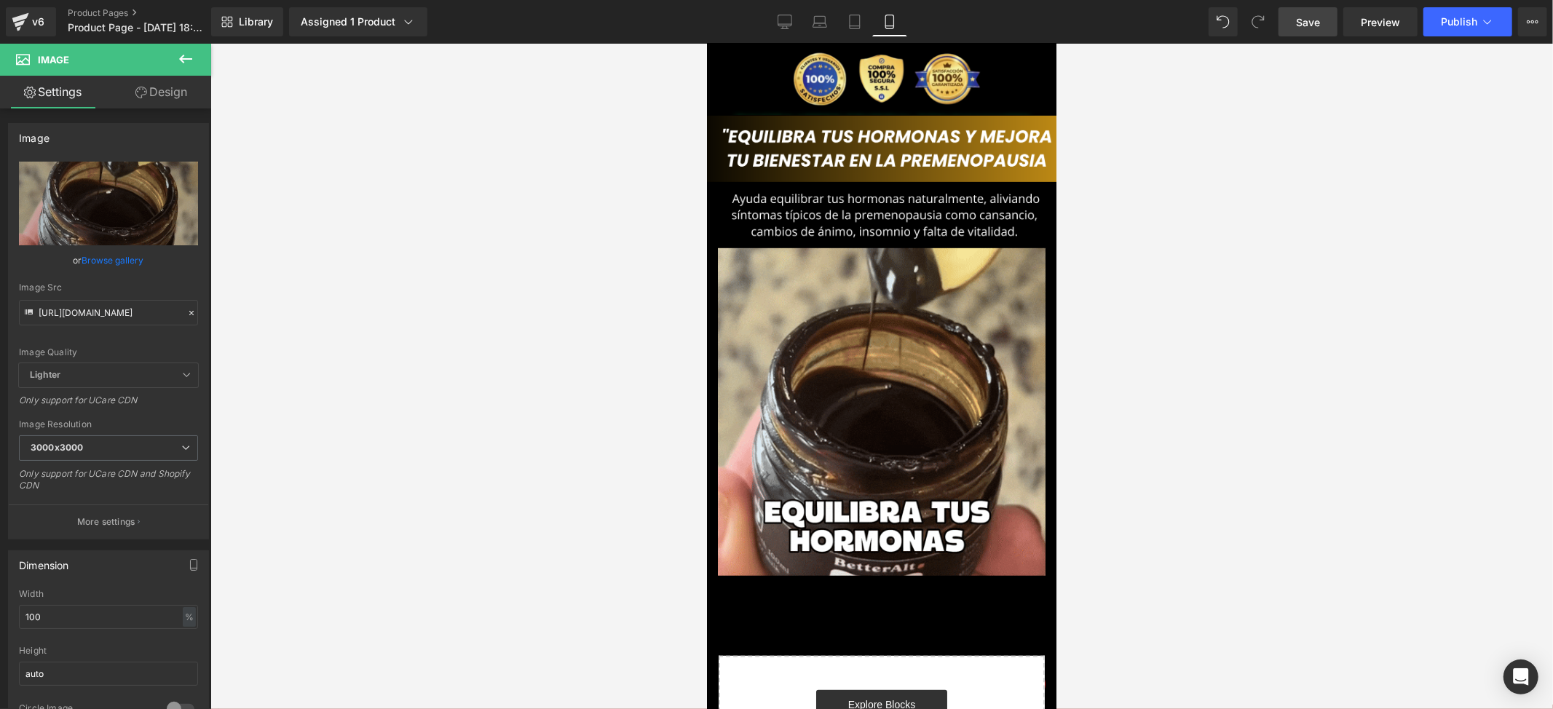
scroll to position [671, 0]
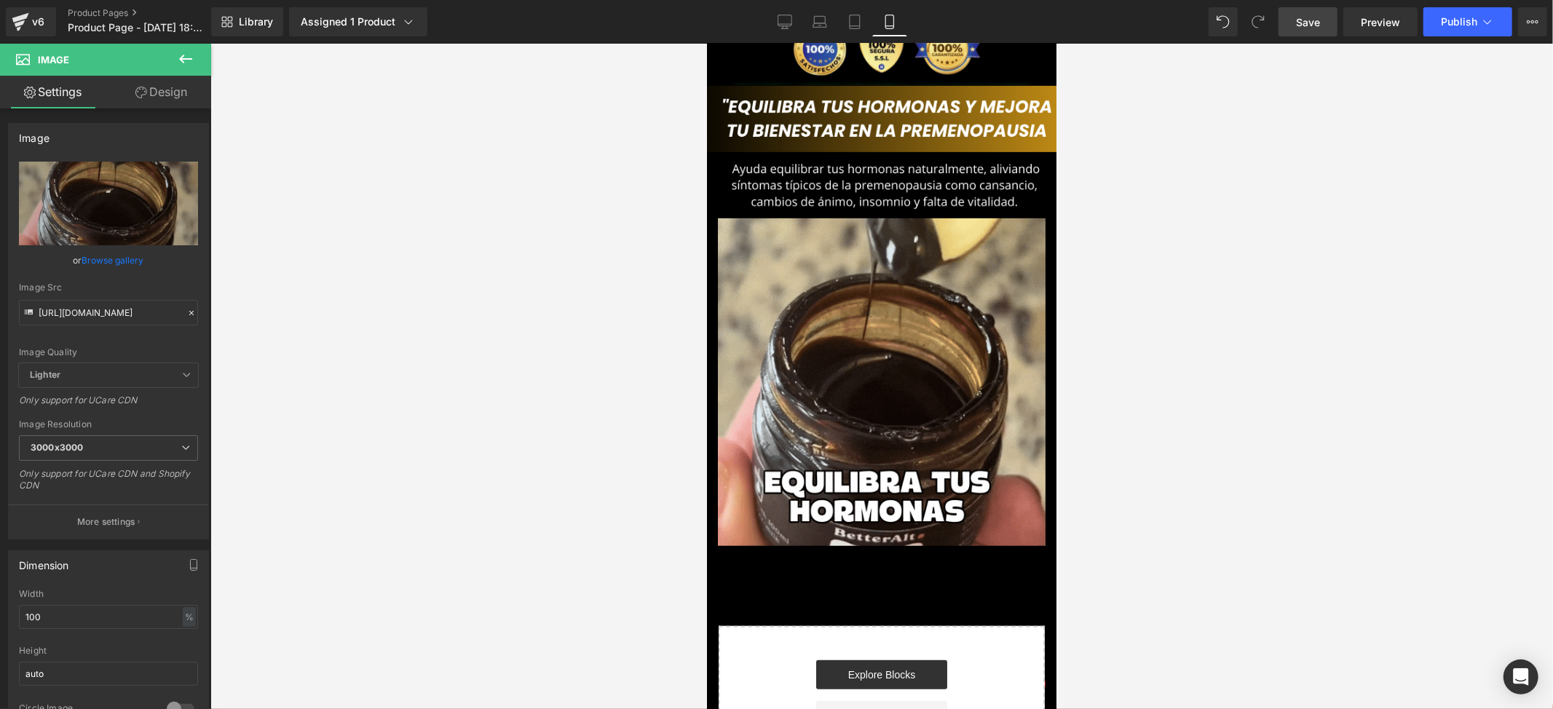
drag, startPoint x: 1052, startPoint y: 372, endPoint x: 1773, endPoint y: 512, distance: 734.2
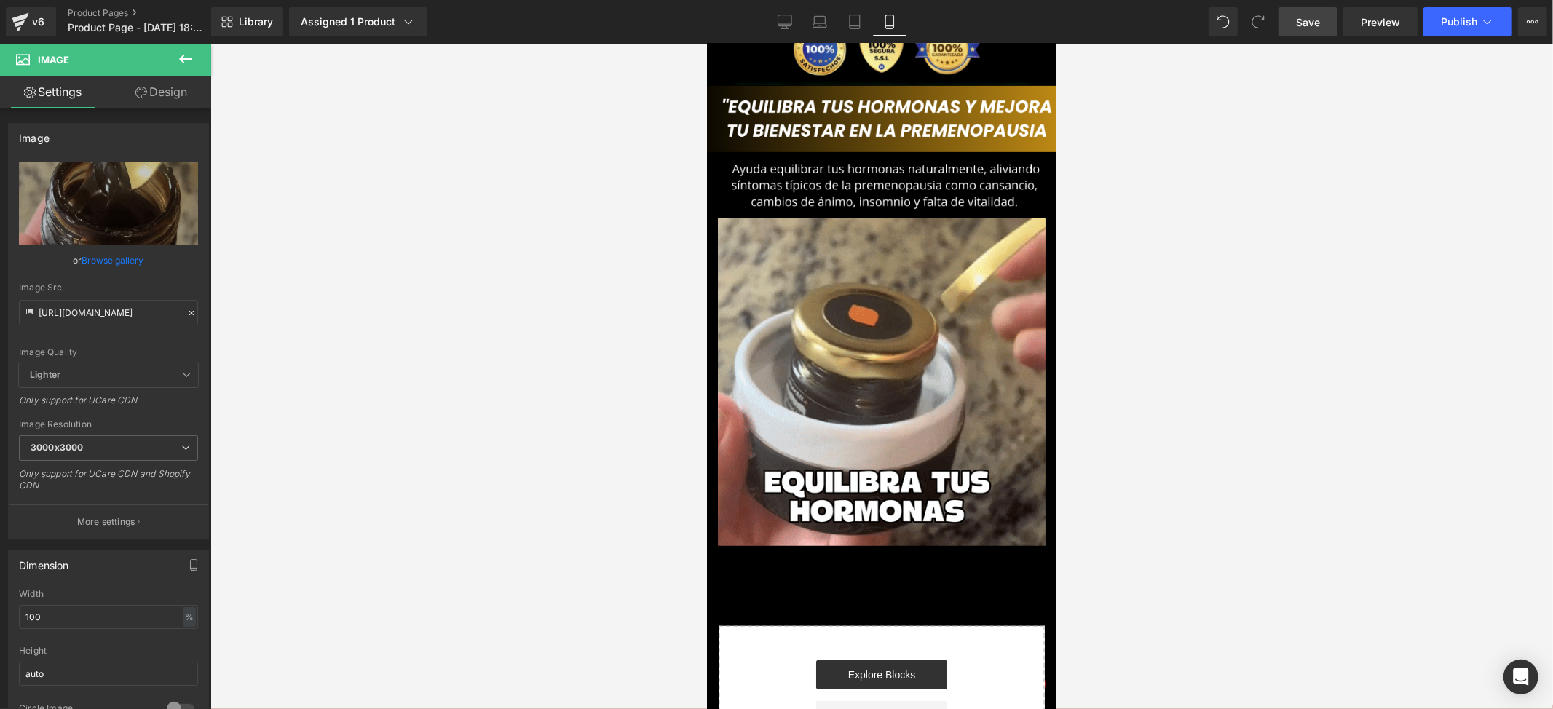
click at [182, 64] on icon at bounding box center [185, 58] width 17 height 17
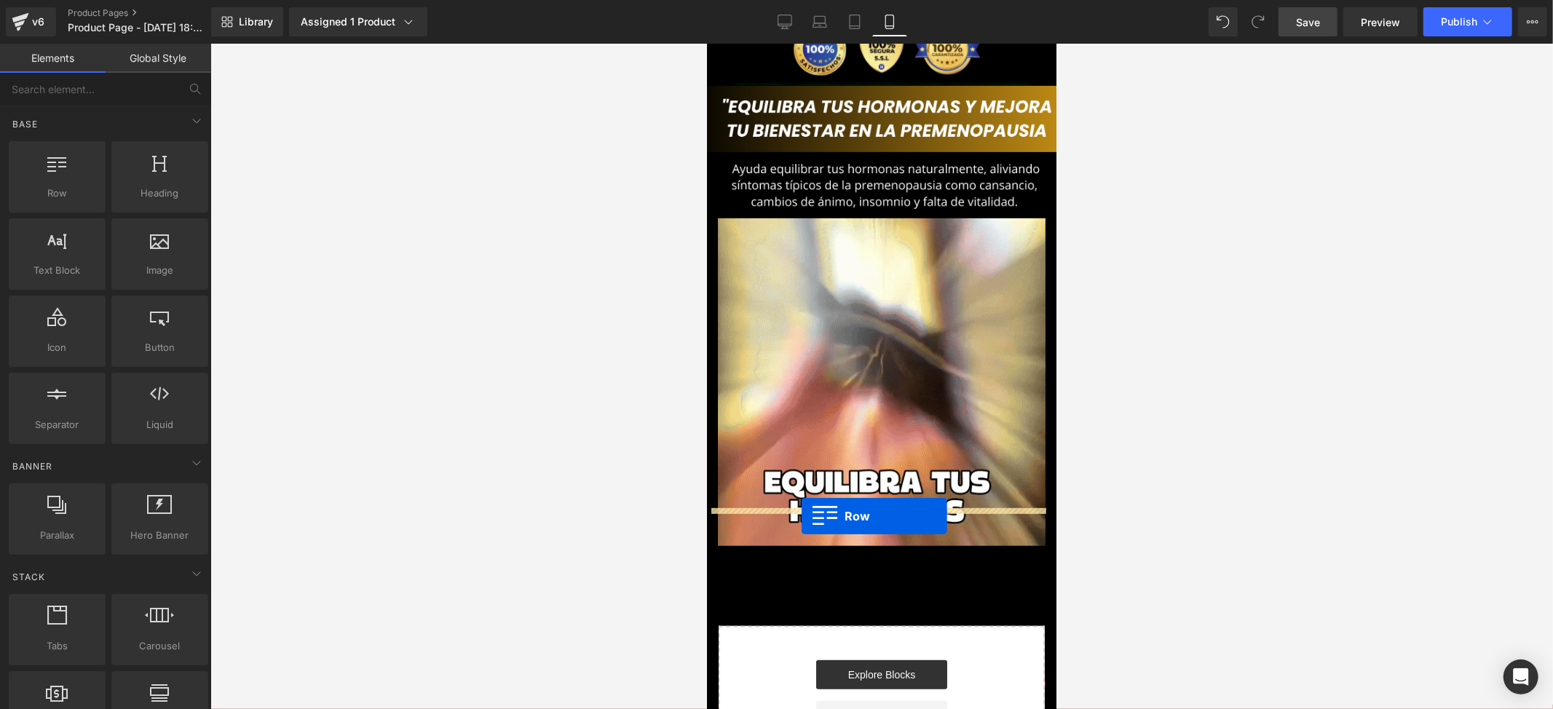
drag, startPoint x: 771, startPoint y: 219, endPoint x: 801, endPoint y: 515, distance: 297.8
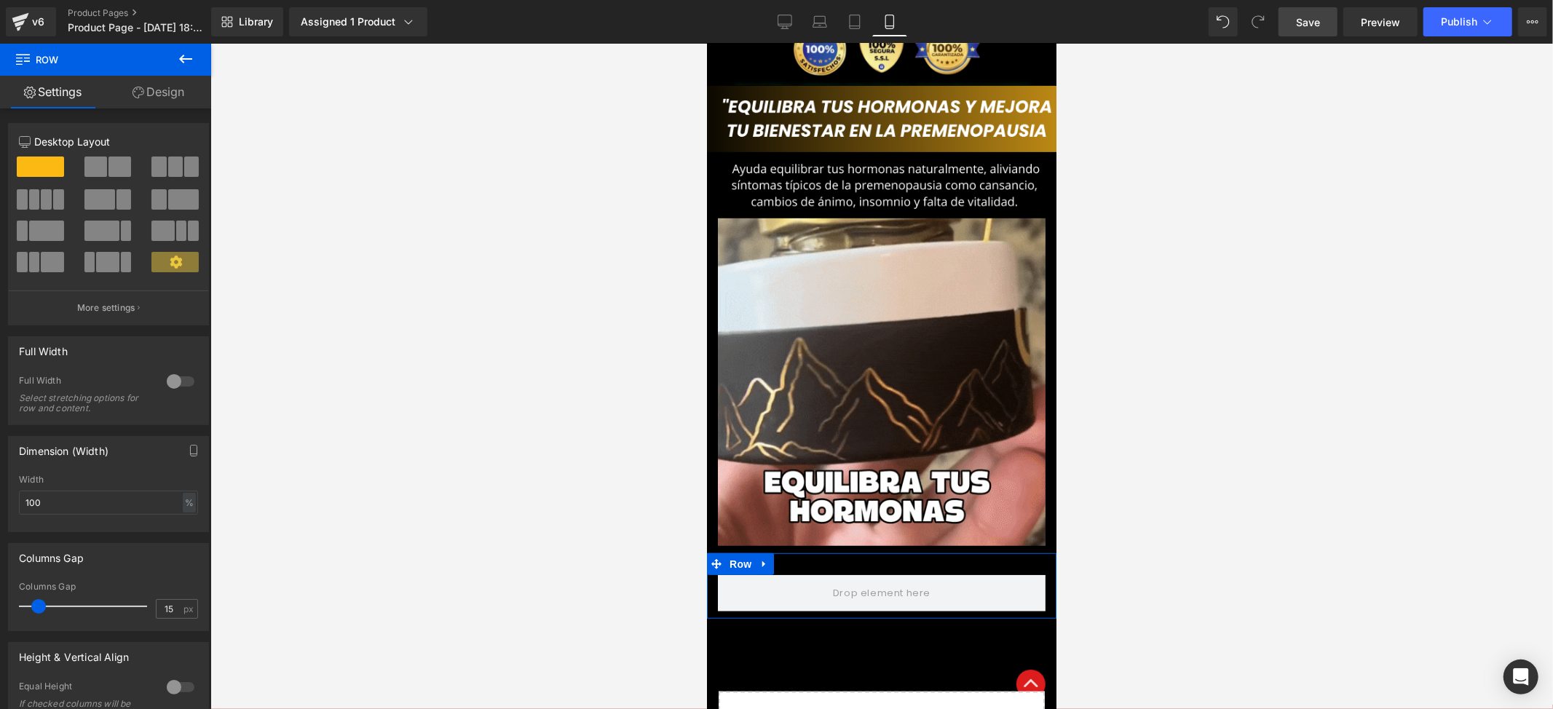
click at [172, 98] on link "Design" at bounding box center [159, 92] width 106 height 33
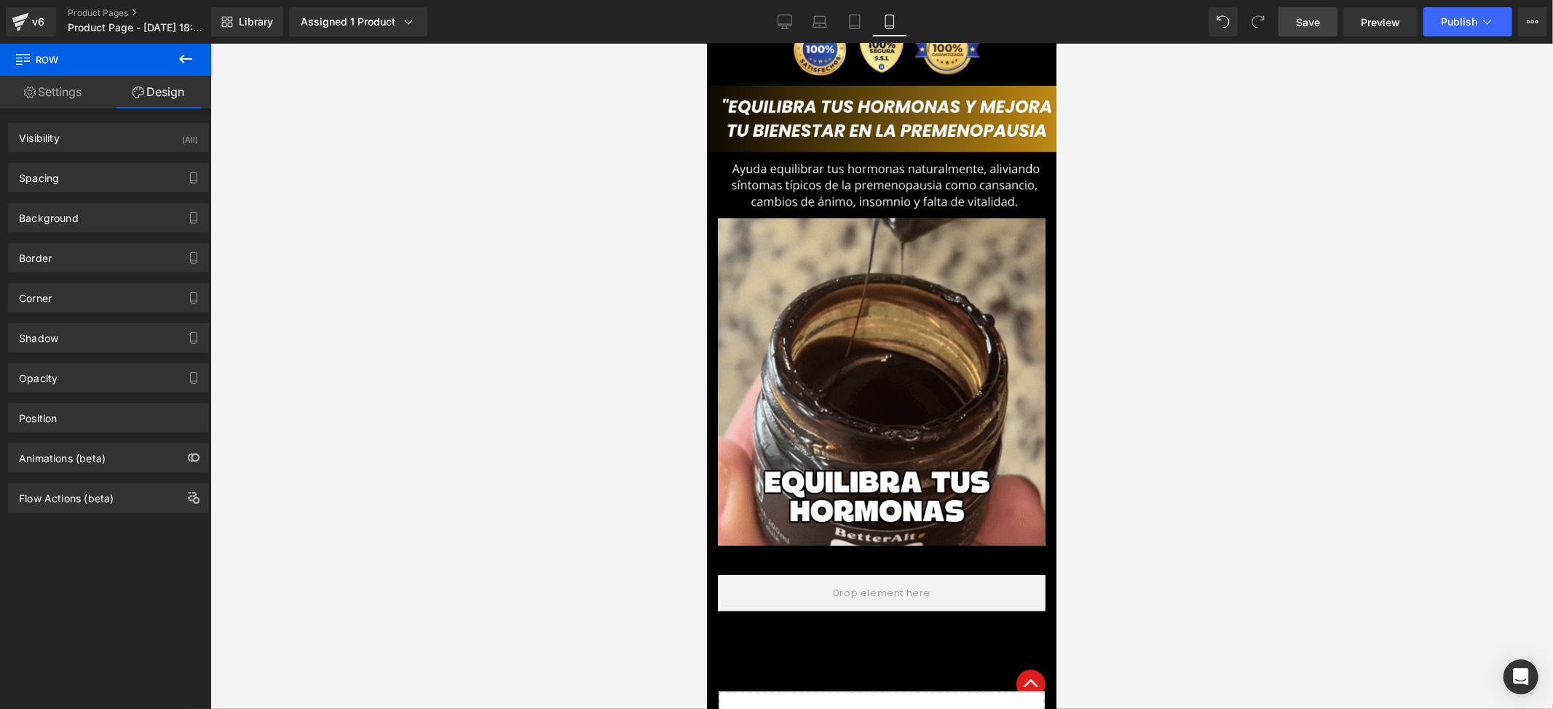
click at [181, 68] on button at bounding box center [185, 60] width 51 height 32
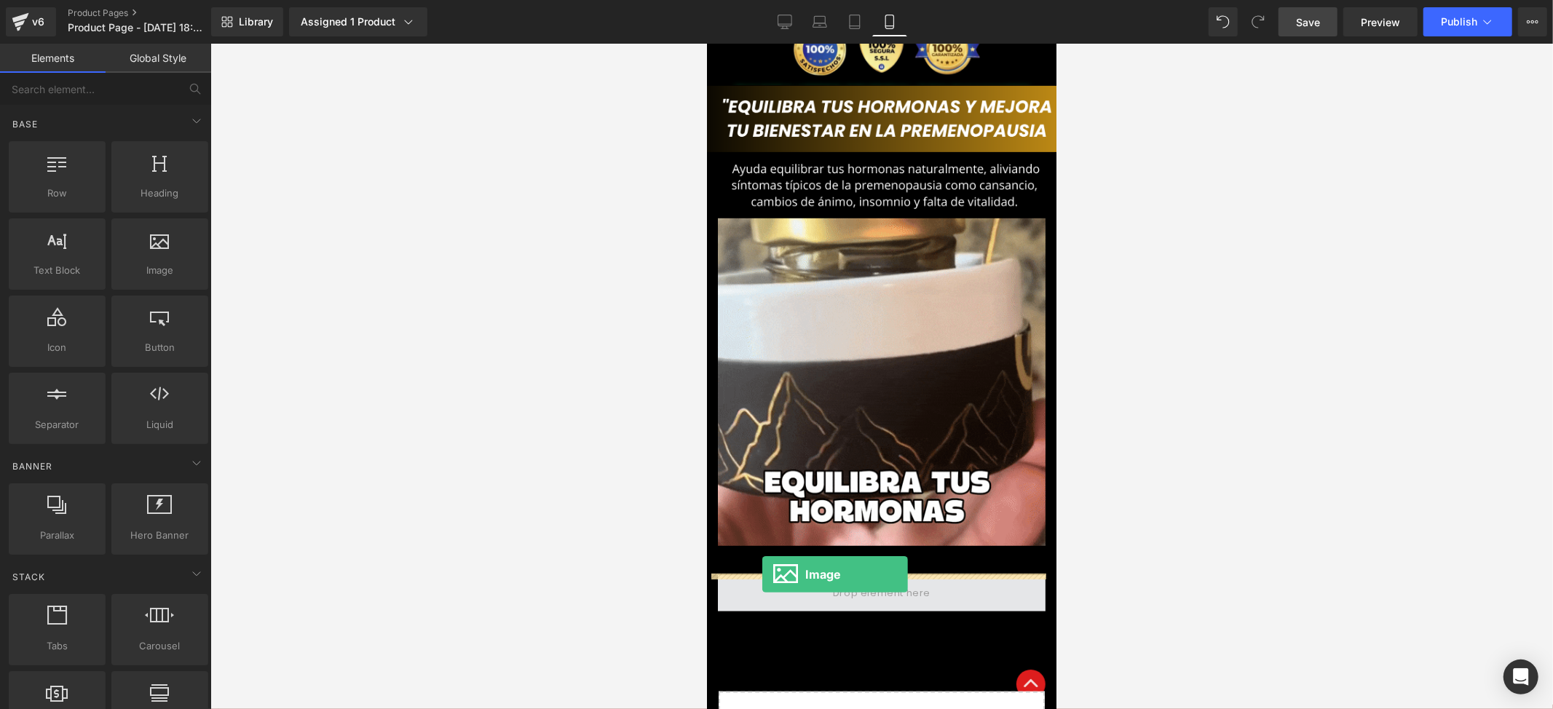
drag, startPoint x: 859, startPoint y: 292, endPoint x: 753, endPoint y: 553, distance: 281.5
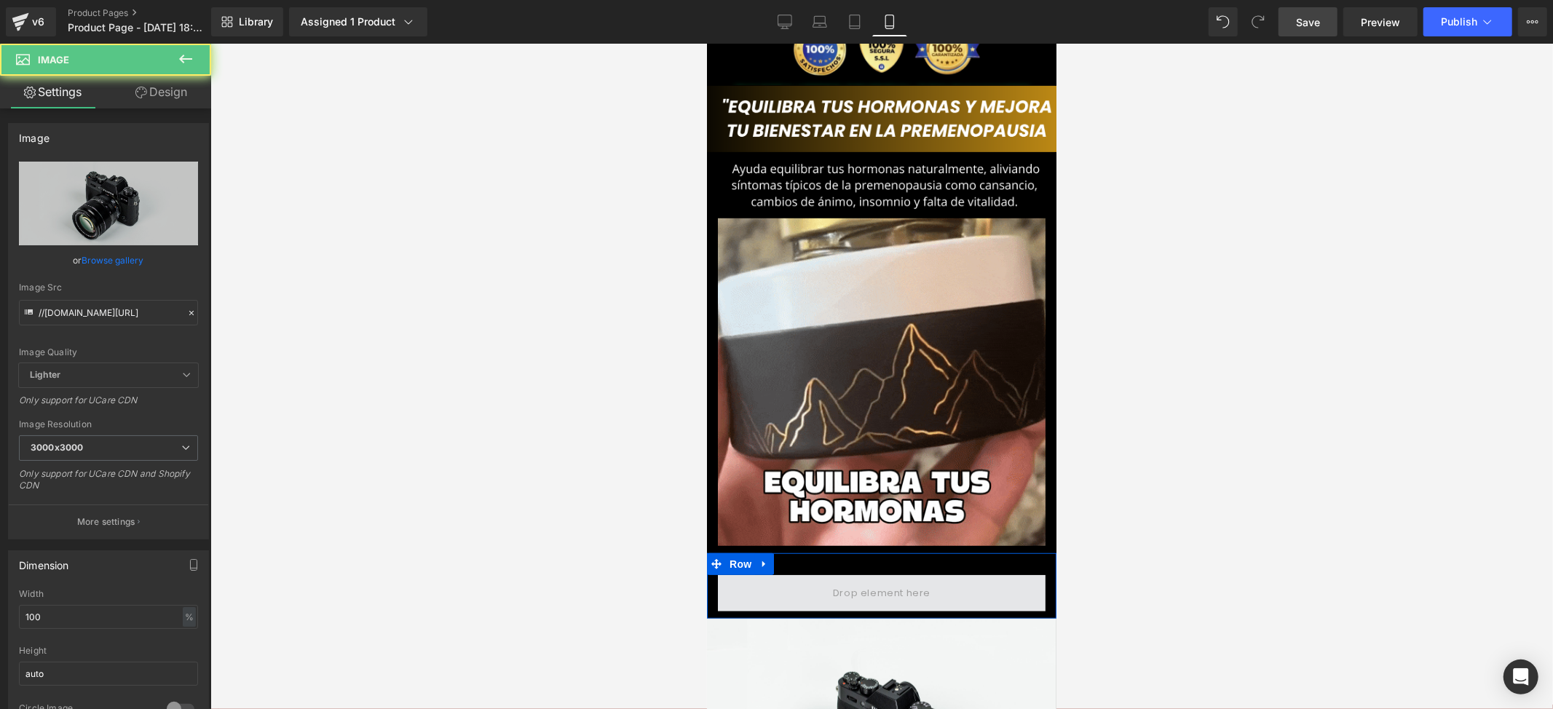
drag, startPoint x: 753, startPoint y: 553, endPoint x: 750, endPoint y: 538, distance: 14.9
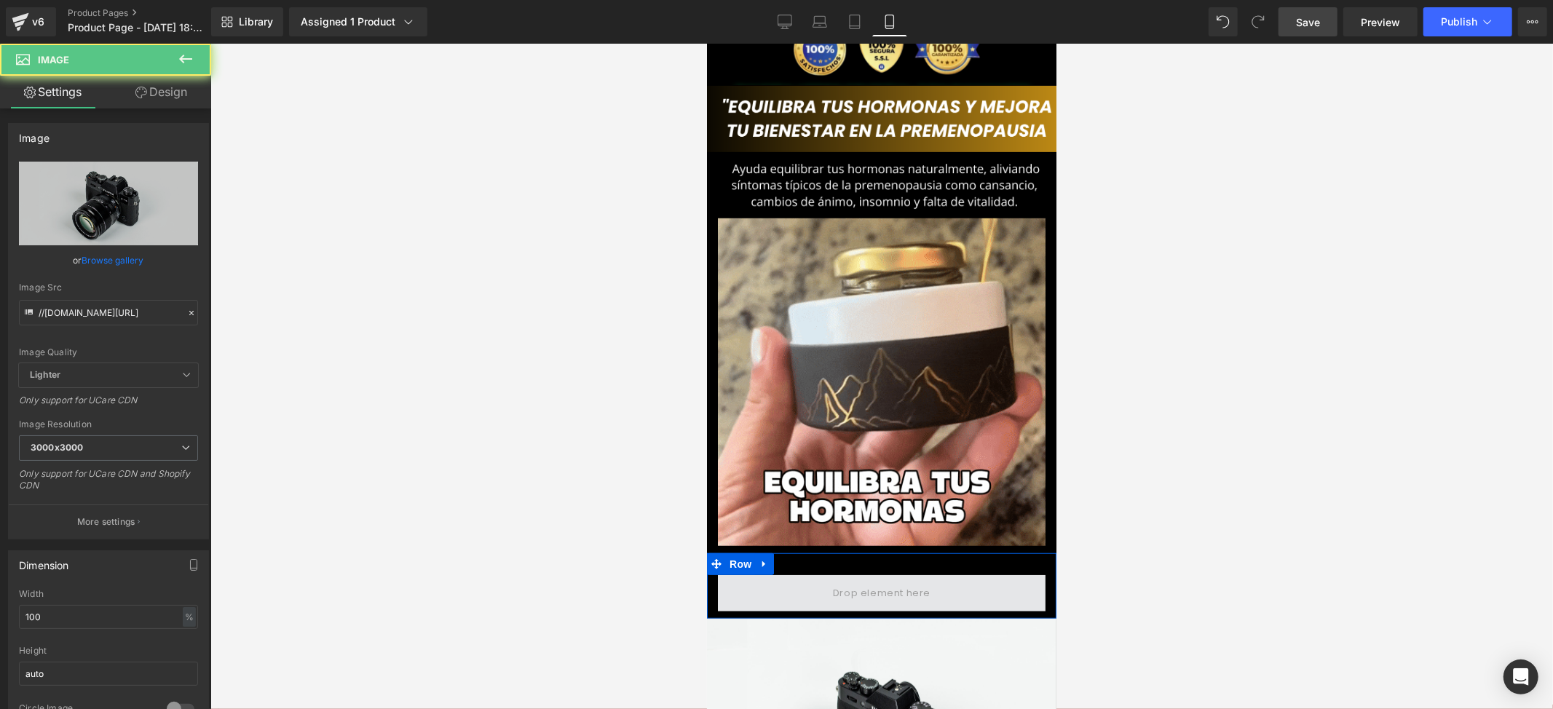
click at [750, 574] on span at bounding box center [881, 592] width 328 height 36
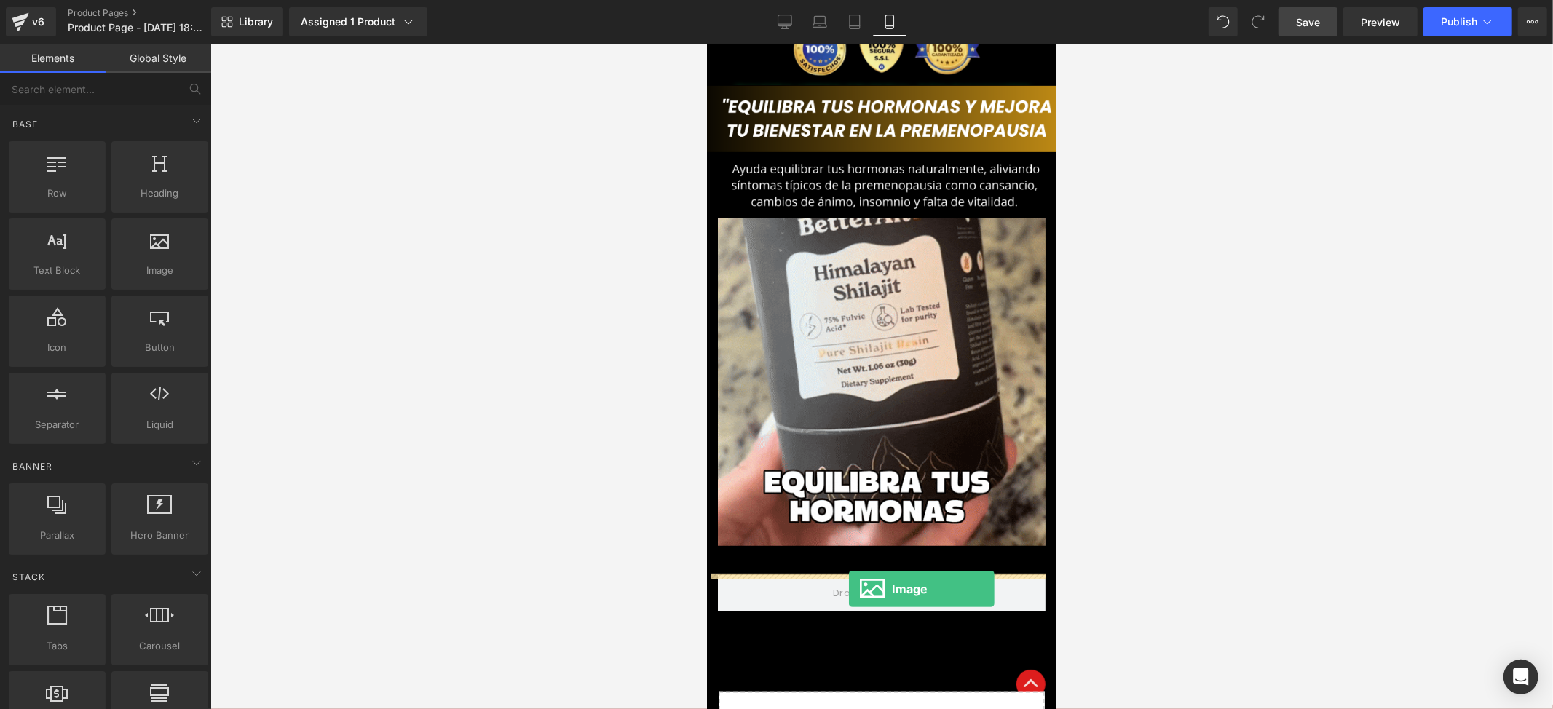
drag, startPoint x: 864, startPoint y: 309, endPoint x: 877, endPoint y: 595, distance: 286.4
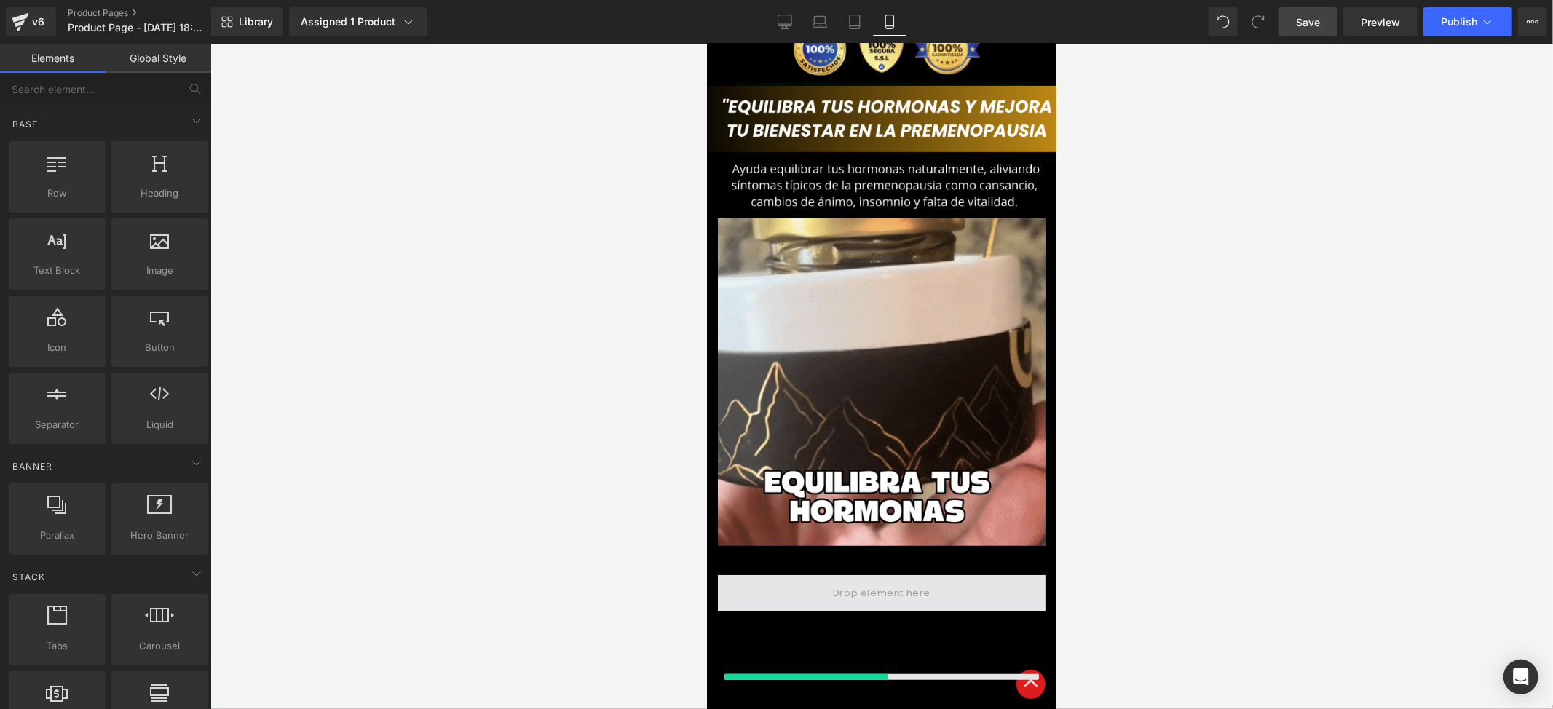
click at [839, 580] on span at bounding box center [881, 592] width 108 height 24
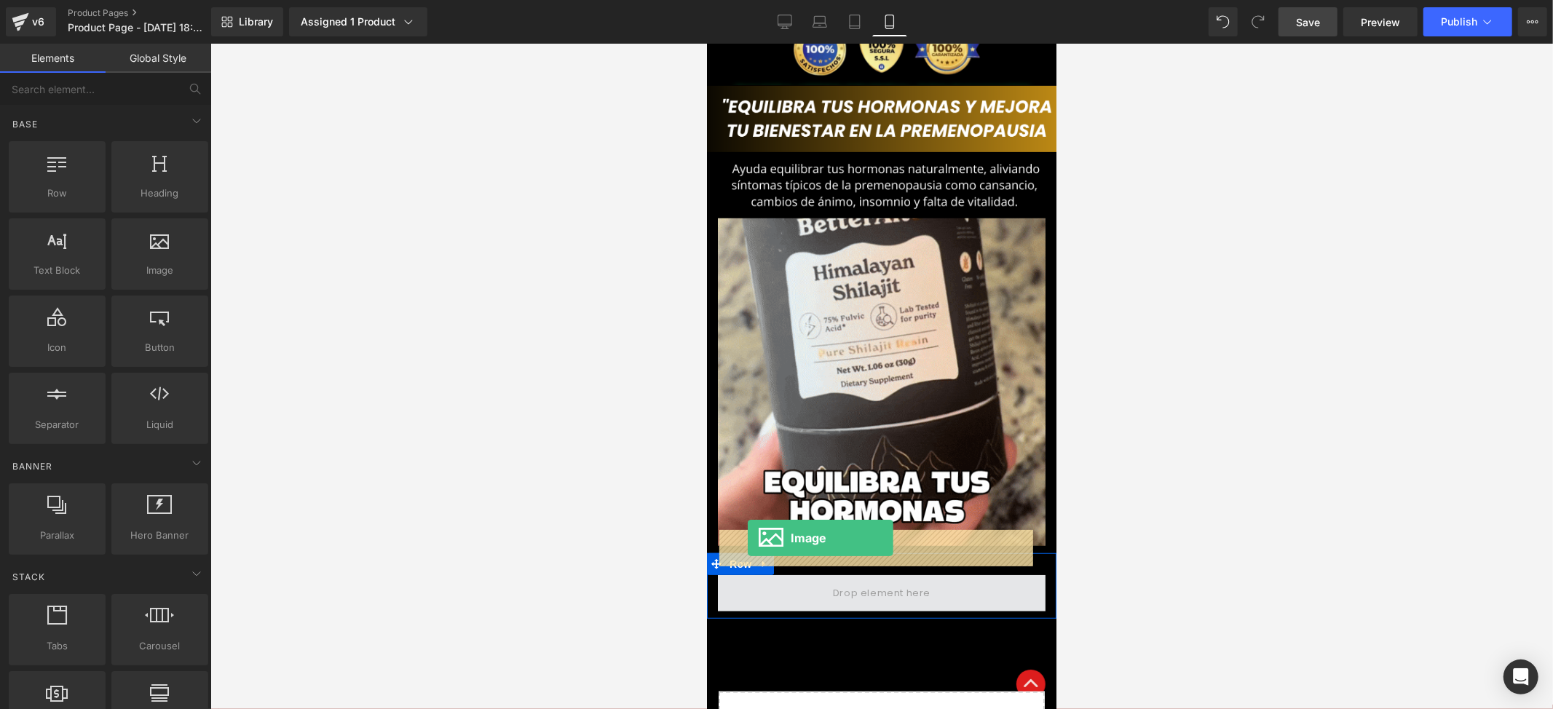
drag, startPoint x: 852, startPoint y: 306, endPoint x: 747, endPoint y: 538, distance: 254.8
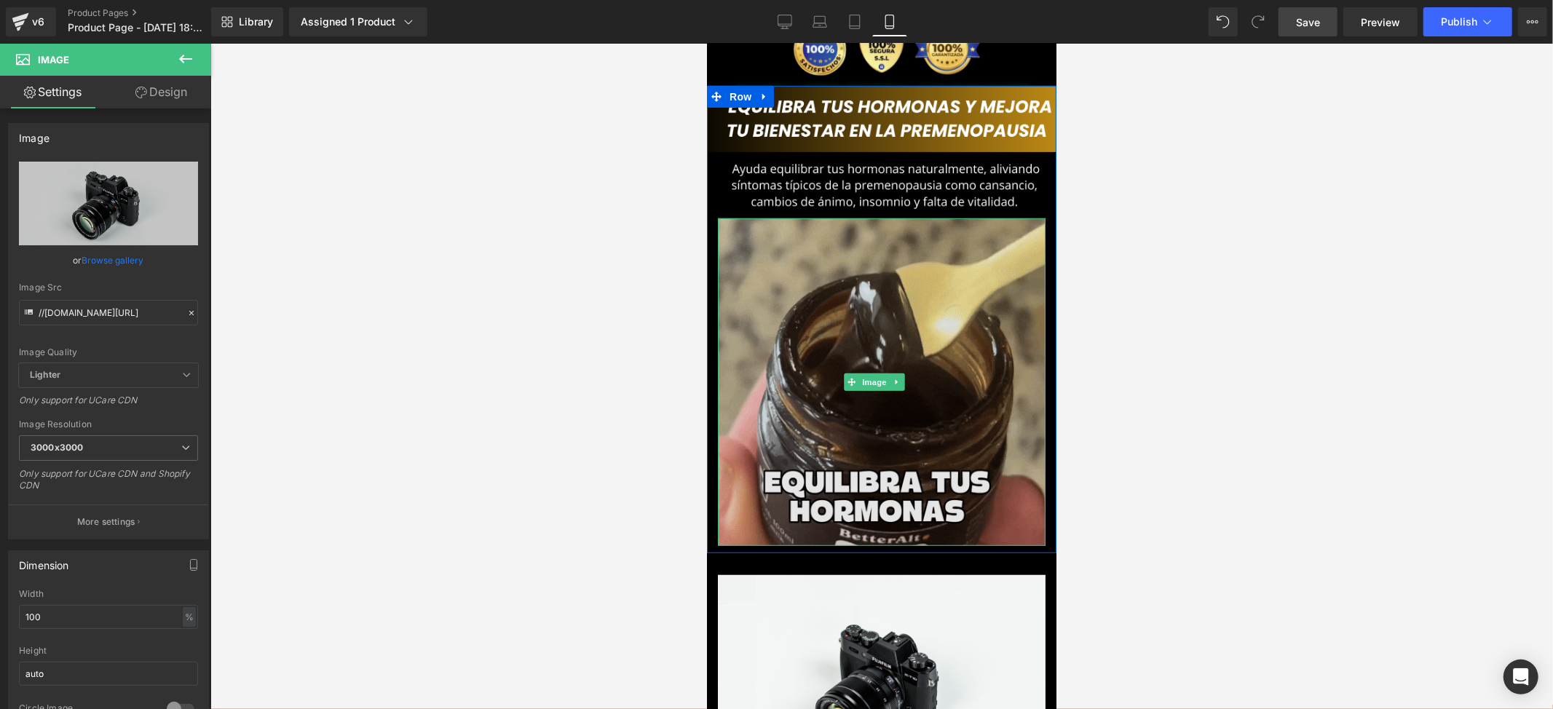
scroll to position [866, 0]
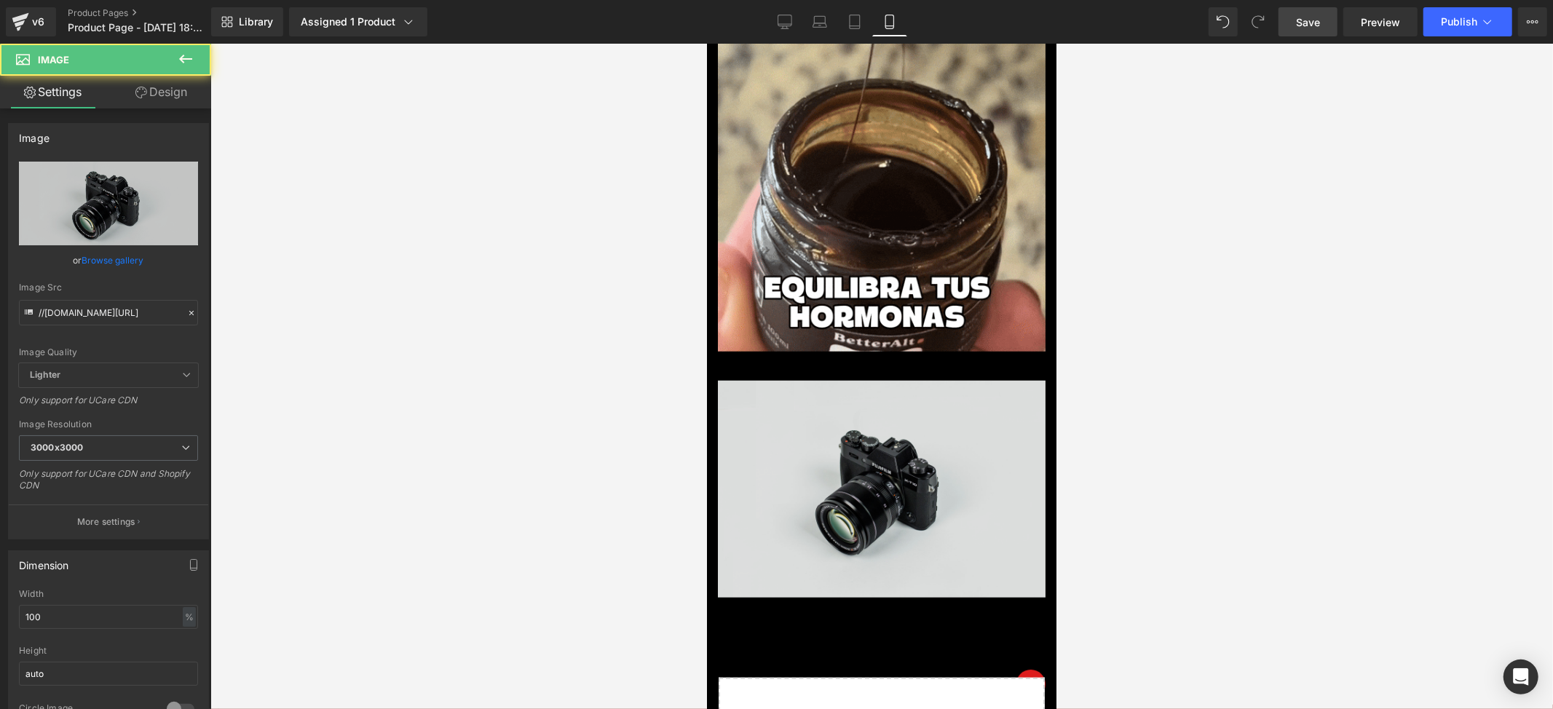
click at [846, 423] on img at bounding box center [881, 488] width 328 height 217
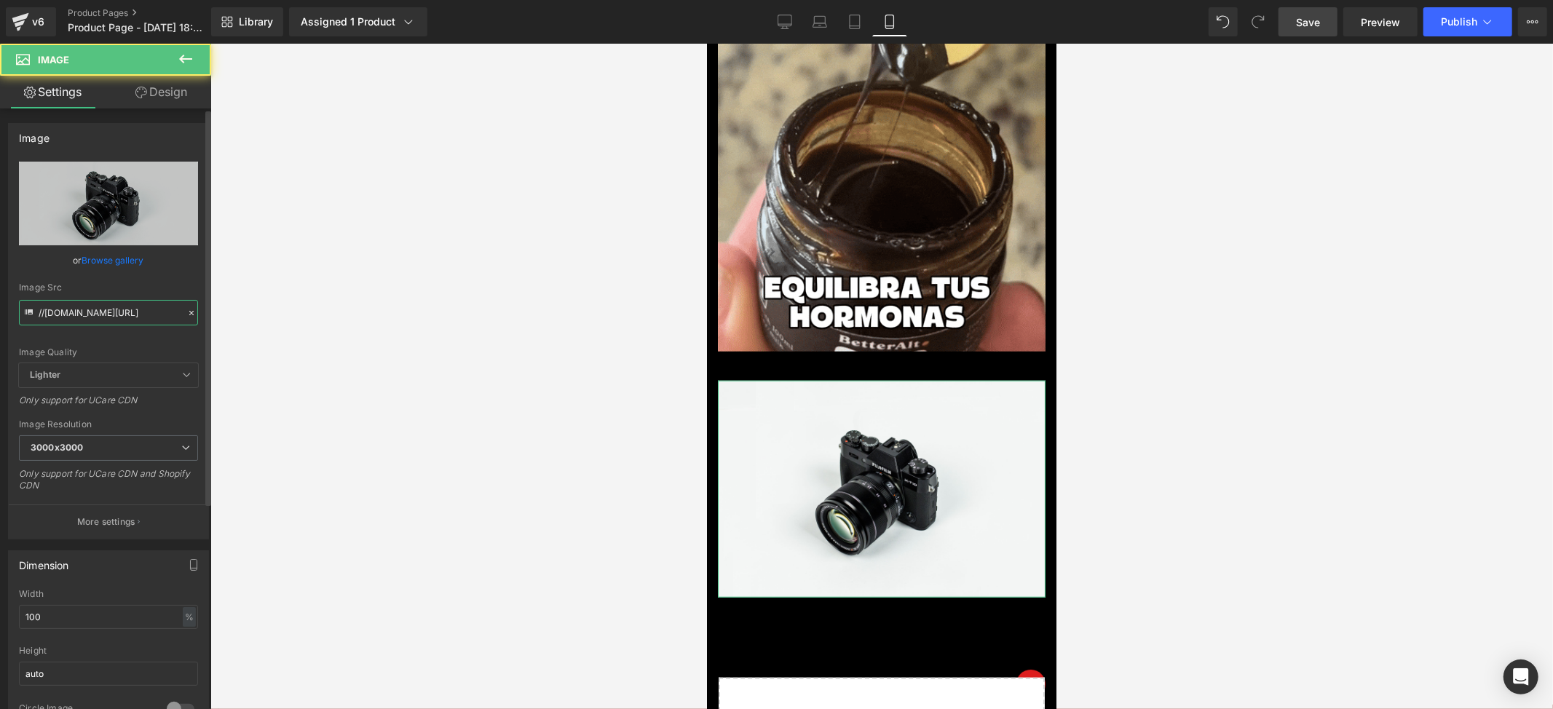
click at [114, 312] on input "//[DOMAIN_NAME][URL]" at bounding box center [108, 312] width 179 height 25
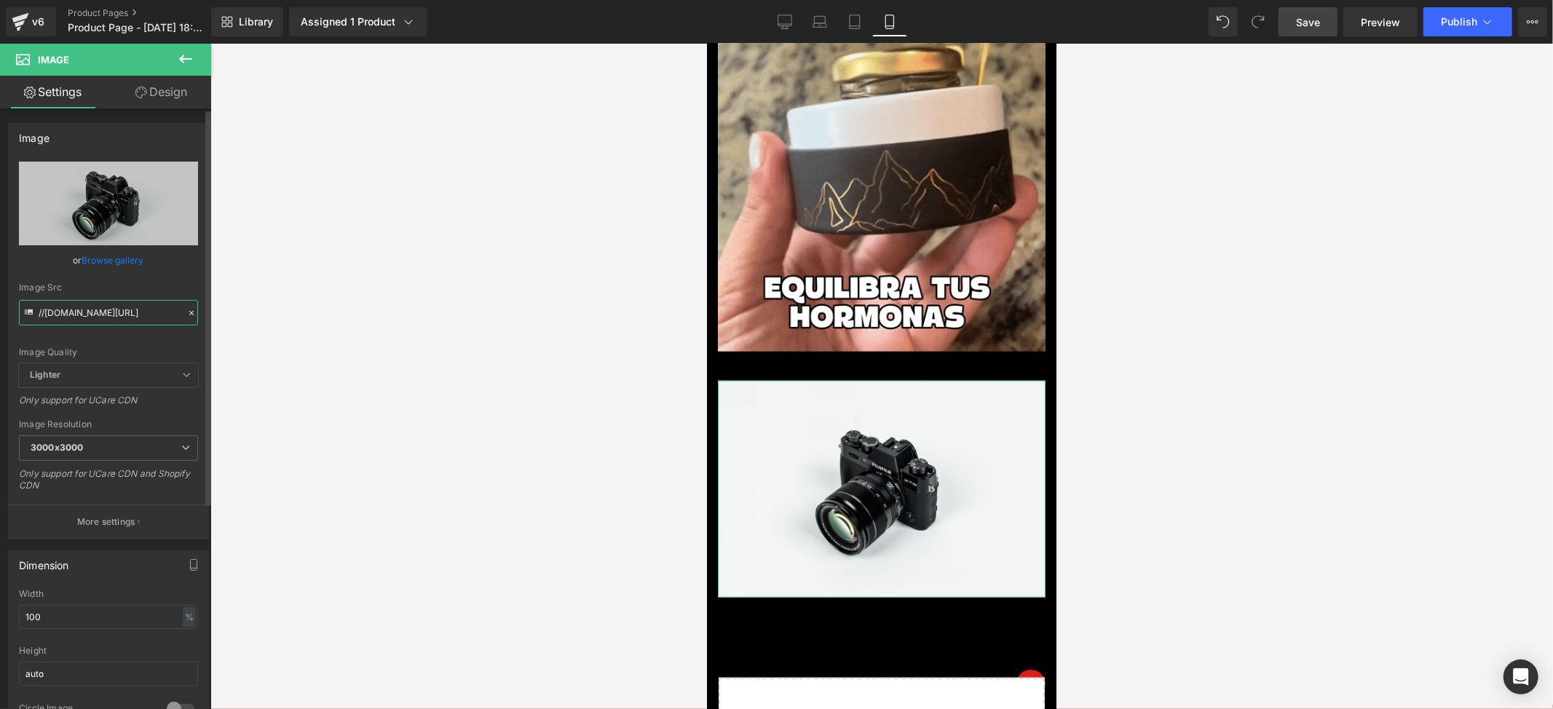
click at [114, 312] on input "//[DOMAIN_NAME][URL]" at bounding box center [108, 312] width 179 height 25
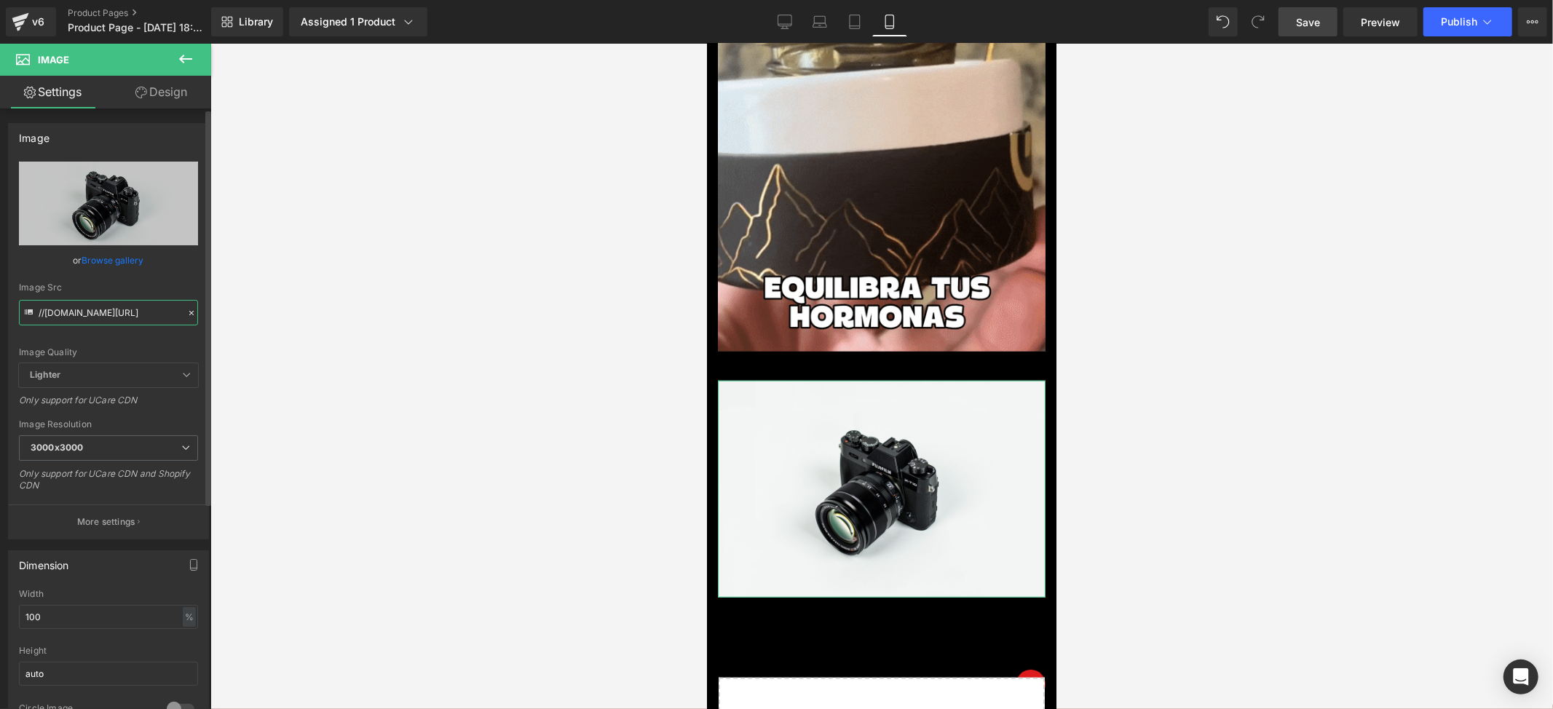
click at [114, 312] on input "//[DOMAIN_NAME][URL]" at bounding box center [108, 312] width 179 height 25
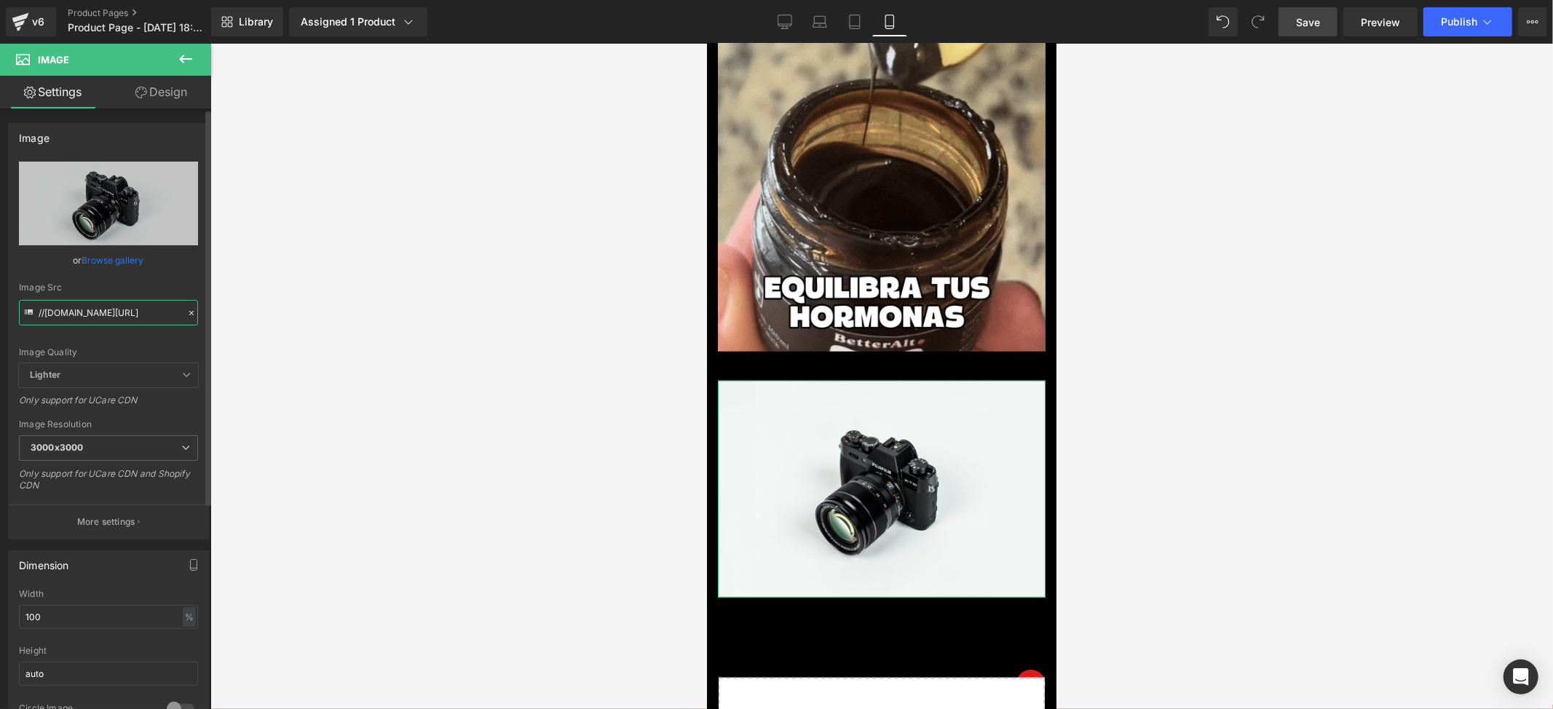
paste input "[URL][DOMAIN_NAME][DOMAIN_NAME]"
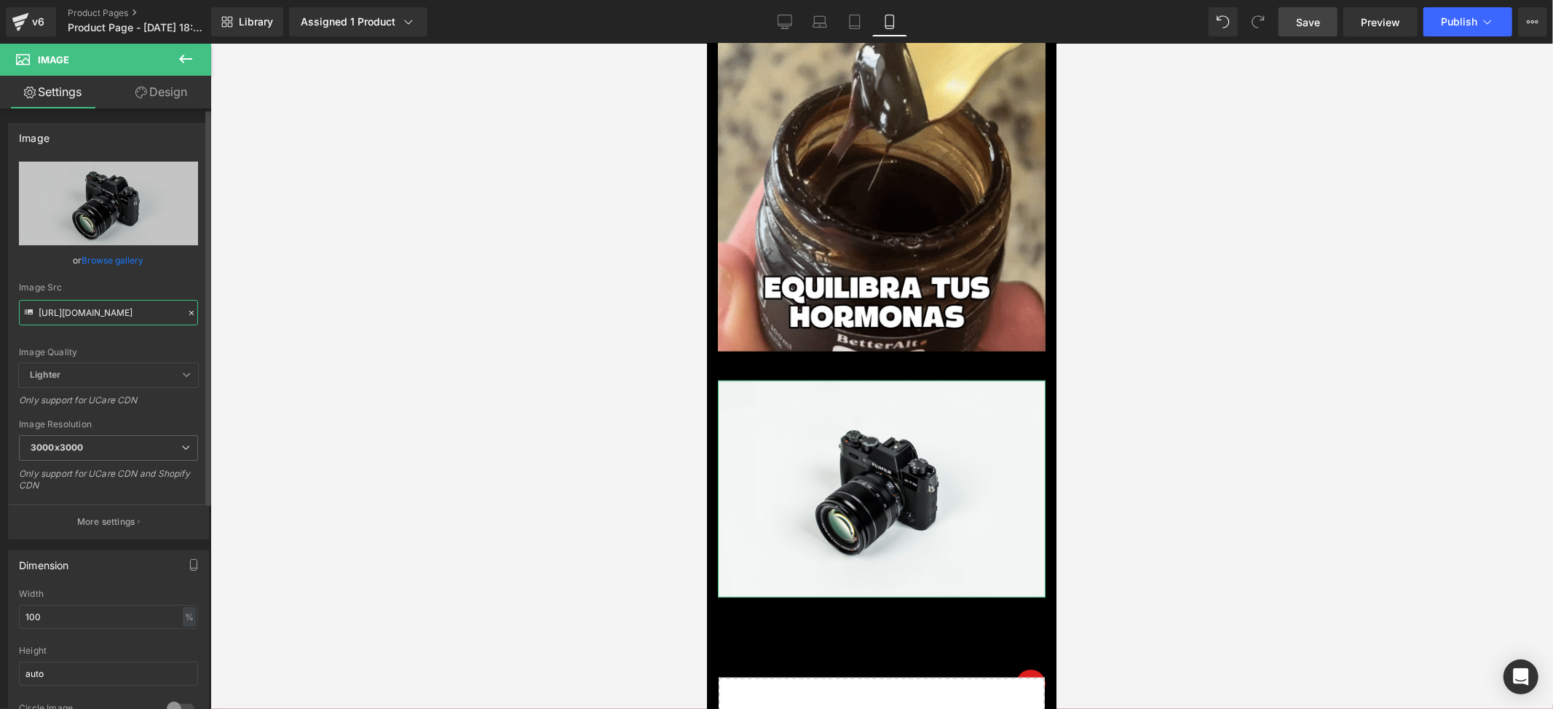
scroll to position [0, 36]
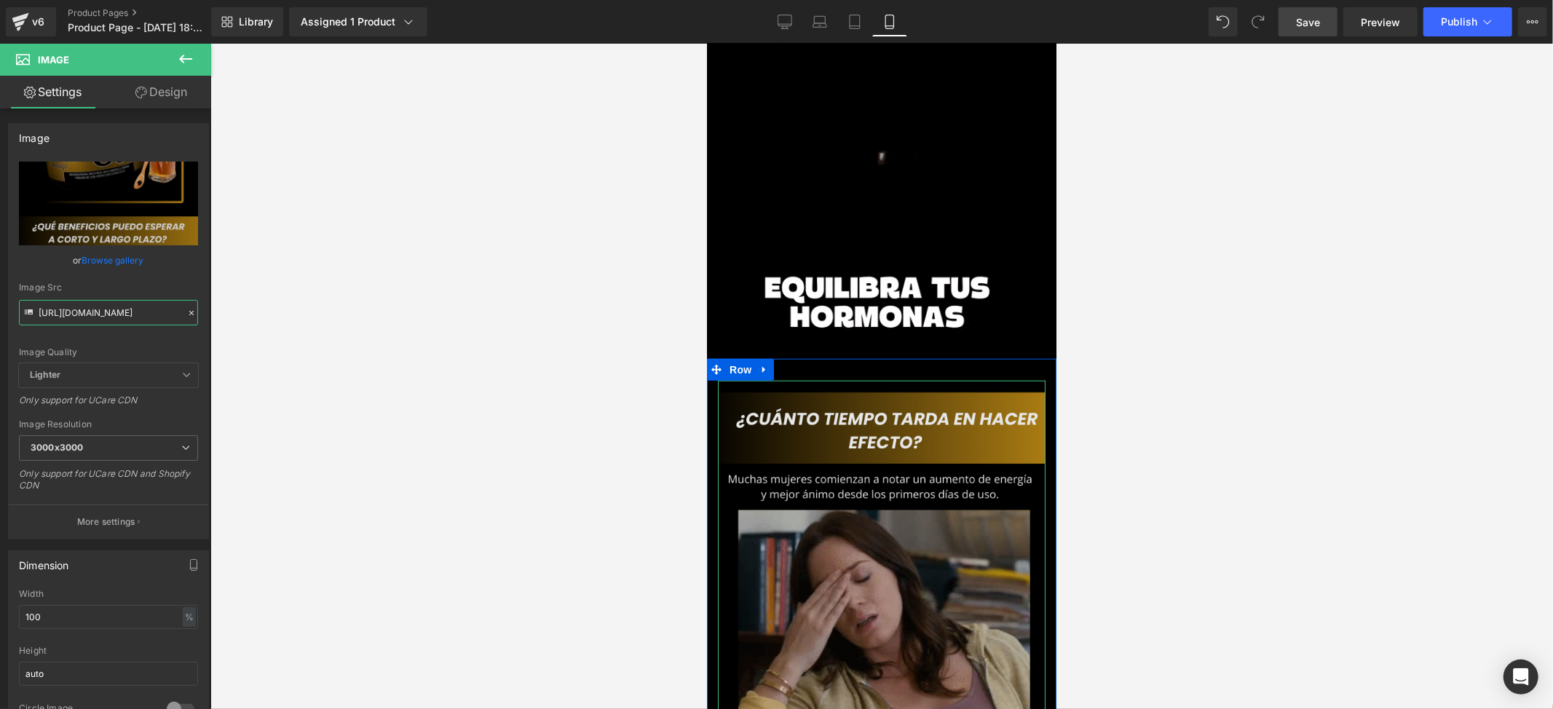
type input "[URL][DOMAIN_NAME]"
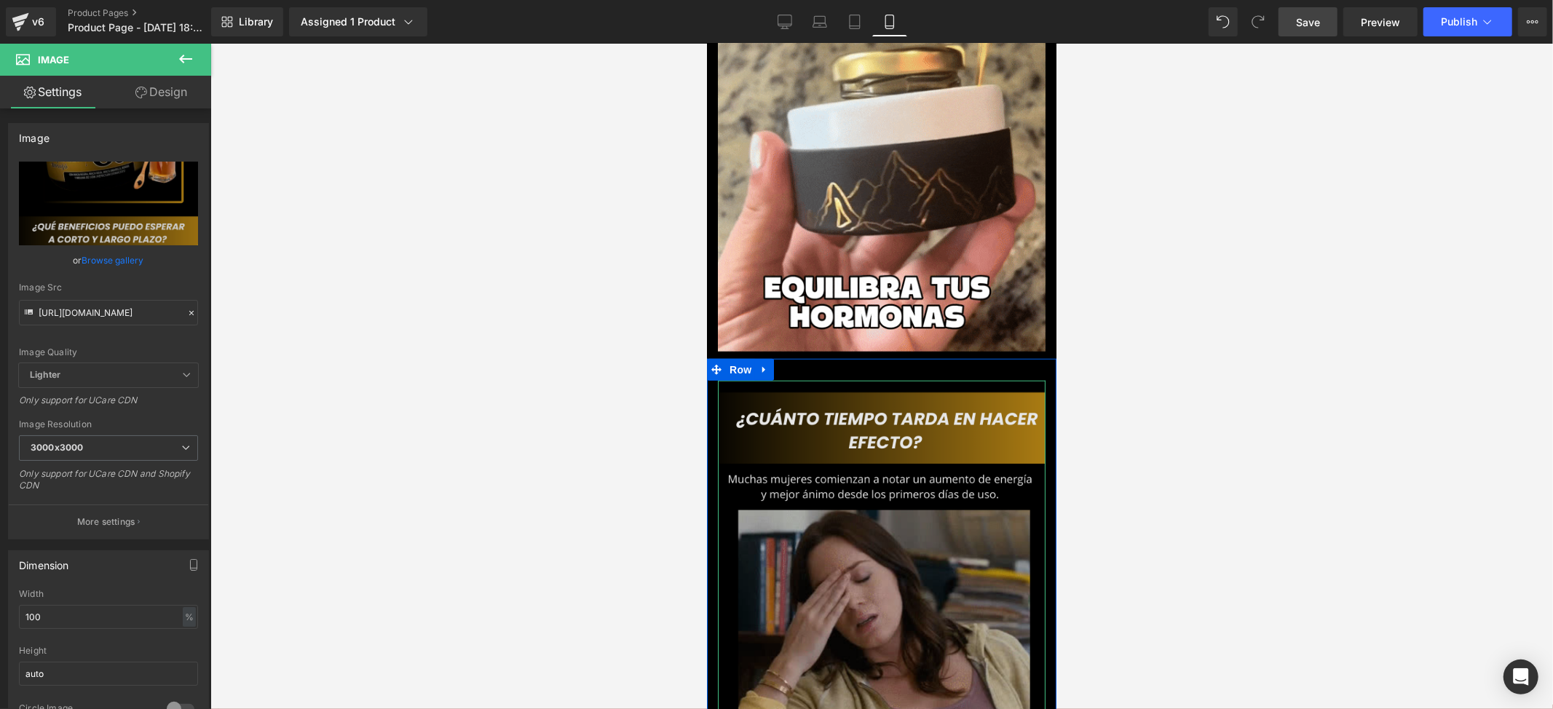
scroll to position [0, 0]
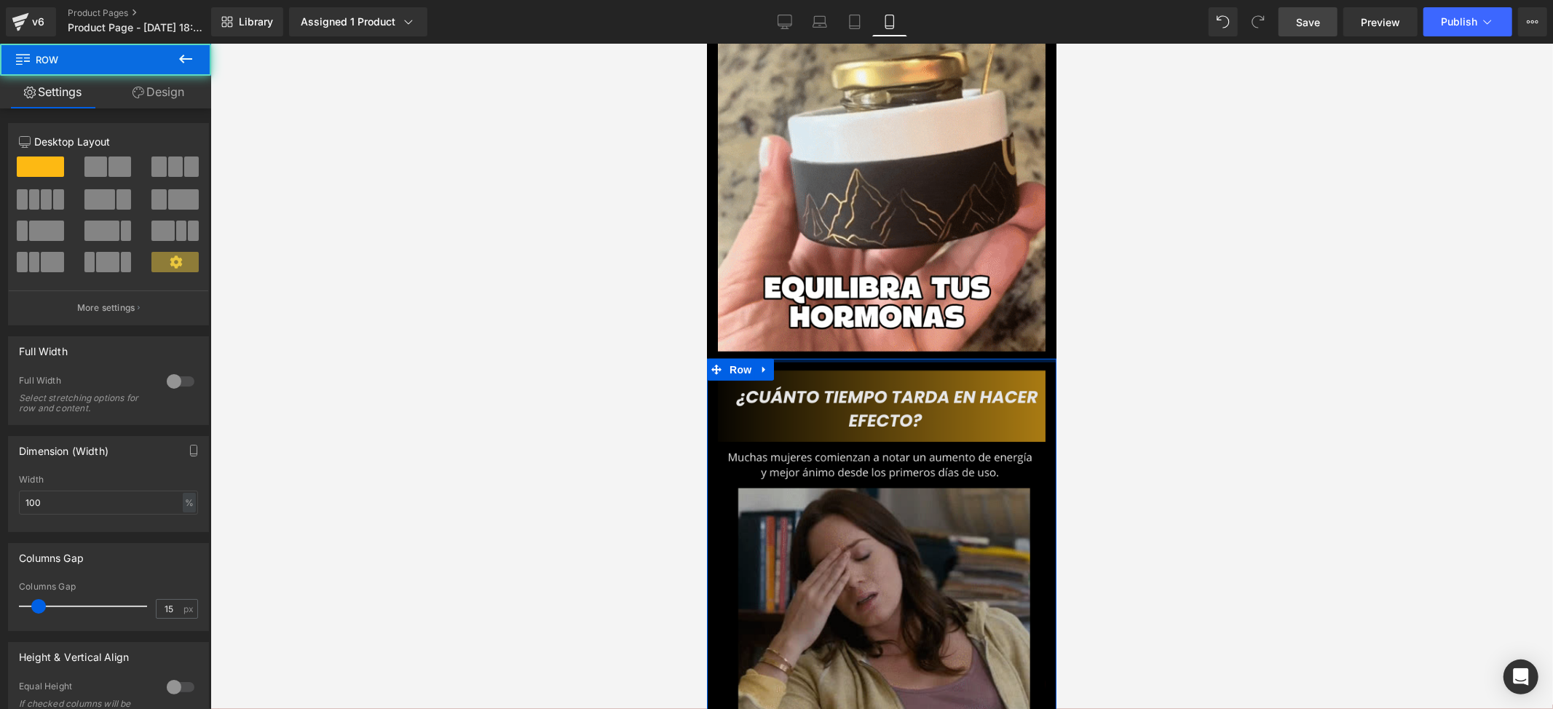
drag, startPoint x: 895, startPoint y: 325, endPoint x: 1022, endPoint y: 378, distance: 137.8
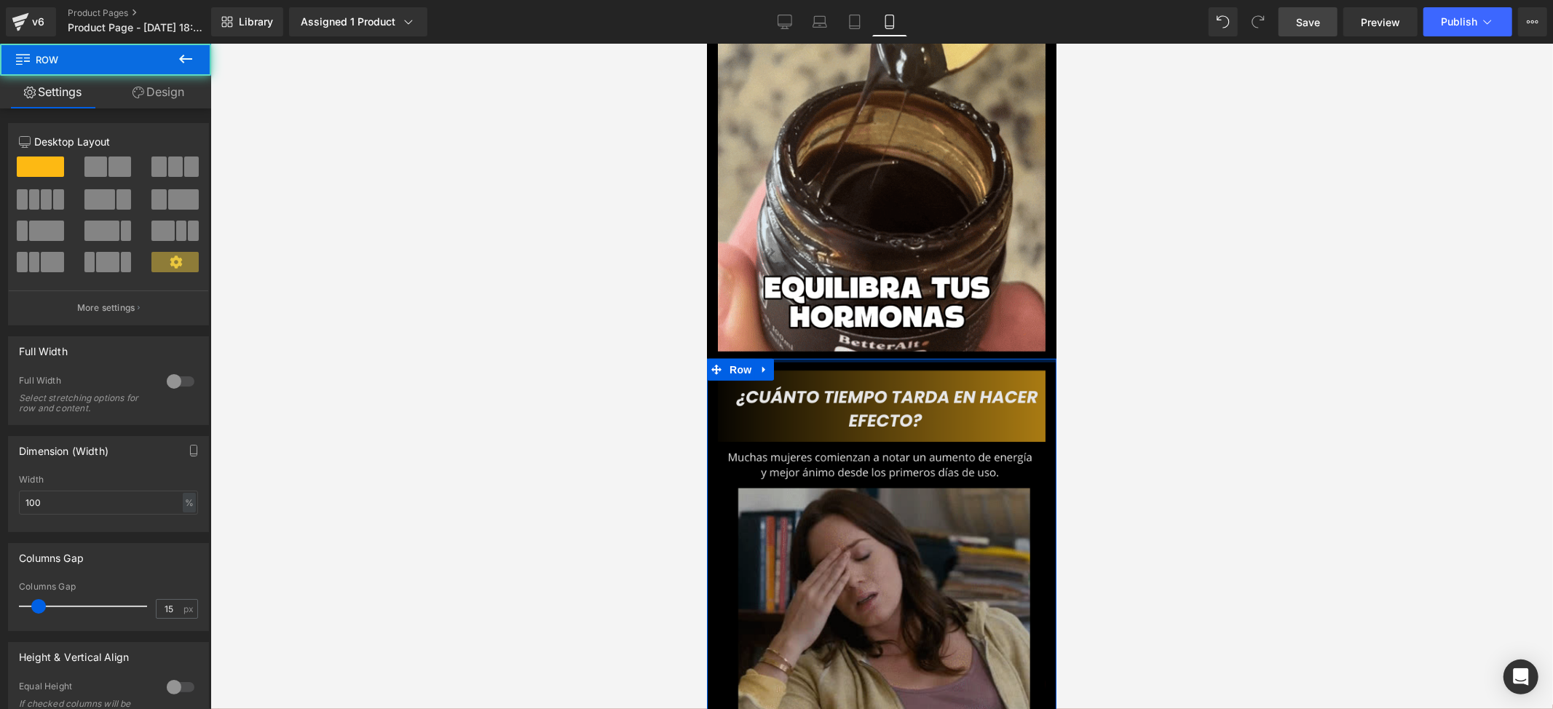
click at [893, 297] on div "Image Row Image “Shilajit Jalea Gold Triple Maca – Benessere [PERSON_NAME] (P) …" at bounding box center [880, 663] width 349 height 2915
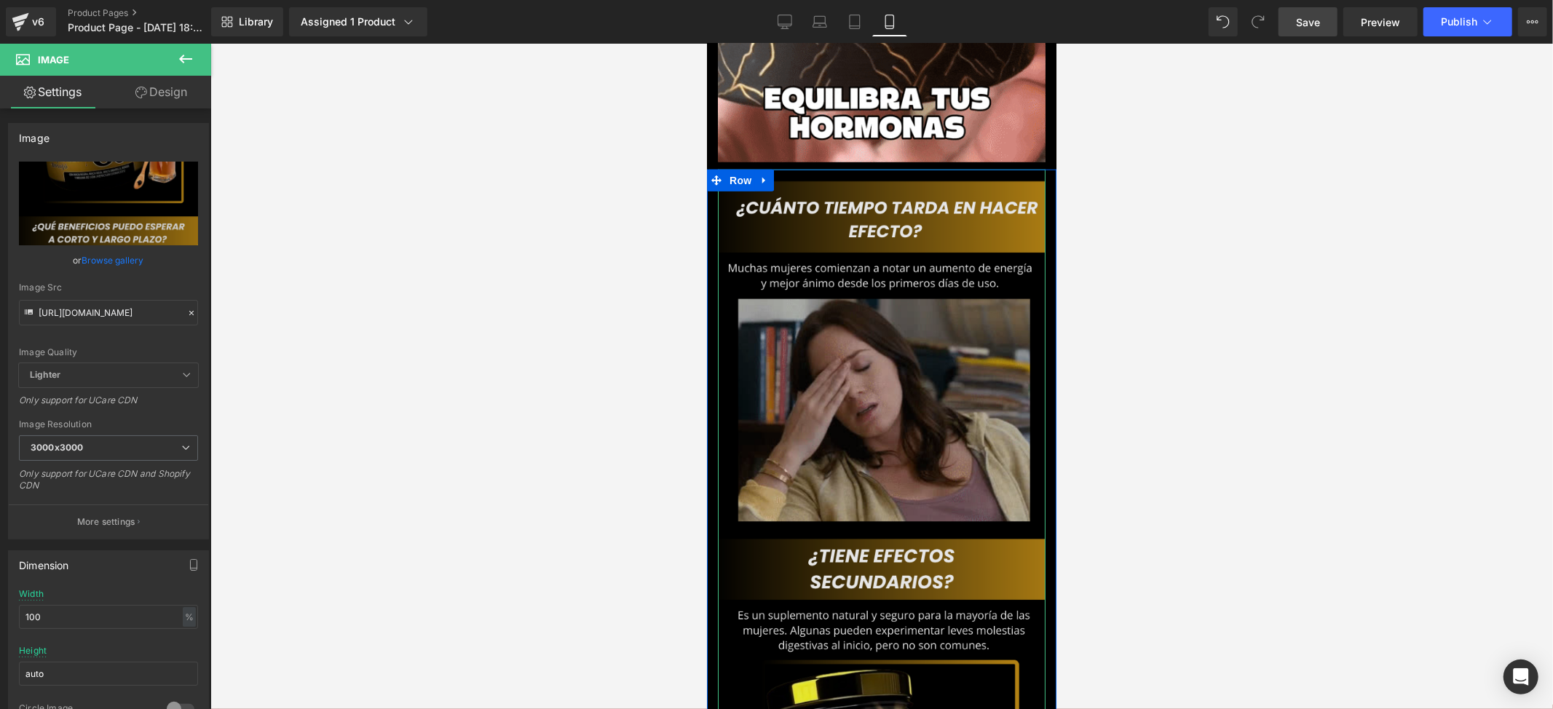
scroll to position [1254, 0]
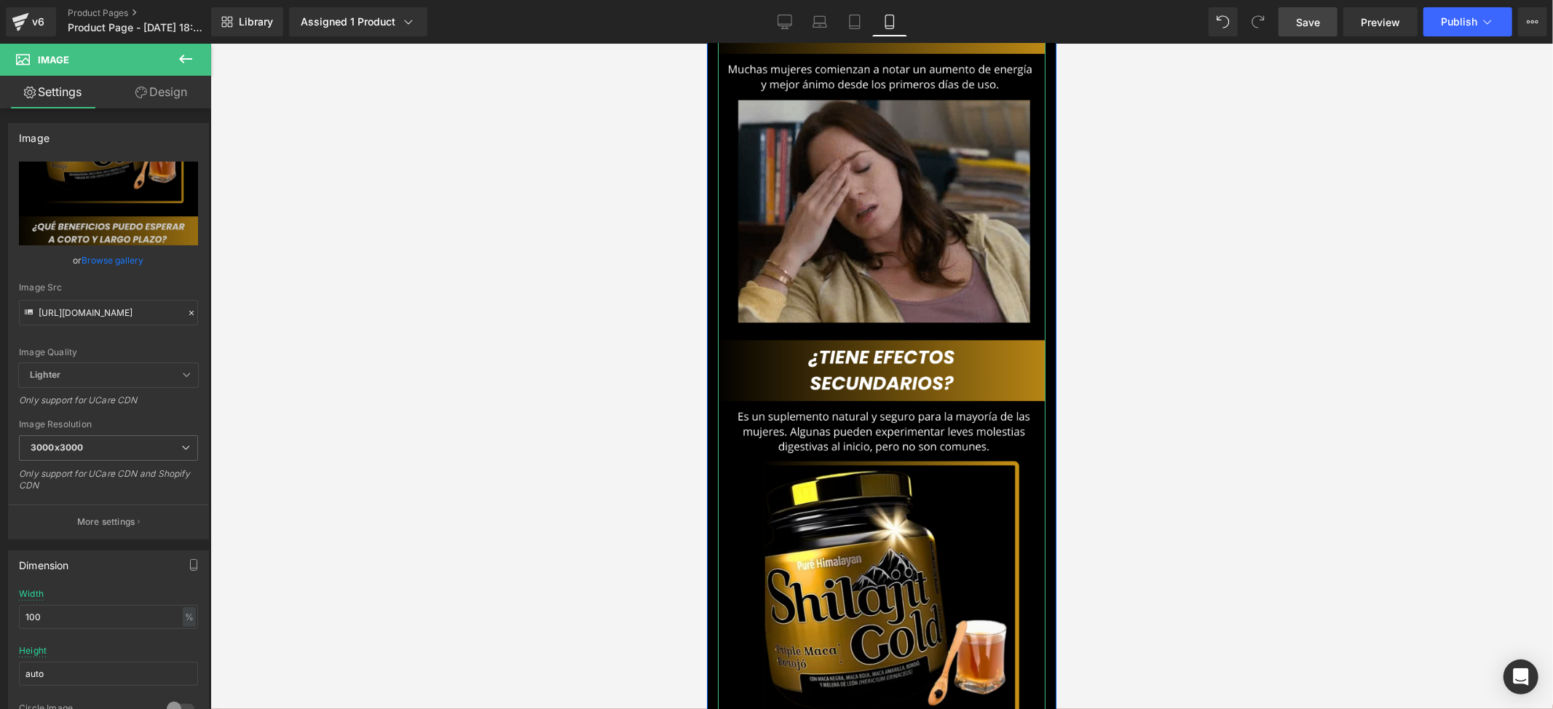
click at [189, 93] on link "Design" at bounding box center [161, 92] width 106 height 33
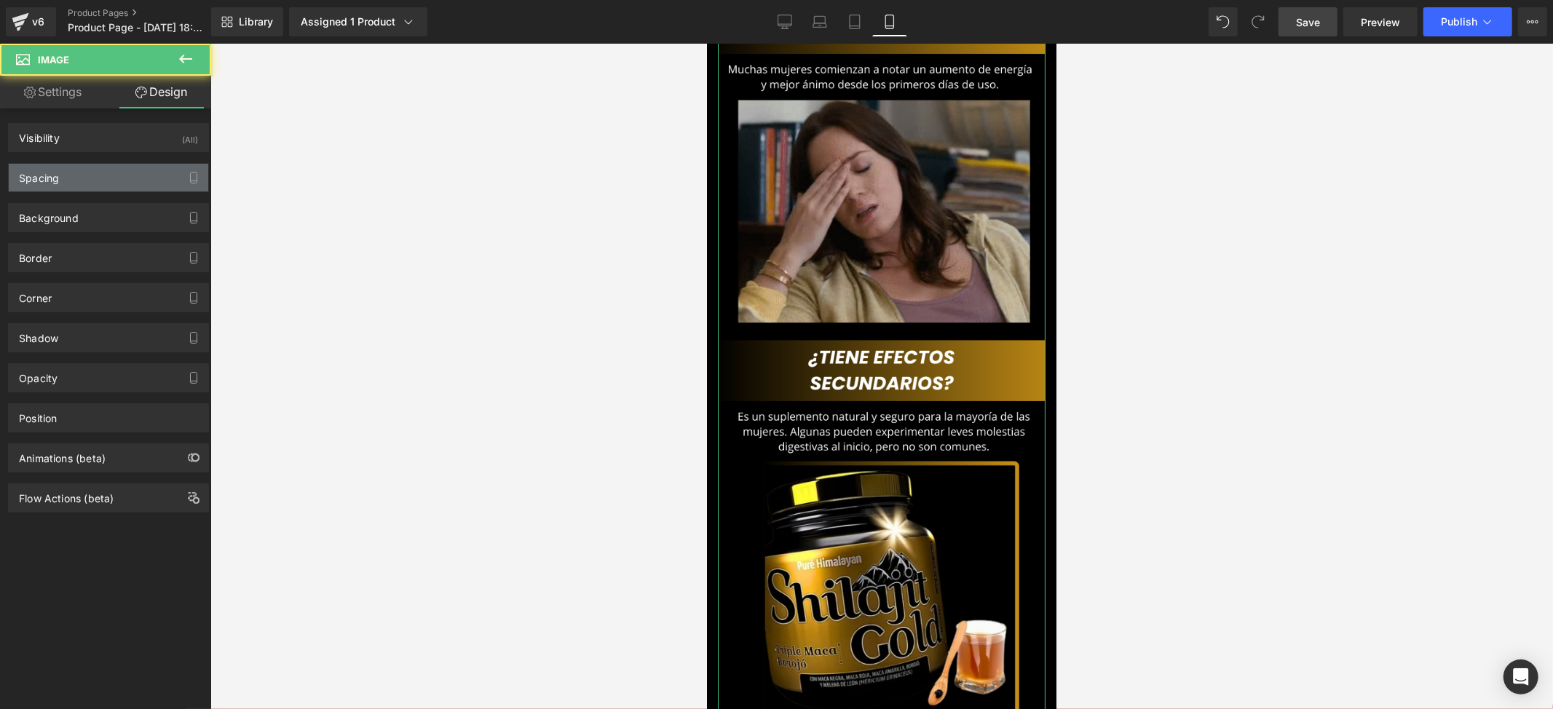
click at [51, 176] on div "Spacing" at bounding box center [39, 174] width 40 height 20
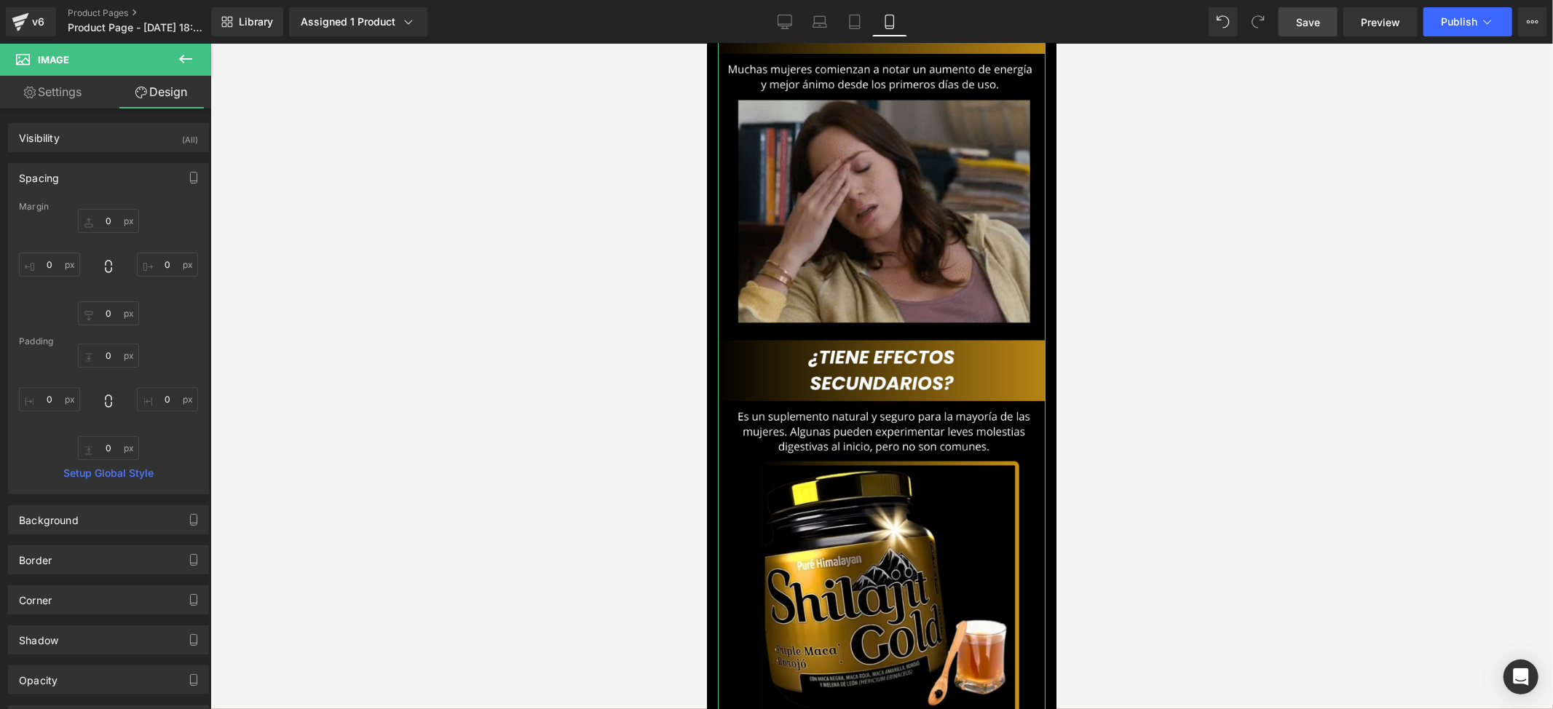
type input "0"
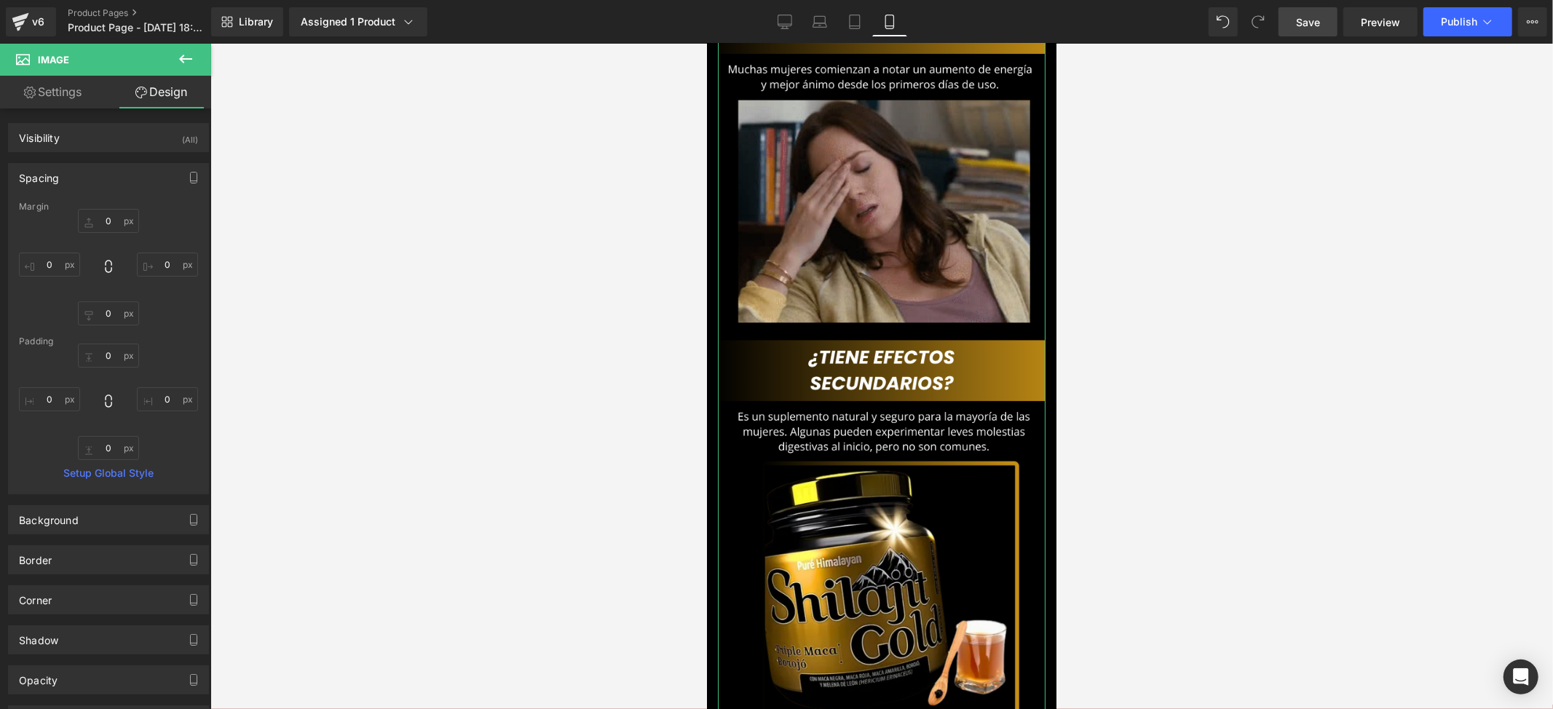
type input "0"
click at [54, 266] on input "0" at bounding box center [49, 265] width 61 height 24
type input "-2'0"
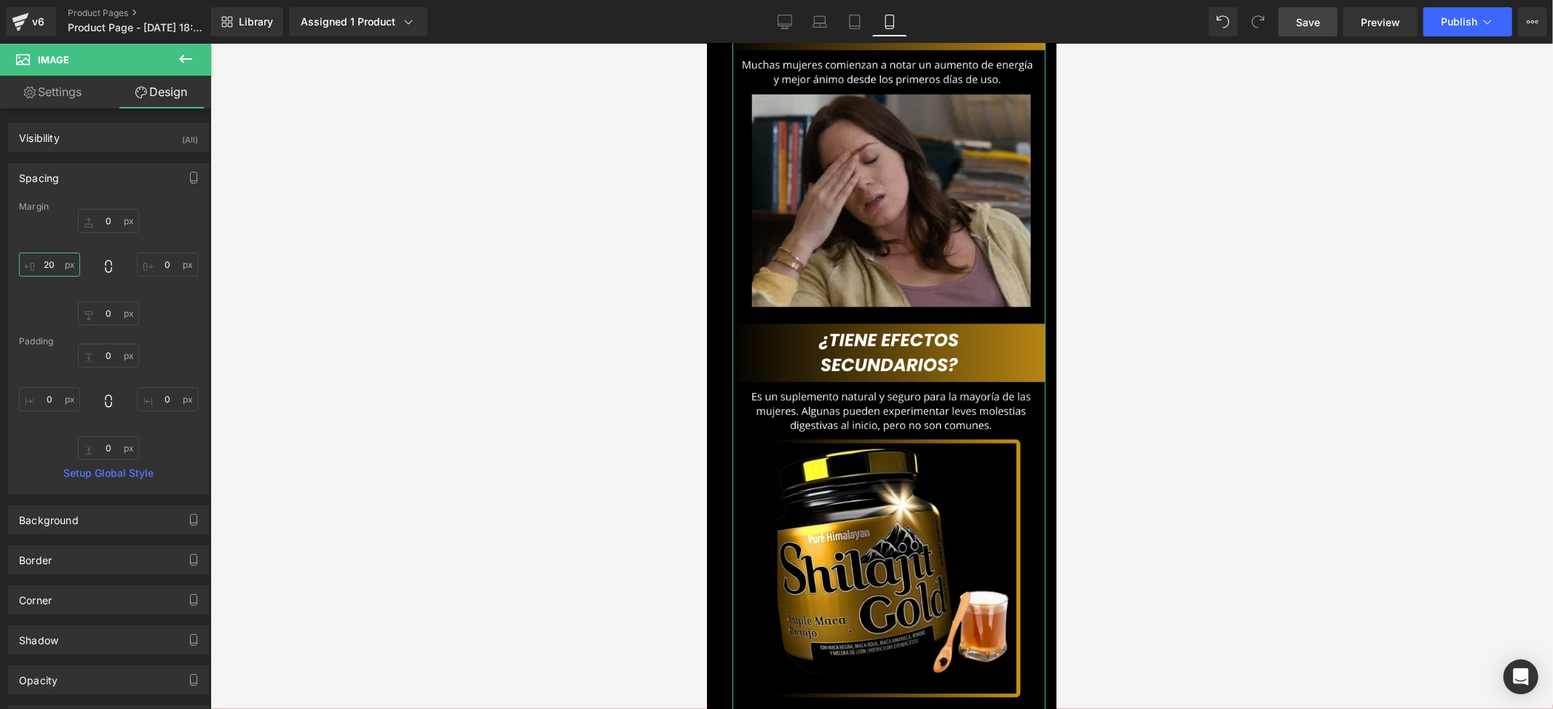
type input "2"
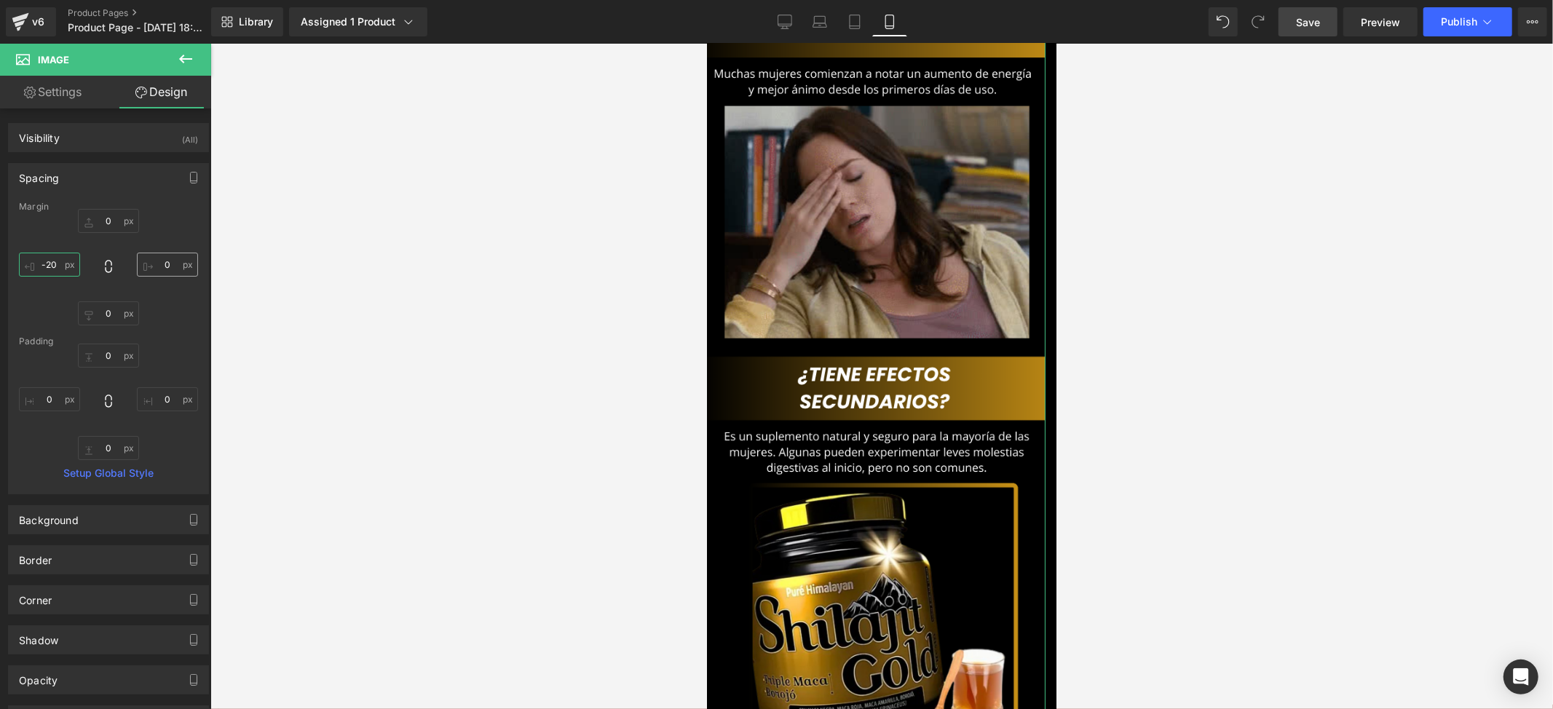
type input "-20"
click at [167, 271] on input "0" at bounding box center [167, 265] width 61 height 24
type input "-20"
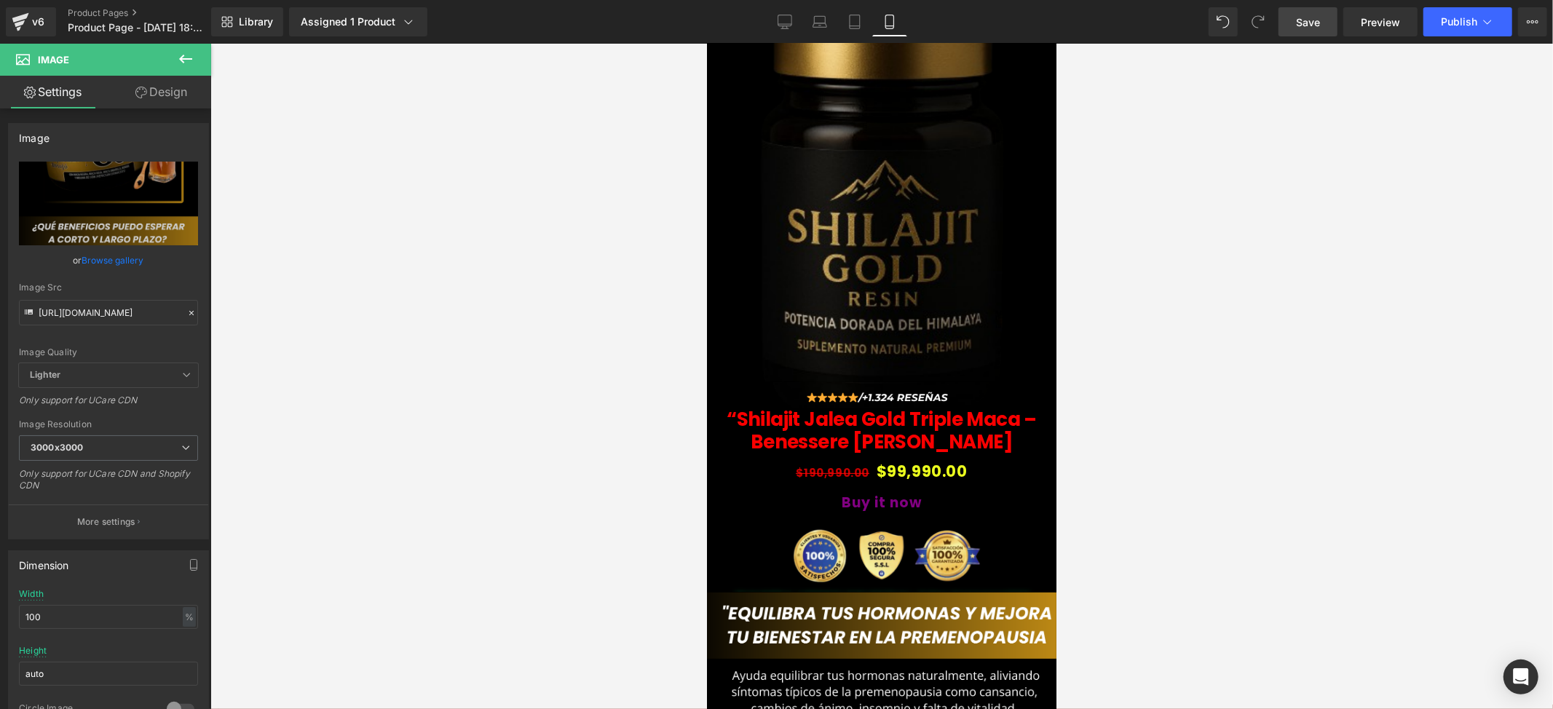
scroll to position [0, 0]
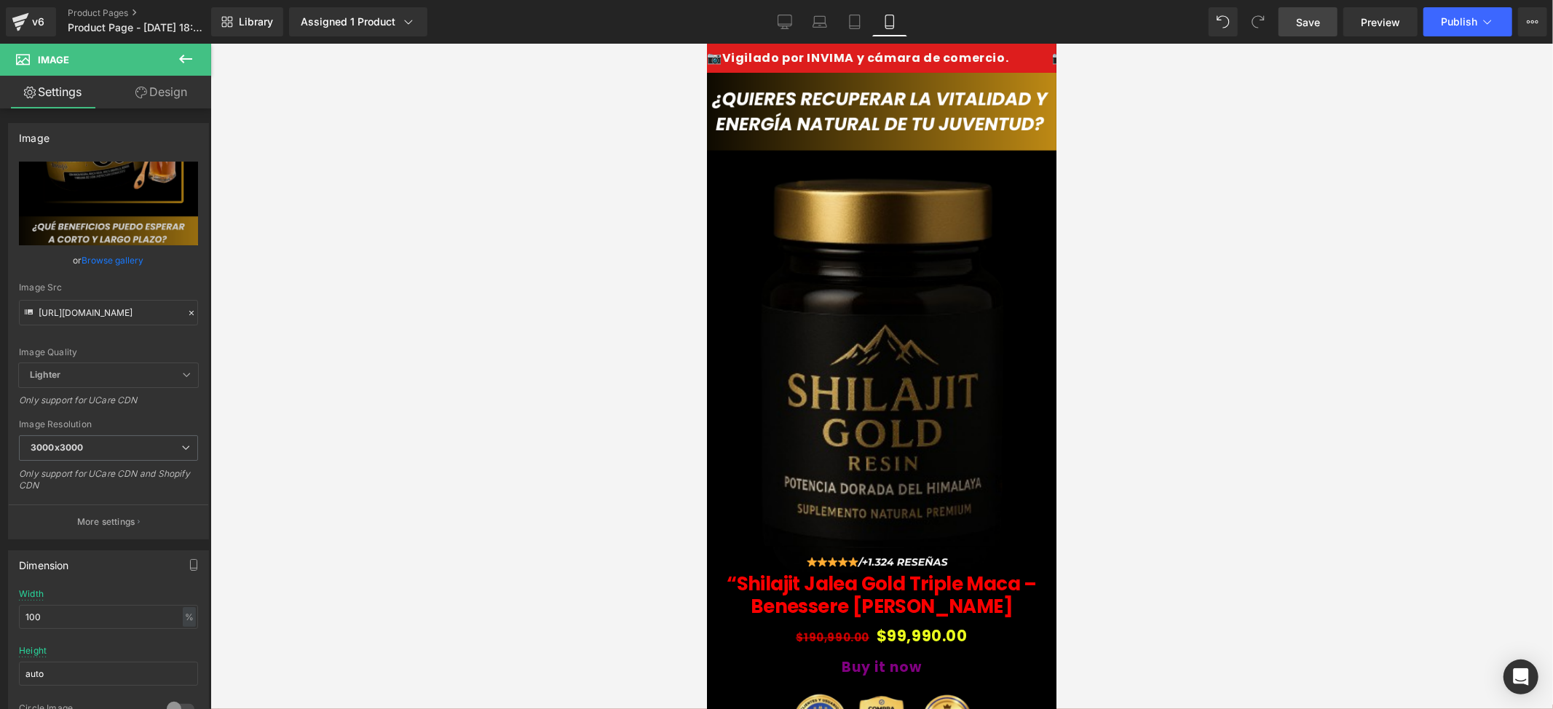
click at [1315, 20] on span "Save" at bounding box center [1308, 22] width 24 height 15
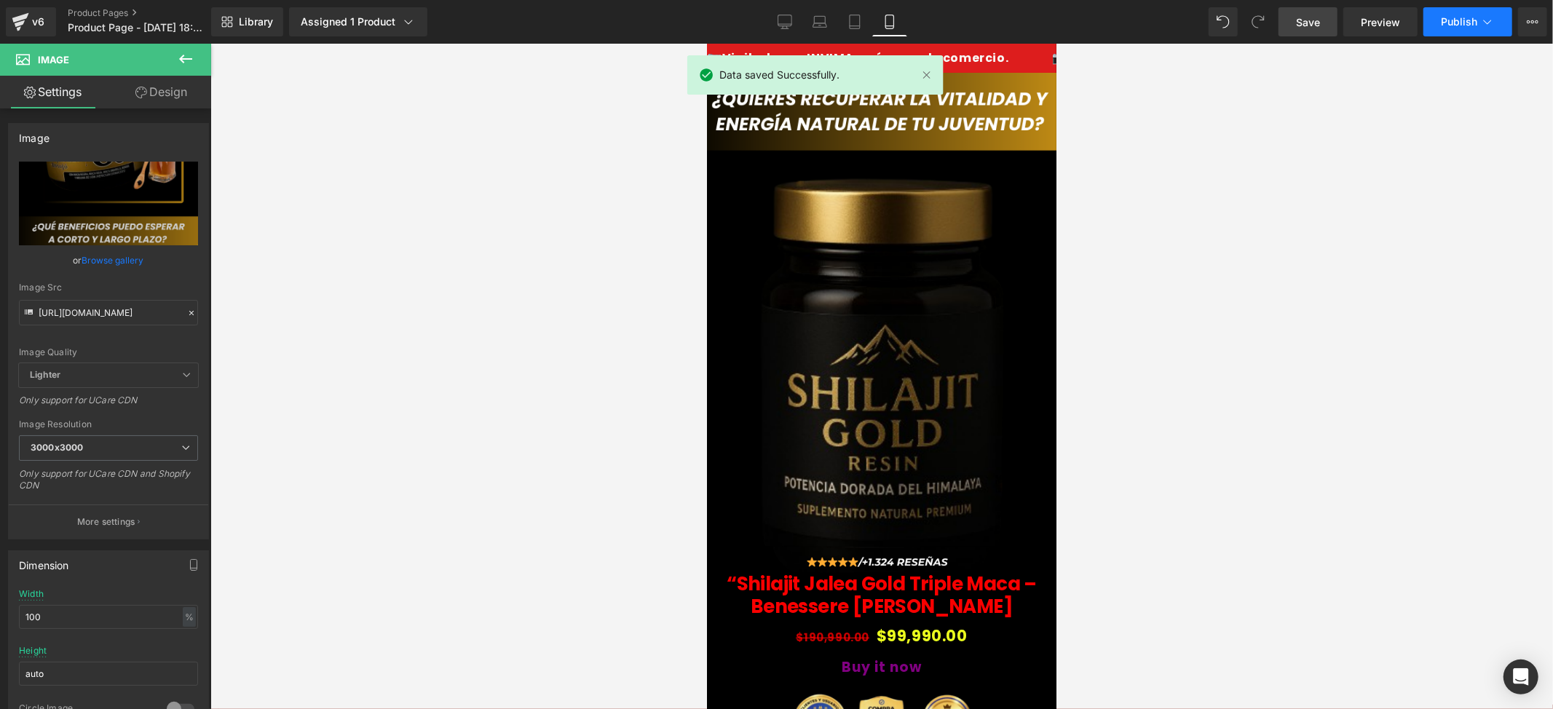
click at [1442, 13] on button "Publish" at bounding box center [1467, 21] width 89 height 29
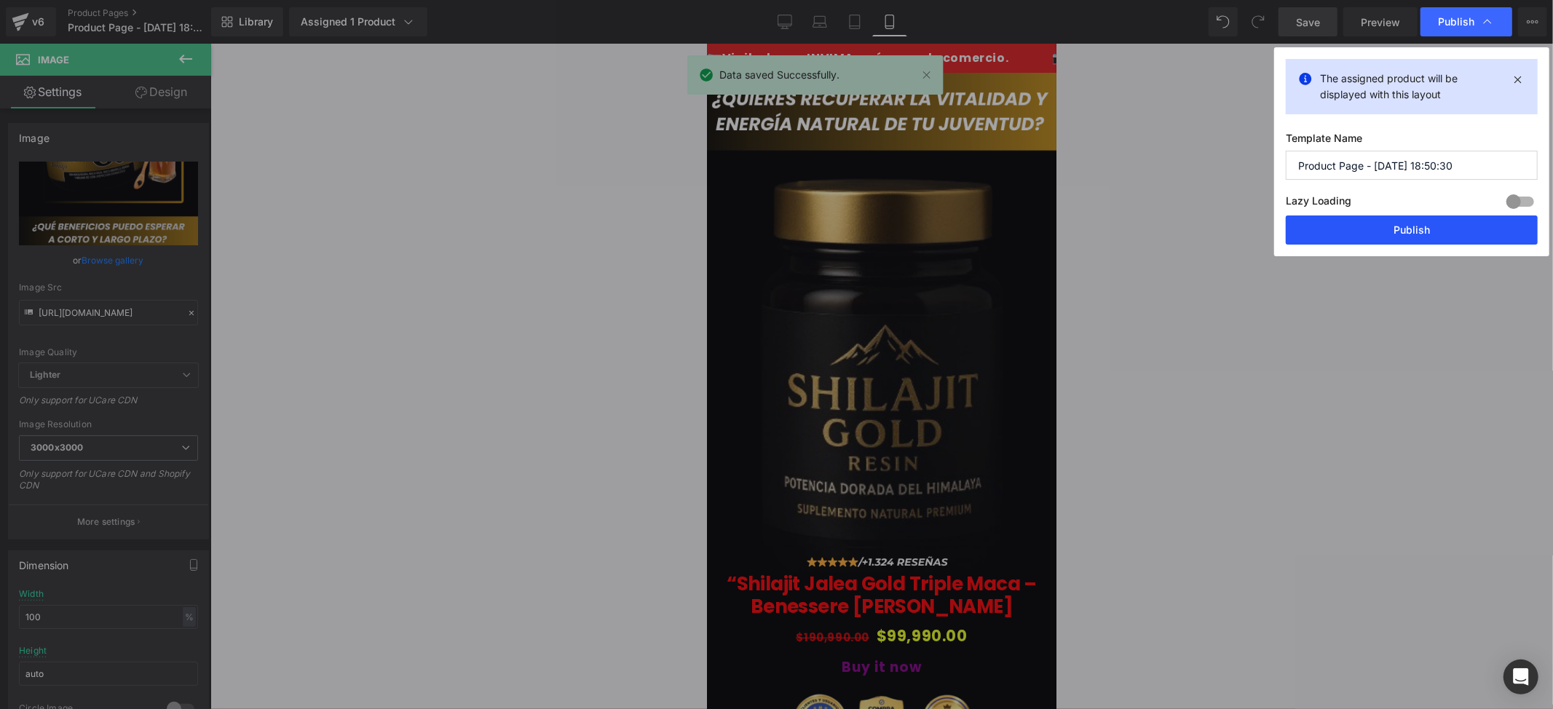
click at [1331, 240] on button "Publish" at bounding box center [1412, 230] width 252 height 29
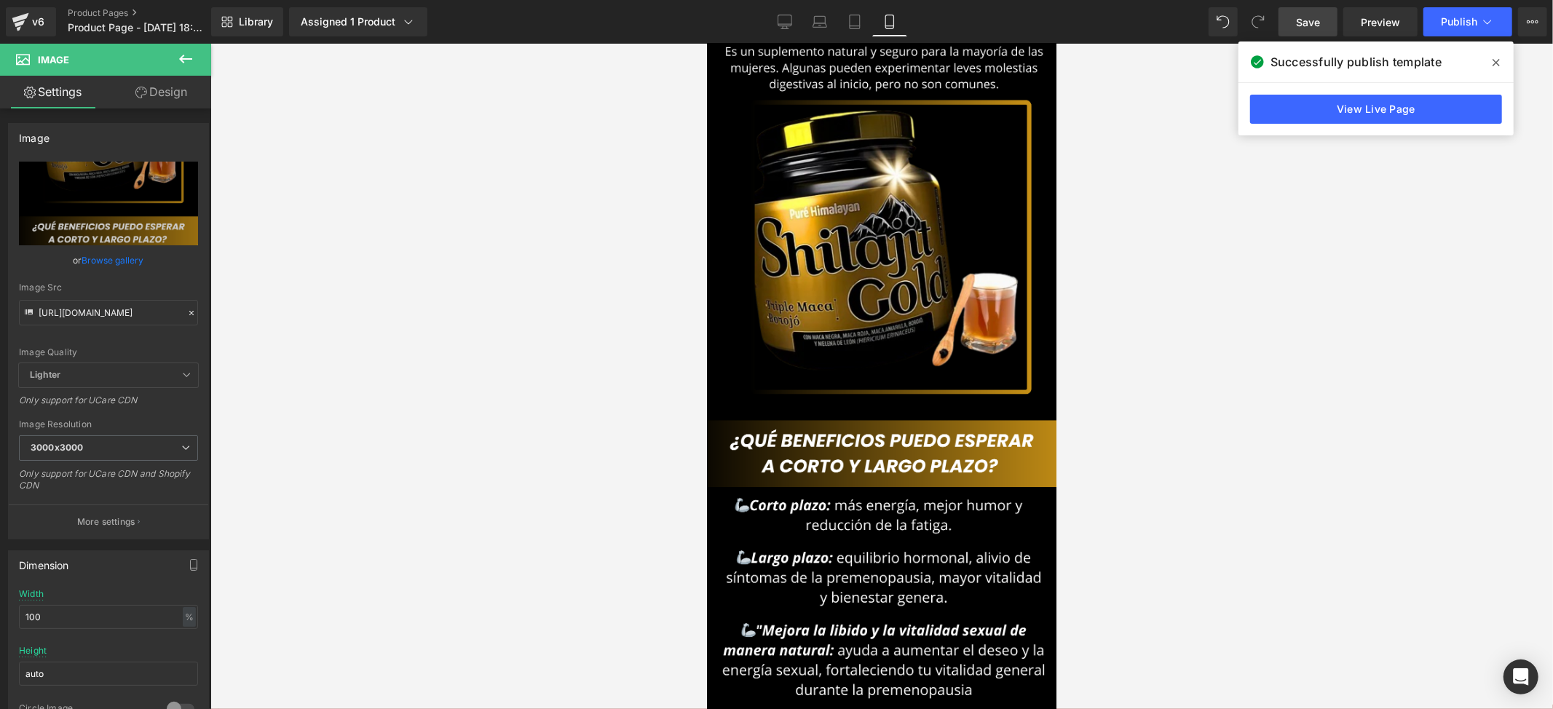
scroll to position [1694, 0]
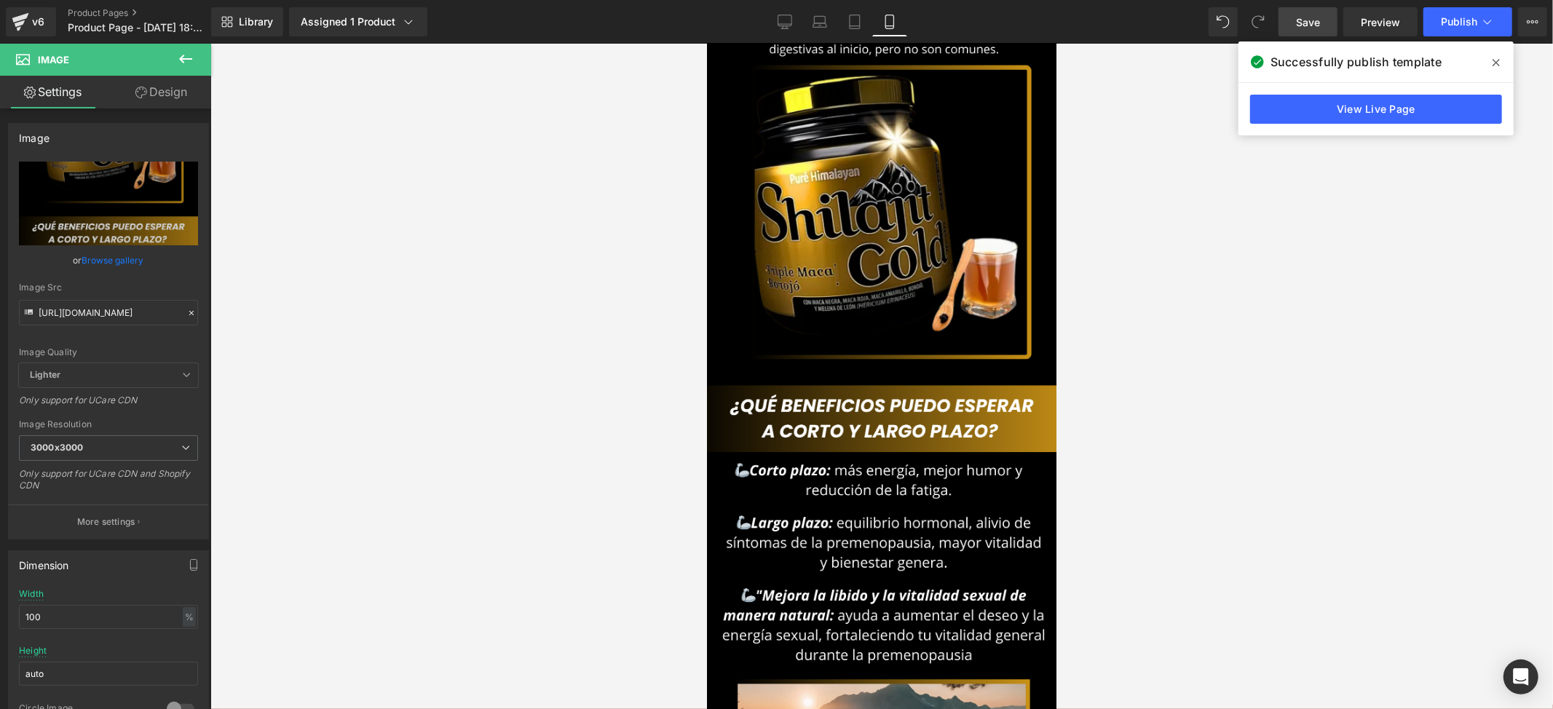
drag, startPoint x: 1055, startPoint y: 582, endPoint x: 1076, endPoint y: 437, distance: 146.4
click at [1078, 438] on div at bounding box center [881, 376] width 1343 height 665
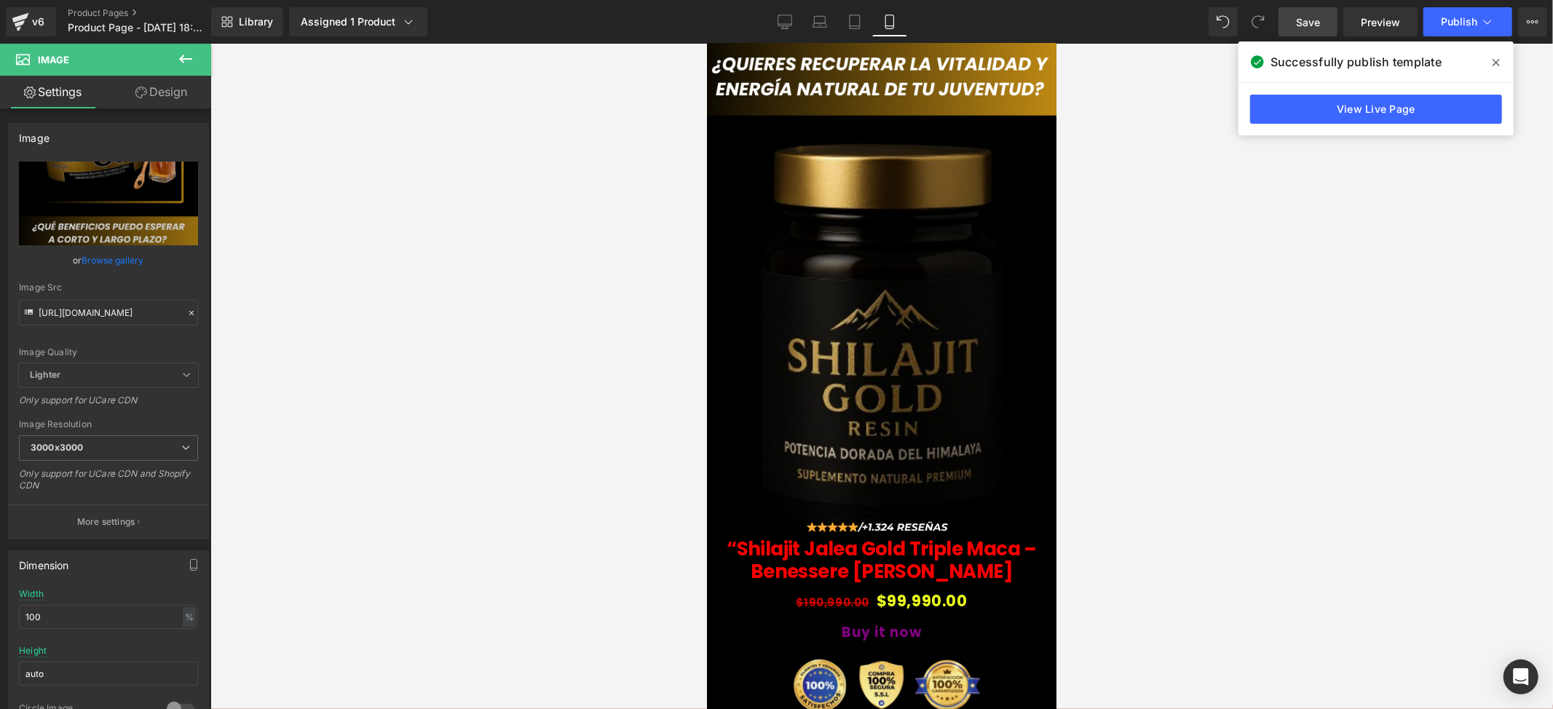
scroll to position [0, 0]
